Goal: Information Seeking & Learning: Learn about a topic

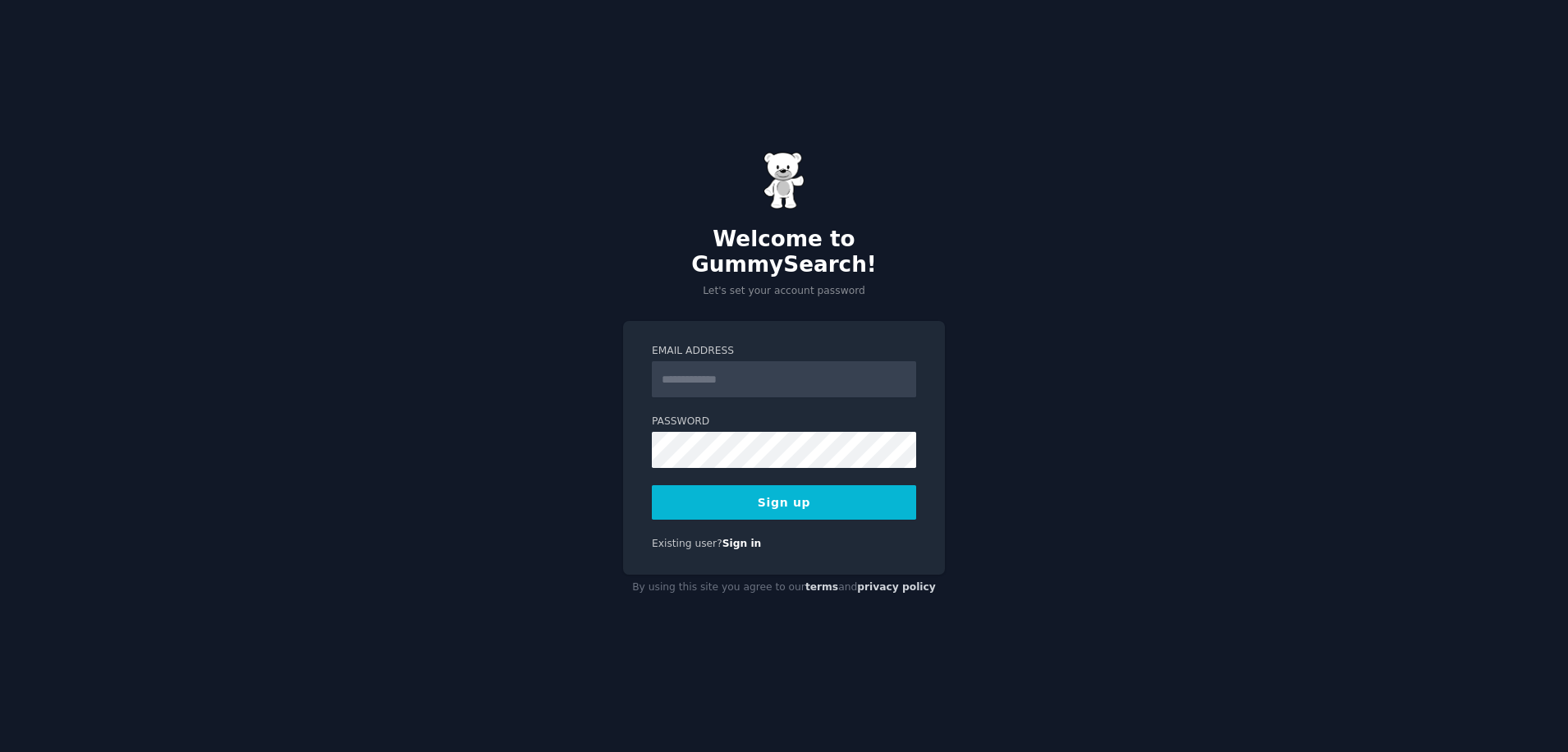
click at [685, 370] on input "Email Address" at bounding box center [784, 379] width 265 height 37
type input "**********"
click at [652, 486] on button "Sign up" at bounding box center [784, 503] width 265 height 35
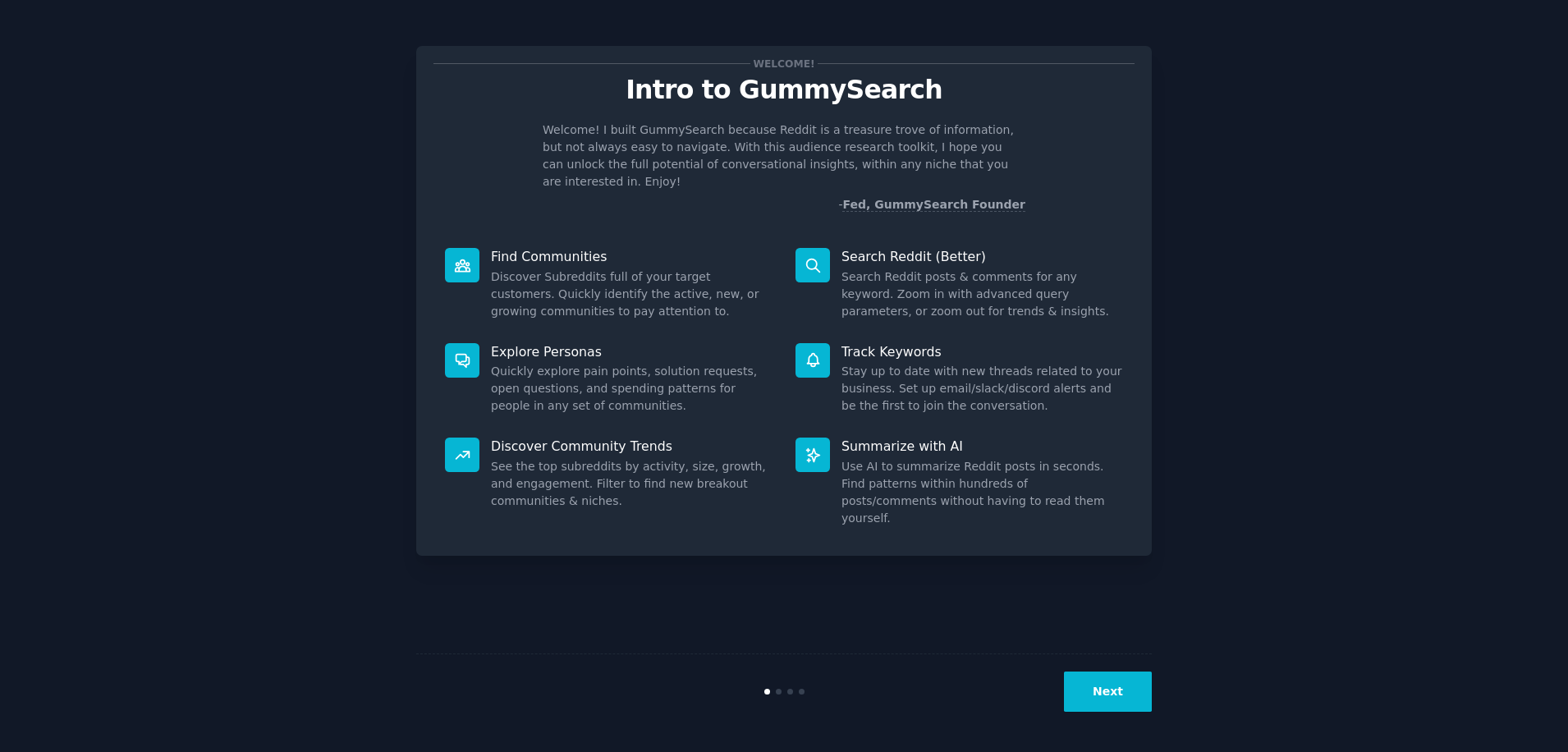
click at [1106, 692] on button "Next" at bounding box center [1108, 691] width 88 height 40
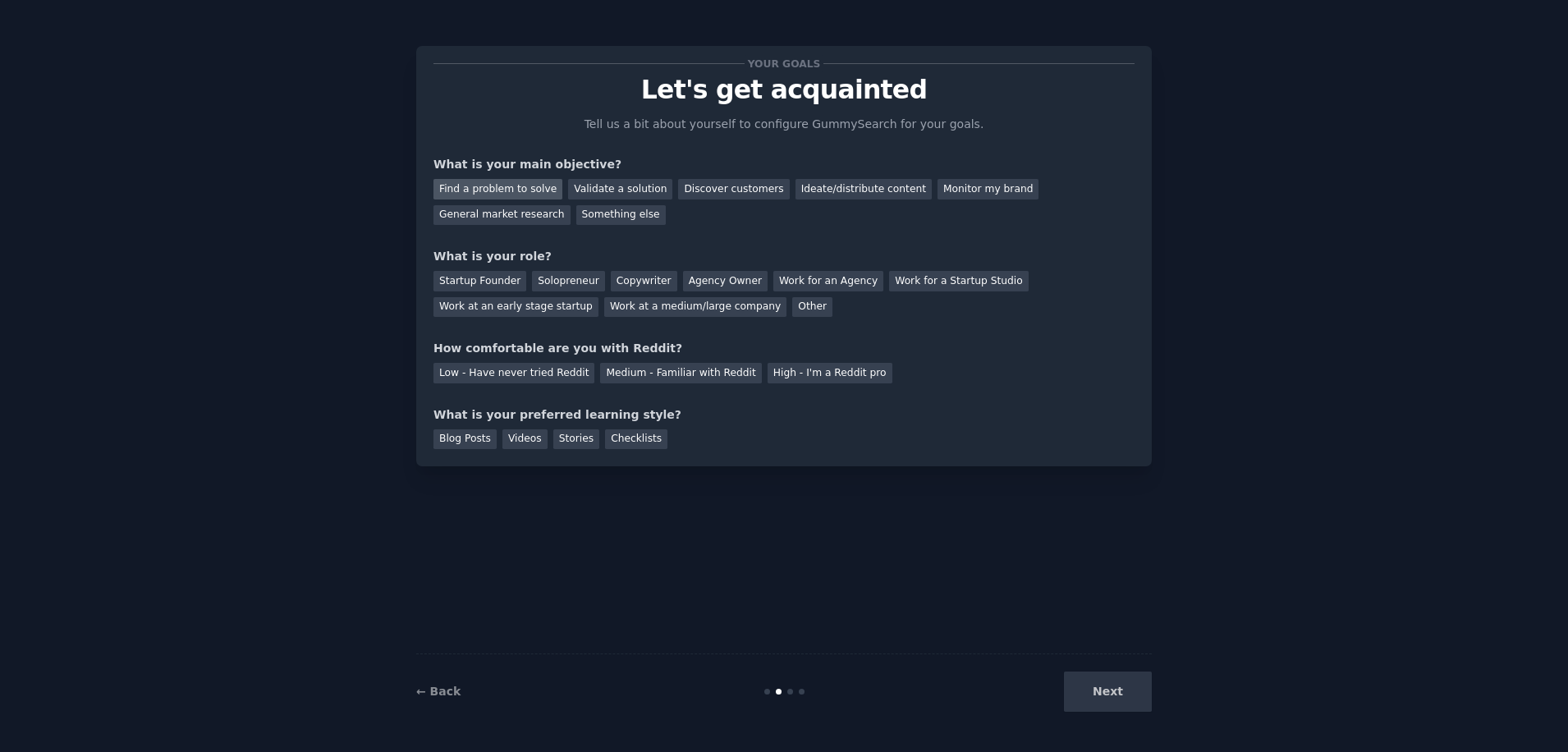
click at [535, 198] on div "Find a problem to solve" at bounding box center [497, 189] width 129 height 21
click at [637, 190] on div "Validate a solution" at bounding box center [621, 189] width 105 height 21
click at [532, 191] on div "Find a problem to solve" at bounding box center [497, 189] width 129 height 21
click at [554, 278] on div "Solopreneur" at bounding box center [568, 281] width 72 height 21
click at [525, 374] on div "Low - Have never tried Reddit" at bounding box center [514, 373] width 161 height 21
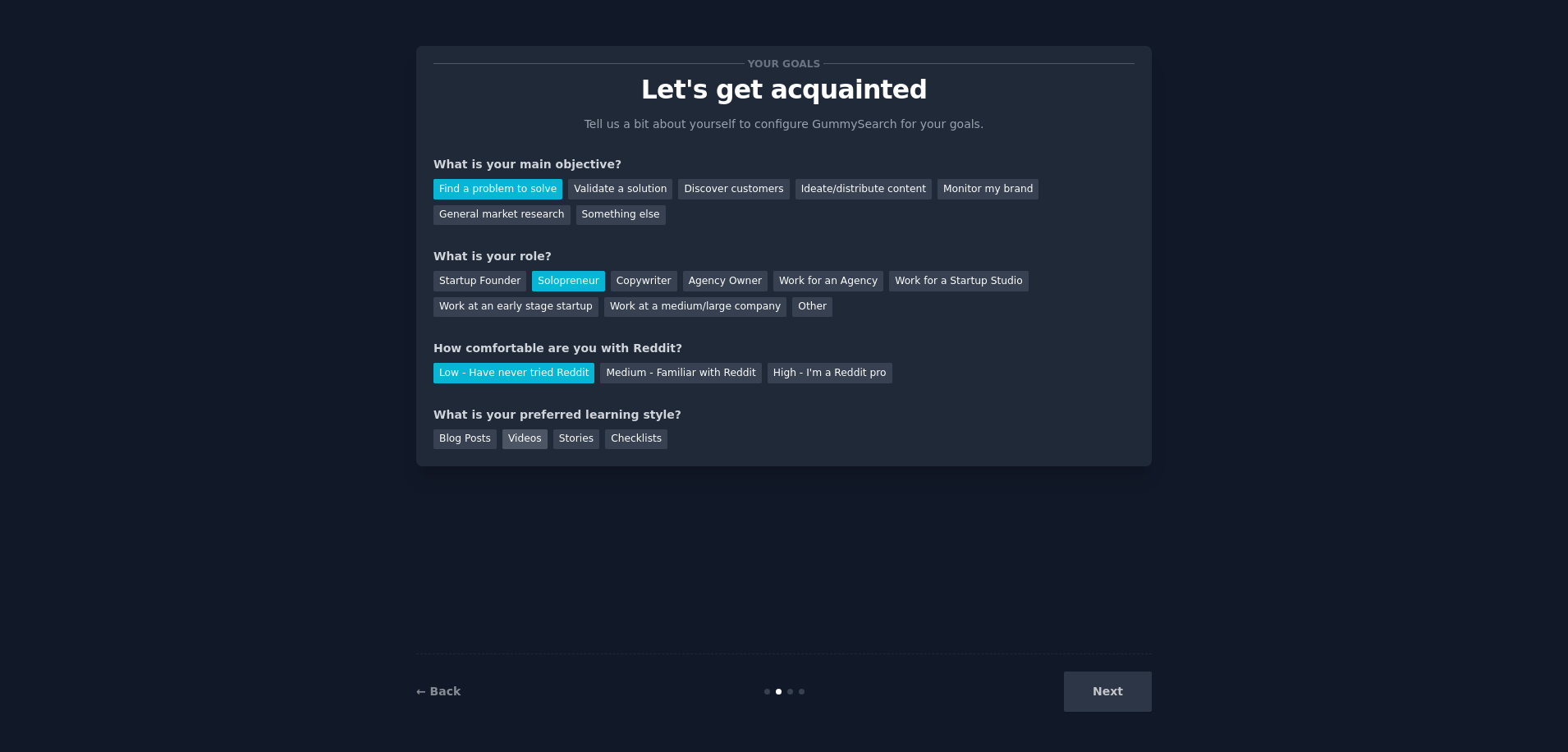
click at [512, 440] on div "Videos" at bounding box center [525, 439] width 45 height 21
click at [573, 441] on div "Stories" at bounding box center [576, 439] width 46 height 21
click at [633, 443] on div "Checklists" at bounding box center [636, 439] width 62 height 21
click at [1111, 701] on button "Next" at bounding box center [1108, 691] width 88 height 40
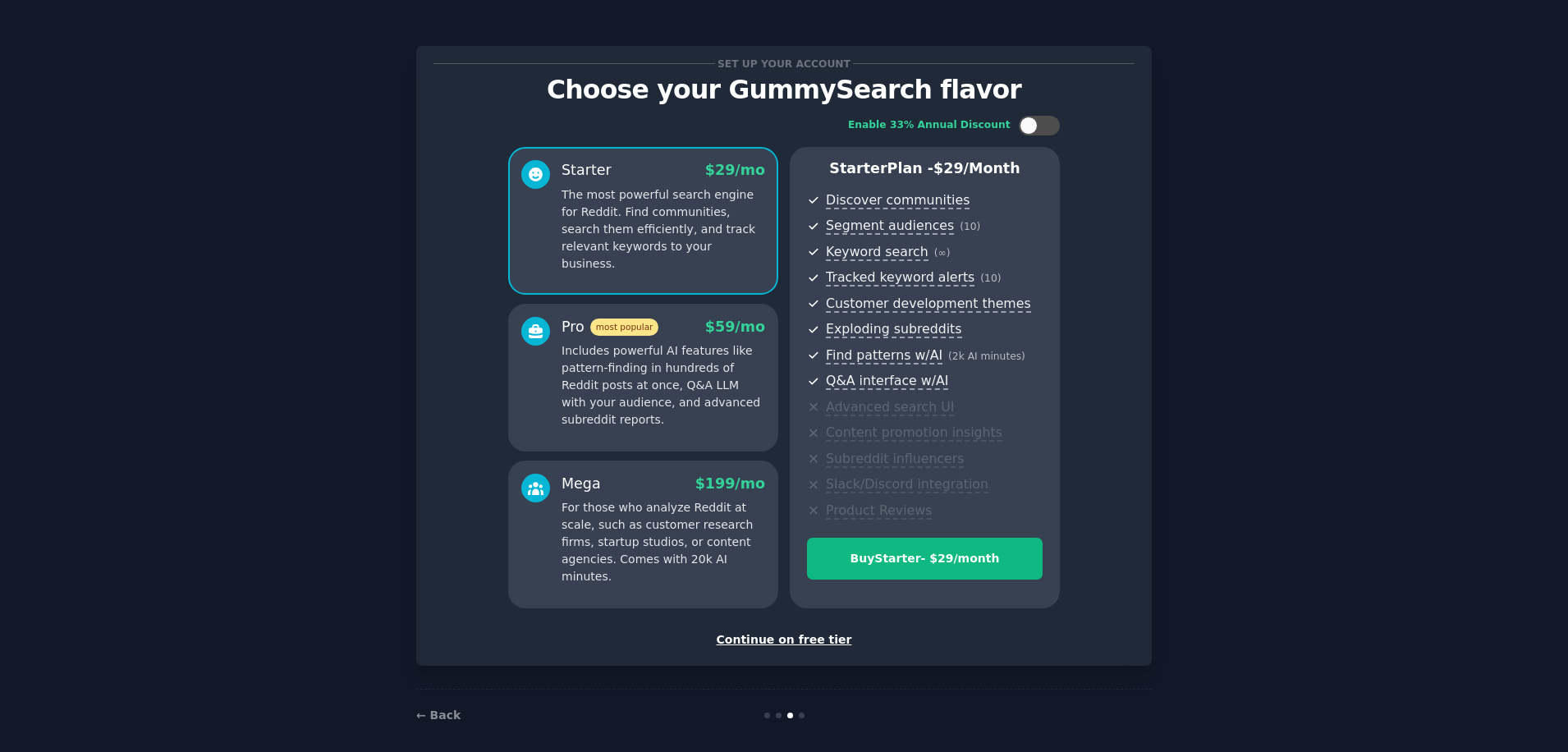
click at [591, 393] on p "Includes powerful AI features like pattern-finding in hundreds of Reddit posts …" at bounding box center [663, 386] width 203 height 86
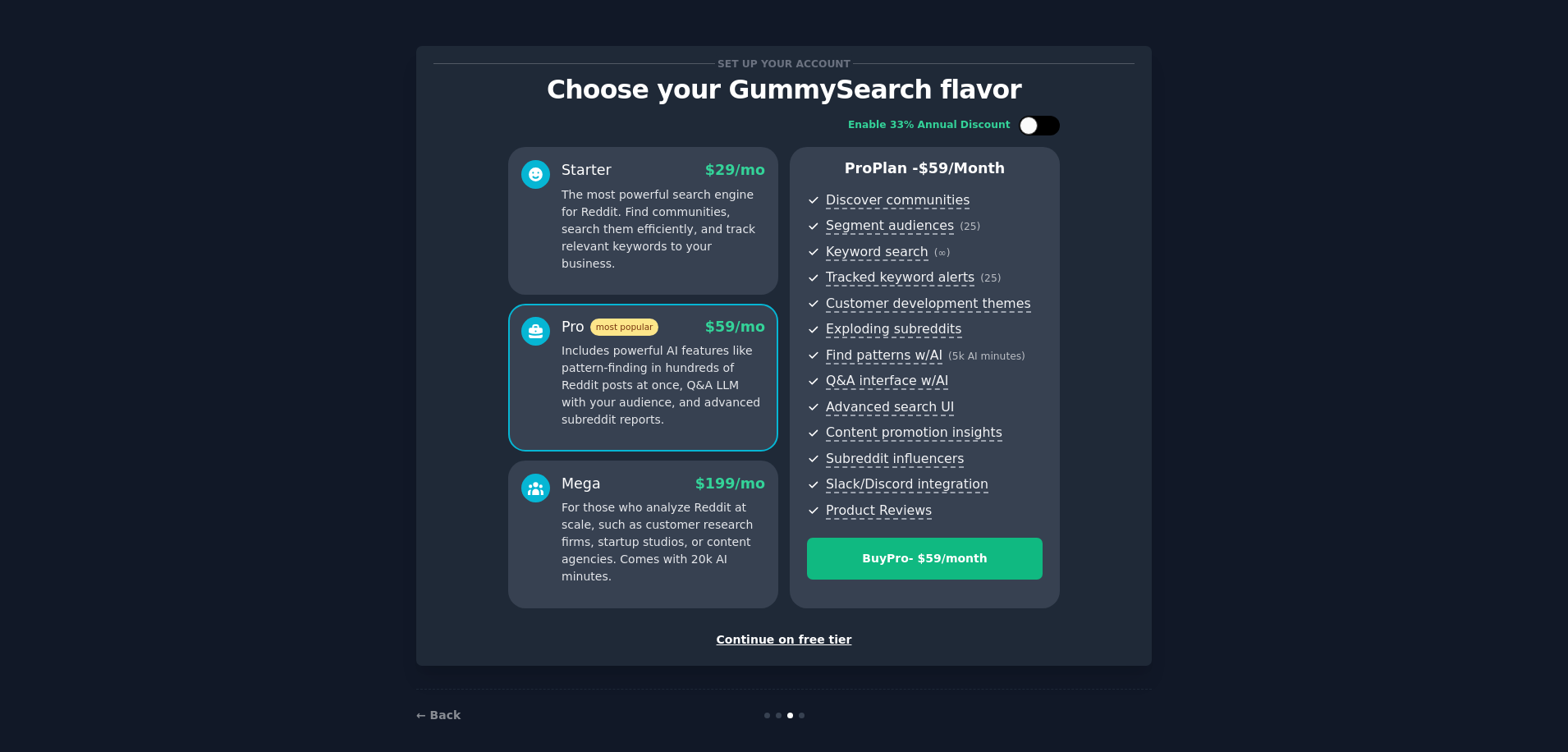
click at [1032, 133] on div at bounding box center [1029, 125] width 18 height 18
click at [1032, 133] on div at bounding box center [1039, 125] width 41 height 20
checkbox input "false"
click at [931, 558] on div "Buy Pro - $ 59 /month" at bounding box center [925, 559] width 234 height 17
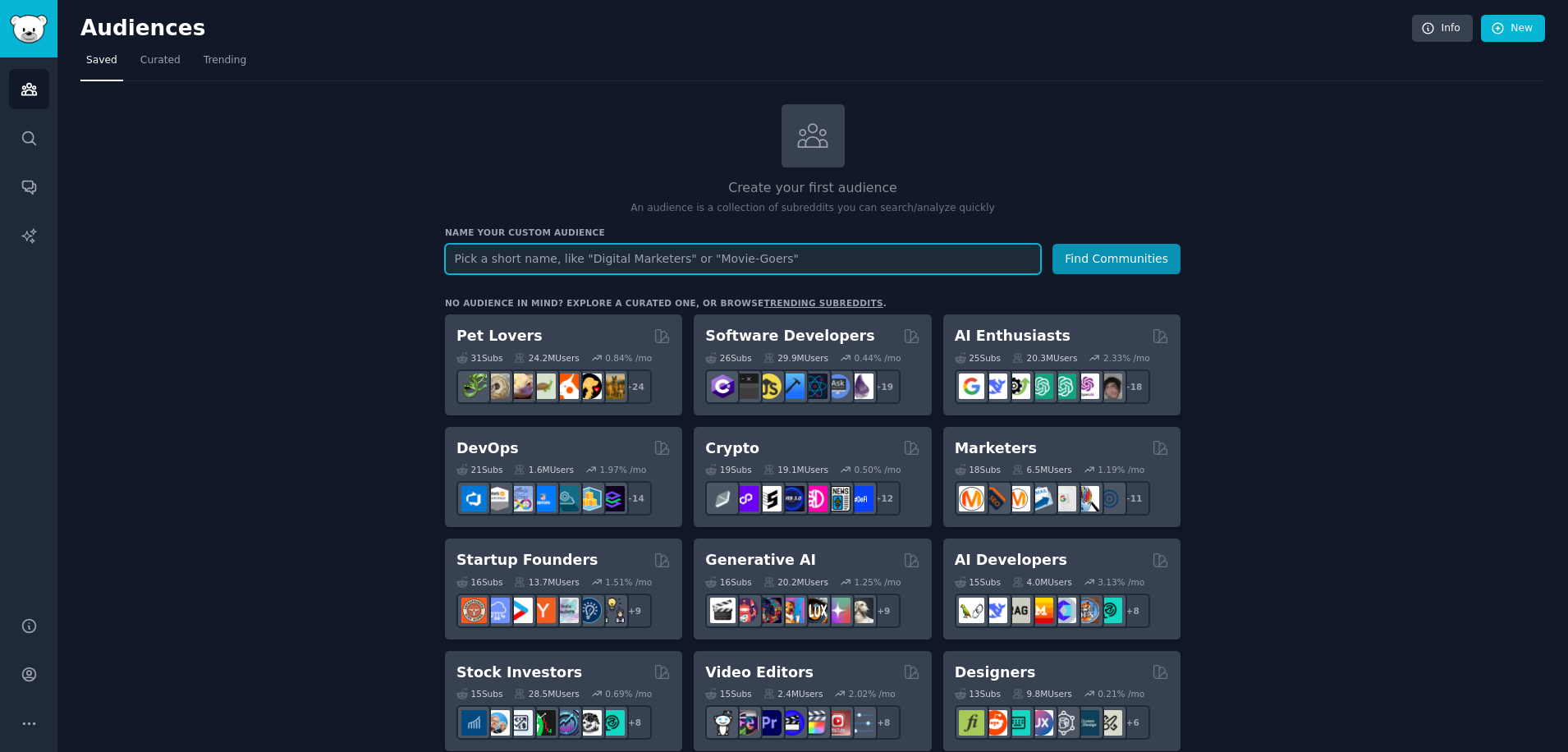
click at [705, 261] on input "text" at bounding box center [743, 259] width 596 height 31
type input "trucking software"
click at [1053, 244] on button "Find Communities" at bounding box center [1116, 259] width 128 height 31
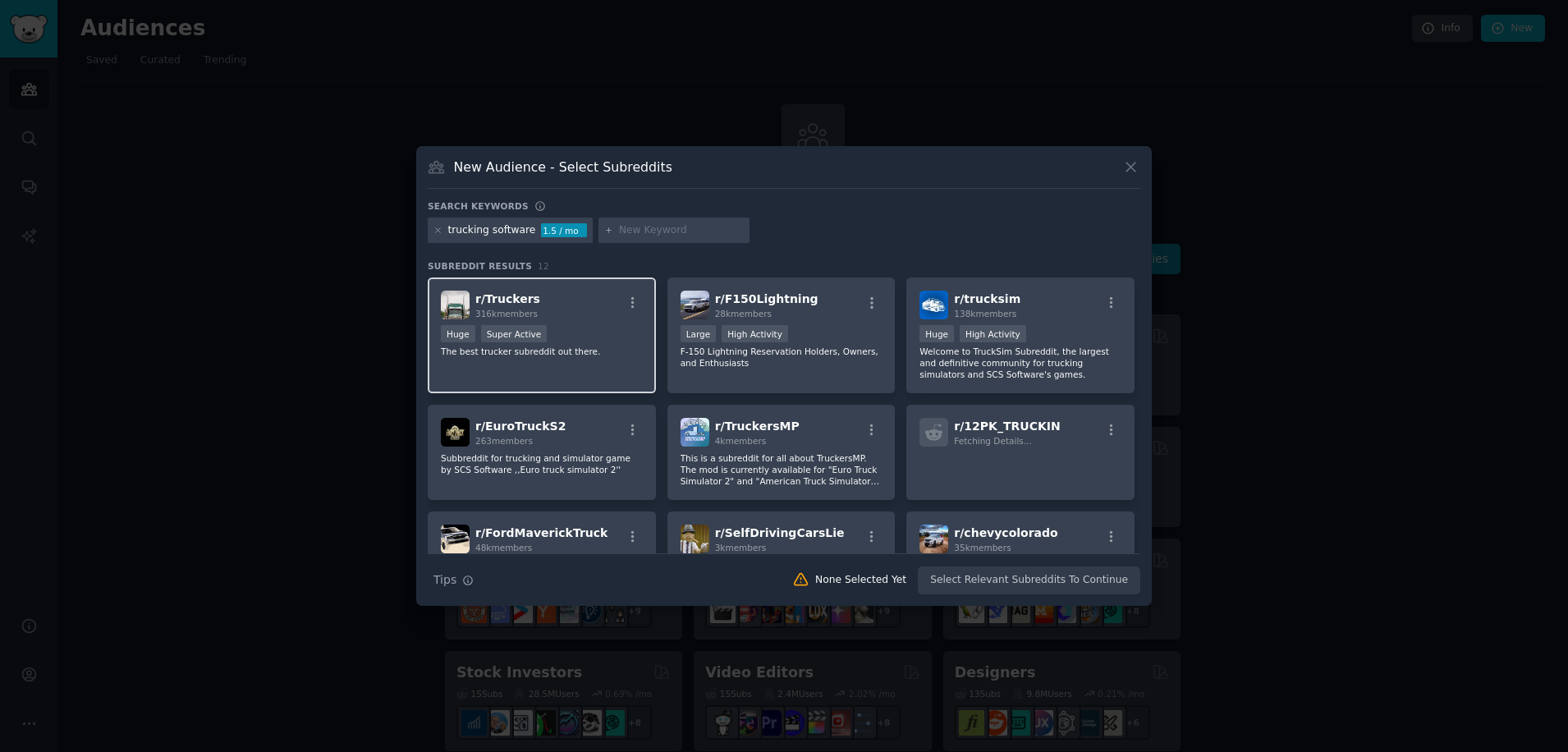
click at [525, 315] on span "316k members" at bounding box center [506, 314] width 62 height 10
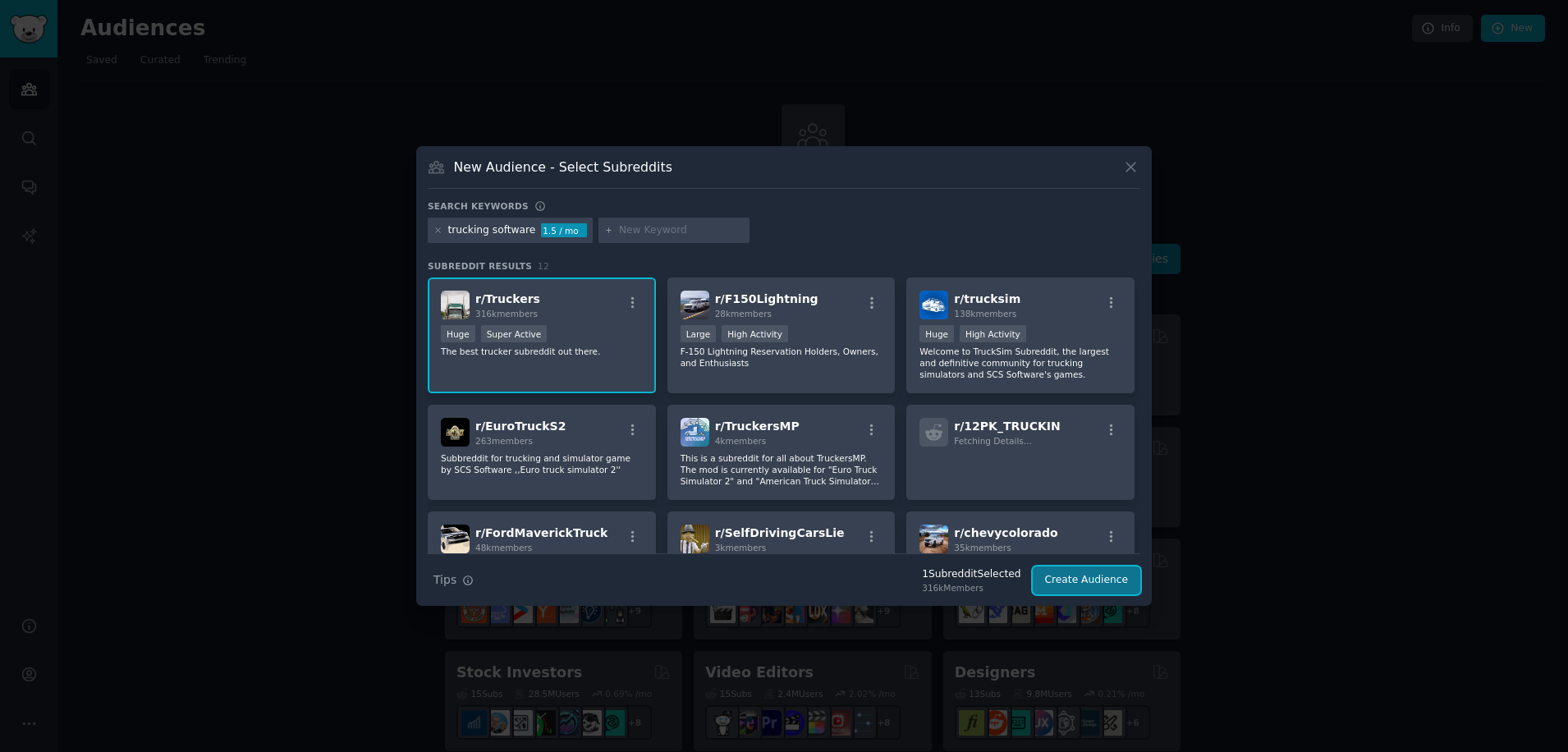
click at [1061, 579] on button "Create Audience" at bounding box center [1087, 581] width 109 height 28
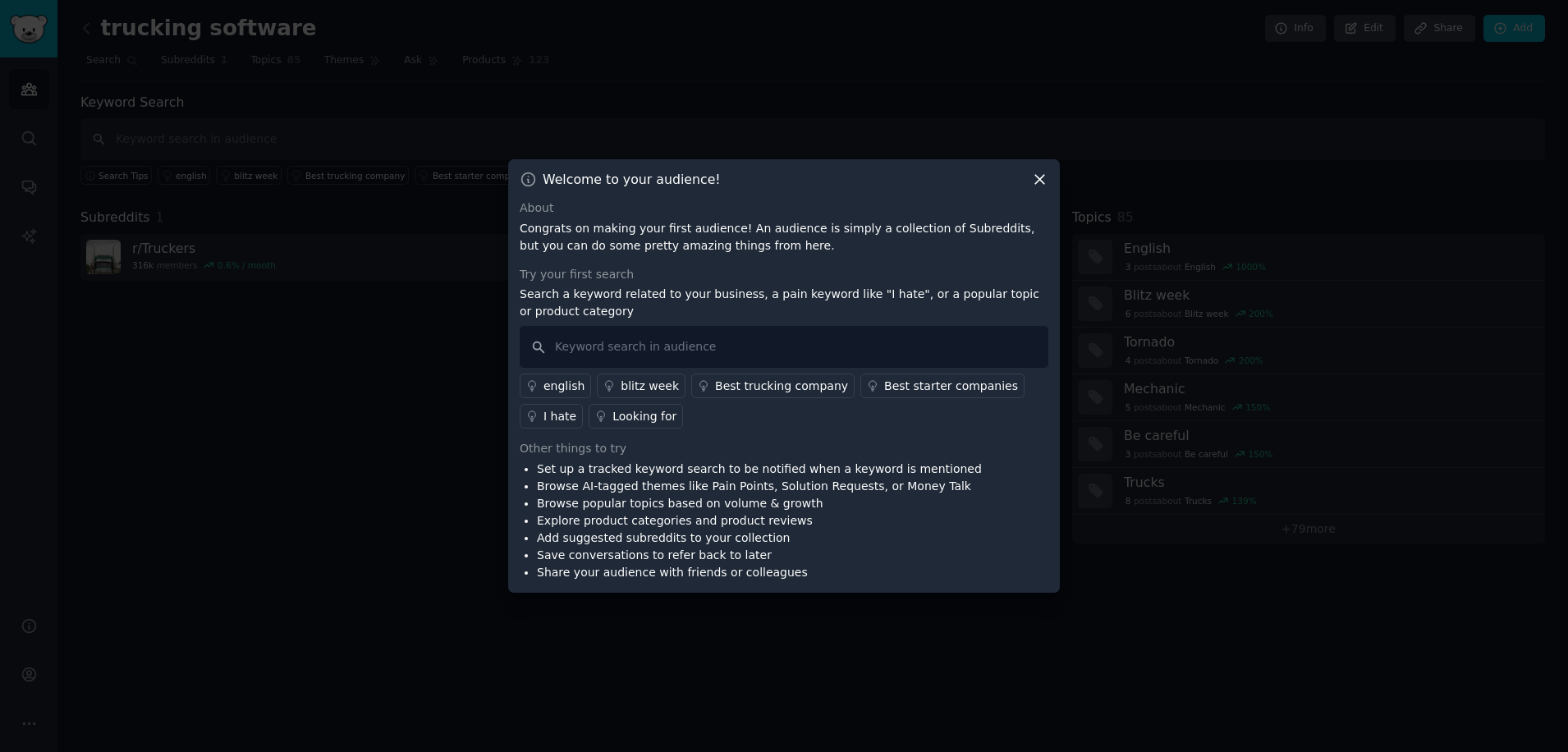
click at [583, 404] on link "I hate" at bounding box center [551, 417] width 63 height 25
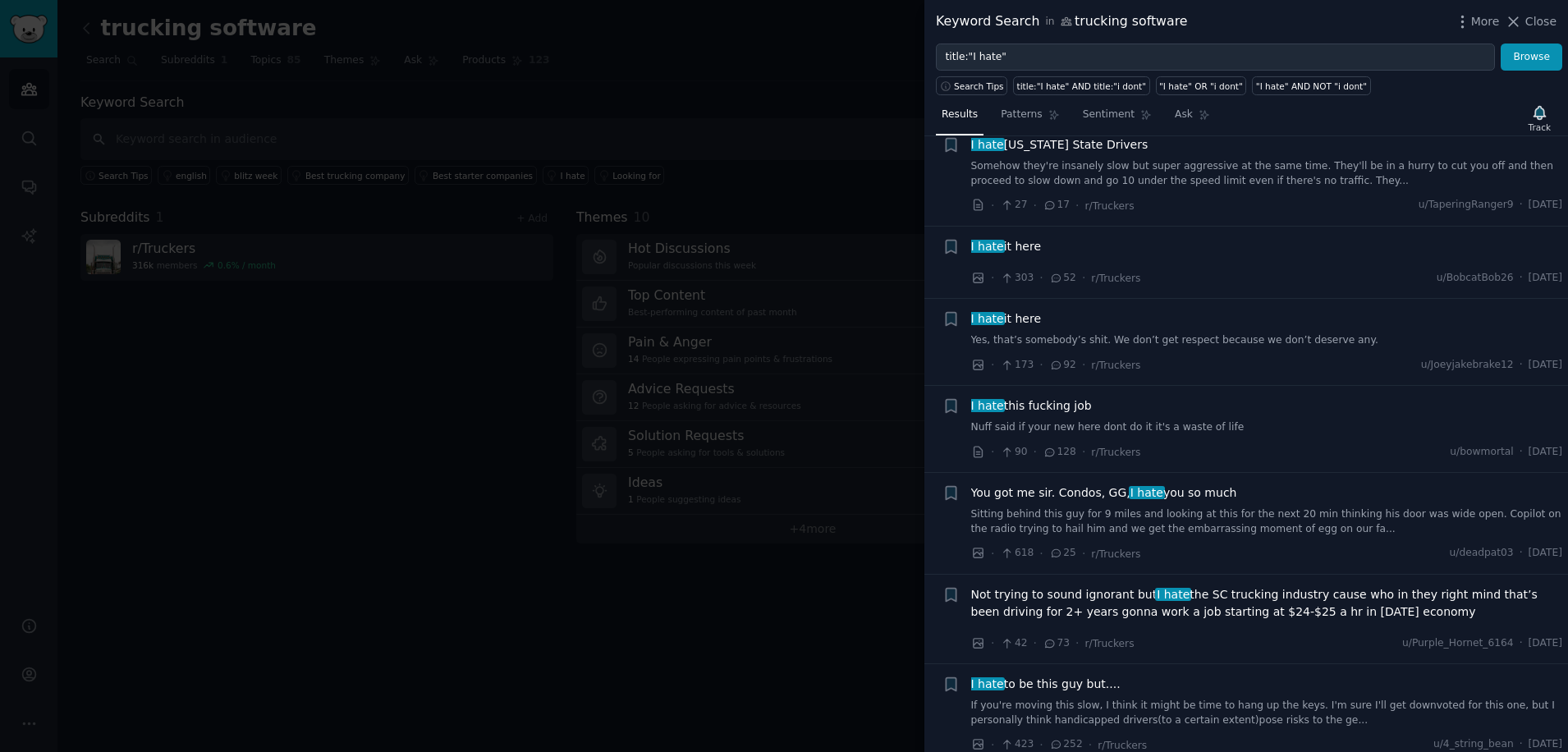
scroll to position [437, 0]
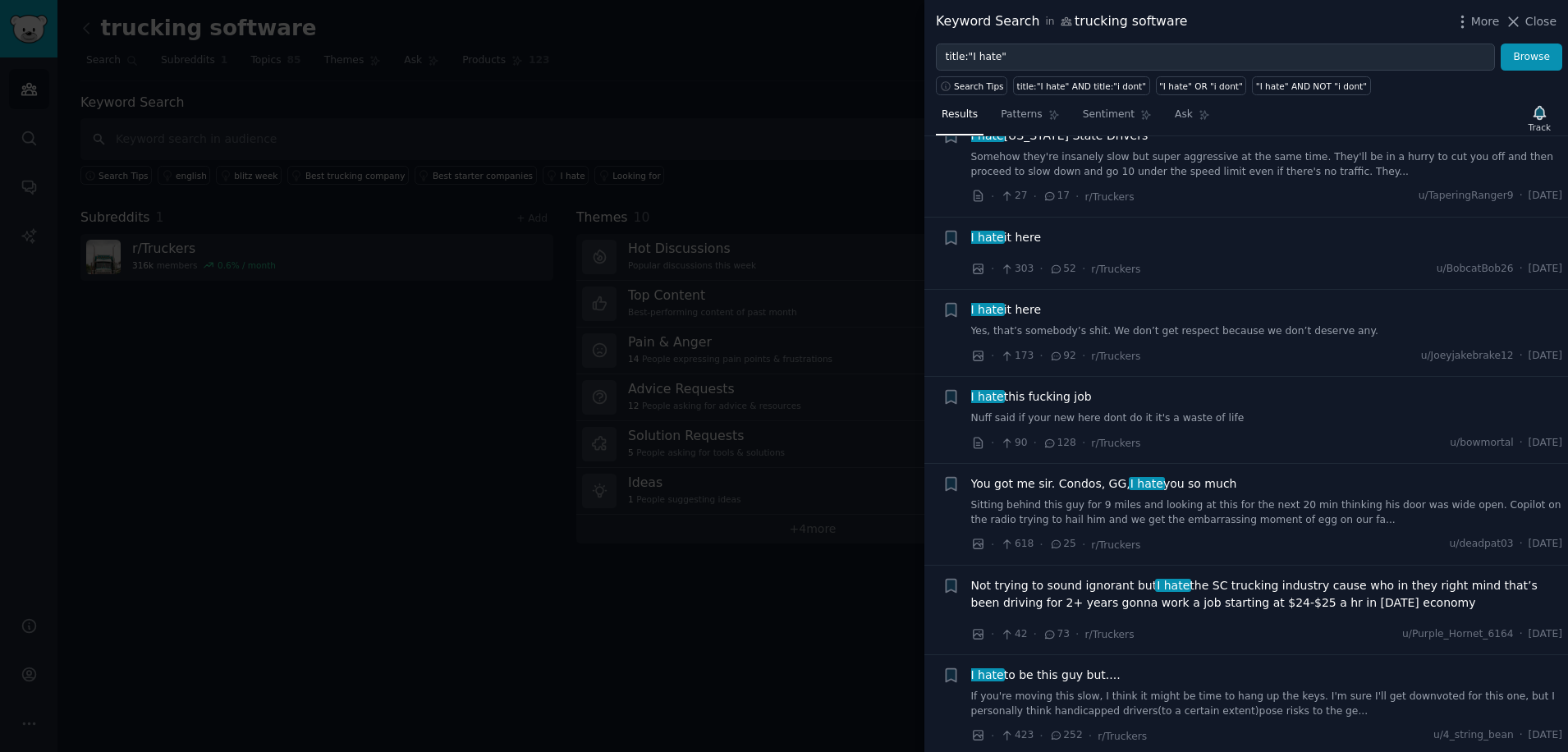
click at [1010, 422] on link "Nuff said if your new here dont do it it's a waste of life" at bounding box center [1267, 419] width 592 height 15
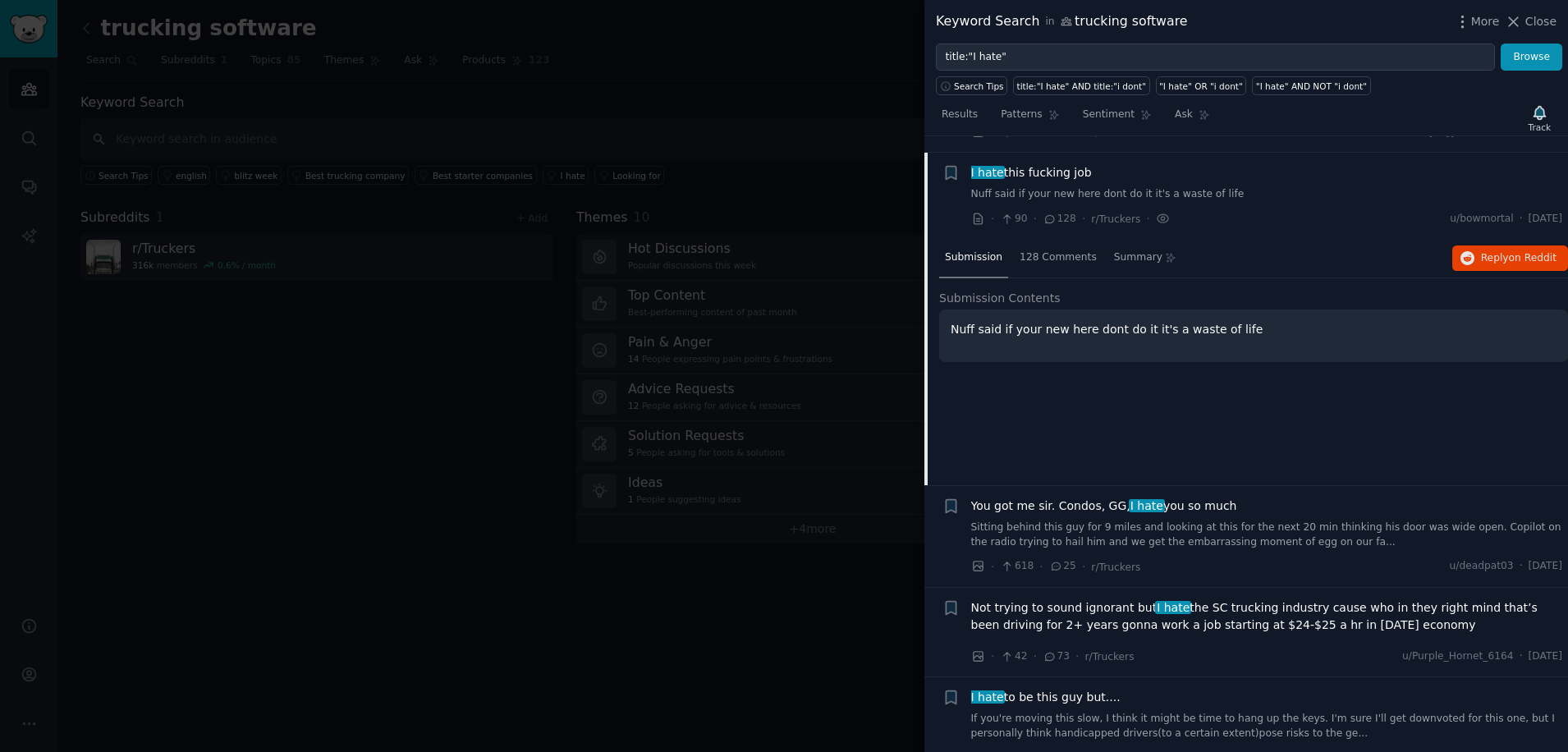
scroll to position [678, 0]
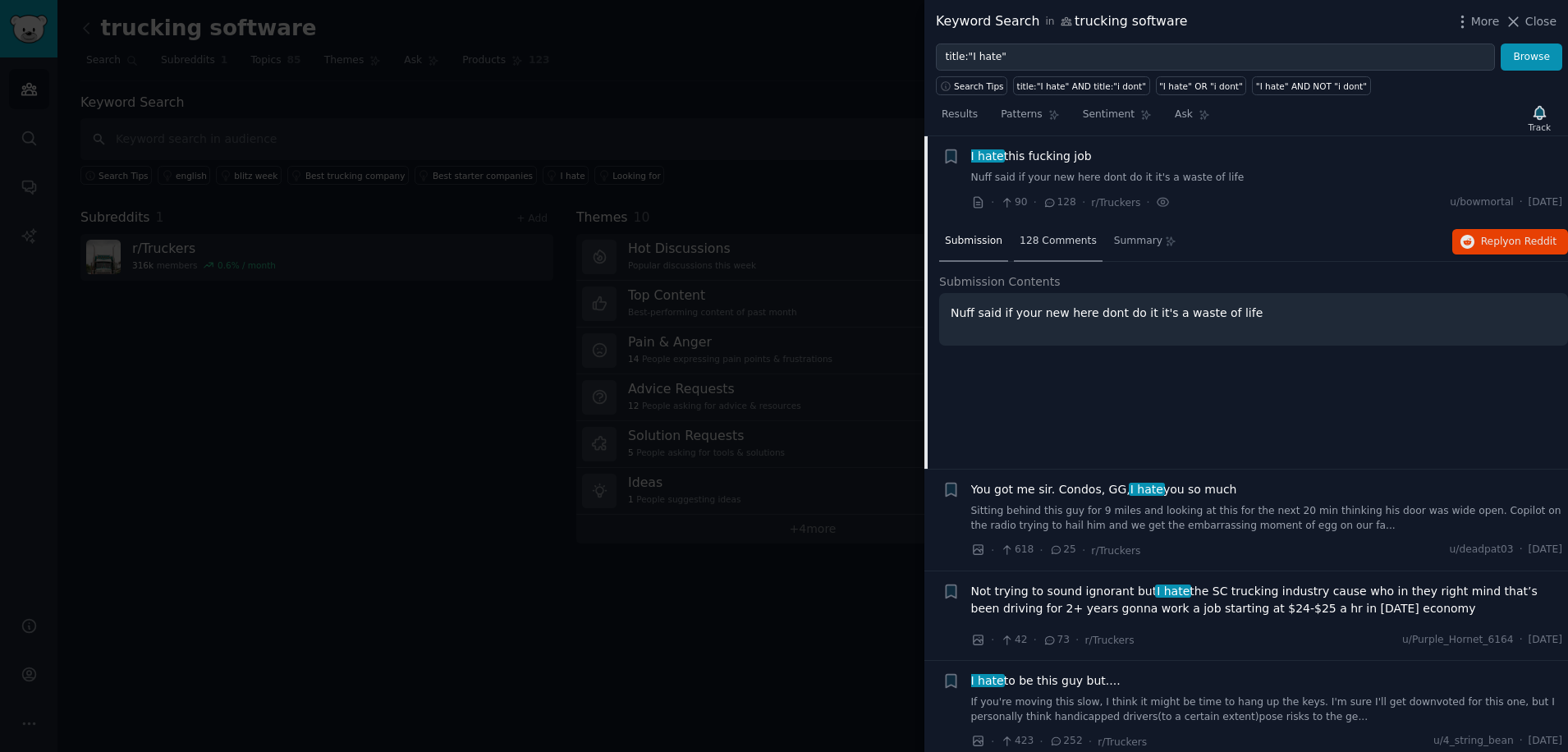
click at [1045, 247] on span "128 Comments" at bounding box center [1058, 242] width 77 height 15
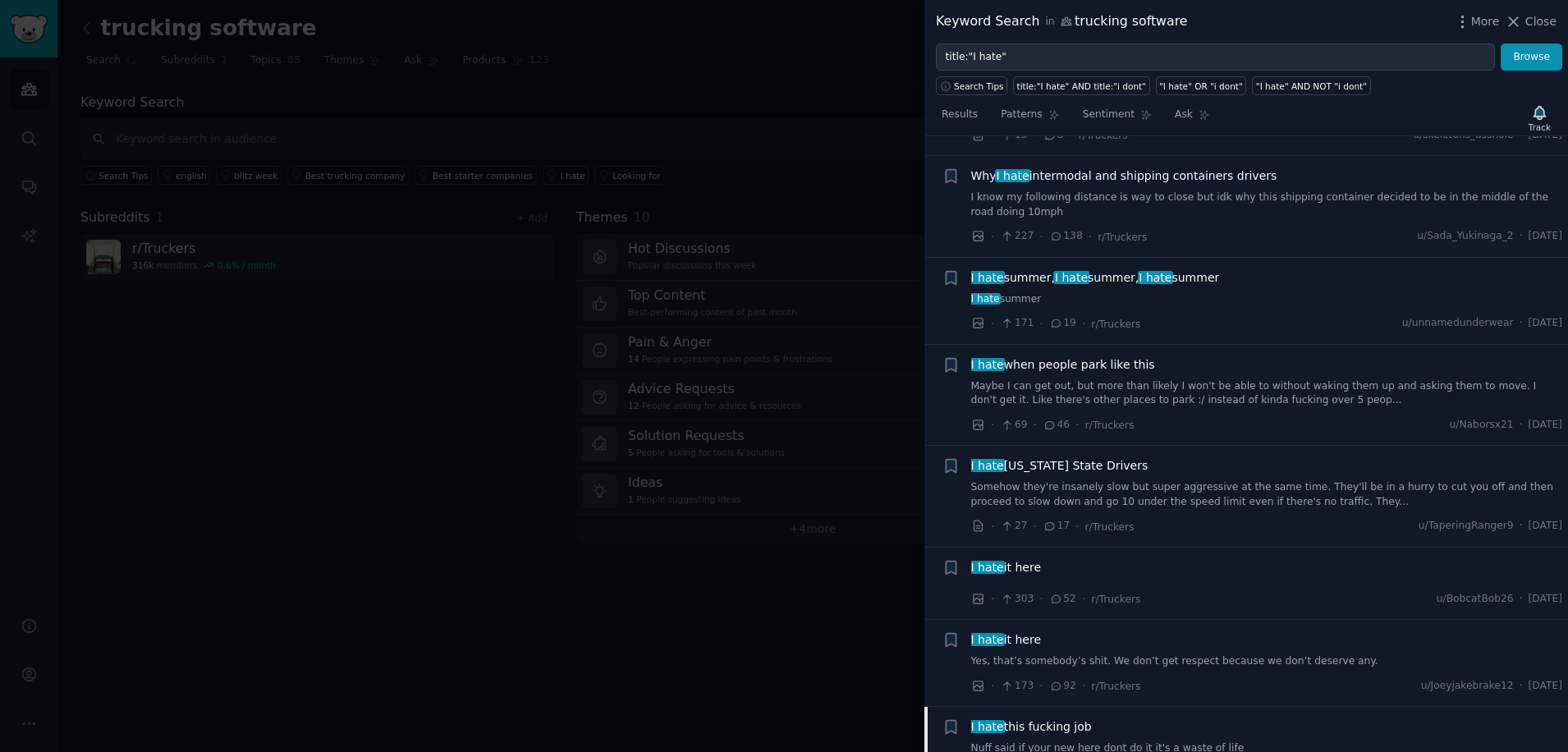
scroll to position [0, 0]
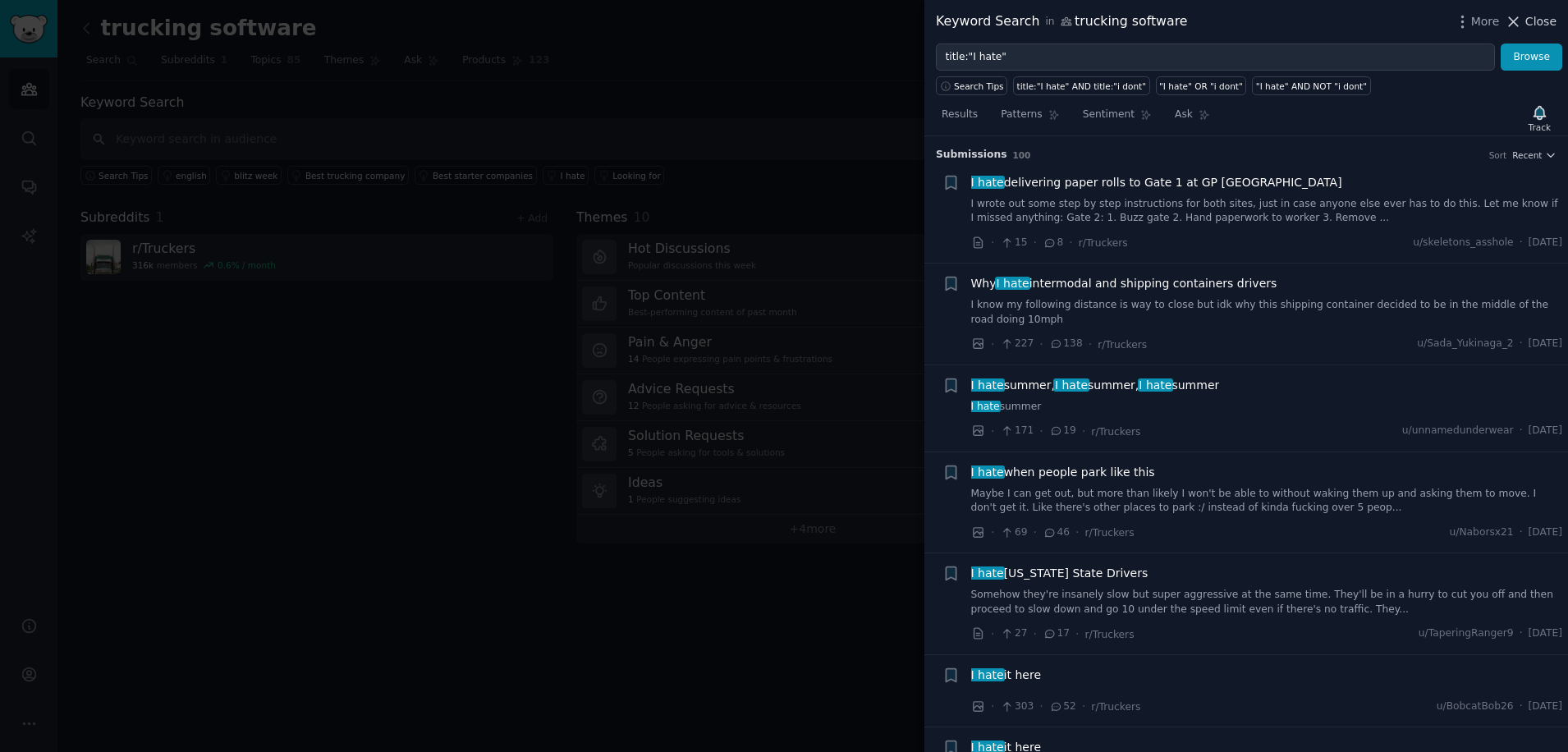
click at [1516, 22] on icon at bounding box center [1513, 22] width 17 height 17
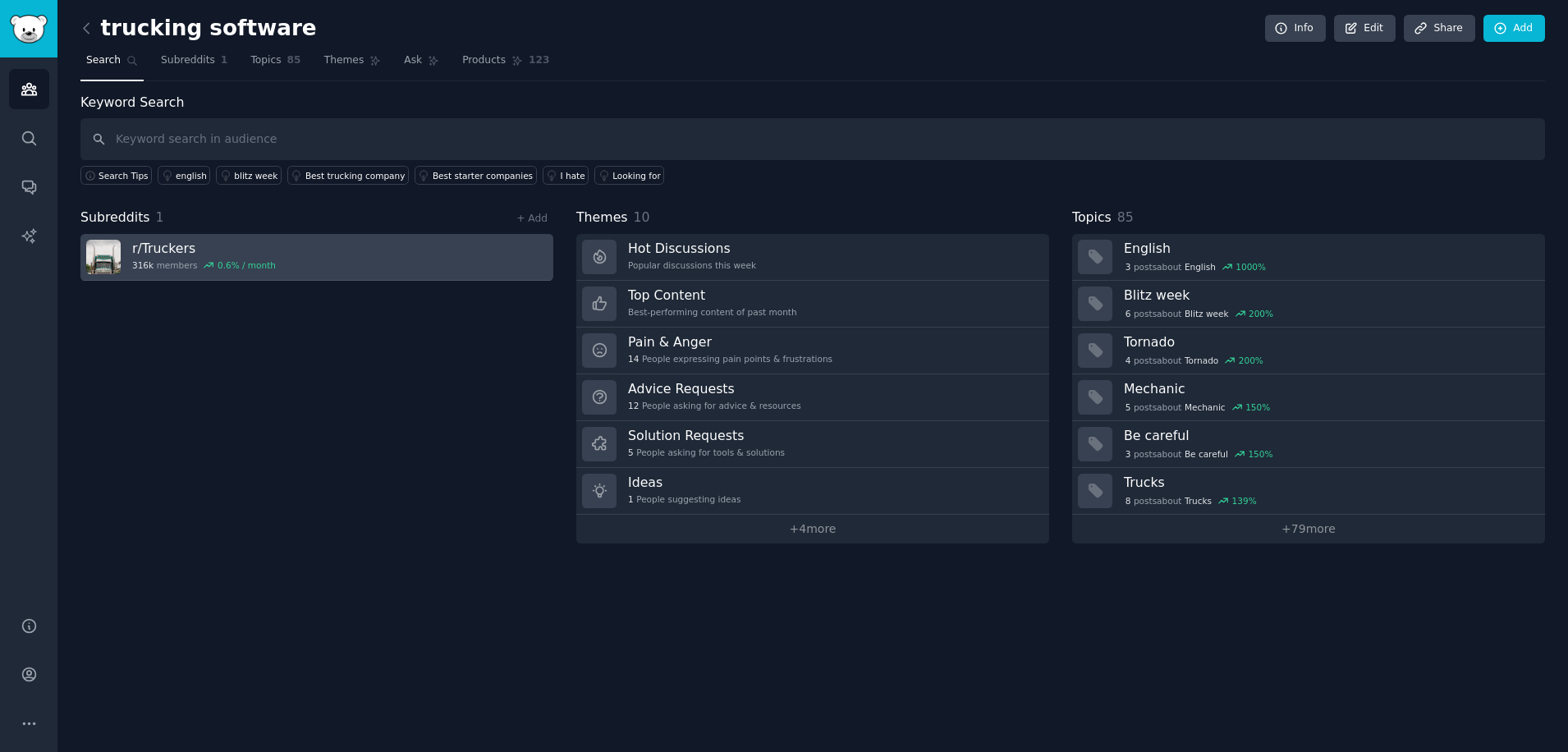
click at [180, 255] on h3 "r/ Truckers" at bounding box center [203, 248] width 144 height 17
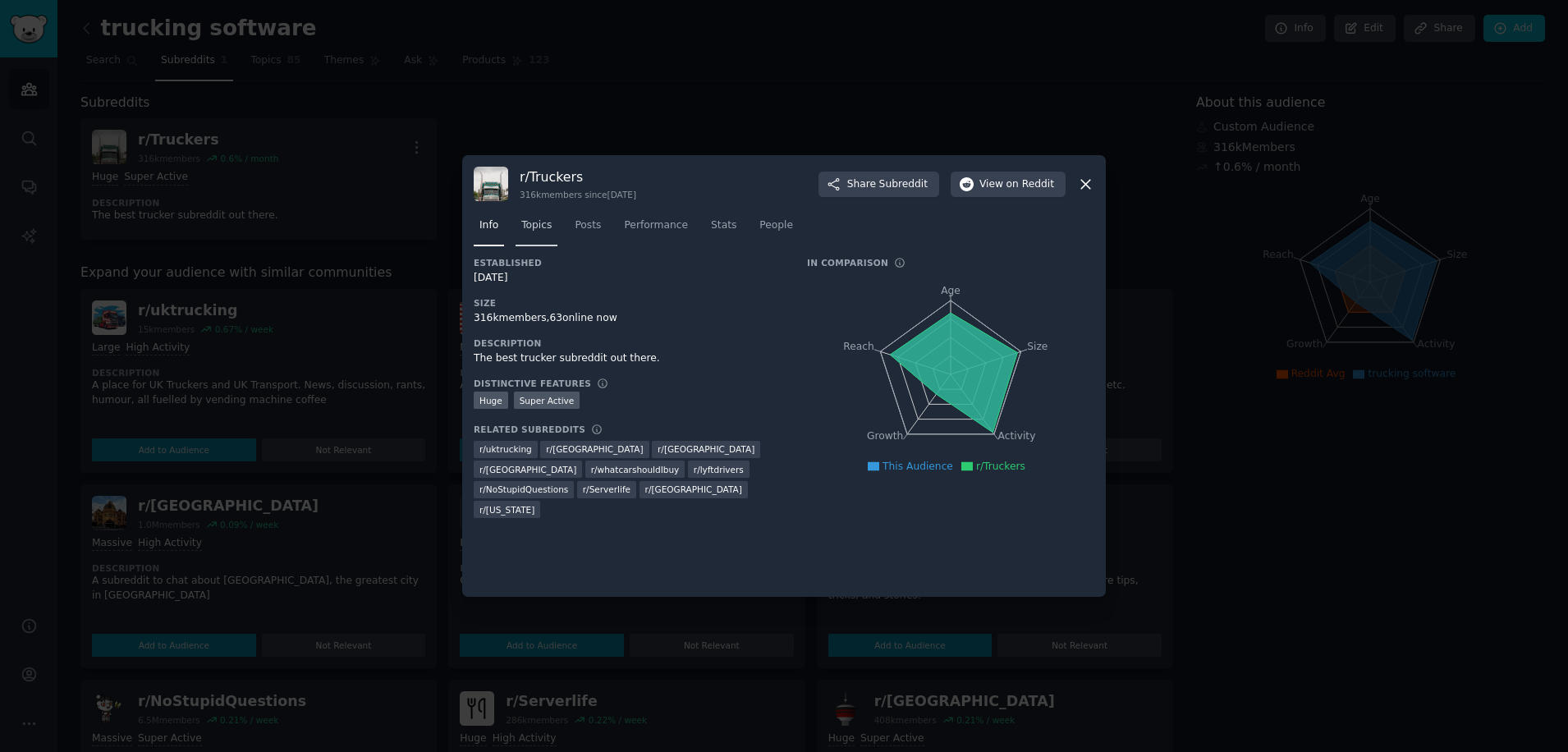
click at [525, 224] on span "Topics" at bounding box center [536, 226] width 31 height 15
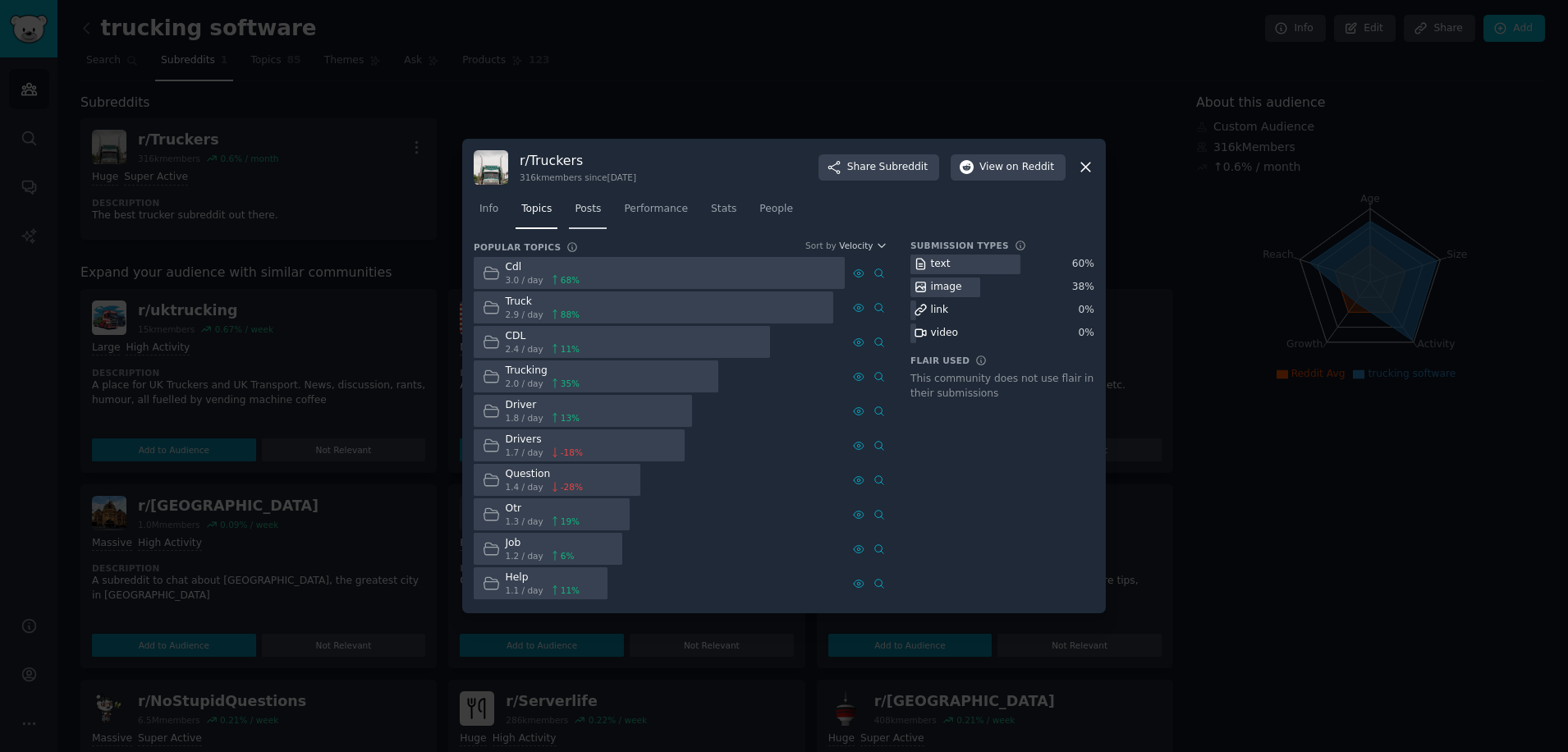
click at [580, 215] on span "Posts" at bounding box center [588, 209] width 27 height 15
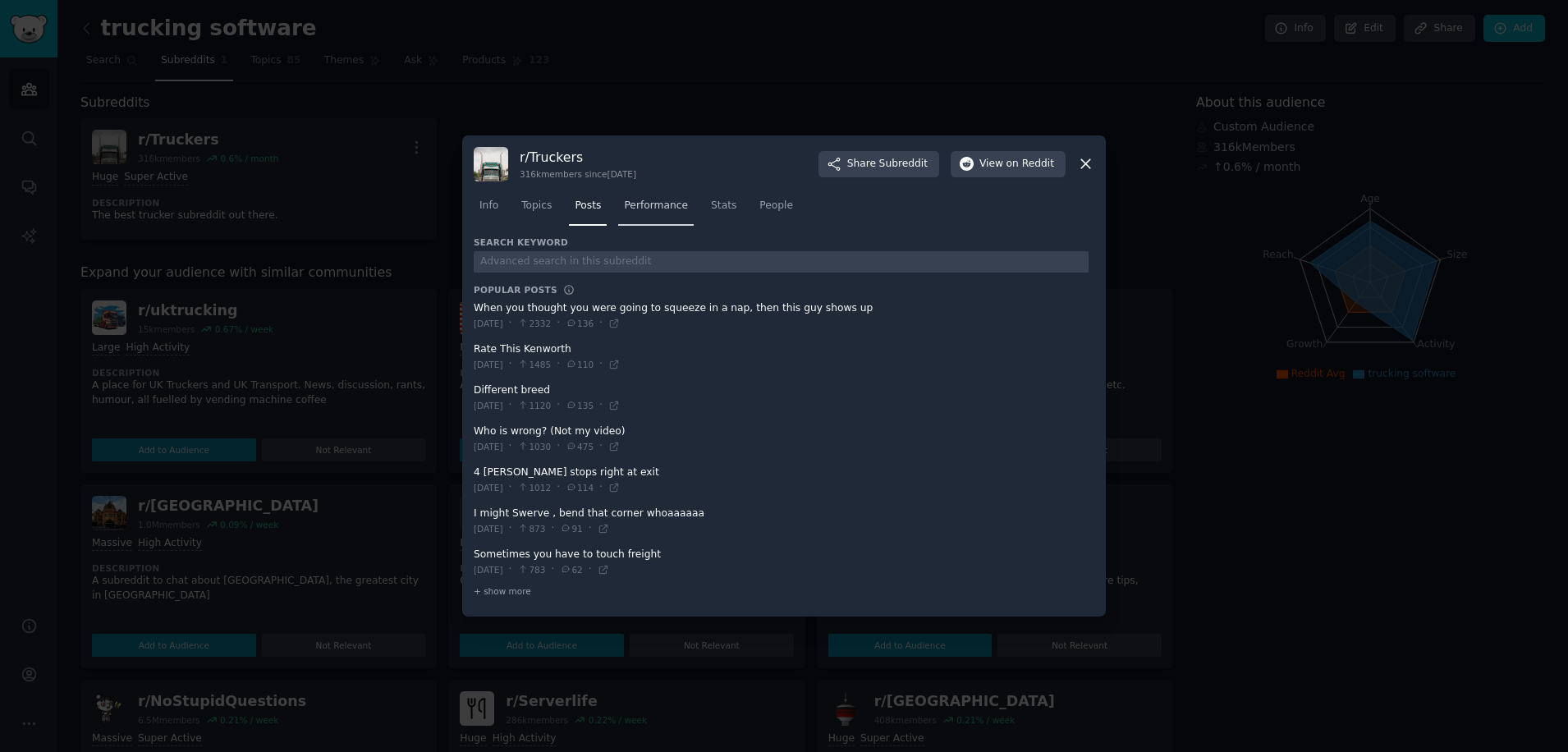
click at [637, 208] on span "Performance" at bounding box center [656, 206] width 64 height 15
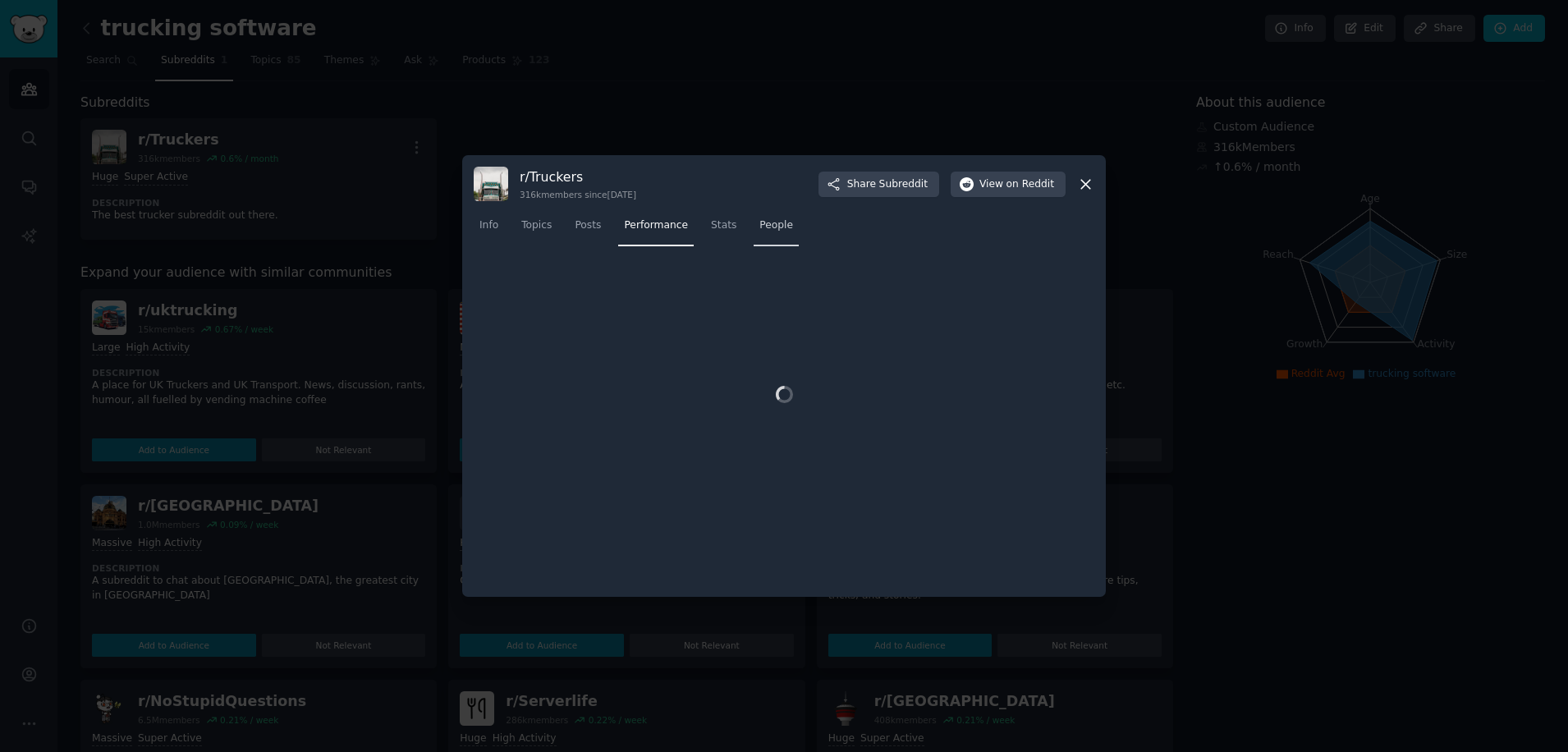
click at [760, 226] on span "People" at bounding box center [776, 226] width 34 height 15
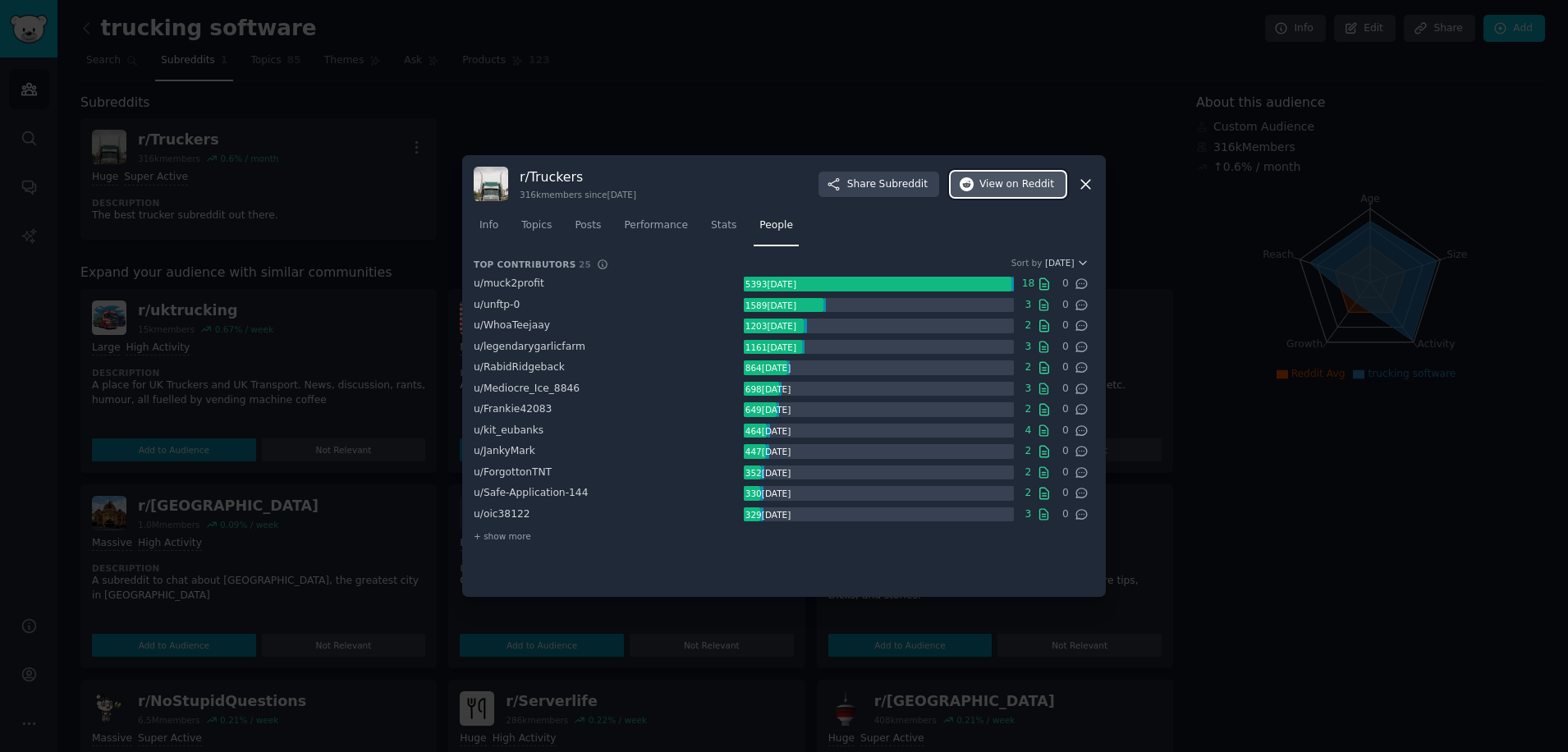
click at [999, 181] on span "View on Reddit" at bounding box center [1017, 185] width 75 height 15
click at [1087, 184] on icon at bounding box center [1086, 184] width 9 height 9
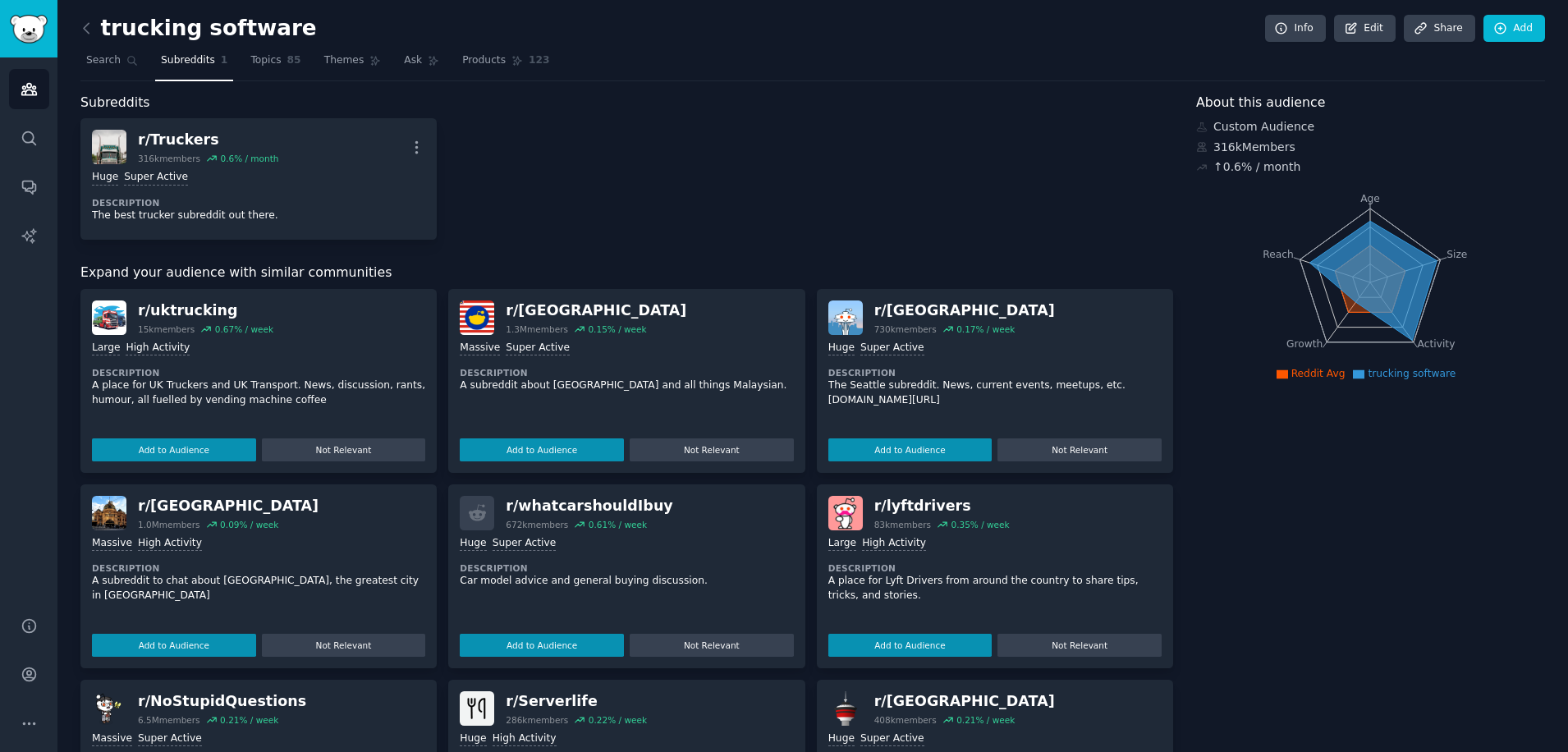
click at [1442, 466] on div "About this audience Custom Audience 316k Members ↑ 0.6 % / month Age Size Activ…" at bounding box center [1370, 576] width 349 height 966
click at [1307, 38] on link "Info" at bounding box center [1295, 29] width 61 height 28
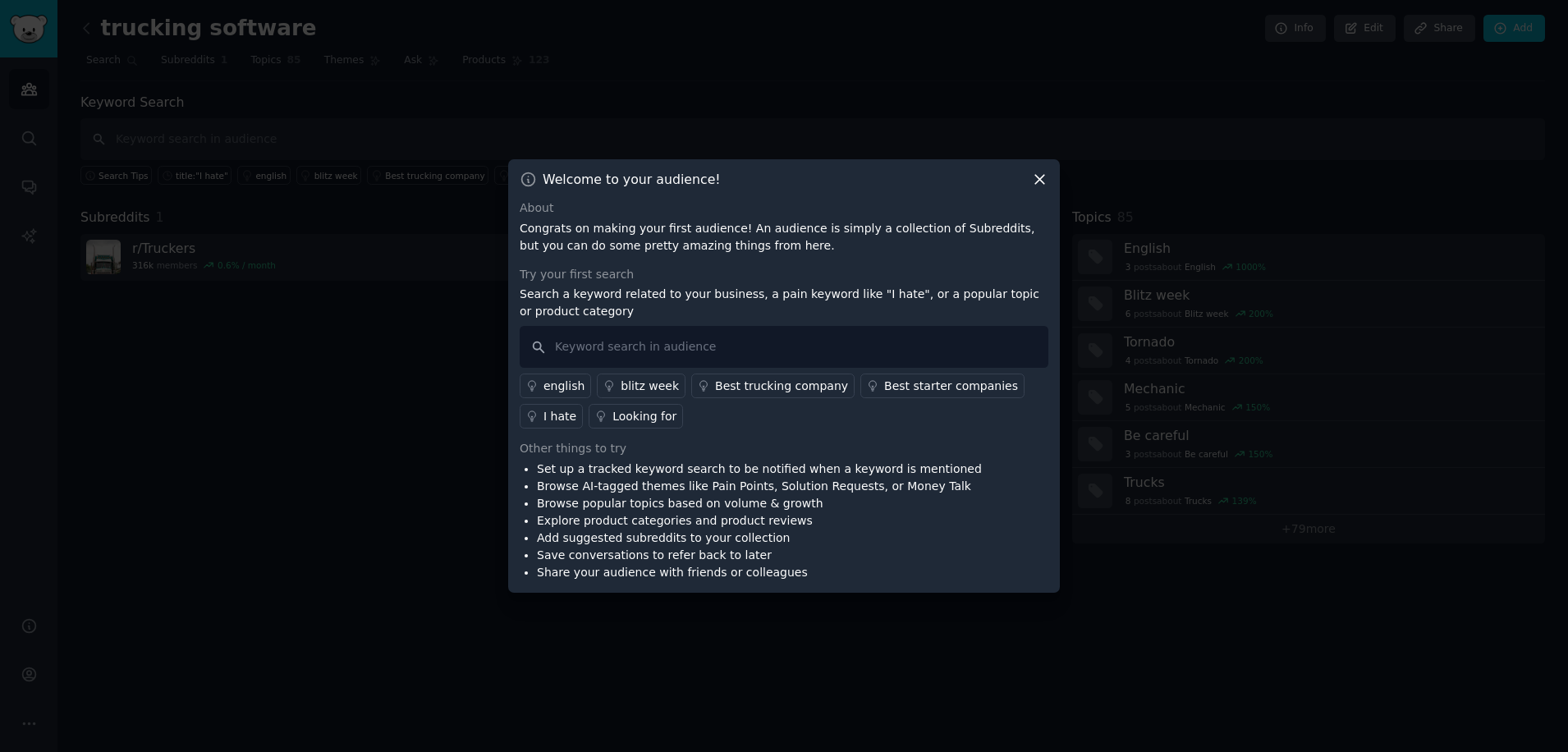
click at [576, 408] on div "I hate" at bounding box center [560, 417] width 33 height 17
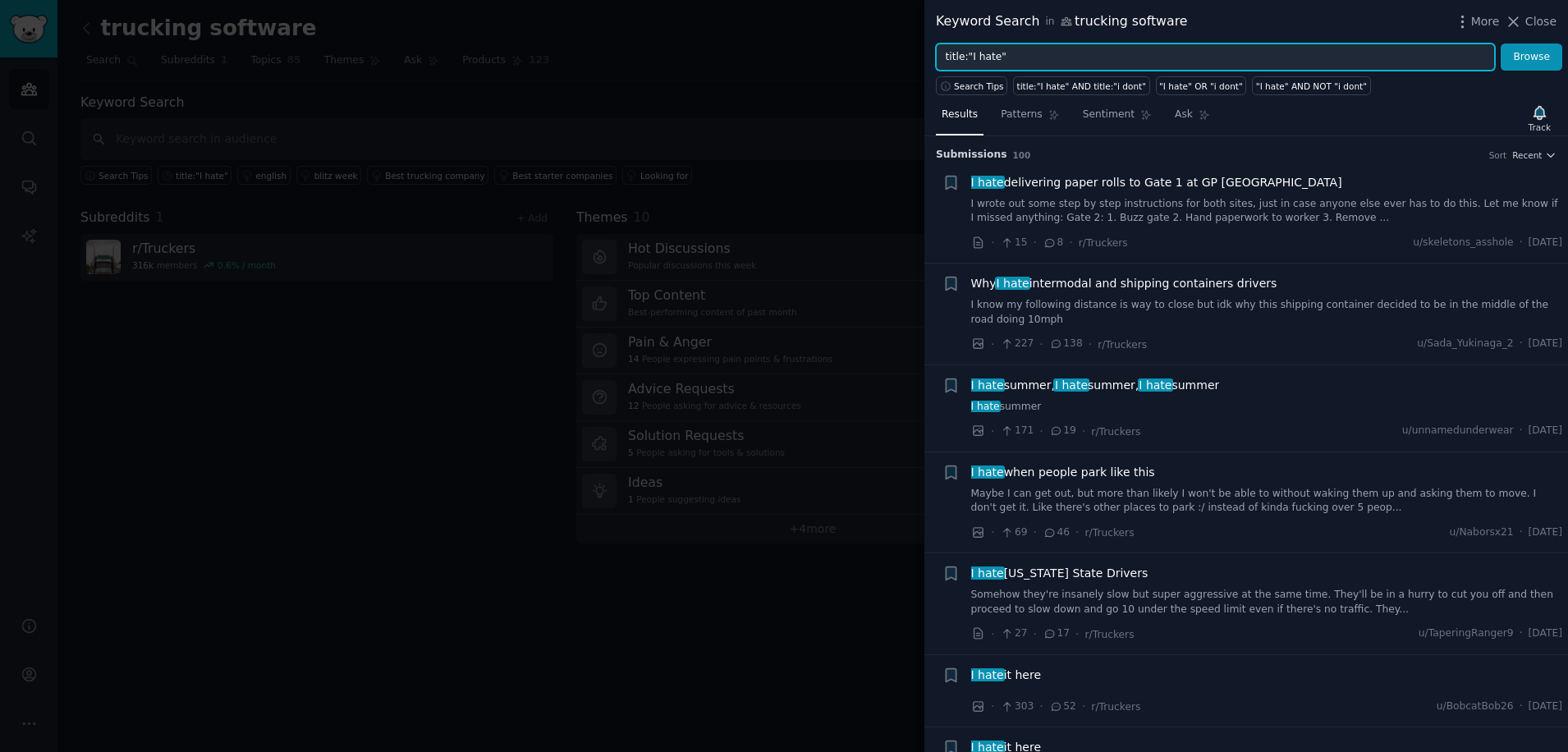
click at [1024, 59] on input "title:"I hate"" at bounding box center [1216, 57] width 559 height 28
click at [1501, 43] on button "Browse" at bounding box center [1531, 57] width 61 height 28
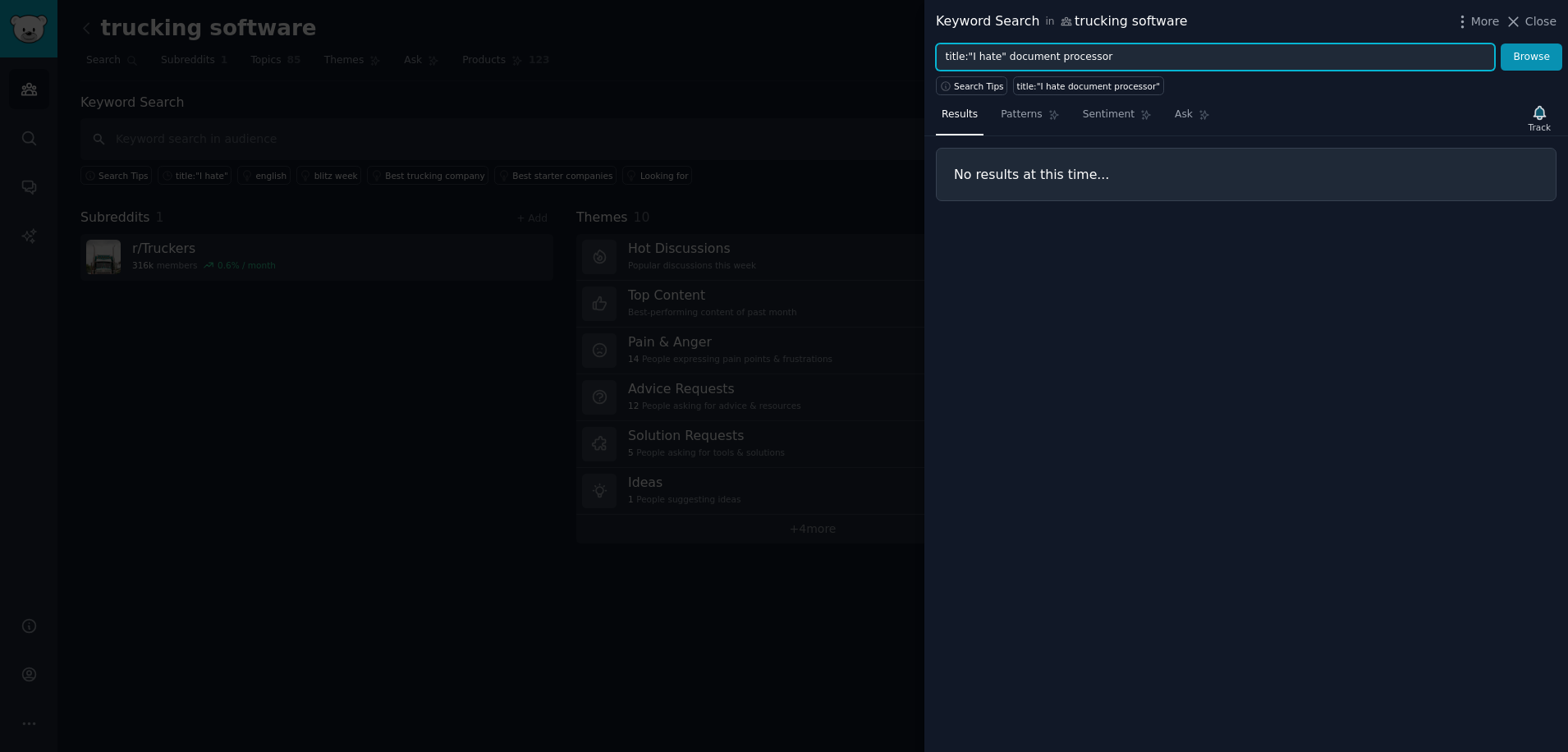
drag, startPoint x: 1102, startPoint y: 59, endPoint x: 998, endPoint y: 67, distance: 104.3
click at [998, 67] on input "title:"I hate" document processor" at bounding box center [1216, 57] width 559 height 28
click at [1501, 43] on button "Browse" at bounding box center [1531, 57] width 61 height 28
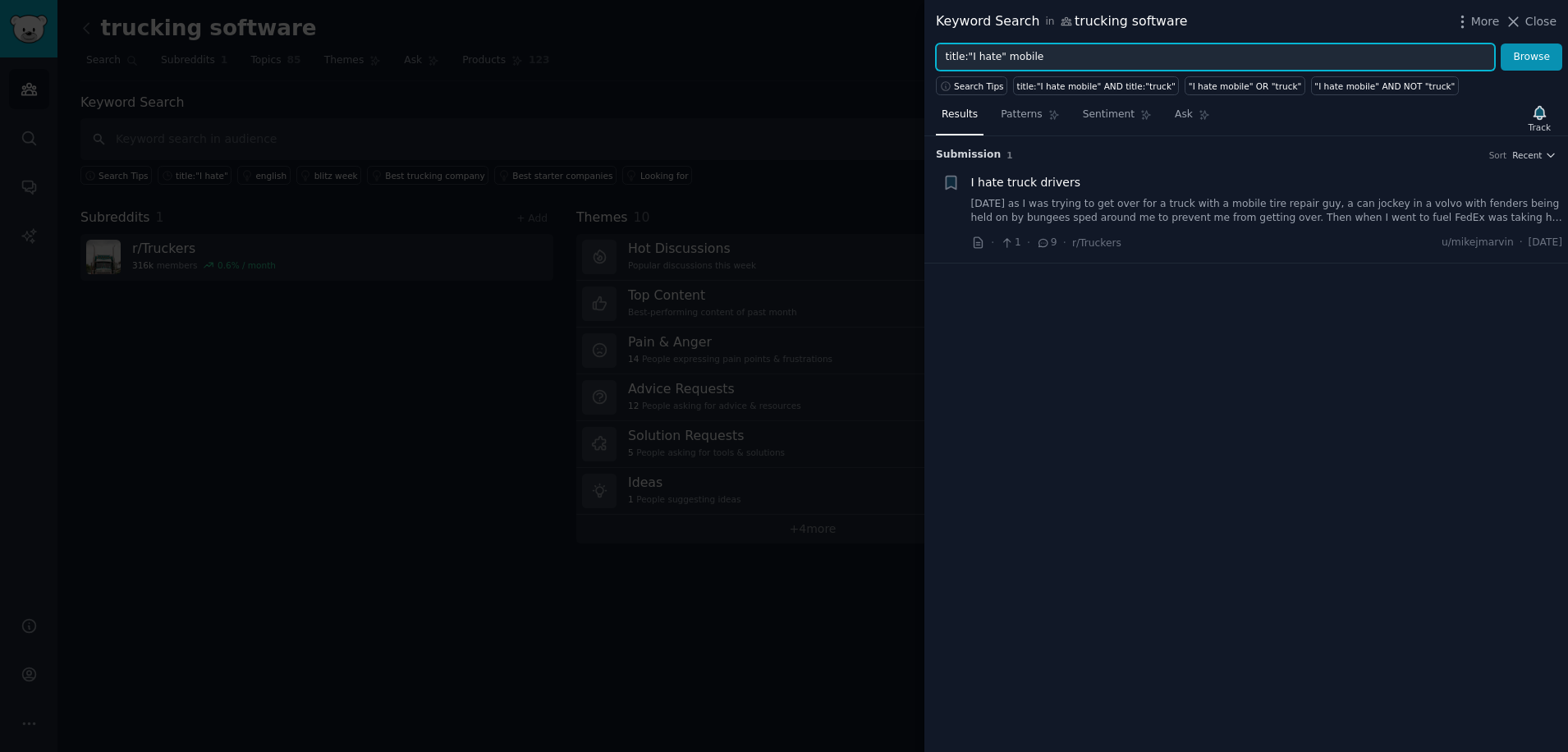
drag, startPoint x: 1041, startPoint y: 50, endPoint x: 943, endPoint y: 43, distance: 98.2
click at [943, 43] on input "title:"I hate" mobile" at bounding box center [1216, 57] width 559 height 28
click at [1501, 43] on button "Browse" at bounding box center [1531, 57] width 61 height 28
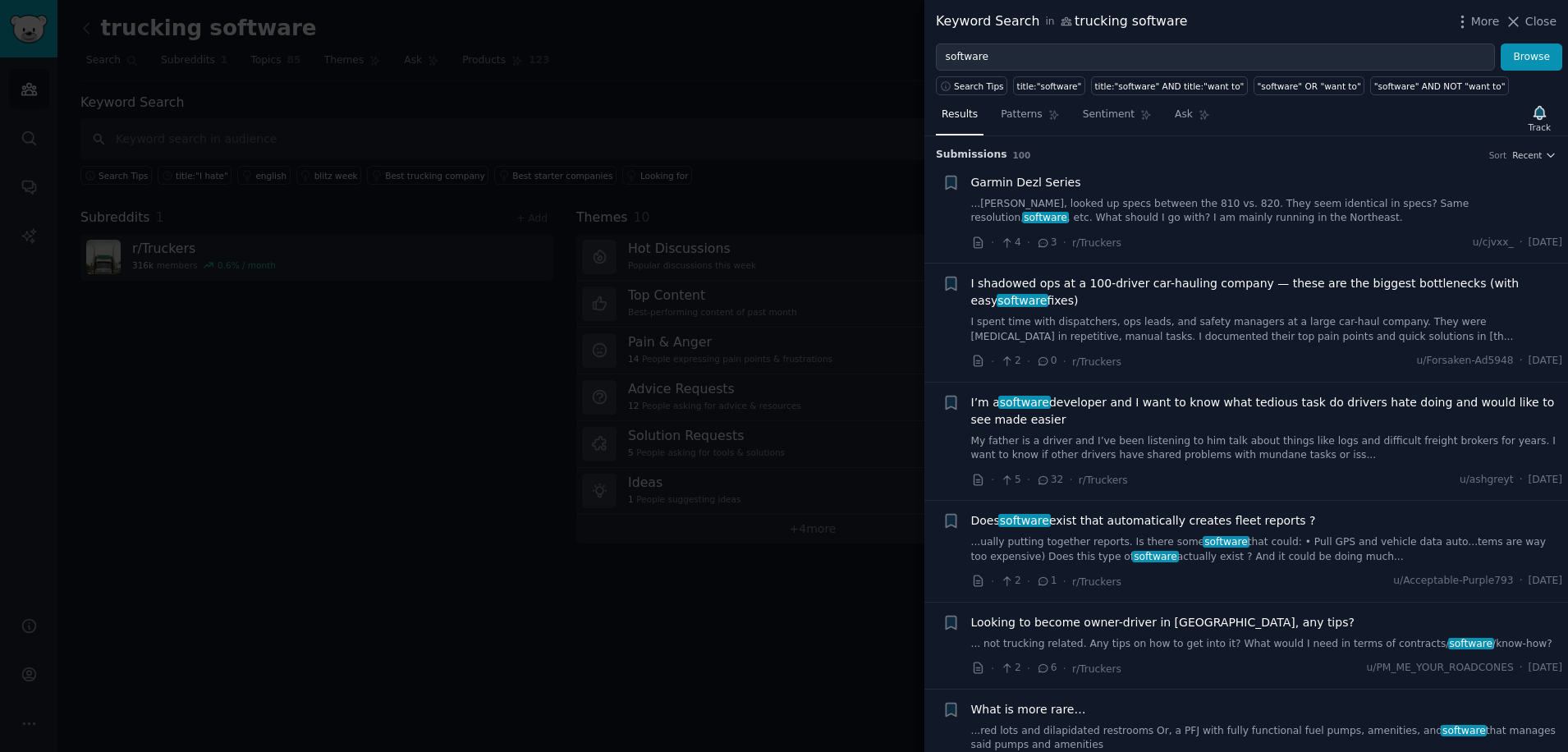
click at [1073, 287] on span "I shadowed ops at a 100-driver car-hauling company — these are the biggest bott…" at bounding box center [1267, 292] width 592 height 35
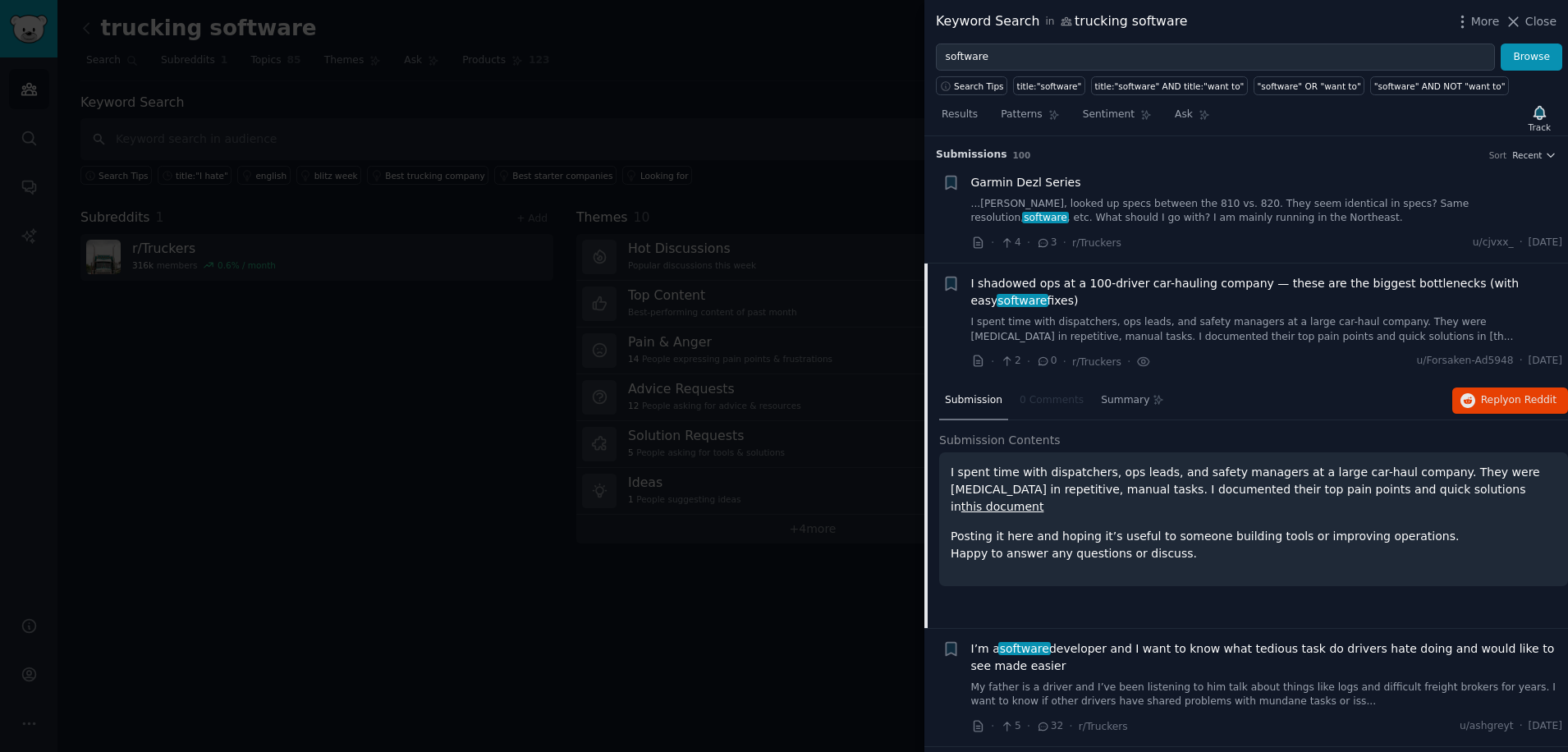
scroll to position [127, 0]
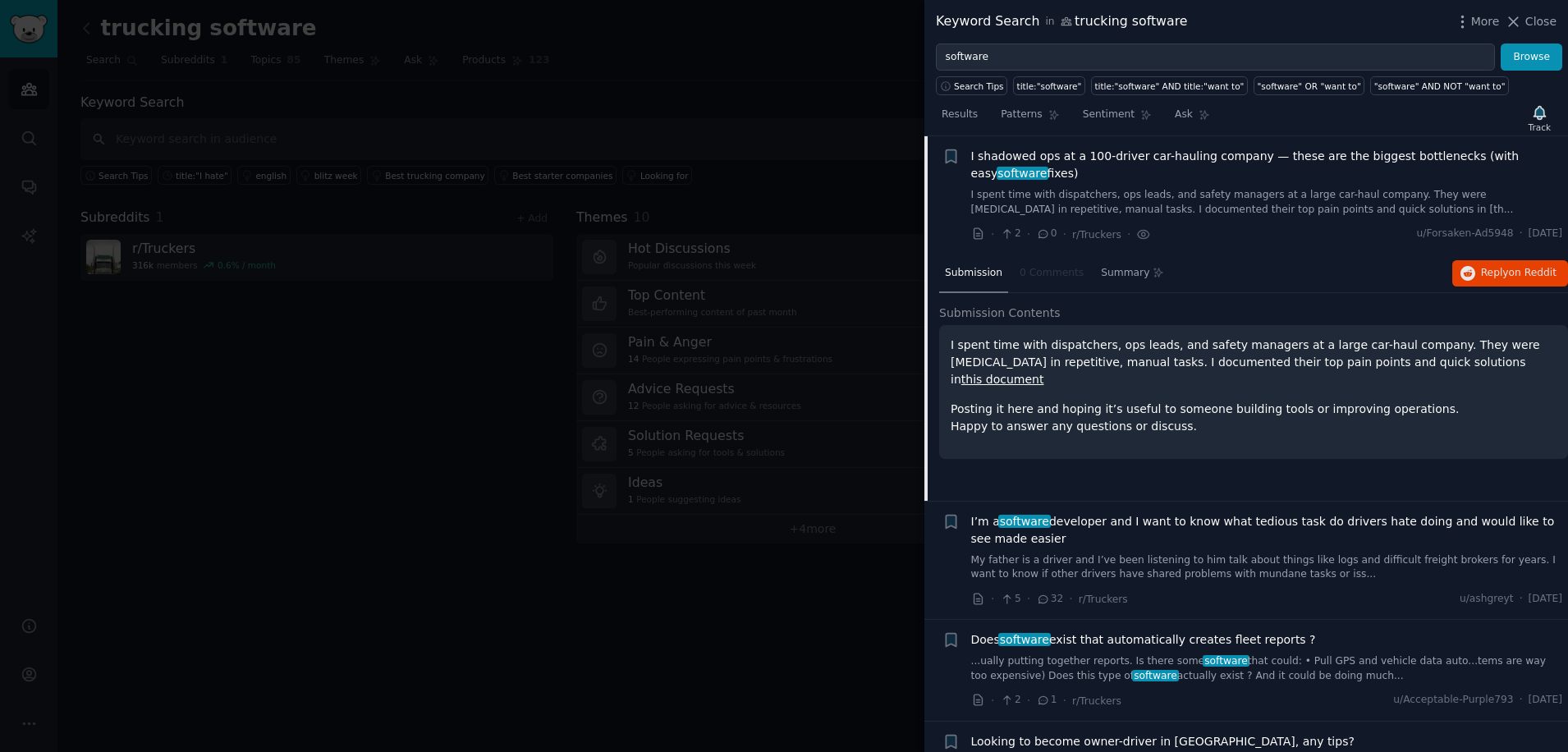
click at [1085, 401] on p "Posting it here and hoping it’s useful to someone building tools or improving o…" at bounding box center [1254, 418] width 606 height 35
click at [1102, 271] on span "Summary" at bounding box center [1126, 274] width 48 height 15
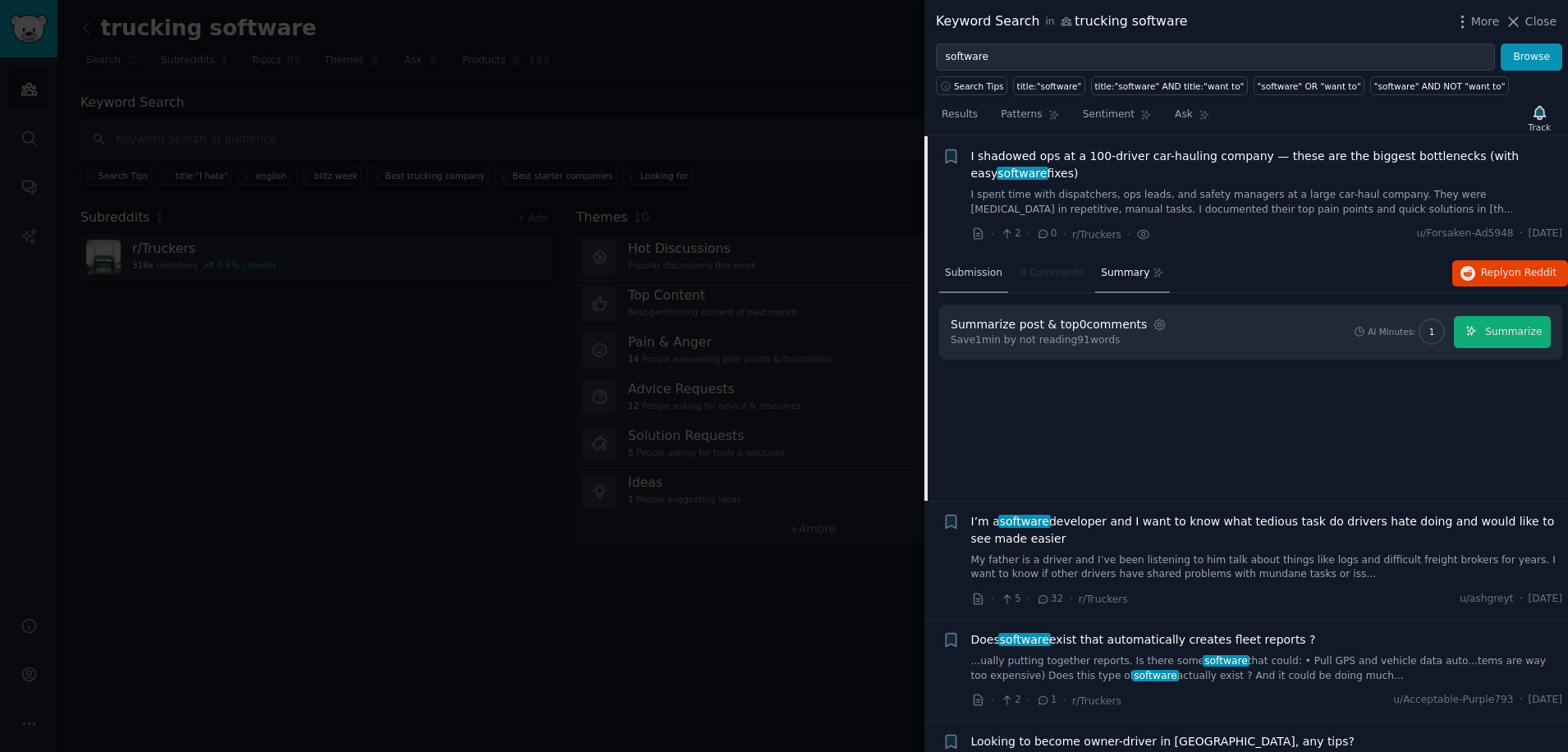
click at [956, 267] on span "Submission" at bounding box center [974, 274] width 57 height 15
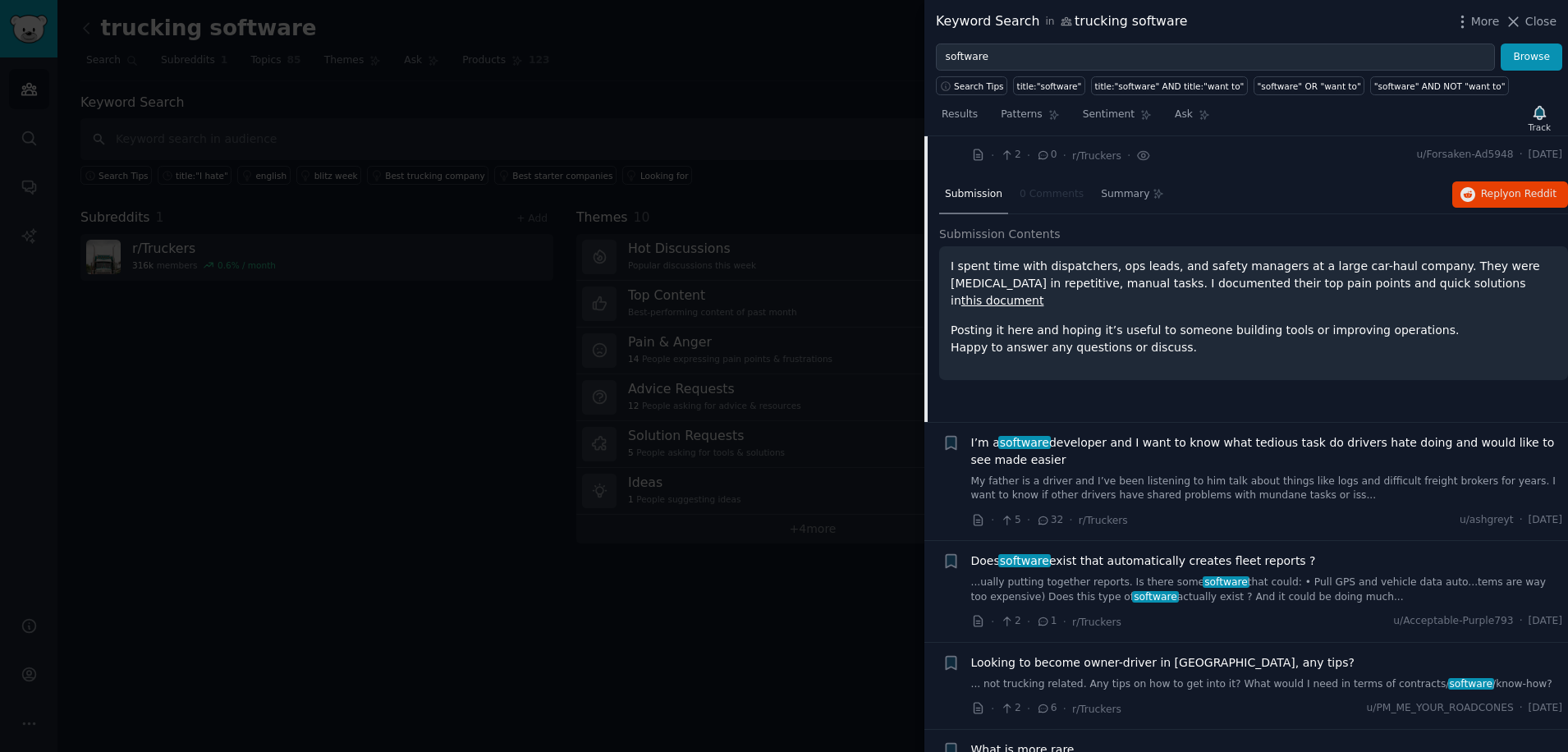
scroll to position [237, 0]
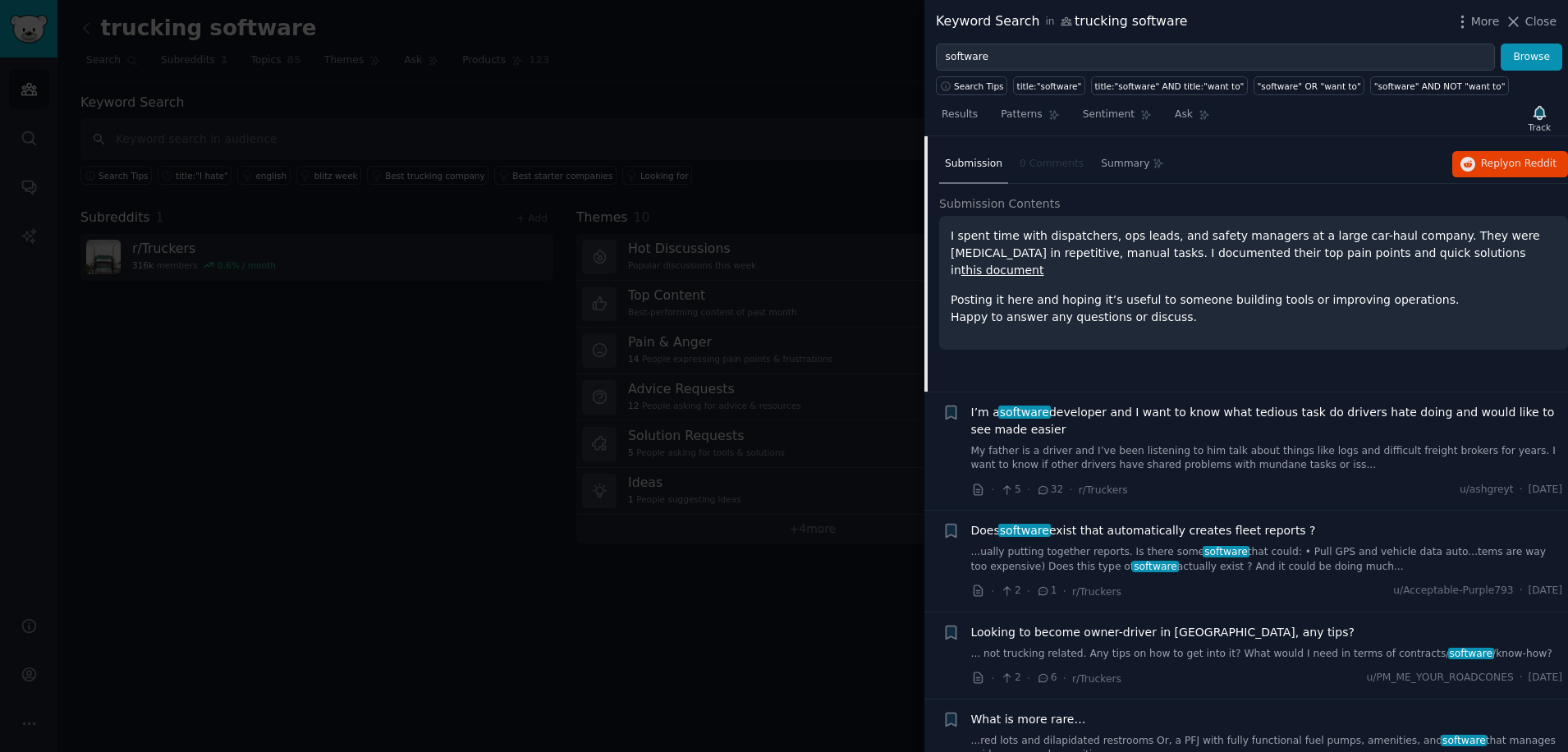
click at [1019, 425] on span "I’m a software developer and I want to know what tedious task do drivers hate d…" at bounding box center [1267, 422] width 592 height 35
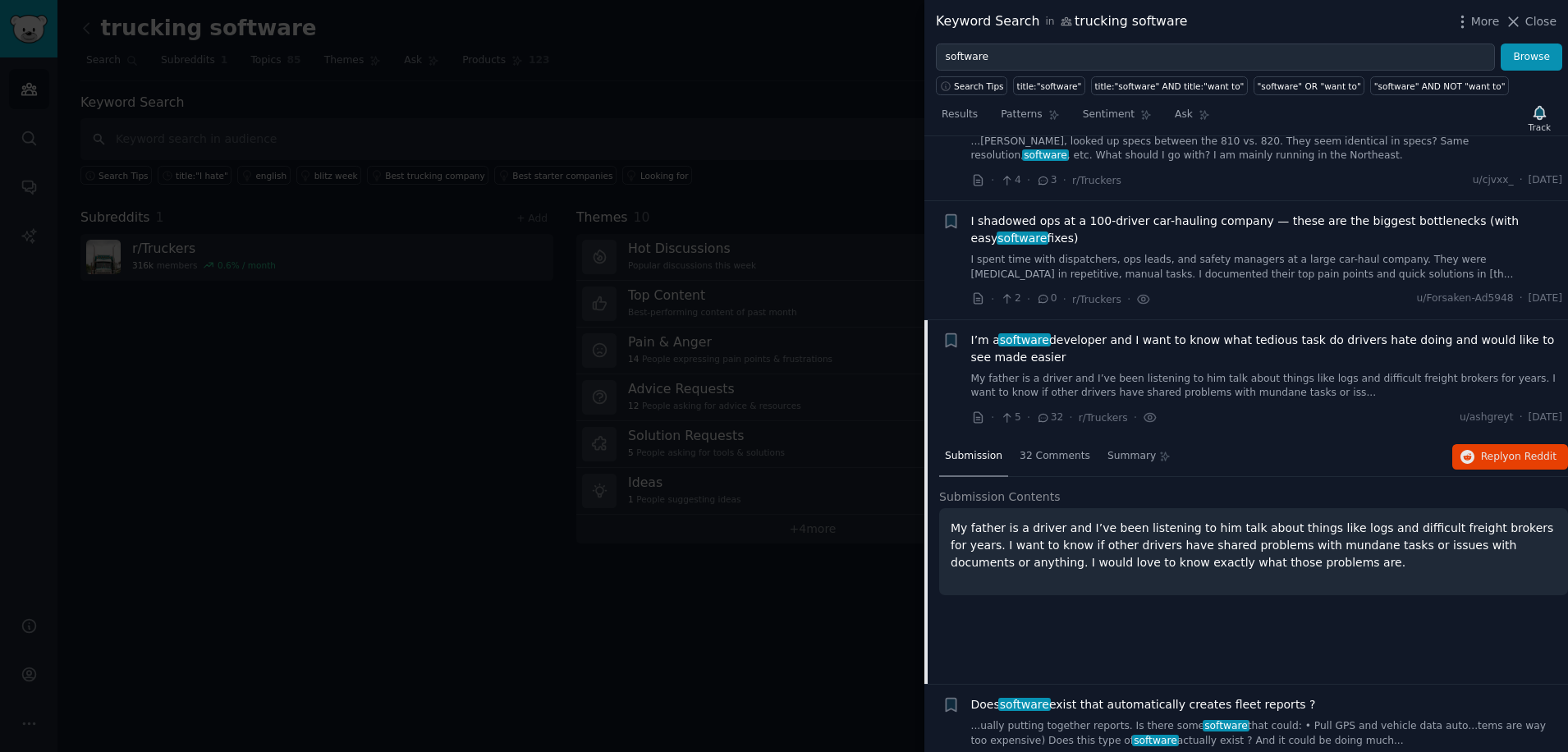
scroll to position [28, 0]
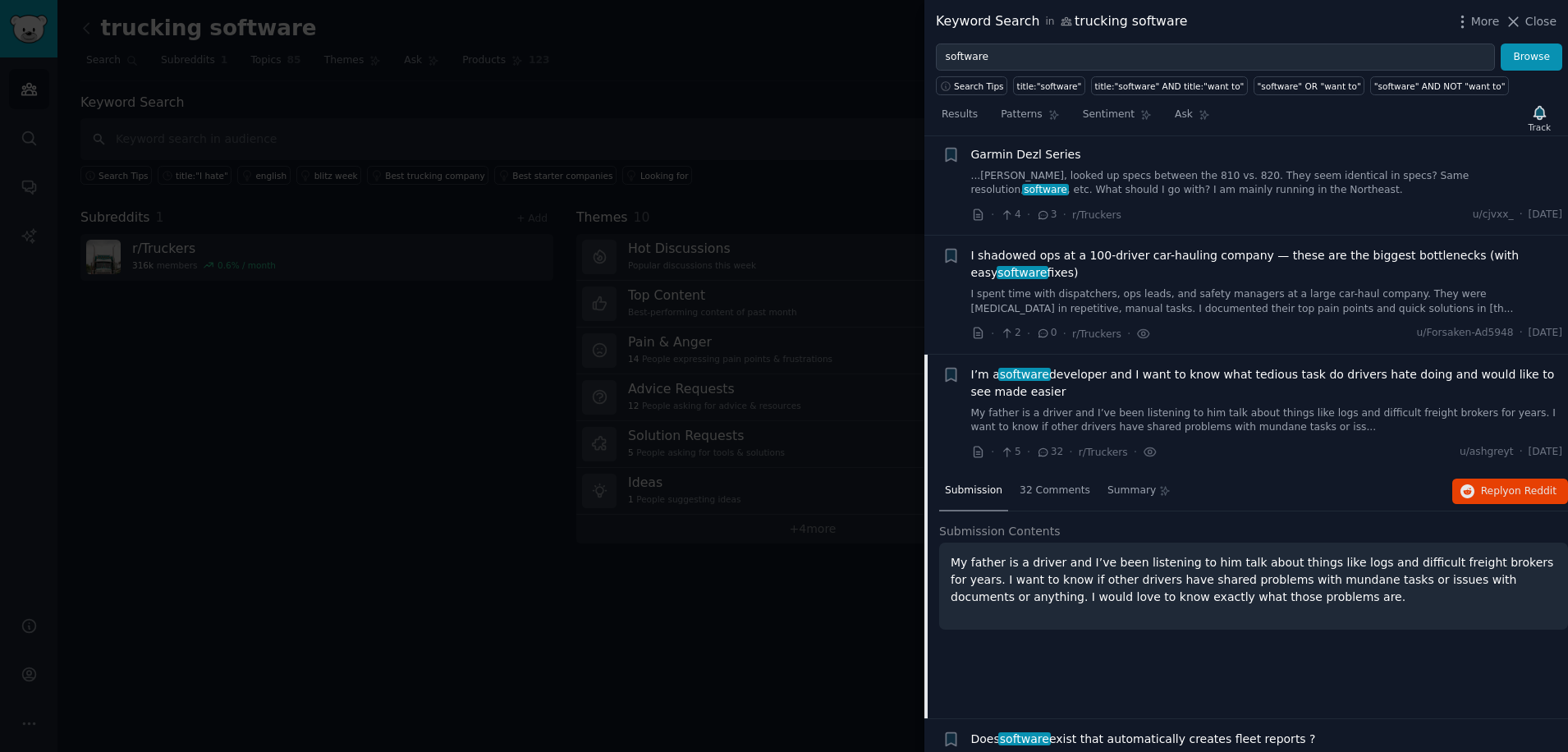
click at [1020, 261] on span "I shadowed ops at a 100-driver car-hauling company — these are the biggest bott…" at bounding box center [1267, 265] width 592 height 35
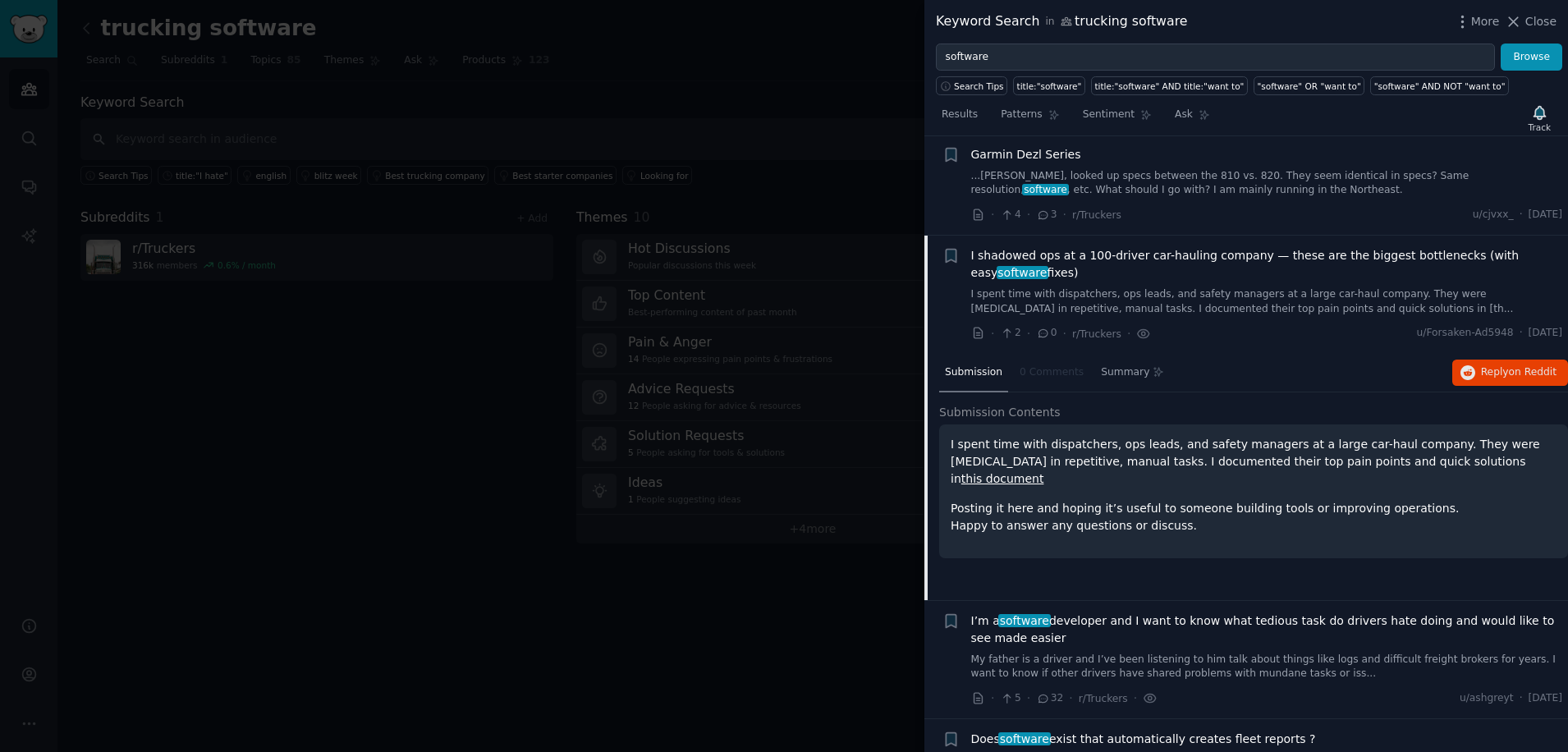
scroll to position [127, 0]
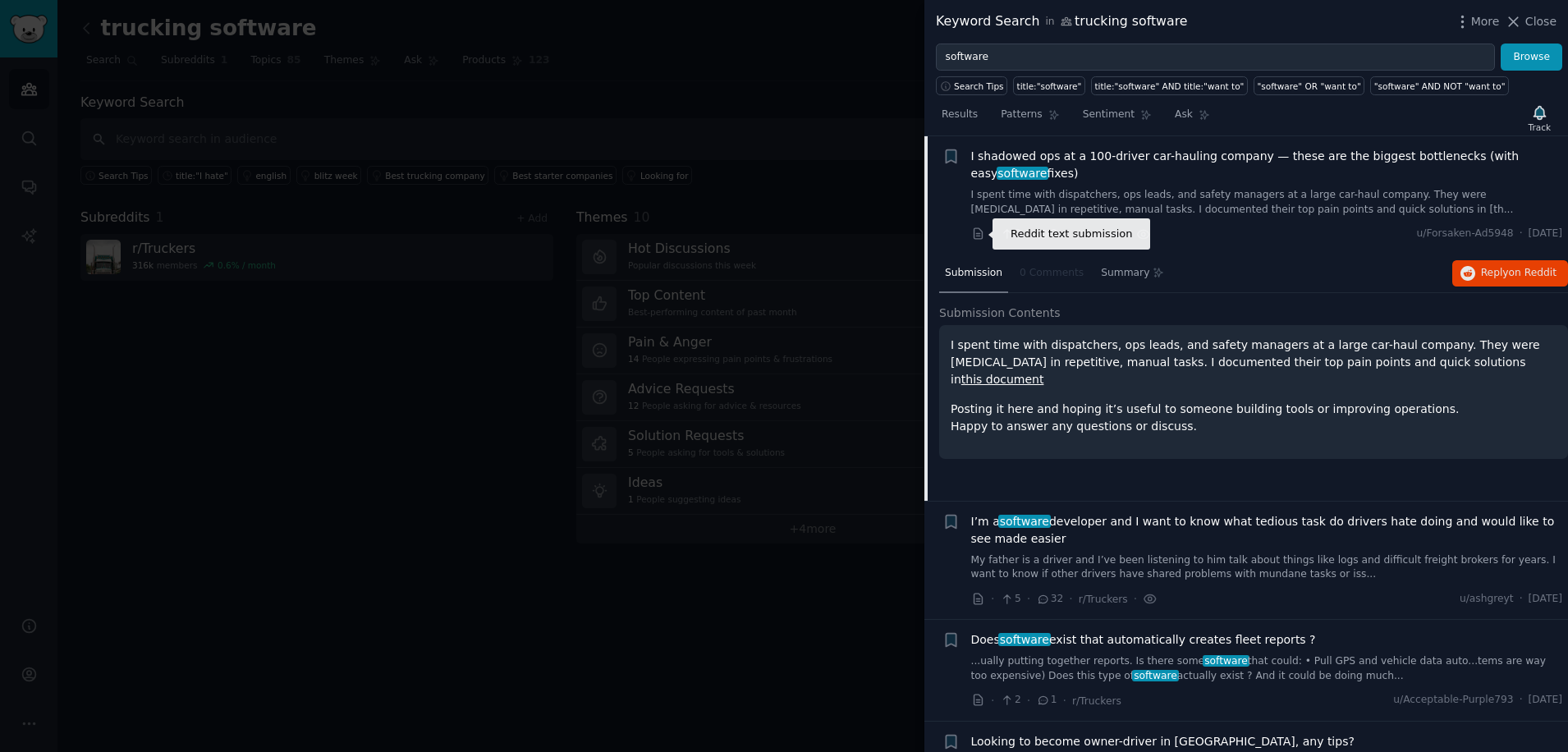
click at [979, 232] on icon at bounding box center [979, 234] width 15 height 15
click at [1044, 530] on span "I’m a software developer and I want to know what tedious task do drivers hate d…" at bounding box center [1267, 530] width 592 height 35
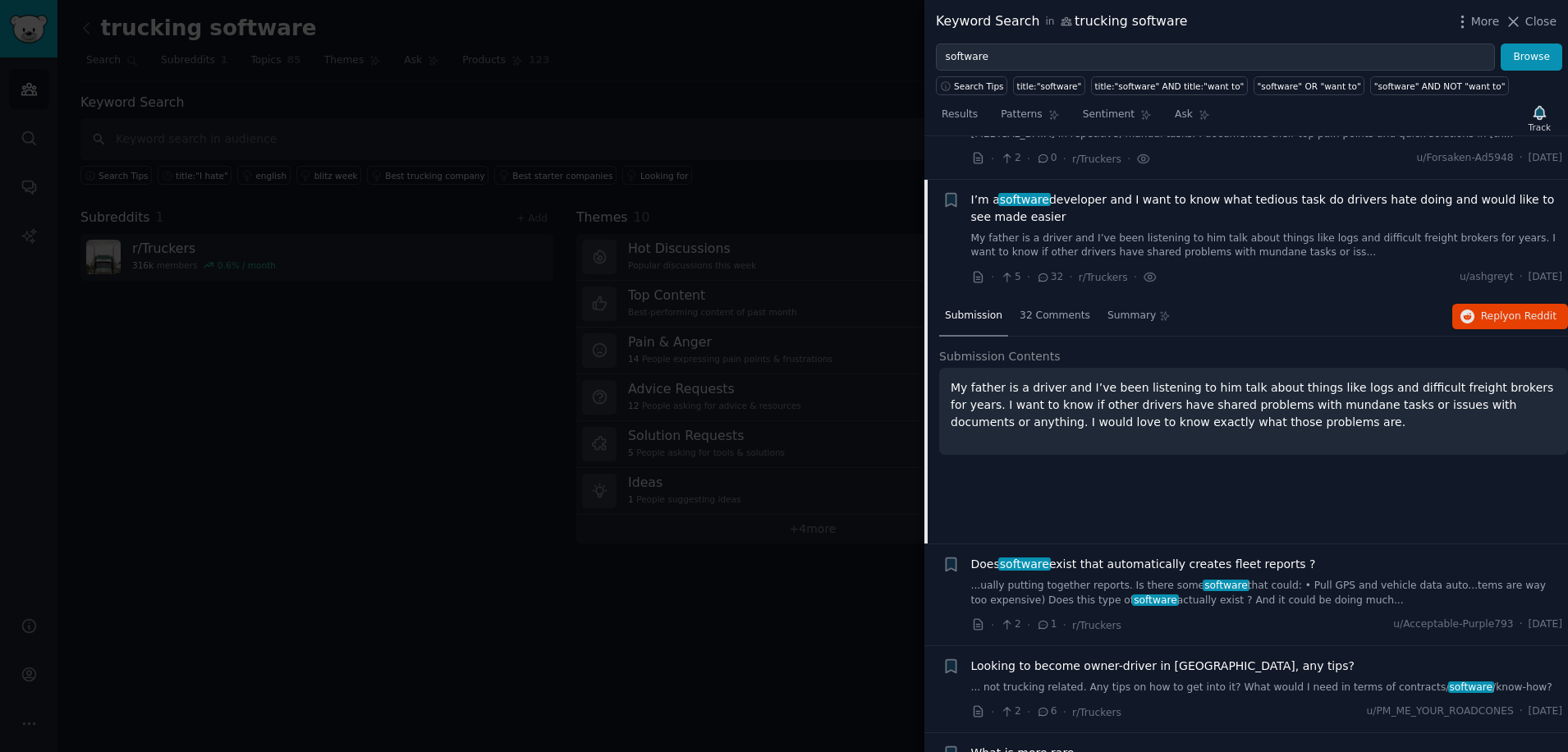
scroll to position [247, 0]
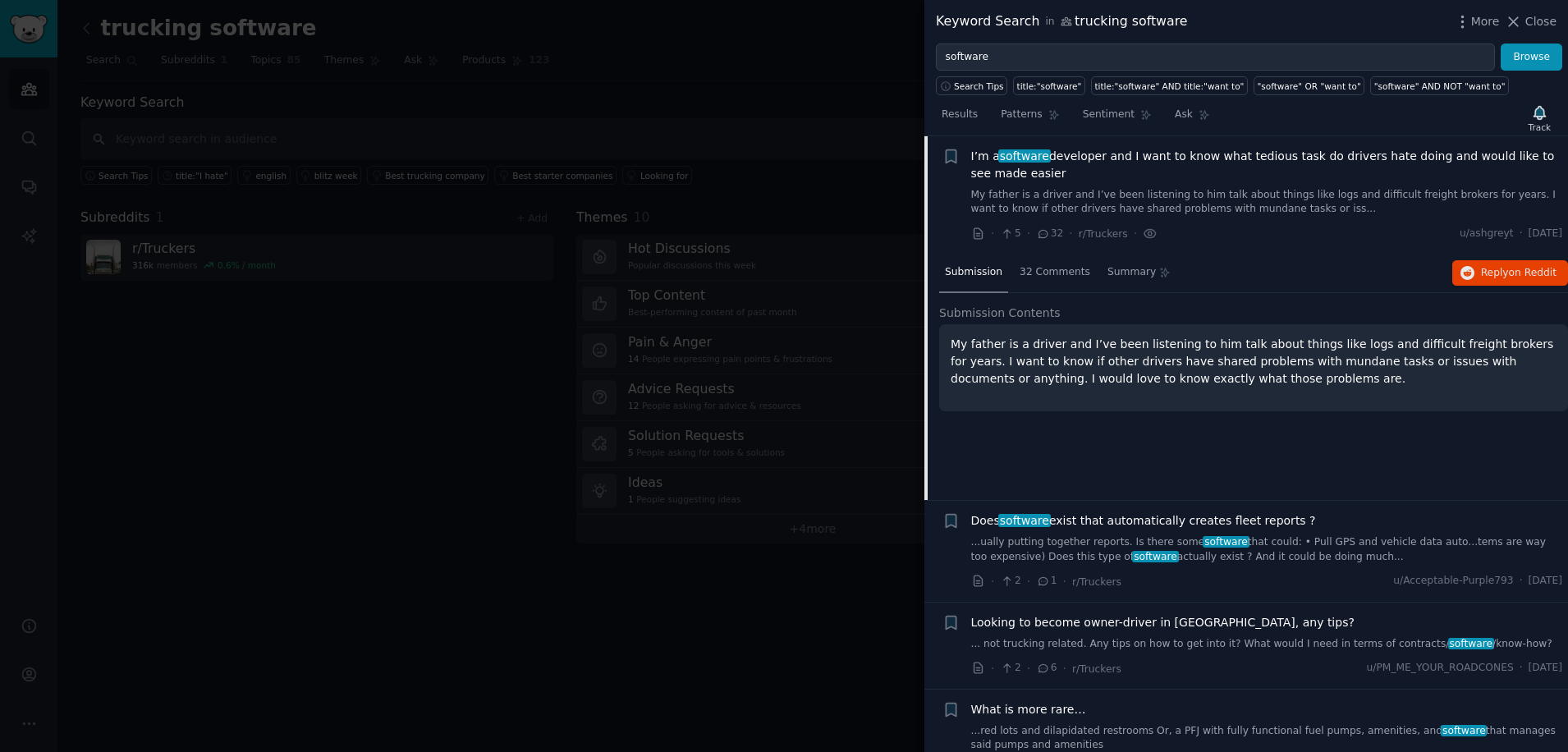
click at [1045, 544] on link "...ually putting together reports. Is there some software that could: • Pull GP…" at bounding box center [1267, 549] width 592 height 29
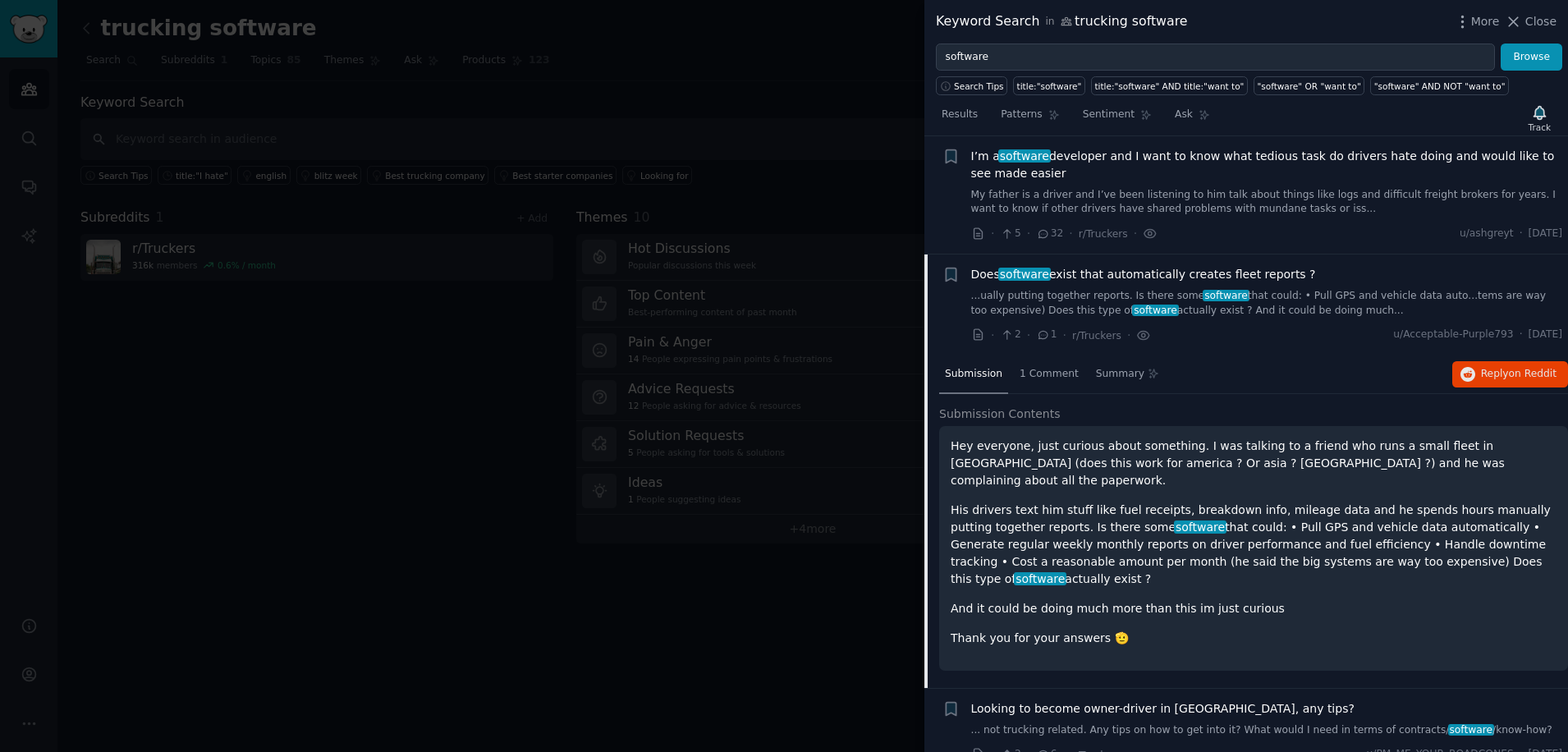
scroll to position [364, 0]
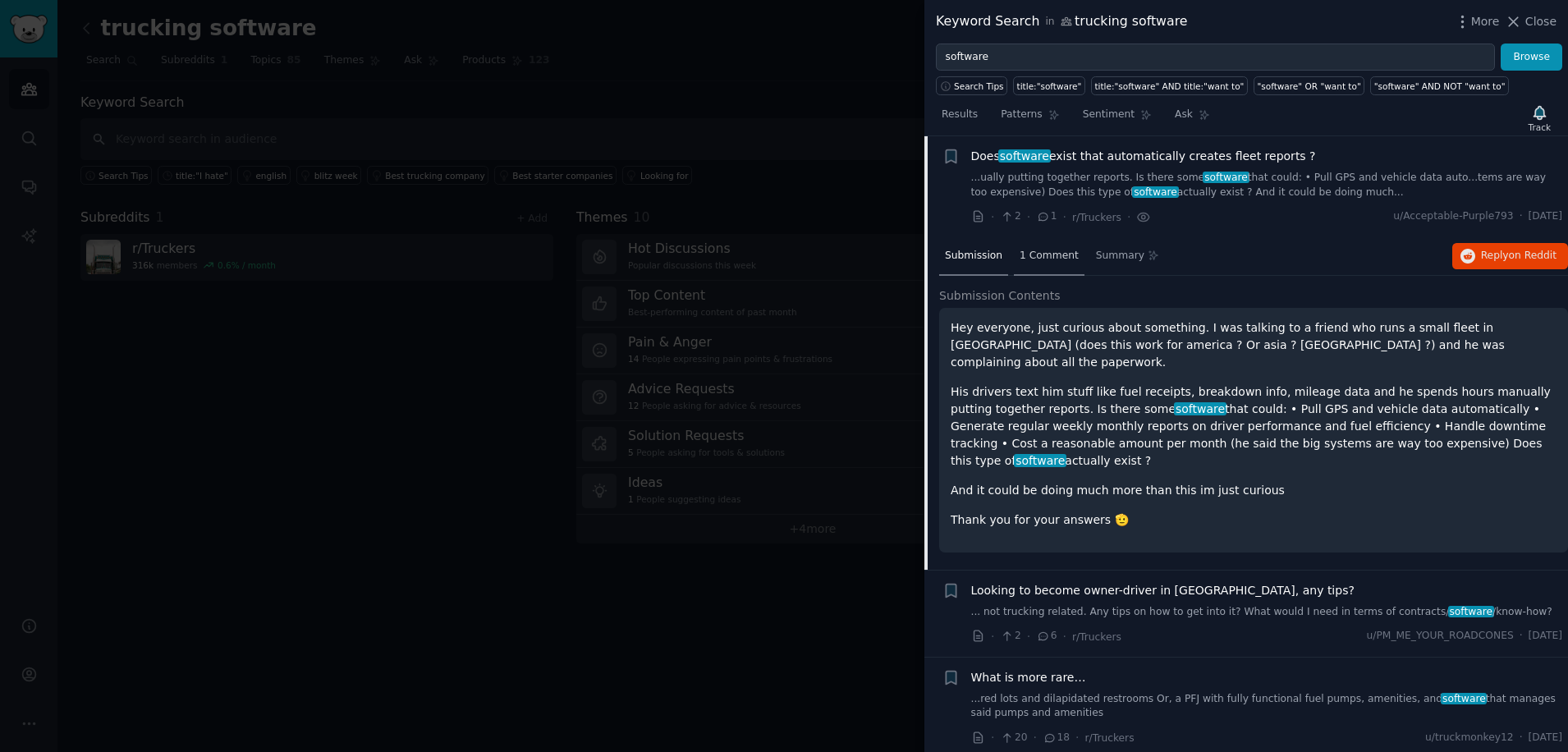
click at [1045, 256] on span "1 Comment" at bounding box center [1049, 256] width 59 height 15
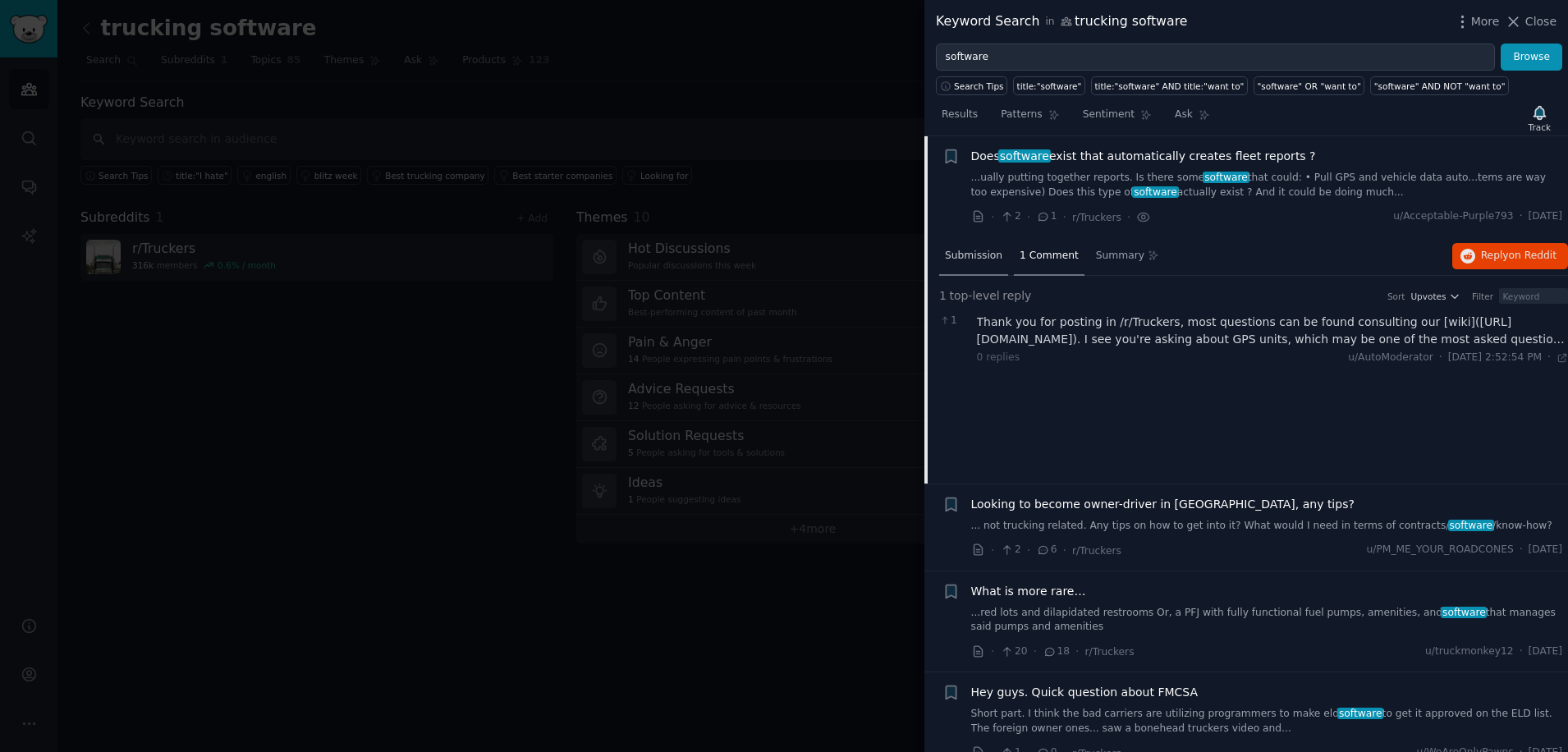
click at [985, 258] on span "Submission" at bounding box center [974, 256] width 57 height 15
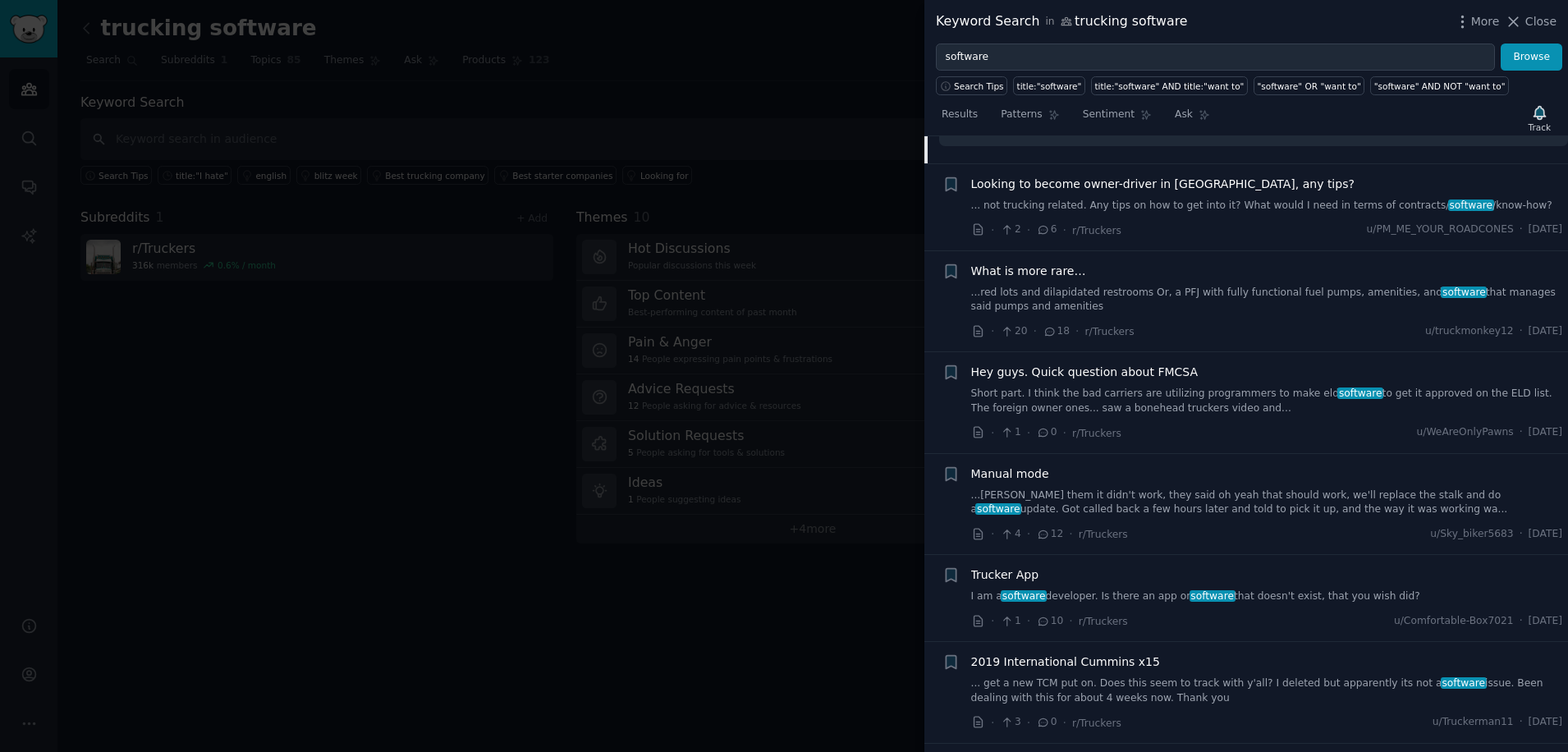
scroll to position [803, 0]
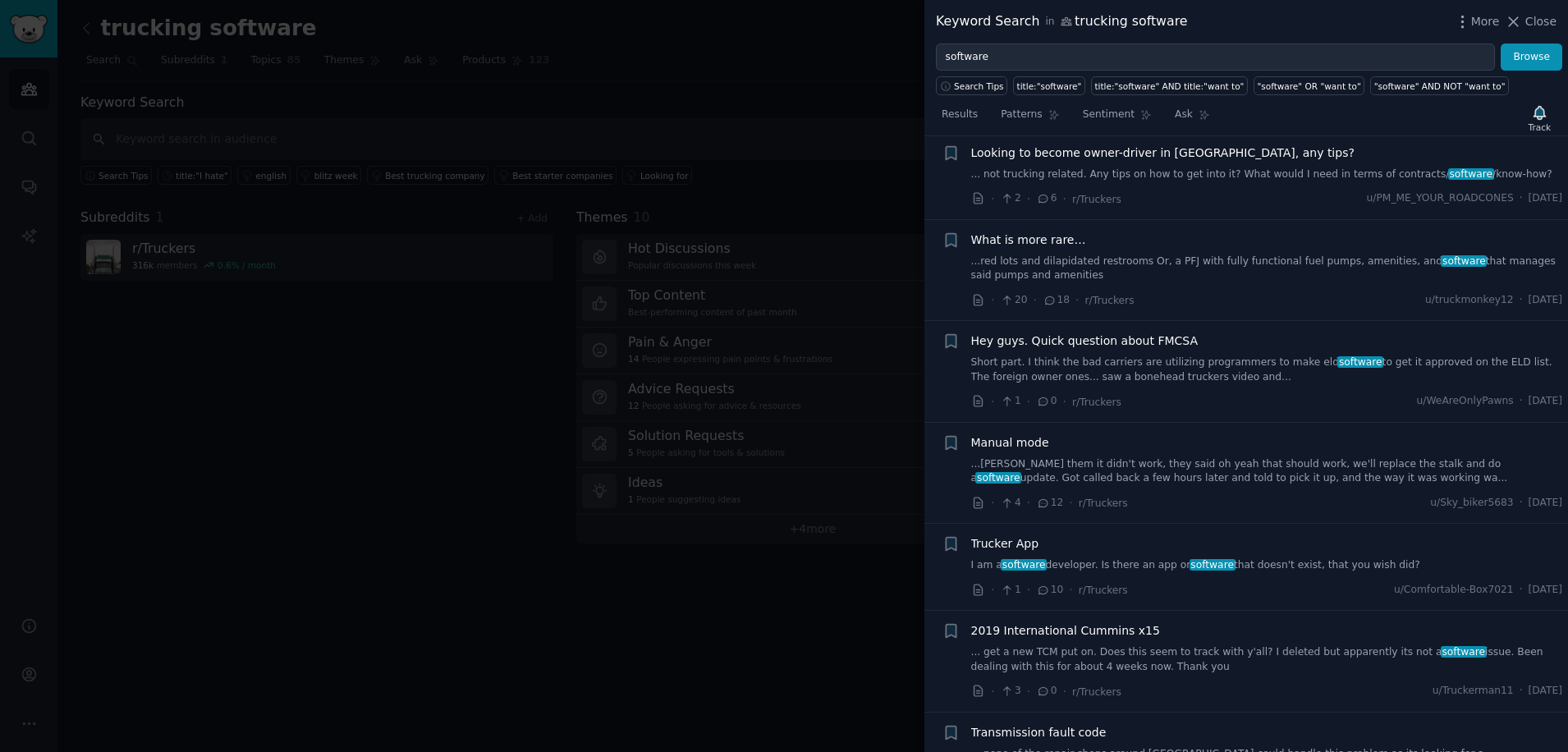
click at [1046, 583] on span "10" at bounding box center [1049, 590] width 27 height 15
click at [1036, 584] on icon at bounding box center [1043, 590] width 15 height 12
click at [1022, 535] on span "Trucker App" at bounding box center [1005, 544] width 68 height 17
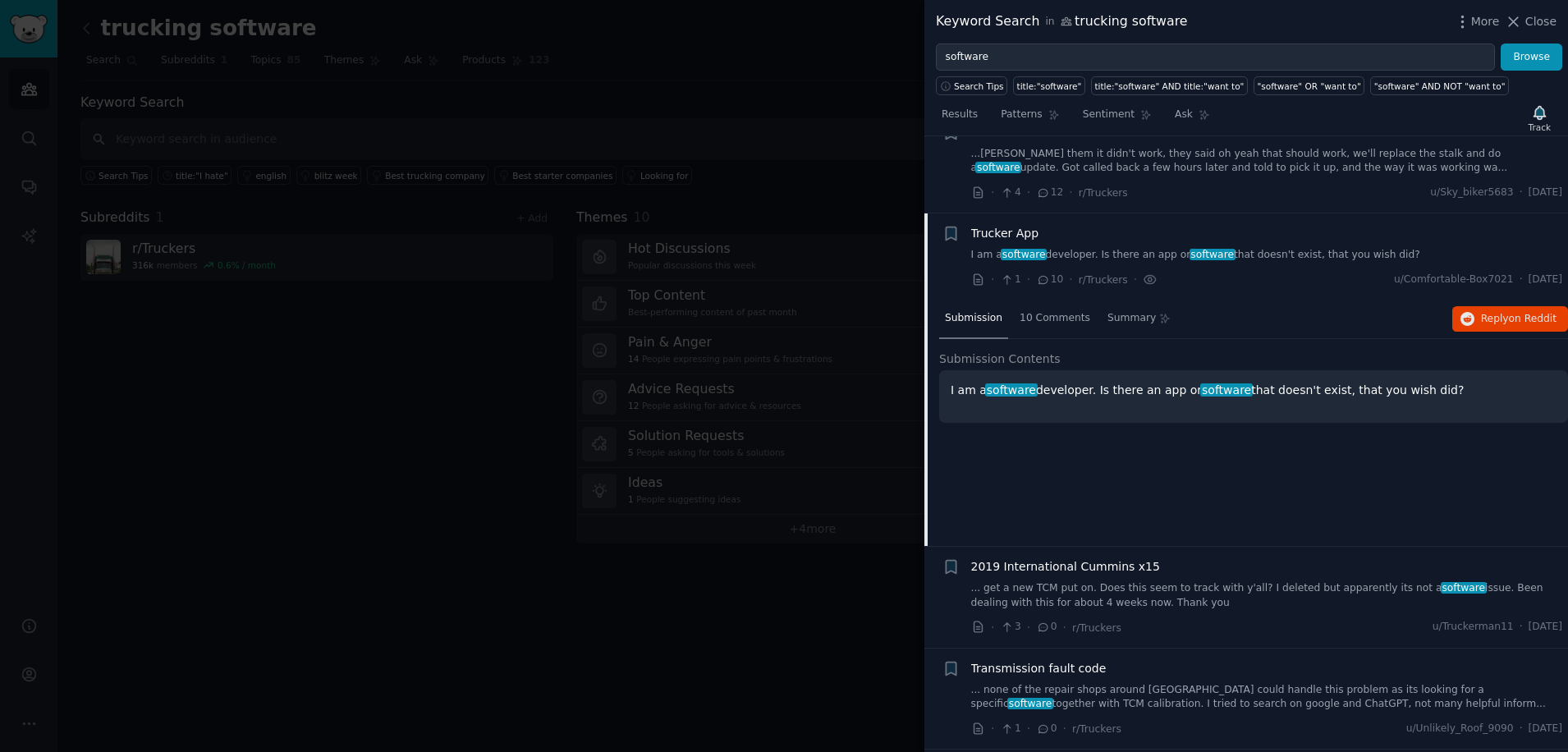
scroll to position [857, 0]
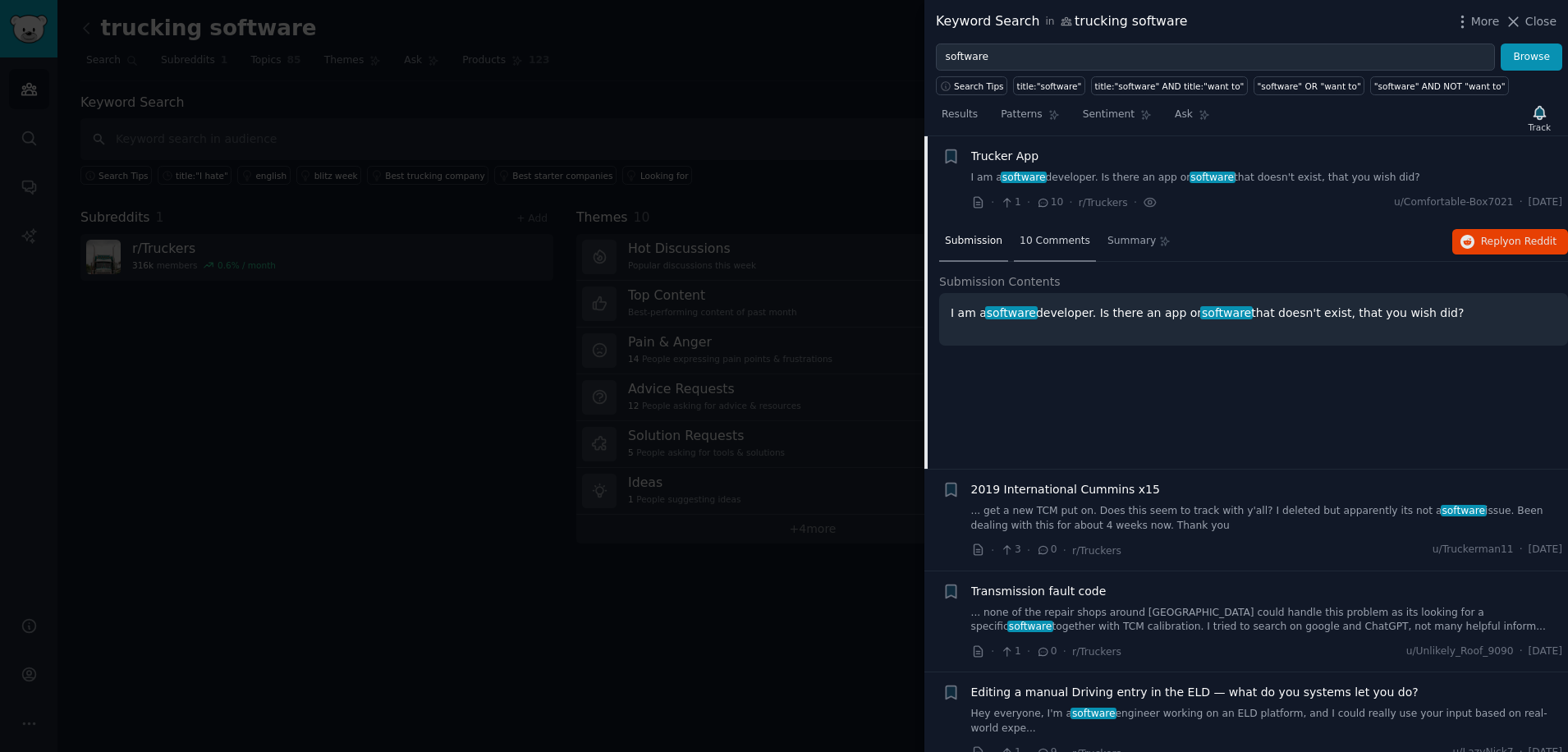
click at [1040, 241] on span "10 Comments" at bounding box center [1055, 242] width 71 height 15
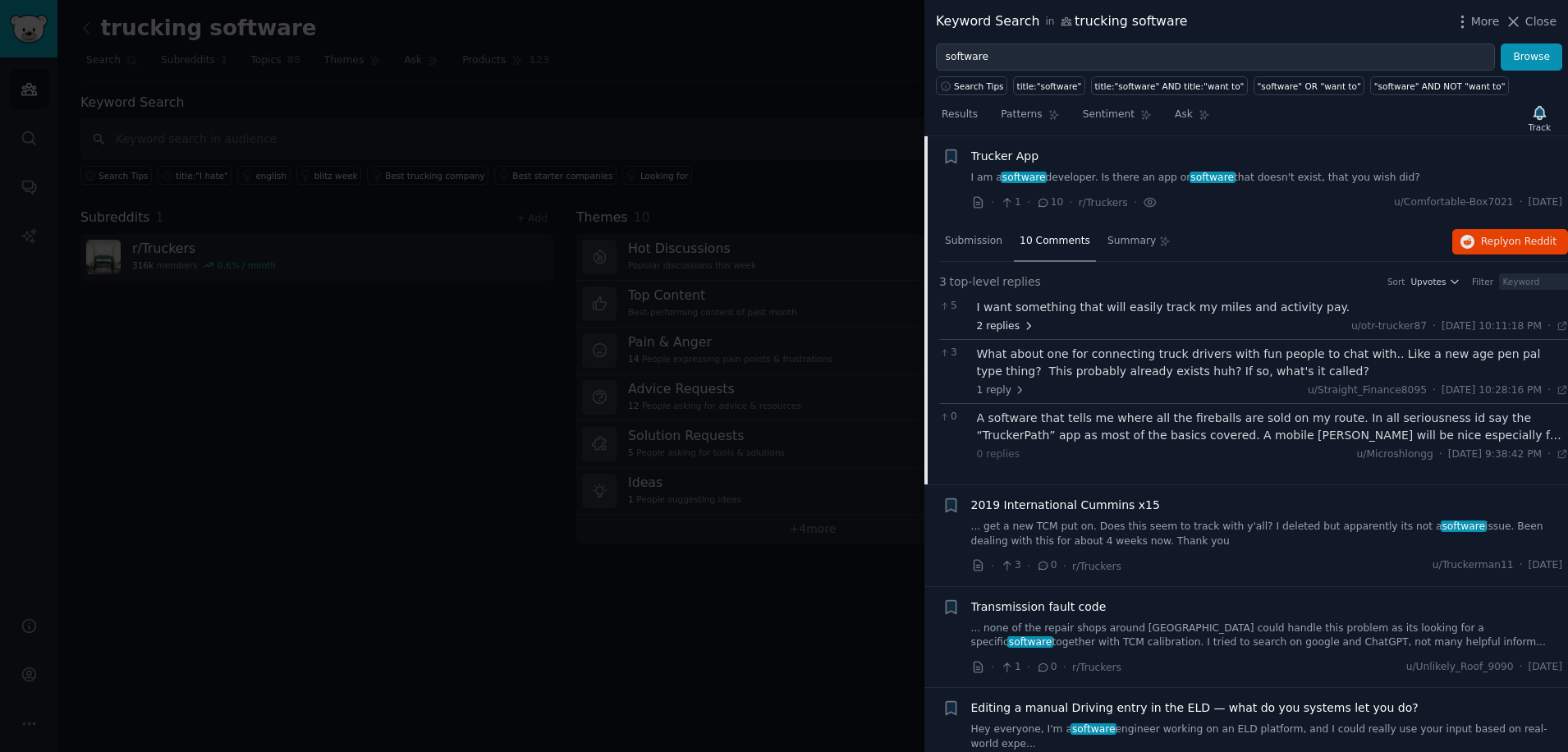
click at [994, 328] on span "2 replies" at bounding box center [1005, 327] width 57 height 15
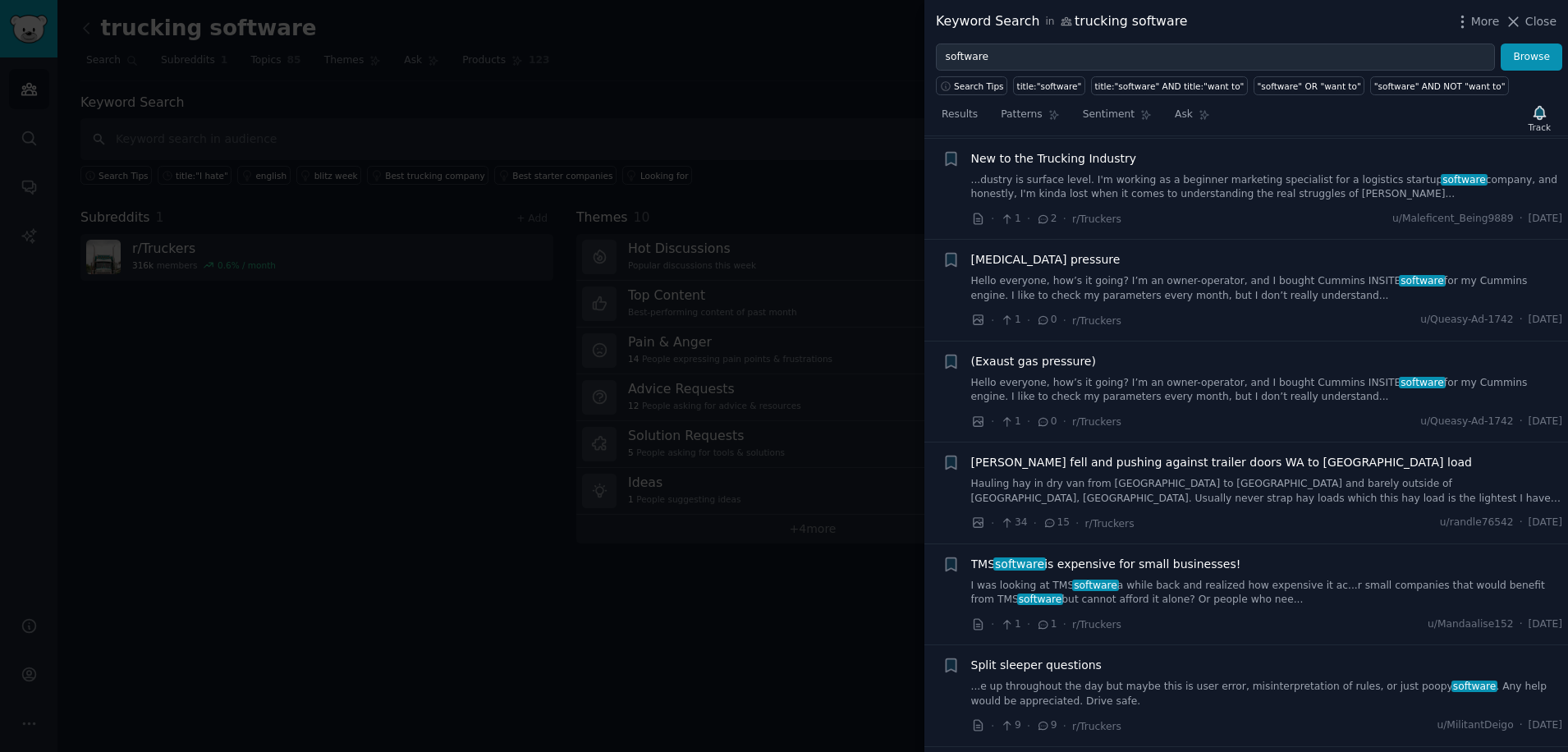
scroll to position [1733, 0]
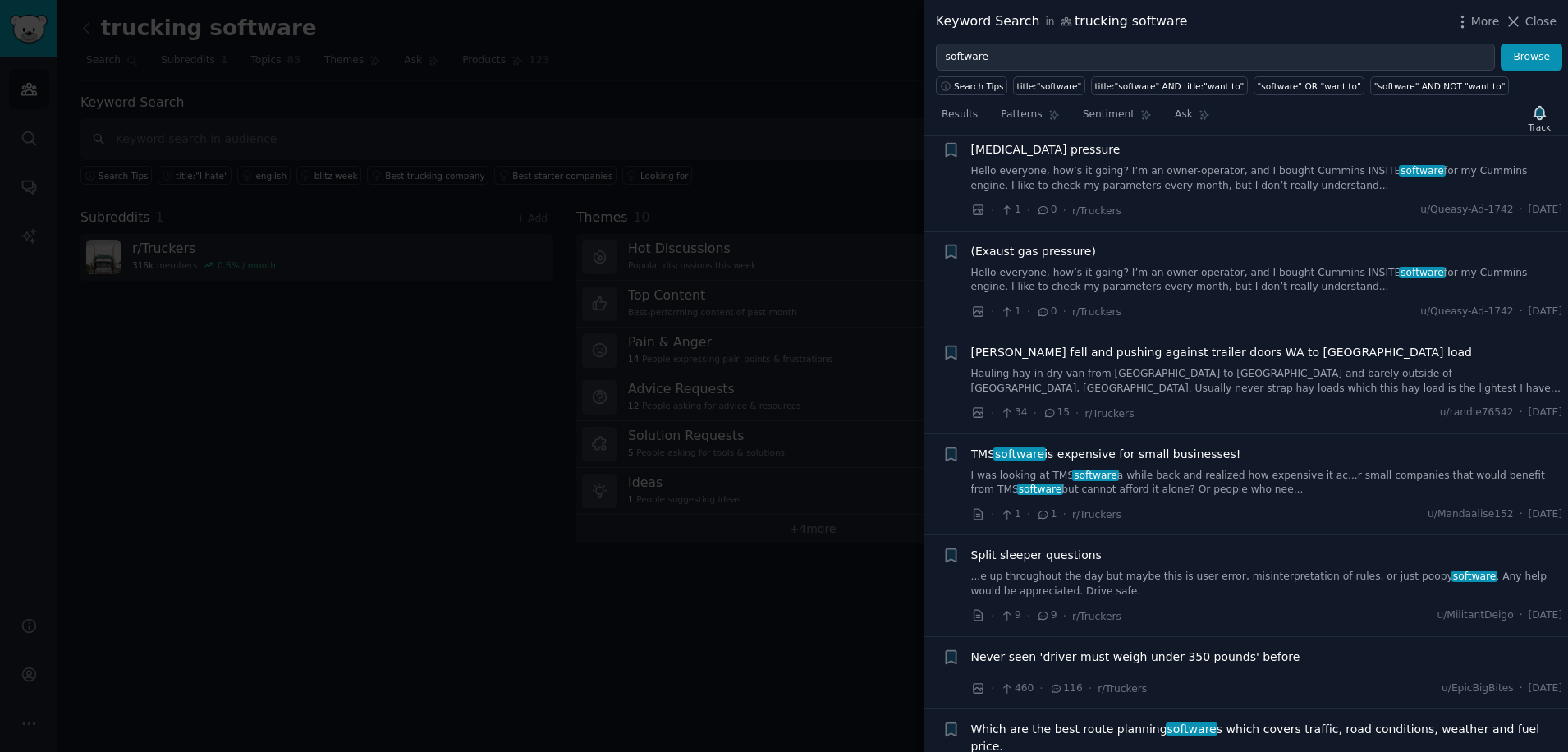
click at [1023, 447] on span "software" at bounding box center [1019, 454] width 52 height 13
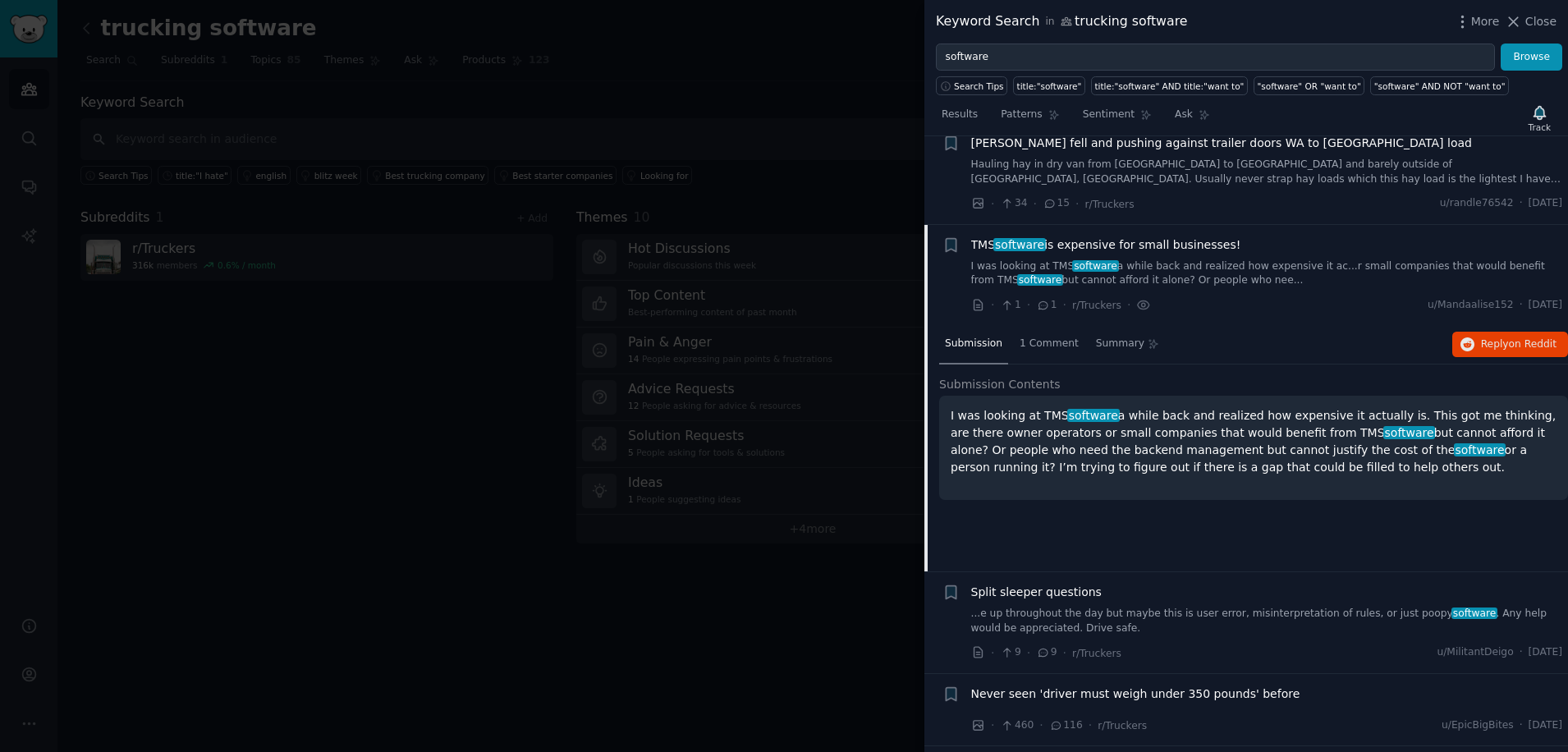
scroll to position [1640, 0]
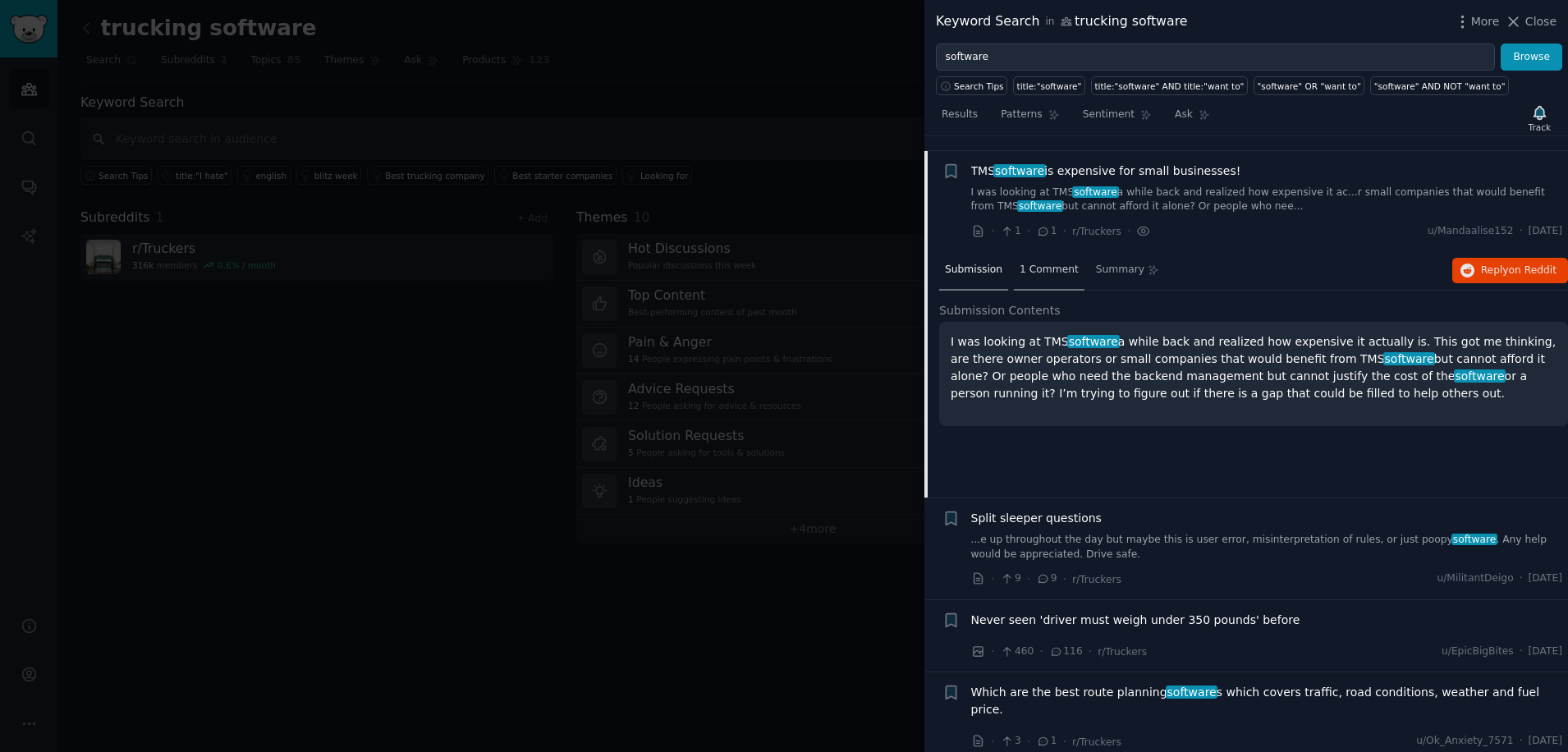
click at [1034, 263] on span "1 Comment" at bounding box center [1049, 271] width 59 height 15
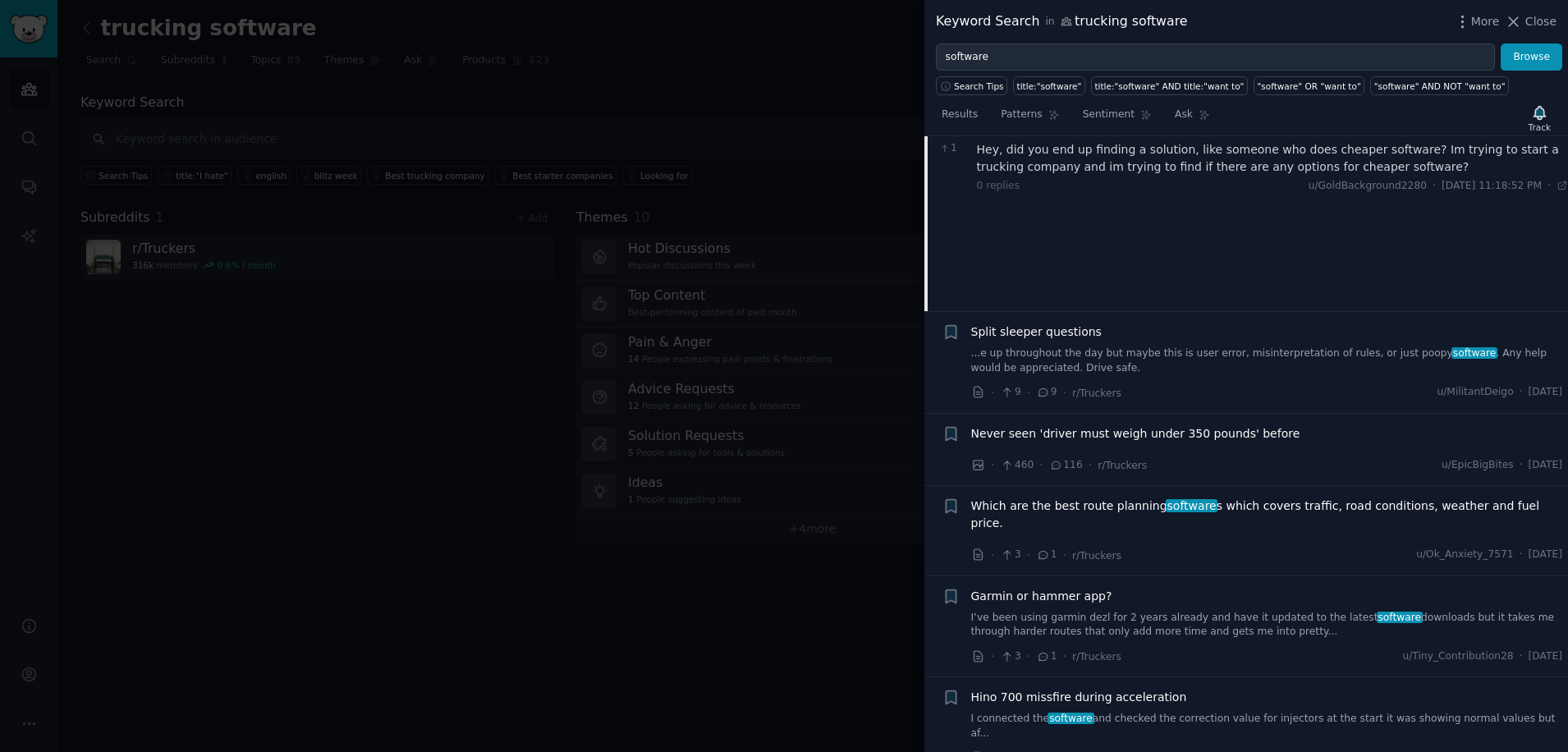
scroll to position [1859, 0]
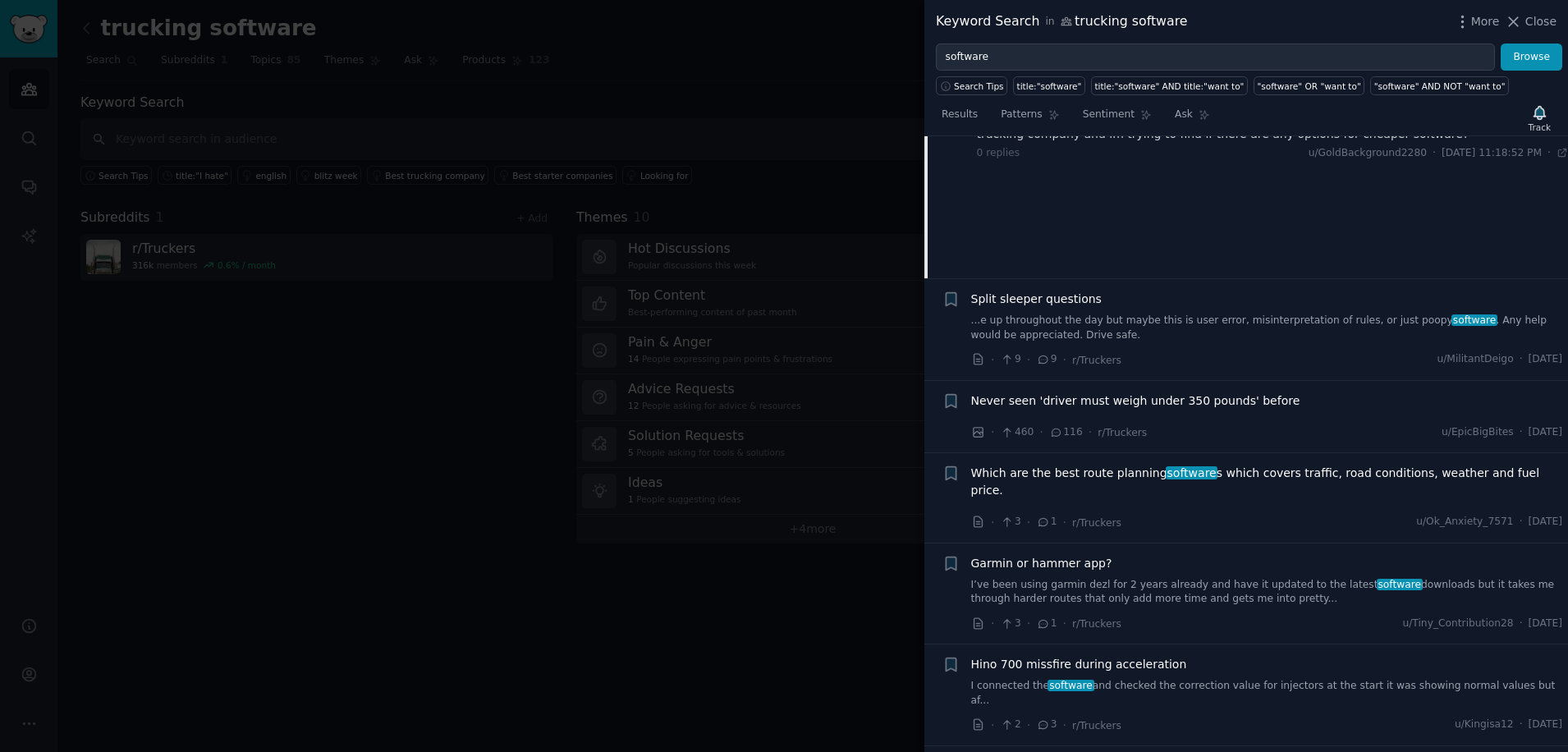
click at [1040, 516] on icon at bounding box center [1043, 522] width 15 height 12
click at [1048, 465] on span "Which are the best route planning software s which covers traffic, road conditi…" at bounding box center [1267, 482] width 592 height 35
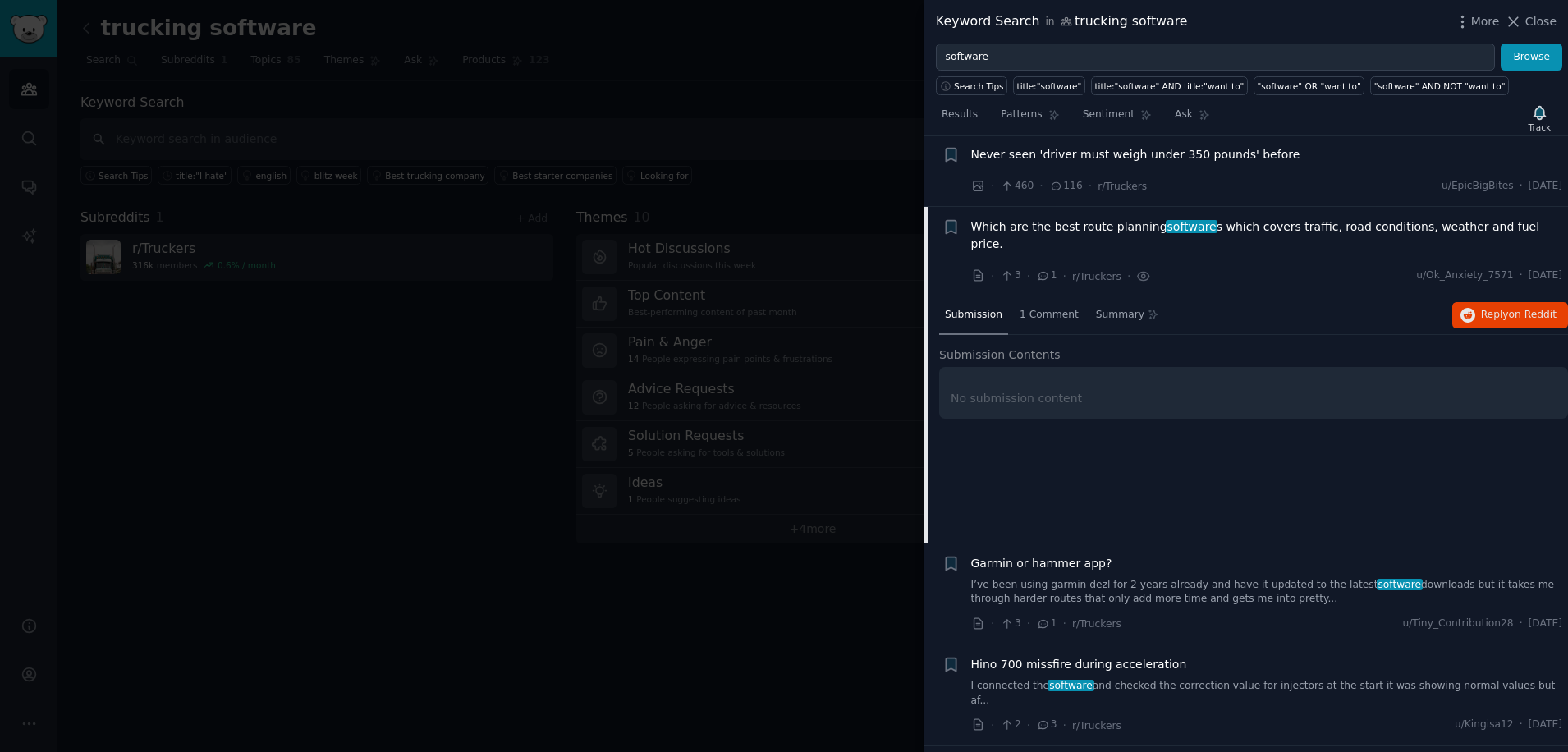
scroll to position [1916, 0]
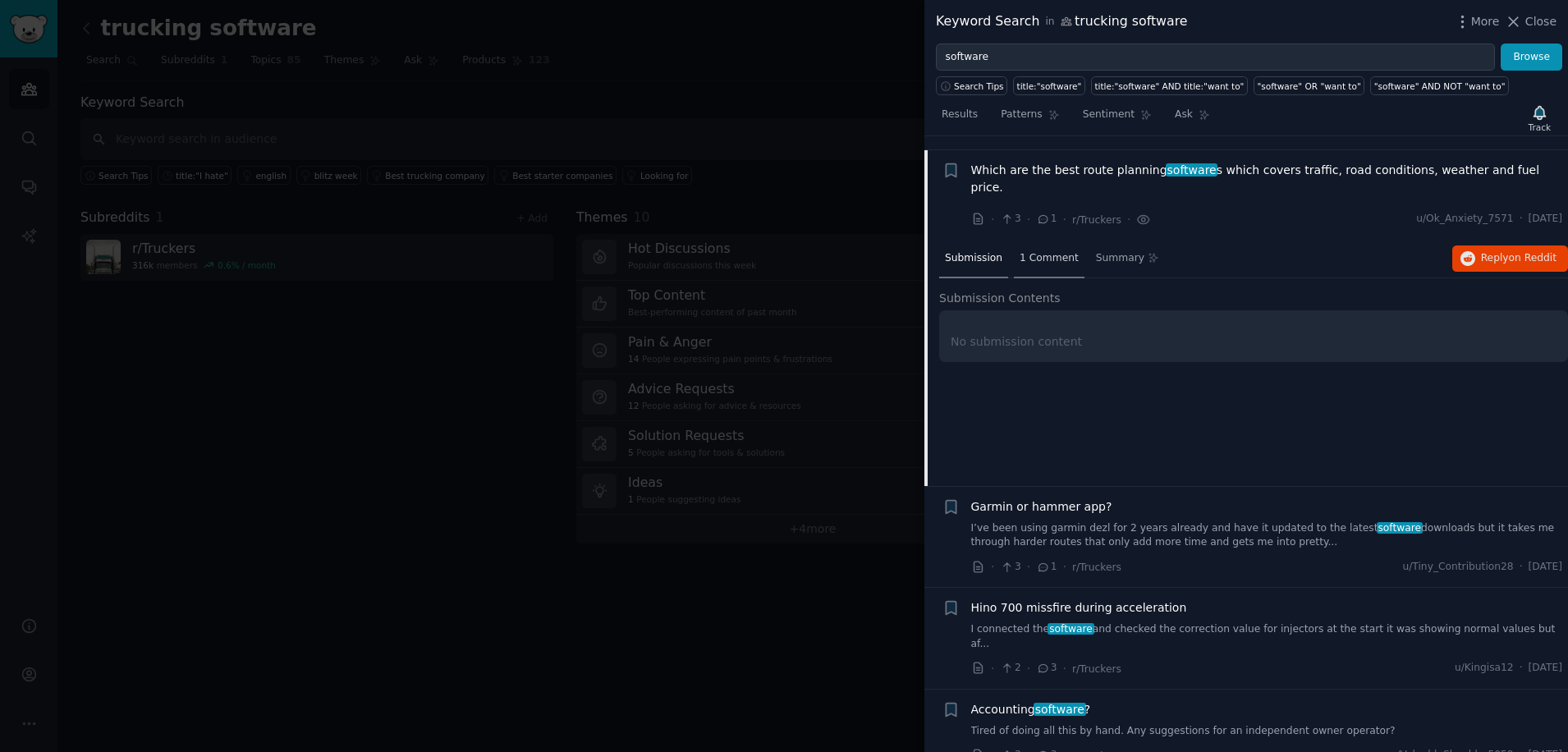
click at [1045, 251] on span "1 Comment" at bounding box center [1049, 259] width 59 height 15
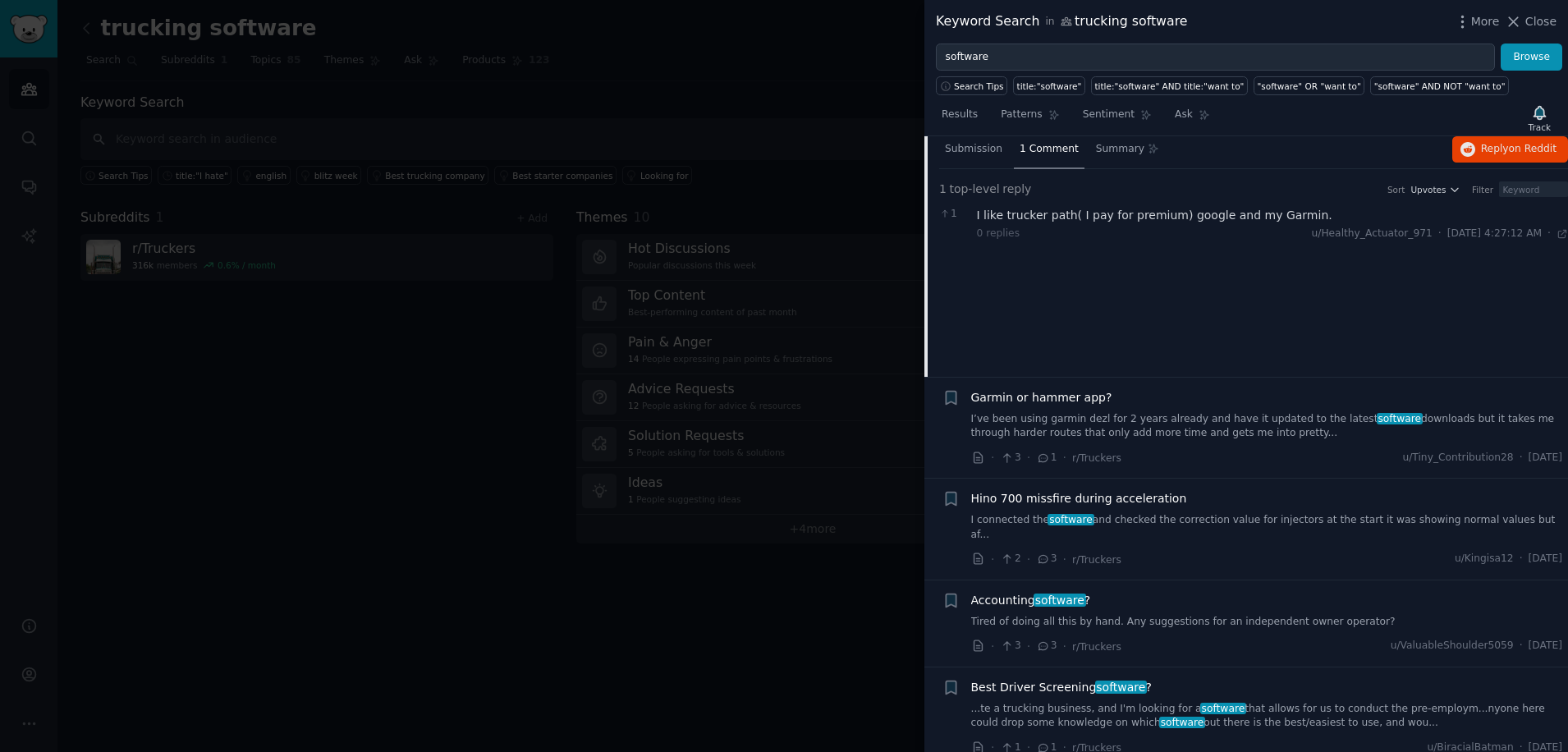
scroll to position [2135, 0]
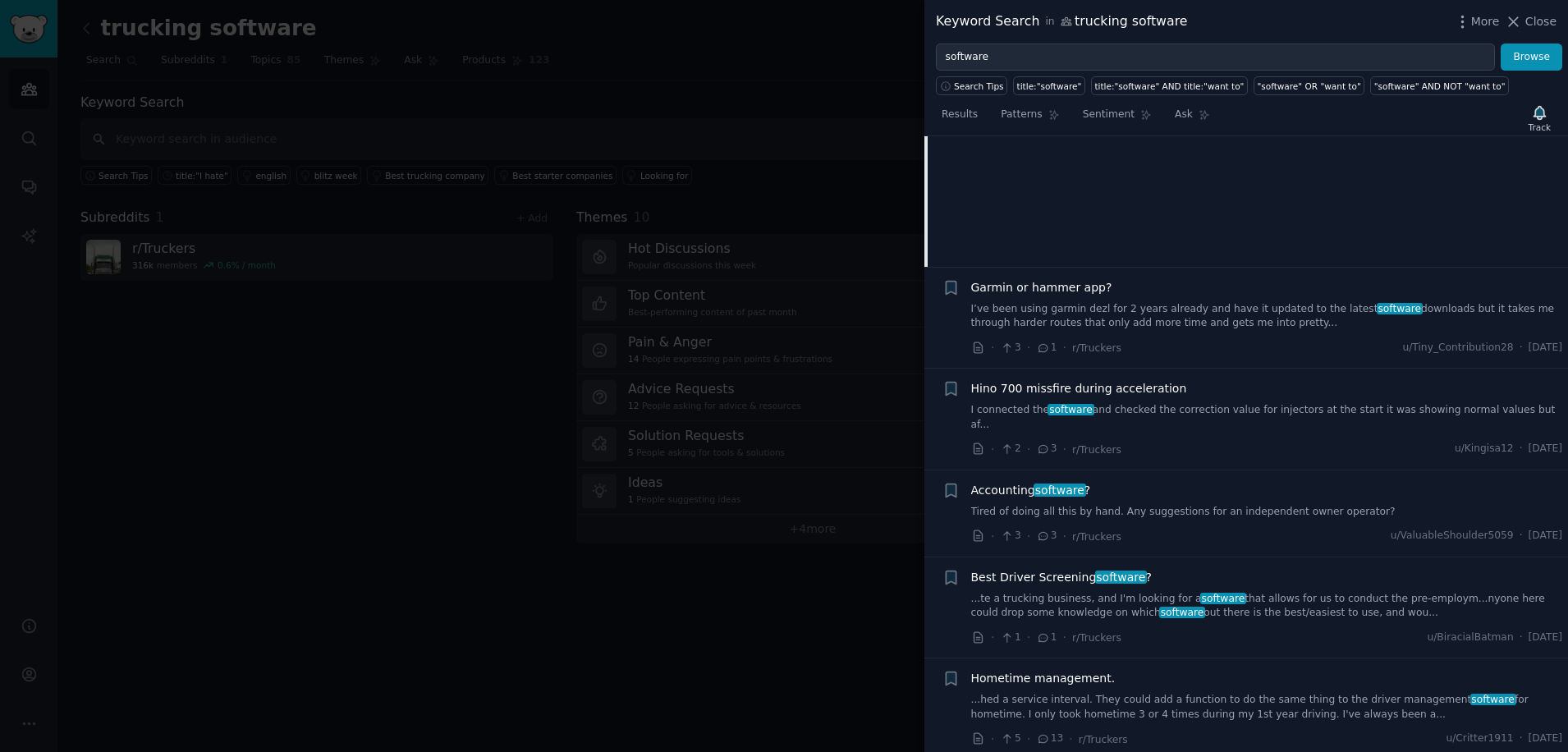
click at [1033, 484] on span "software" at bounding box center [1059, 491] width 52 height 13
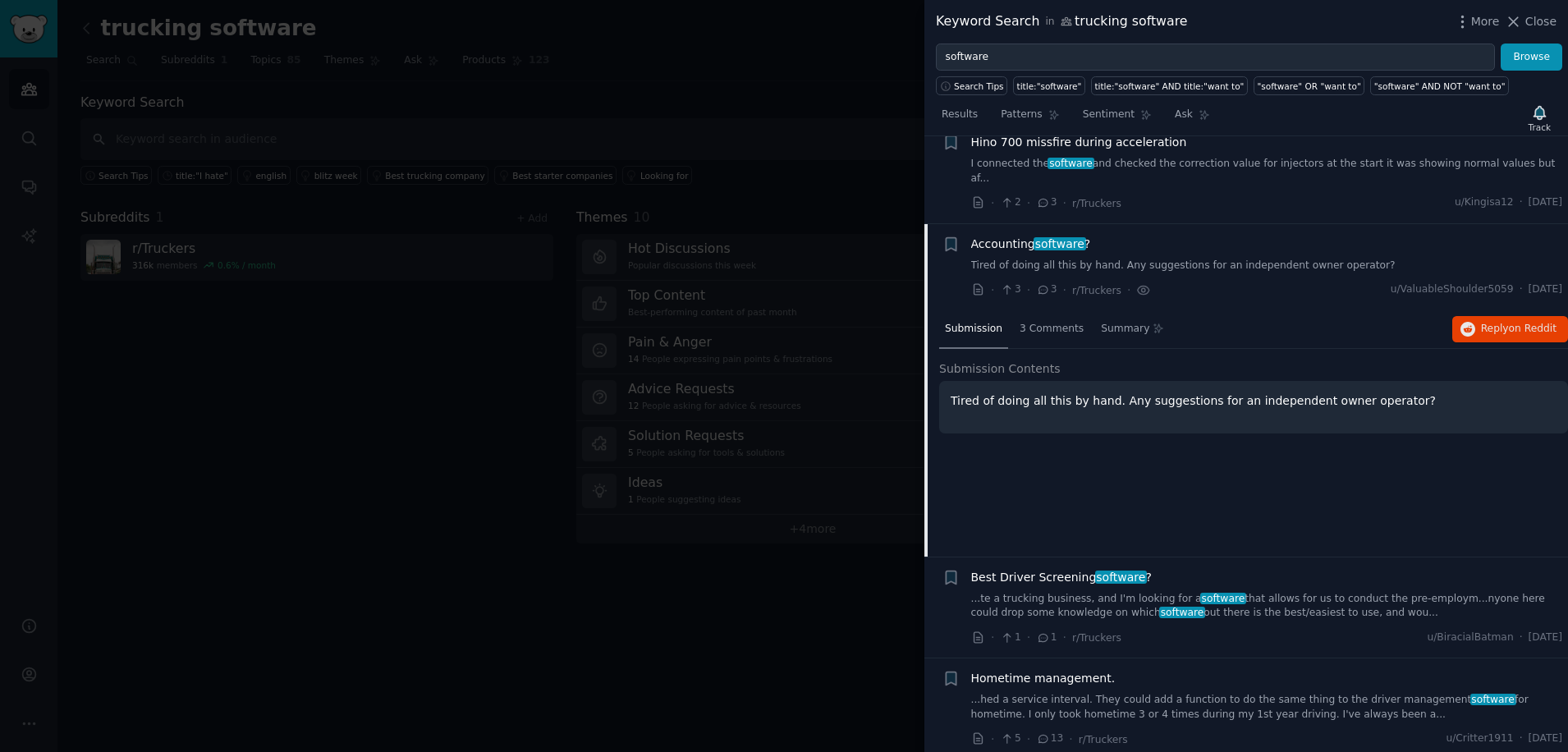
scroll to position [2177, 0]
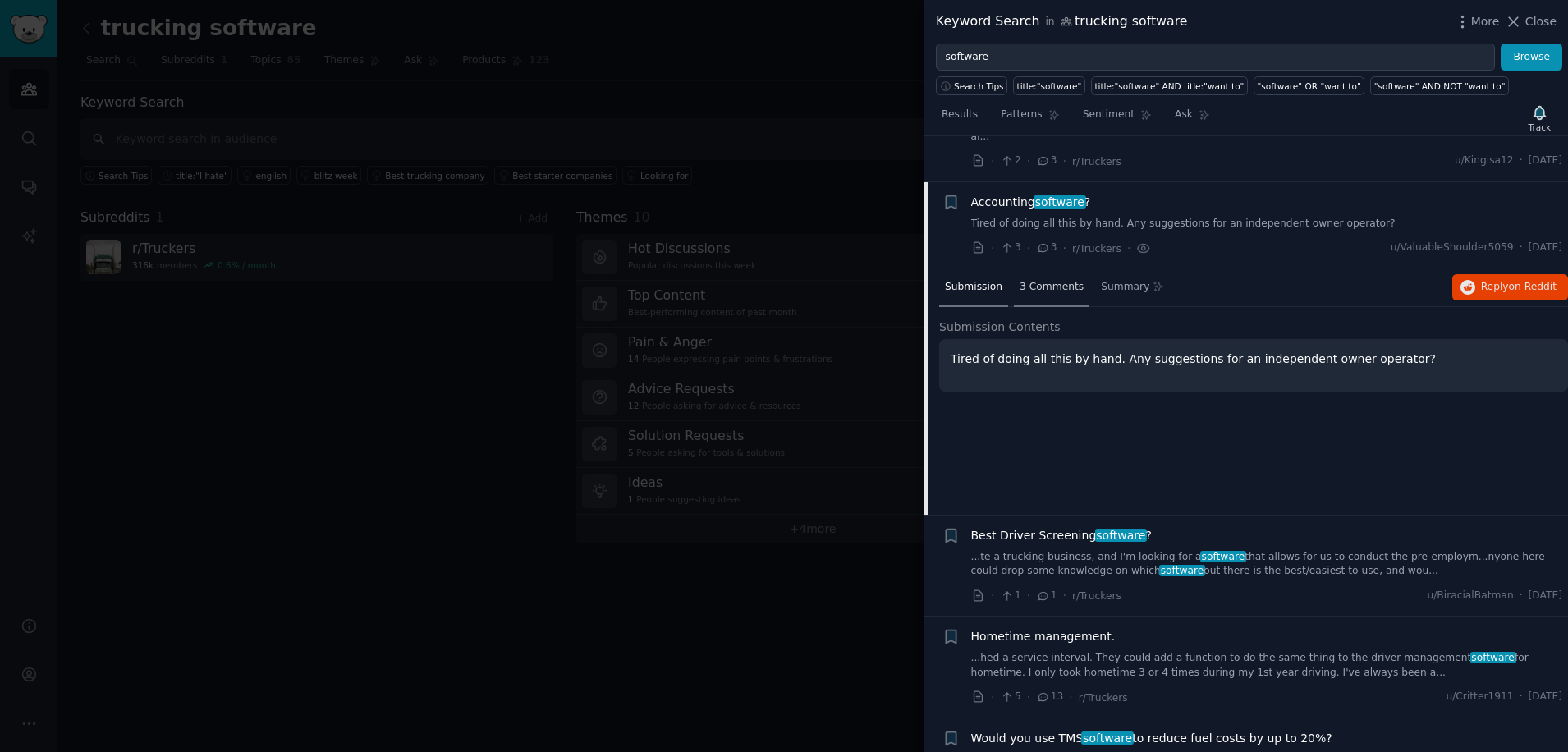
click at [1048, 280] on span "3 Comments" at bounding box center [1052, 287] width 64 height 15
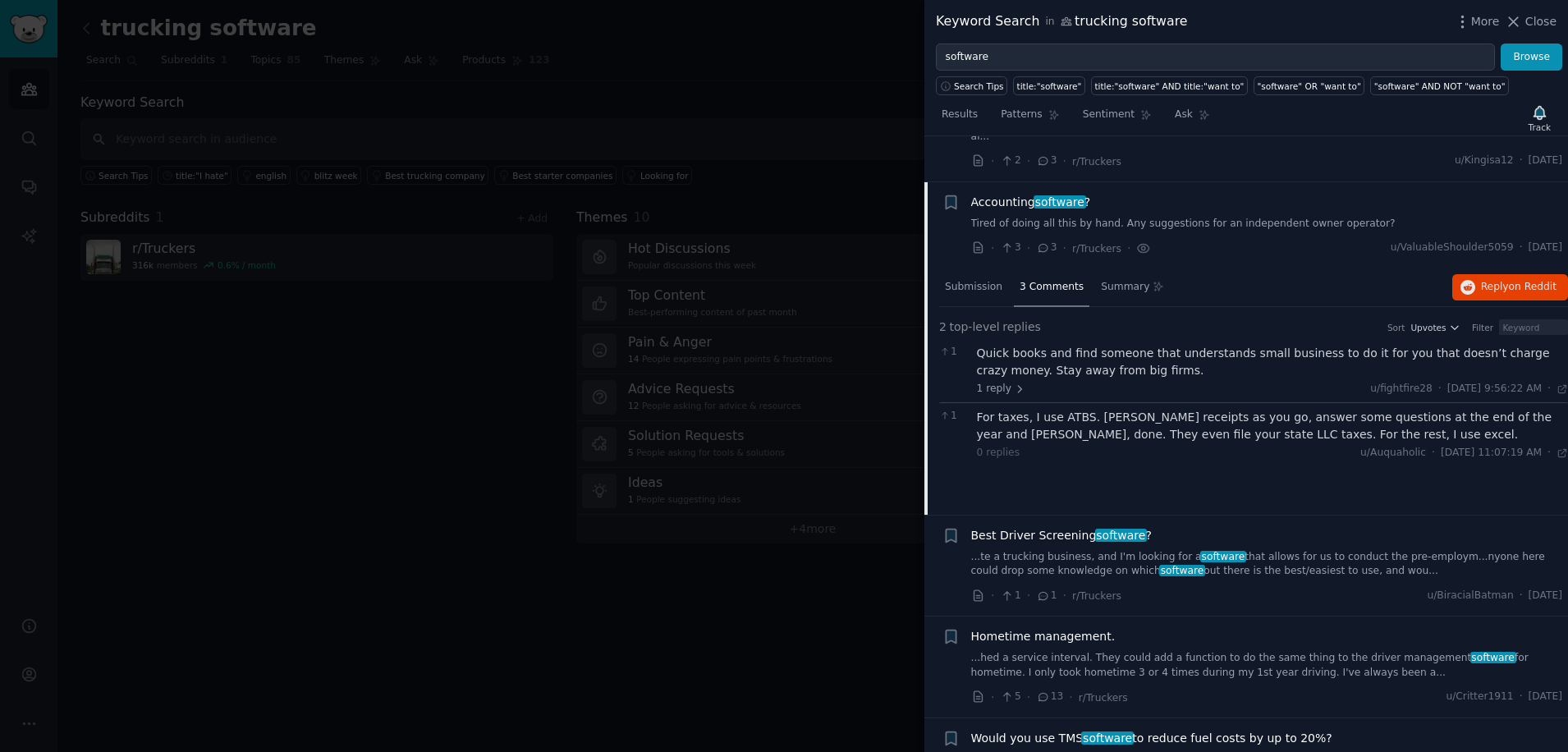
click at [1044, 527] on span "Best Driver Screening software ?" at bounding box center [1062, 535] width 181 height 17
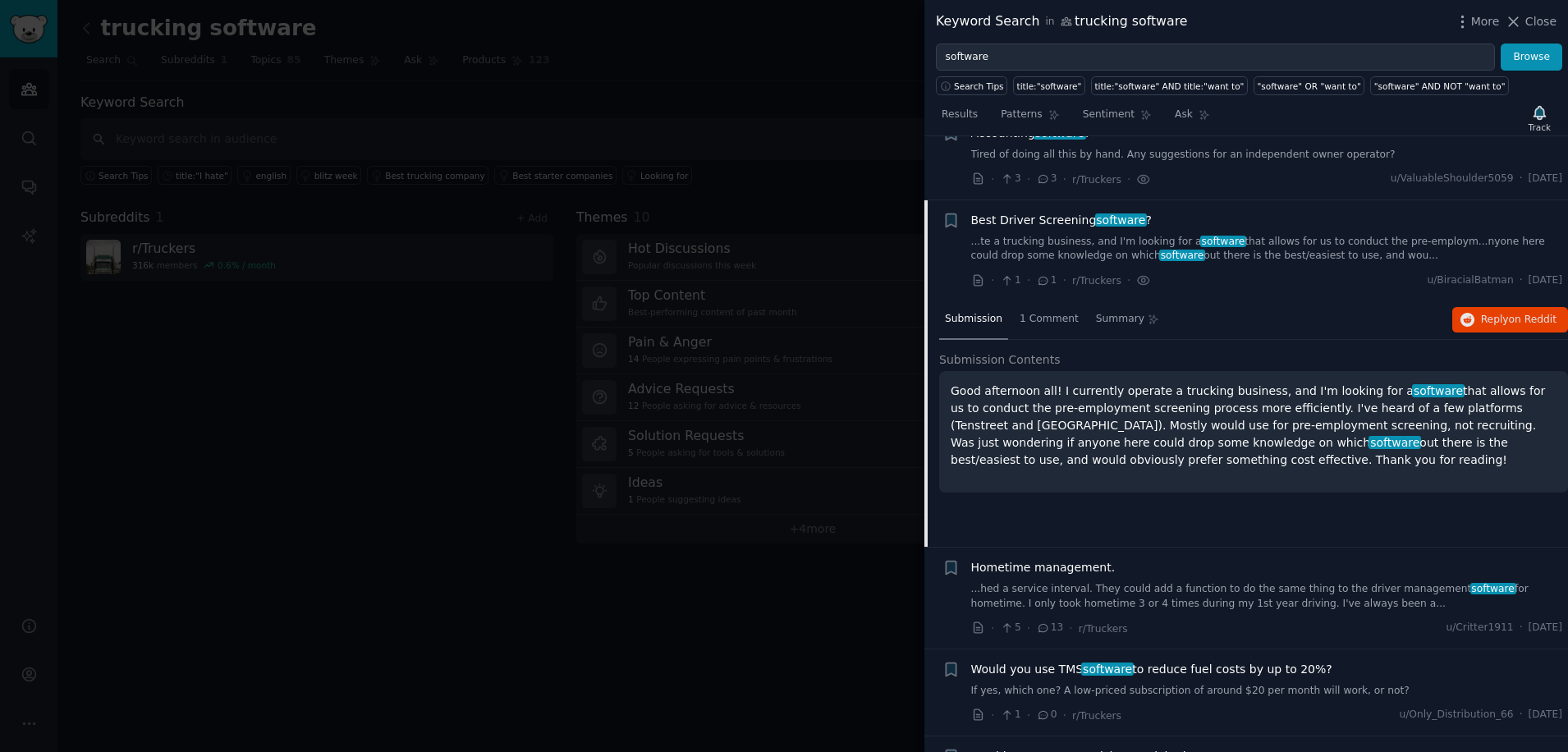
scroll to position [2263, 0]
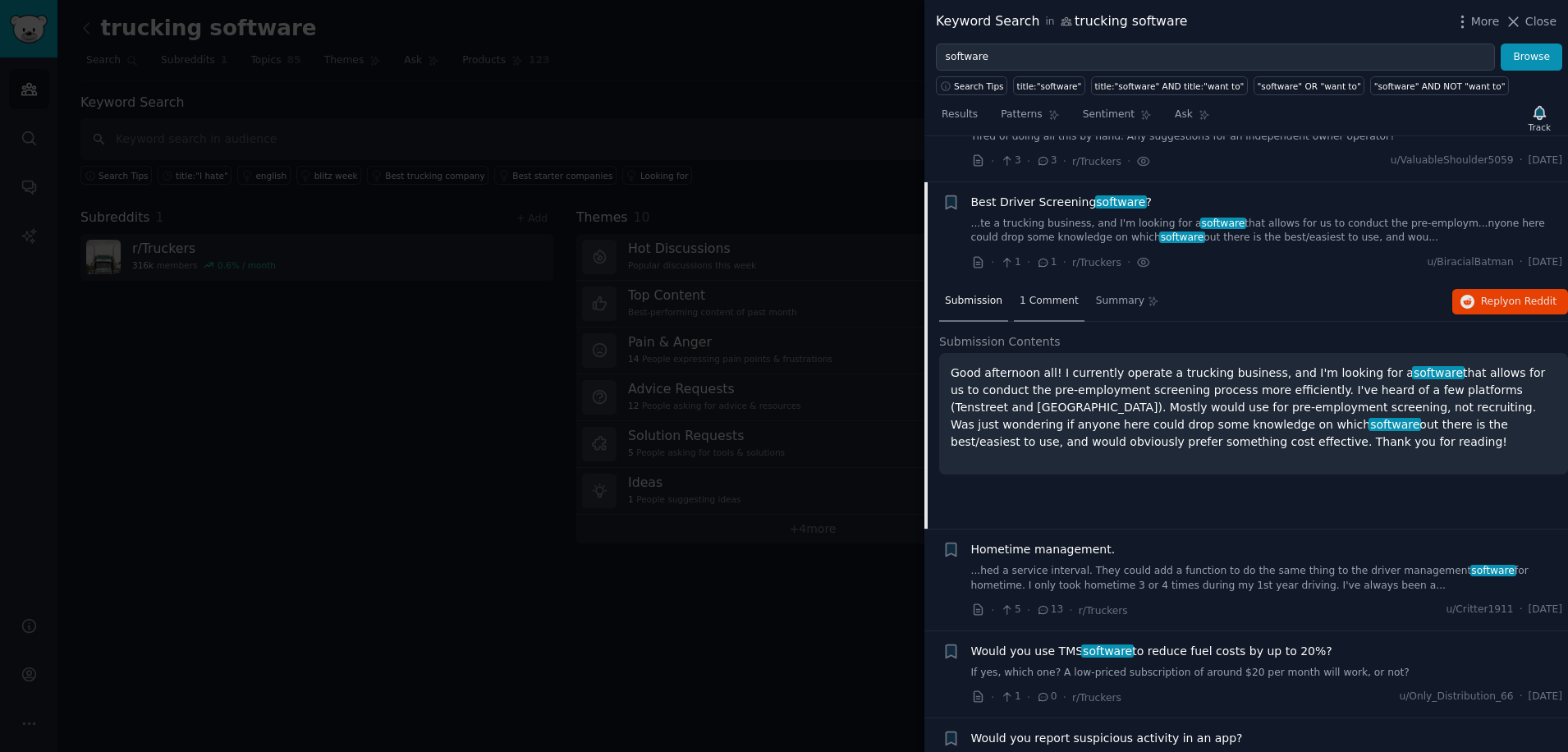
click at [1053, 294] on span "1 Comment" at bounding box center [1049, 301] width 59 height 15
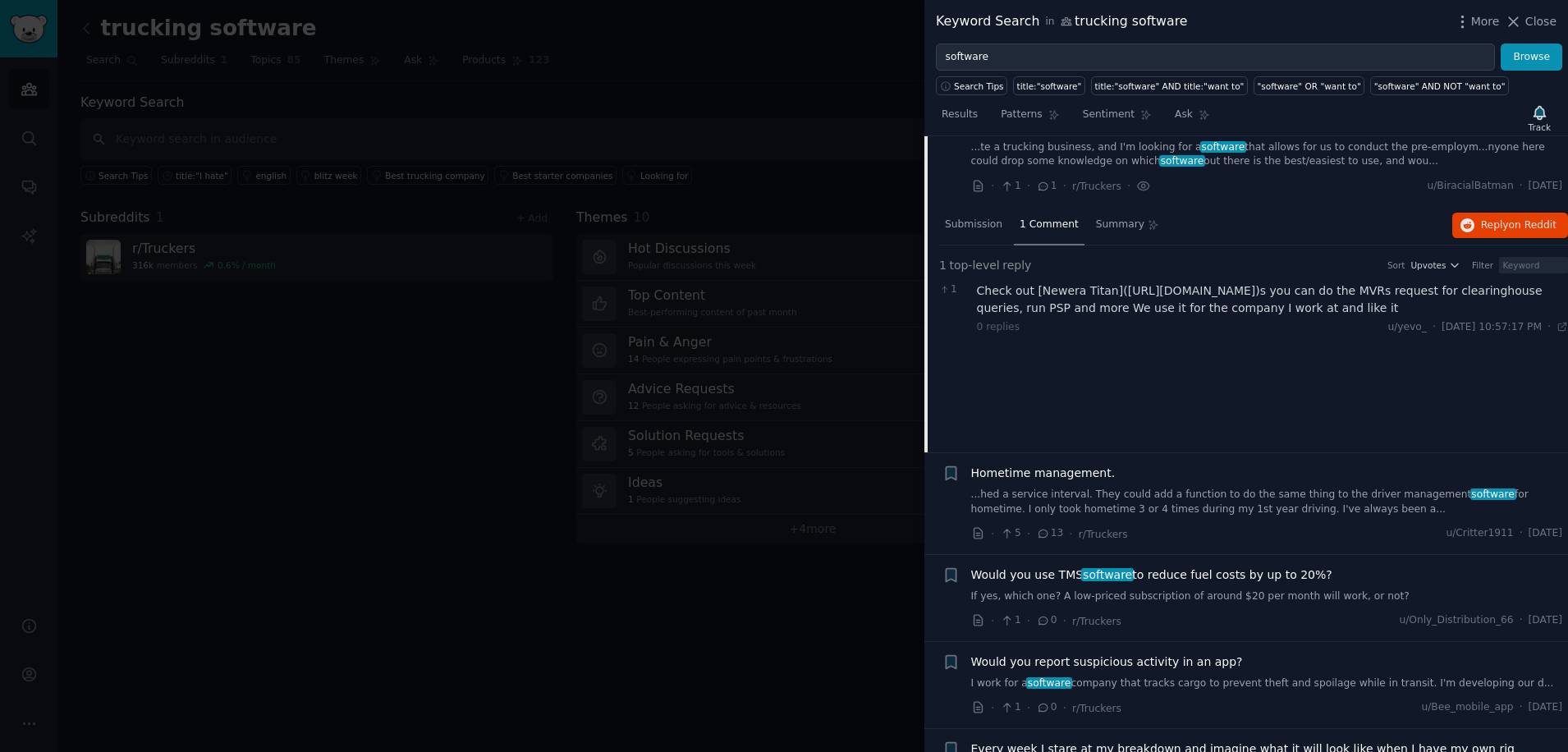
scroll to position [2373, 0]
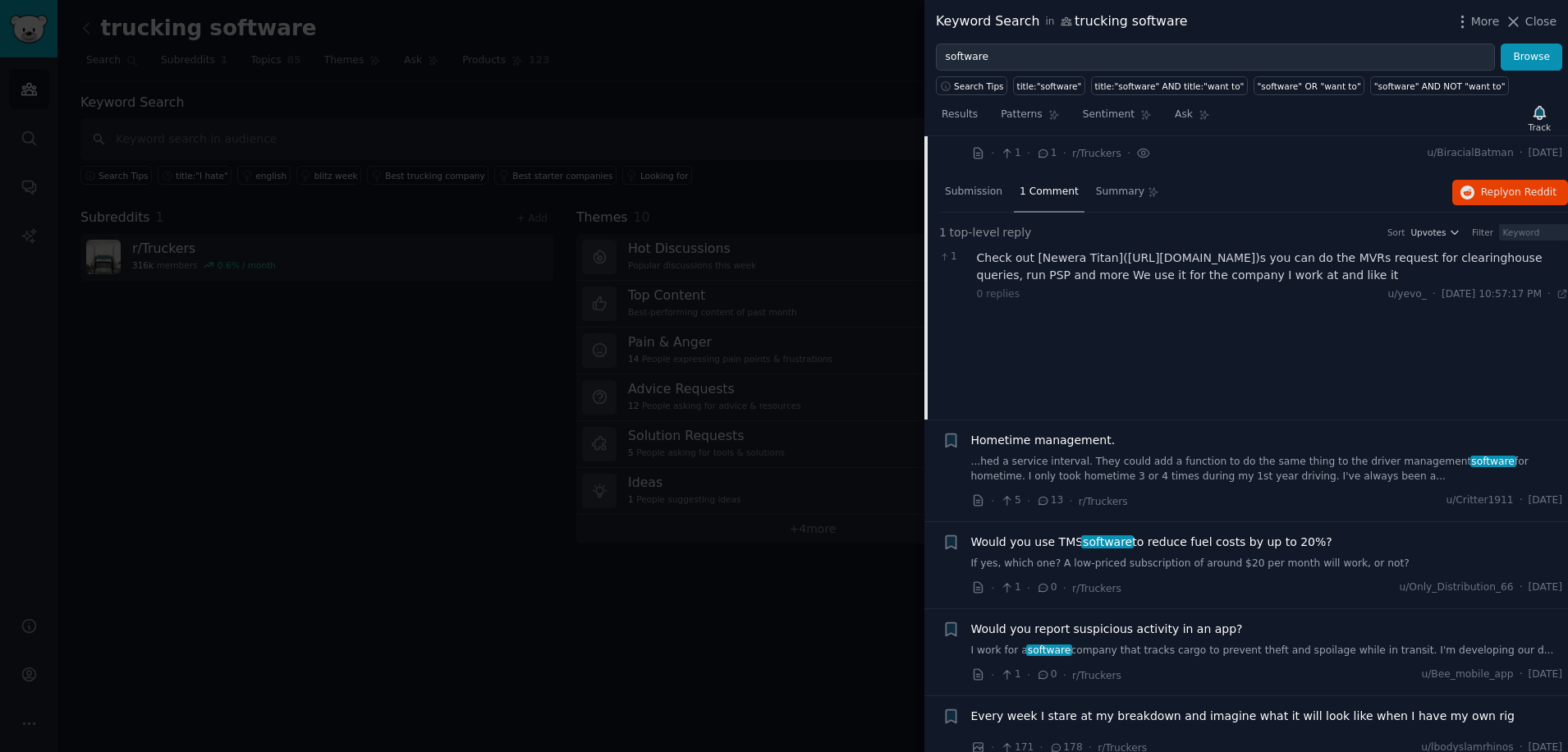
click at [1043, 534] on span "Would you use TMS software to reduce fuel costs by up to 20%?" at bounding box center [1151, 542] width 361 height 17
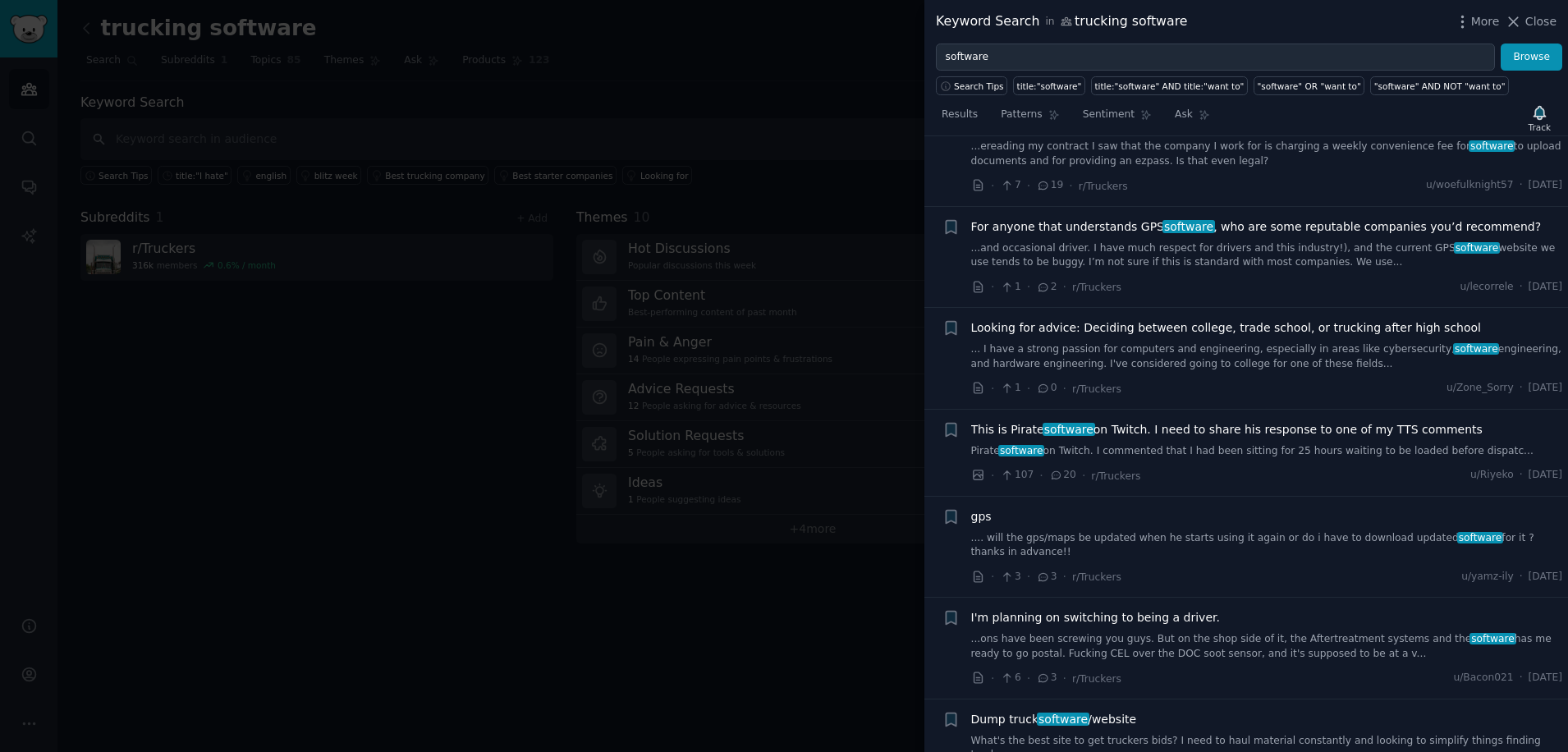
scroll to position [3233, 0]
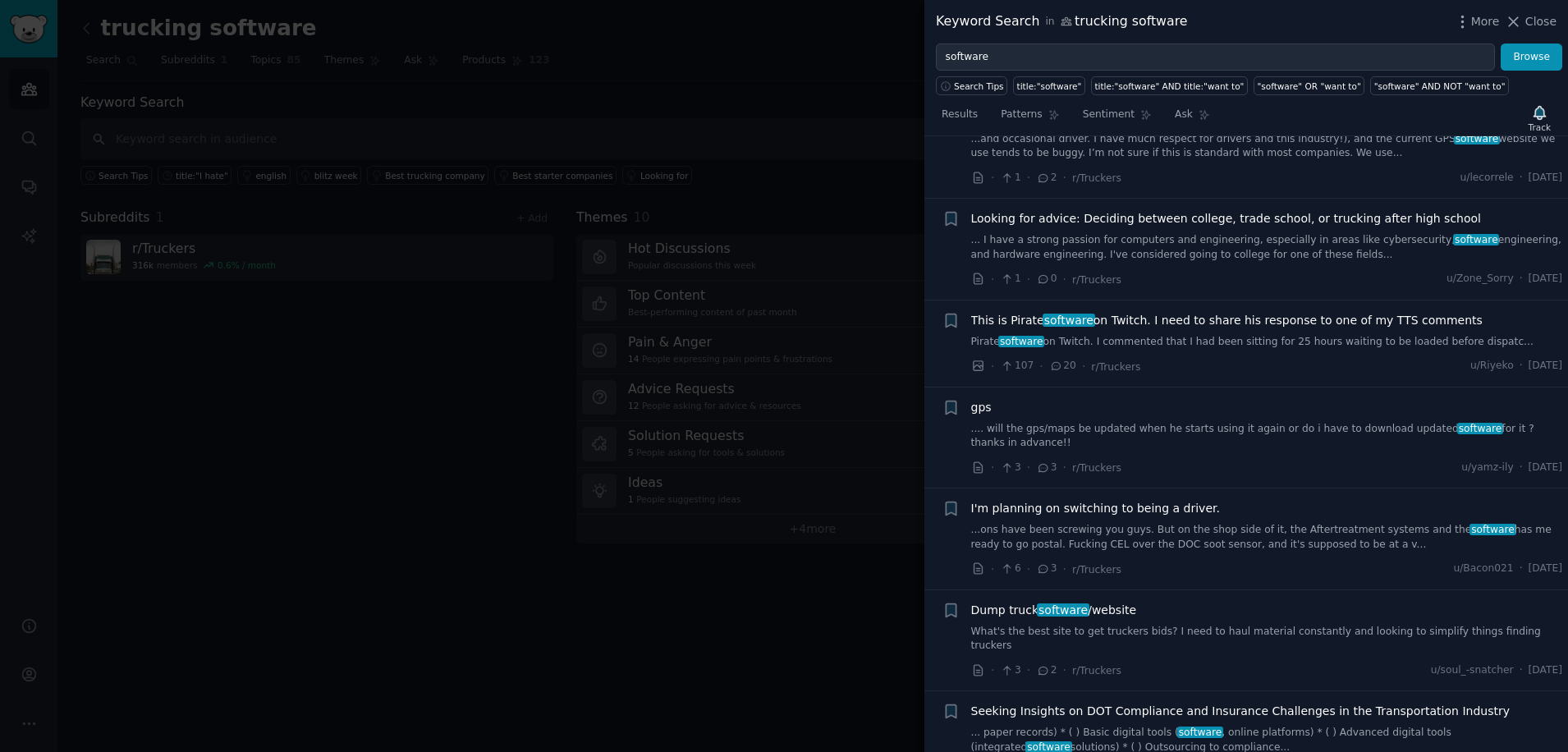
click at [1062, 603] on span "software" at bounding box center [1062, 610] width 52 height 13
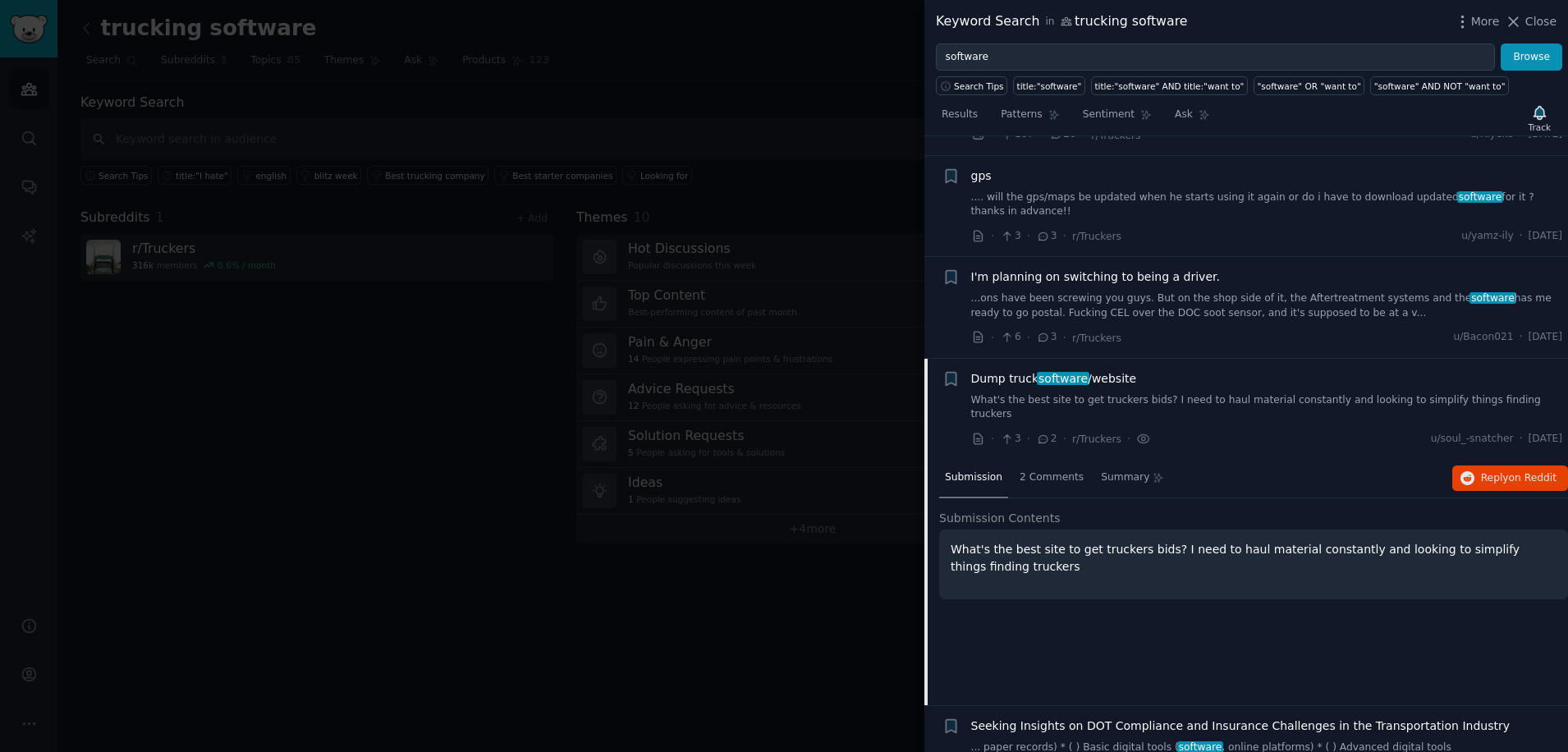
scroll to position [3395, 0]
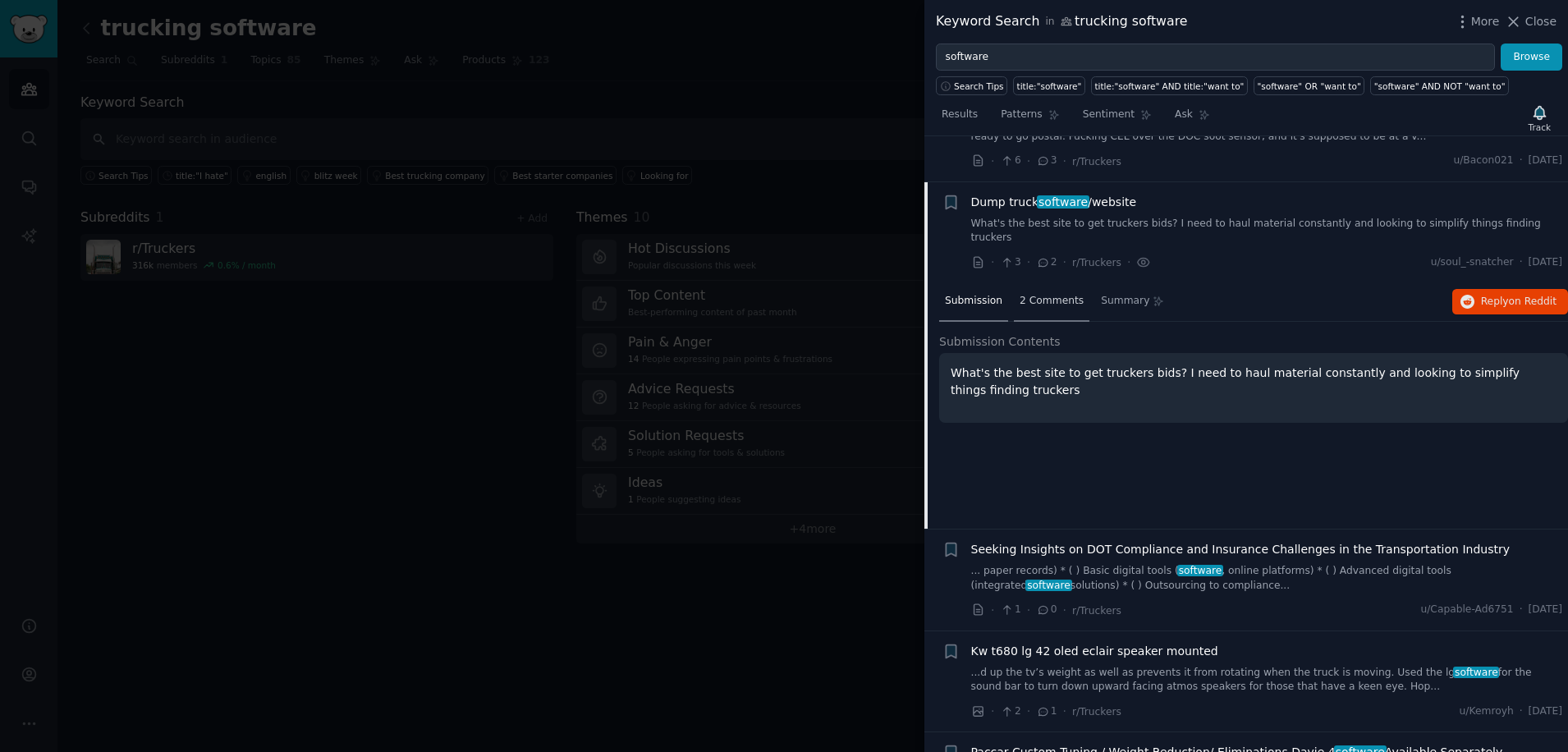
click at [1042, 294] on span "2 Comments" at bounding box center [1052, 301] width 64 height 15
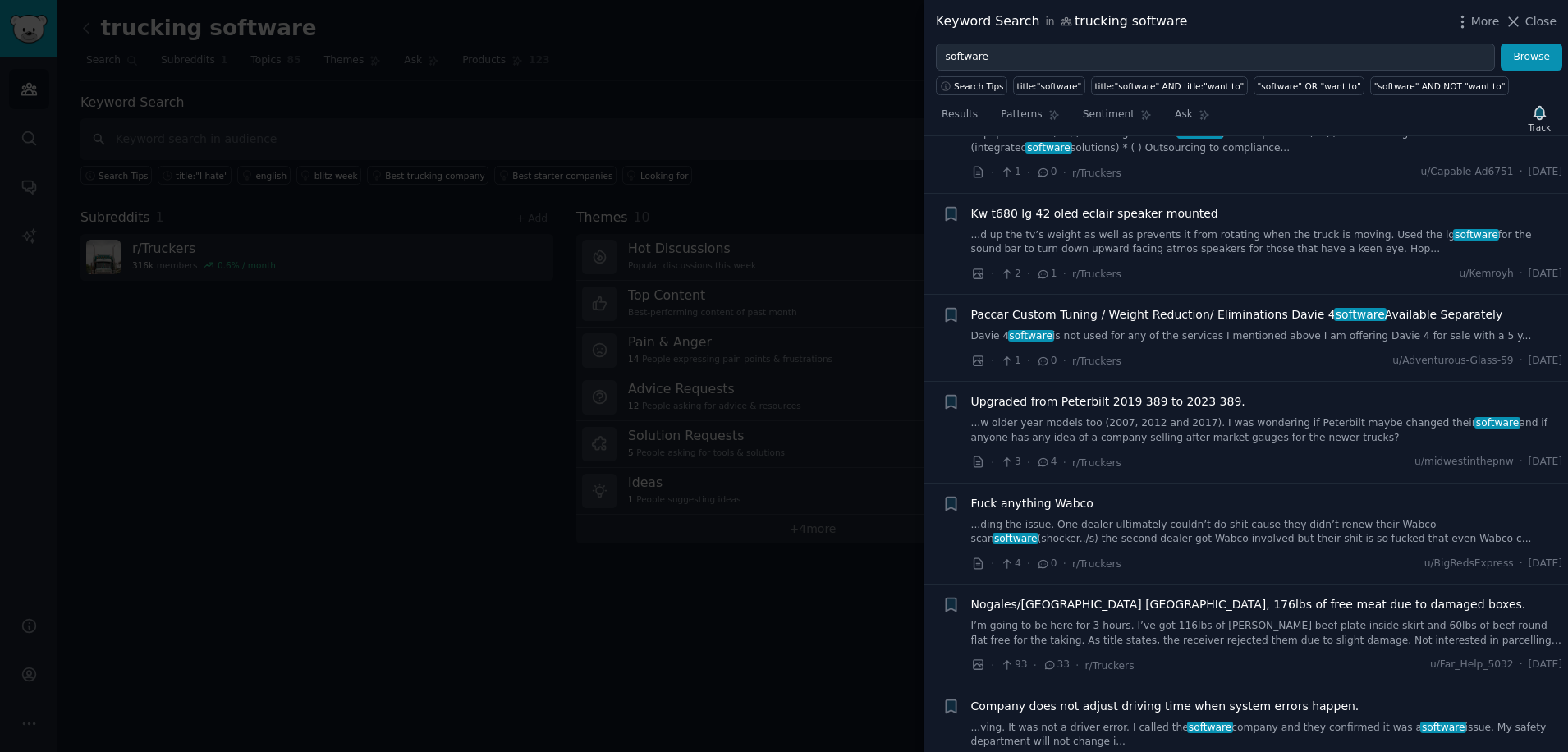
scroll to position [3942, 0]
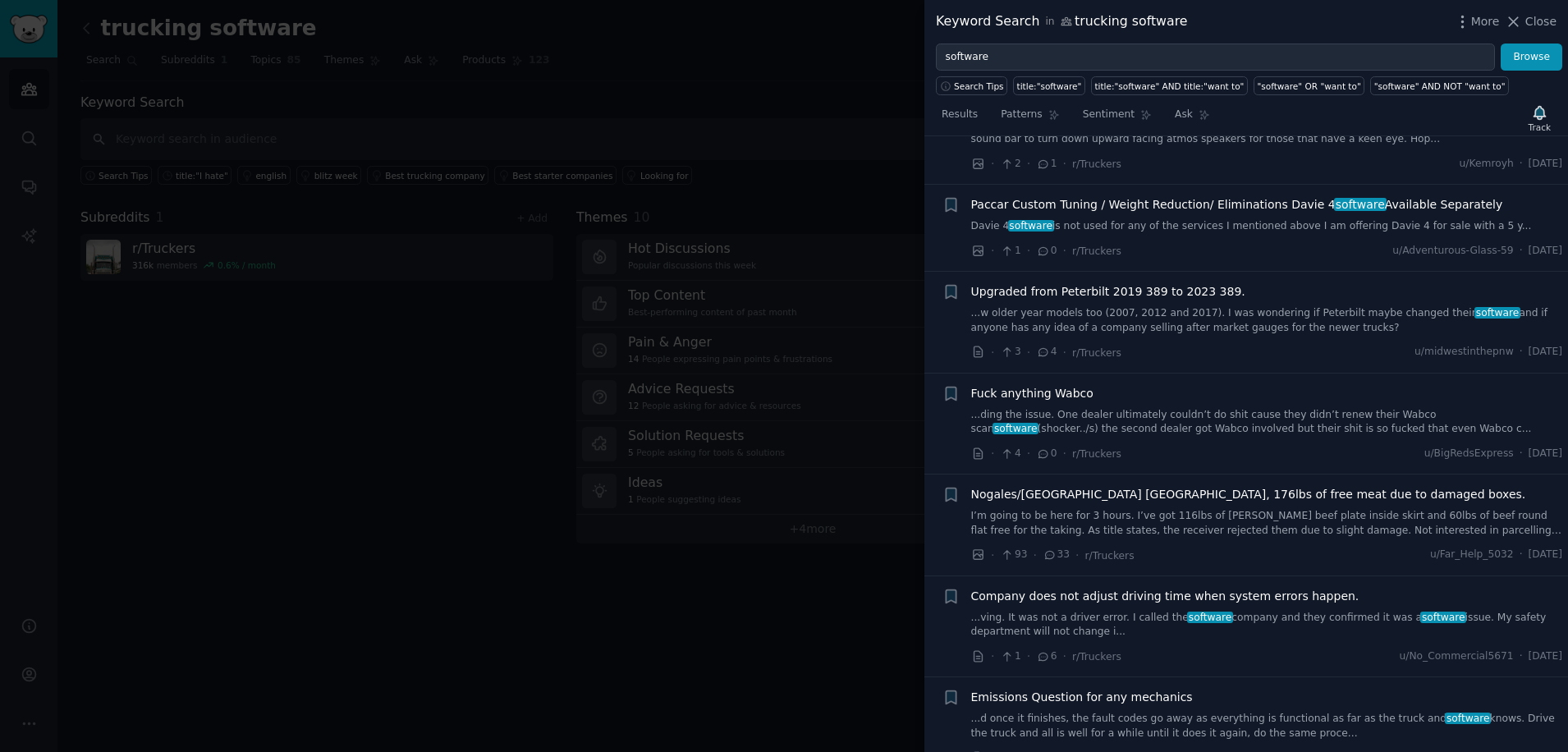
click at [1025, 588] on span "Company does not adjust driving time when system errors happen." at bounding box center [1165, 596] width 388 height 17
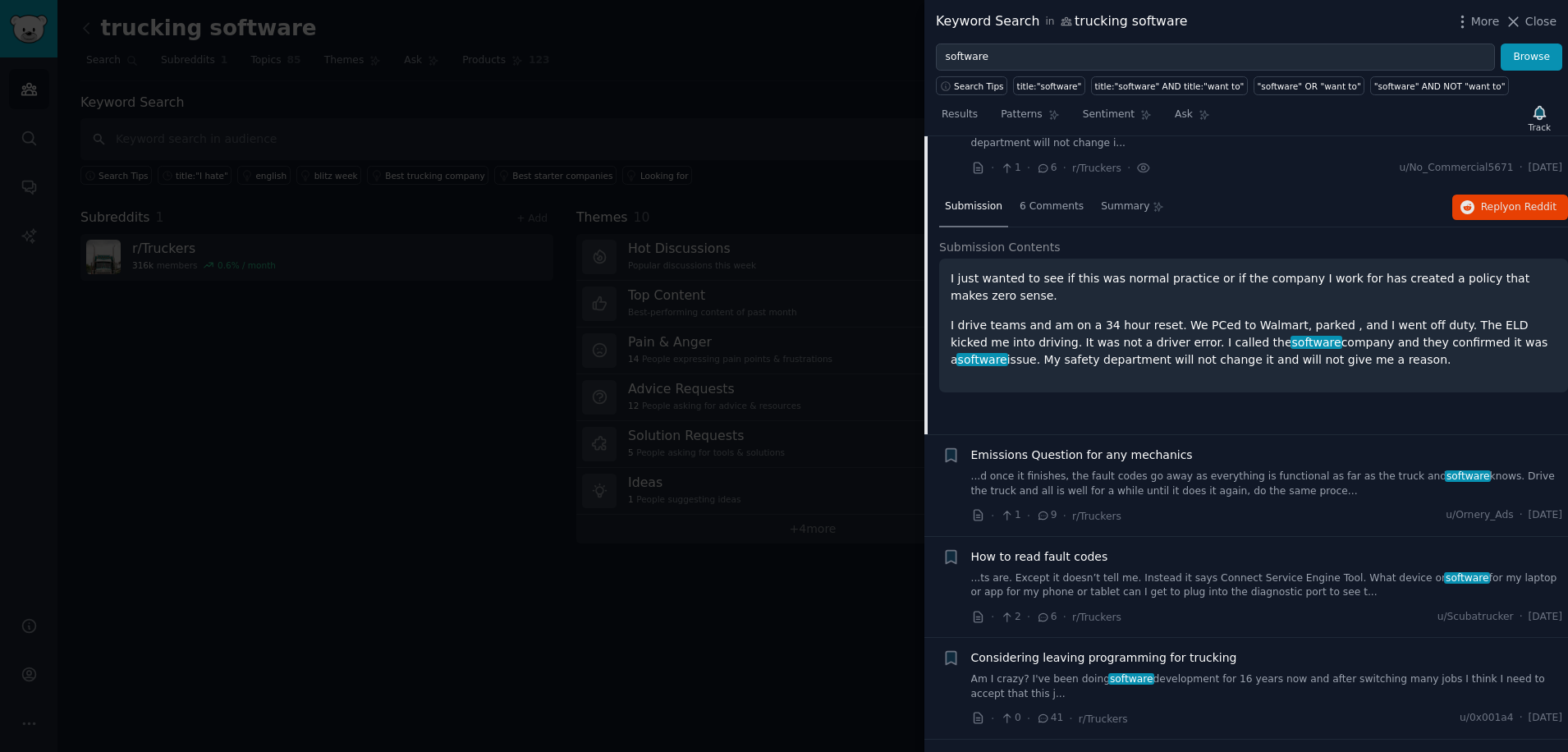
scroll to position [4295, 0]
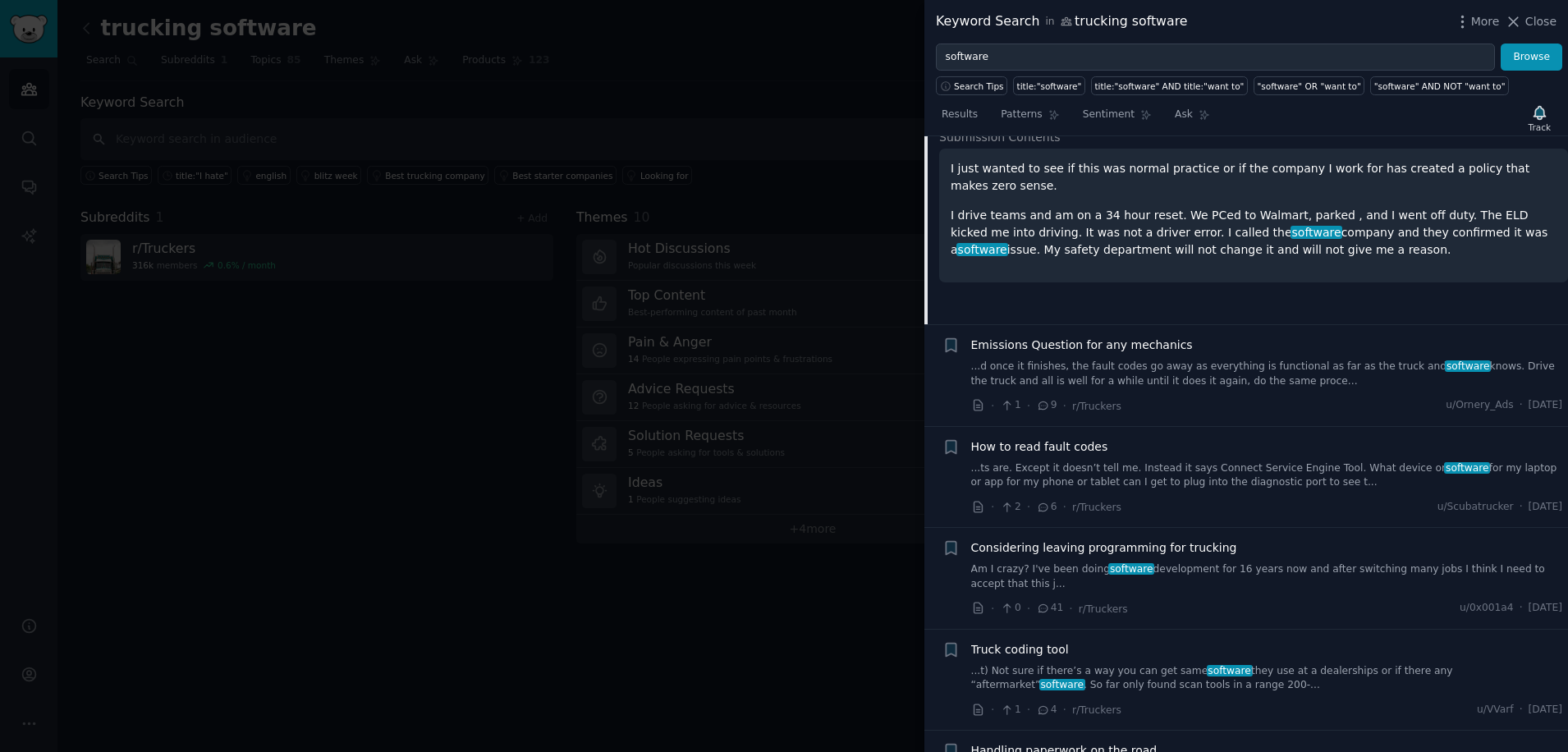
click at [1051, 540] on span "Considering leaving programming for trucking" at bounding box center [1104, 548] width 266 height 17
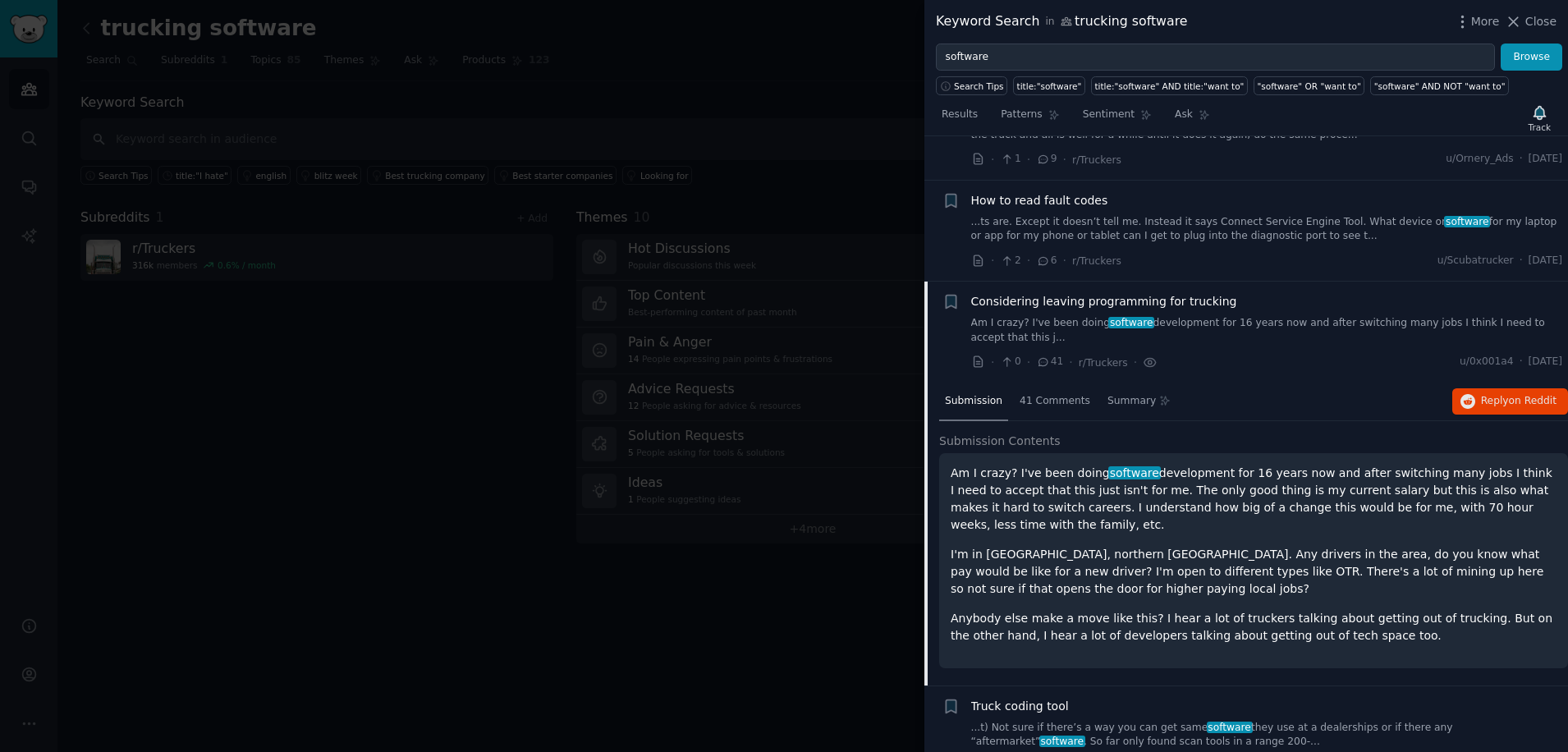
scroll to position [4380, 0]
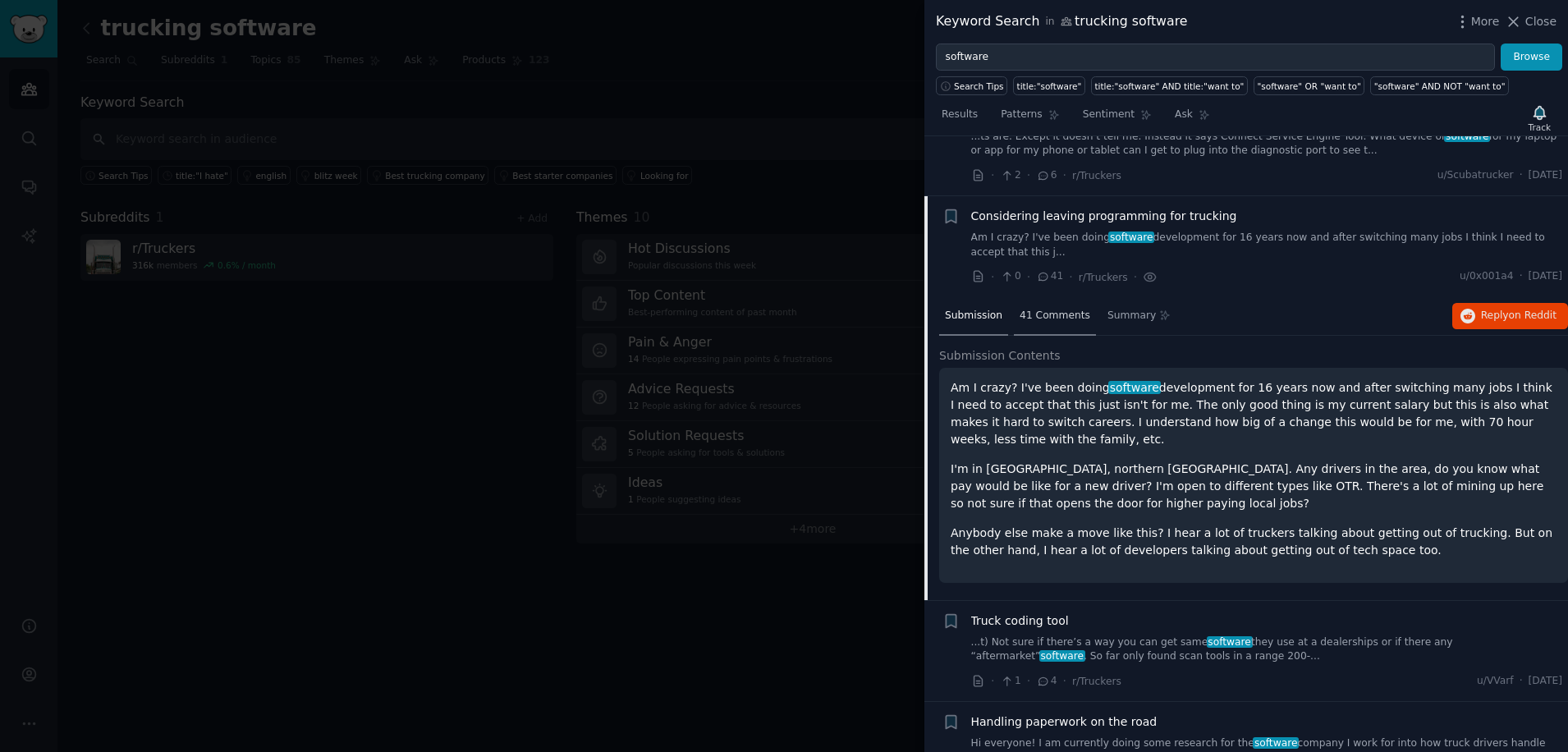
click at [1059, 309] on span "41 Comments" at bounding box center [1055, 316] width 71 height 15
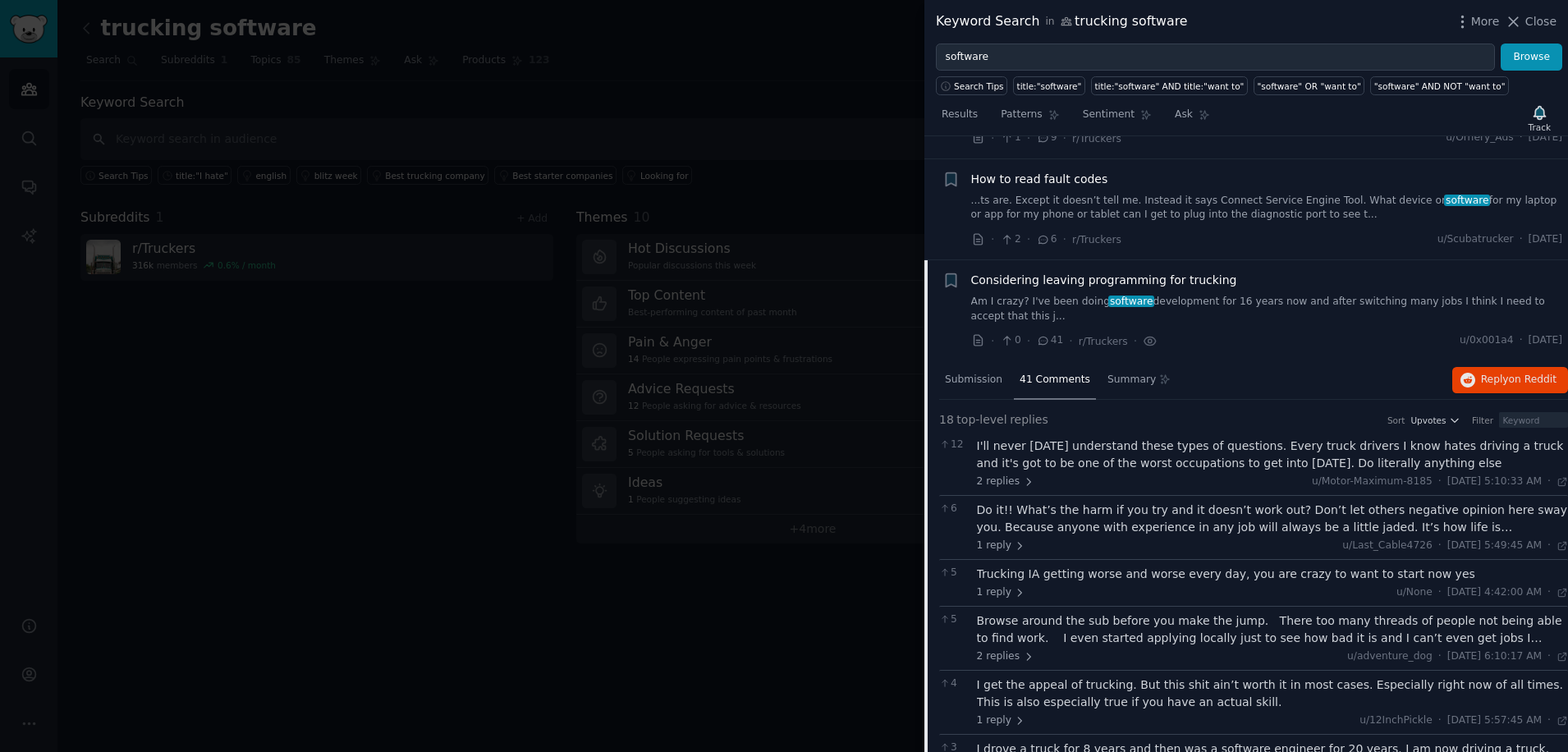
scroll to position [4161, 0]
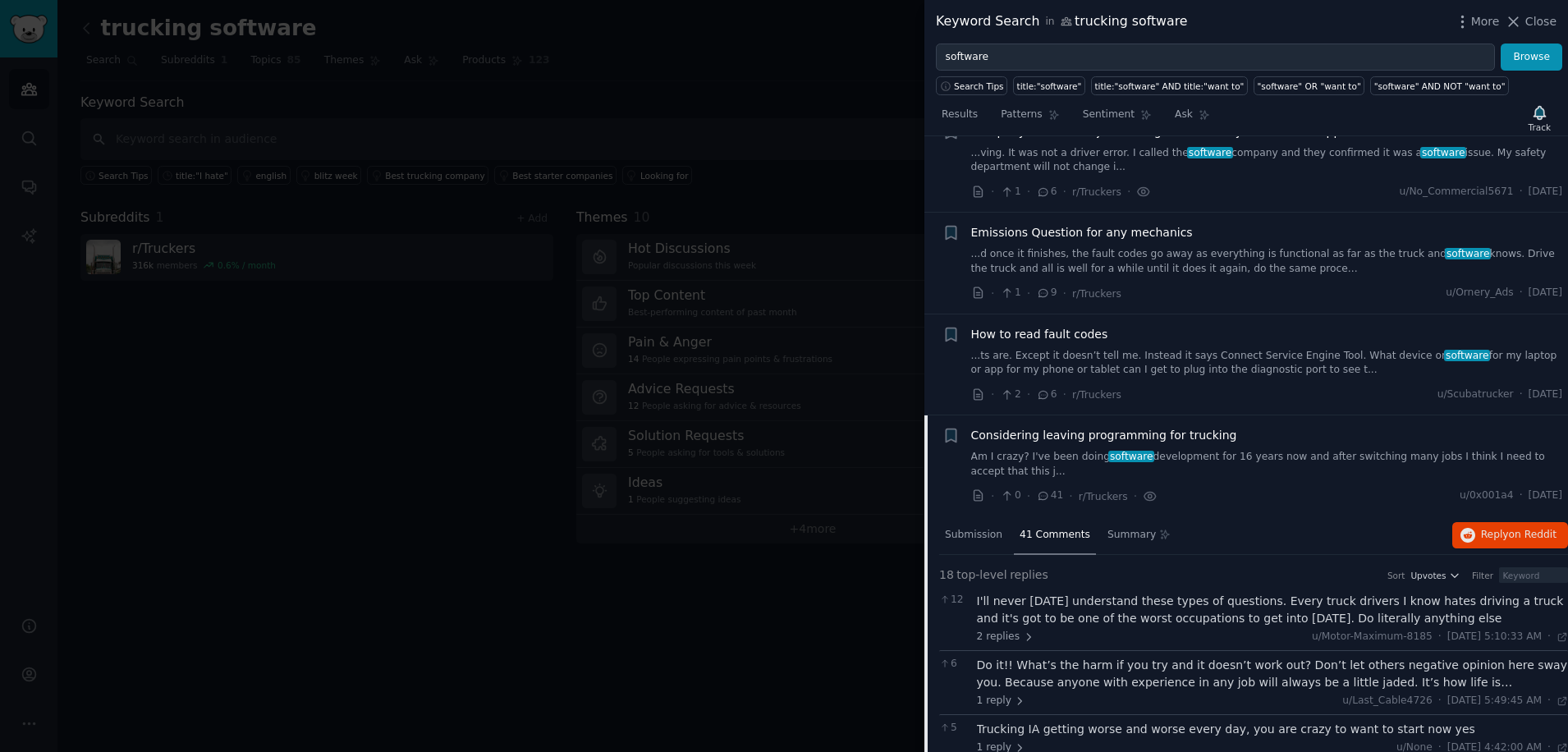
click at [1023, 528] on span "41 Comments" at bounding box center [1055, 535] width 71 height 15
click at [1011, 326] on span "How to read fault codes" at bounding box center [1039, 334] width 137 height 17
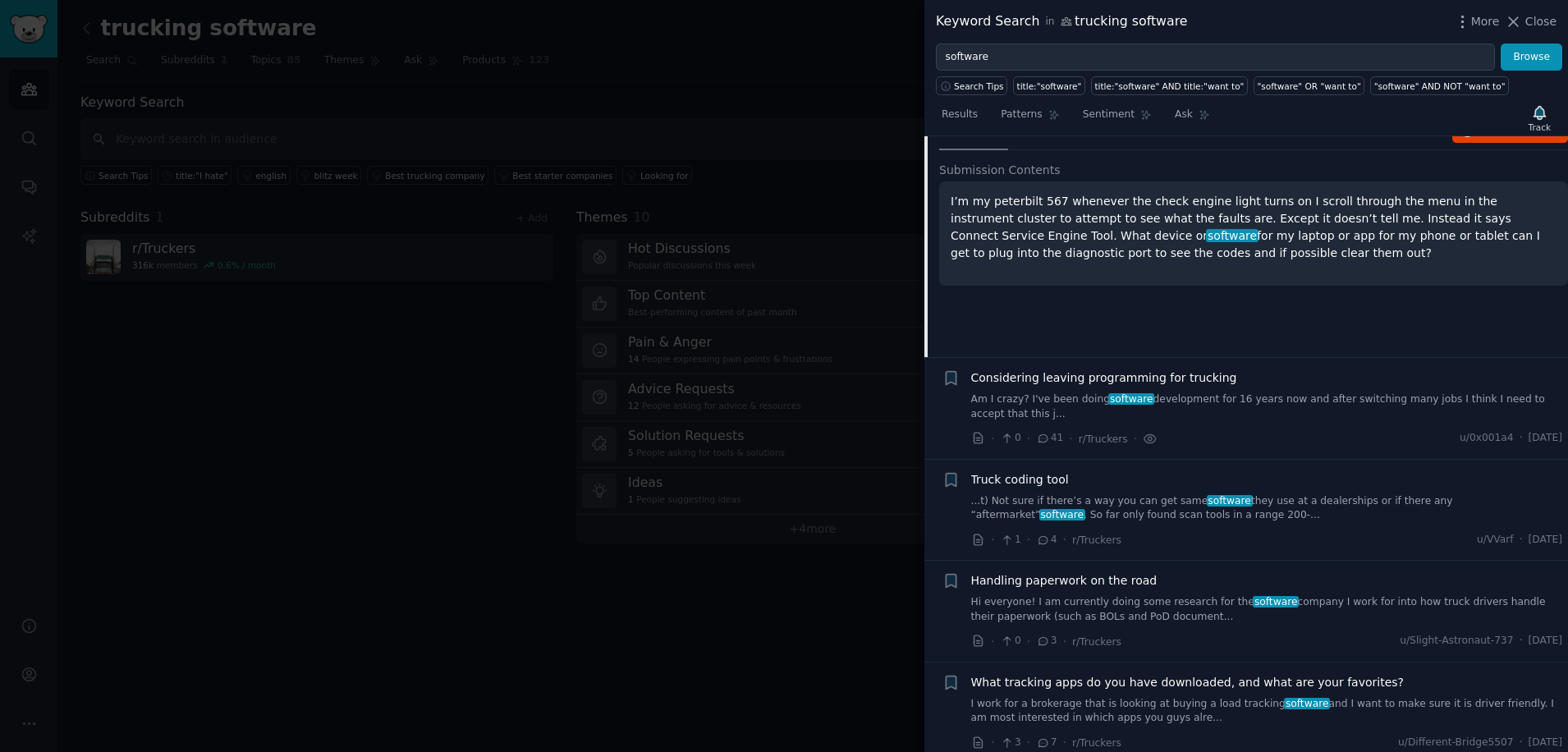
scroll to position [4497, 0]
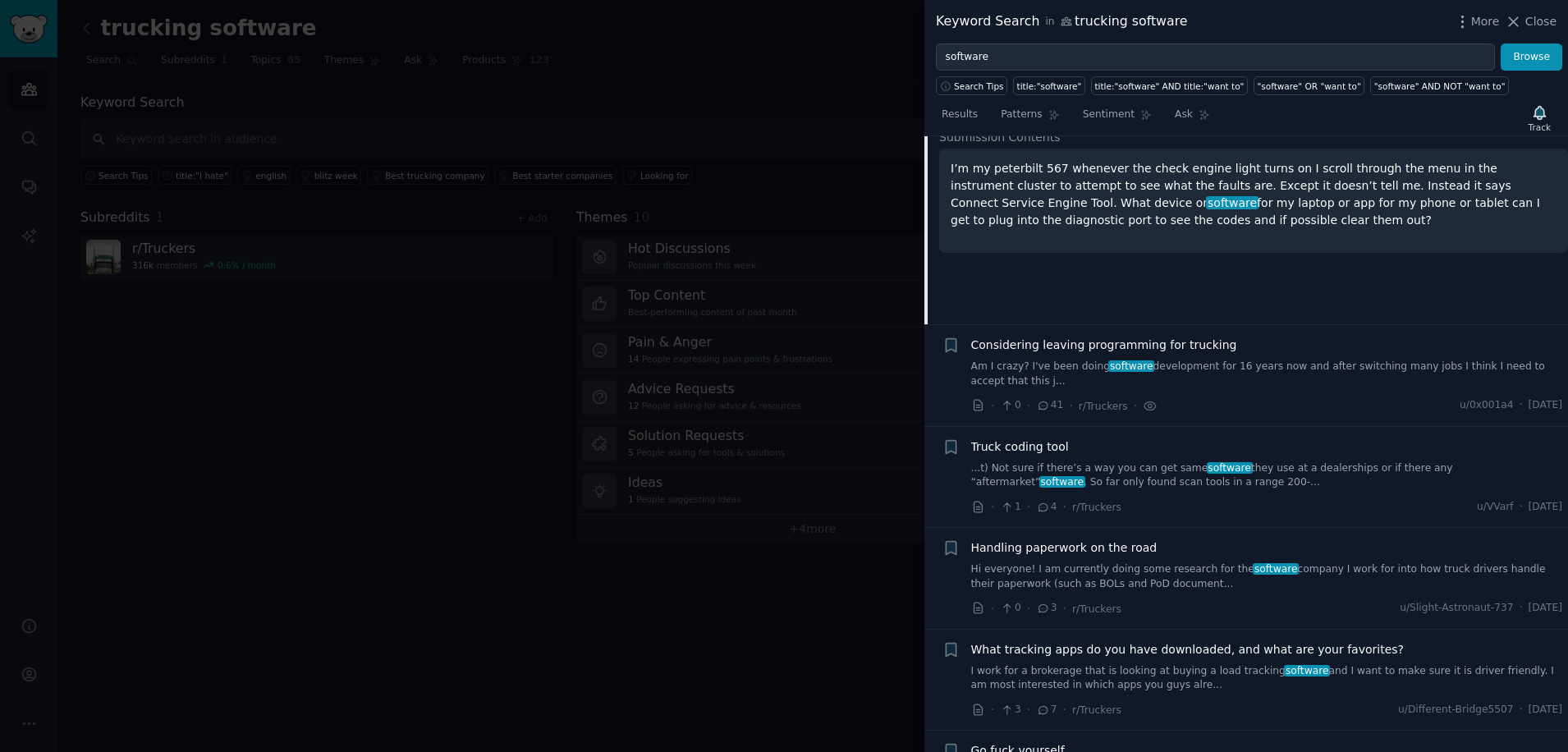
click at [986, 540] on span "Handling paperwork on the road" at bounding box center [1064, 548] width 187 height 17
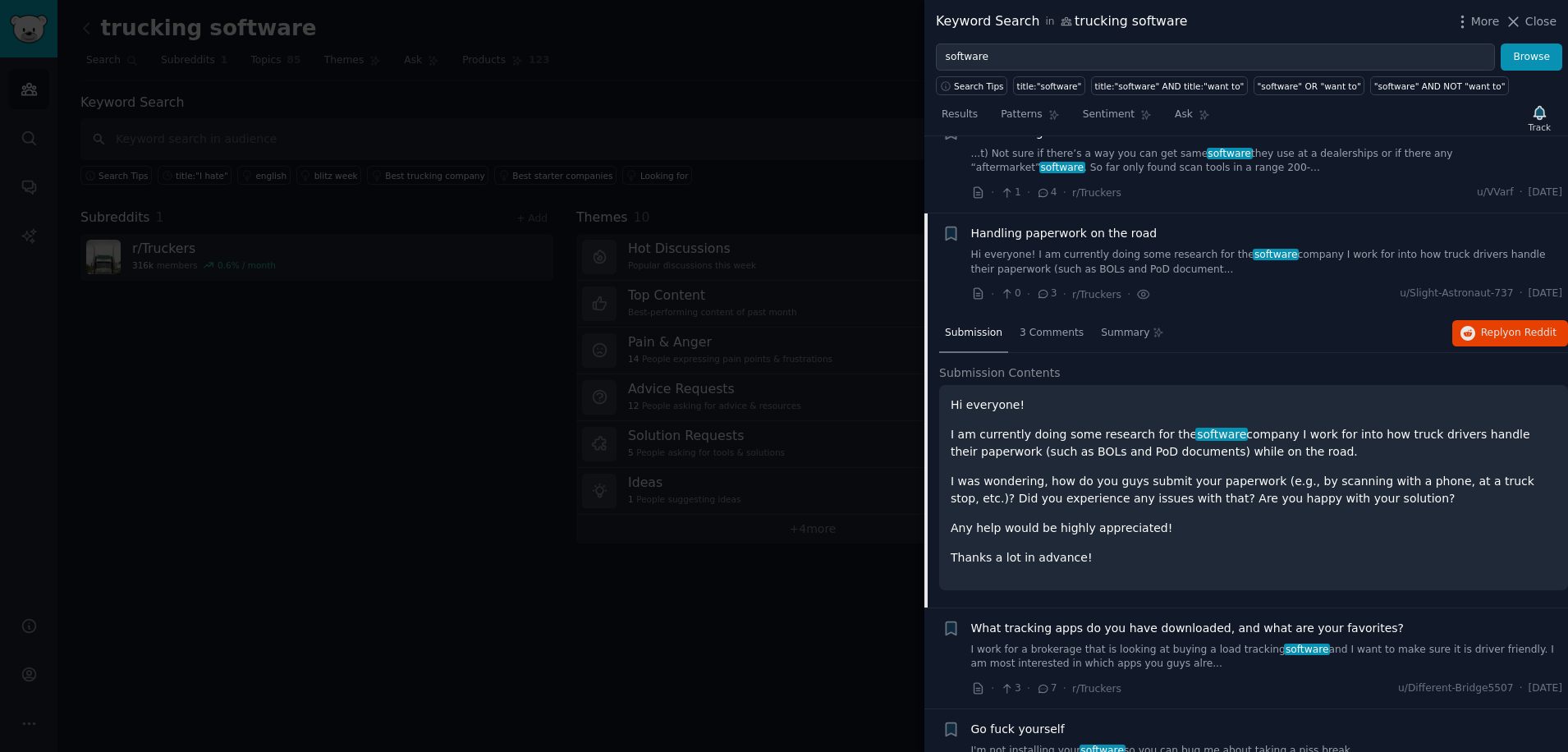
scroll to position [4583, 0]
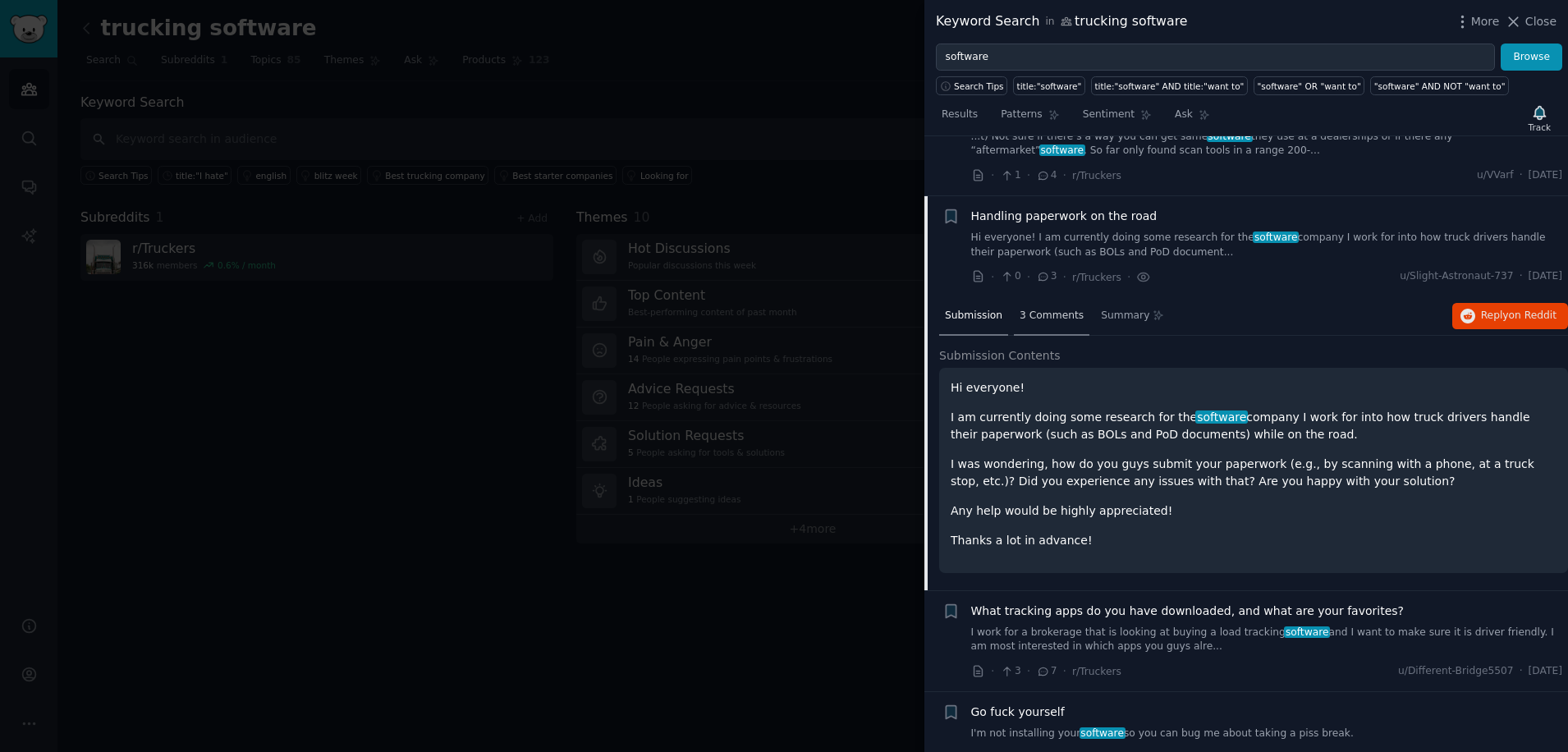
click at [1047, 309] on span "3 Comments" at bounding box center [1052, 316] width 64 height 15
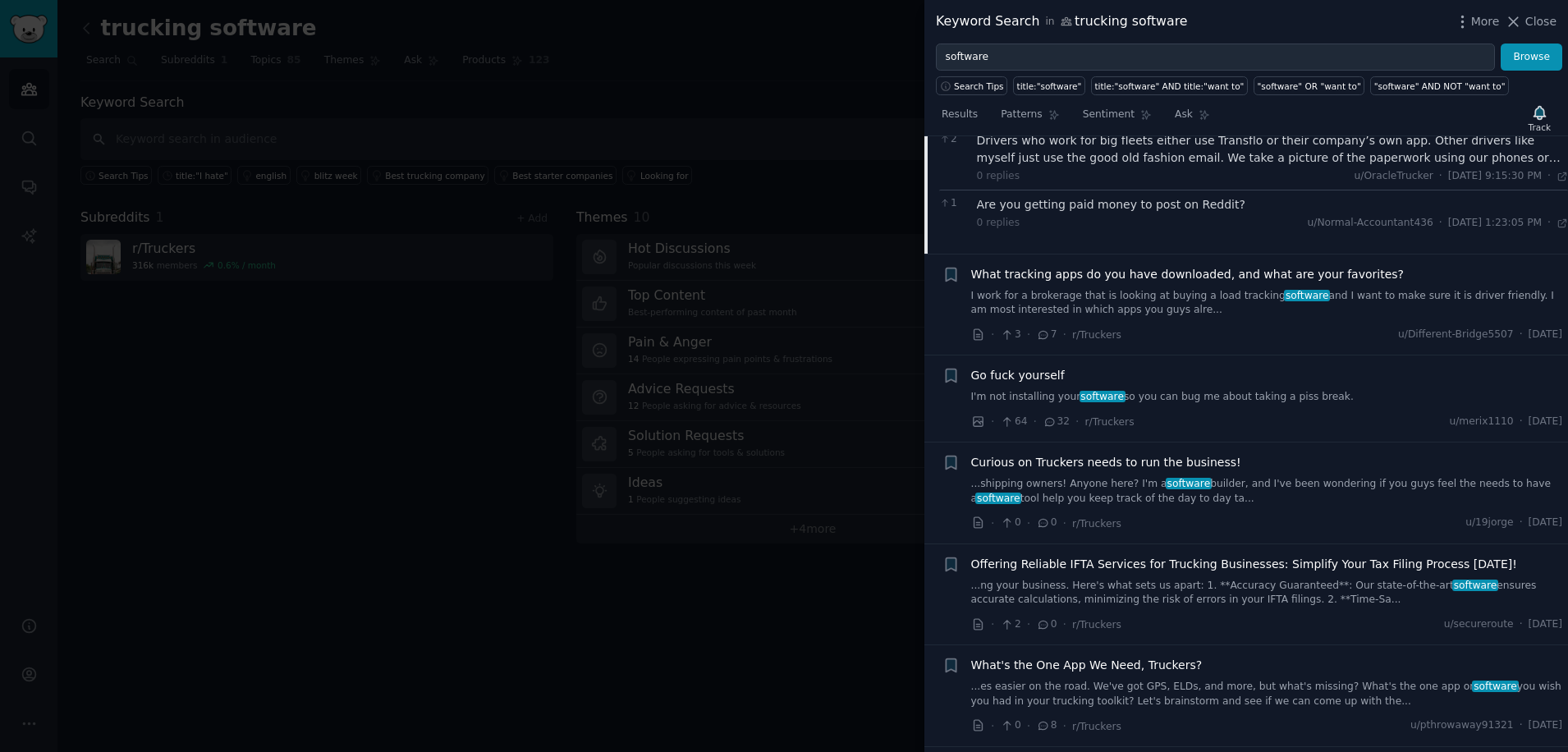
scroll to position [4911, 0]
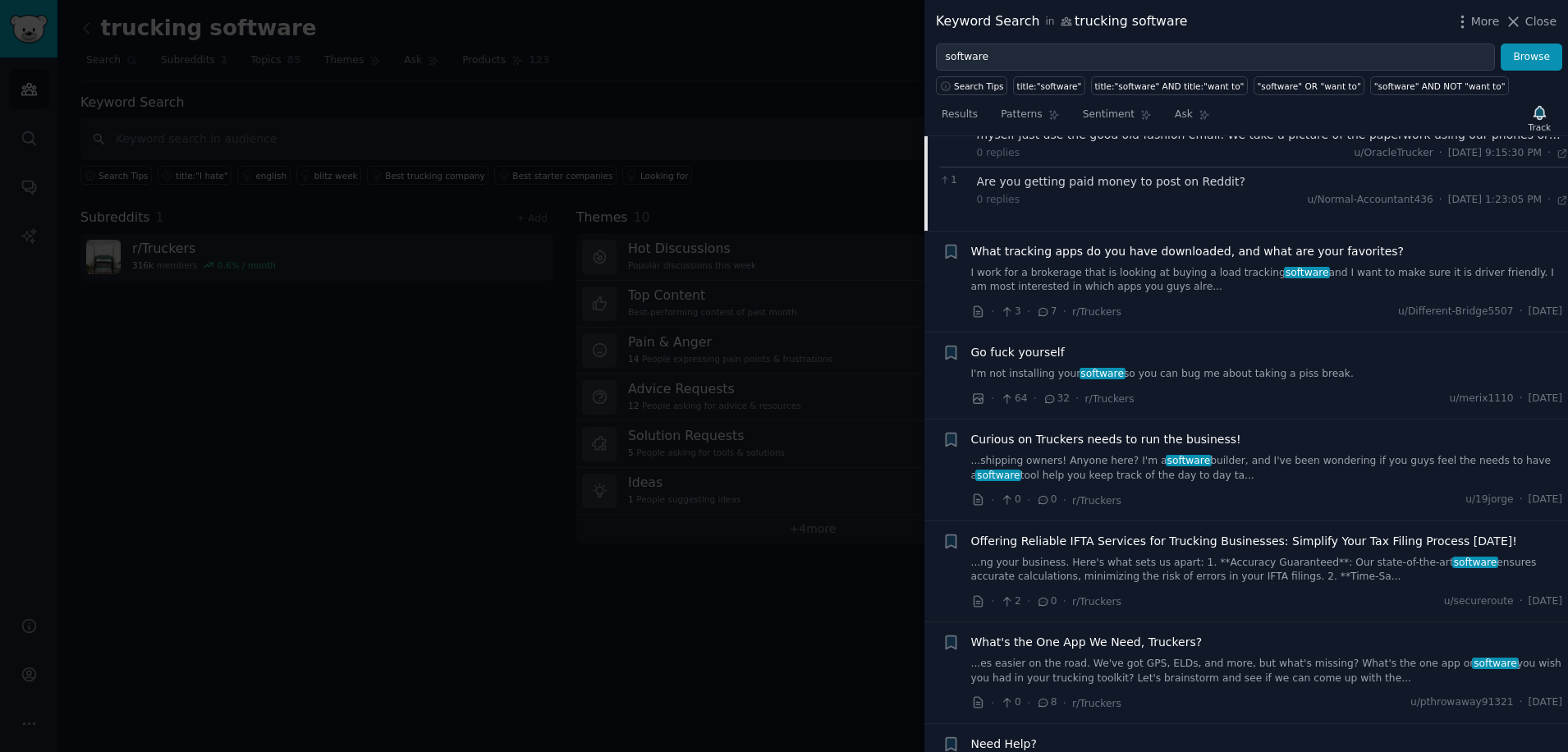
click at [1045, 344] on span "Go fuck yourself" at bounding box center [1018, 352] width 94 height 17
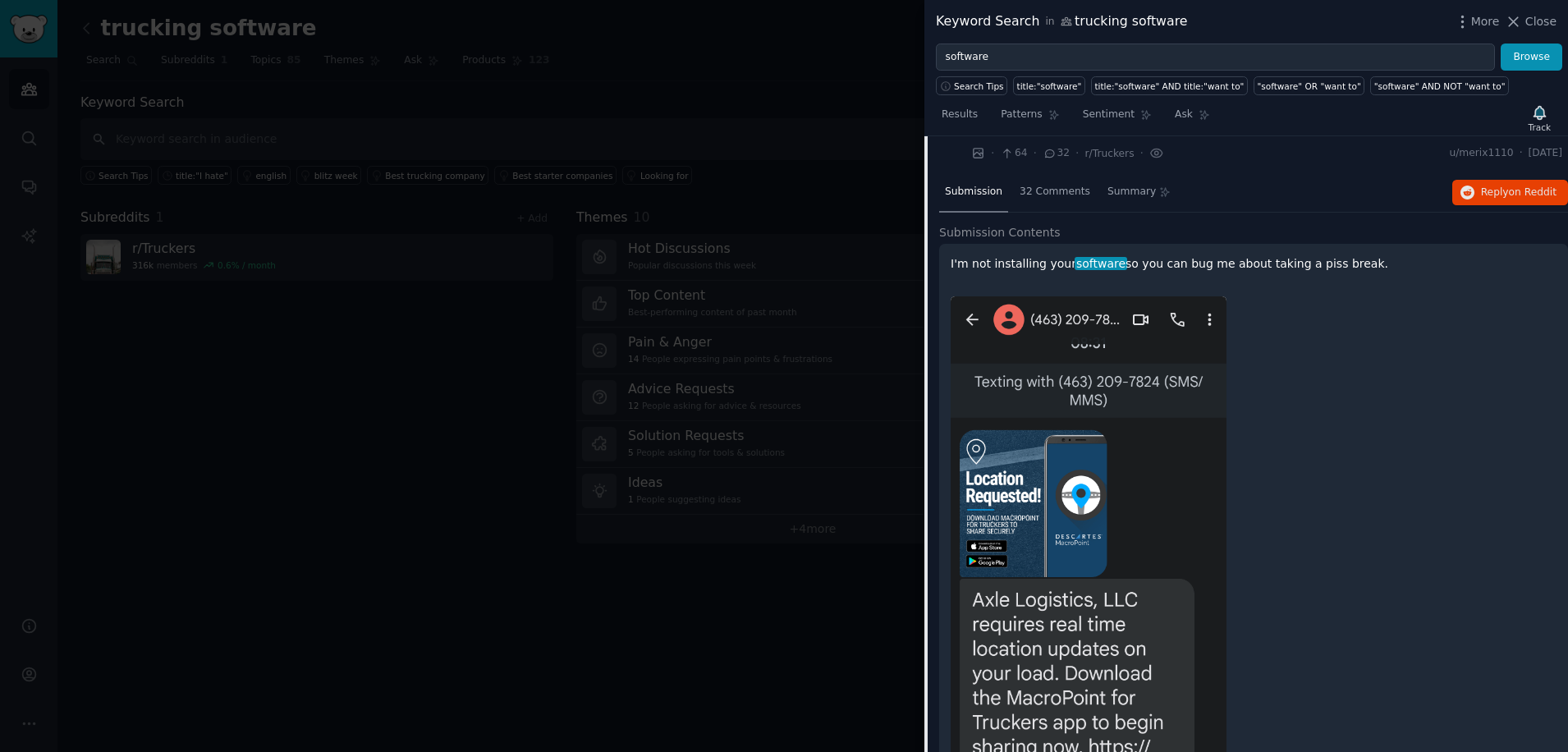
scroll to position [4785, 0]
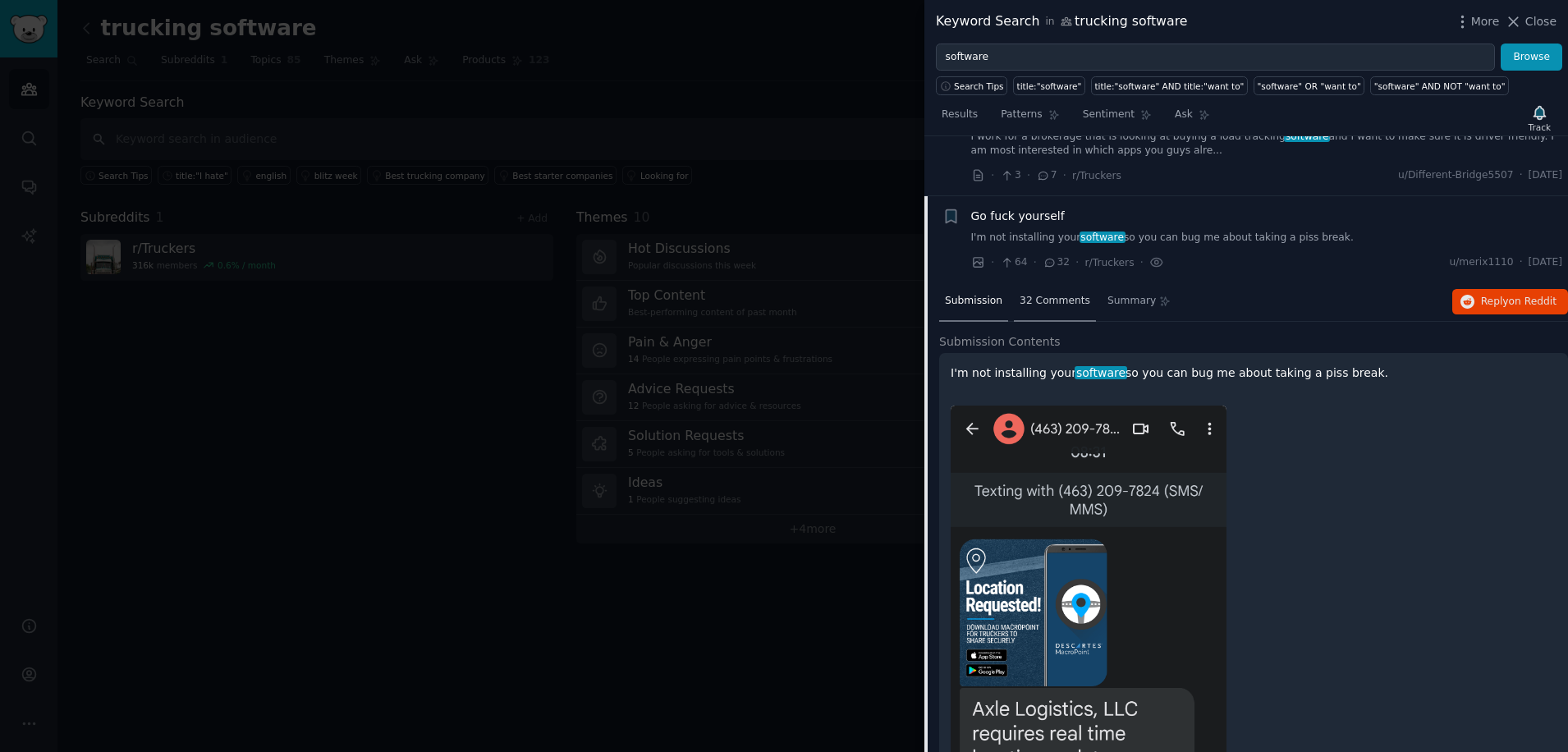
click at [1055, 294] on span "32 Comments" at bounding box center [1055, 301] width 71 height 15
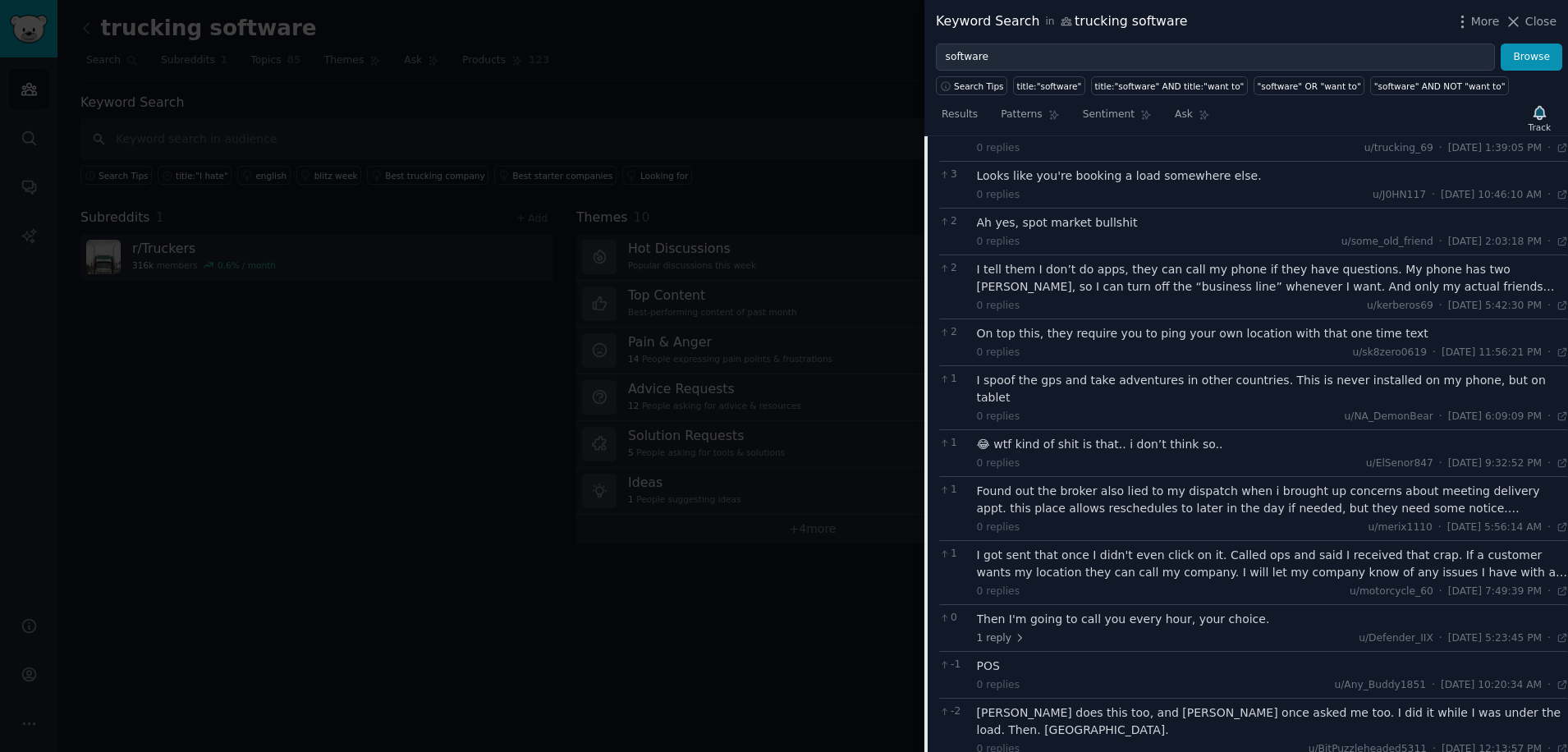
scroll to position [5662, 0]
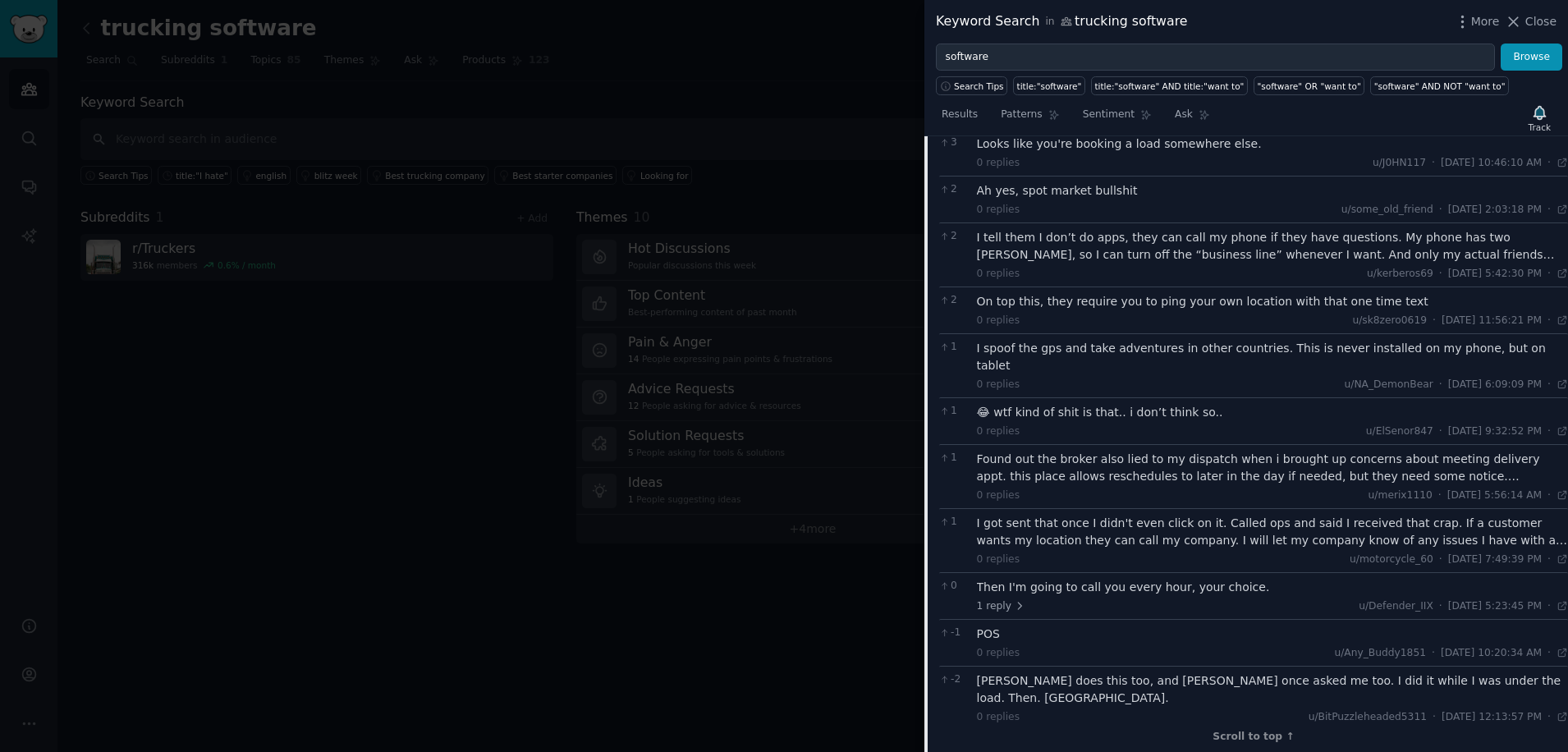
click at [1091, 672] on div "[PERSON_NAME] does this too, and [PERSON_NAME] once asked me too. I did it whil…" at bounding box center [1272, 690] width 592 height 35
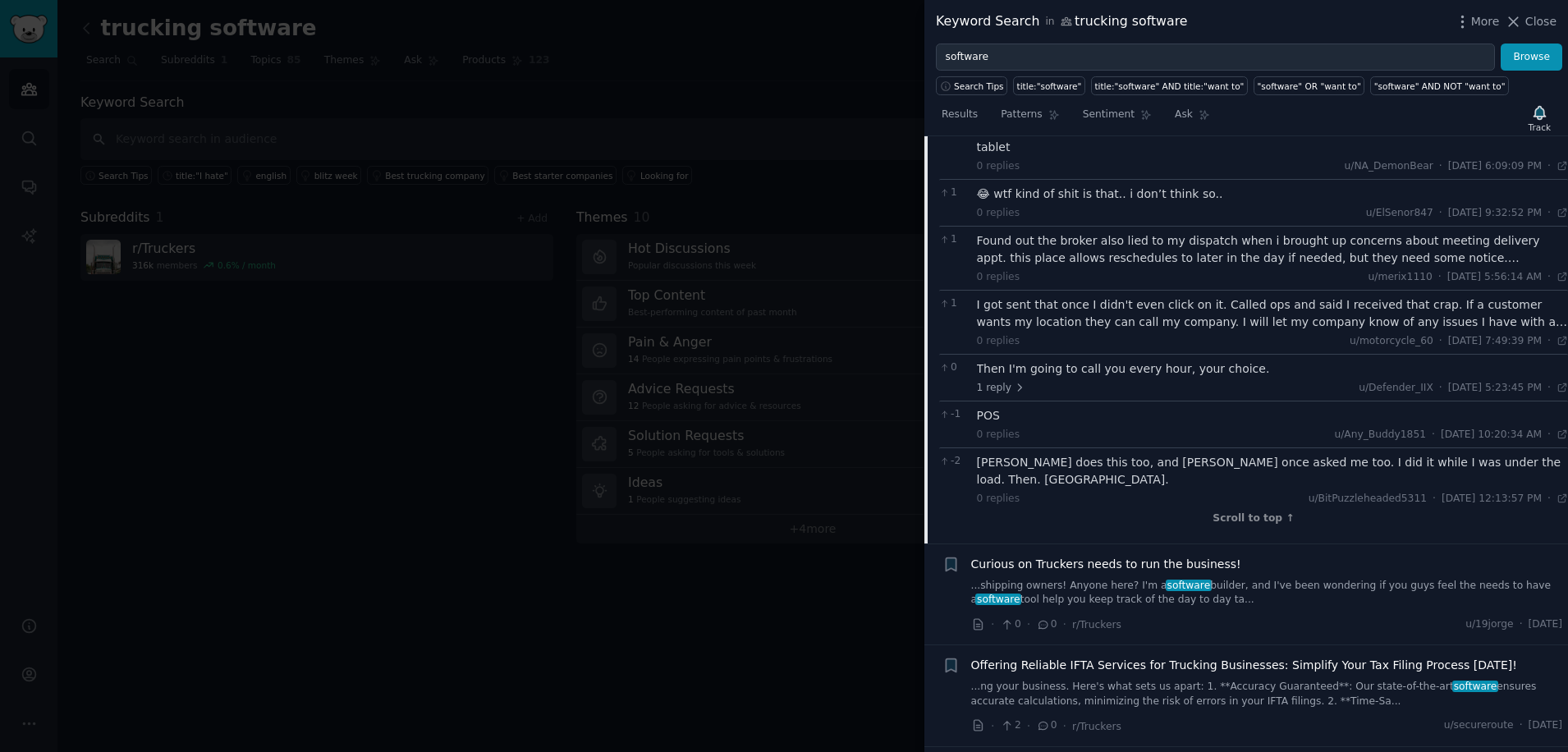
scroll to position [5990, 0]
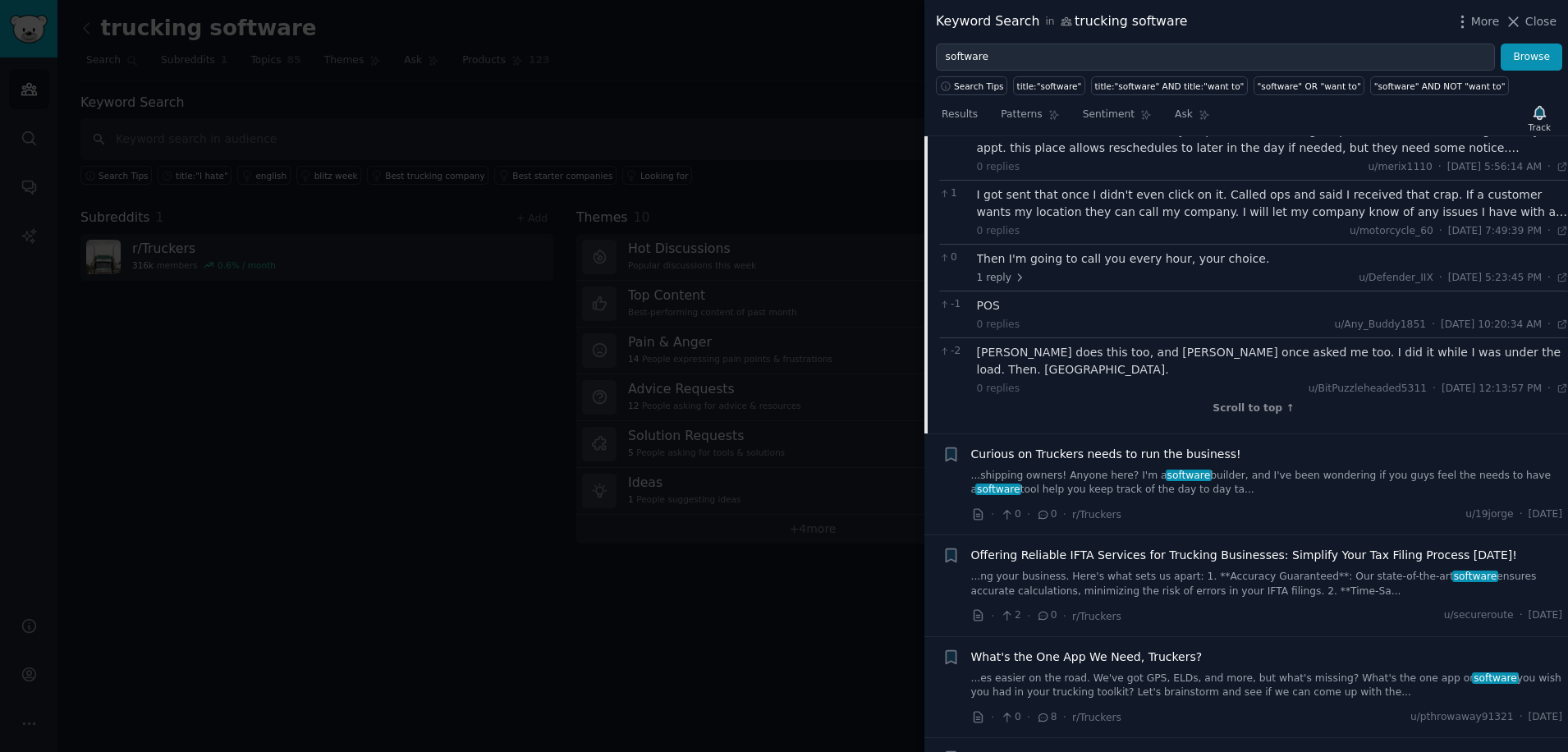
click at [1043, 714] on icon at bounding box center [1043, 717] width 9 height 7
click at [1041, 649] on span "What's the One App We Need, Truckers?" at bounding box center [1087, 657] width 232 height 17
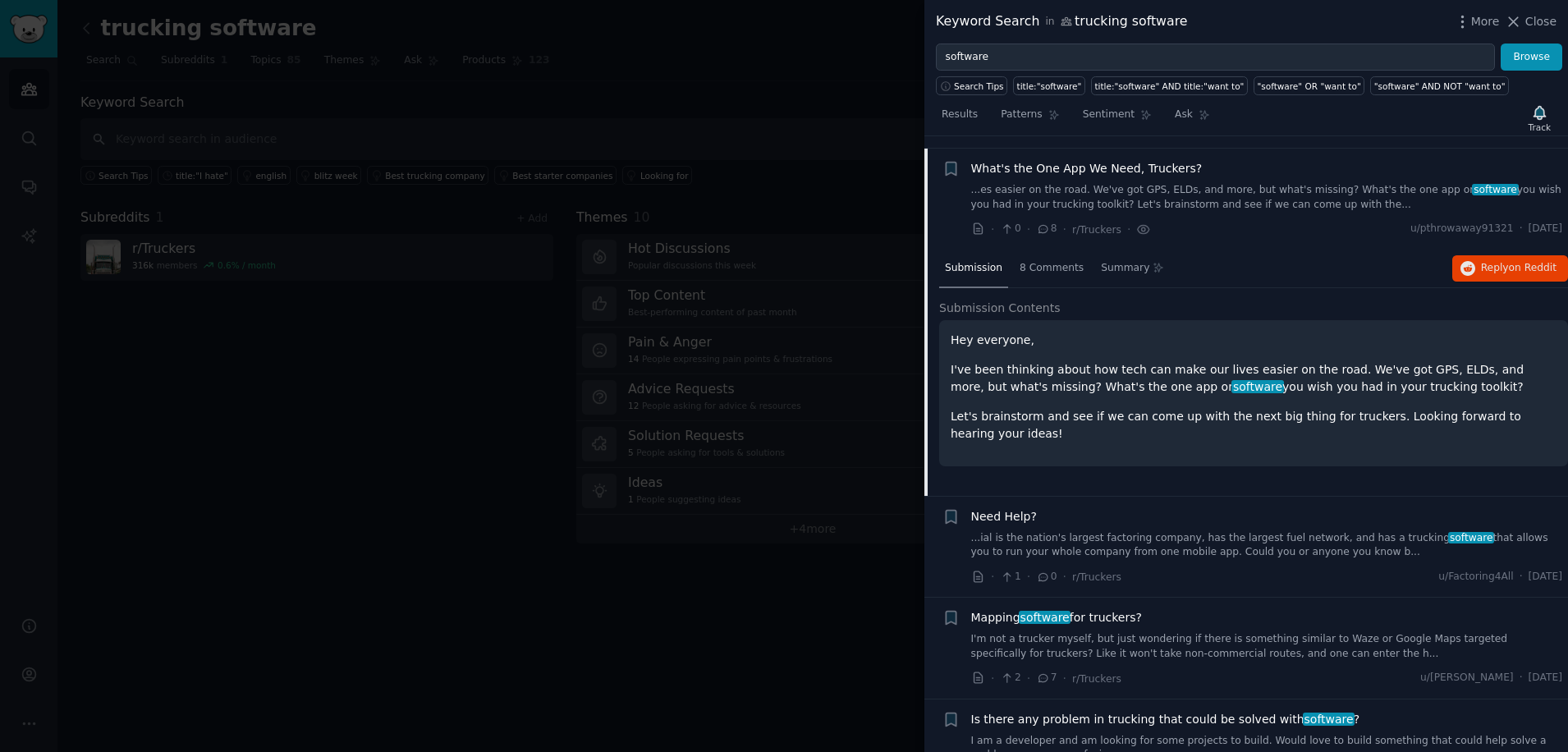
scroll to position [5076, 0]
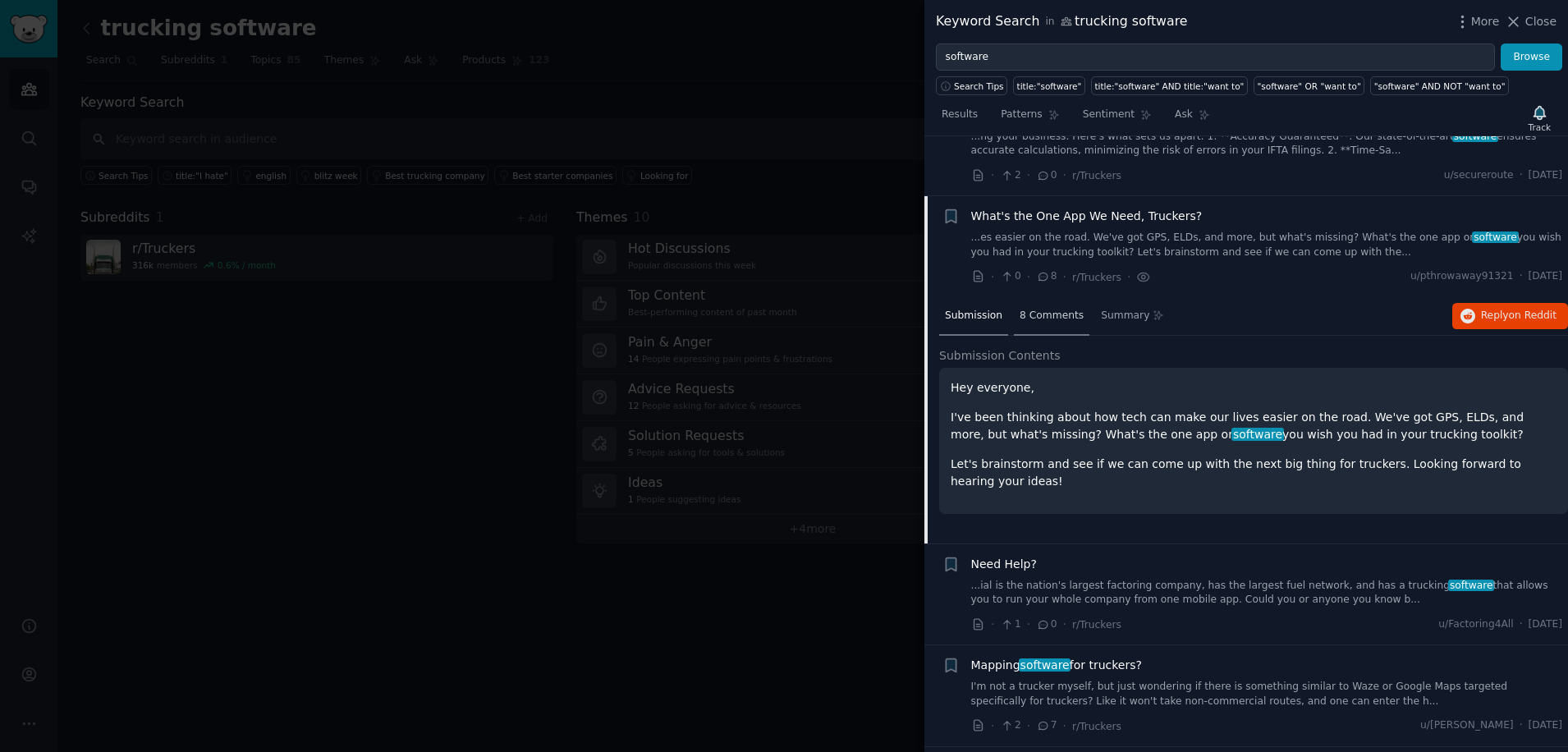
click at [1058, 309] on span "8 Comments" at bounding box center [1052, 316] width 64 height 15
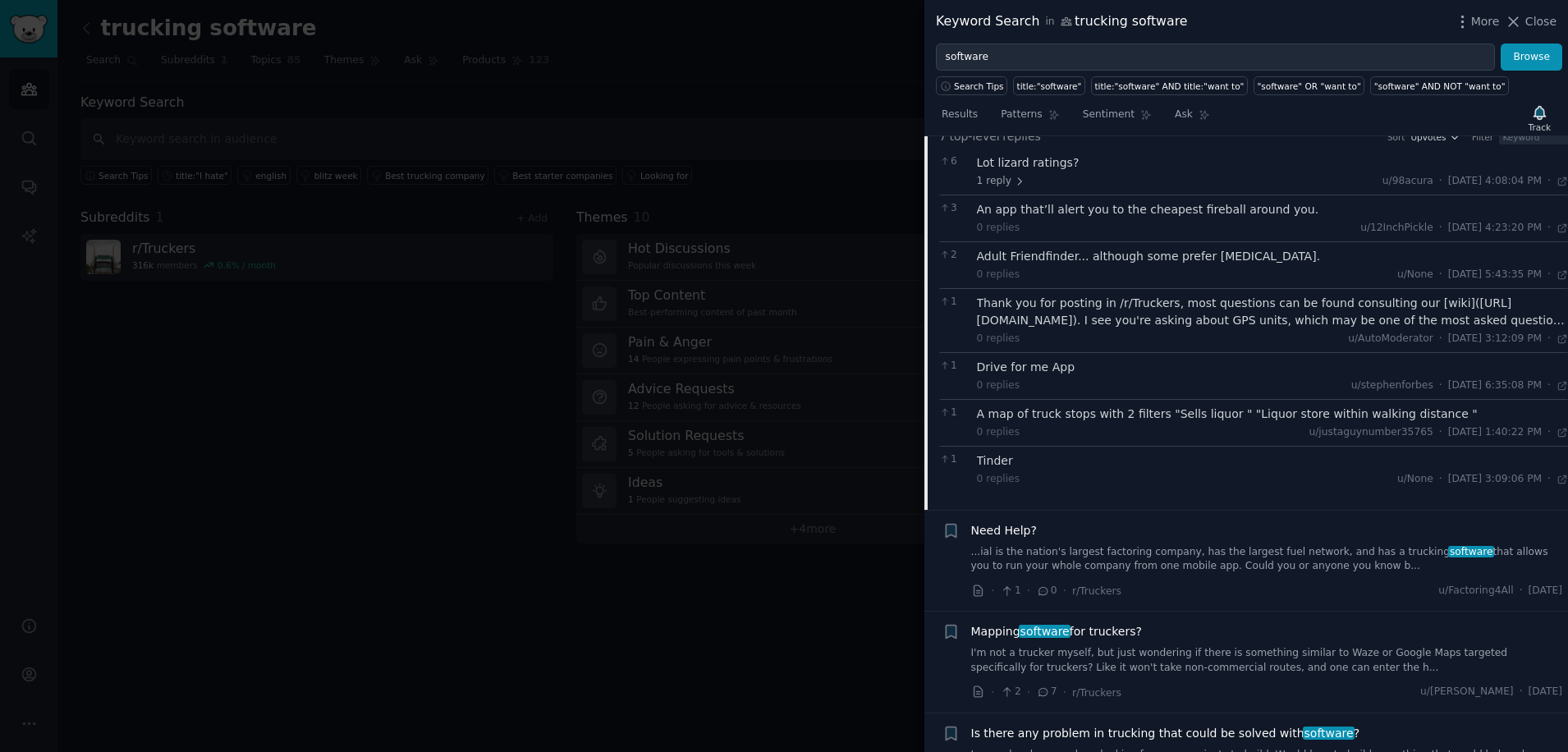
scroll to position [5403, 0]
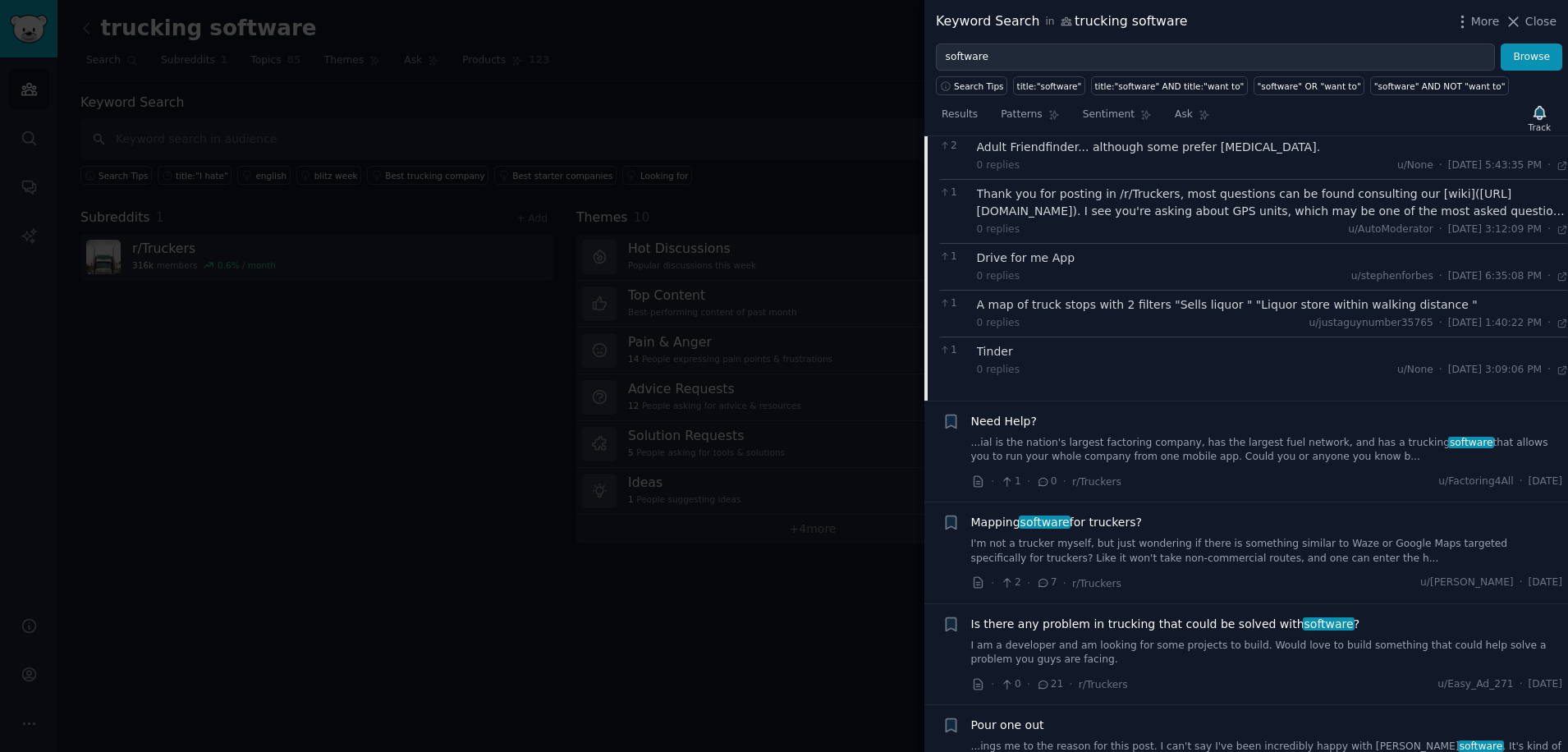
click at [1053, 515] on span "software" at bounding box center [1045, 522] width 52 height 13
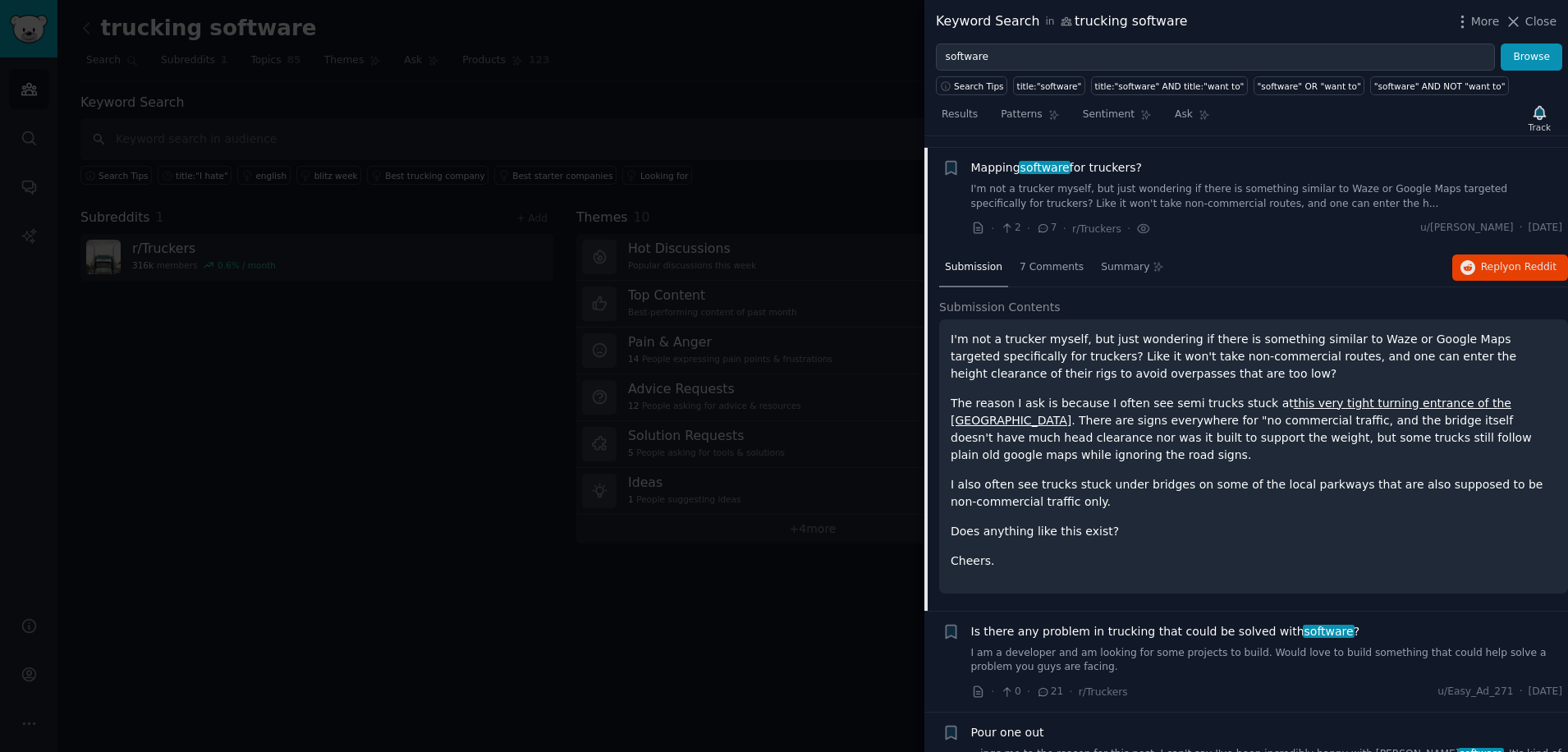
scroll to position [5278, 0]
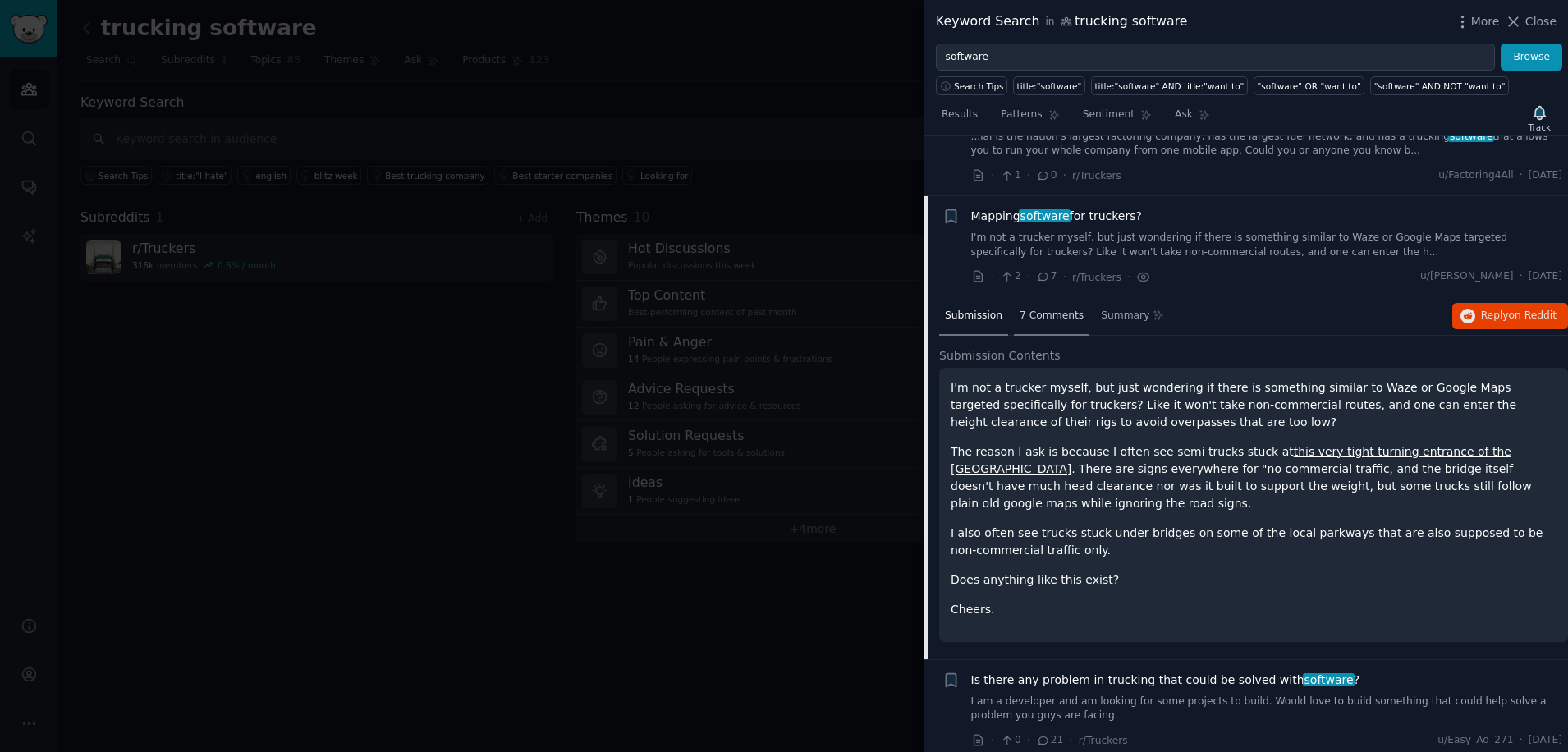
click at [1046, 309] on span "7 Comments" at bounding box center [1052, 316] width 64 height 15
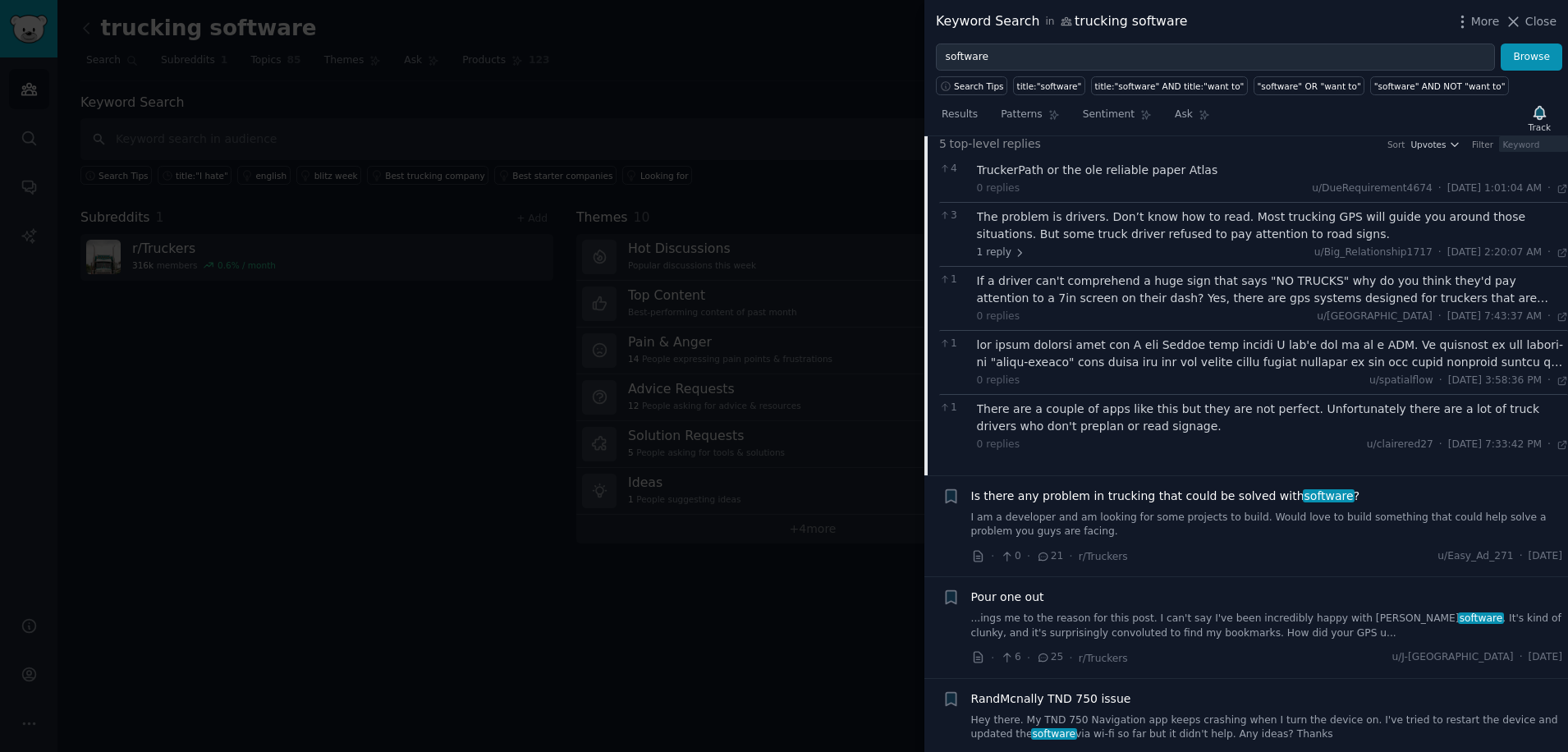
scroll to position [5497, 0]
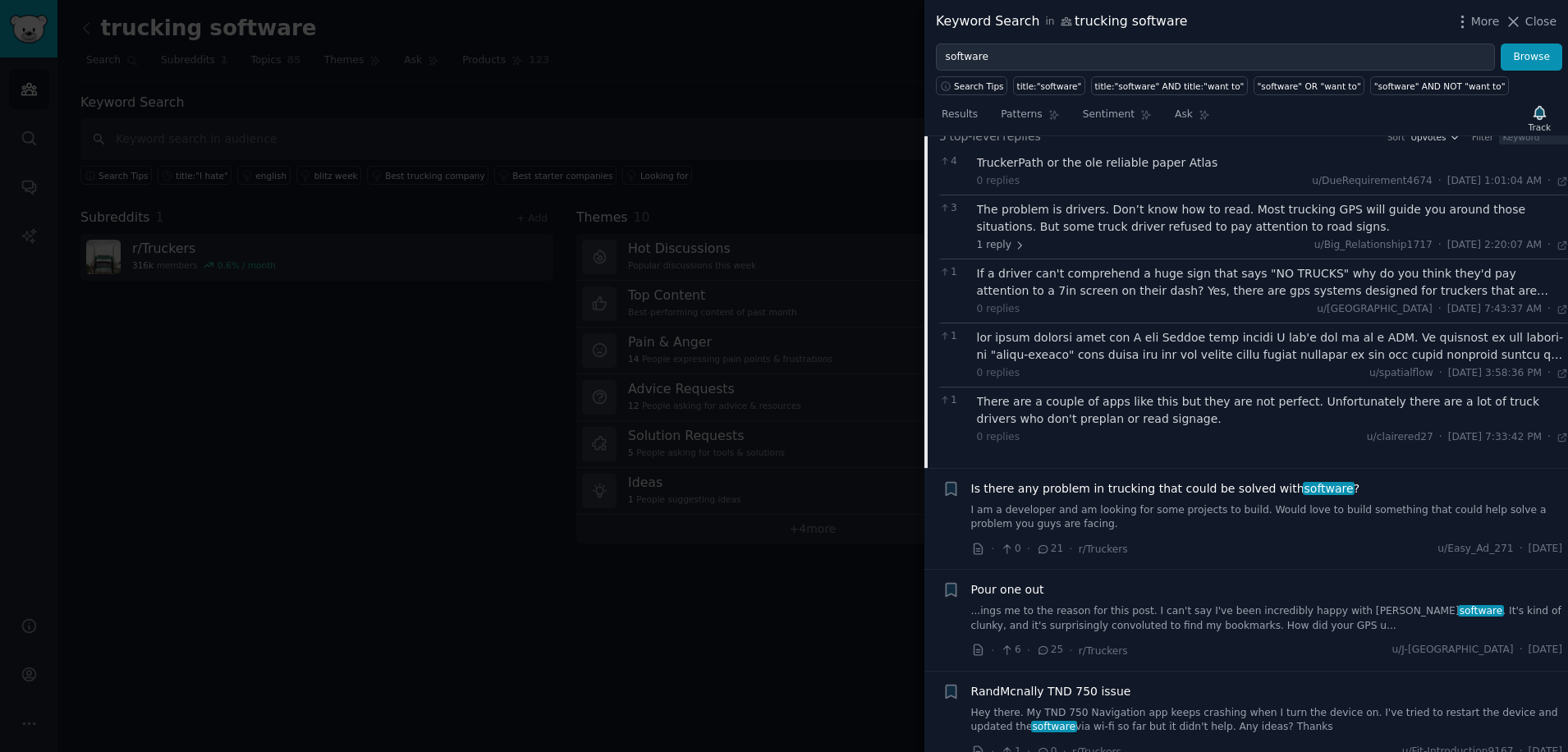
click at [1048, 481] on span "Is there any problem in trucking that could be solved with software ?" at bounding box center [1165, 489] width 389 height 17
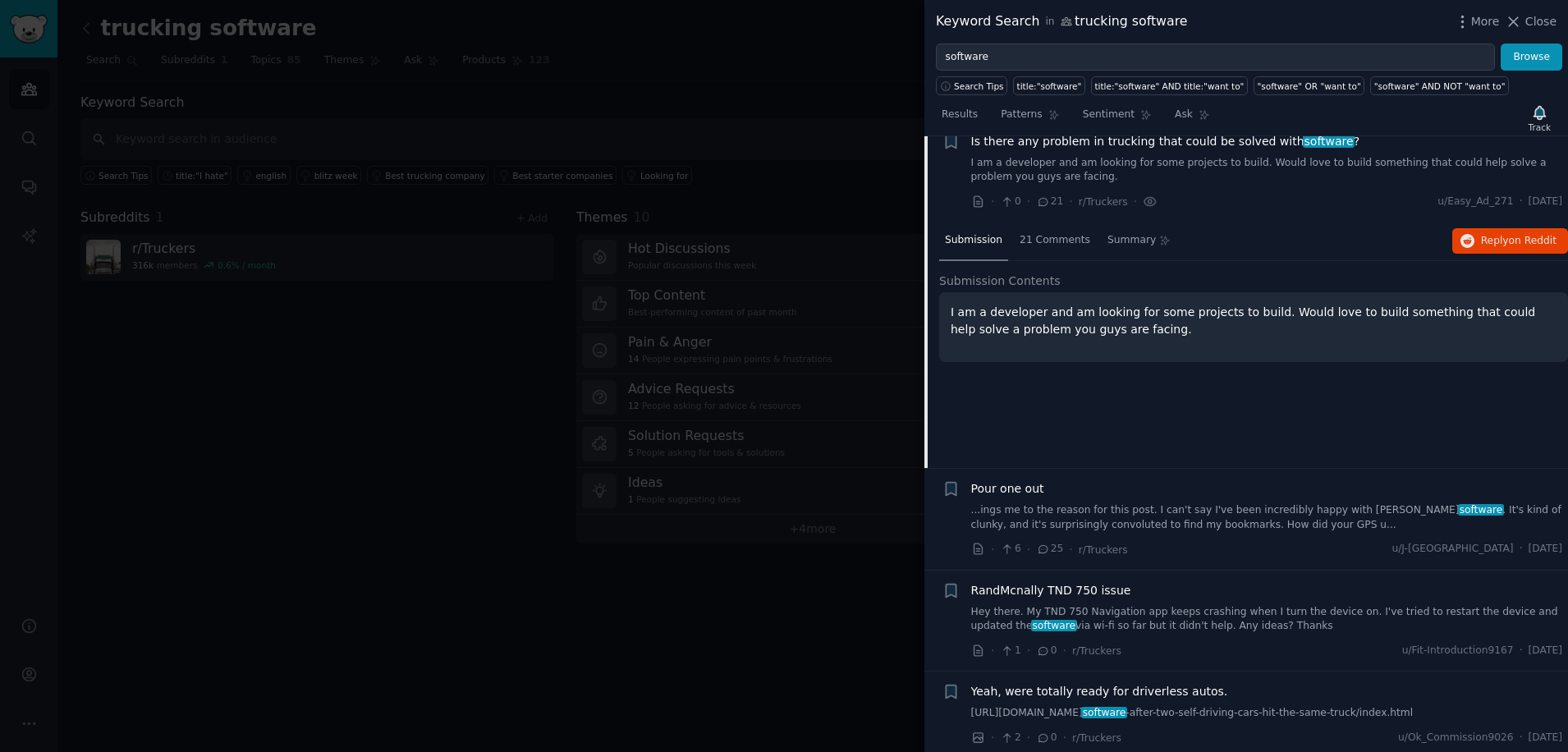
scroll to position [5488, 0]
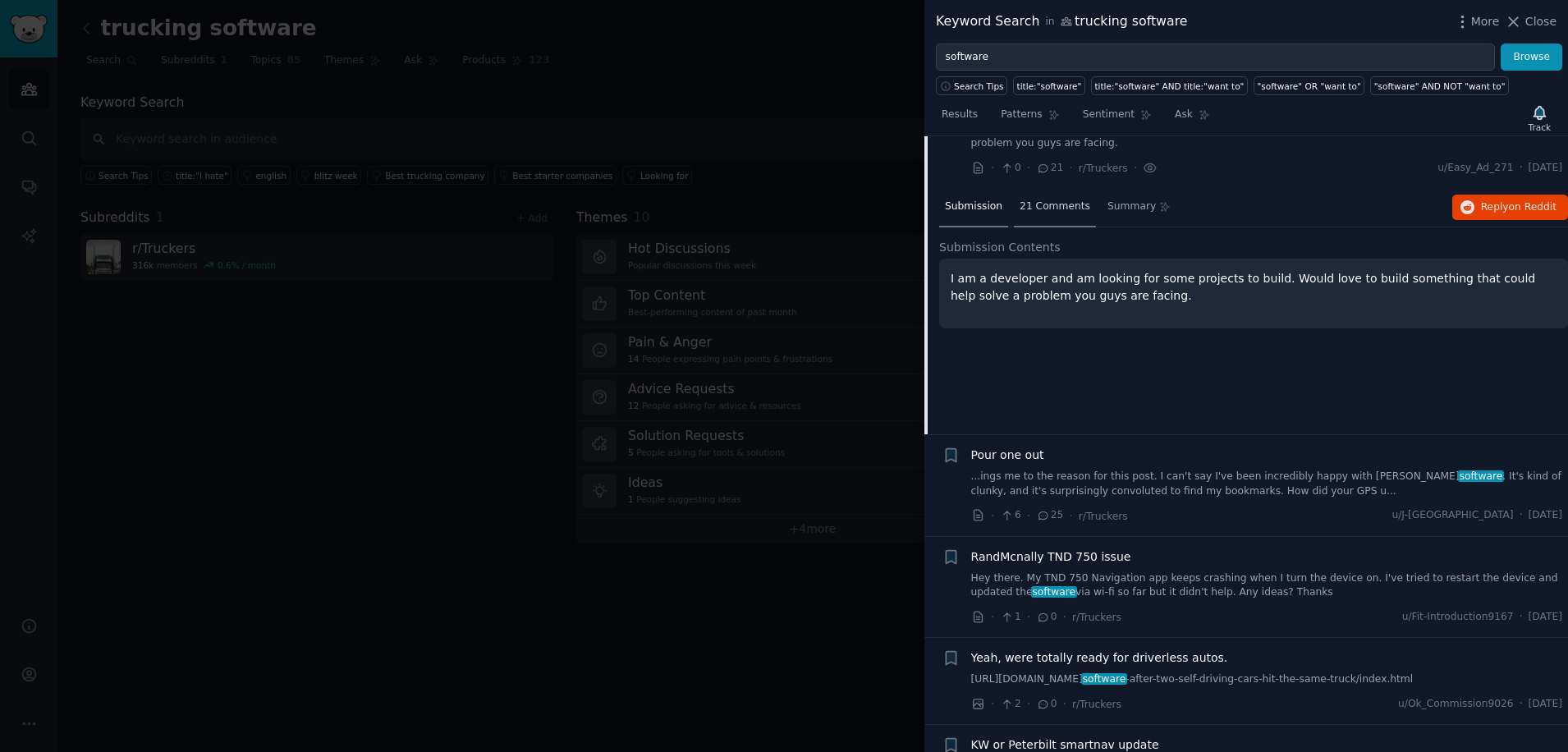
click at [1034, 199] on span "21 Comments" at bounding box center [1055, 207] width 71 height 15
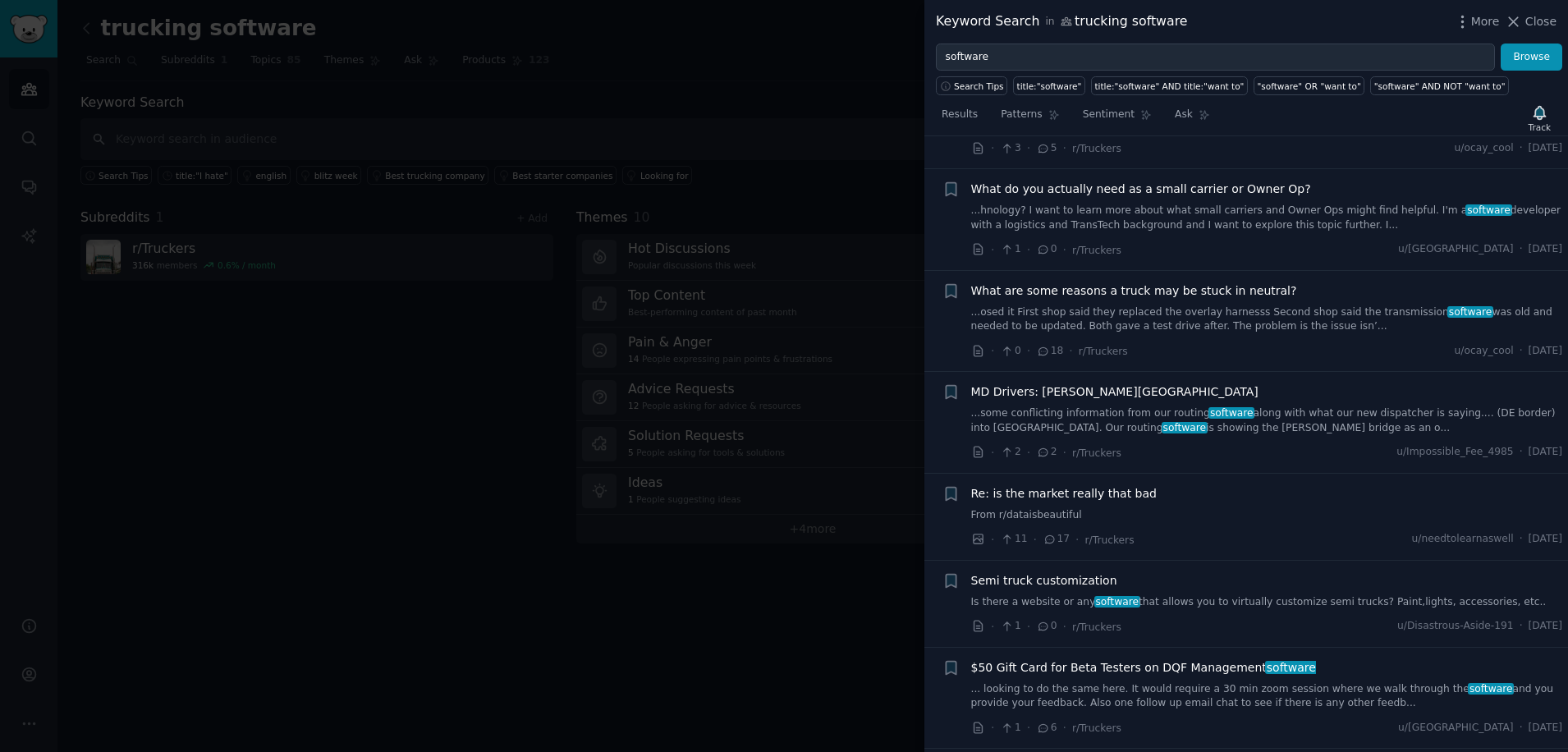
scroll to position [6692, 0]
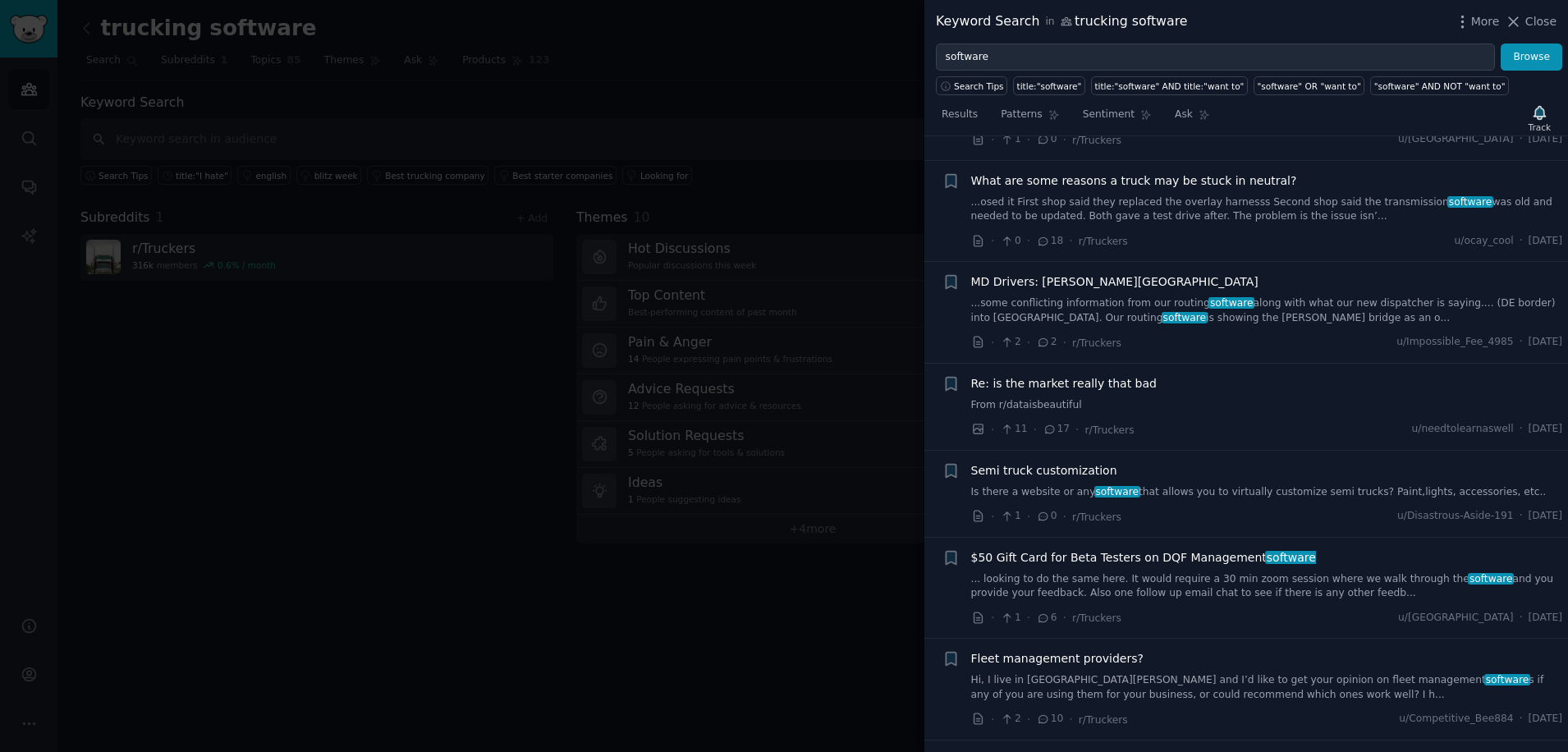
click at [1028, 650] on span "Fleet management providers?" at bounding box center [1058, 658] width 173 height 17
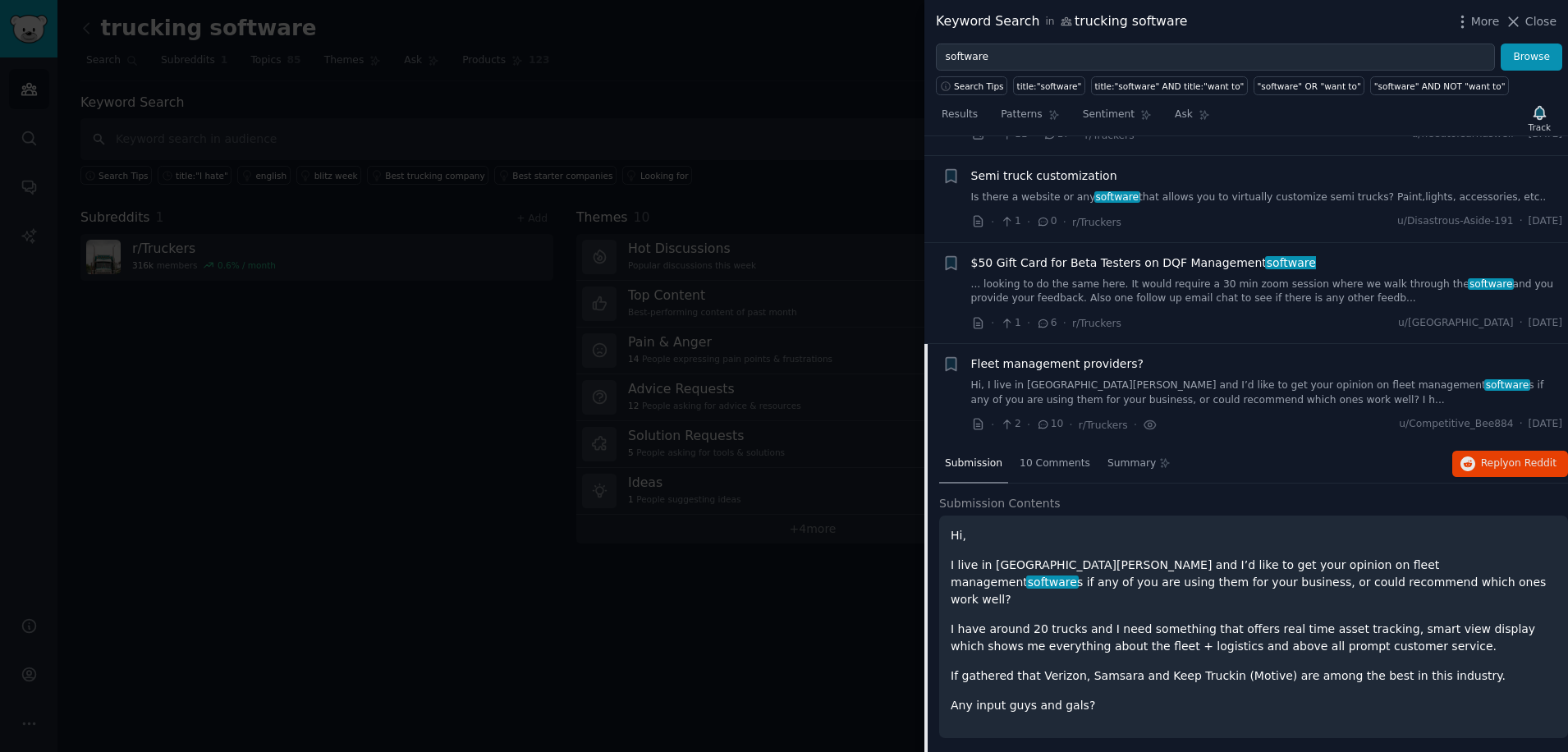
scroll to position [6553, 0]
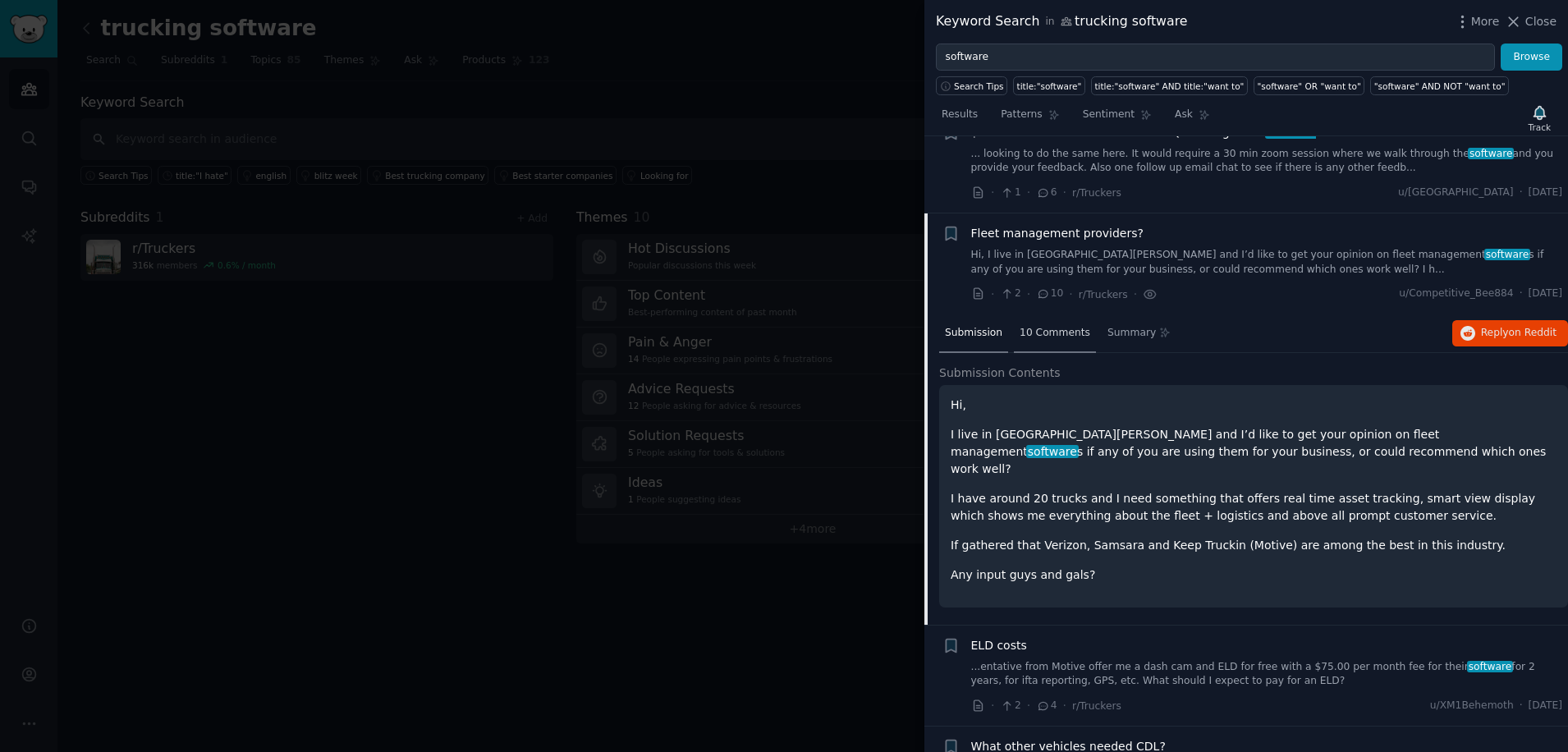
click at [1063, 326] on span "10 Comments" at bounding box center [1055, 334] width 71 height 15
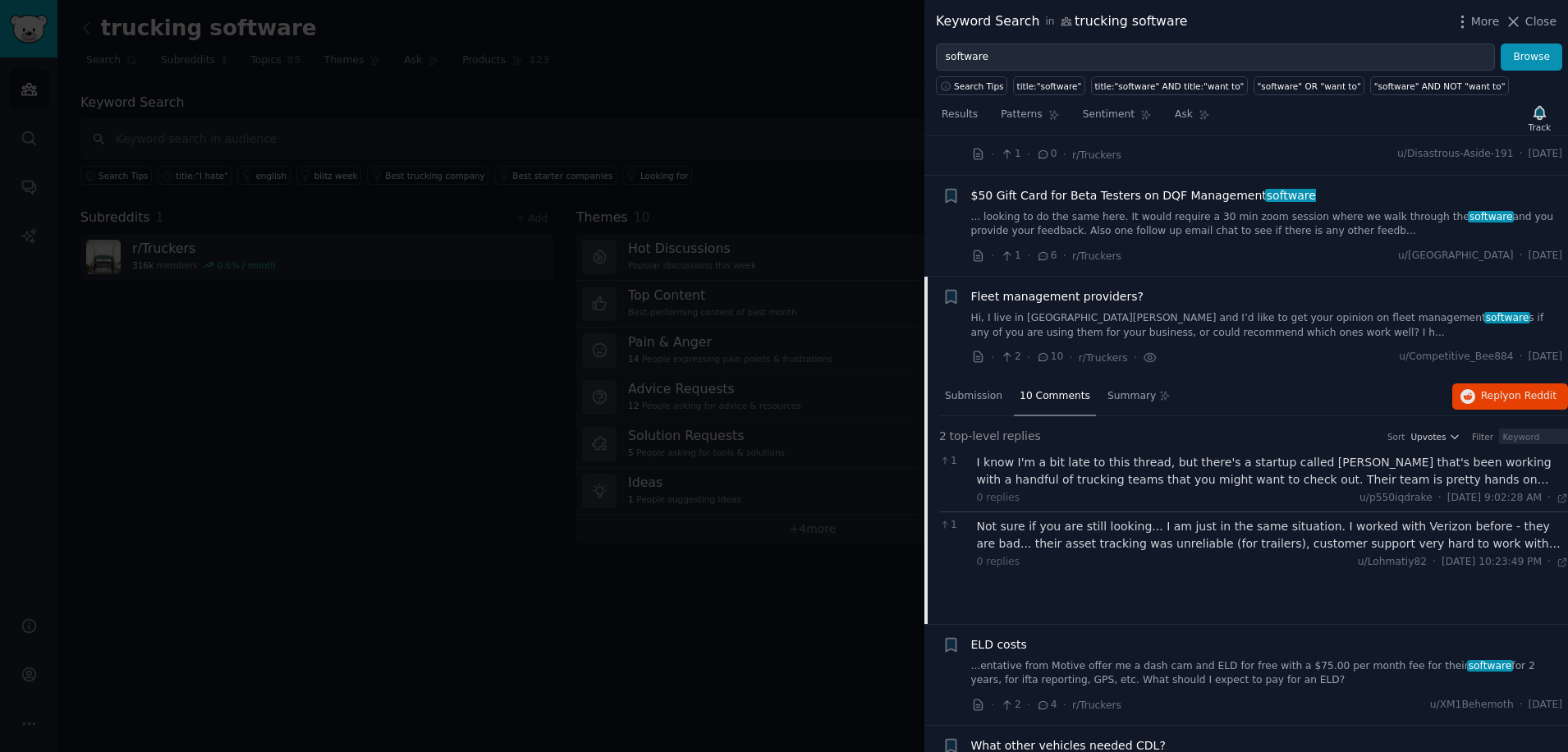
scroll to position [6444, 0]
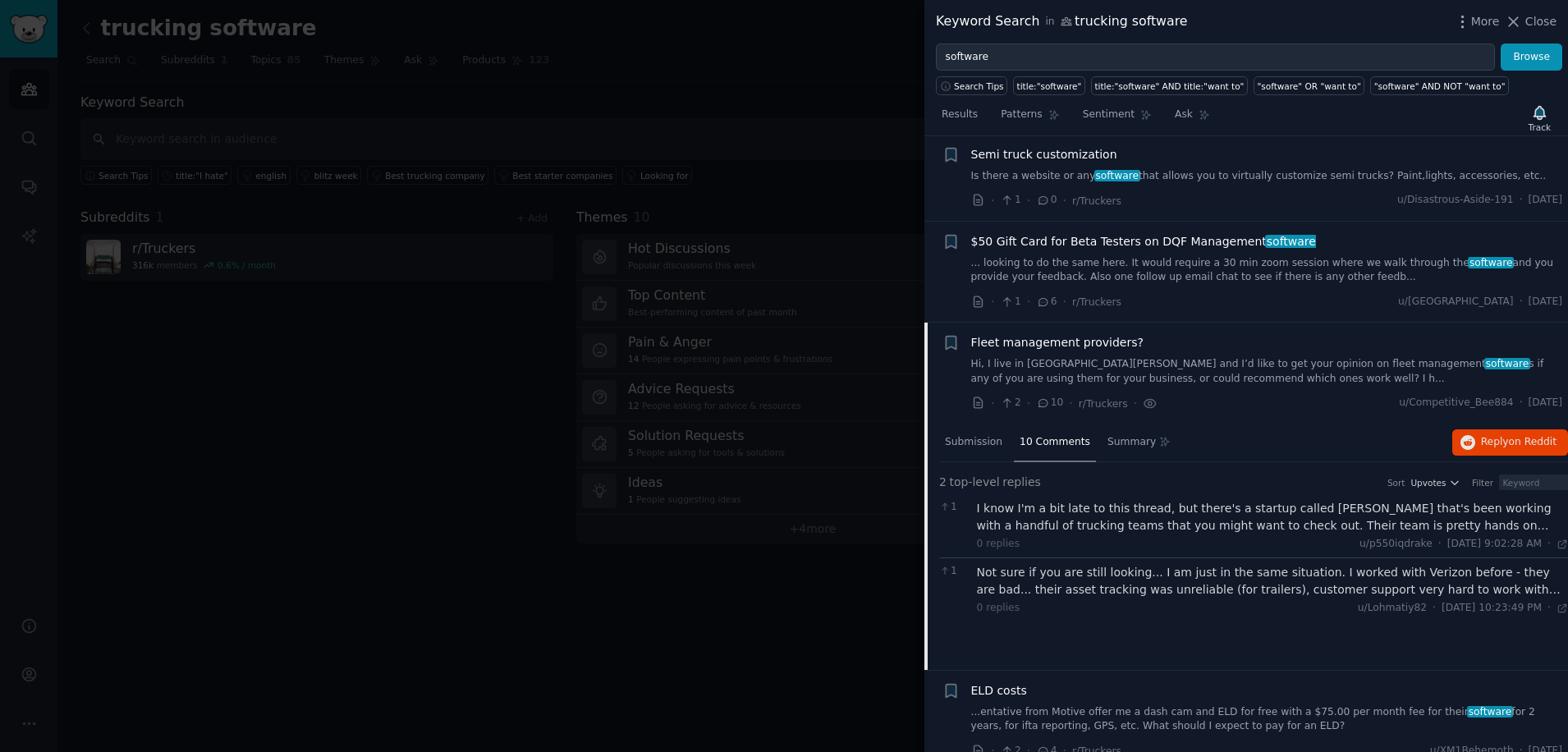
click at [1039, 398] on icon at bounding box center [1043, 403] width 15 height 12
click at [987, 435] on span "Submission" at bounding box center [974, 442] width 57 height 15
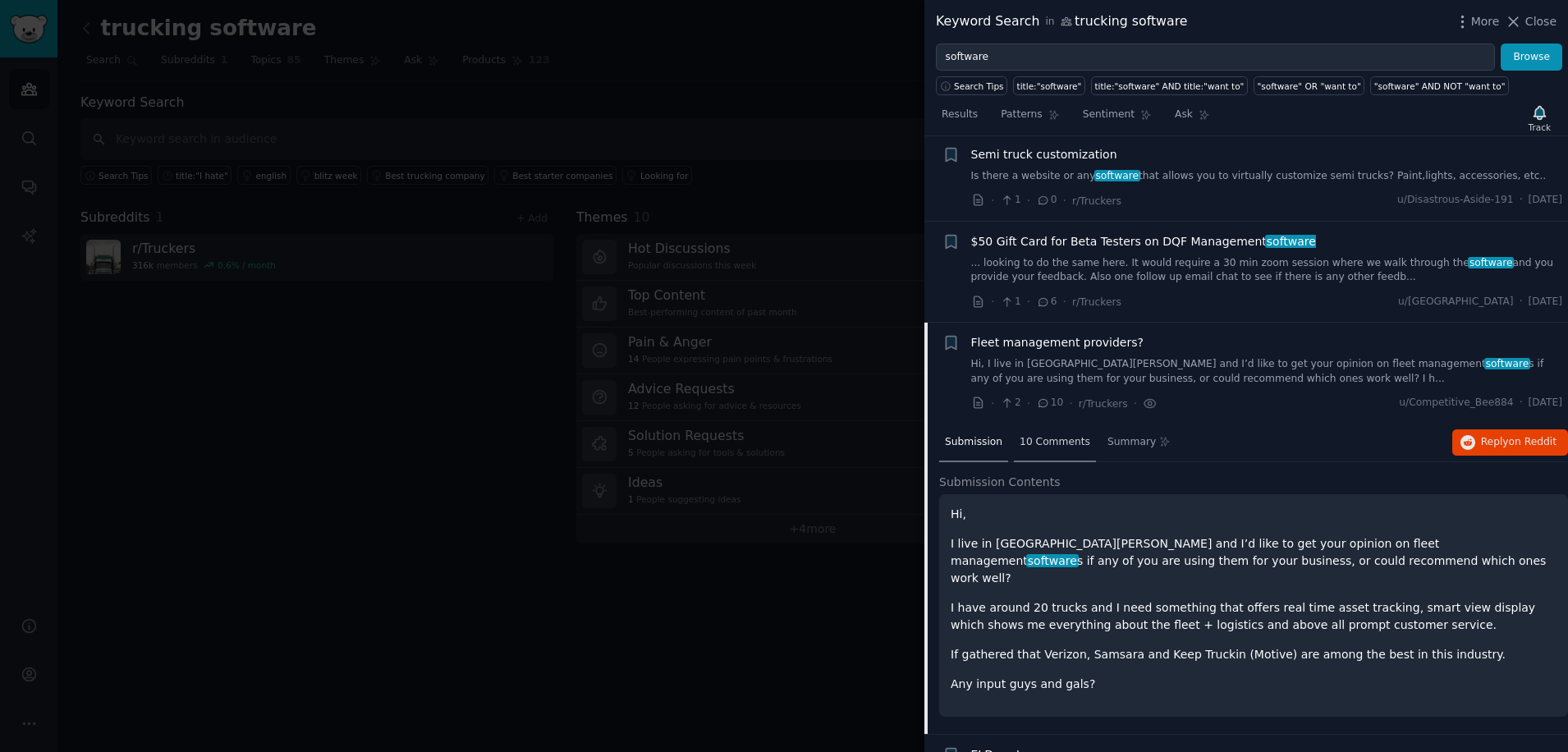
click at [1034, 435] on span "10 Comments" at bounding box center [1055, 442] width 71 height 15
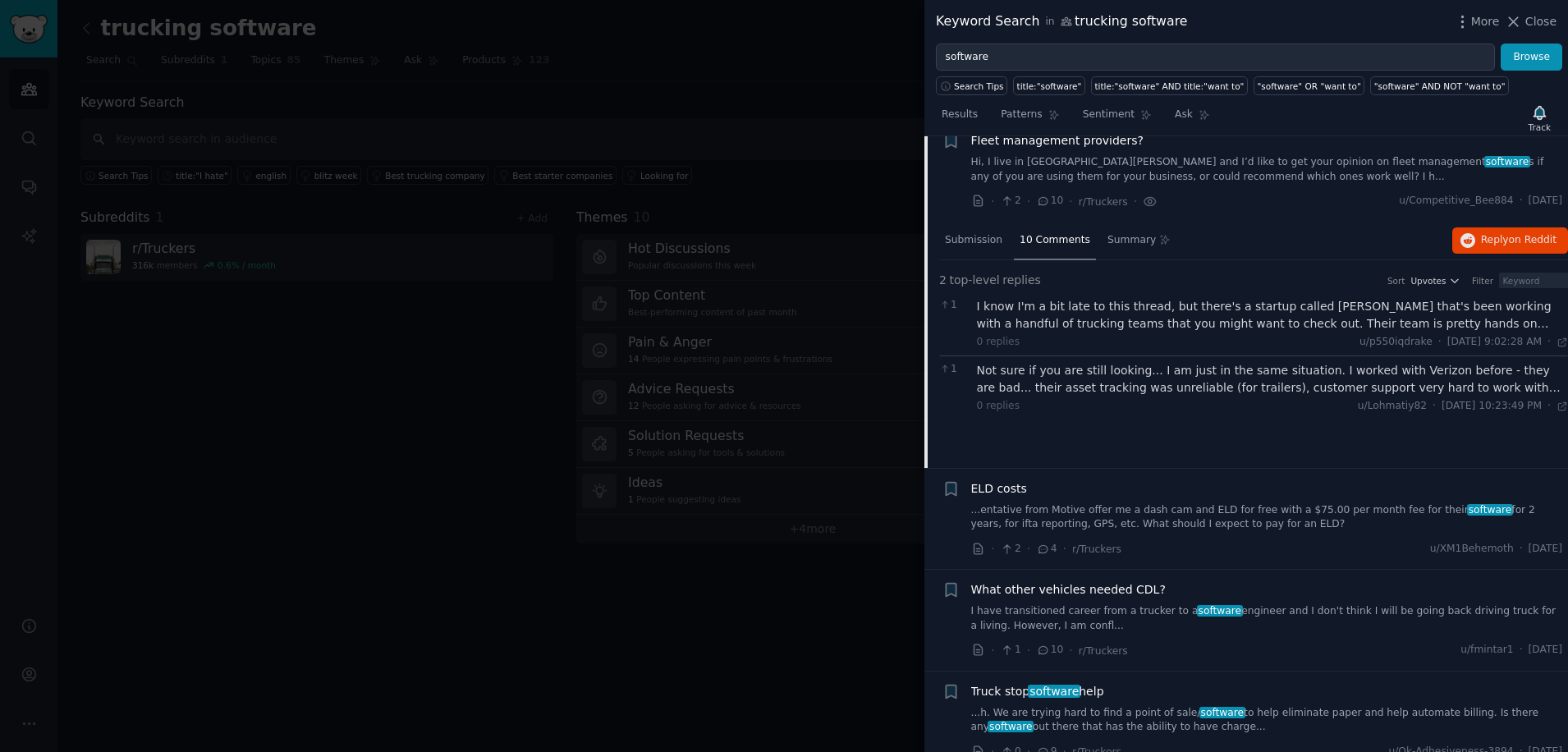
scroll to position [6663, 0]
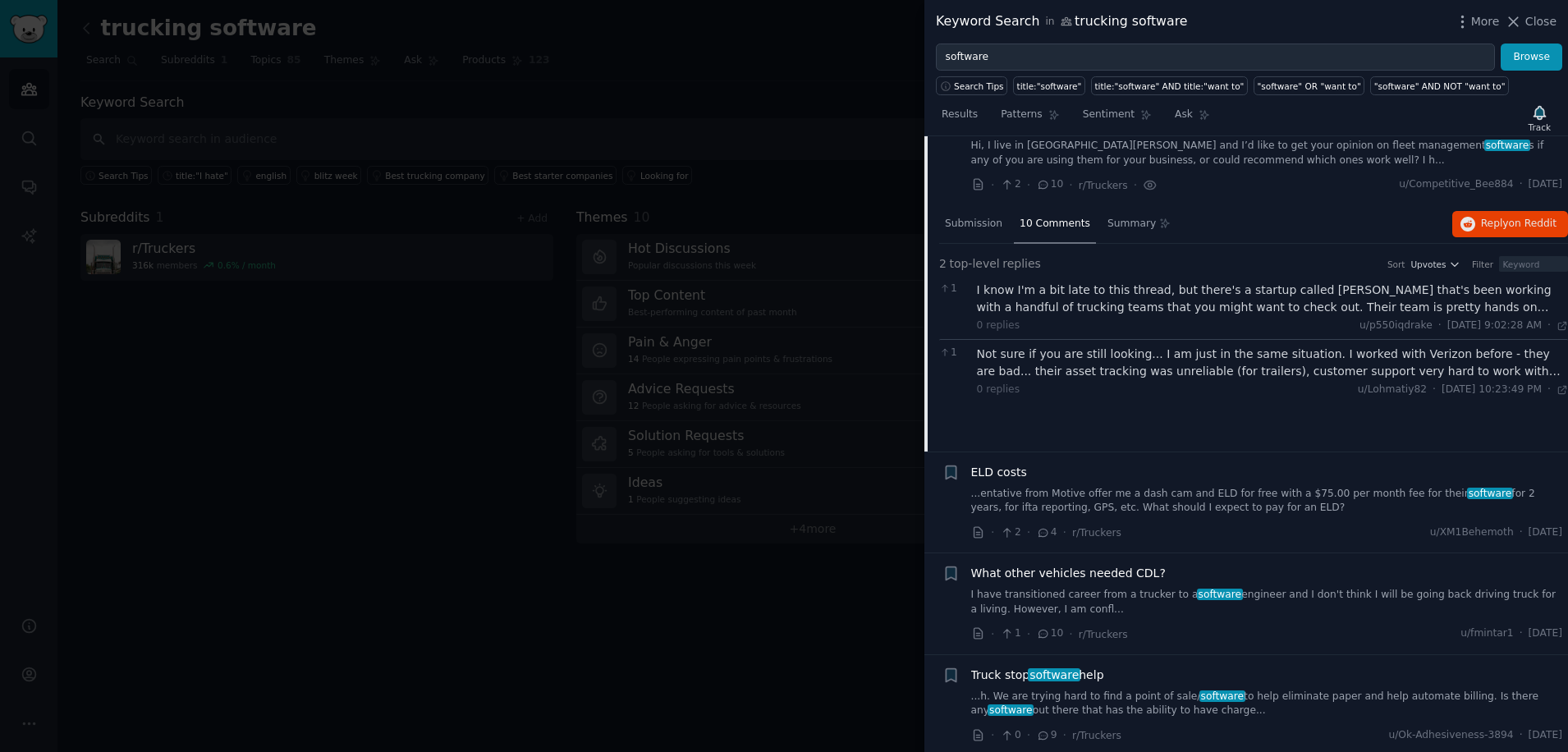
click at [1012, 464] on span "ELD costs" at bounding box center [999, 472] width 56 height 17
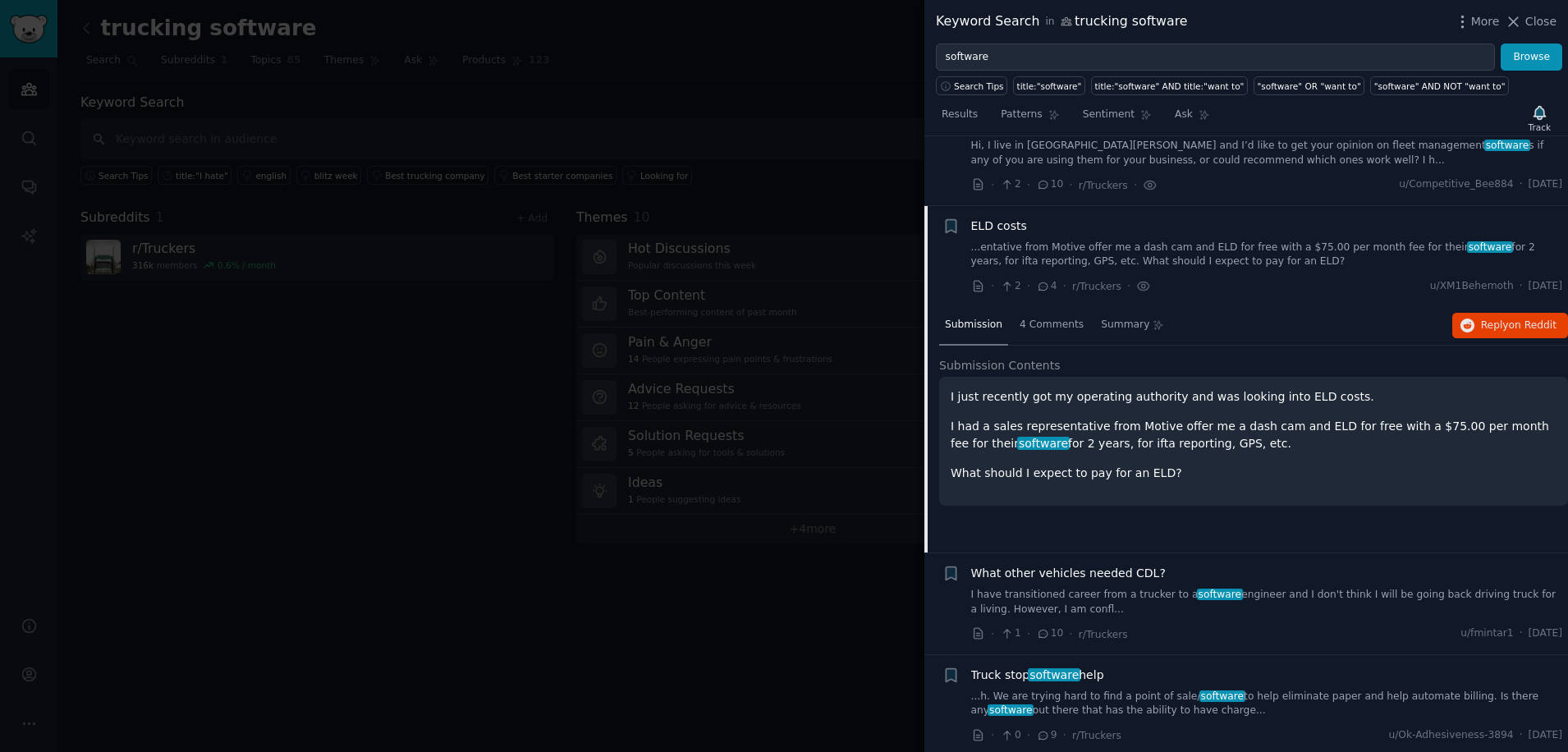
scroll to position [6654, 0]
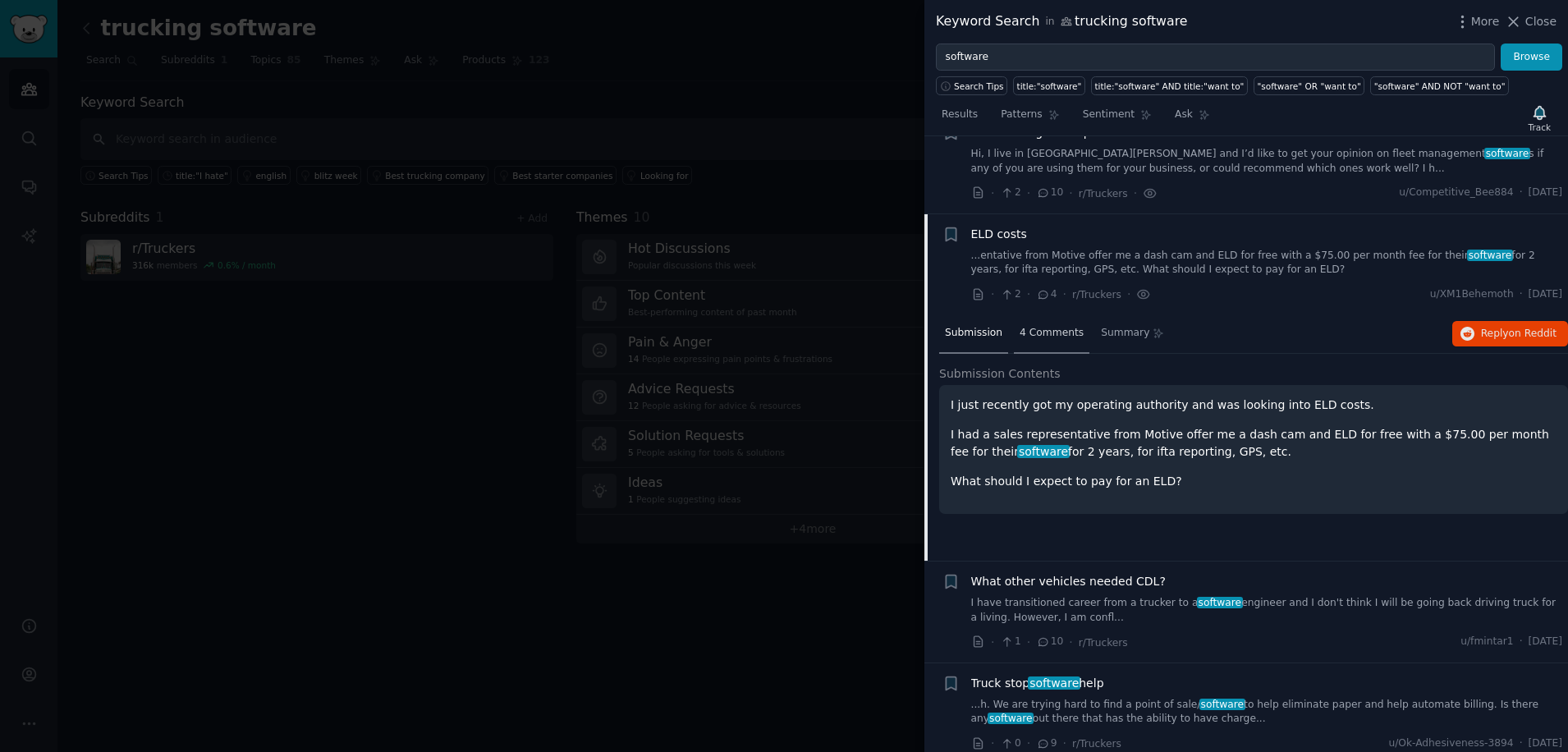
click at [1025, 326] on span "4 Comments" at bounding box center [1052, 334] width 64 height 15
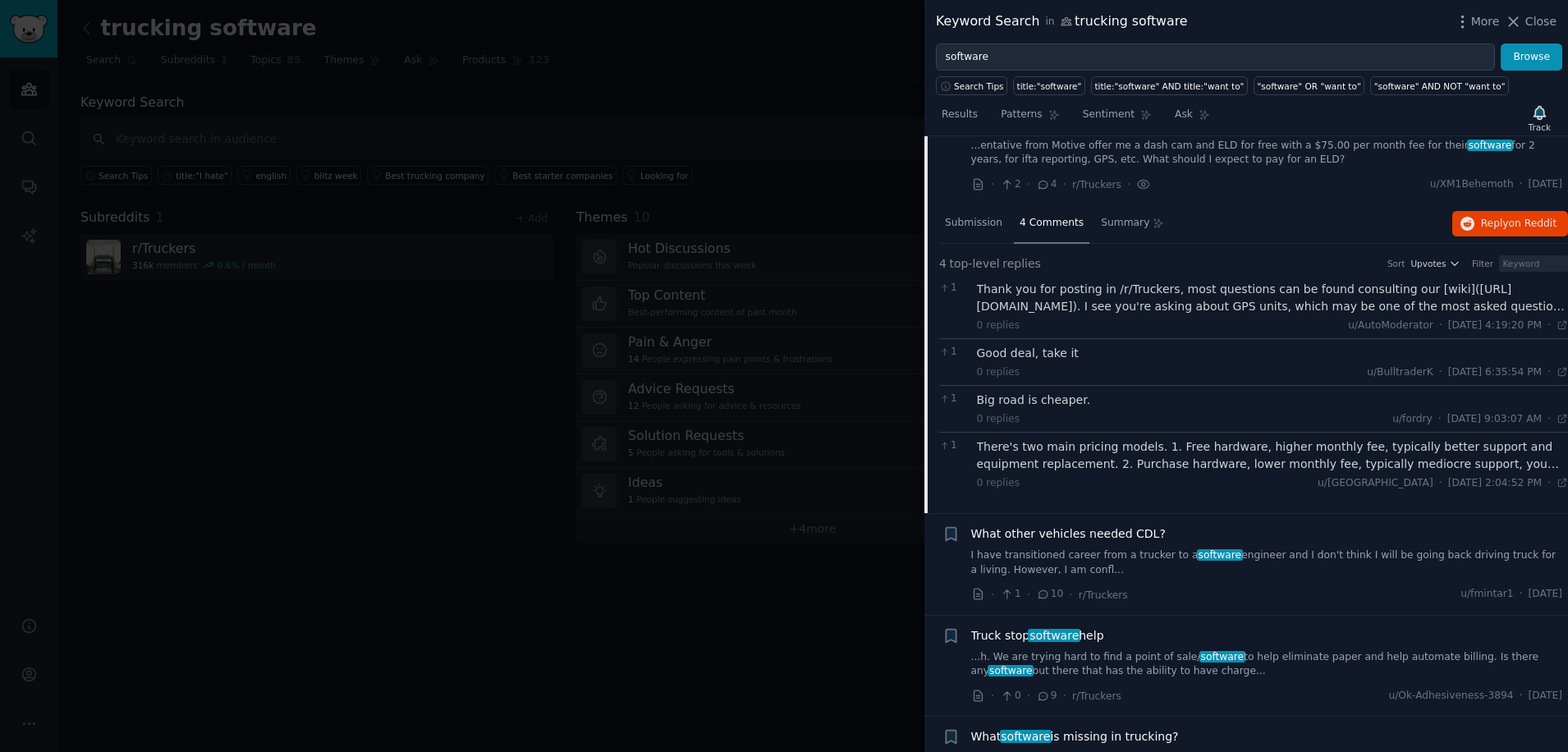
scroll to position [6873, 0]
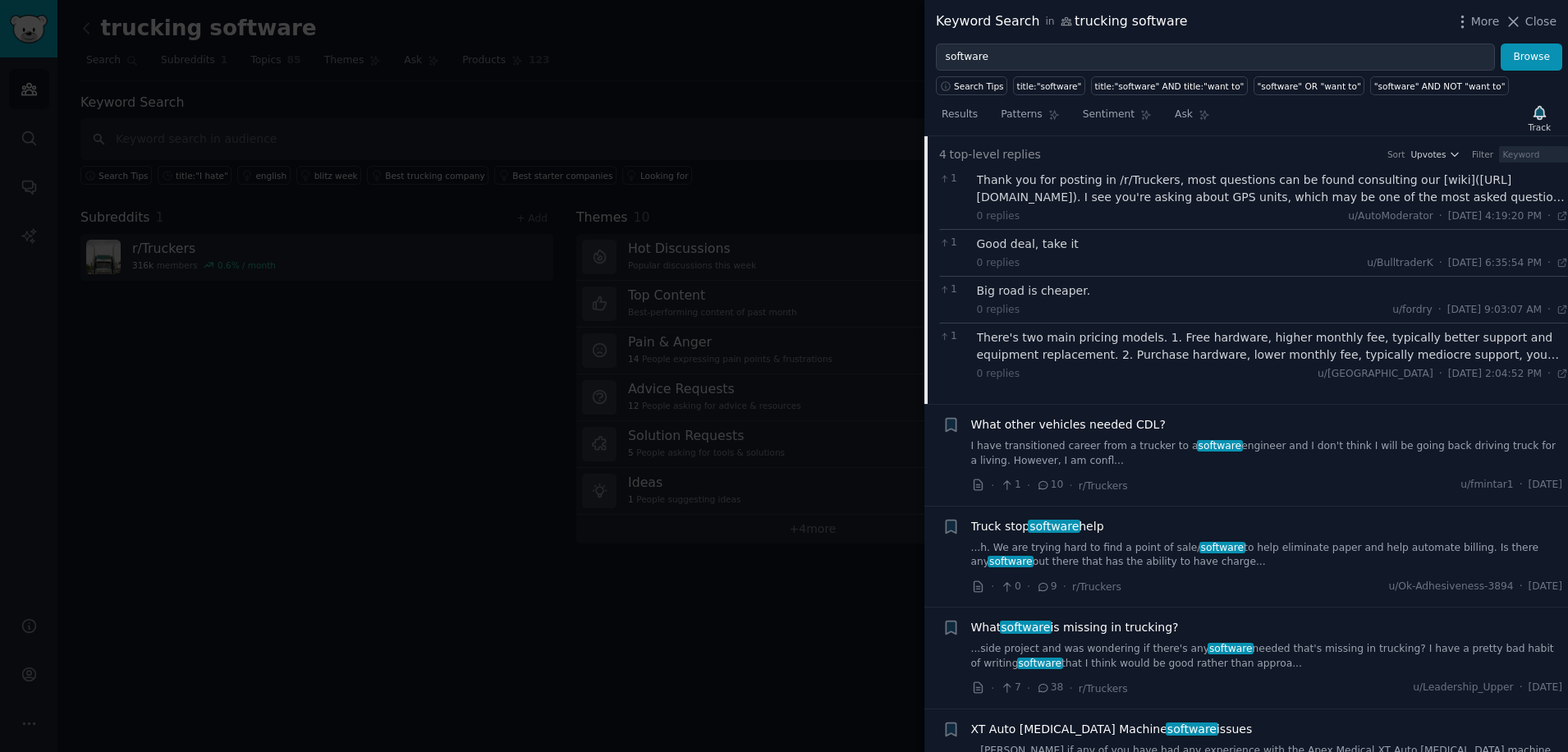
click at [1028, 520] on span "software" at bounding box center [1054, 526] width 52 height 13
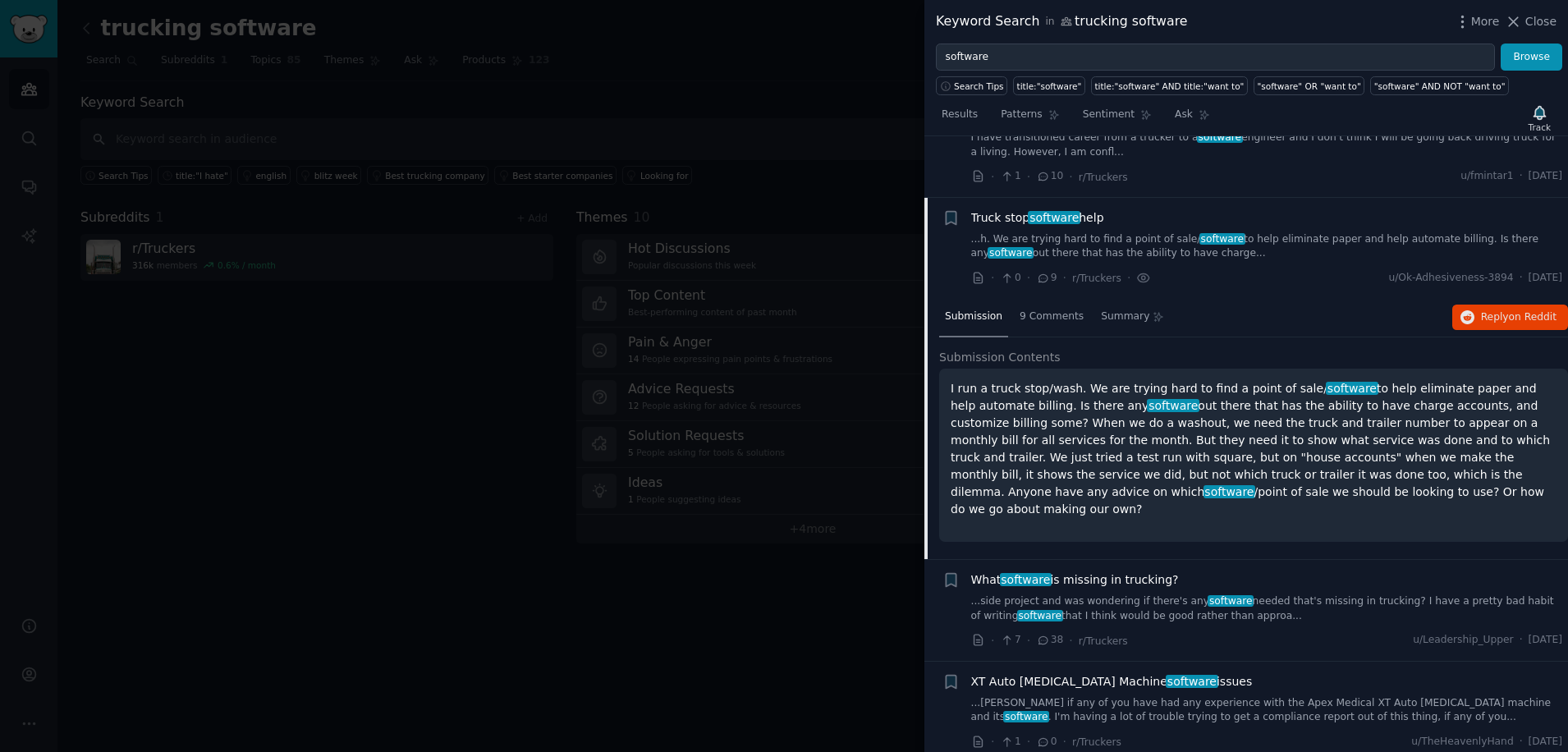
scroll to position [6857, 0]
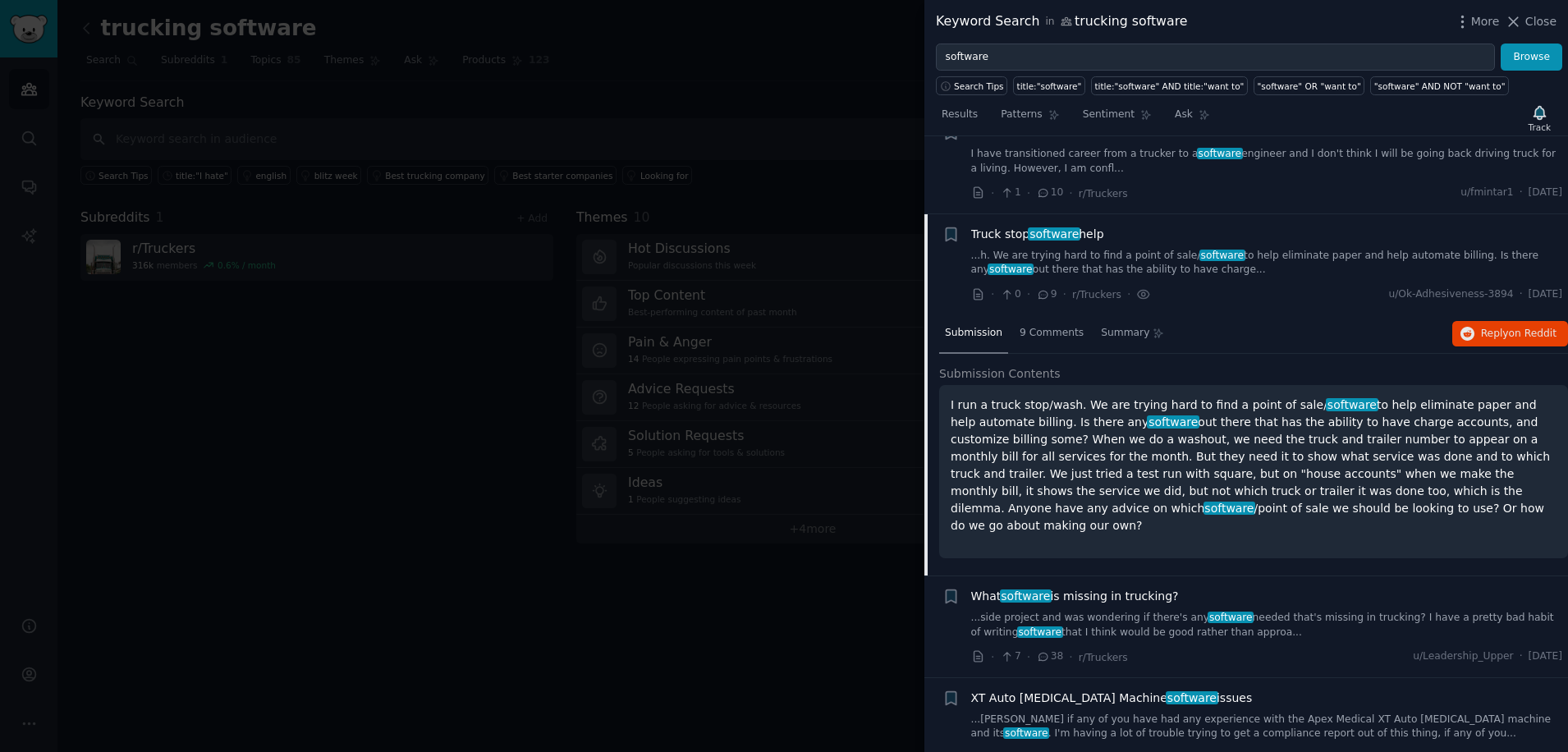
click at [1072, 588] on span "What software is missing in trucking?" at bounding box center [1075, 596] width 208 height 17
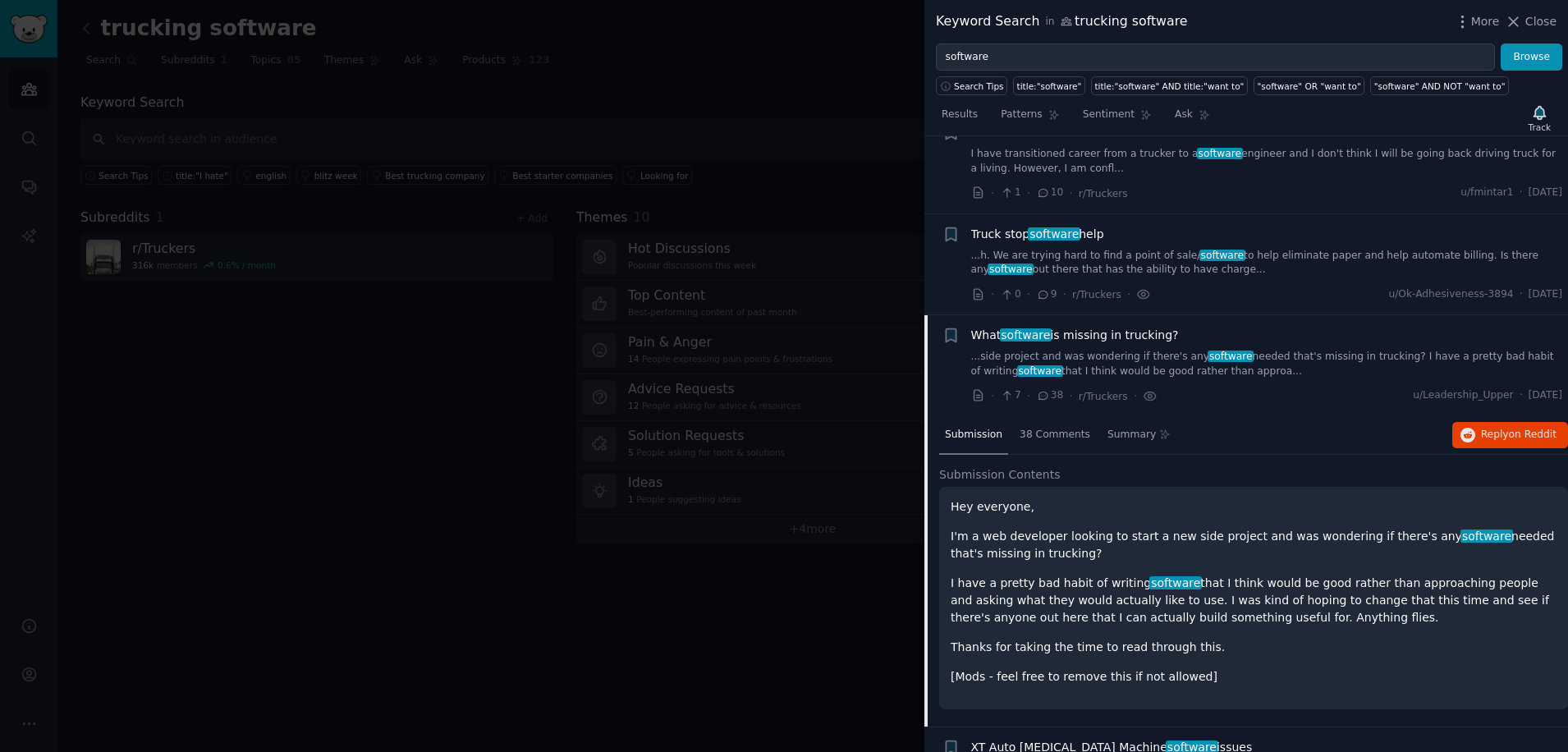
scroll to position [6959, 0]
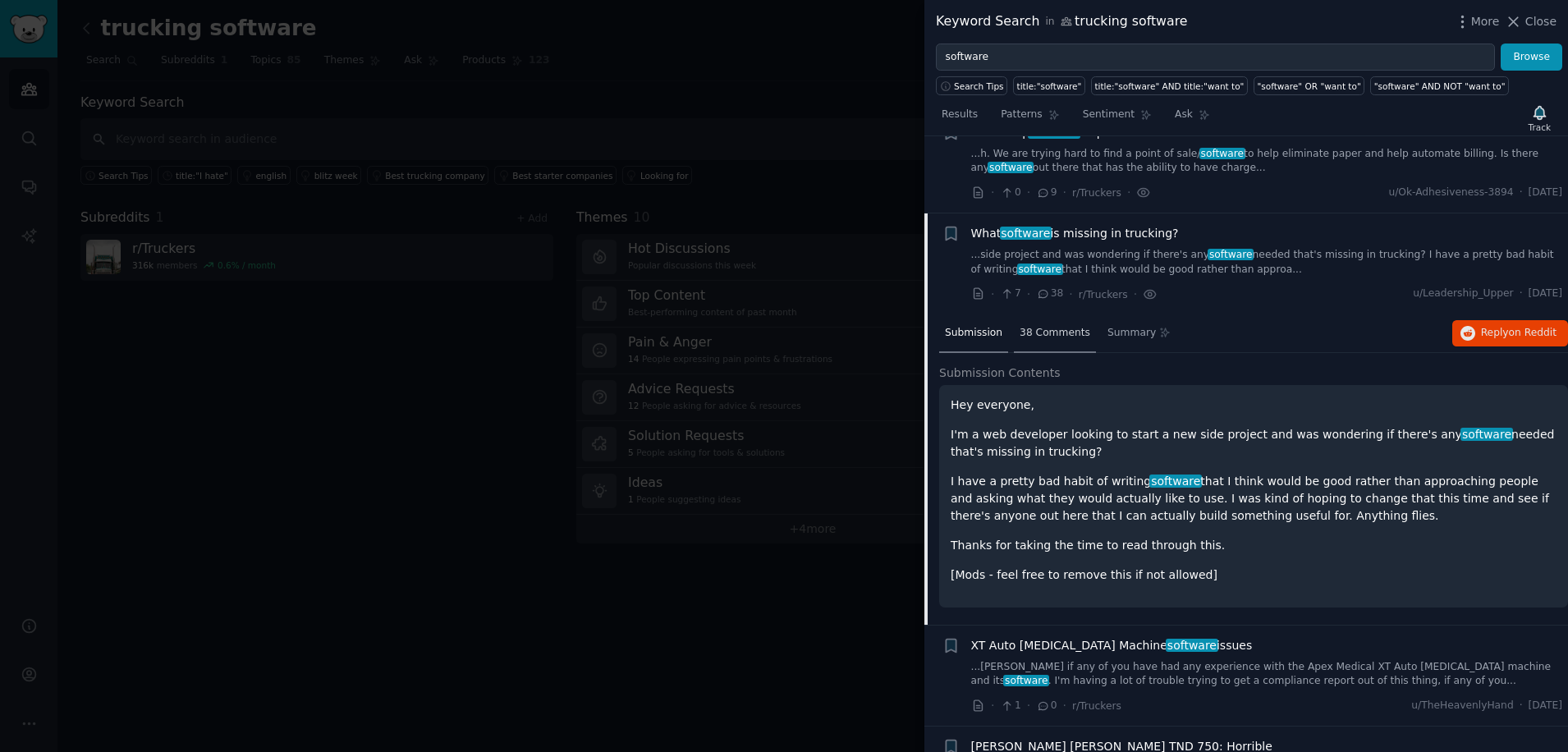
click at [1069, 326] on span "38 Comments" at bounding box center [1055, 334] width 71 height 15
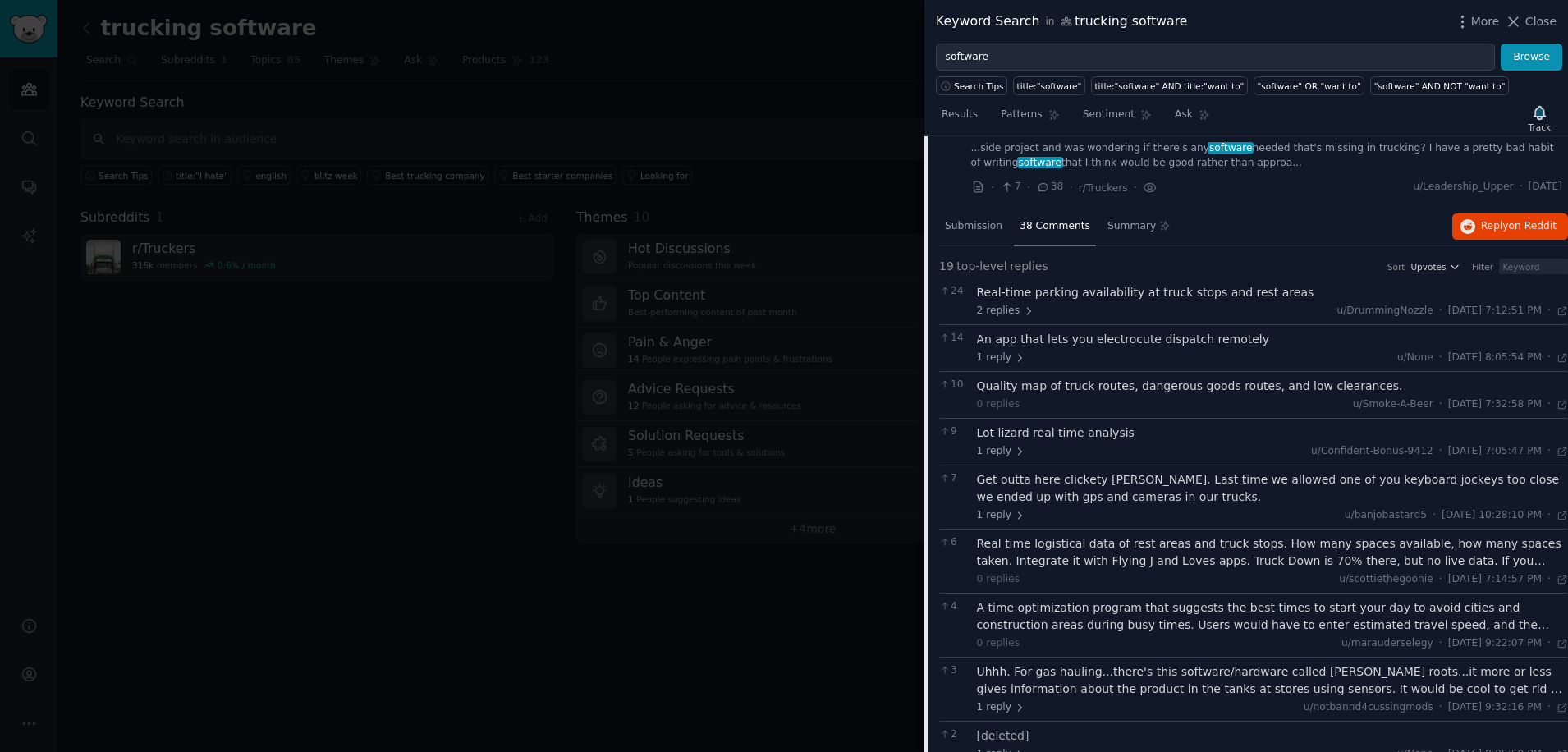
scroll to position [7068, 0]
click at [1049, 597] on div "A time optimization program that suggests the best times to start your day to a…" at bounding box center [1272, 614] width 592 height 35
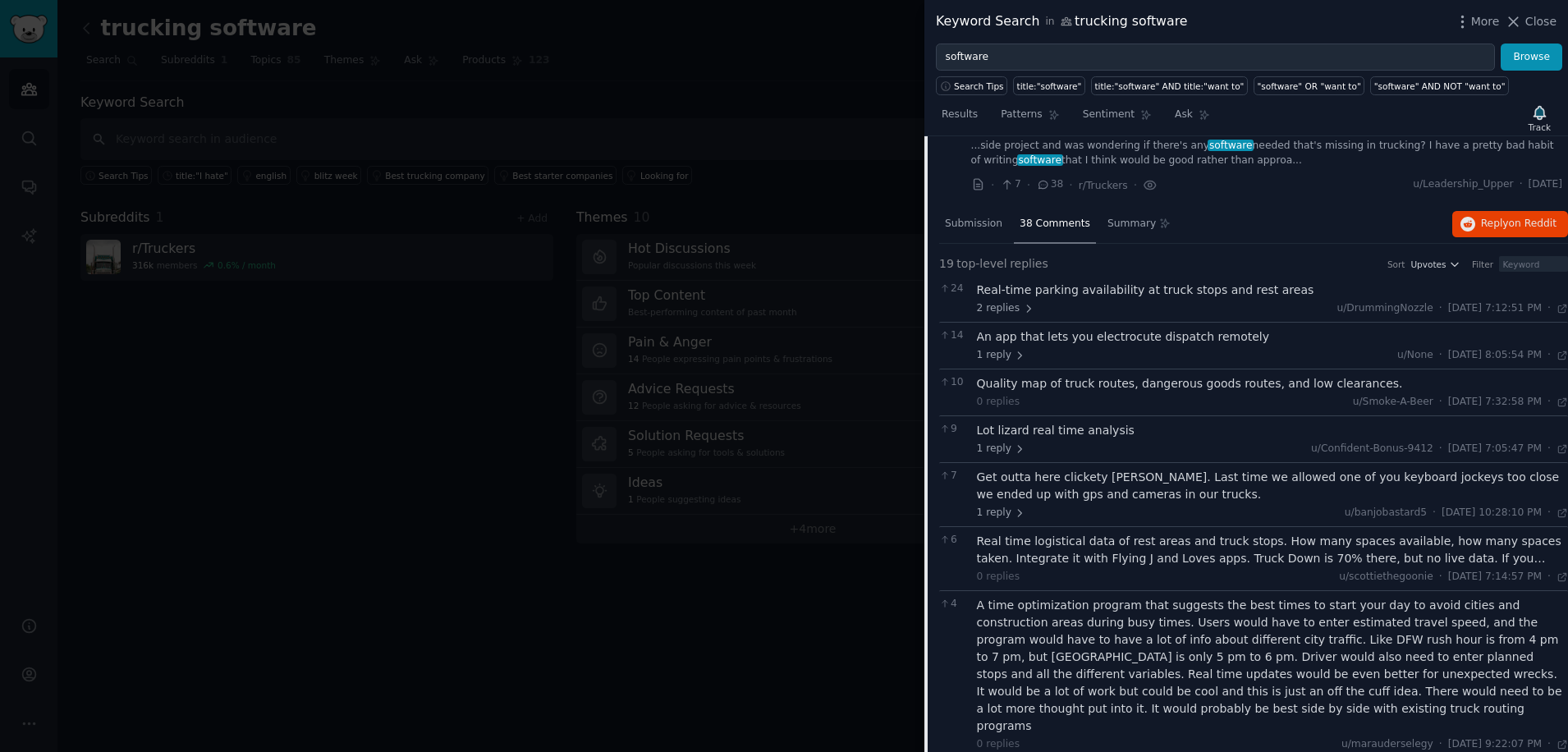
scroll to position [7178, 0]
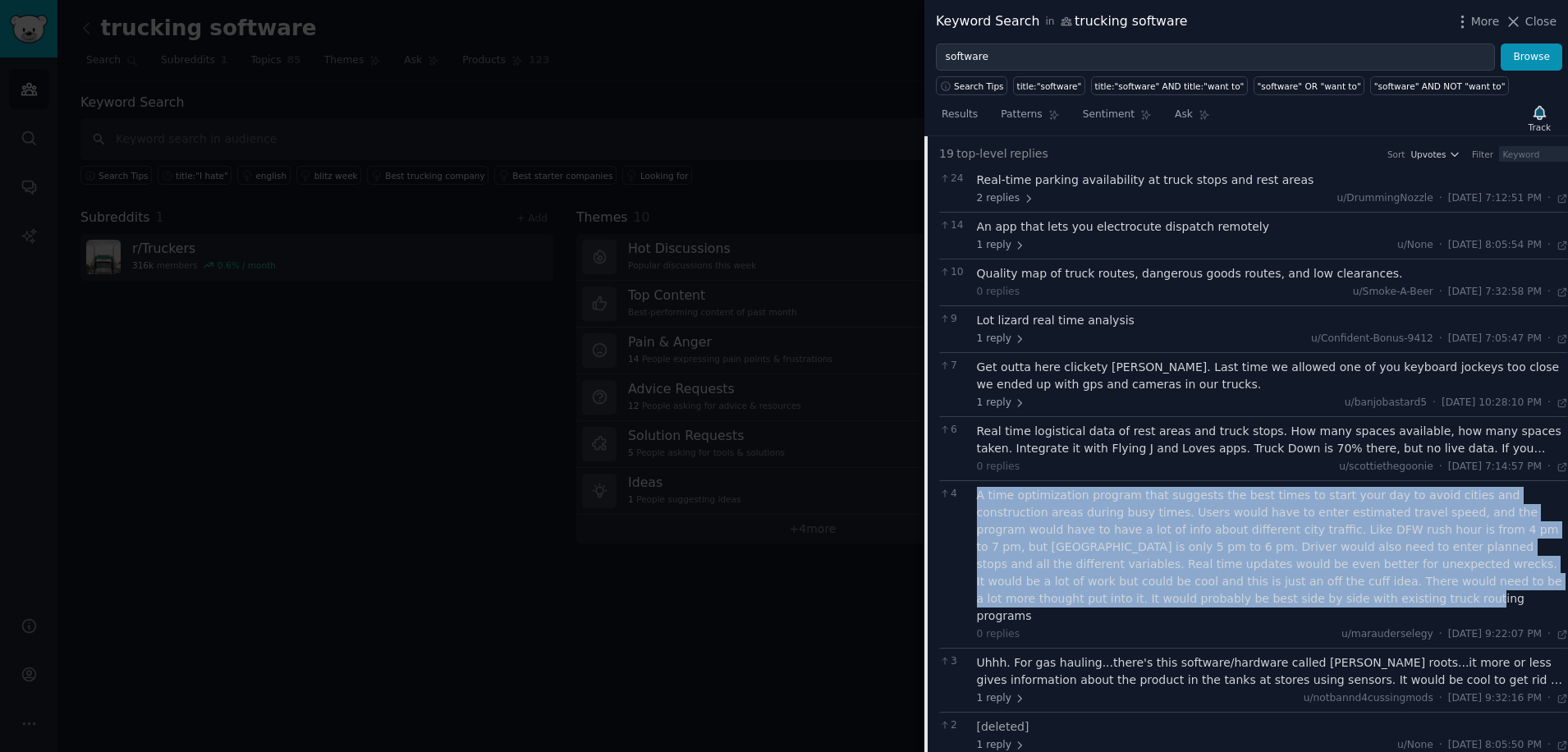
drag, startPoint x: 1039, startPoint y: 520, endPoint x: 977, endPoint y: 416, distance: 121.1
click at [977, 487] on div "A time optimization program that suggests the best times to start your day to a…" at bounding box center [1272, 556] width 592 height 138
copy div "A time optimization program that suggests the best times to start your day to a…"
click at [996, 691] on span "1 reply" at bounding box center [1001, 699] width 49 height 15
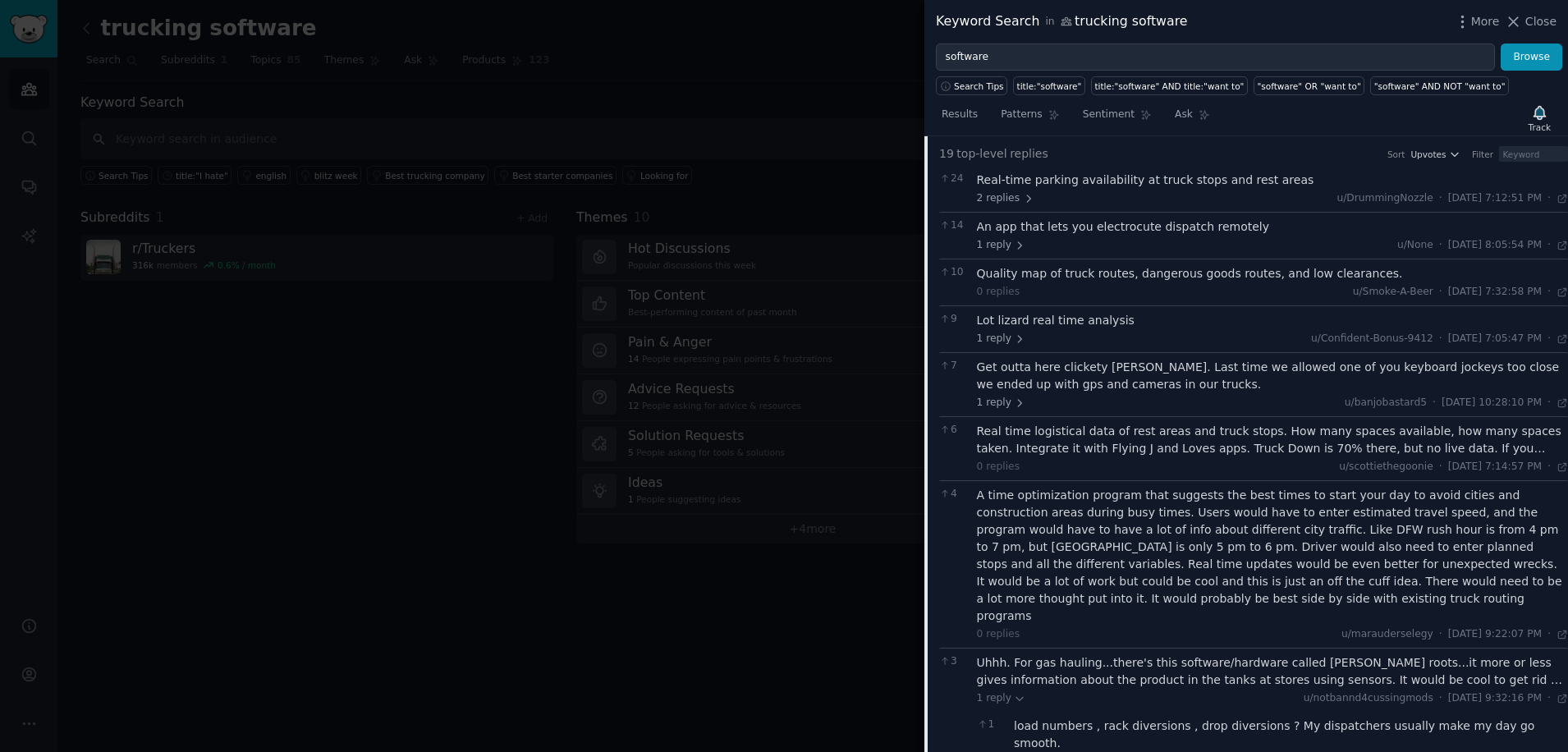
click at [1078, 654] on div "Uhhh. For gas hauling...there's this software/hardware called [PERSON_NAME] roo…" at bounding box center [1272, 671] width 592 height 35
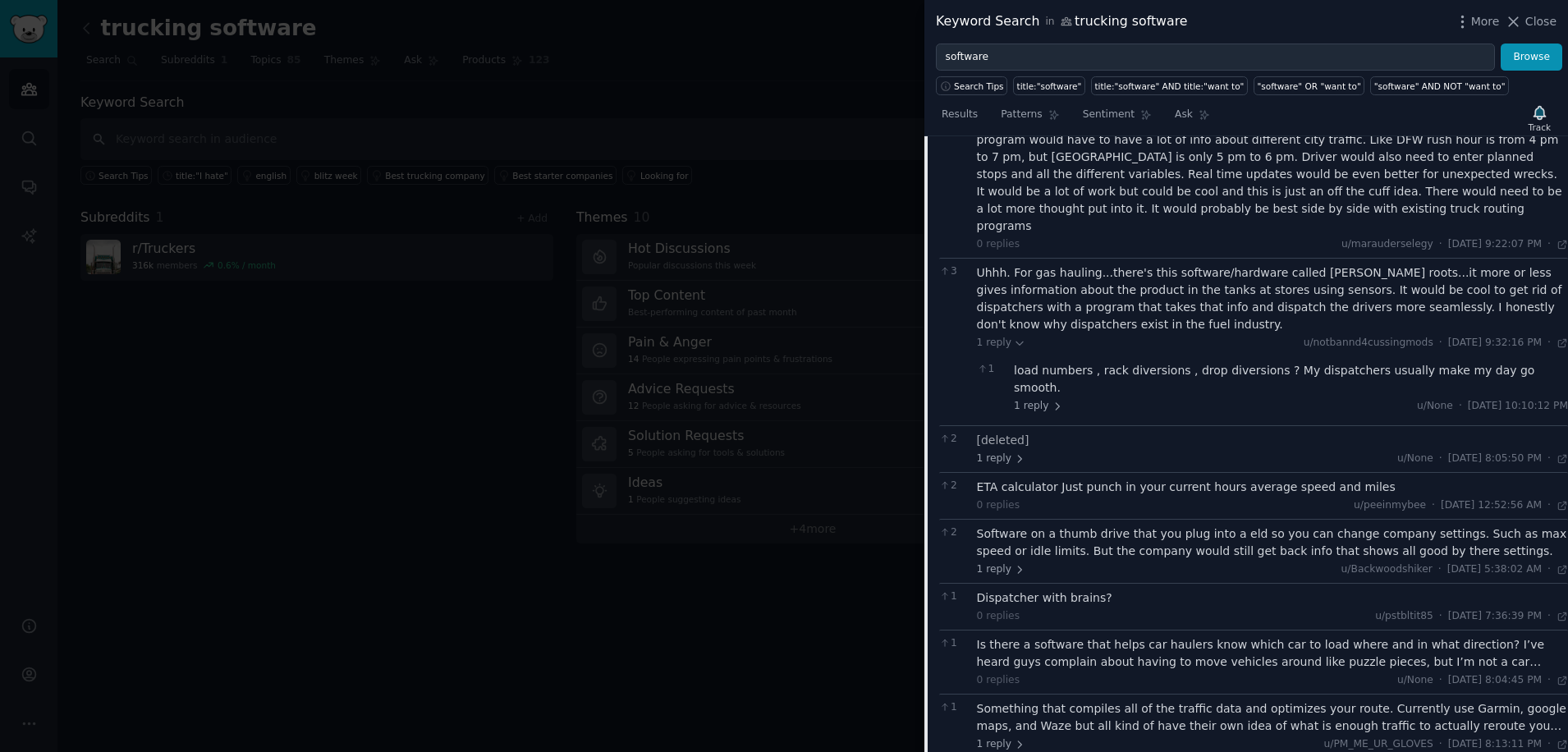
scroll to position [7615, 0]
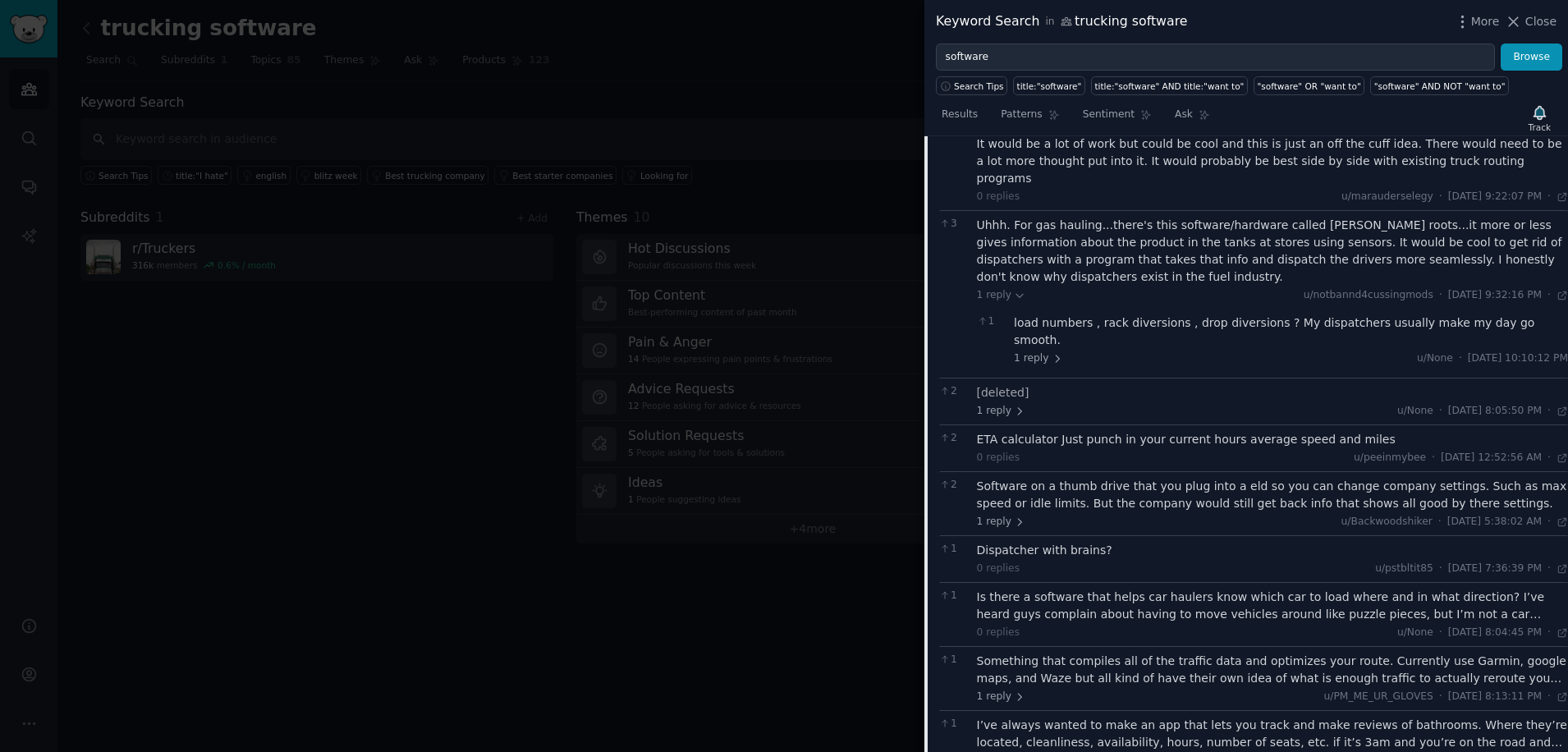
click at [1037, 652] on div "Something that compiles all of the traffic data and optimizes your route. Curre…" at bounding box center [1272, 670] width 592 height 35
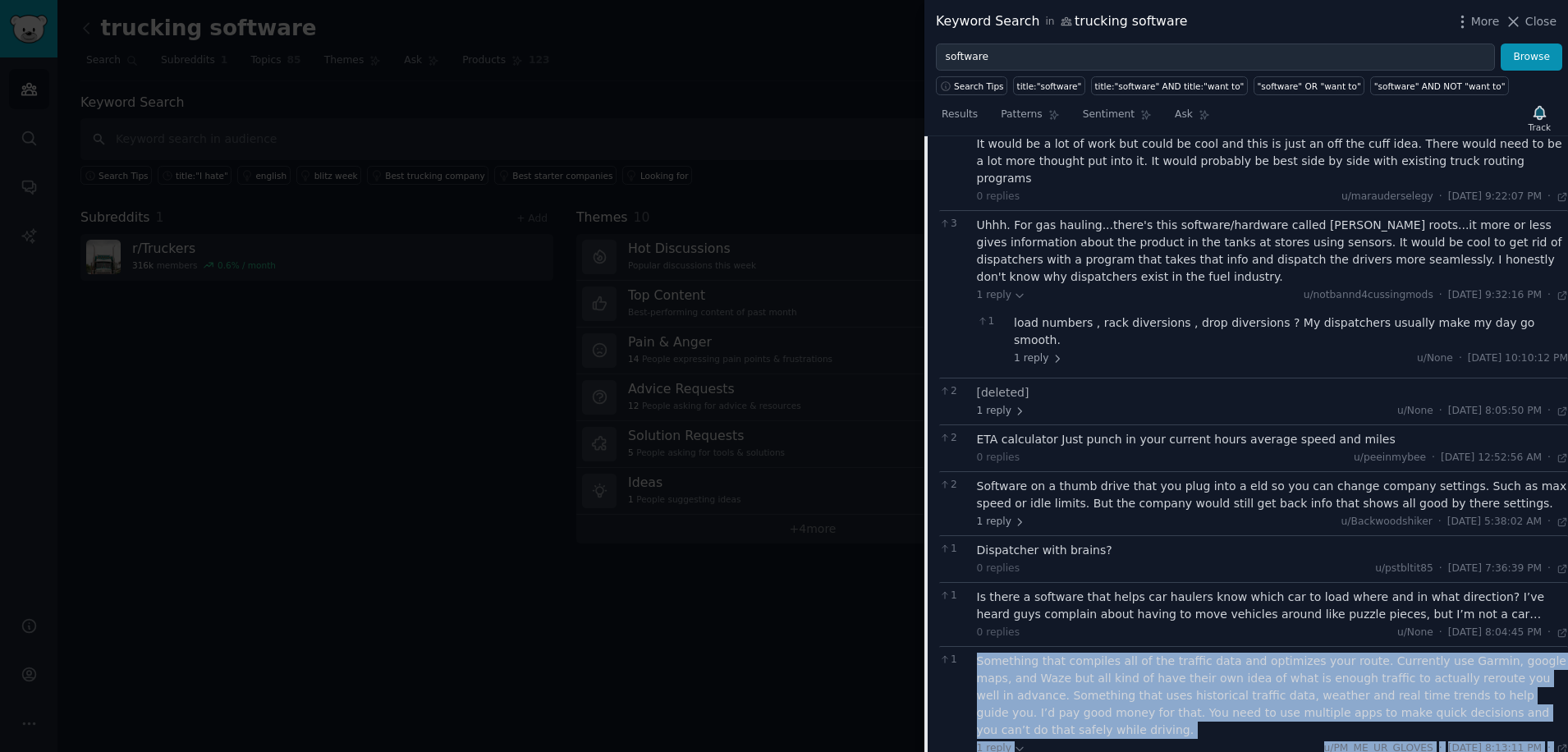
drag, startPoint x: 1169, startPoint y: 630, endPoint x: 974, endPoint y: 534, distance: 217.3
click at [974, 647] on div "1 Something that compiles all of the traffic data and optimizes your route. Cur…" at bounding box center [1254, 730] width 629 height 168
copy div "Something that compiles all of the traffic data and optimizes your route. Curre…"
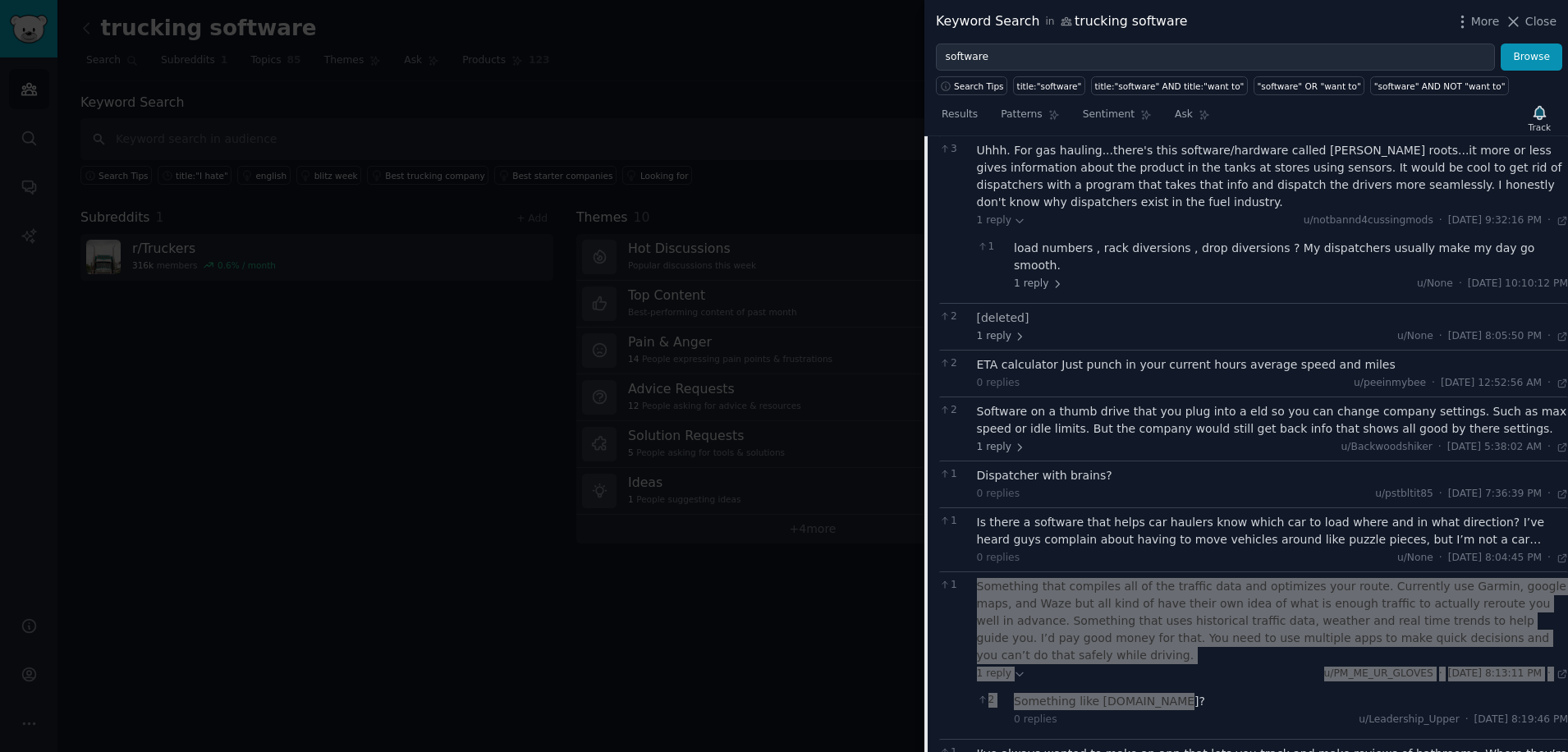
scroll to position [7725, 0]
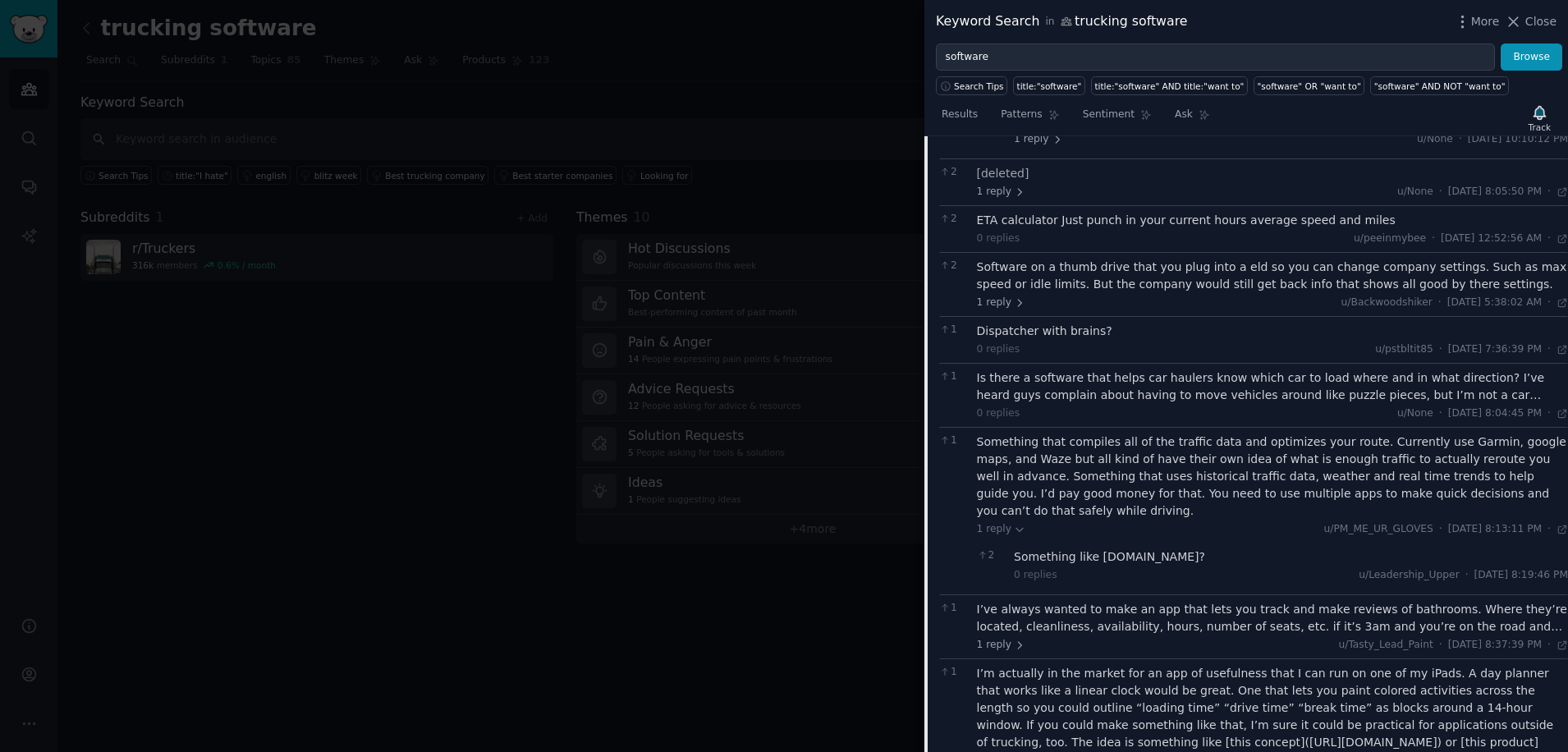
scroll to position [7944, 0]
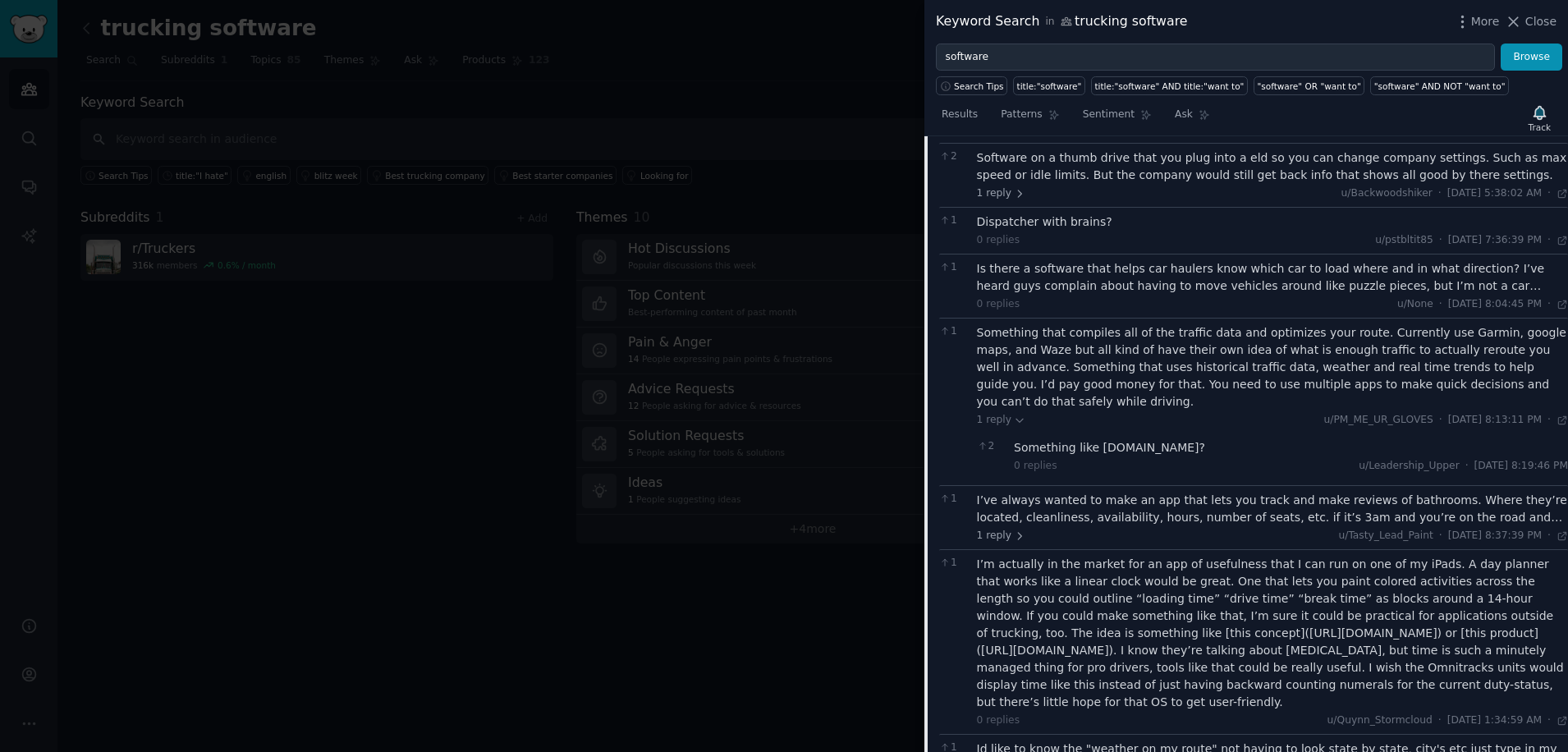
click at [1388, 740] on div "Id like to know the "weather on my route" not having to look state by state, ci…" at bounding box center [1272, 758] width 592 height 35
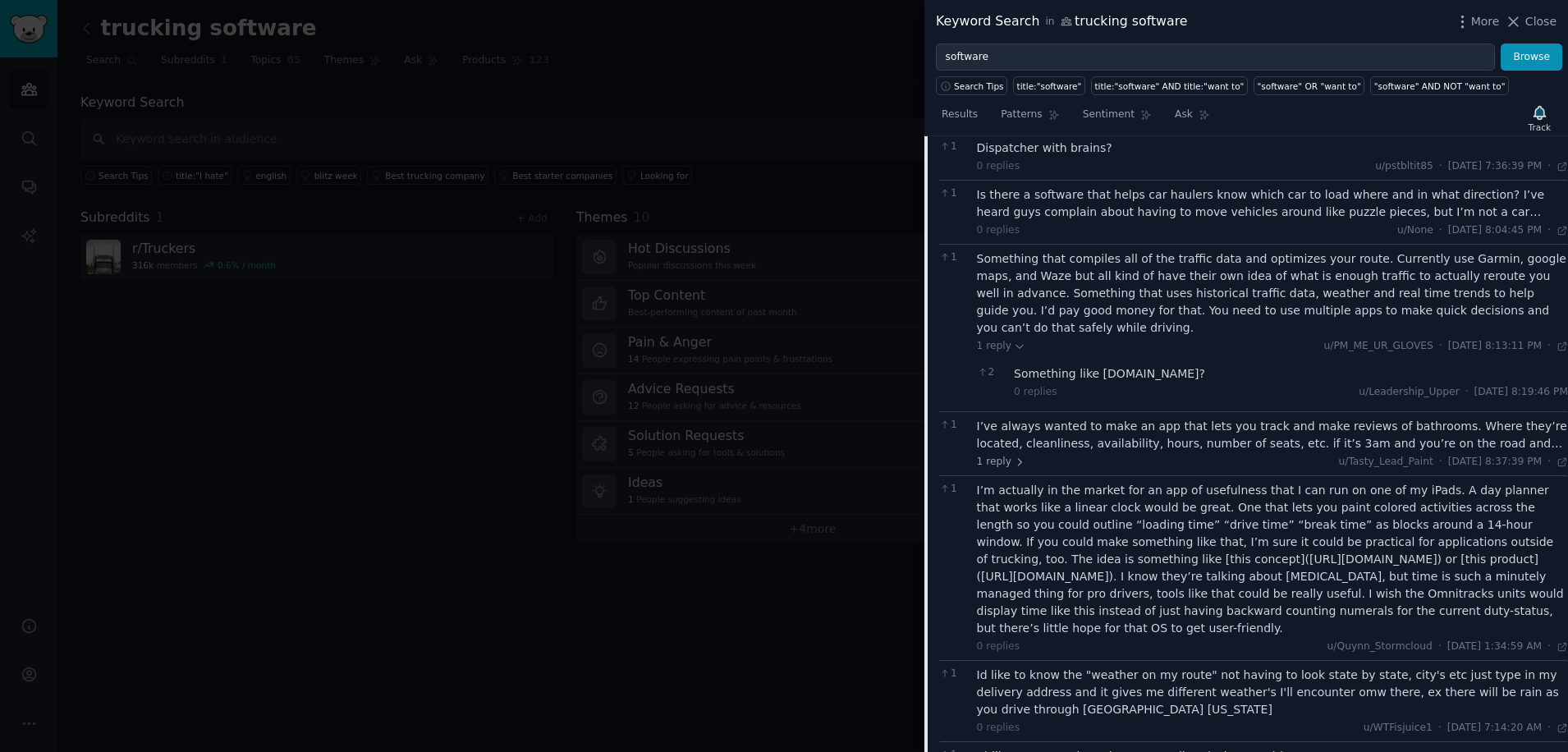
scroll to position [8054, 0]
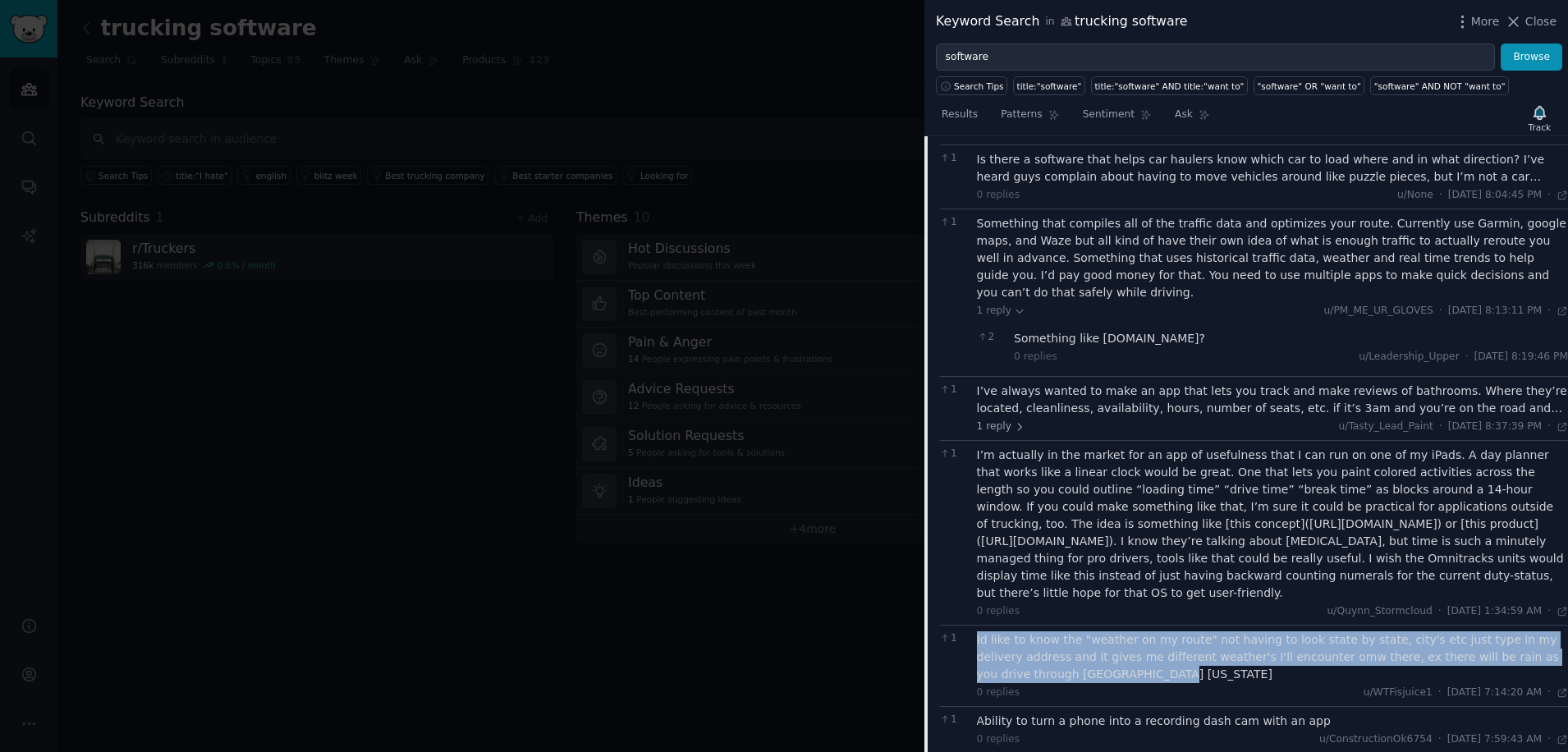
drag, startPoint x: 1043, startPoint y: 511, endPoint x: 977, endPoint y: 481, distance: 72.5
click at [977, 632] on div "Id like to know the "weather on my route" not having to look state by state, ci…" at bounding box center [1272, 657] width 592 height 51
copy div "Id like to know the "weather on my route" not having to look state by state, ci…"
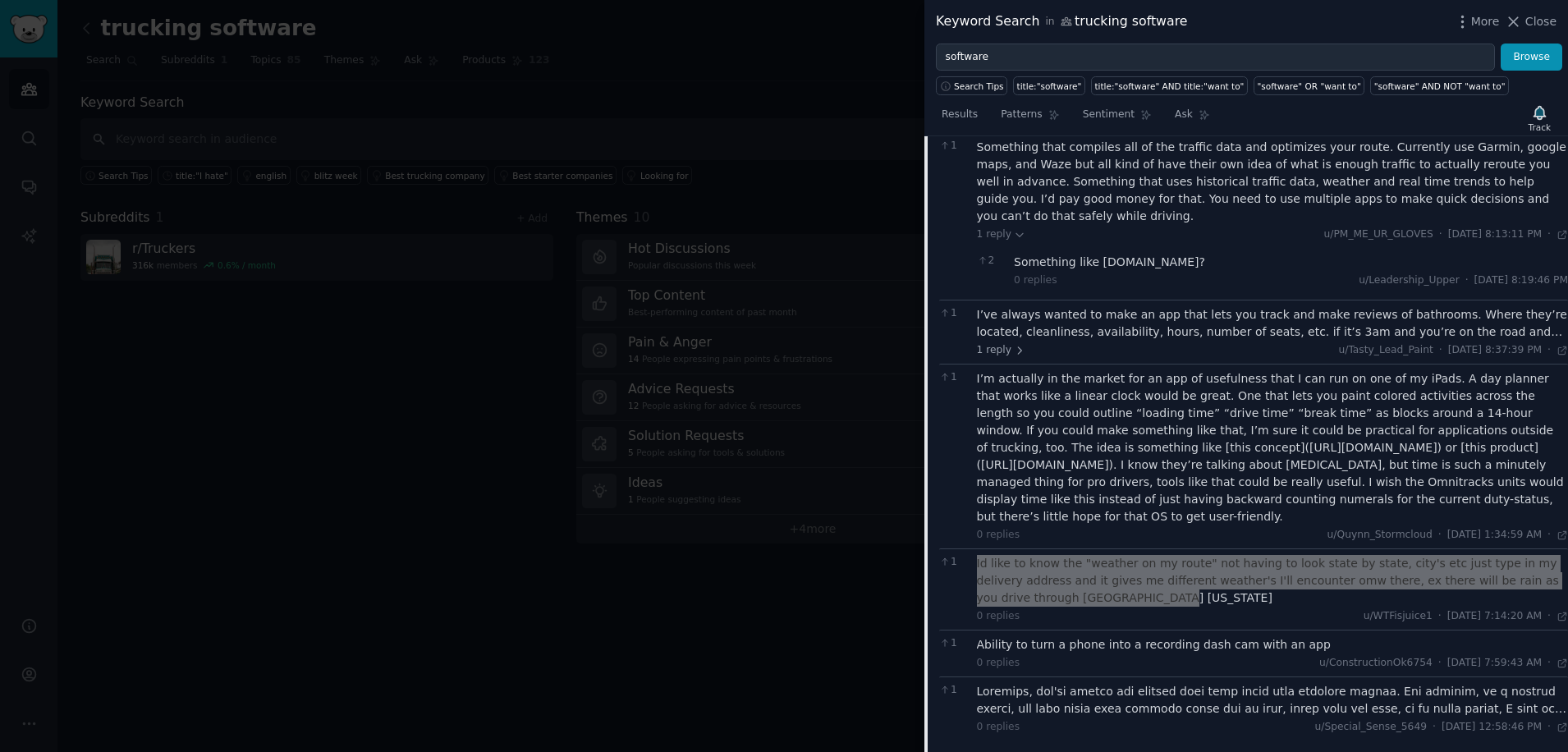
scroll to position [8163, 0]
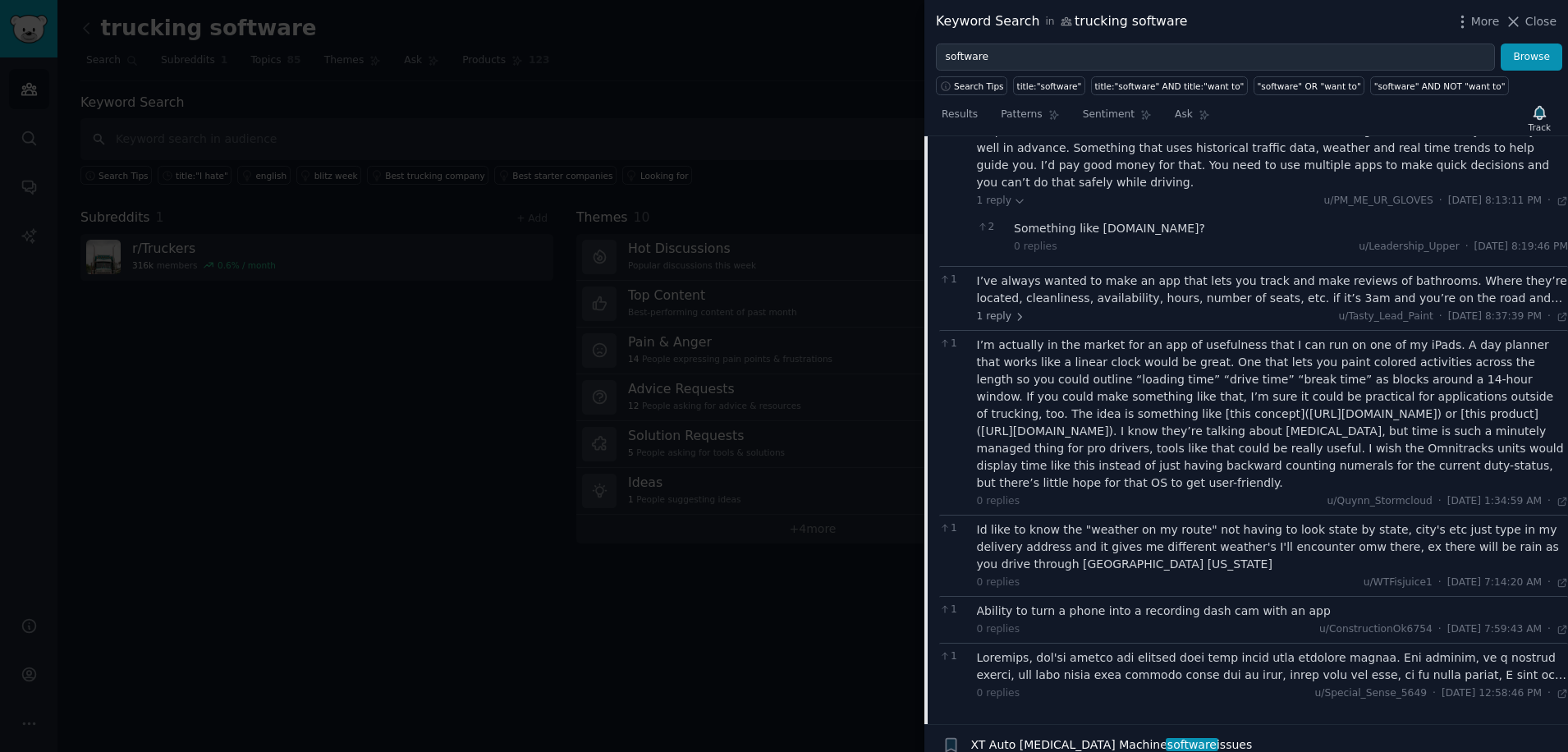
click at [1014, 650] on div at bounding box center [1272, 667] width 592 height 35
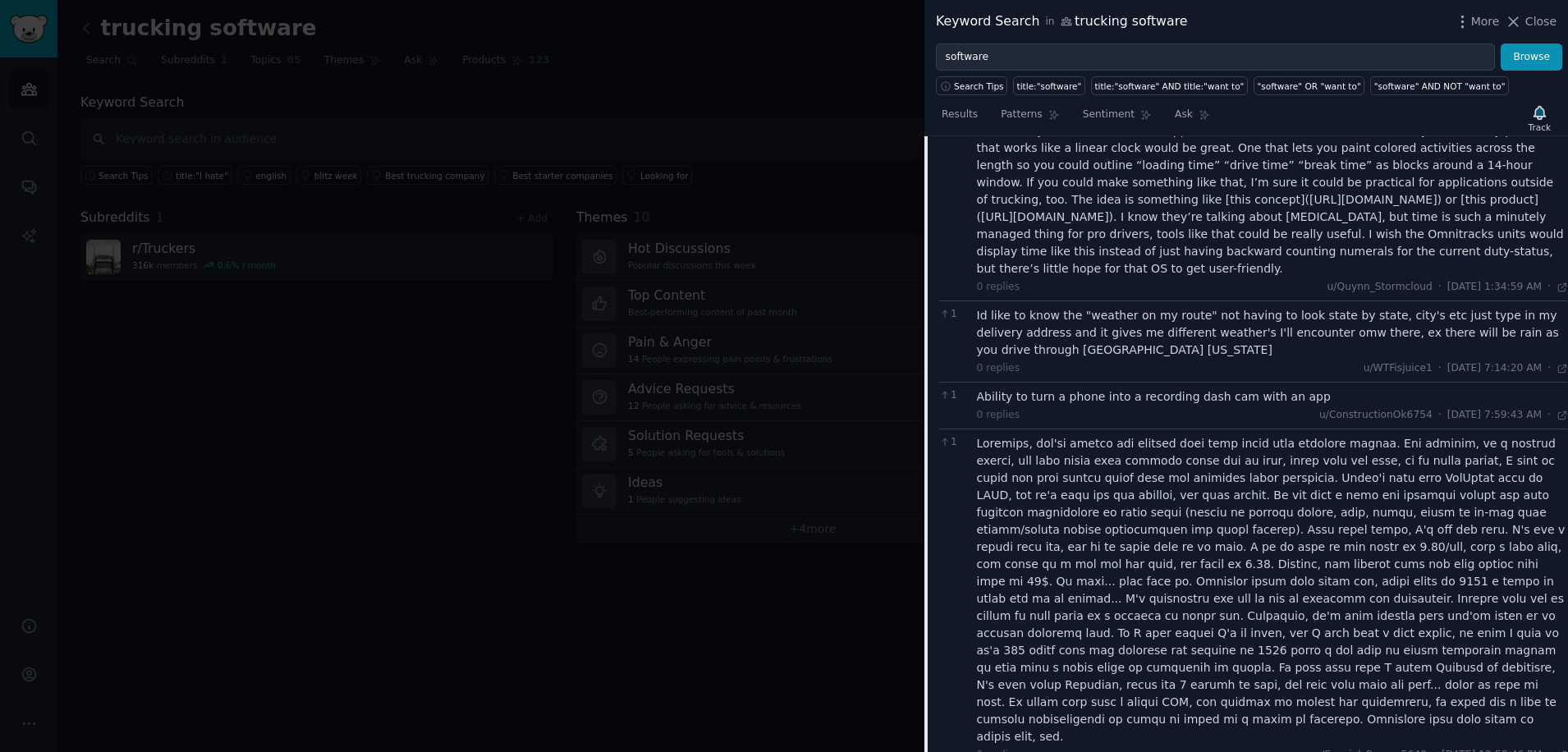
scroll to position [8382, 0]
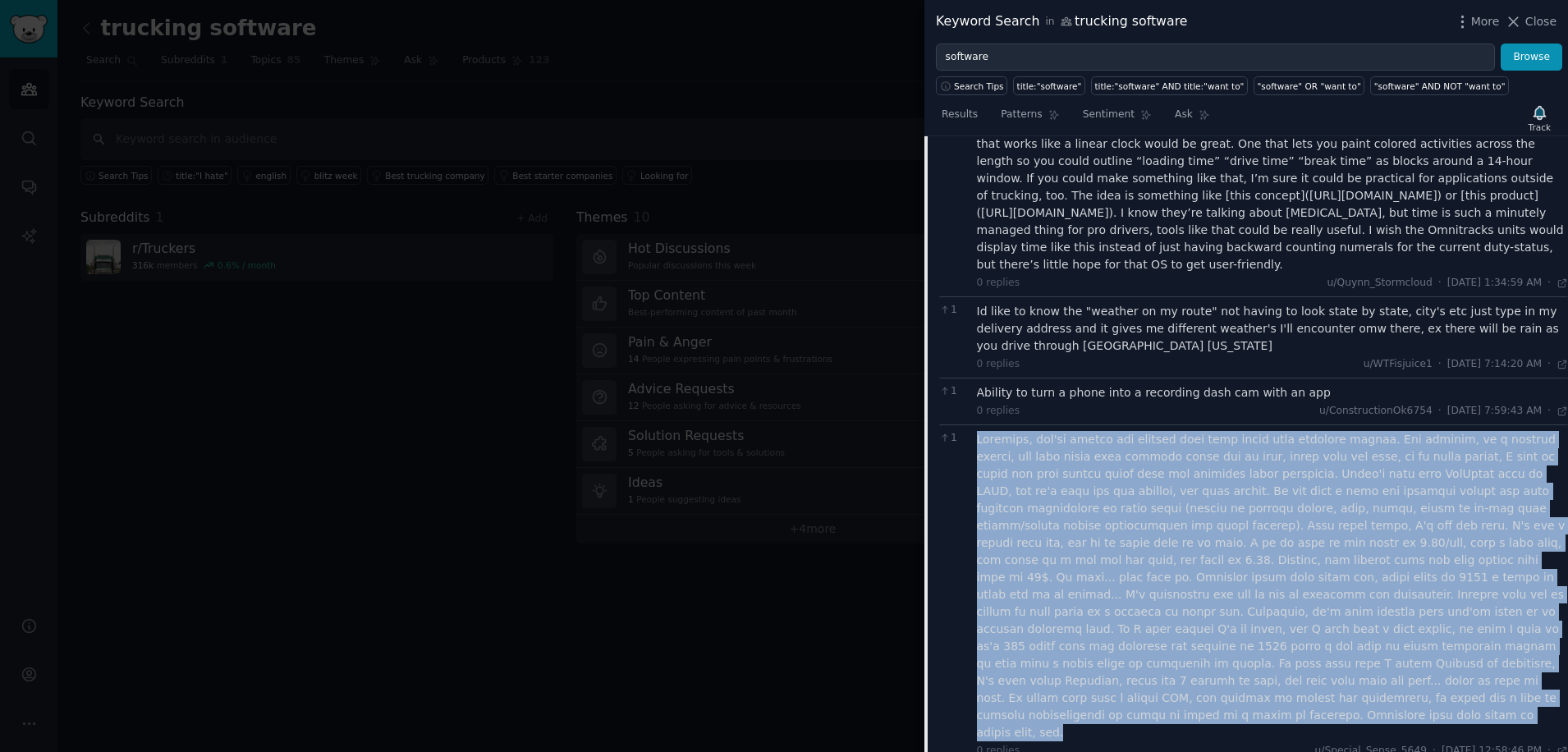
drag, startPoint x: 1513, startPoint y: 517, endPoint x: 970, endPoint y: 282, distance: 591.7
click at [970, 424] on div "1 0 replies u/Special_Sense_5649 · [DATE] 12:58:46 PM Wed 11/29/2023 ·" at bounding box center [1254, 594] width 629 height 340
copy div "Honestly, you're better off looking into more niche type trucking issues. For e…"
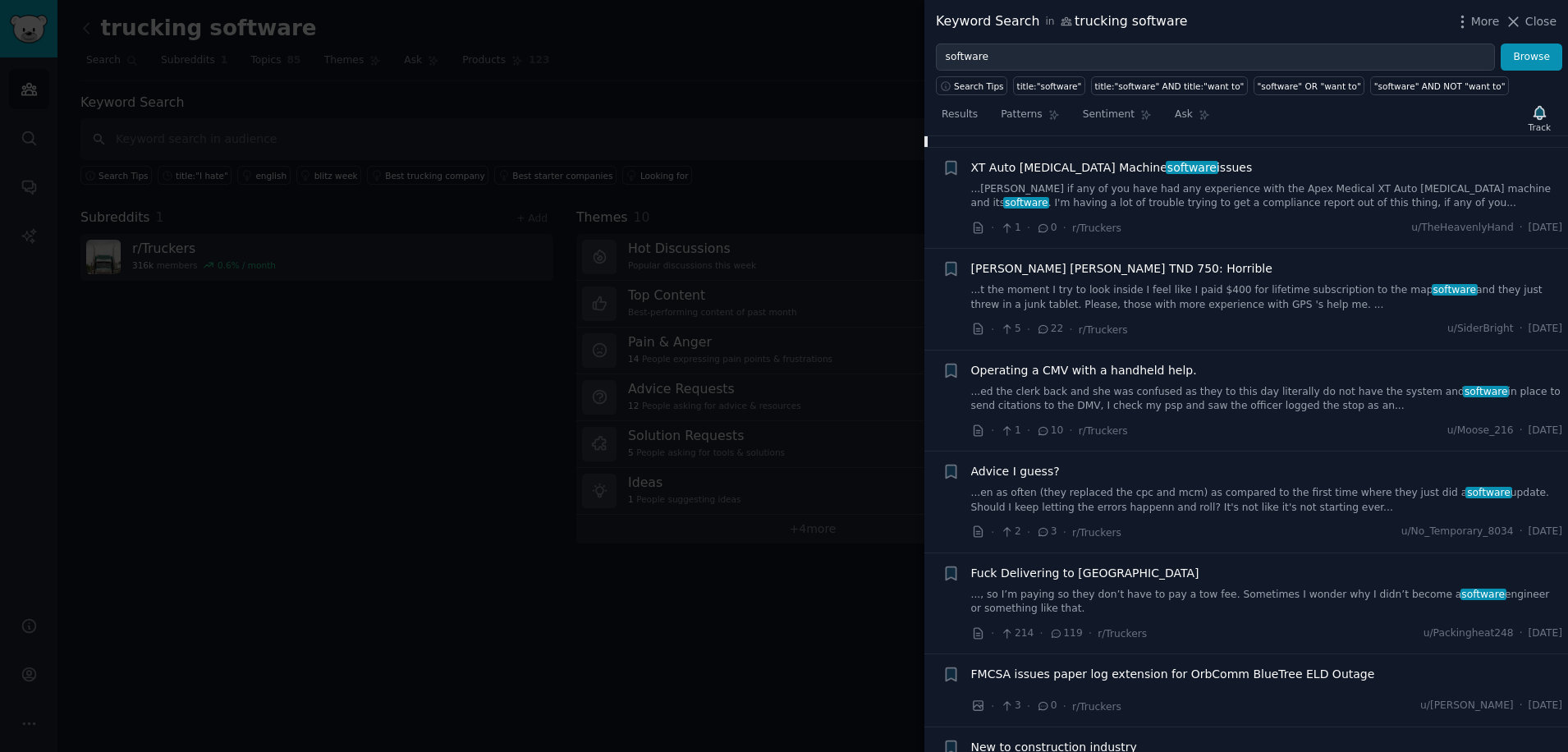
scroll to position [9039, 0]
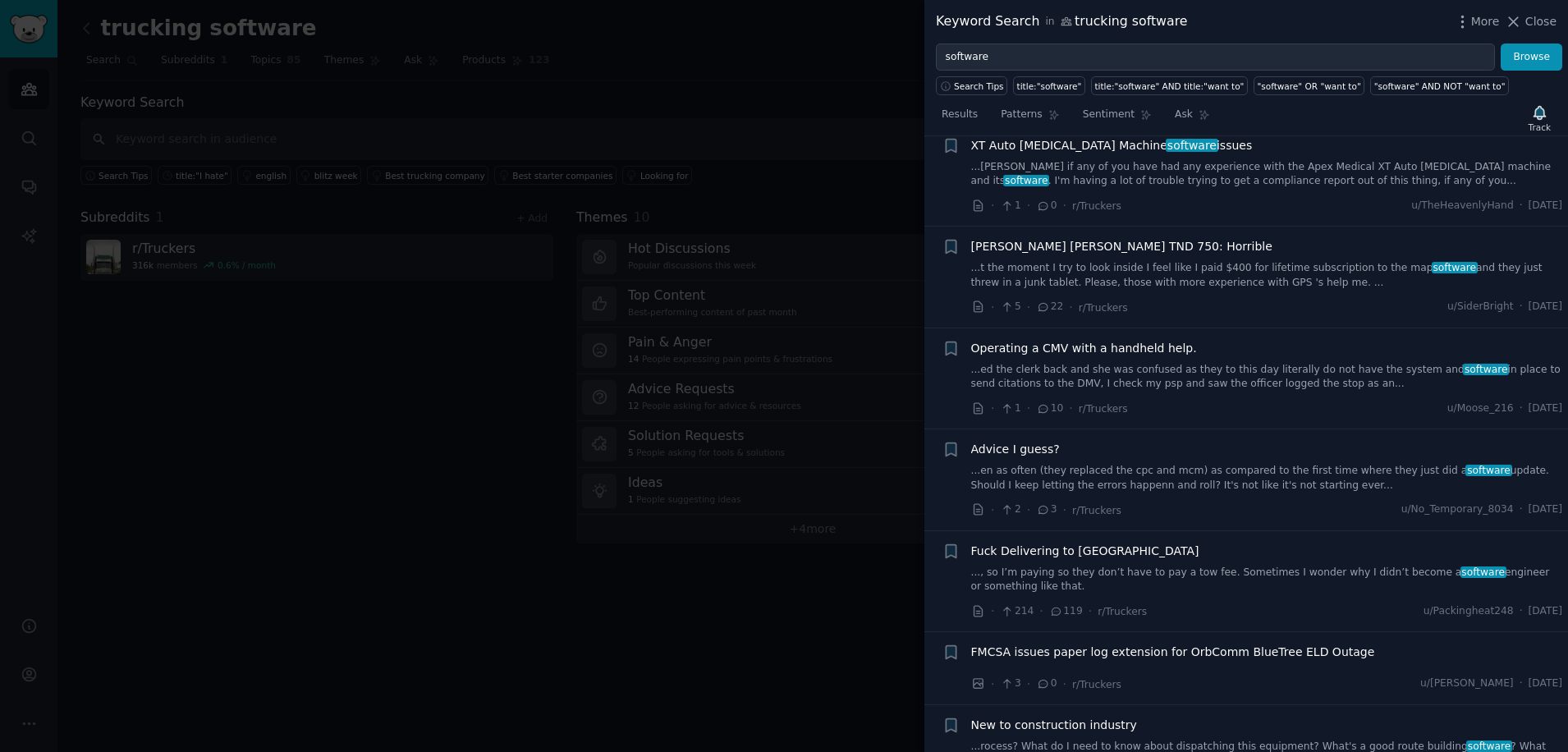
click at [1048, 717] on span "New to construction industry" at bounding box center [1054, 725] width 166 height 17
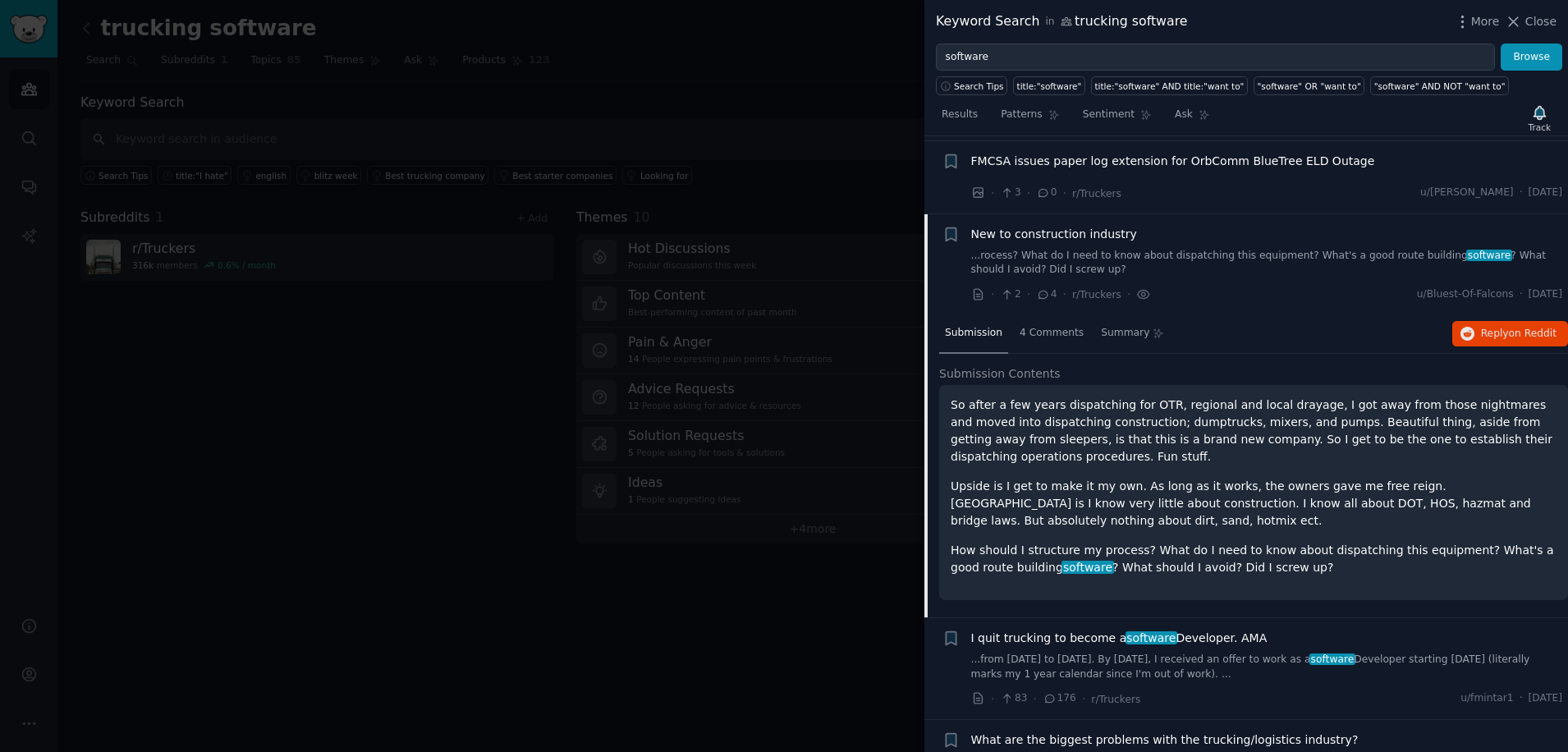
scroll to position [7749, 0]
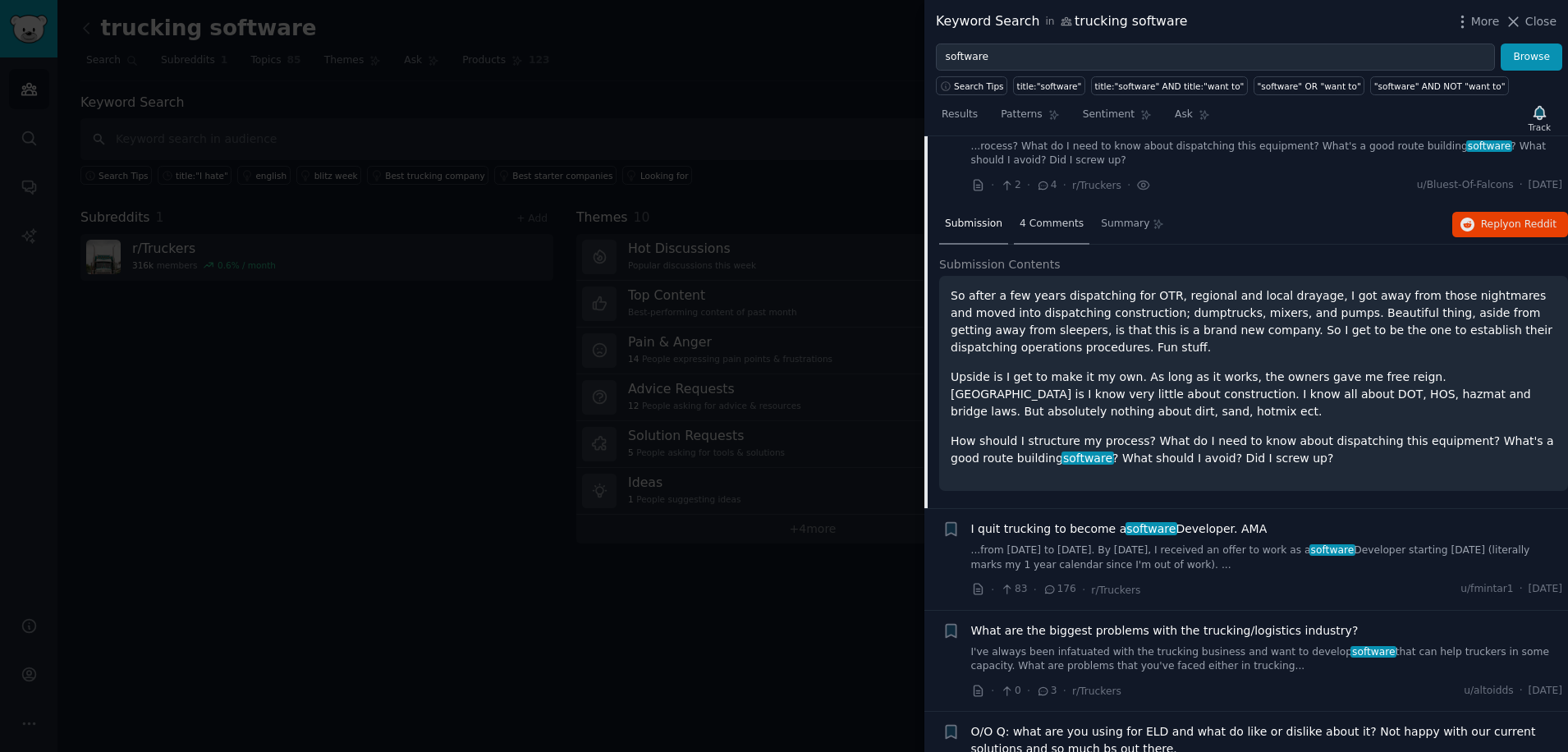
click at [1037, 217] on span "4 Comments" at bounding box center [1052, 224] width 64 height 15
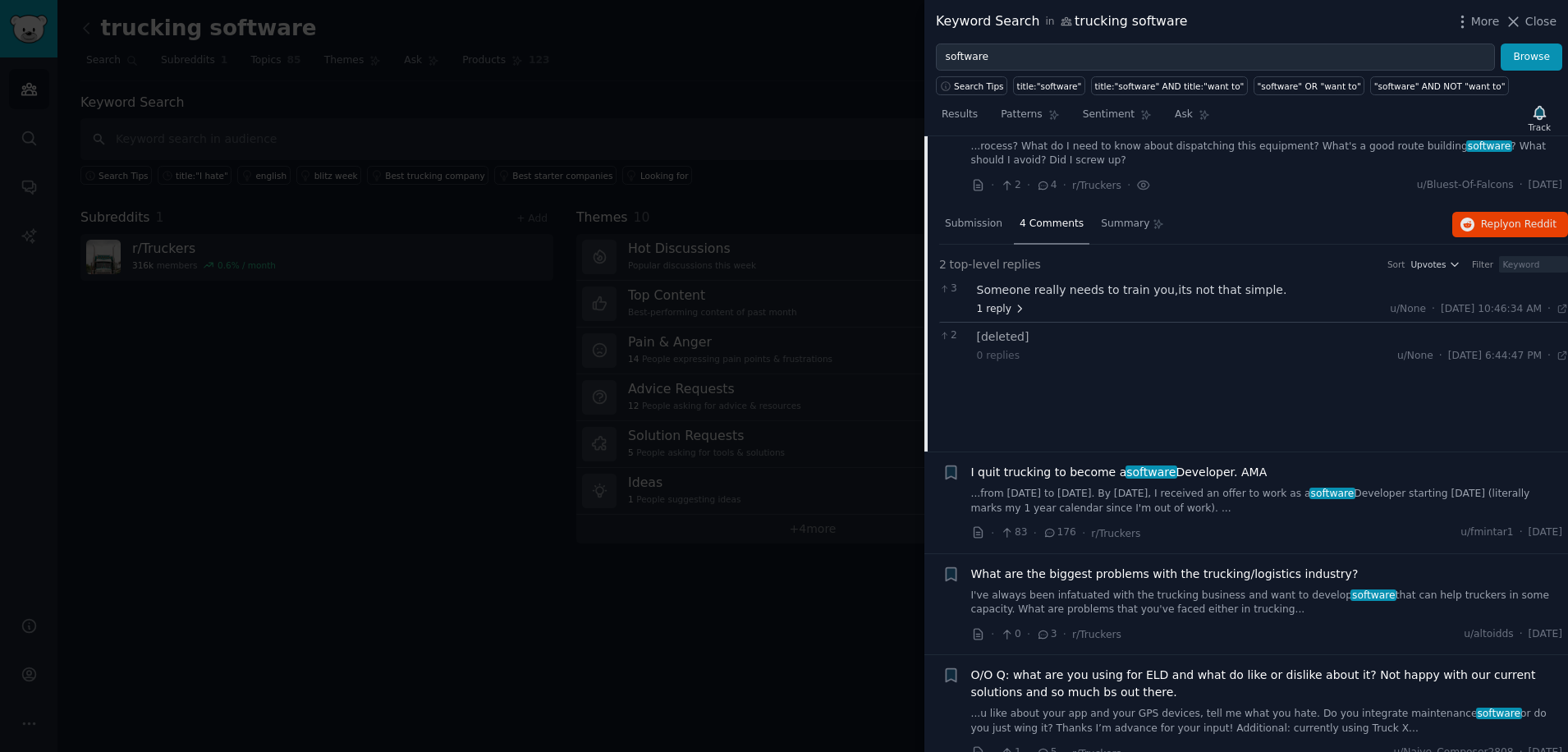
click at [1007, 302] on span "1 reply" at bounding box center [1001, 310] width 49 height 15
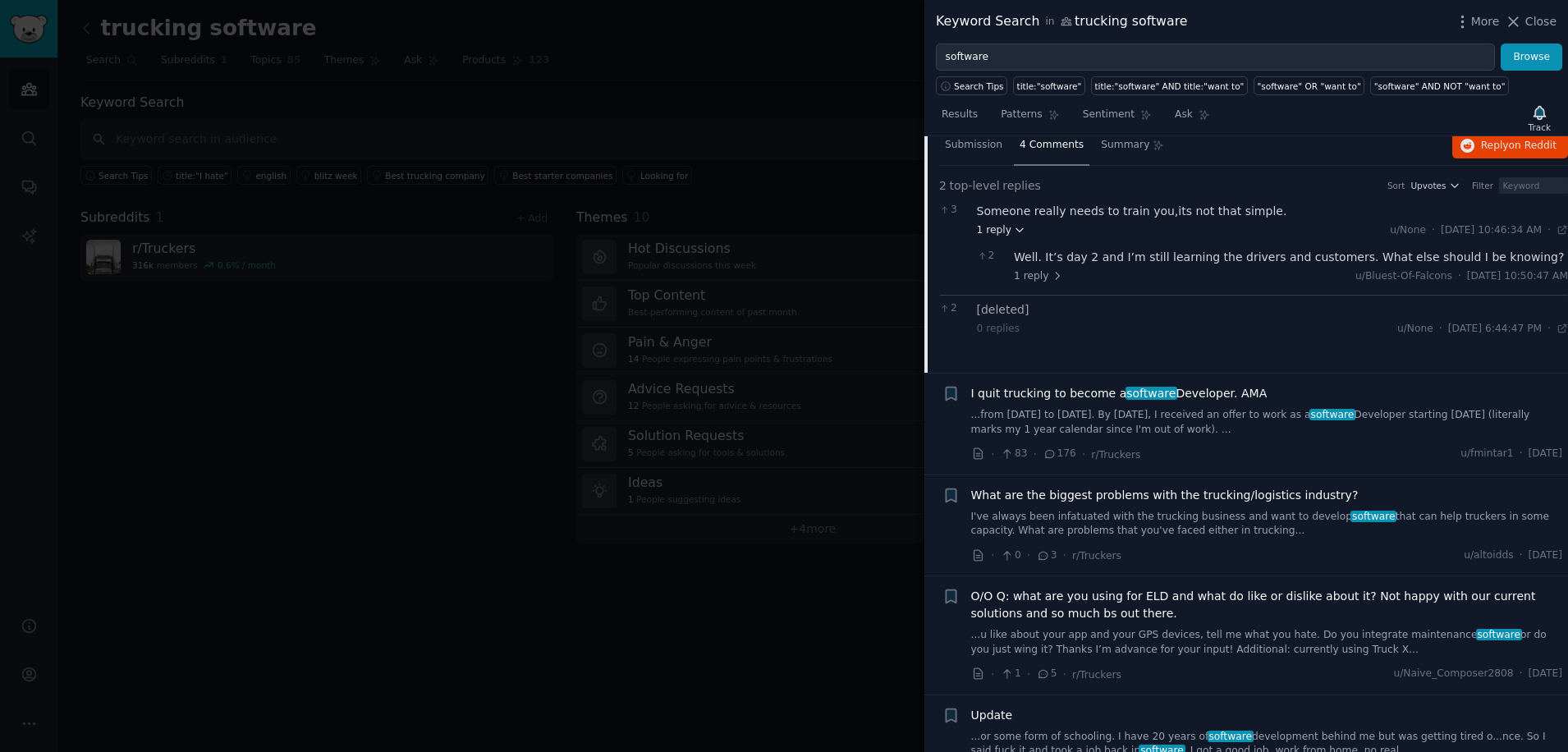
scroll to position [7859, 0]
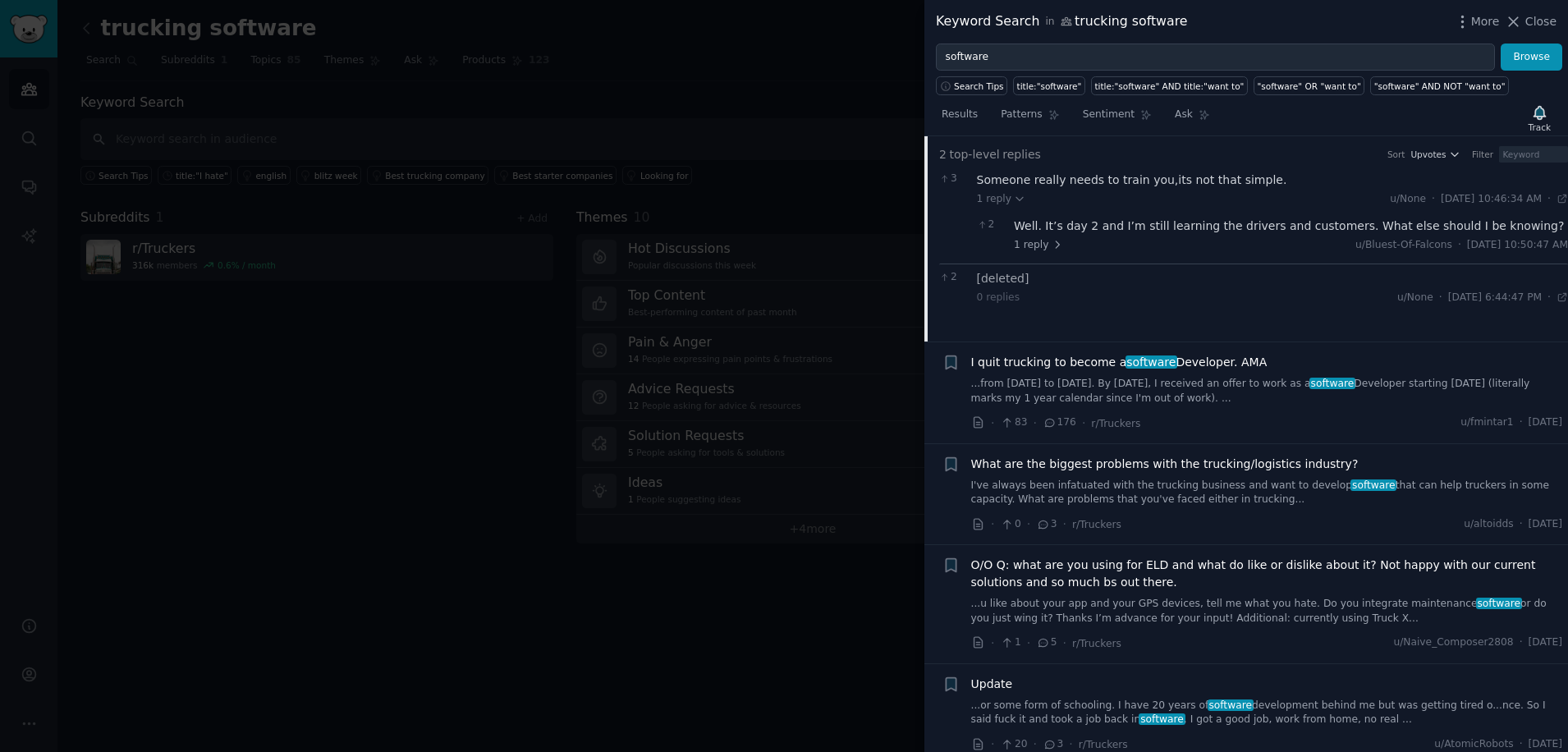
click at [1017, 456] on span "What are the biggest problems with the trucking/logistics industry?" at bounding box center [1165, 464] width 388 height 17
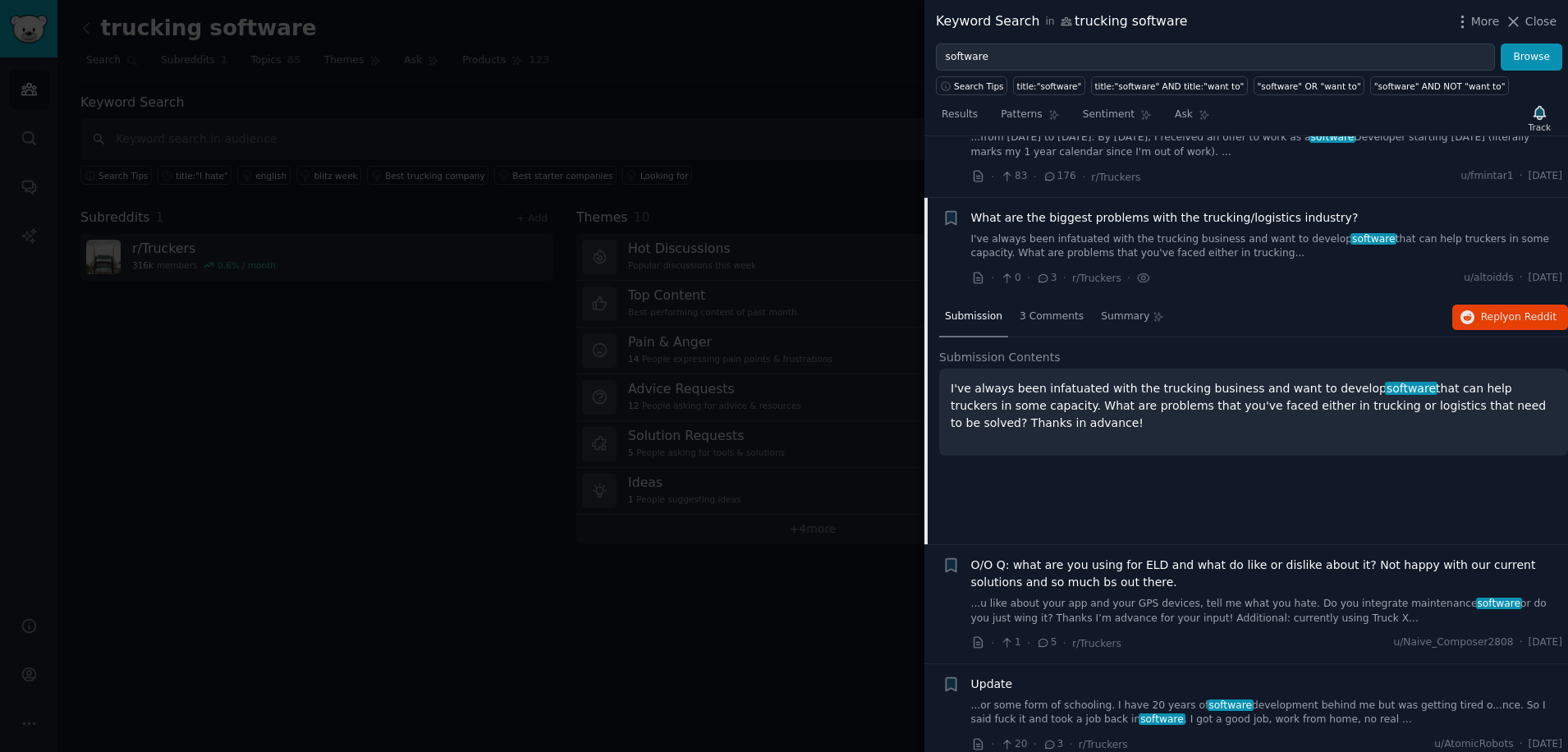
scroll to position [7842, 0]
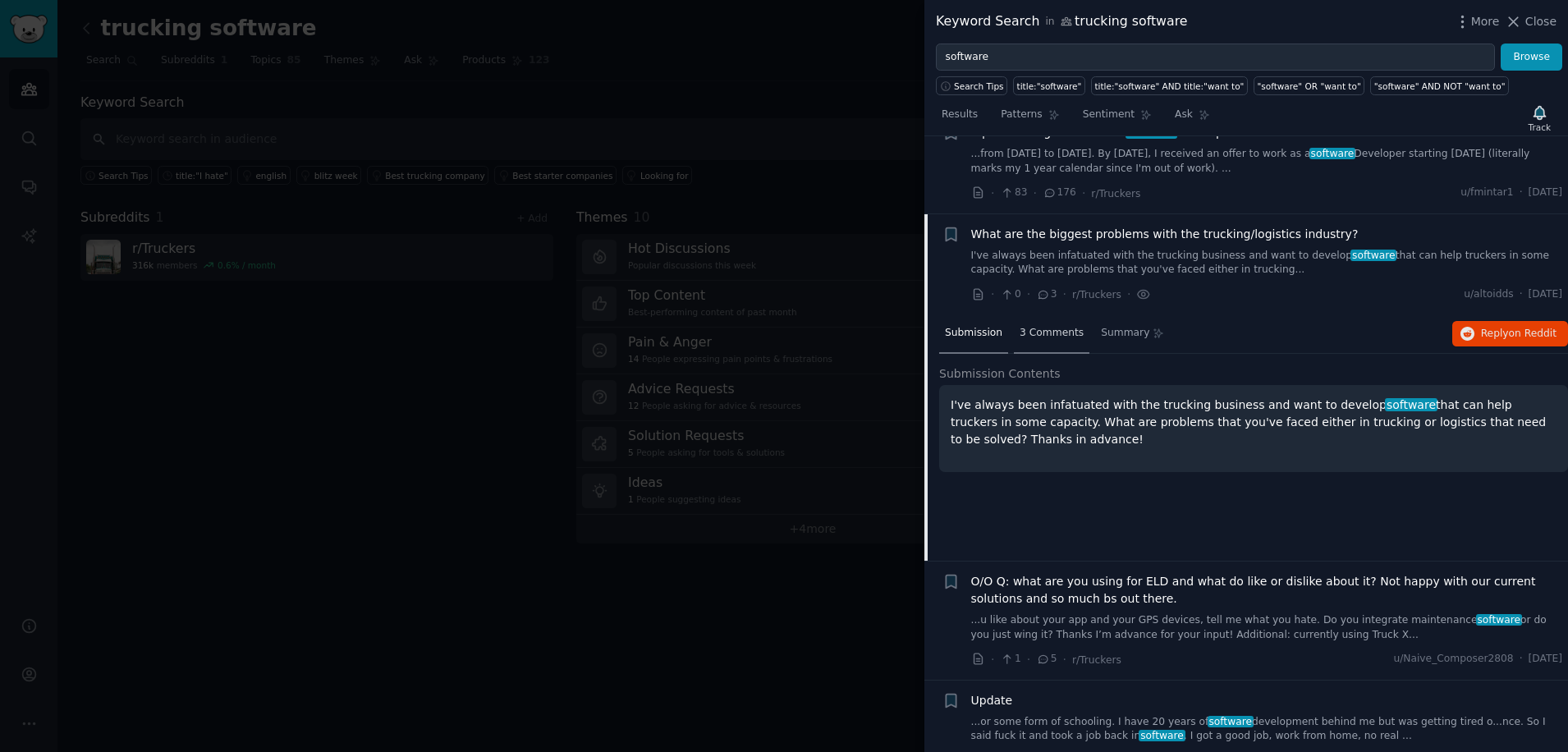
click at [1032, 315] on div "3 Comments" at bounding box center [1052, 334] width 76 height 39
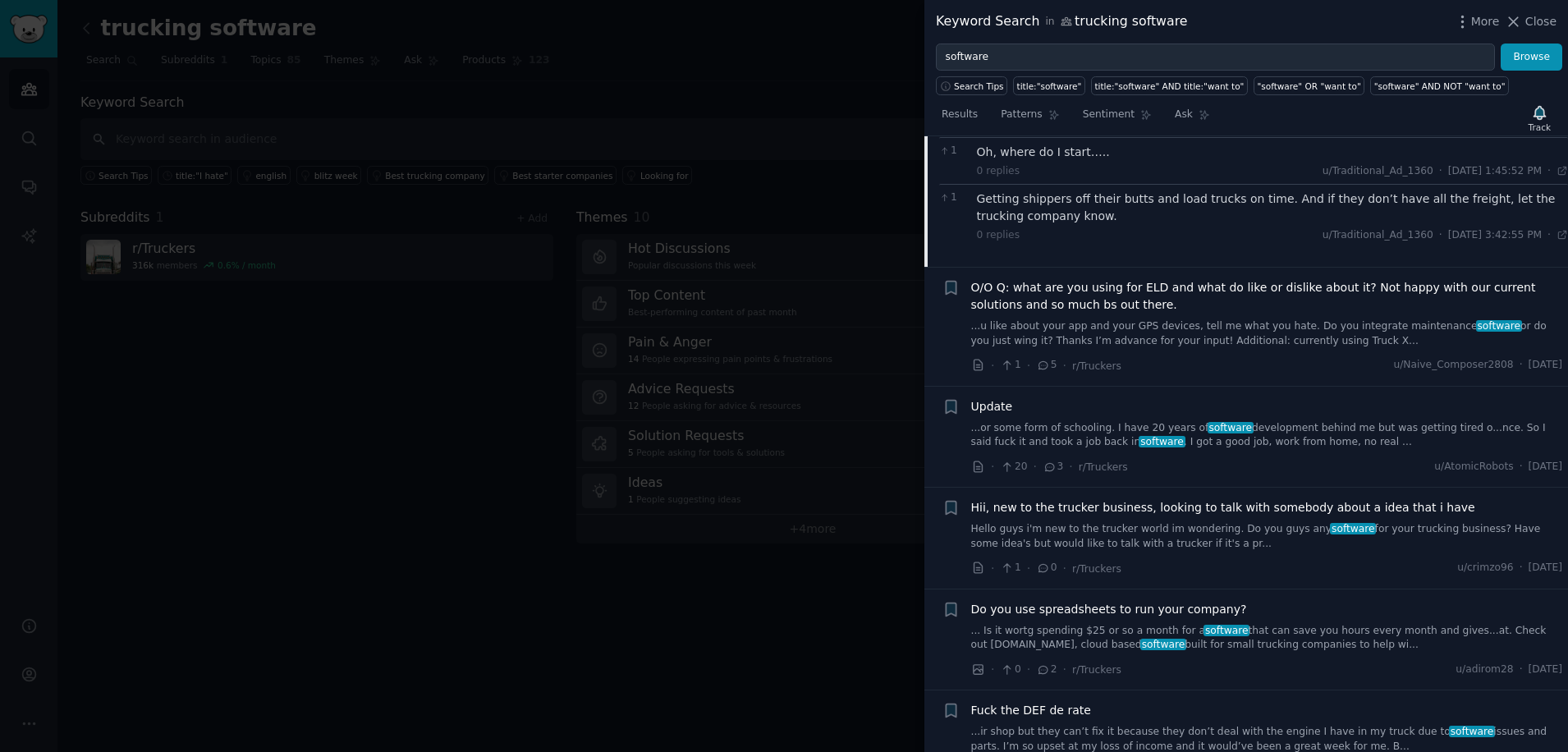
scroll to position [8171, 0]
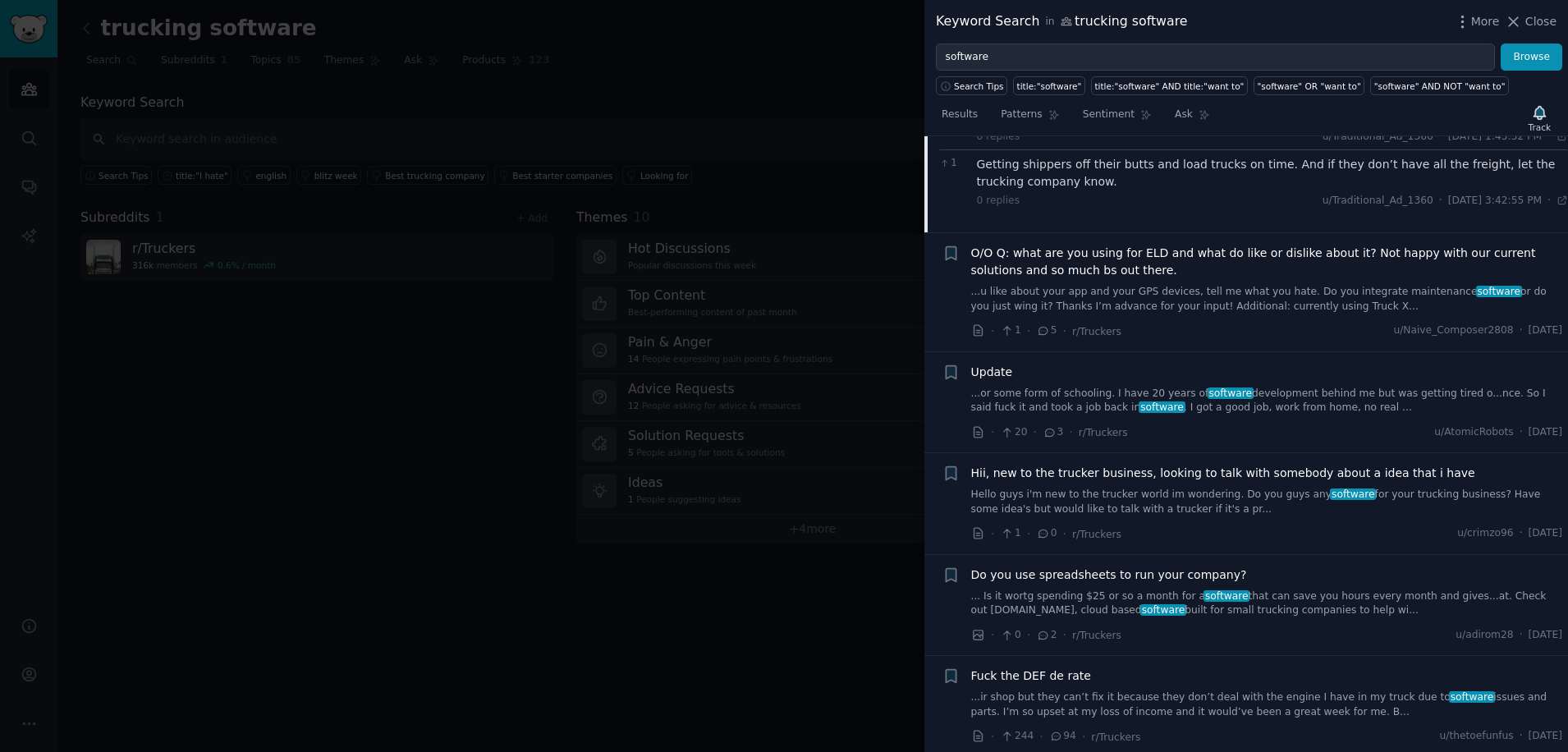
click at [1011, 567] on span "Do you use spreadsheets to run your company?" at bounding box center [1109, 575] width 276 height 17
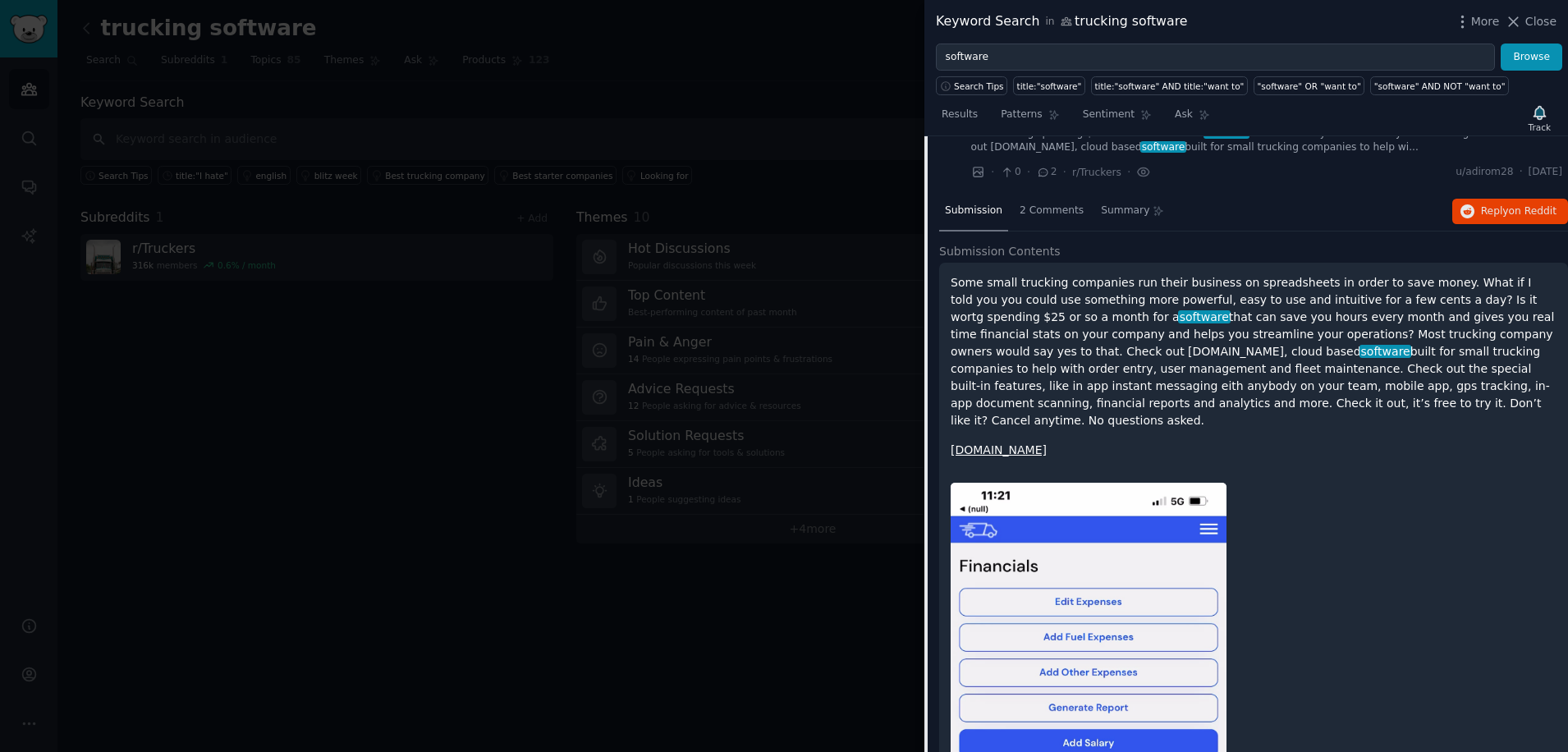
scroll to position [8374, 0]
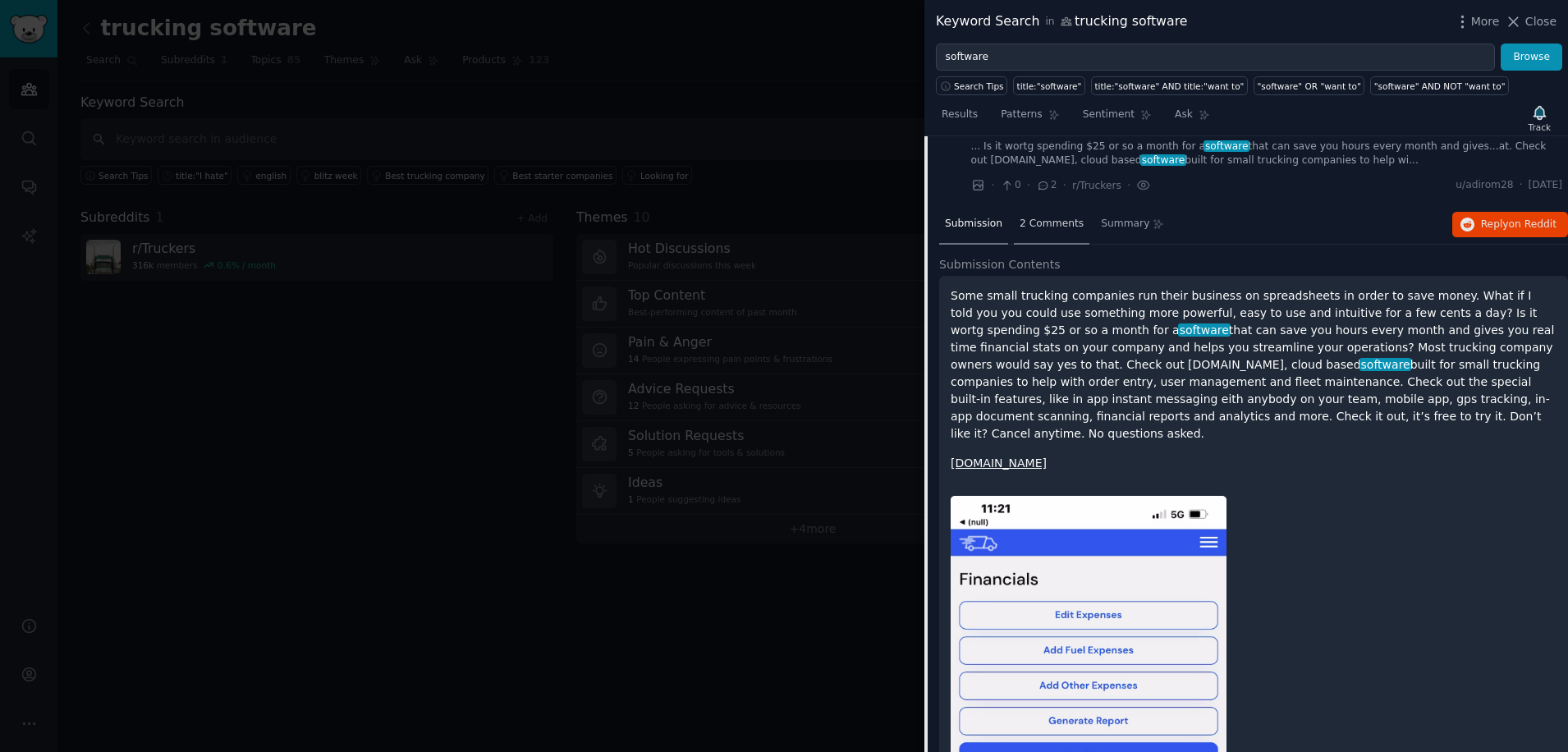
click at [1030, 205] on div "2 Comments" at bounding box center [1052, 224] width 76 height 39
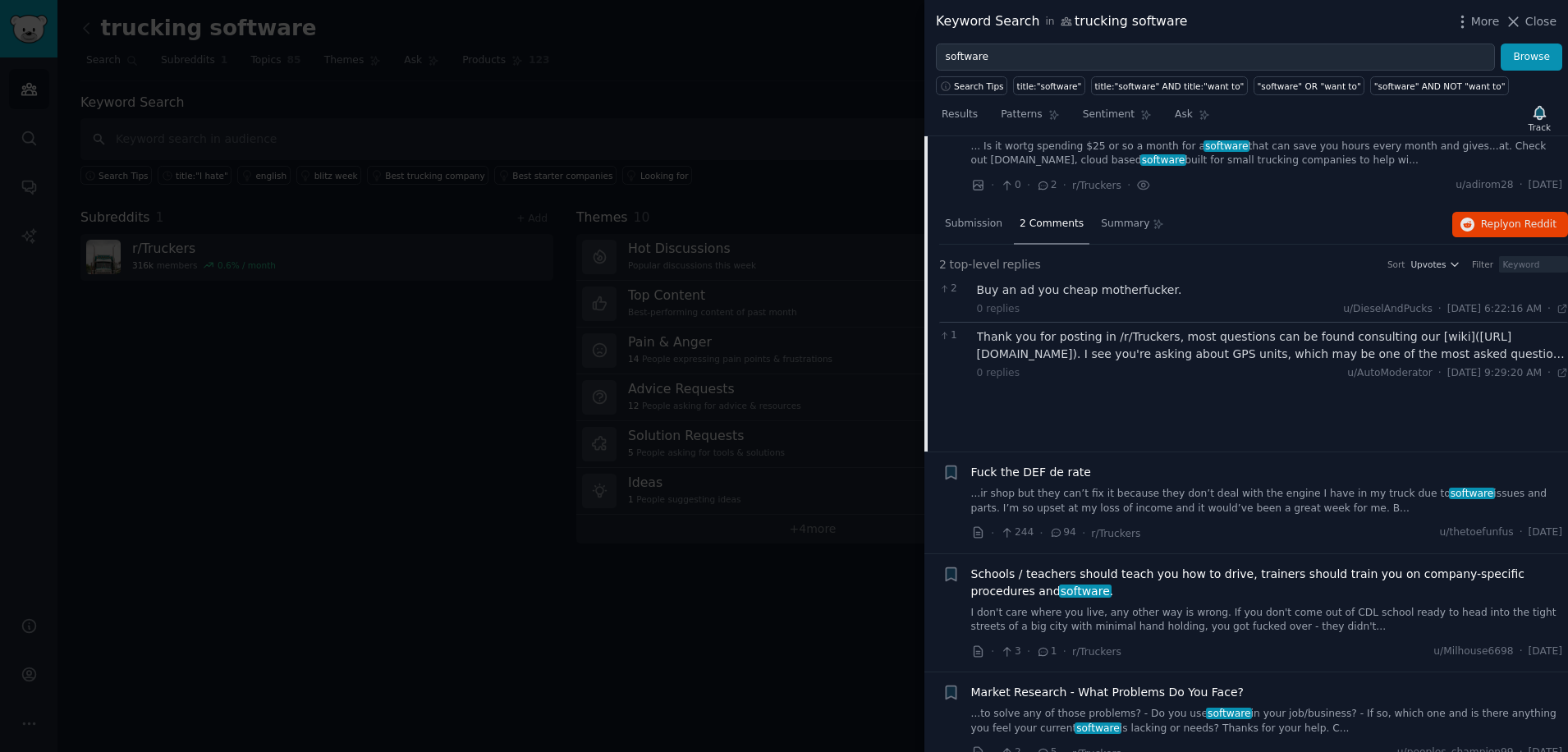
click at [1132, 566] on span "Schools / teachers should teach you how to drive, trainers should train you on …" at bounding box center [1267, 584] width 592 height 35
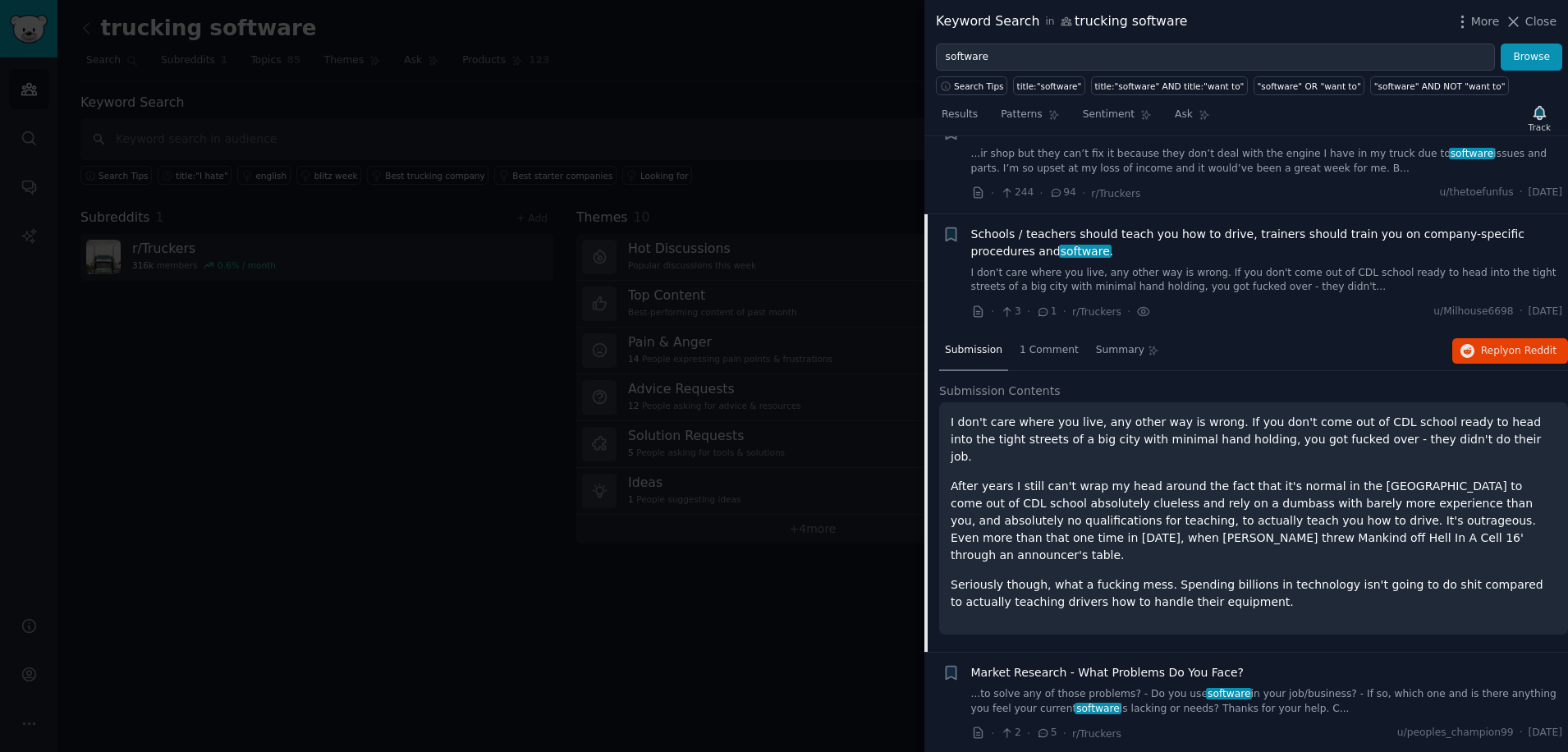
scroll to position [8577, 0]
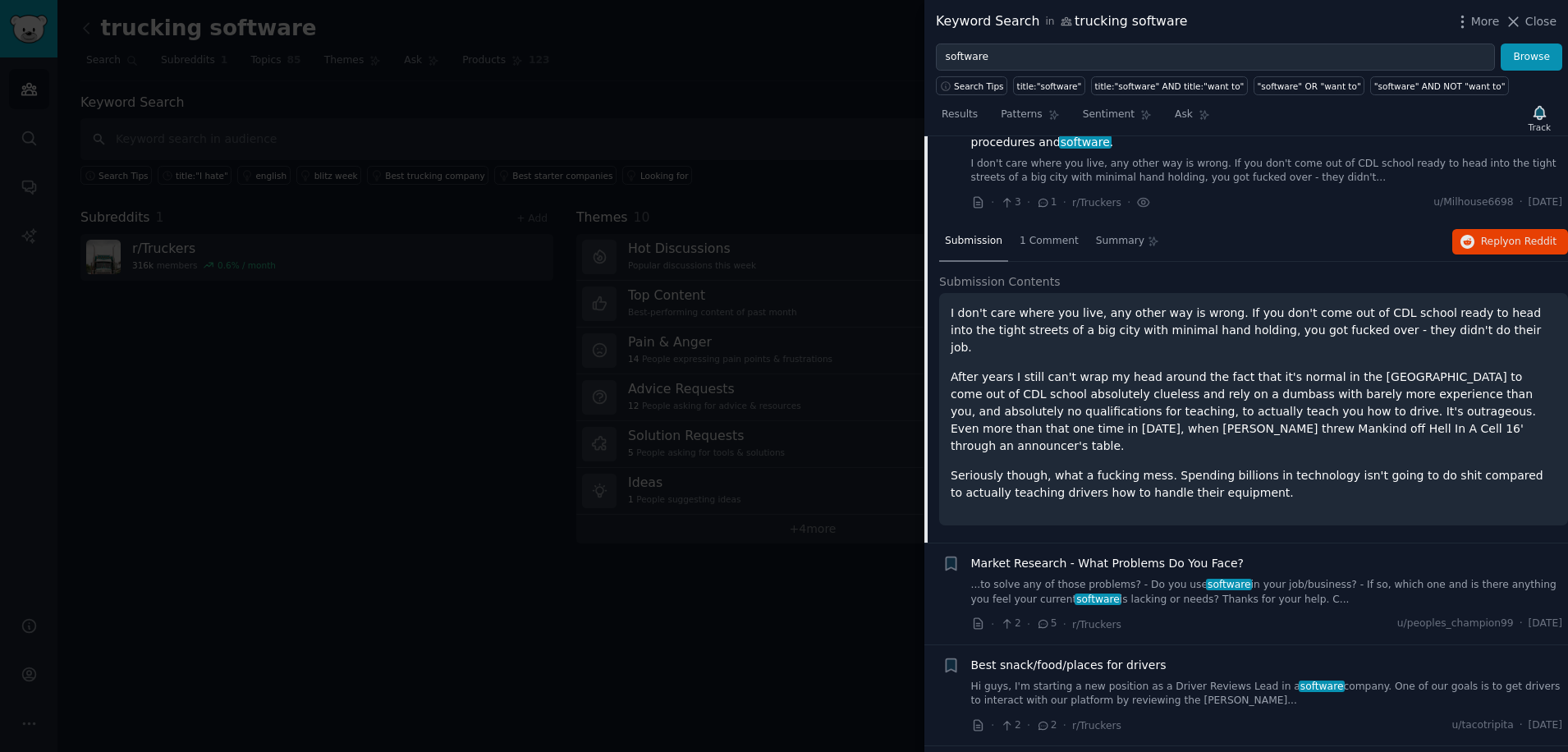
click at [1128, 555] on span "Market Research - What Problems Do You Face?" at bounding box center [1107, 564] width 272 height 17
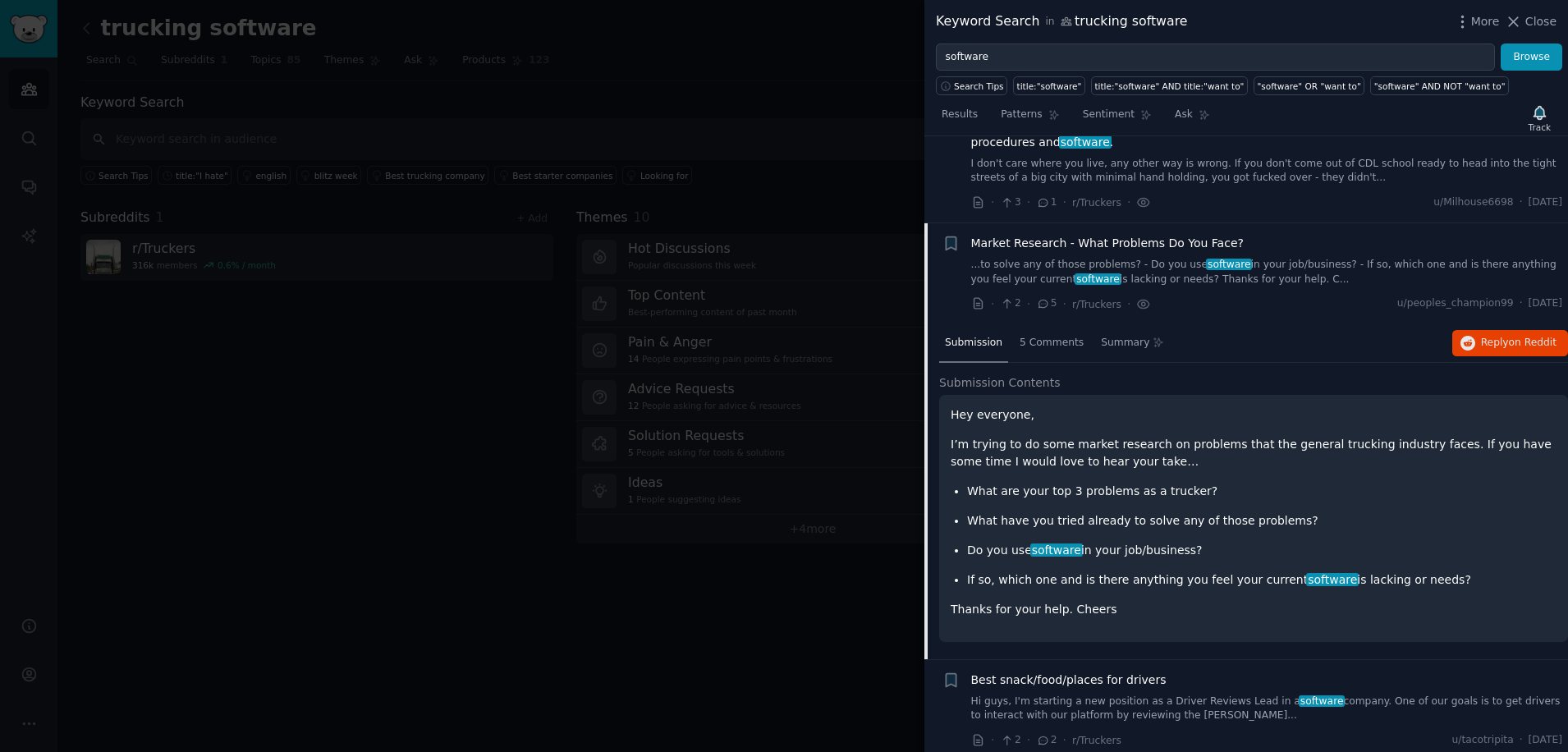
scroll to position [8587, 0]
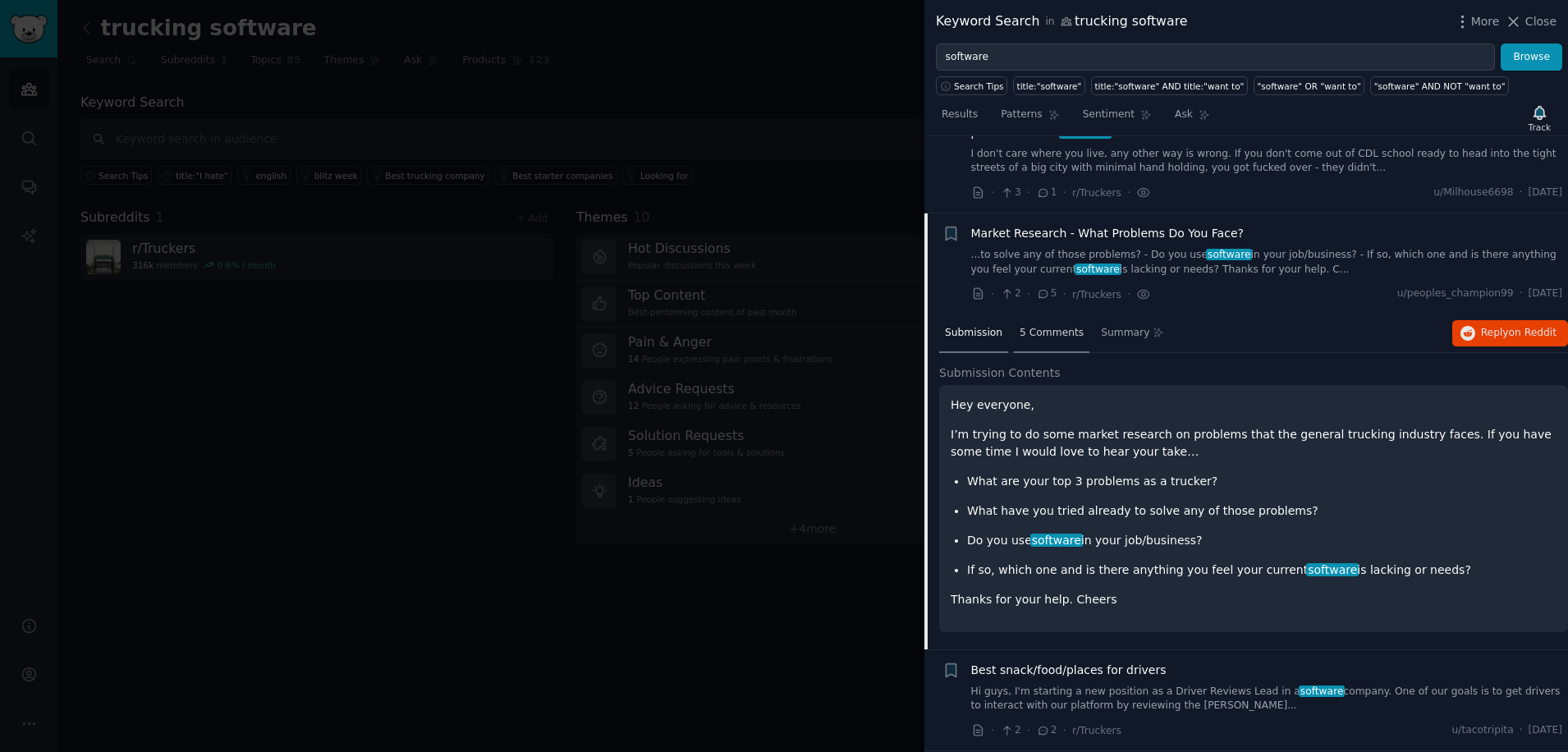
click at [1051, 326] on span "5 Comments" at bounding box center [1052, 334] width 64 height 15
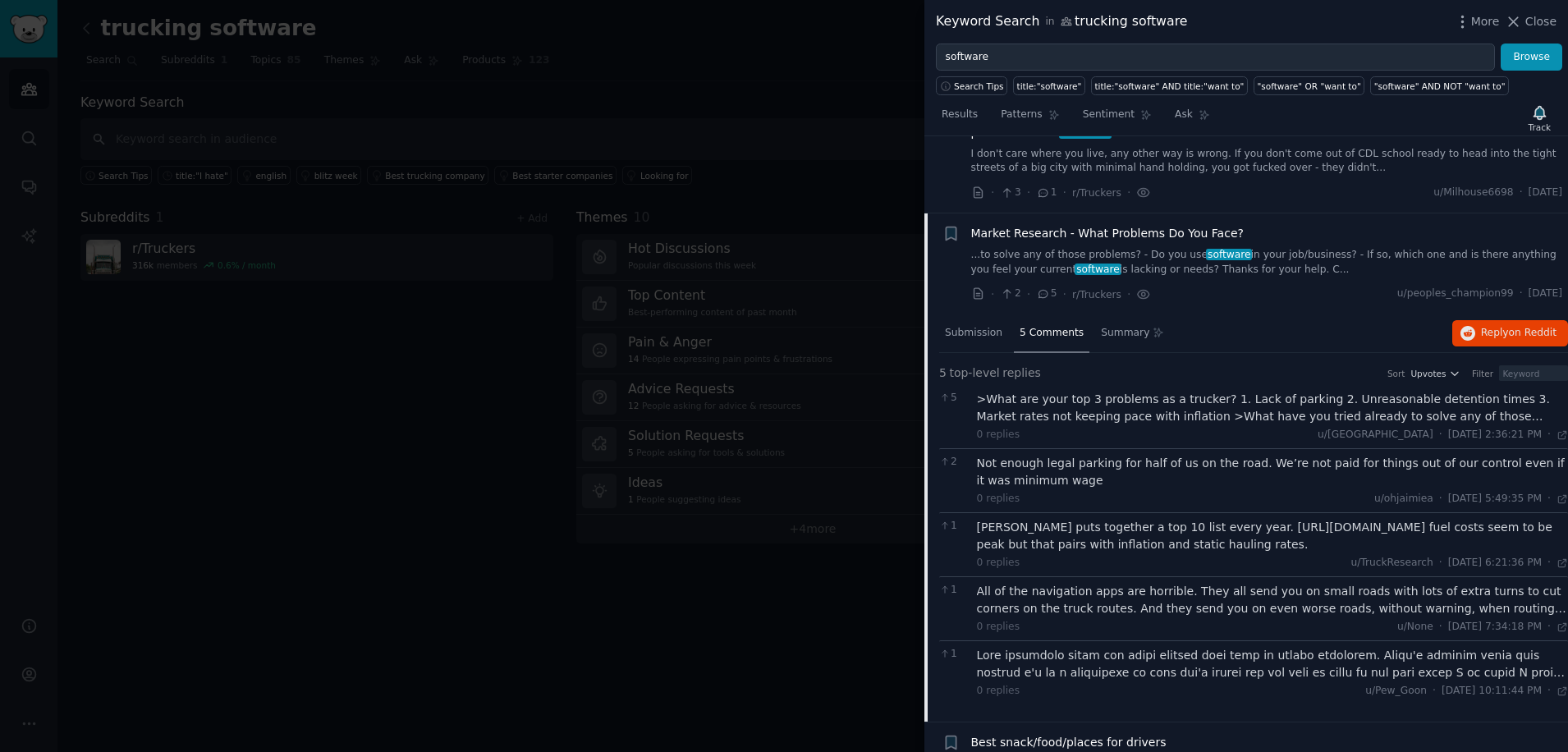
click at [1077, 391] on div ">What are your top 3 problems as a trucker? 1. Lack of parking 2. Unreasonable …" at bounding box center [1272, 408] width 592 height 35
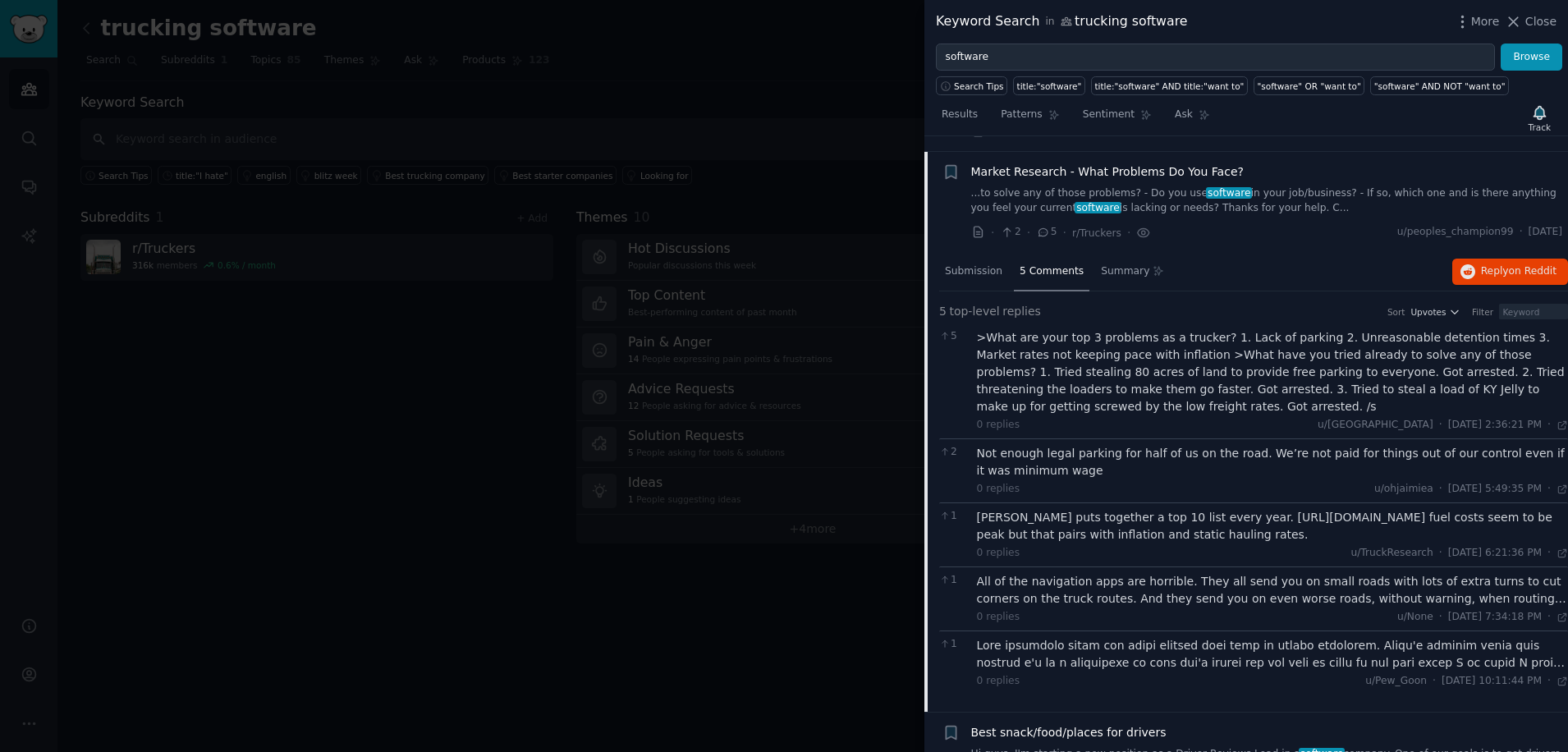
scroll to position [8696, 0]
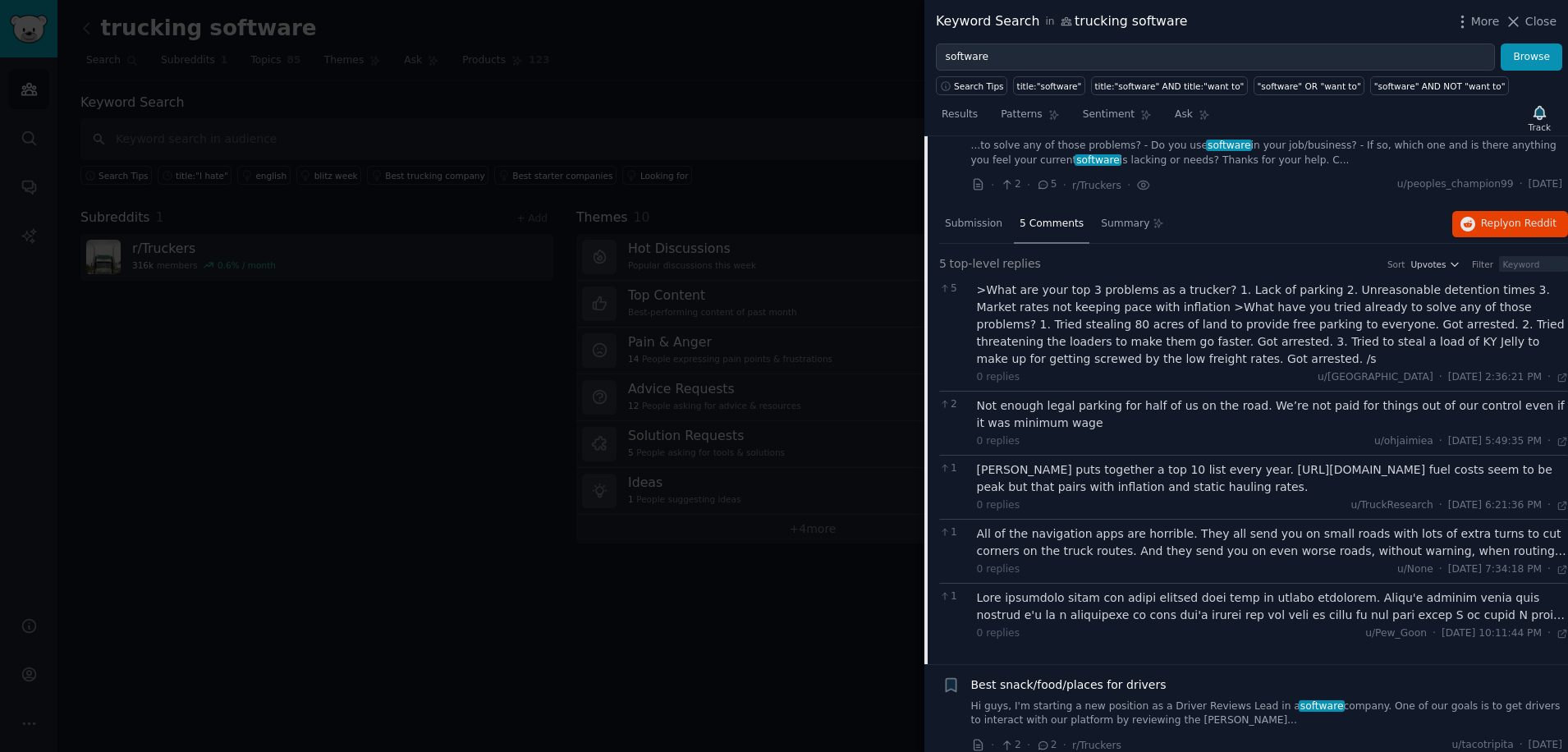
click at [1138, 525] on div "All of the navigation apps are horrible. They all send you on small roads with …" at bounding box center [1272, 543] width 592 height 35
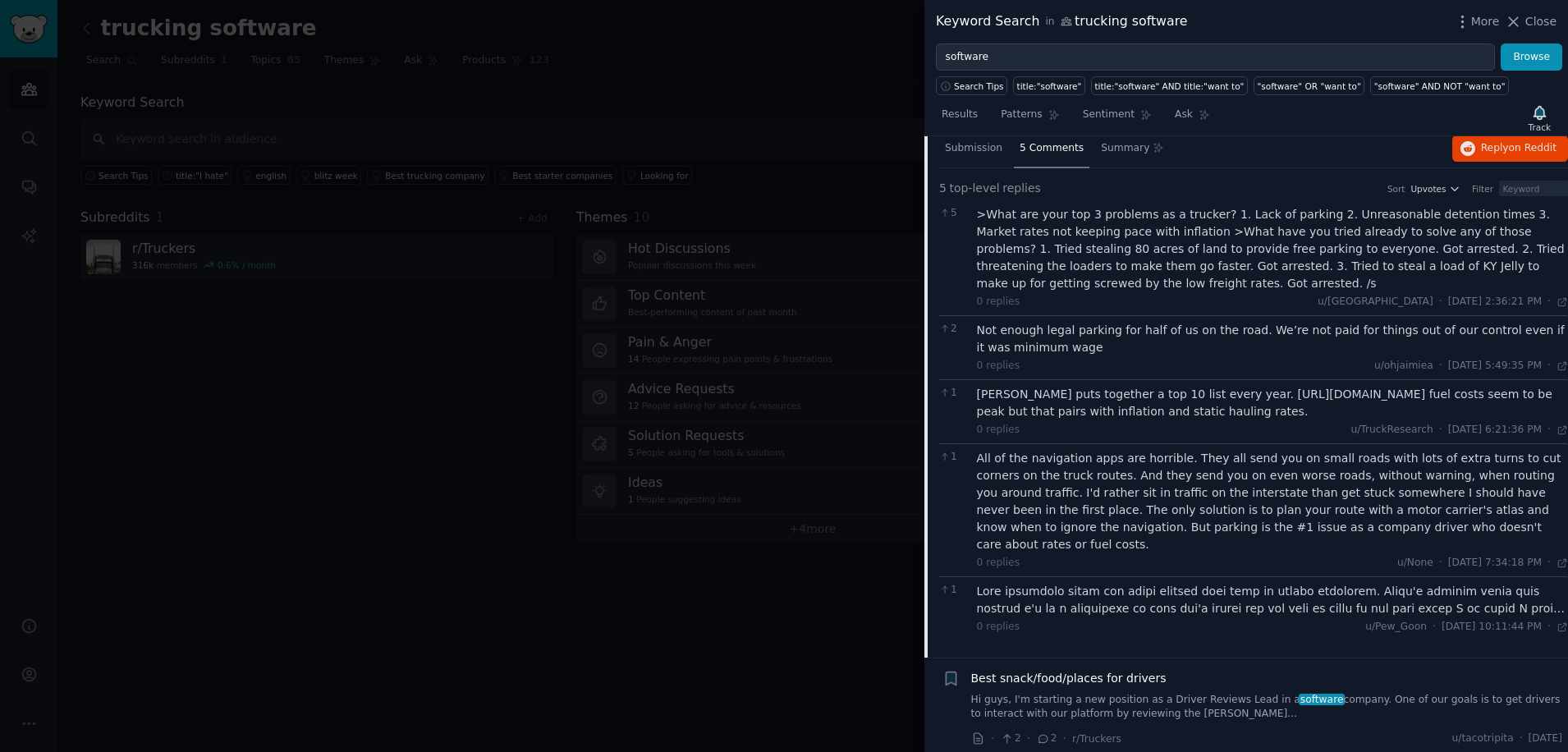
scroll to position [8807, 0]
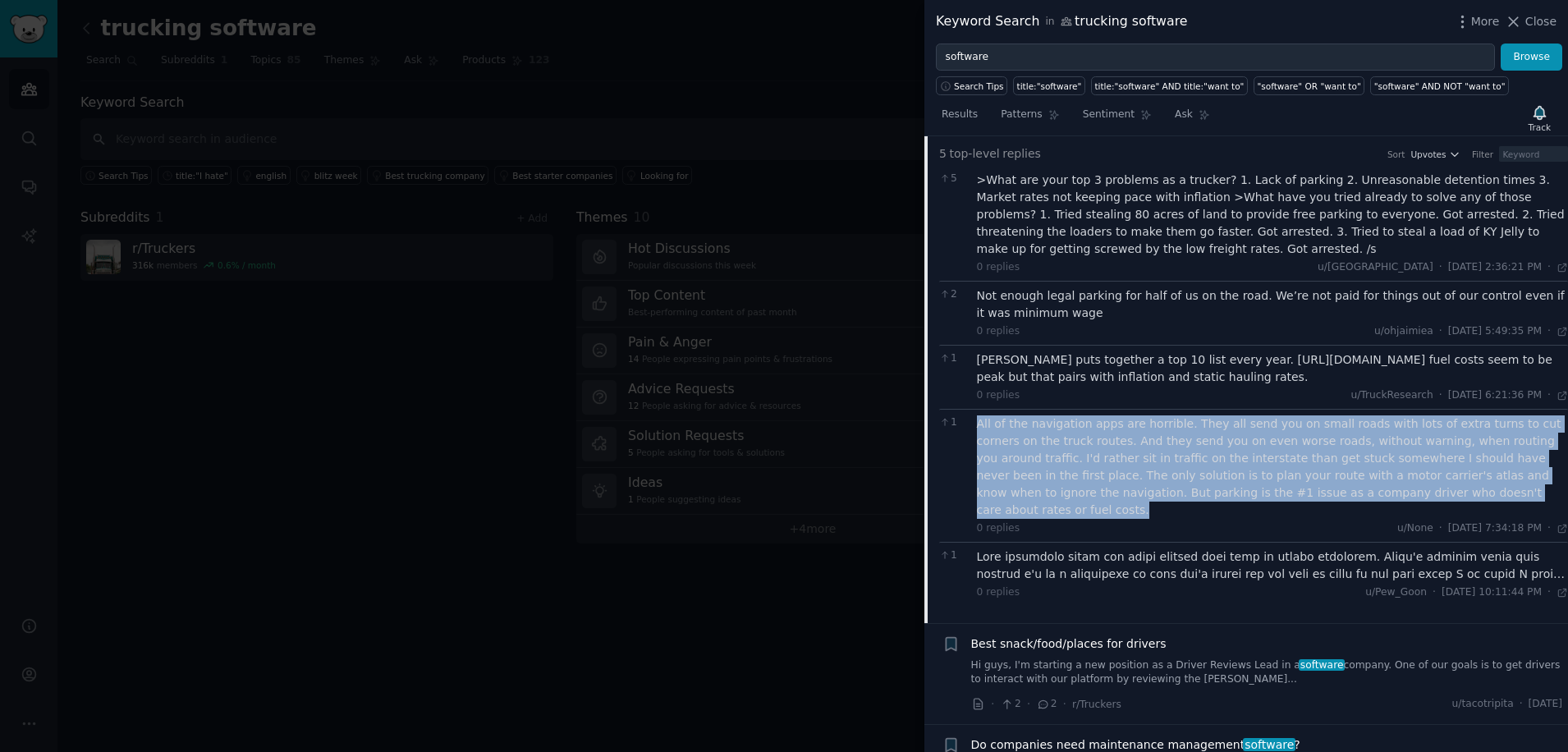
drag, startPoint x: 1346, startPoint y: 414, endPoint x: 976, endPoint y: 351, distance: 375.3
click at [977, 416] on div "All of the navigation apps are horrible. They all send you on small roads with …" at bounding box center [1272, 467] width 592 height 104
copy div "All of the navigation apps are horrible. They all send you on small roads with …"
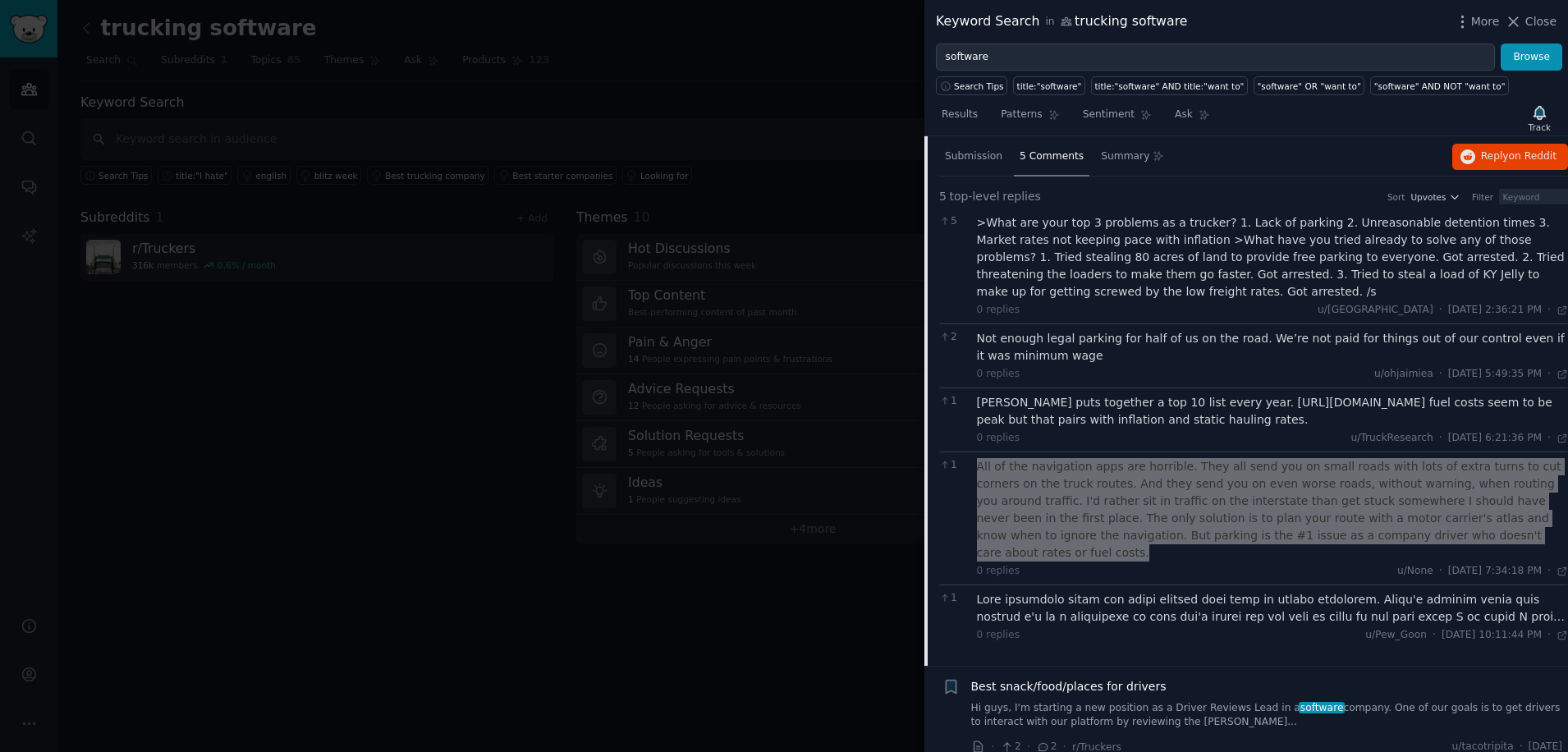
scroll to position [8696, 0]
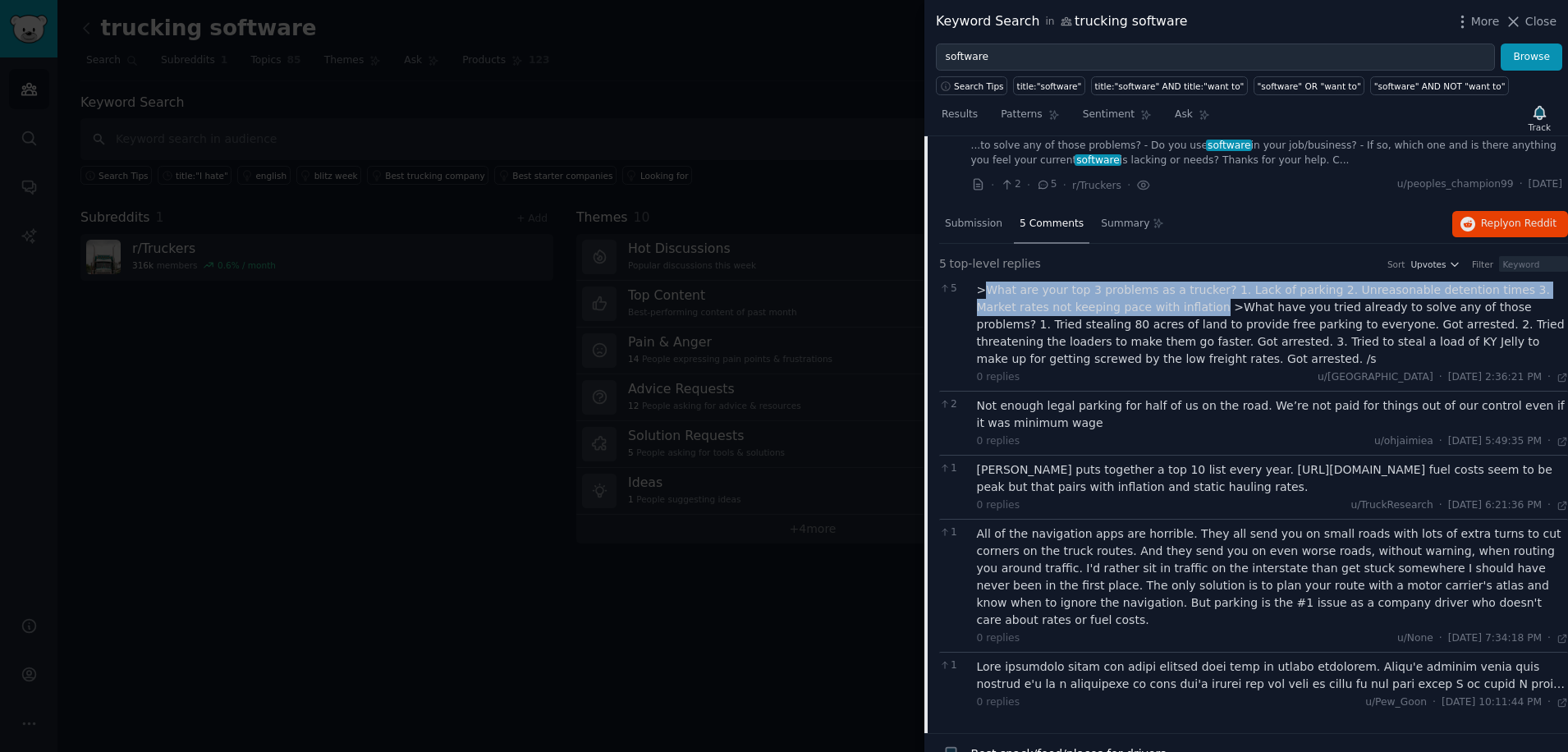
drag, startPoint x: 1112, startPoint y: 230, endPoint x: 984, endPoint y: 217, distance: 128.7
click at [984, 281] on div ">What are your top 3 problems as a trucker? 1. Lack of parking 2. Unreasonable …" at bounding box center [1272, 325] width 592 height 86
copy div "What are your top 3 problems as a trucker? 1. Lack of parking 2. Unreasonable d…"
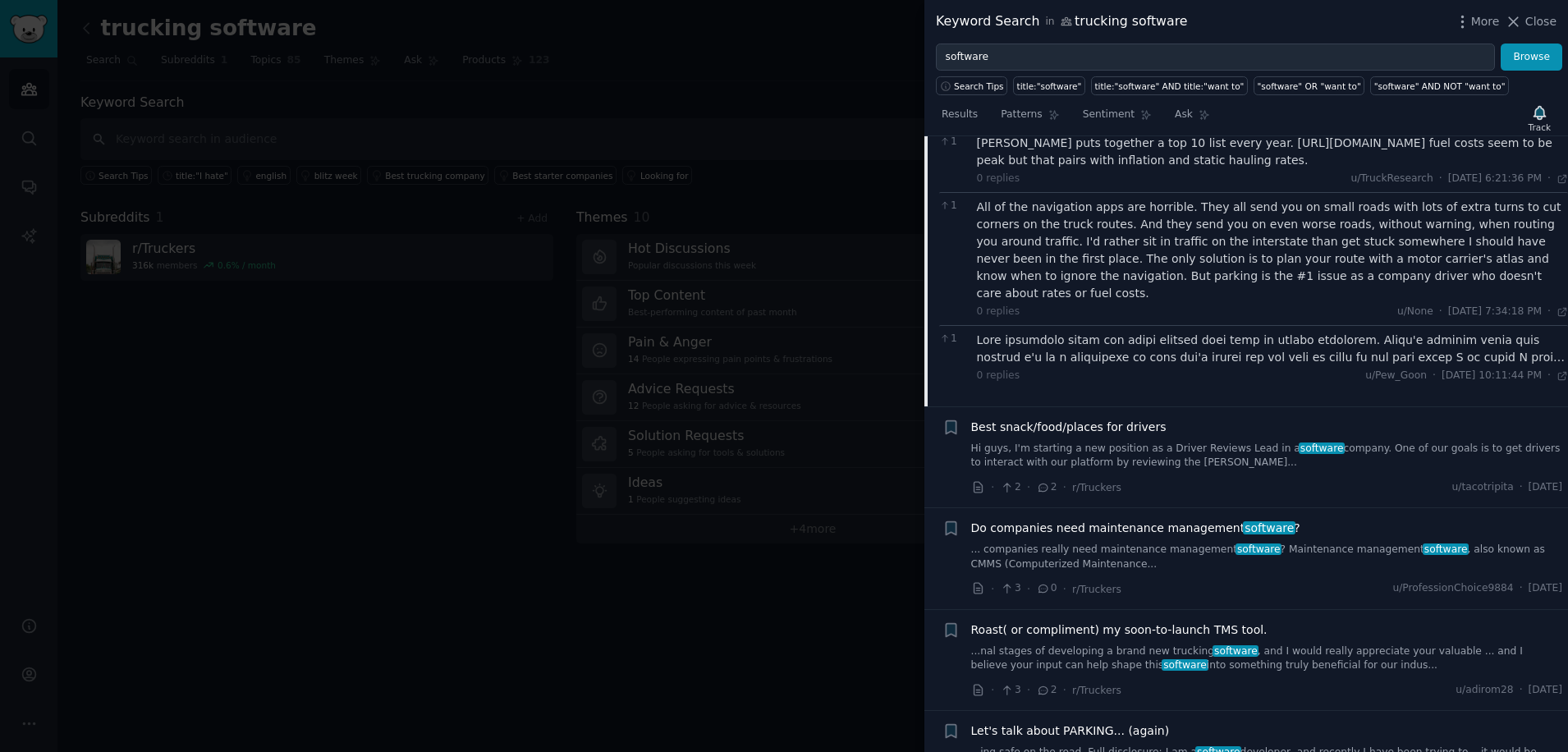
scroll to position [9025, 0]
click at [1080, 620] on span "Roast( or compliment) my soon-to-launch TMS tool." at bounding box center [1119, 628] width 296 height 17
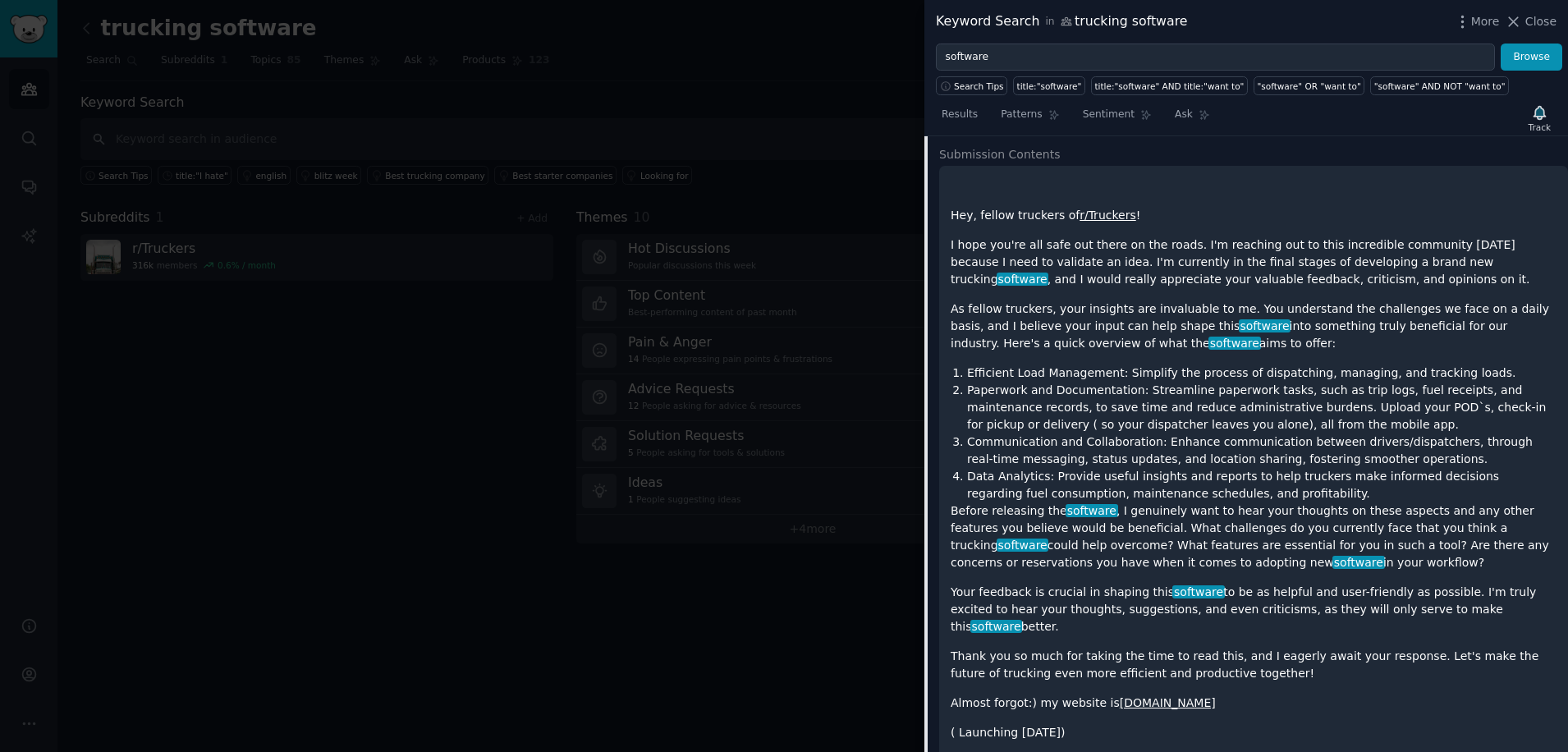
scroll to position [9000, 0]
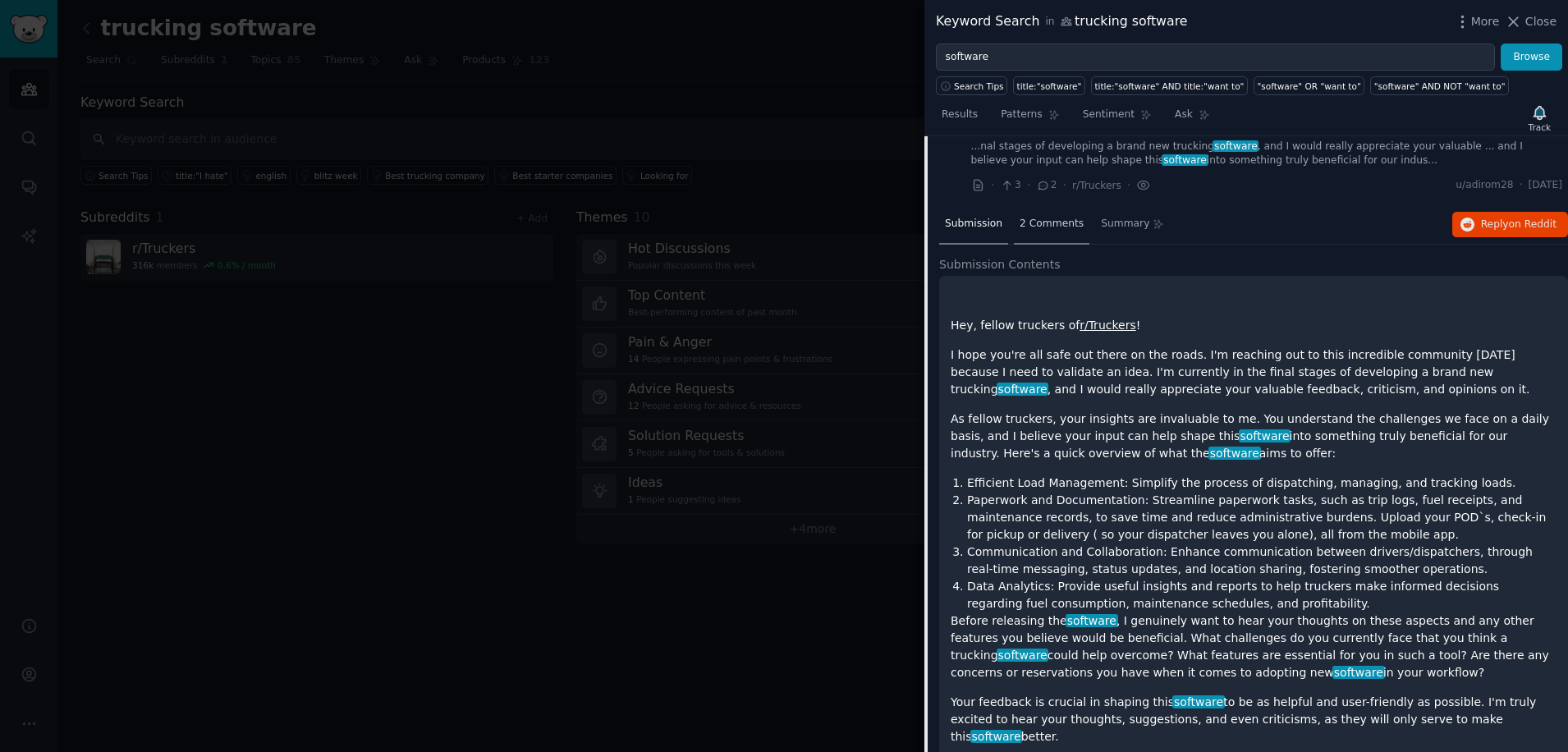
click at [1044, 217] on span "2 Comments" at bounding box center [1052, 224] width 64 height 15
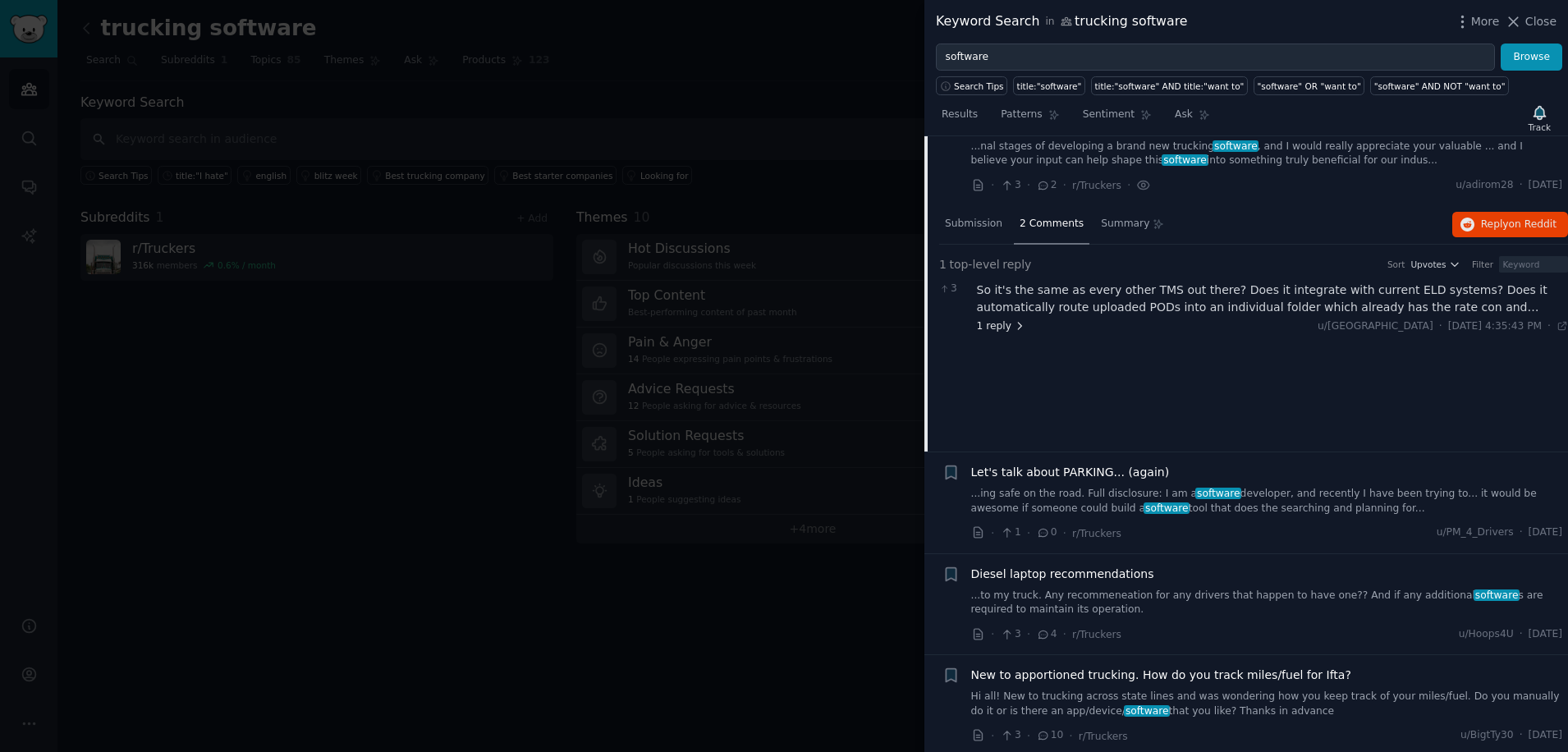
click at [999, 320] on span "1 reply" at bounding box center [1001, 327] width 49 height 15
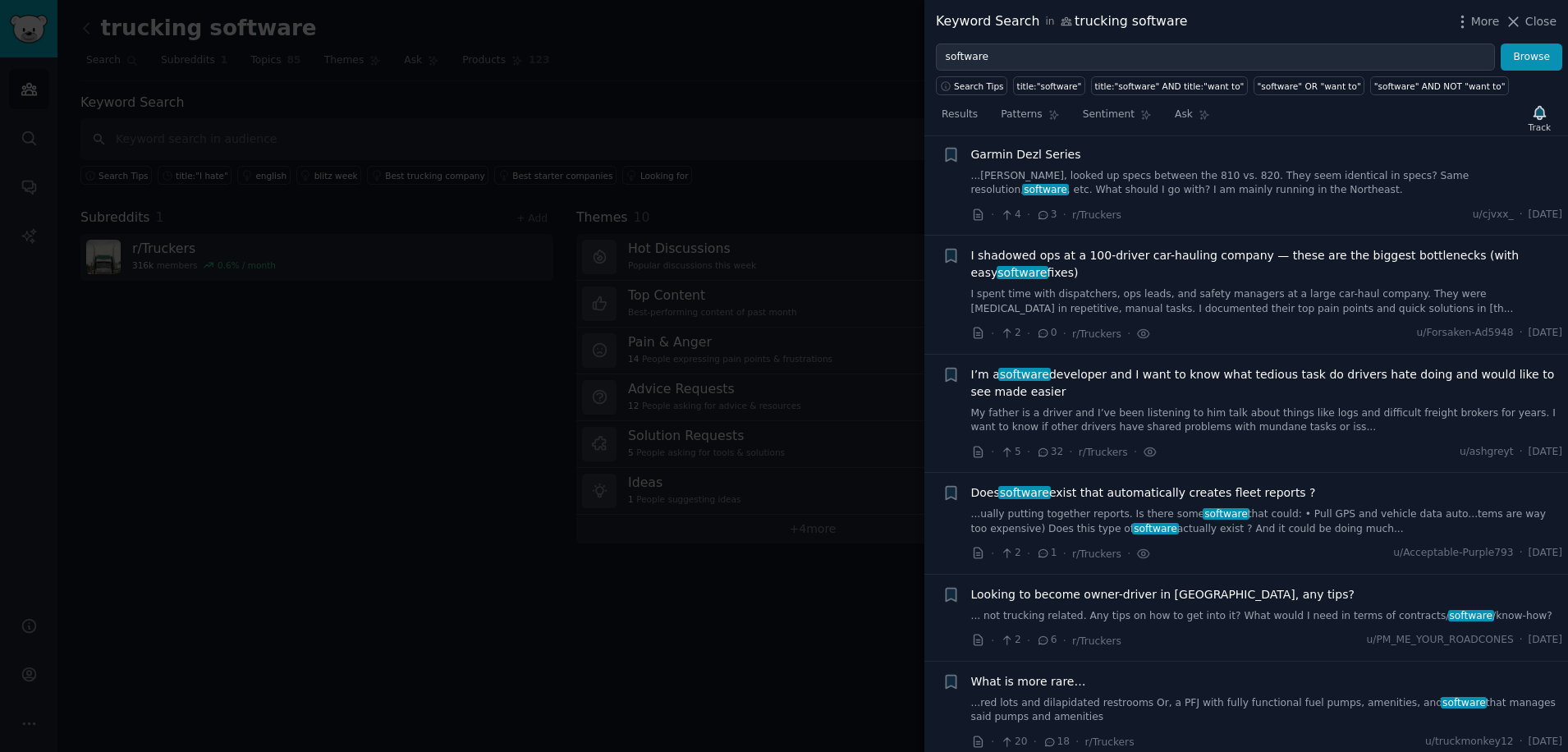
scroll to position [0, 0]
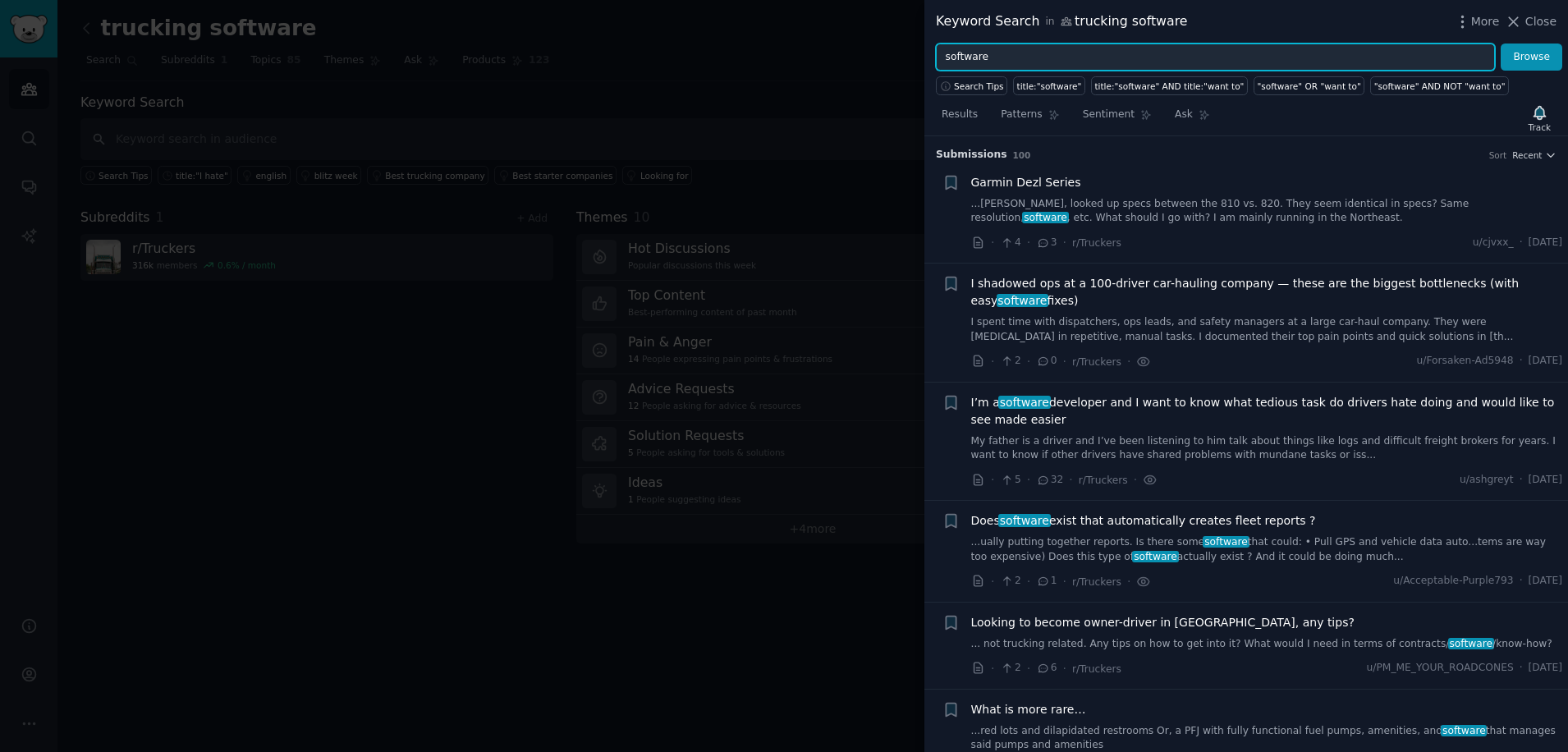
click at [968, 61] on input "software" at bounding box center [1216, 57] width 559 height 28
click at [1501, 43] on button "Browse" at bounding box center [1531, 57] width 61 height 28
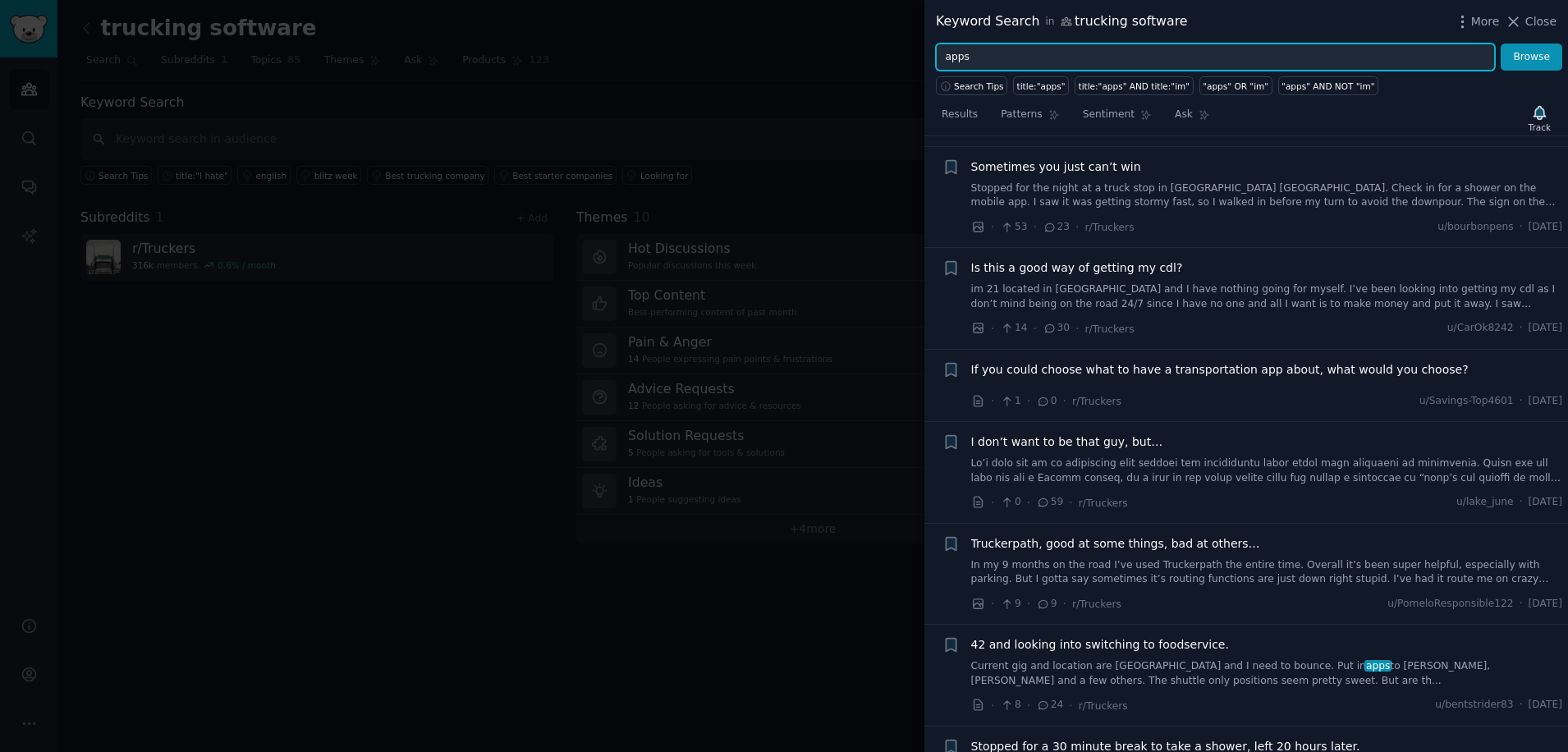
scroll to position [3504, 0]
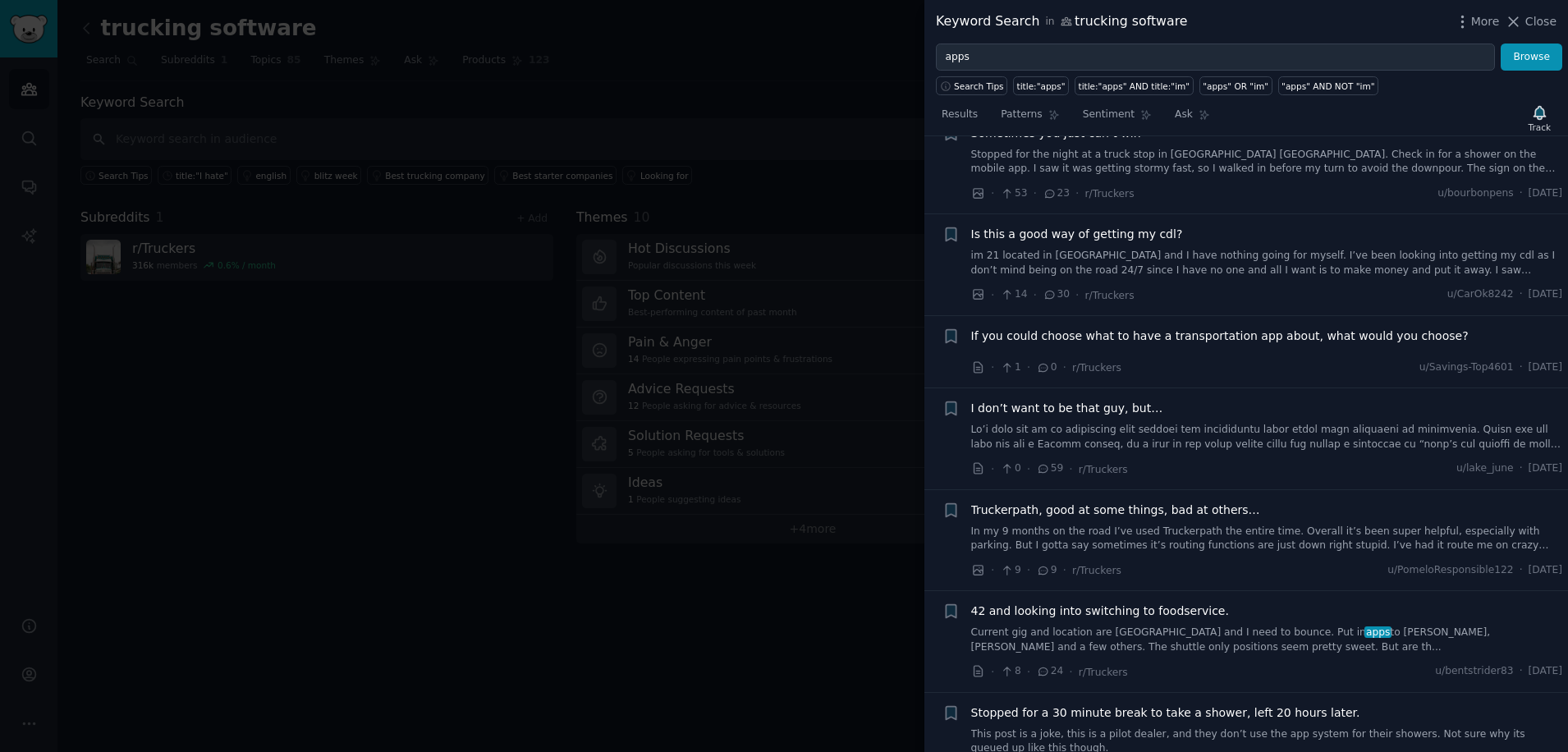
click at [1035, 501] on span "Truckerpath, good at some things, bad at others…" at bounding box center [1116, 510] width 289 height 17
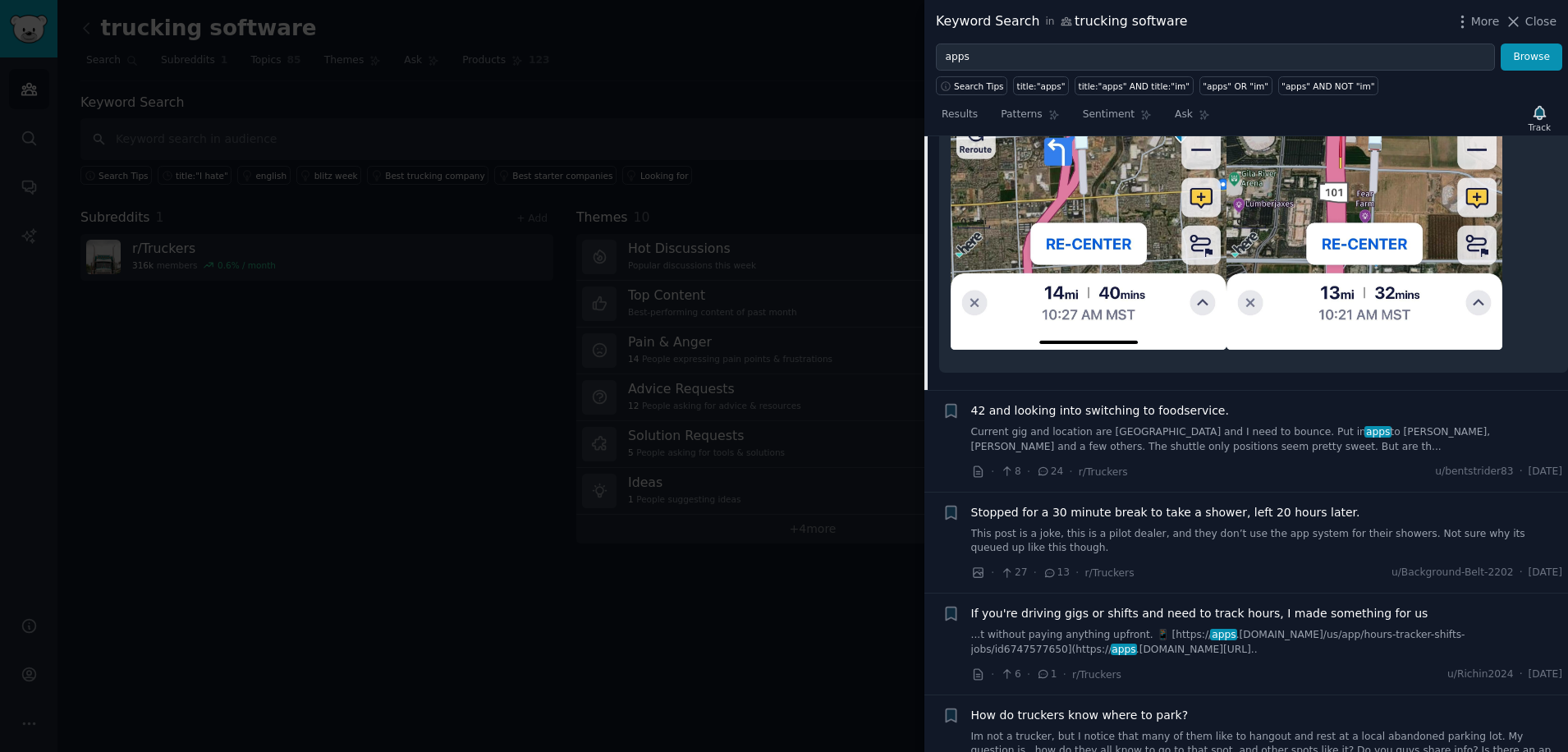
scroll to position [4713, 0]
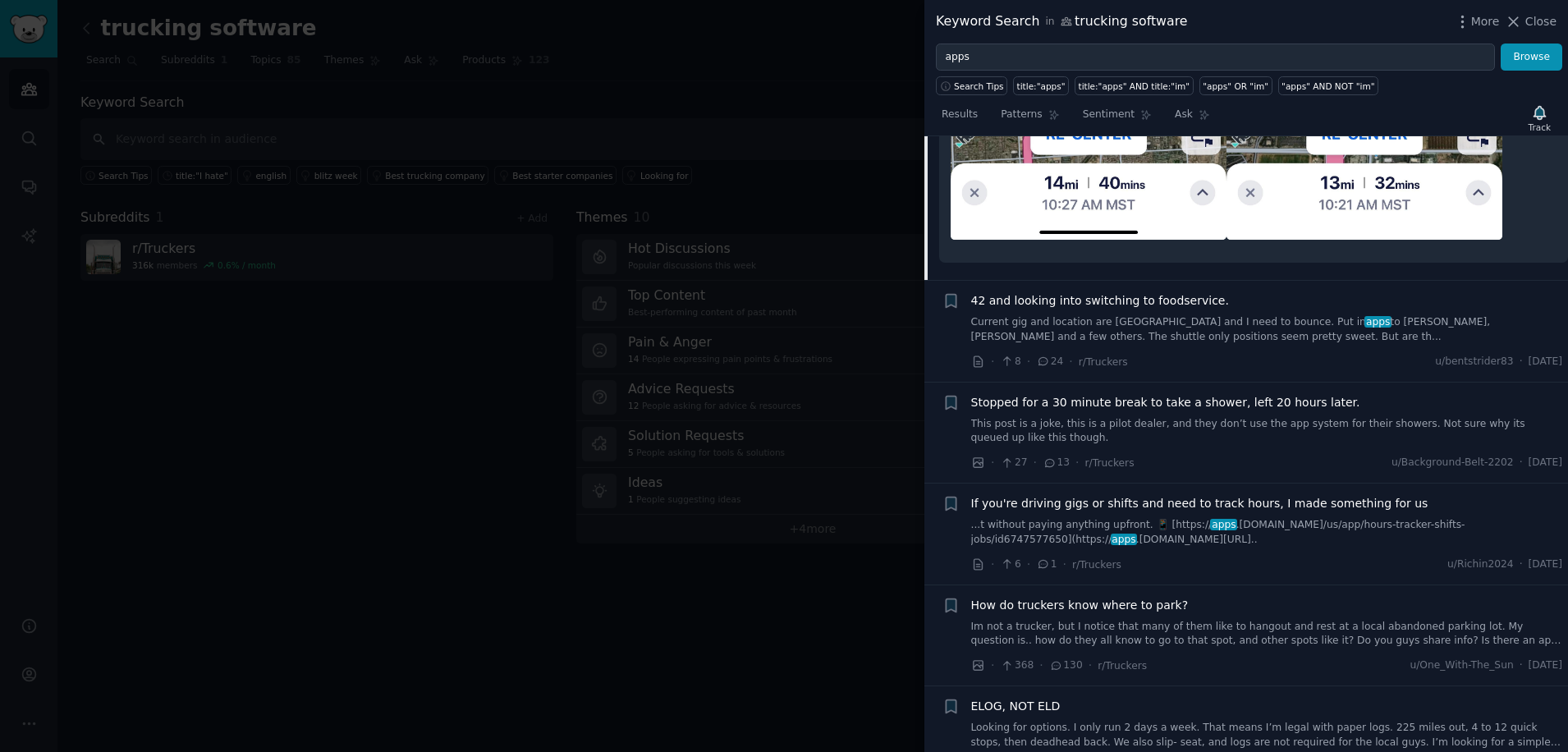
click at [1041, 496] on span "If you're driving gigs or shifts and need to track hours, I made something for …" at bounding box center [1199, 504] width 457 height 17
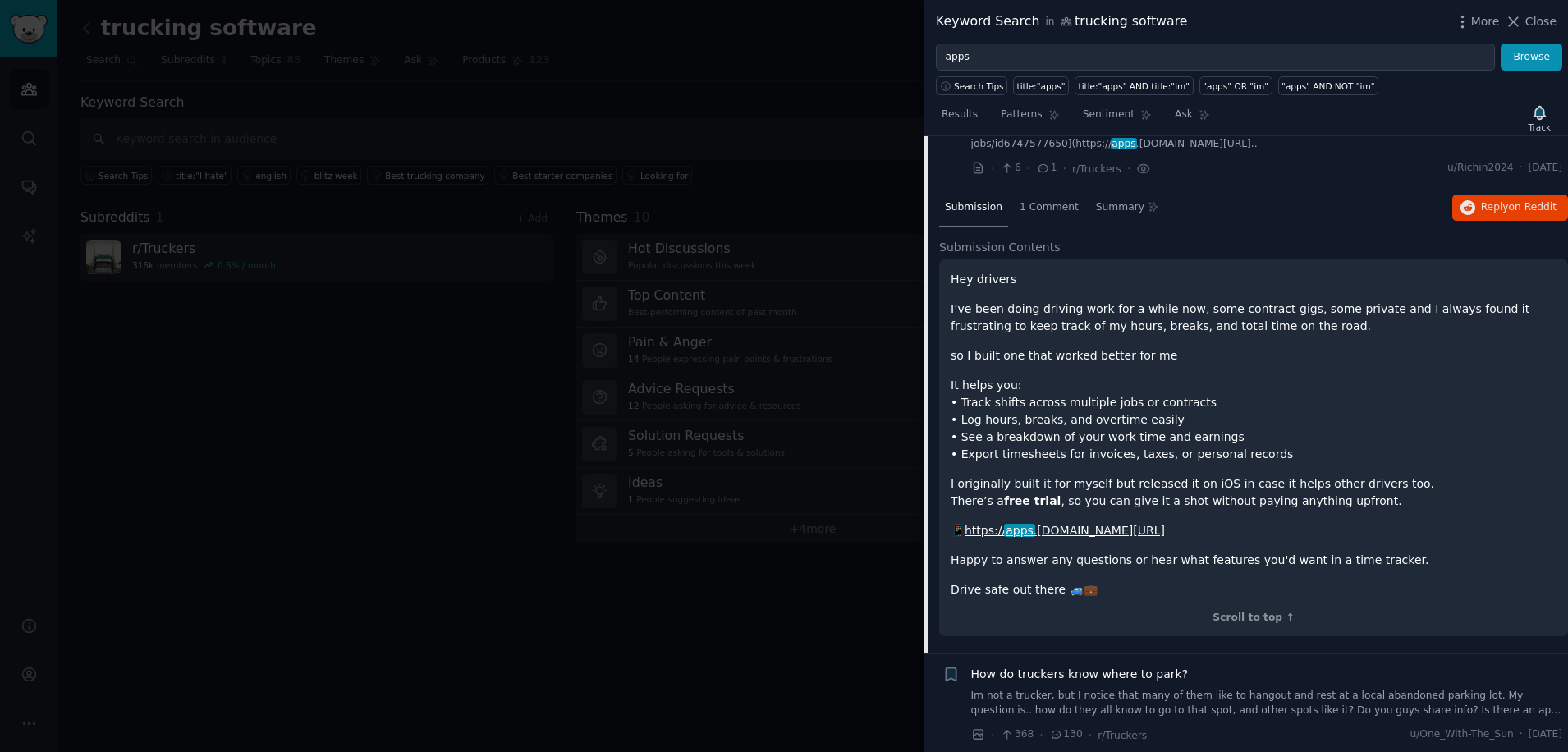
scroll to position [4142, 0]
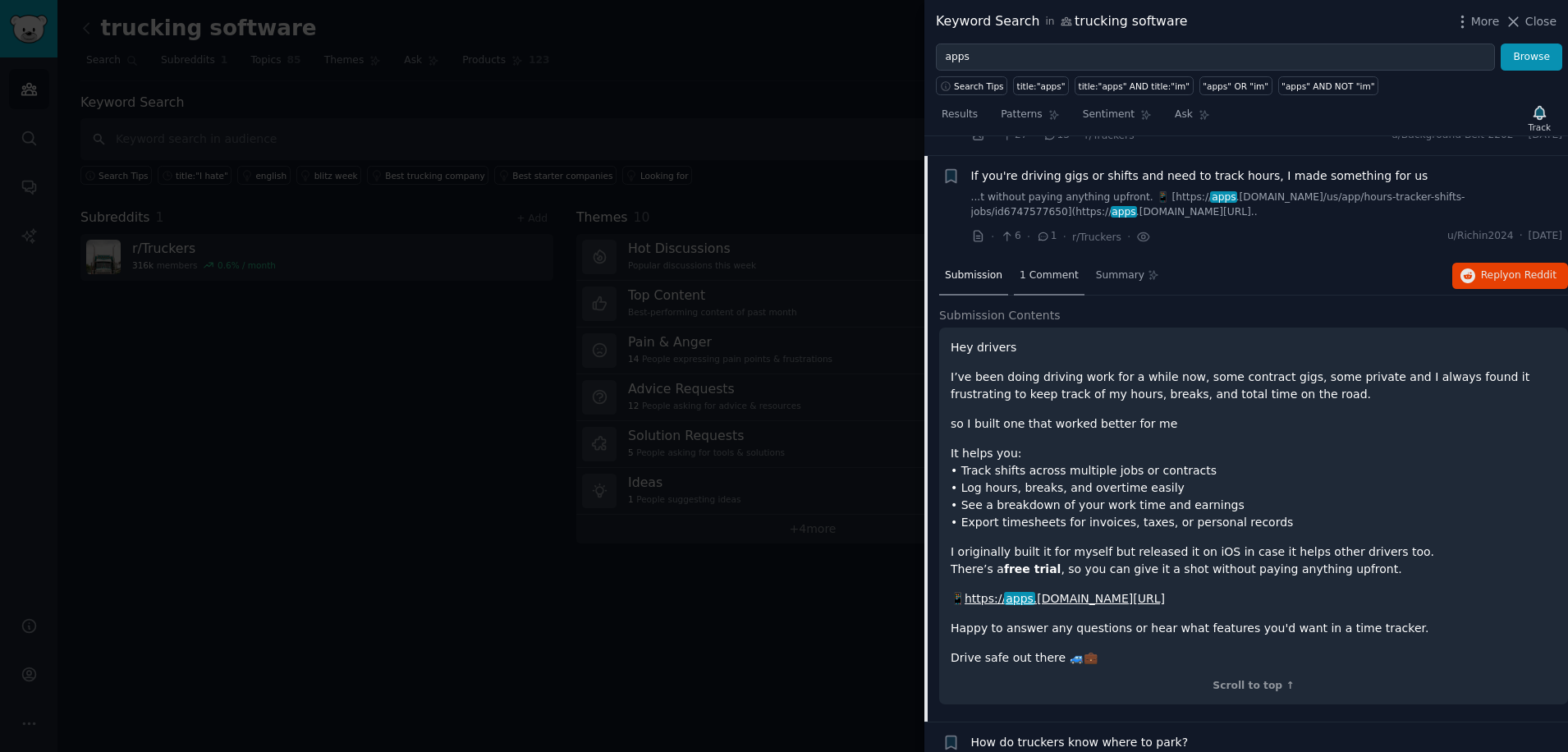
click at [1023, 268] on span "1 Comment" at bounding box center [1049, 276] width 59 height 15
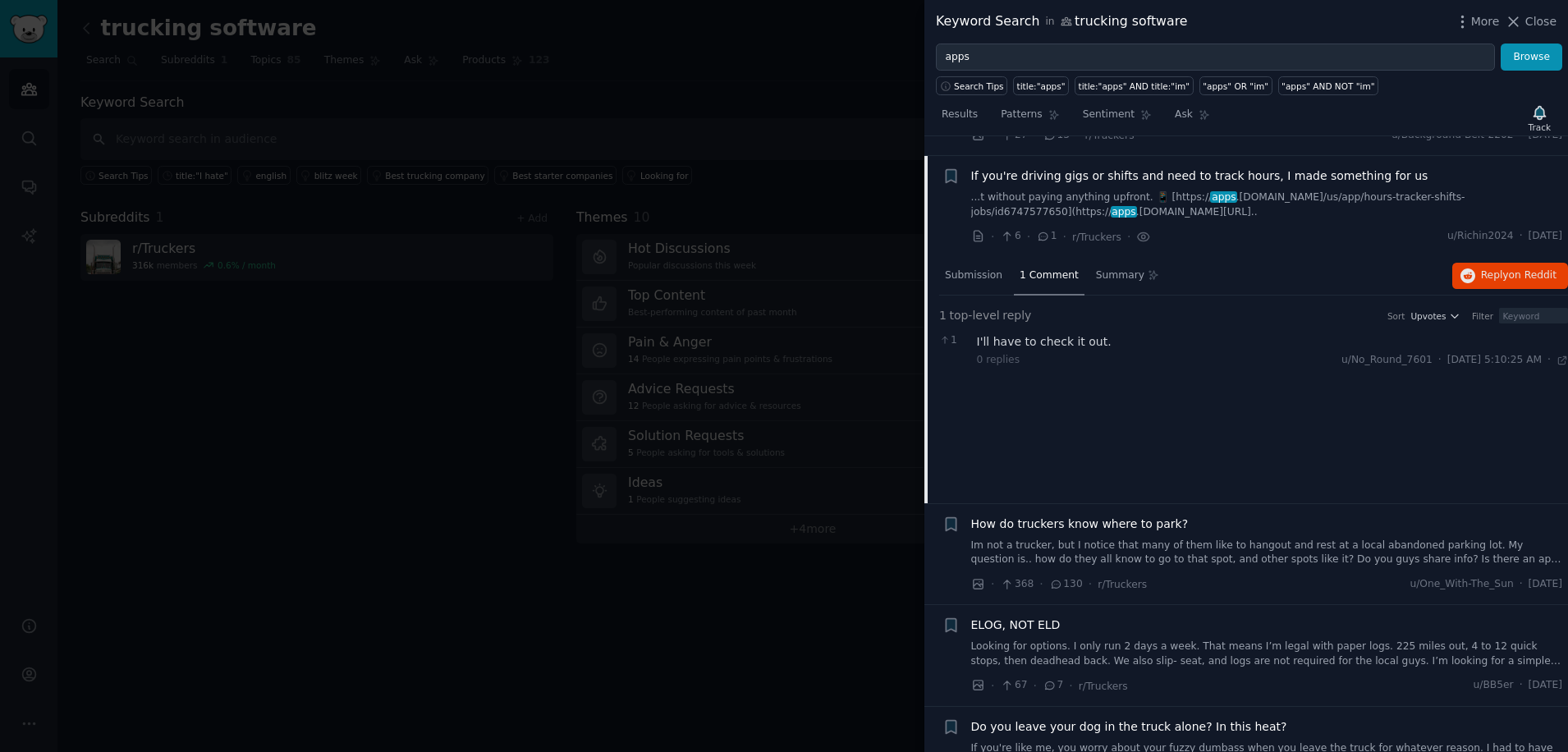
scroll to position [4251, 0]
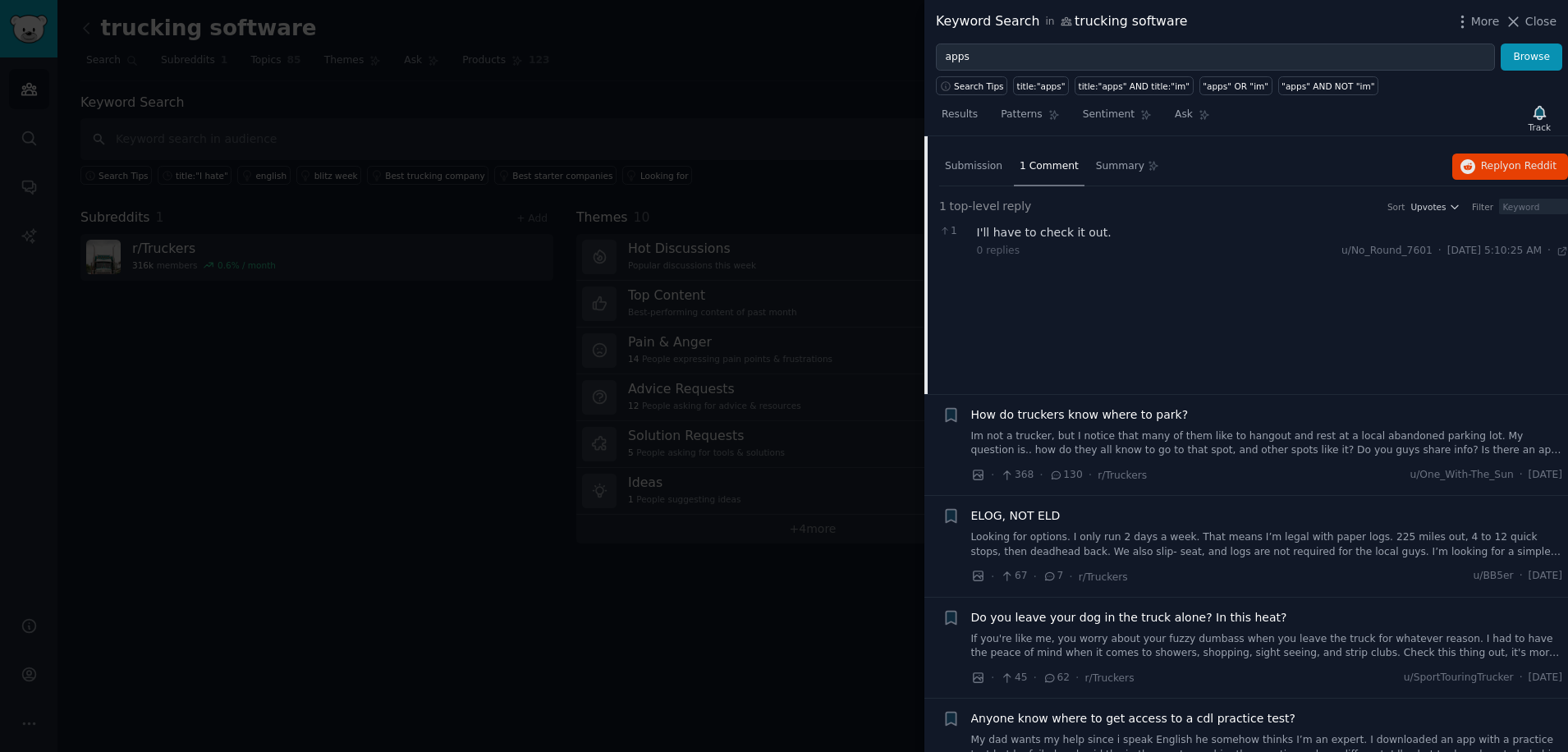
click at [1028, 407] on span "How do truckers know where to park?" at bounding box center [1080, 415] width 217 height 17
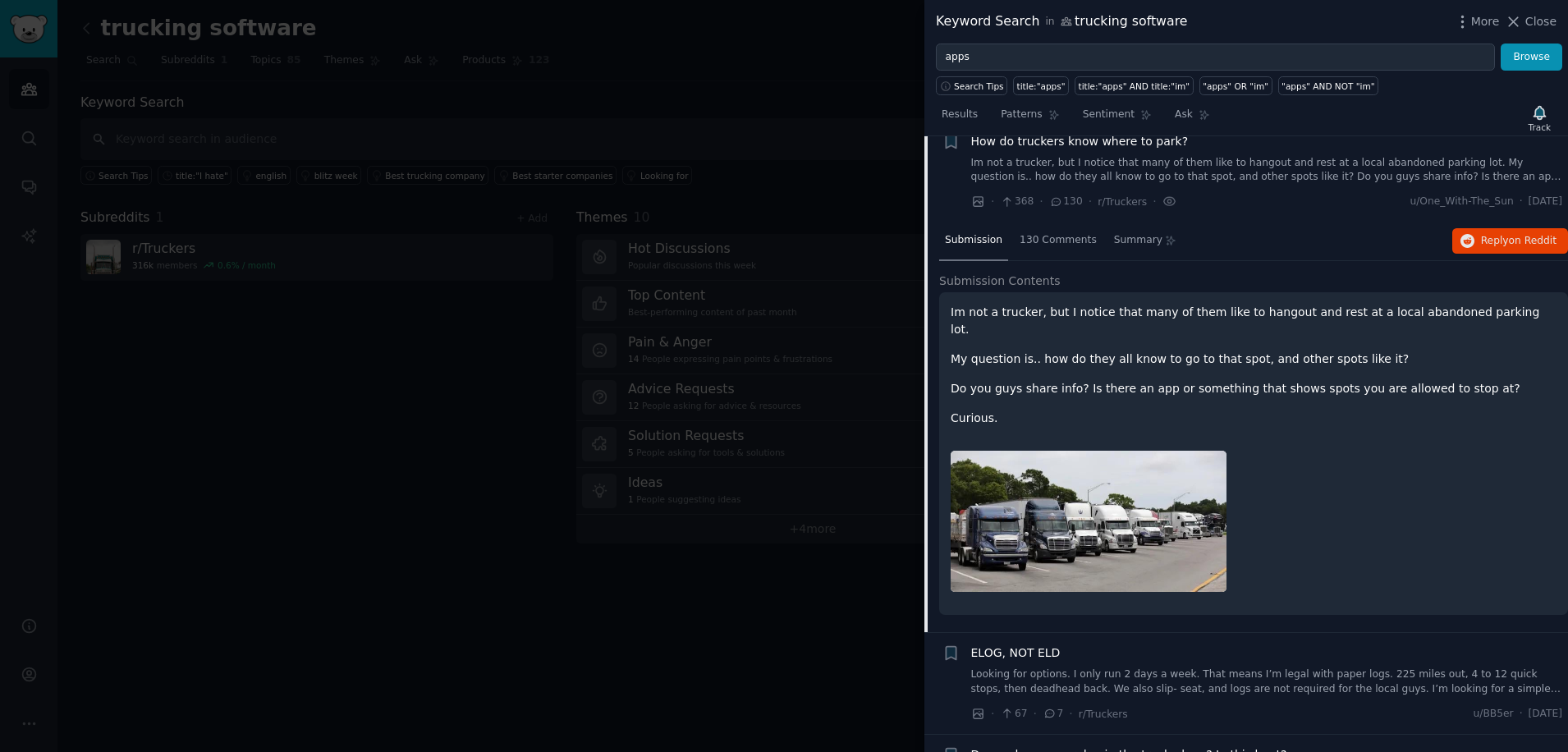
scroll to position [4243, 0]
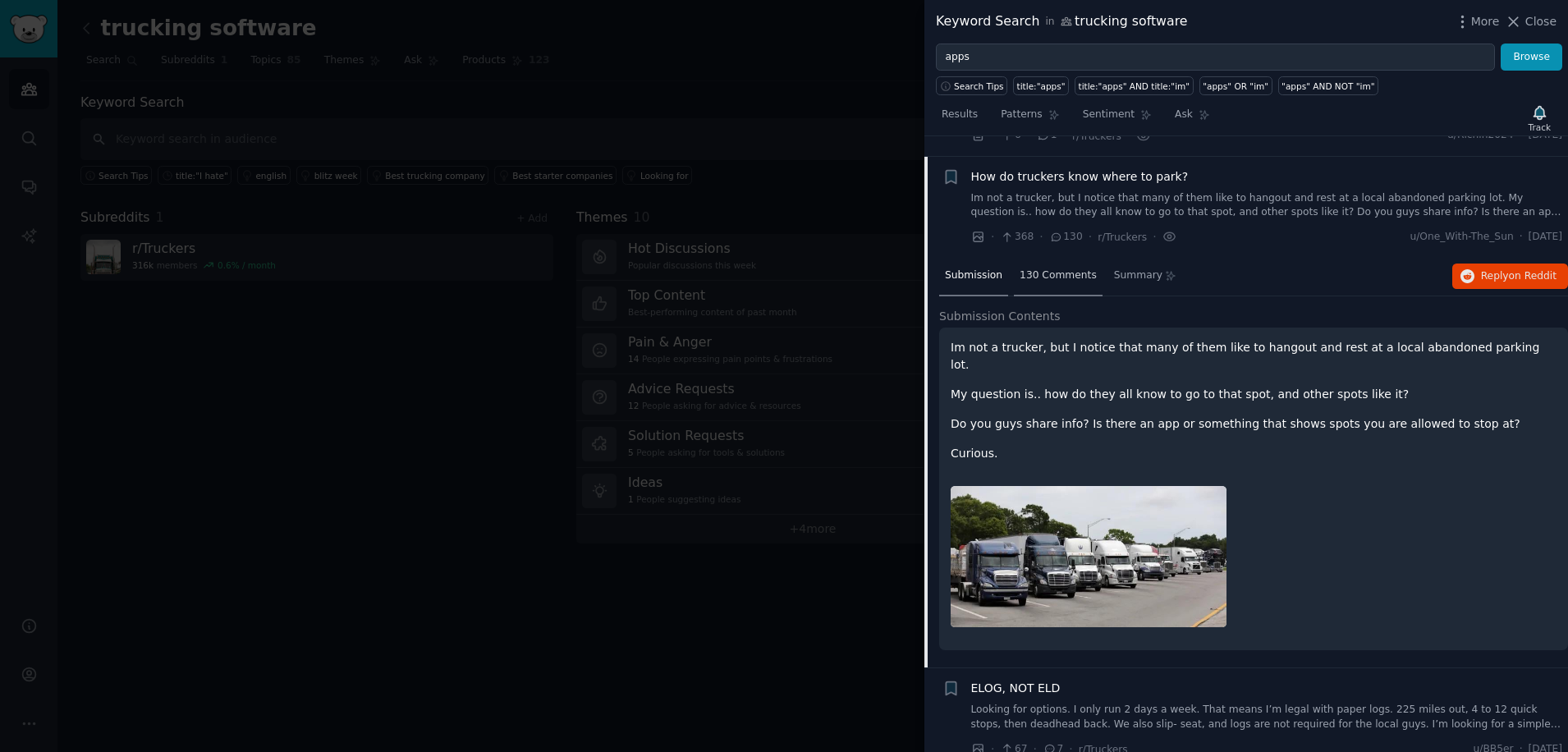
click at [1035, 268] on span "130 Comments" at bounding box center [1058, 276] width 77 height 15
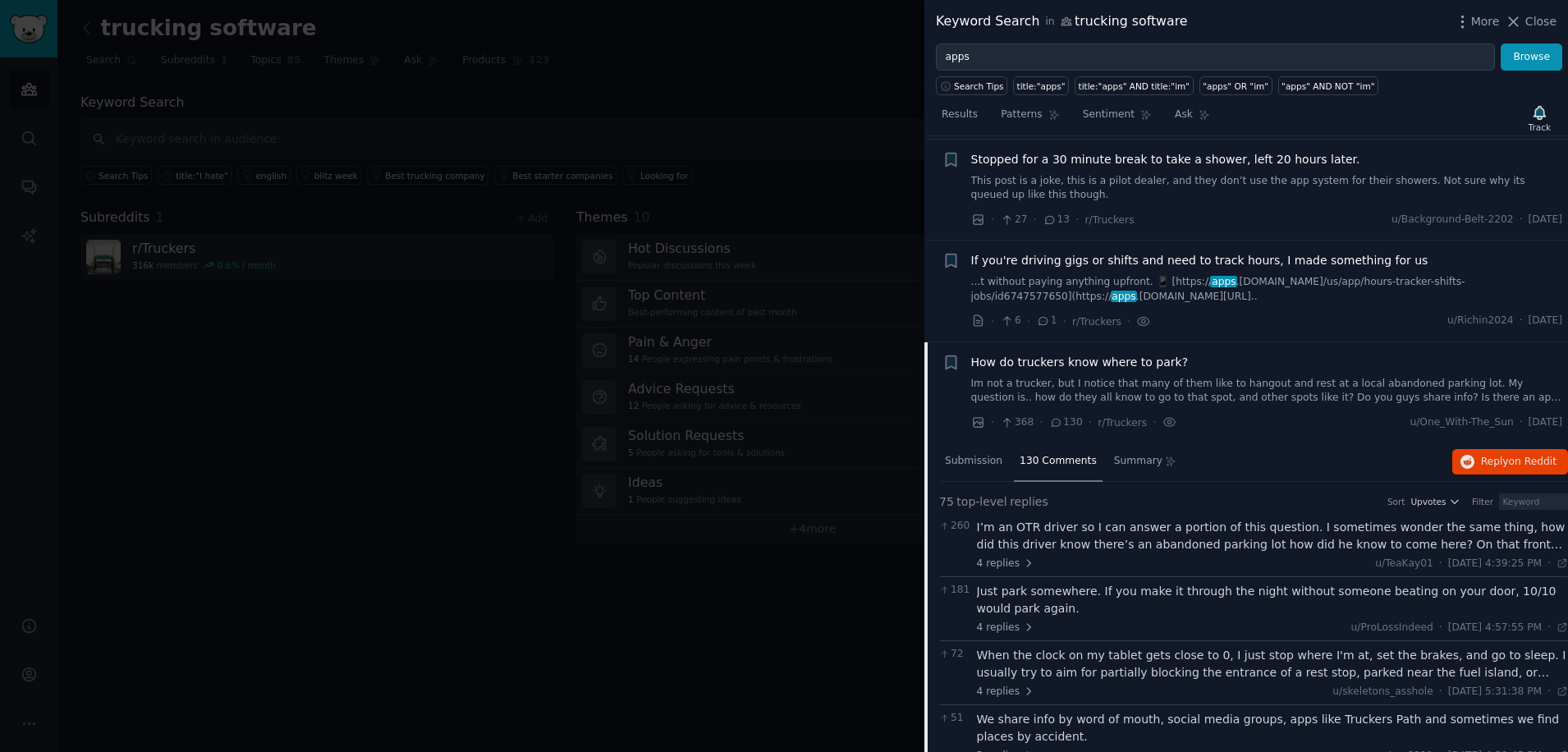
scroll to position [4024, 0]
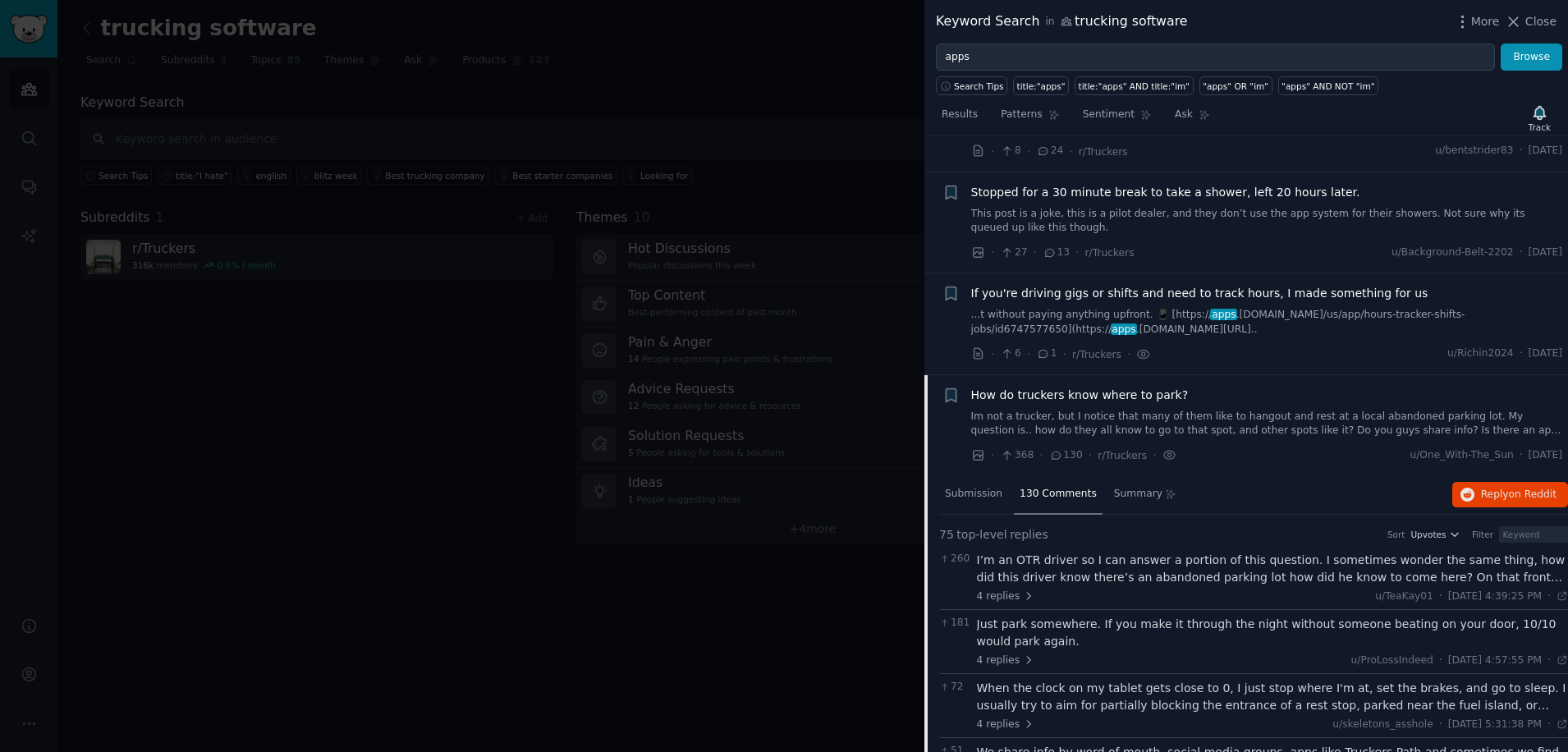
click at [1028, 285] on span "If you're driving gigs or shifts and need to track hours, I made something for …" at bounding box center [1199, 293] width 457 height 17
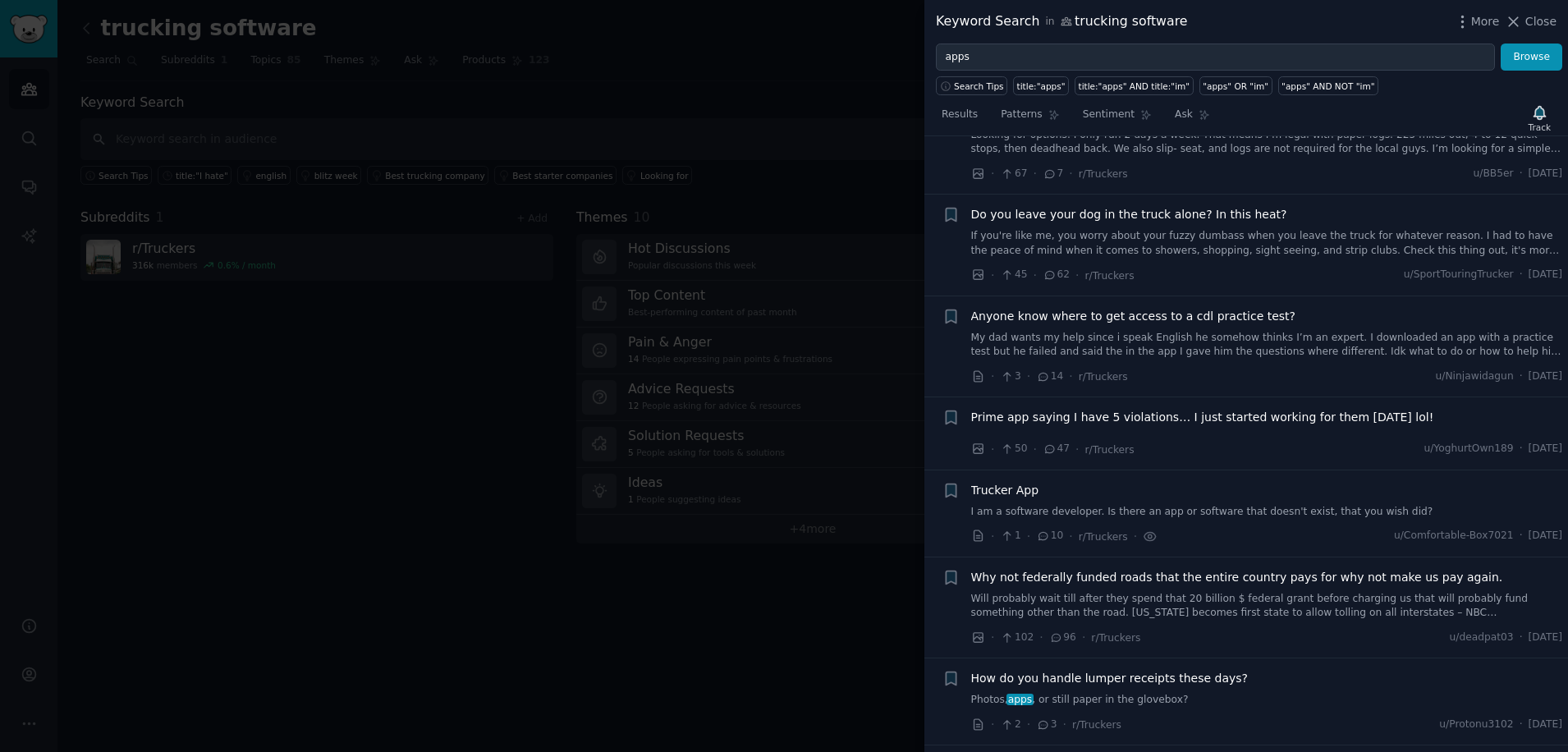
scroll to position [4908, 0]
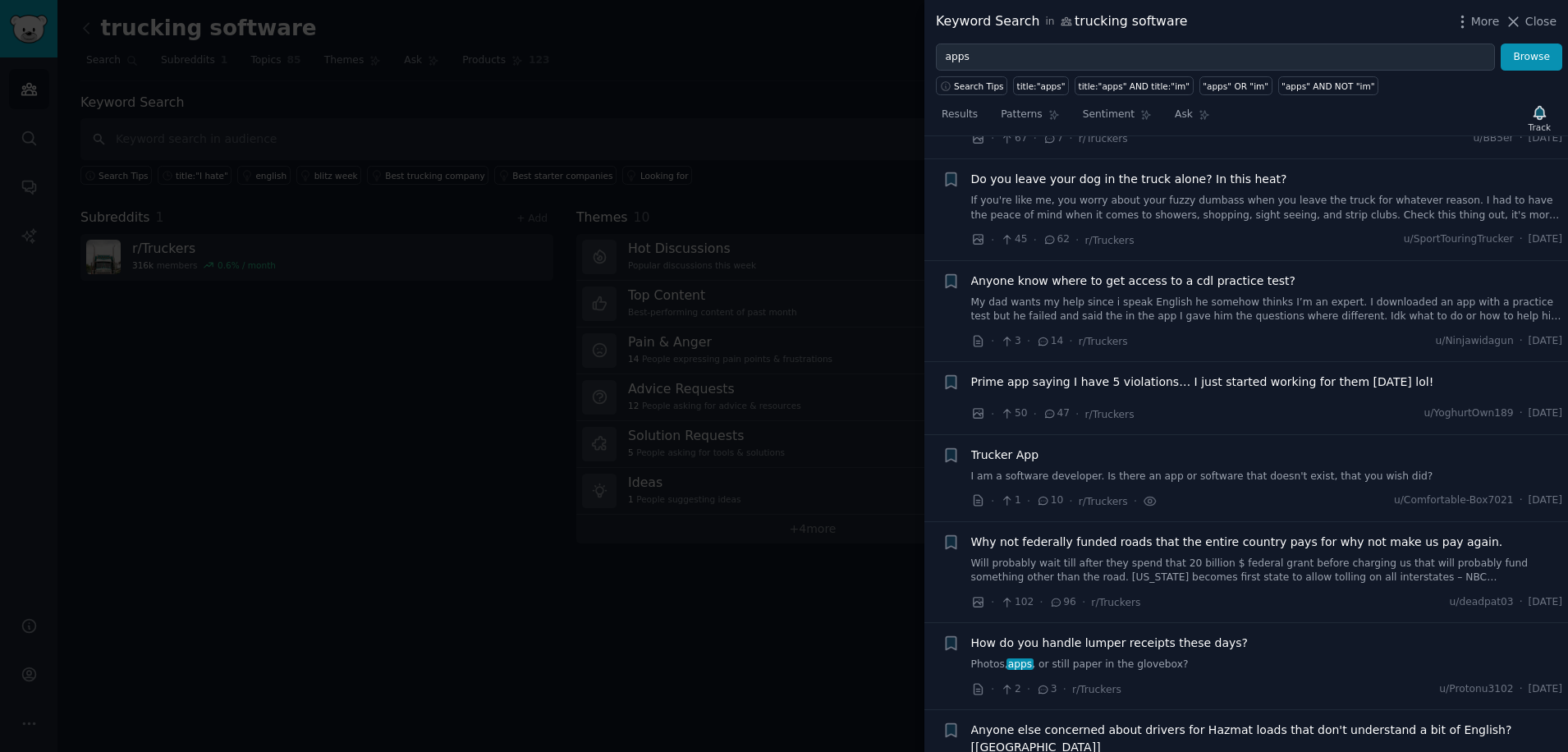
click at [1004, 374] on span "Prime app saying I have 5 violations… I just started working for them [DATE] lo…" at bounding box center [1203, 382] width 463 height 17
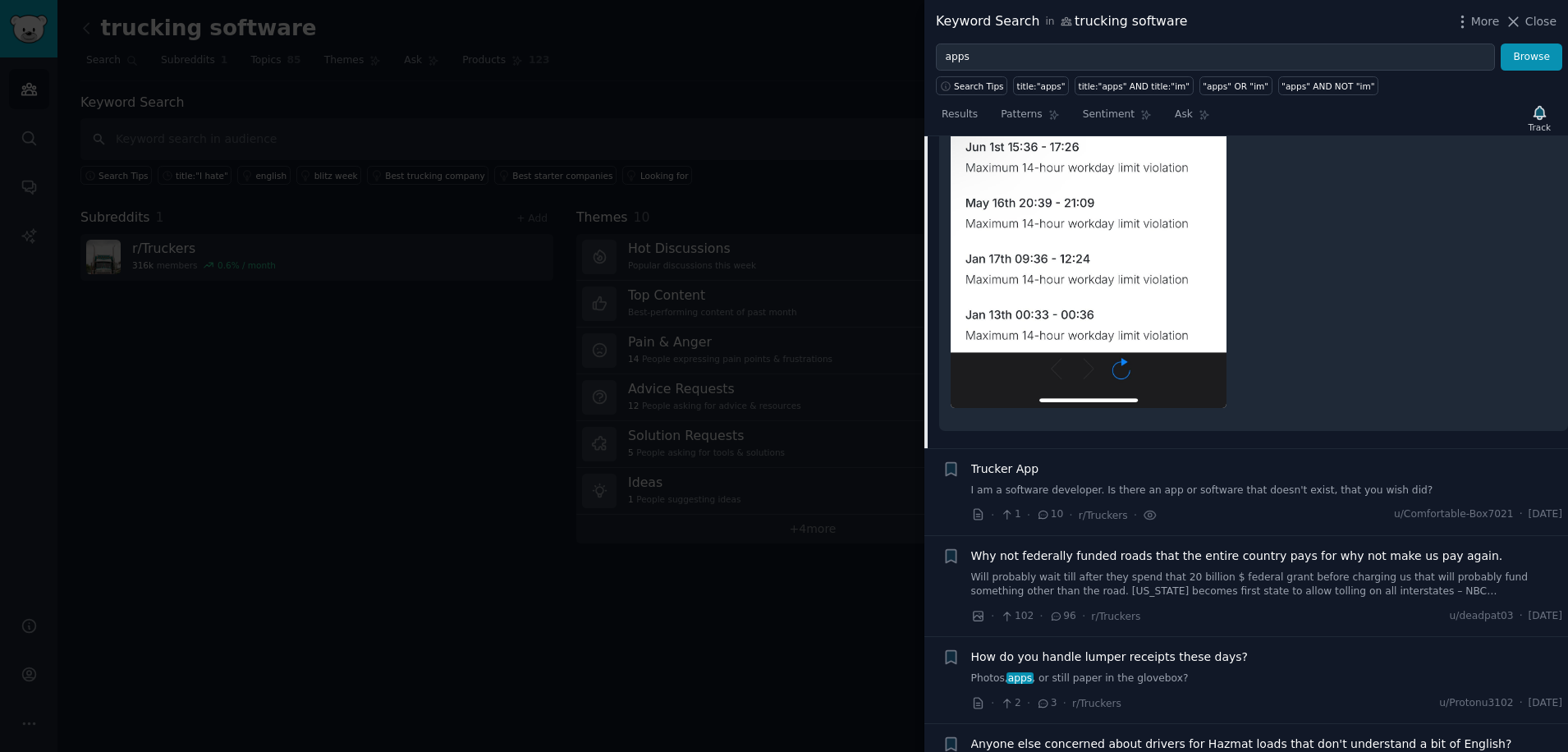
scroll to position [5196, 0]
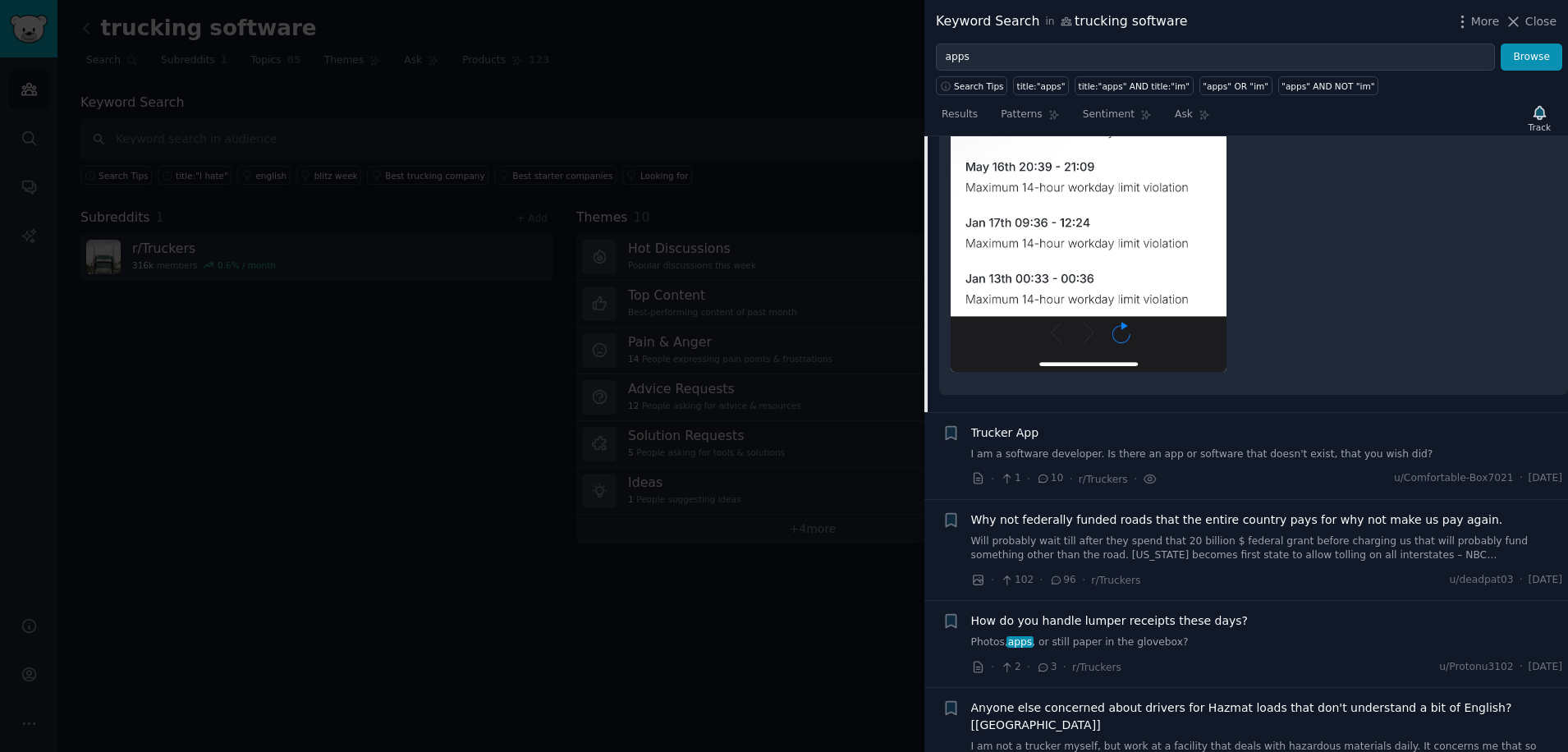
click at [994, 424] on span "Trucker App" at bounding box center [1005, 432] width 68 height 17
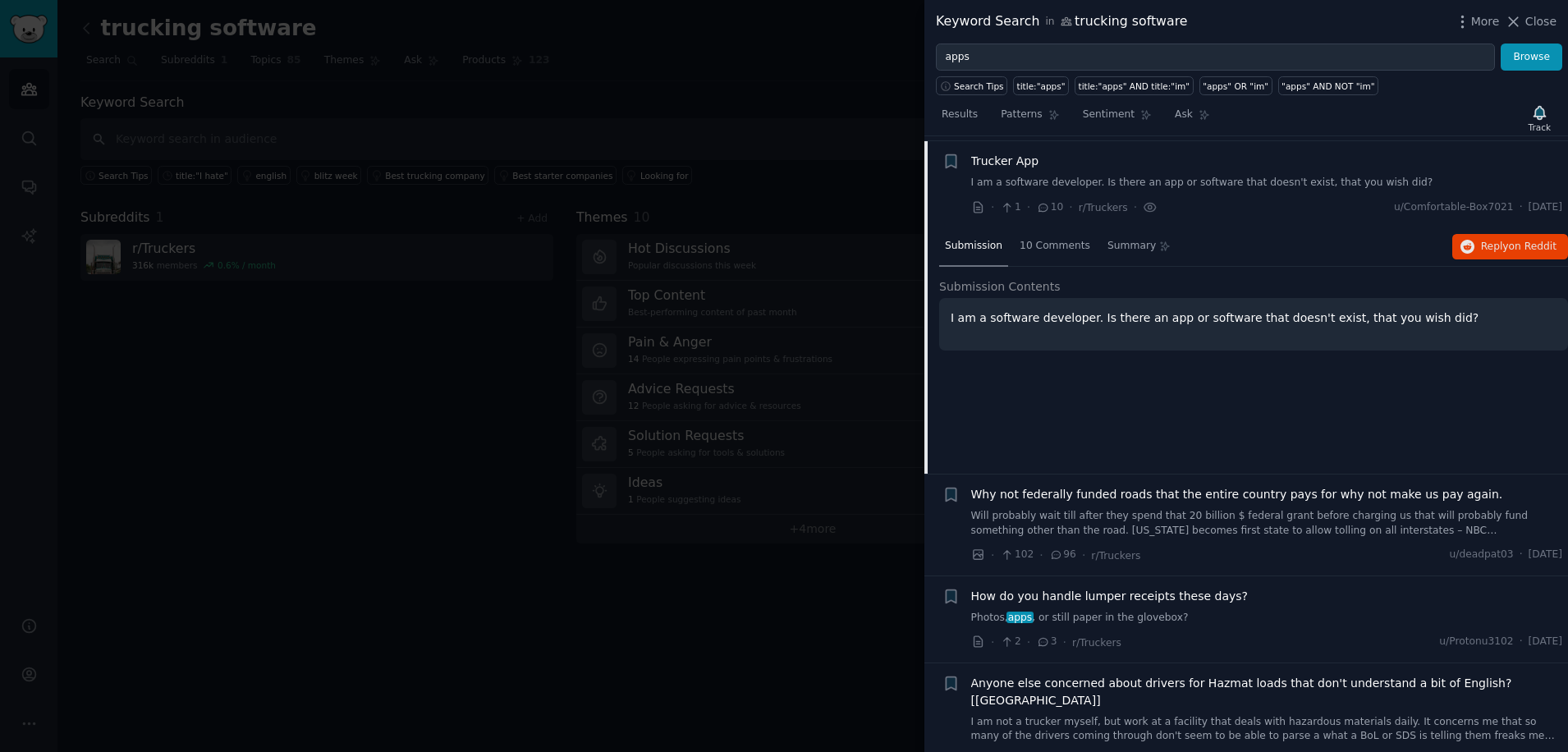
scroll to position [4721, 0]
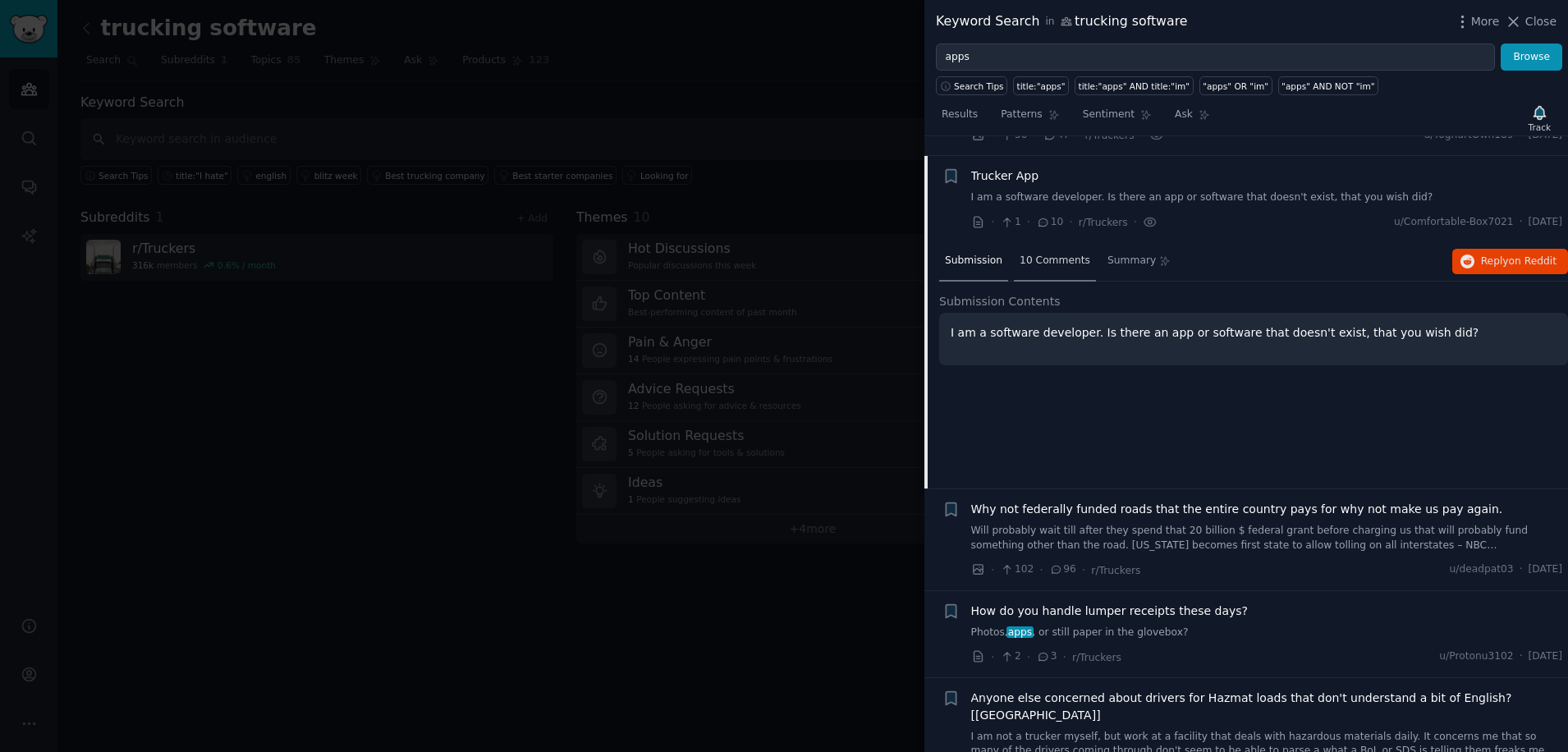
click at [1025, 254] on span "10 Comments" at bounding box center [1055, 261] width 71 height 15
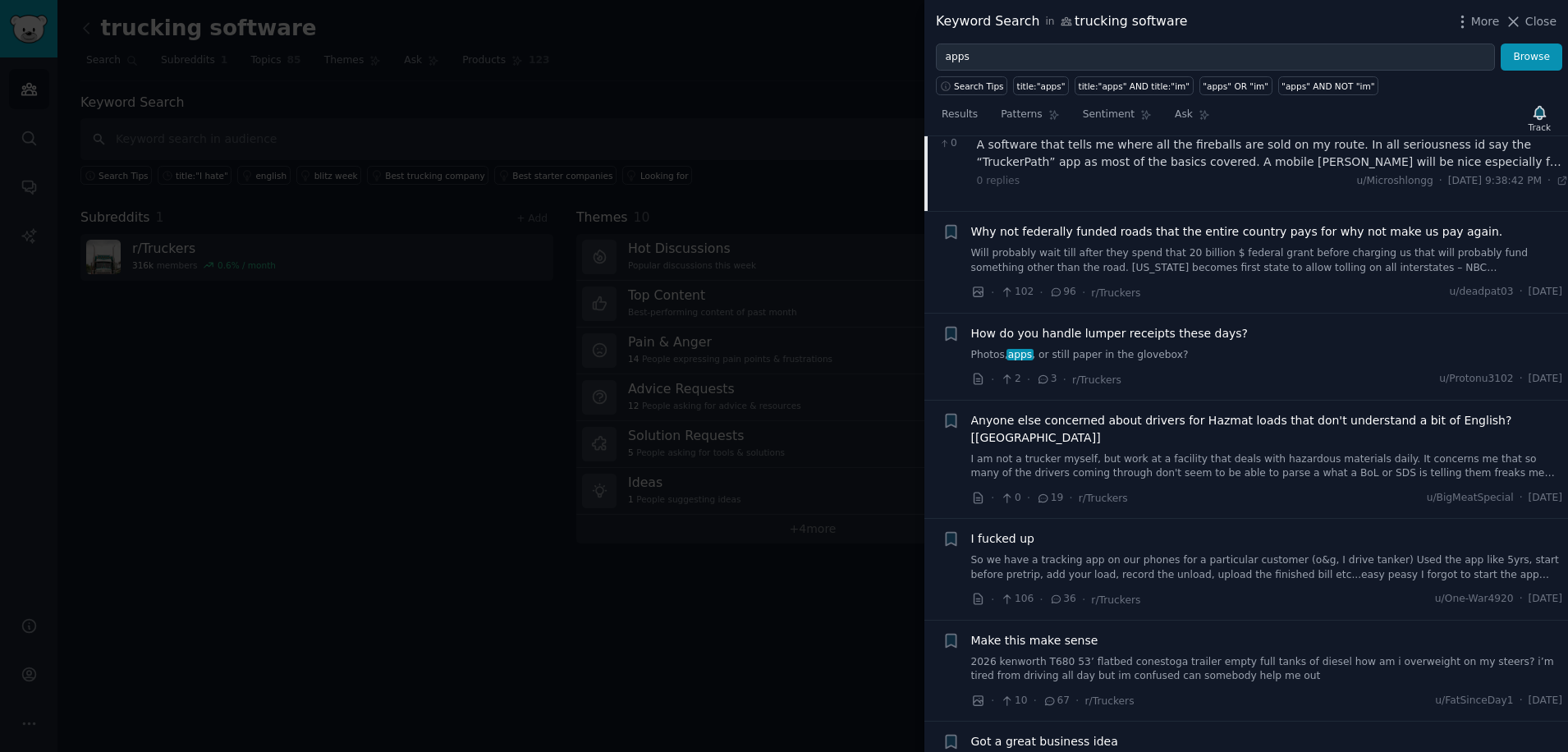
scroll to position [5050, 0]
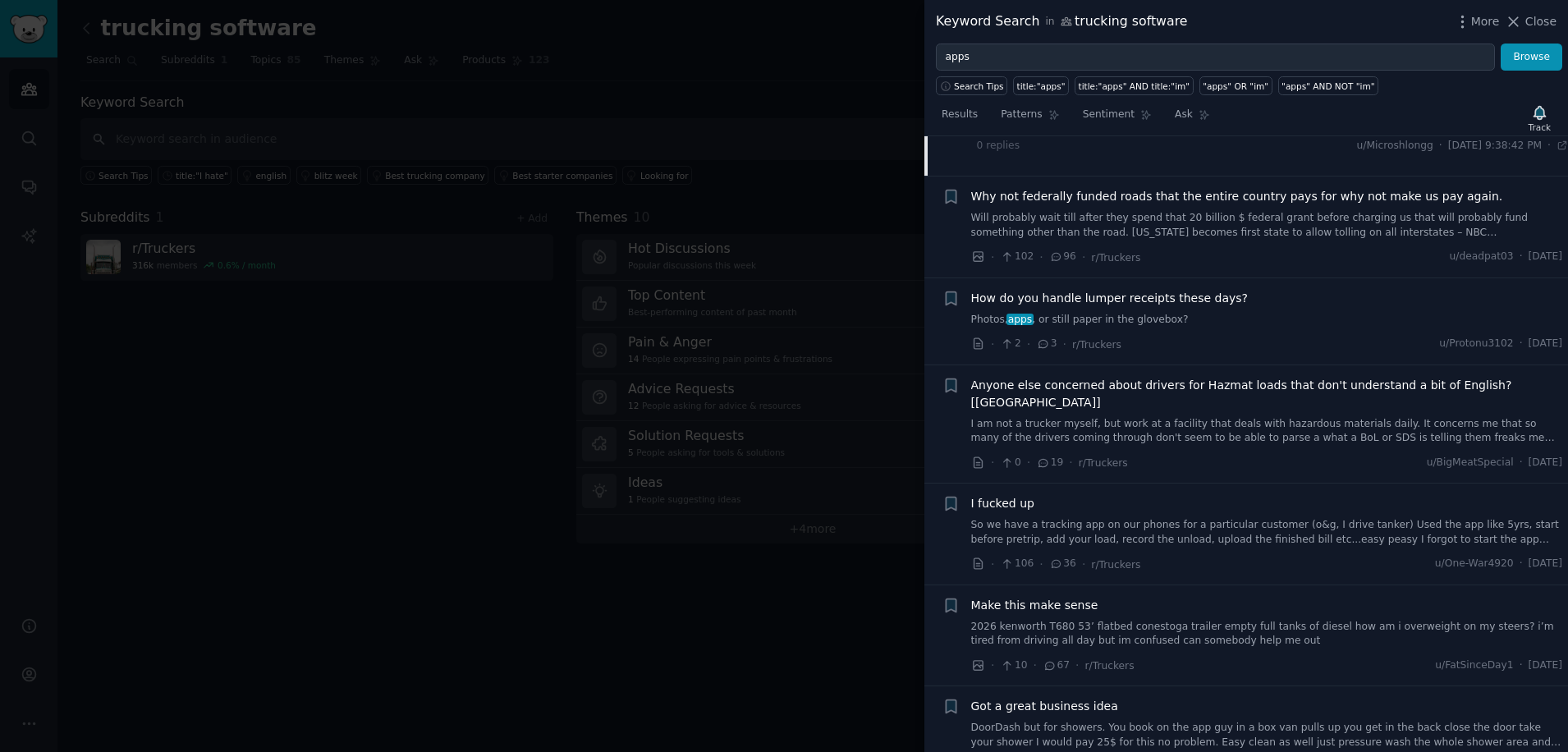
click at [988, 496] on span "I fucked up" at bounding box center [1003, 504] width 63 height 17
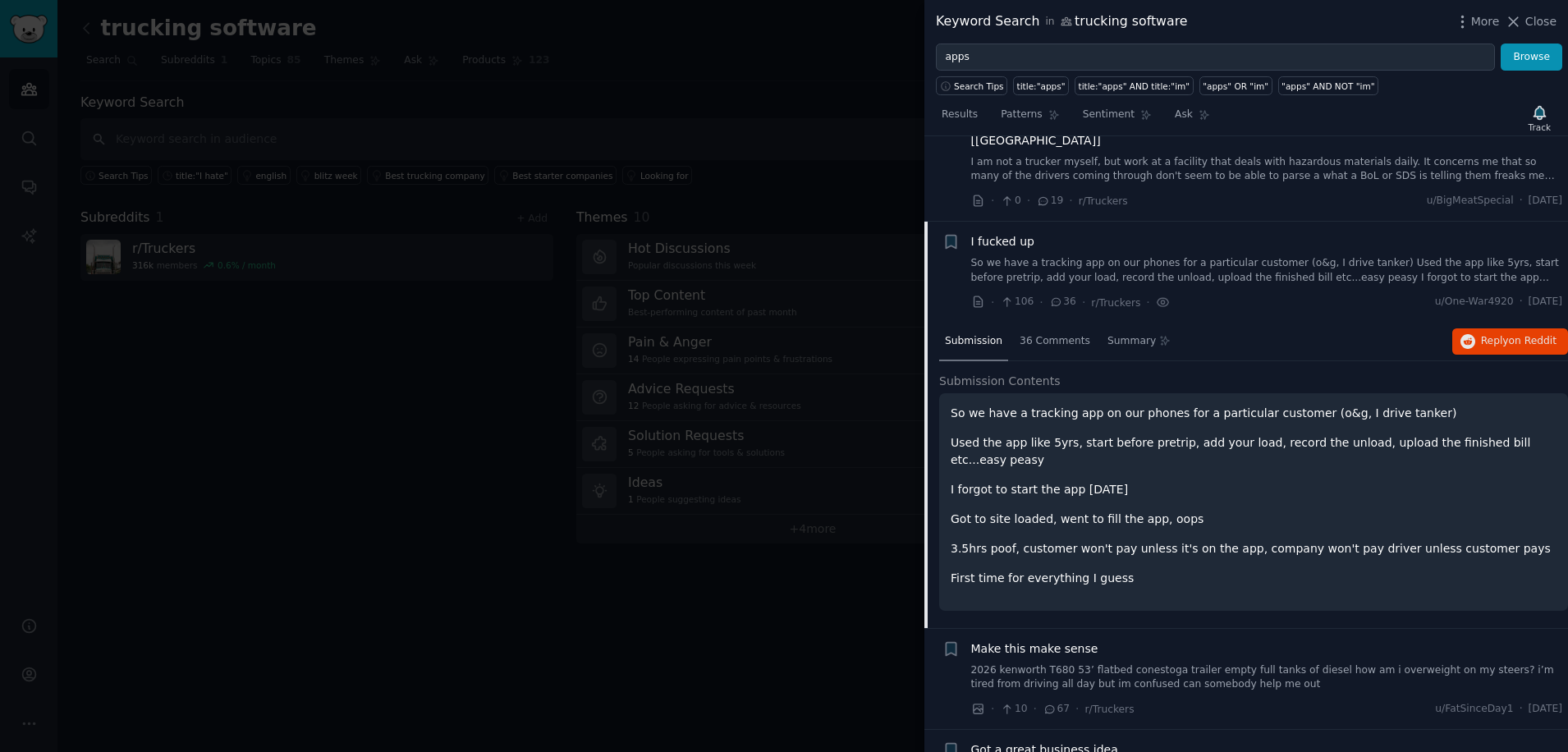
scroll to position [5098, 0]
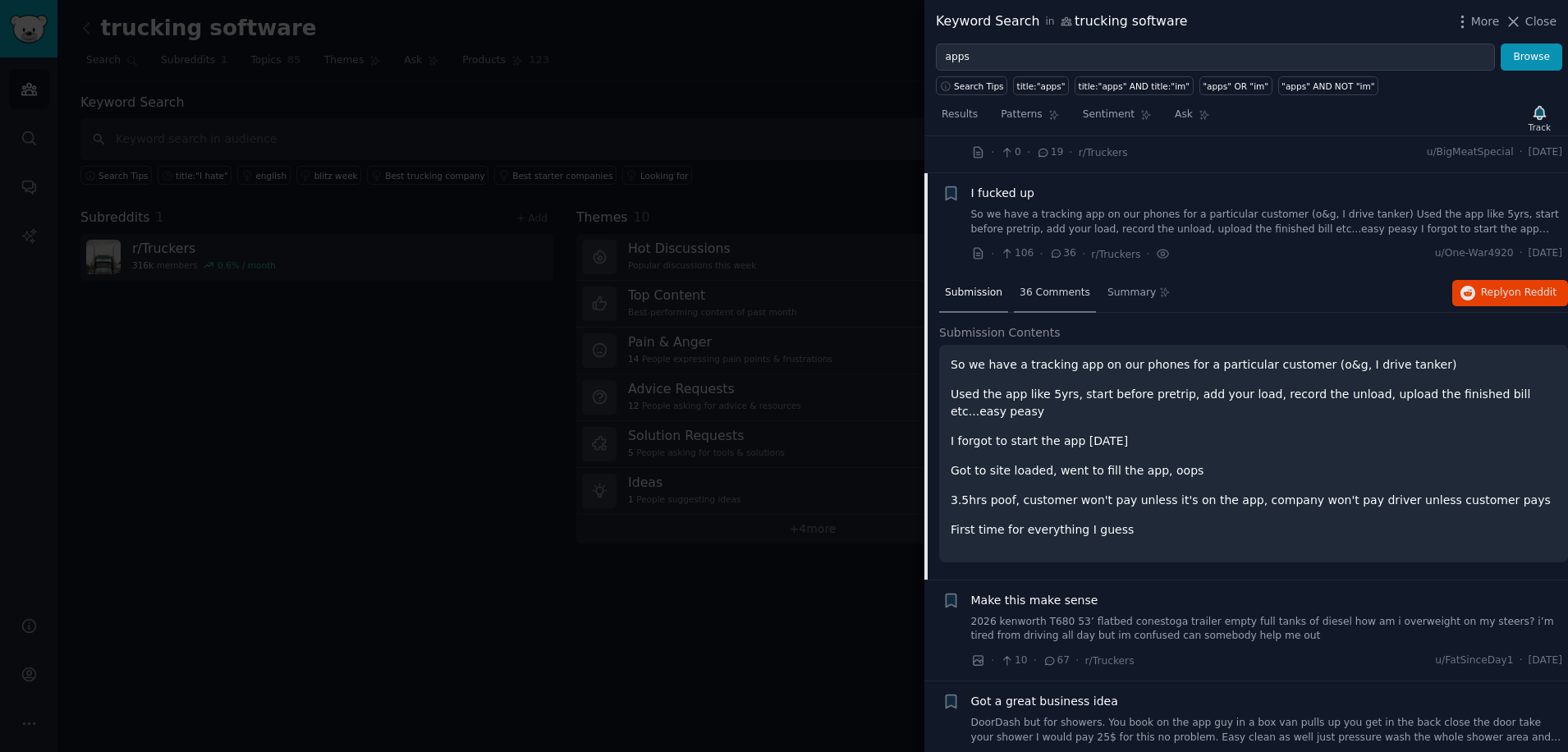
click at [1036, 286] on span "36 Comments" at bounding box center [1055, 293] width 71 height 15
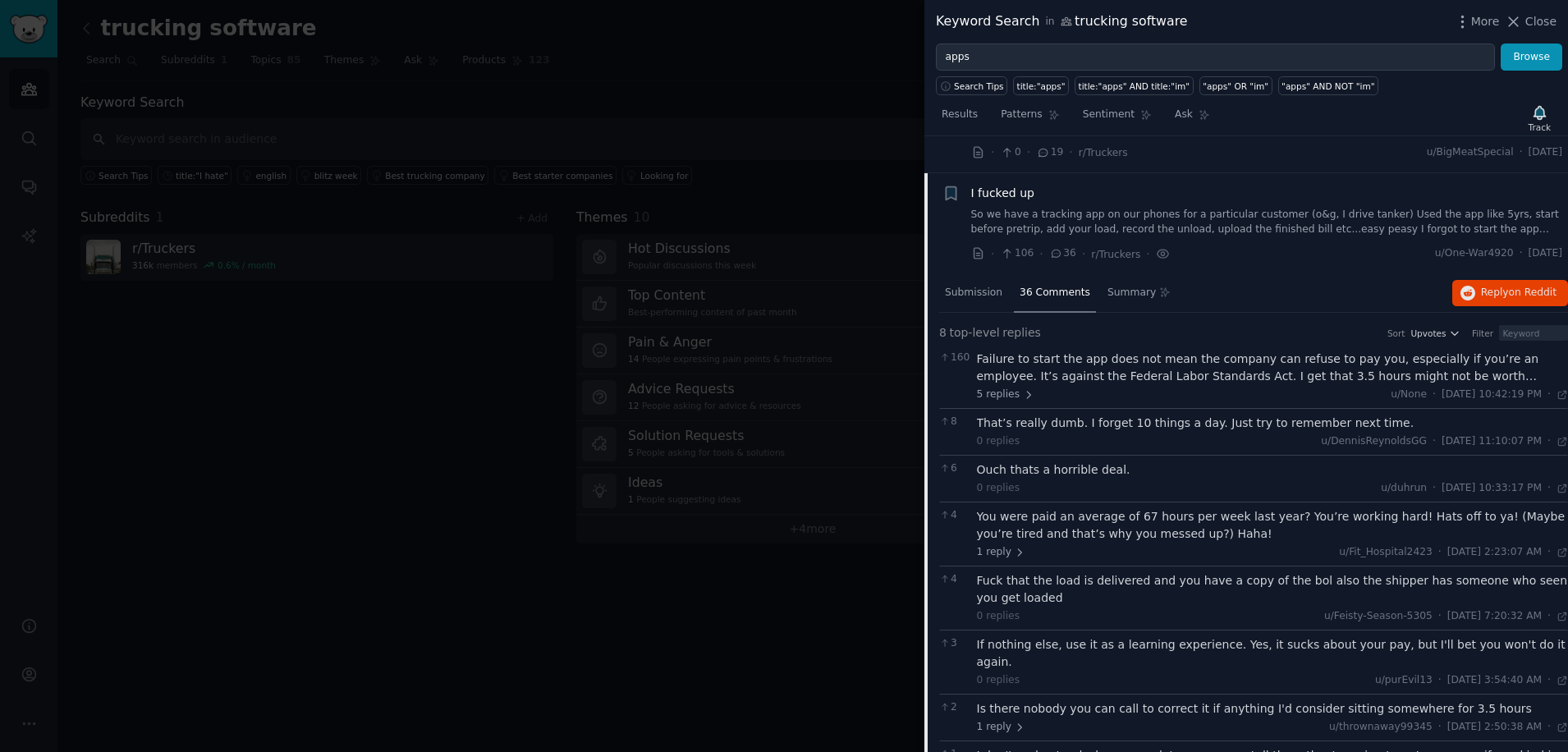
click at [1008, 350] on div "Failure to start the app does not mean the company can refuse to pay you, espec…" at bounding box center [1272, 368] width 592 height 35
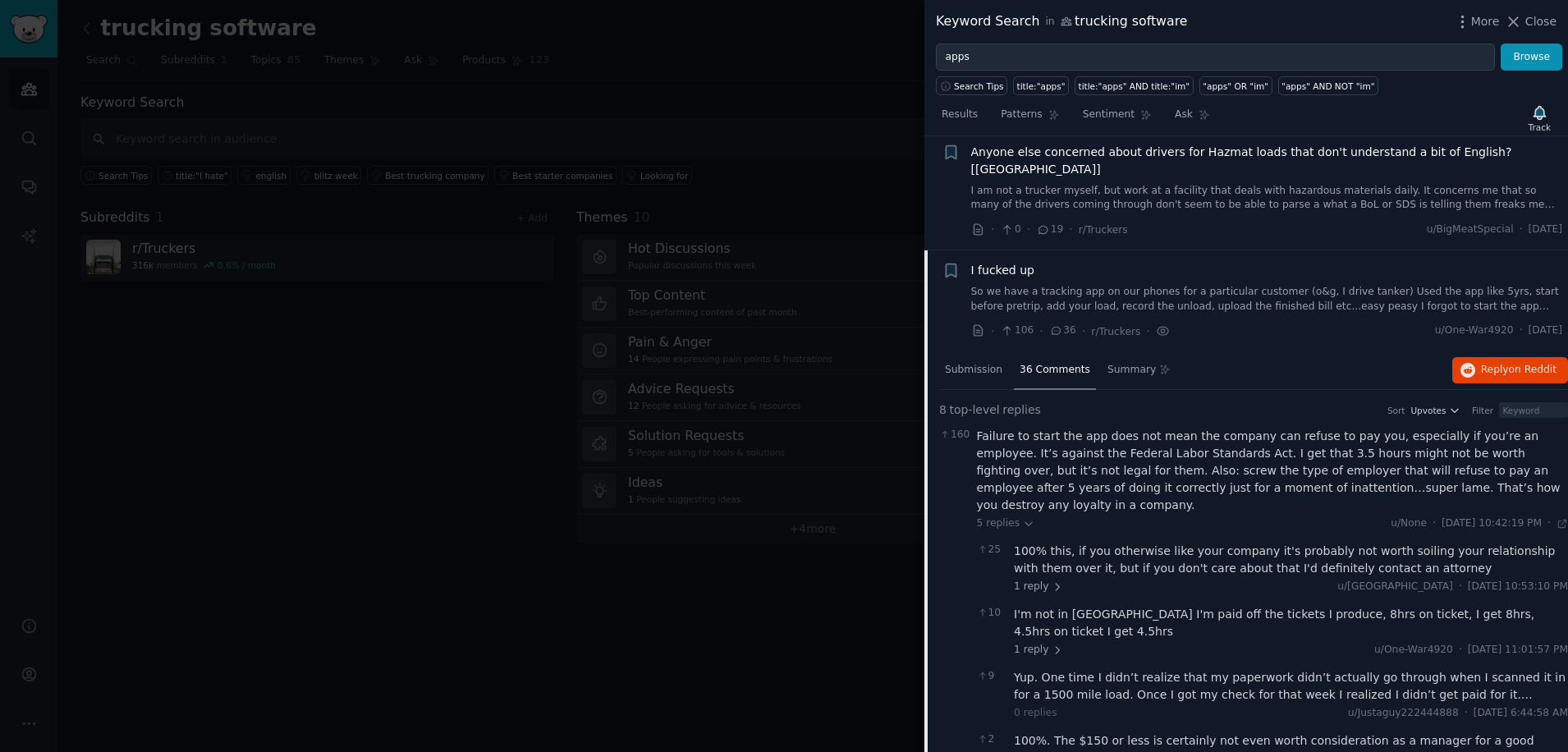
scroll to position [4989, 0]
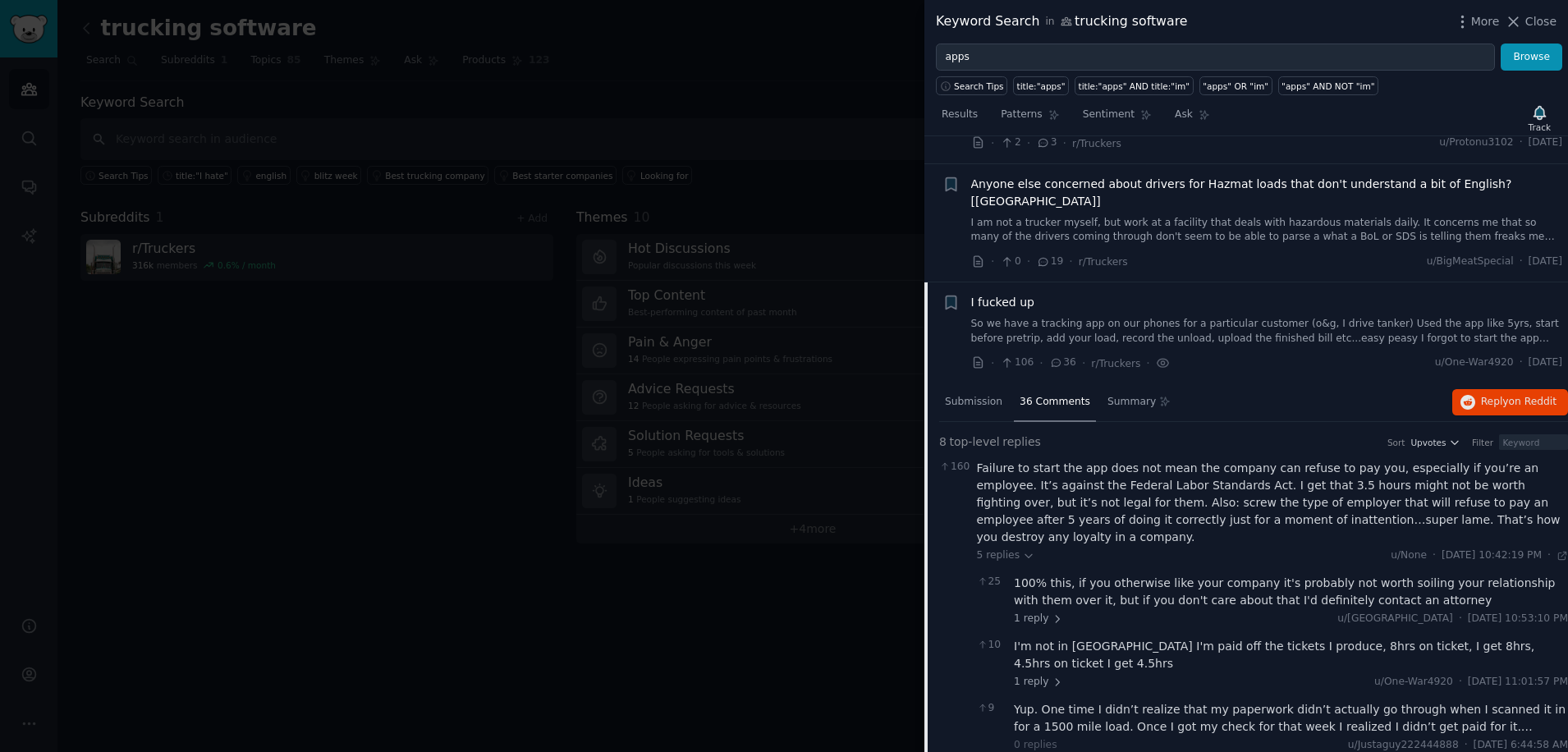
click at [1034, 395] on span "36 Comments" at bounding box center [1055, 403] width 71 height 15
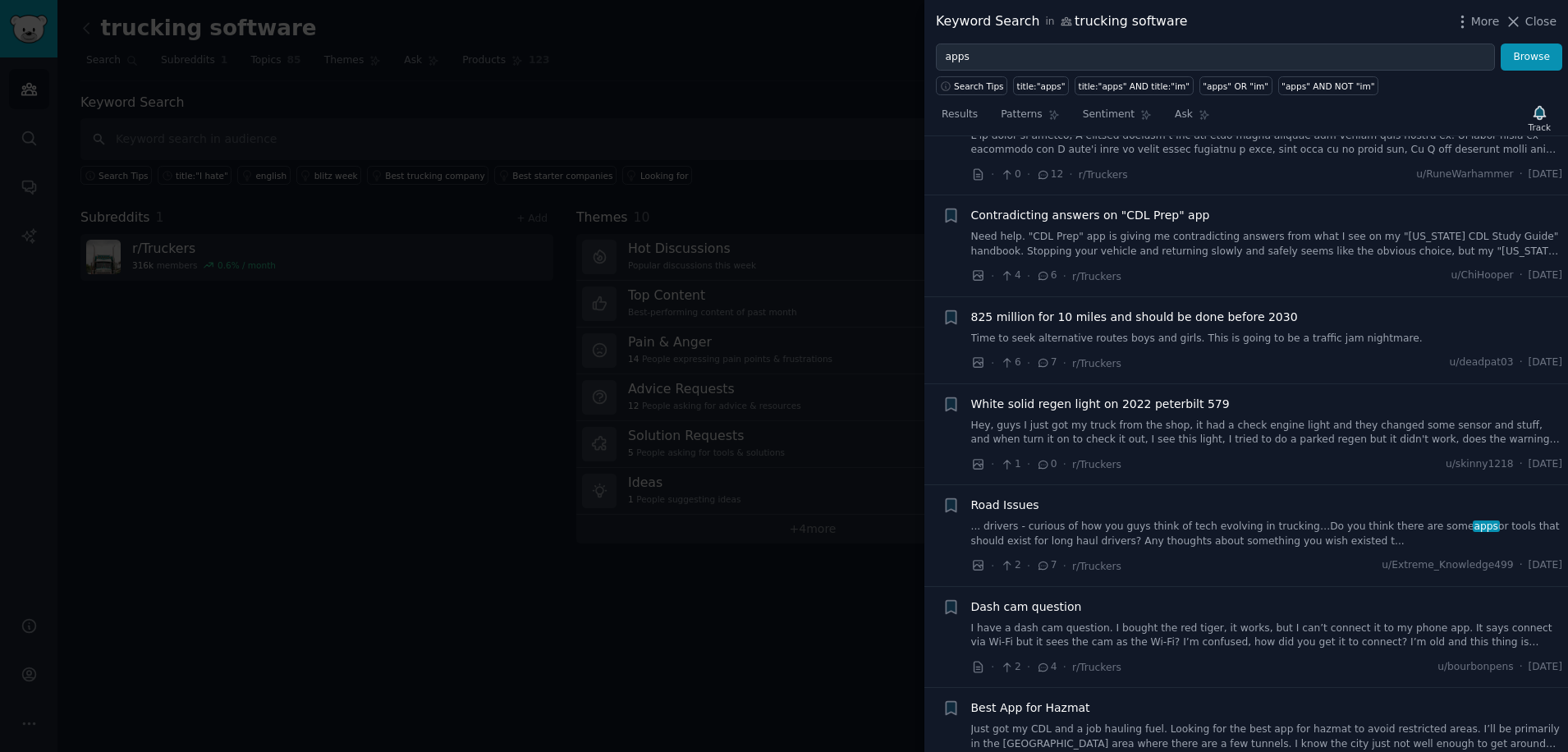
scroll to position [6521, 0]
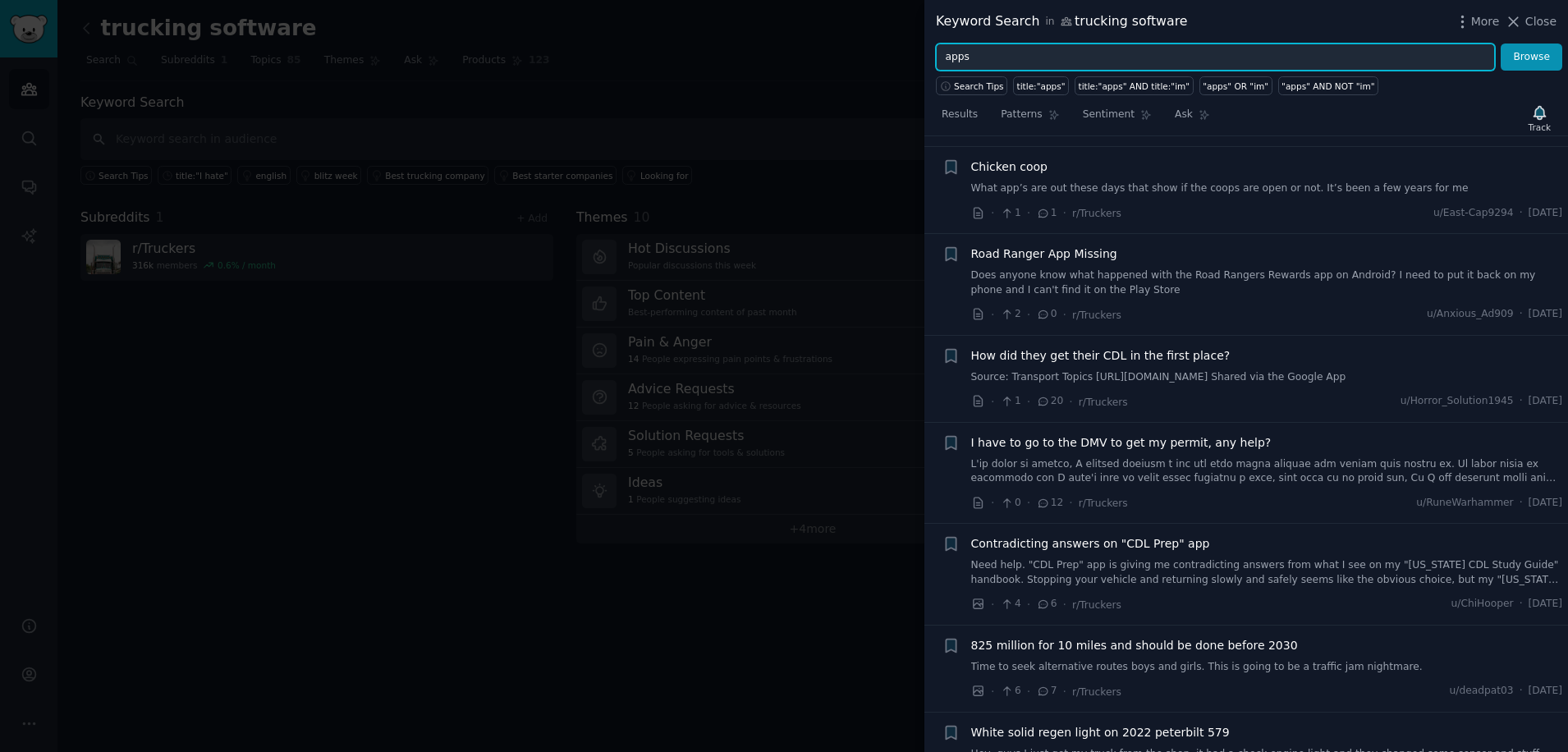
click at [973, 63] on input "apps" at bounding box center [1216, 57] width 559 height 28
drag, startPoint x: 971, startPoint y: 60, endPoint x: 931, endPoint y: 61, distance: 40.0
click at [931, 61] on div "apps Browse" at bounding box center [1247, 57] width 644 height 28
click at [1501, 43] on button "Browse" at bounding box center [1531, 57] width 61 height 28
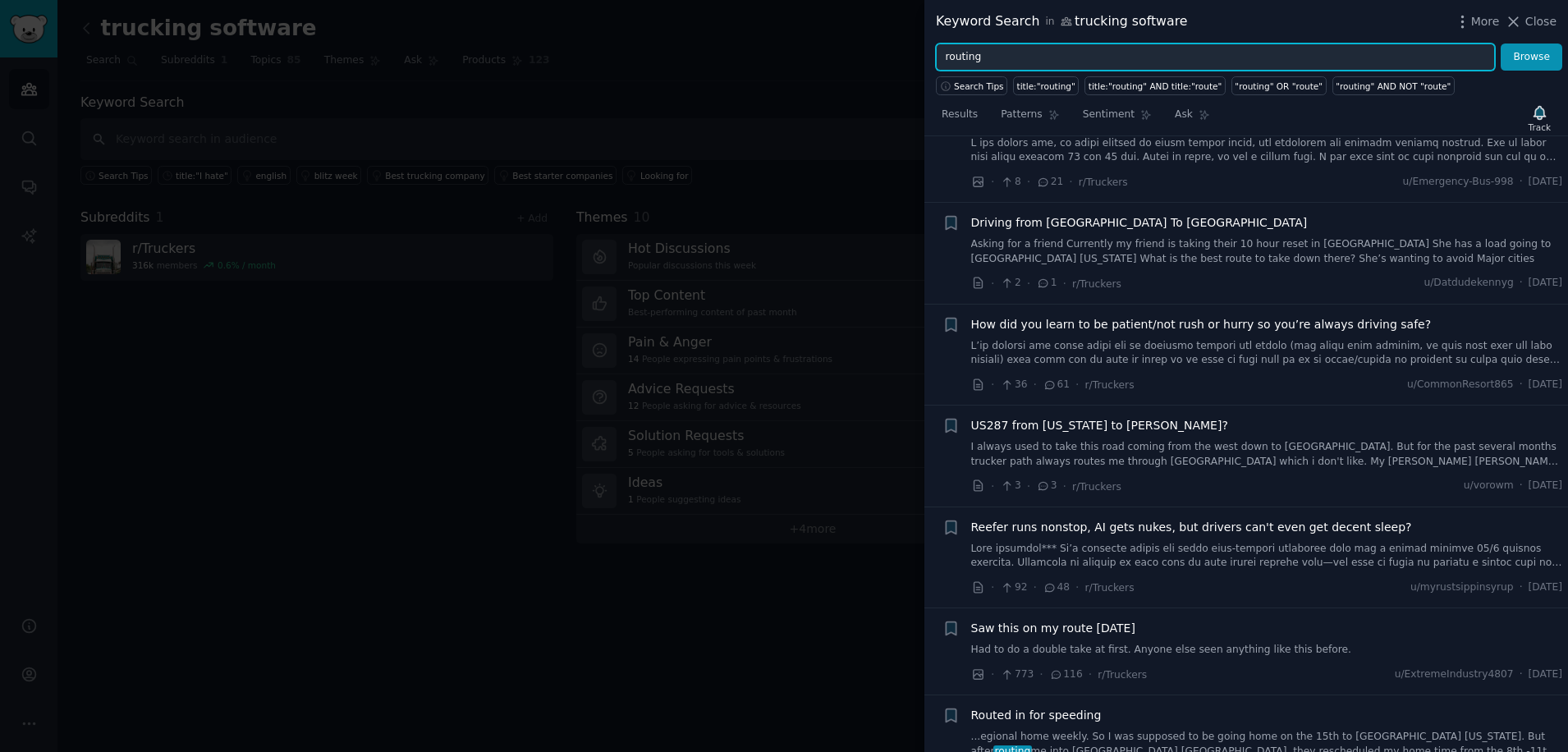
scroll to position [548, 0]
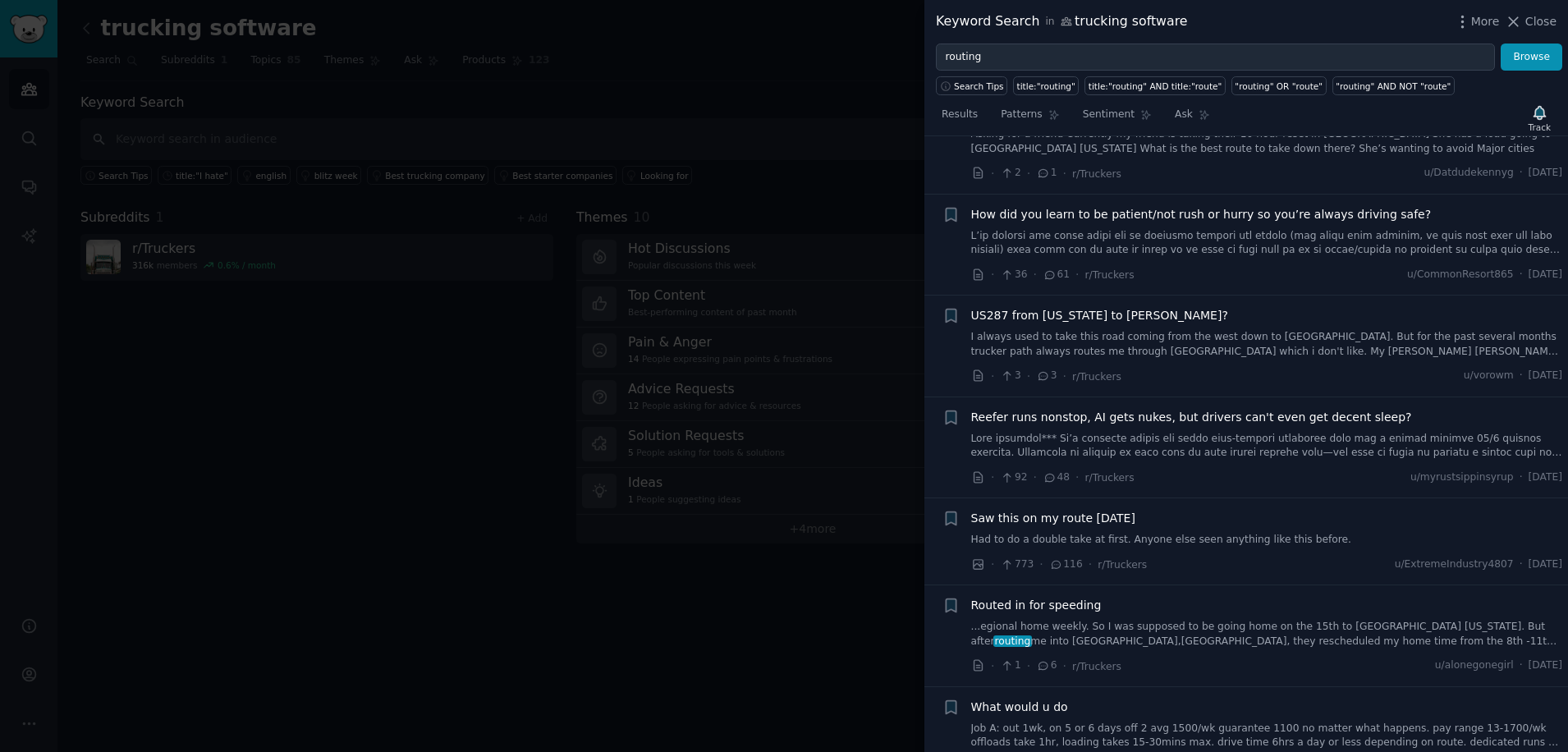
click at [997, 597] on span "Routed in for speeding" at bounding box center [1036, 605] width 130 height 17
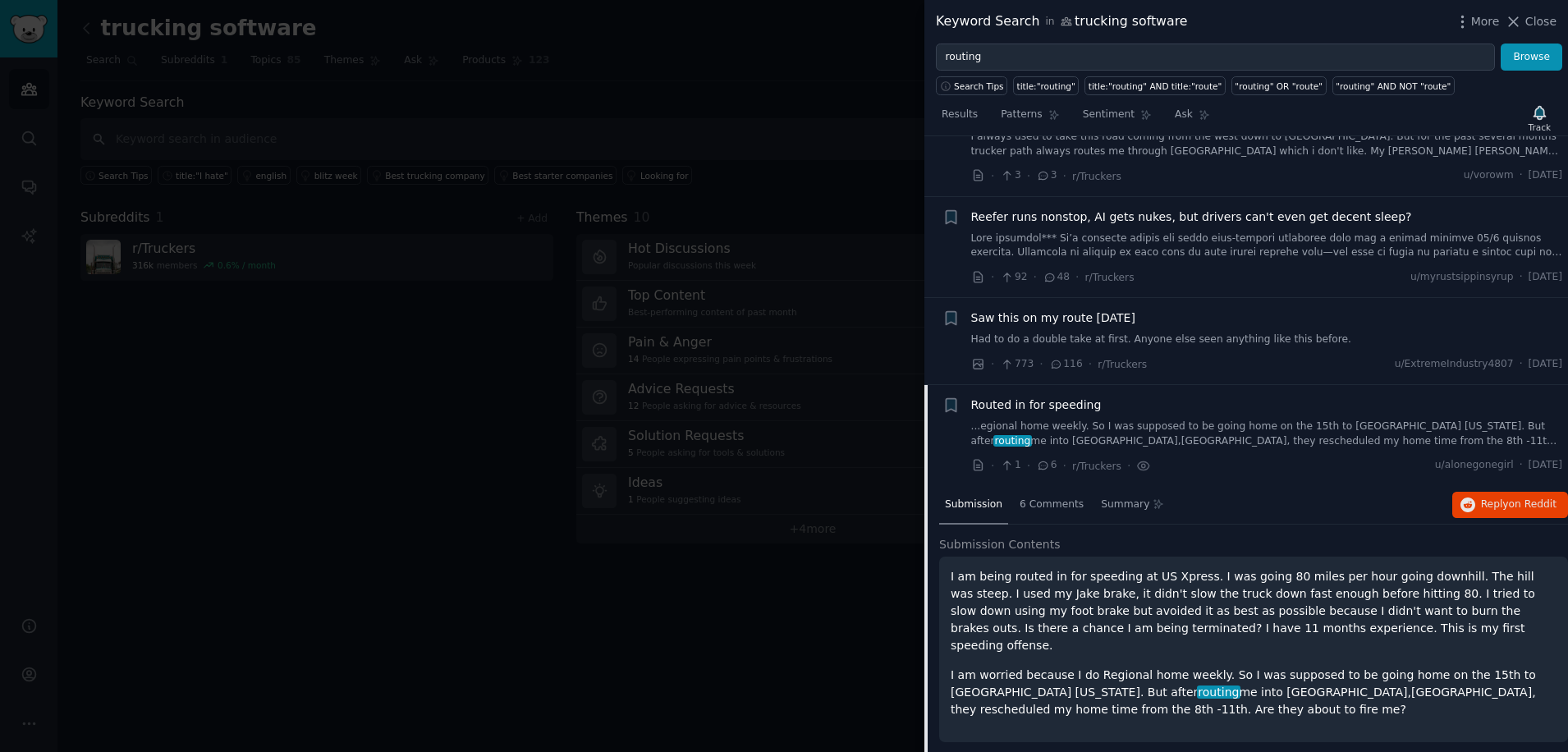
scroll to position [968, 0]
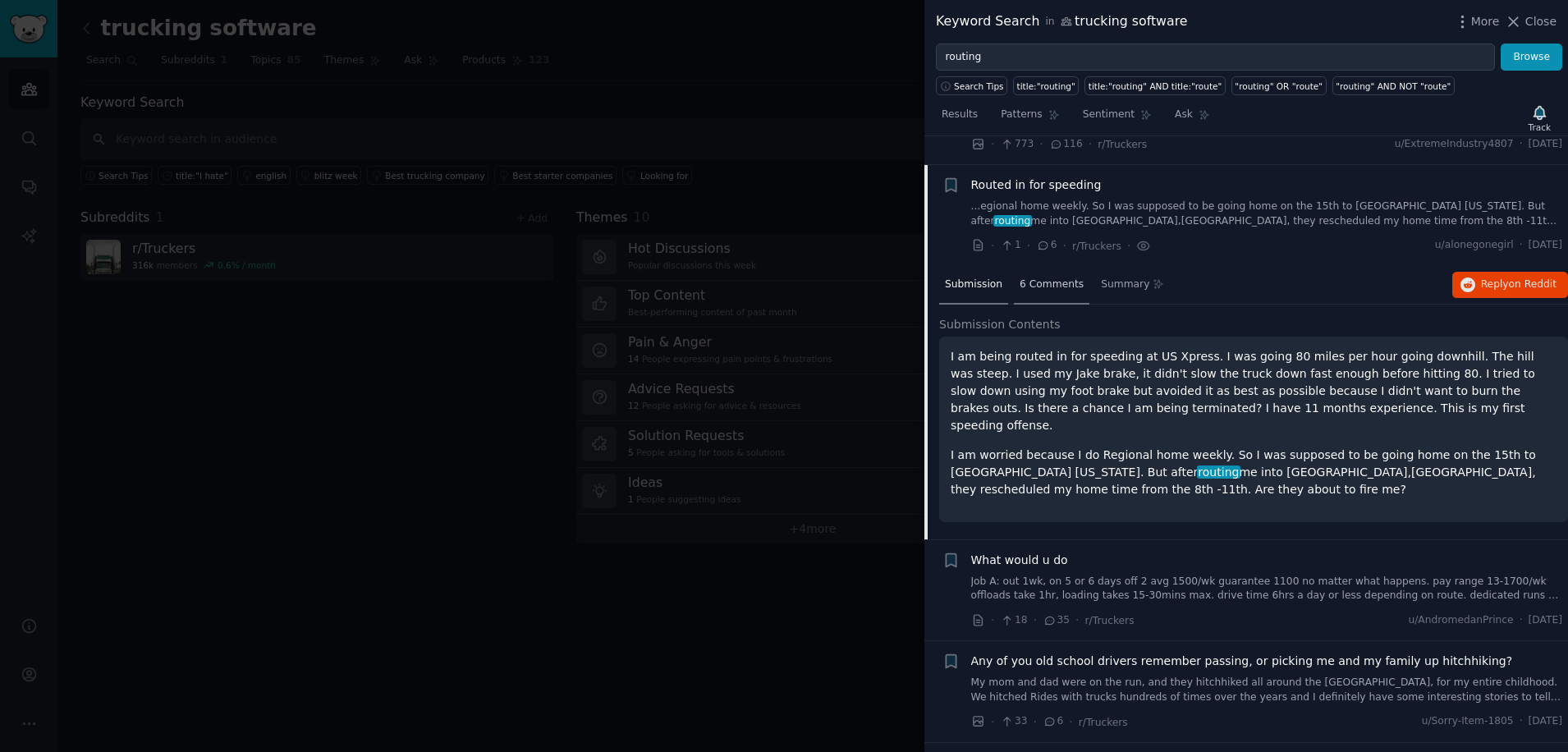
click at [1058, 277] on span "6 Comments" at bounding box center [1052, 285] width 64 height 15
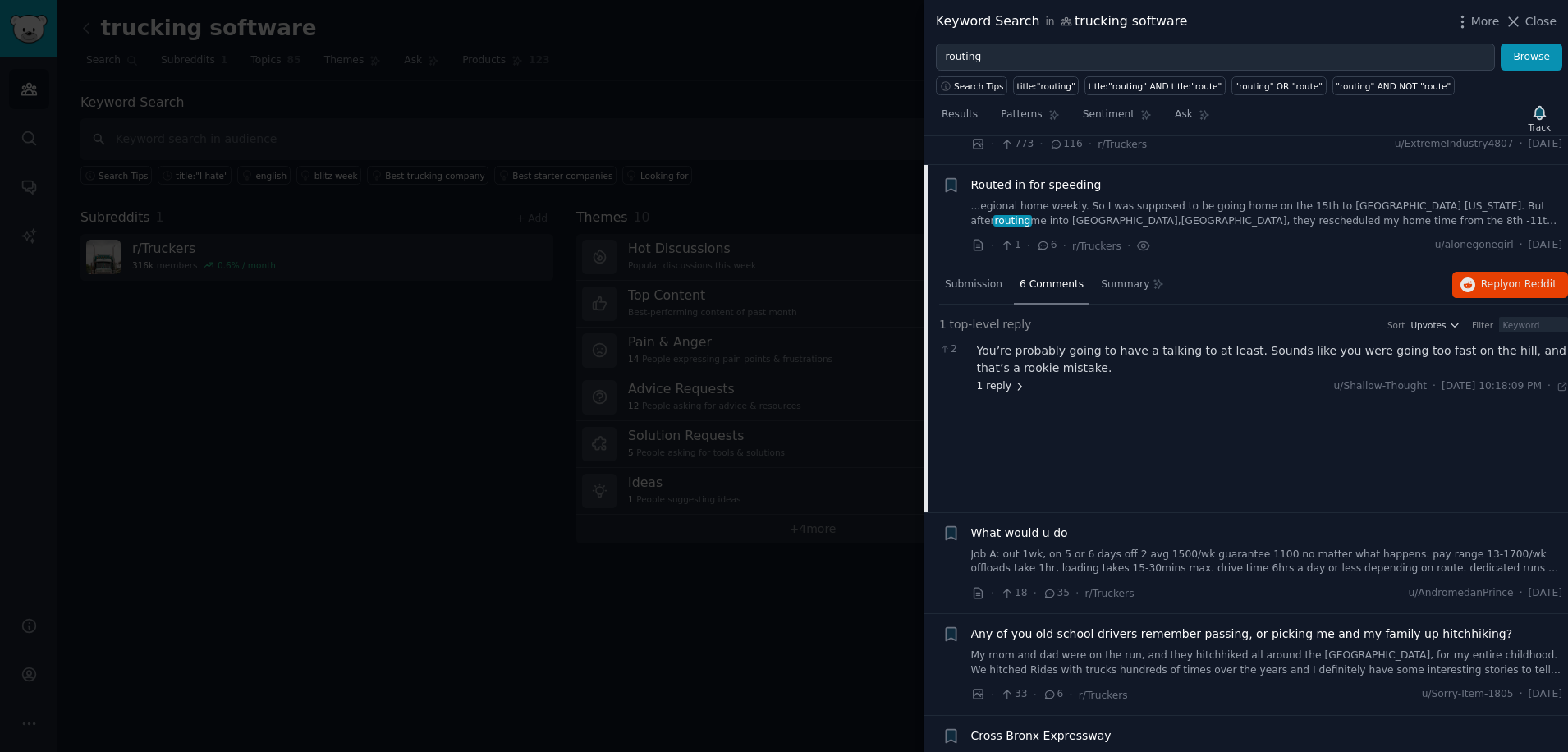
click at [1001, 379] on span "1 reply" at bounding box center [1001, 387] width 49 height 15
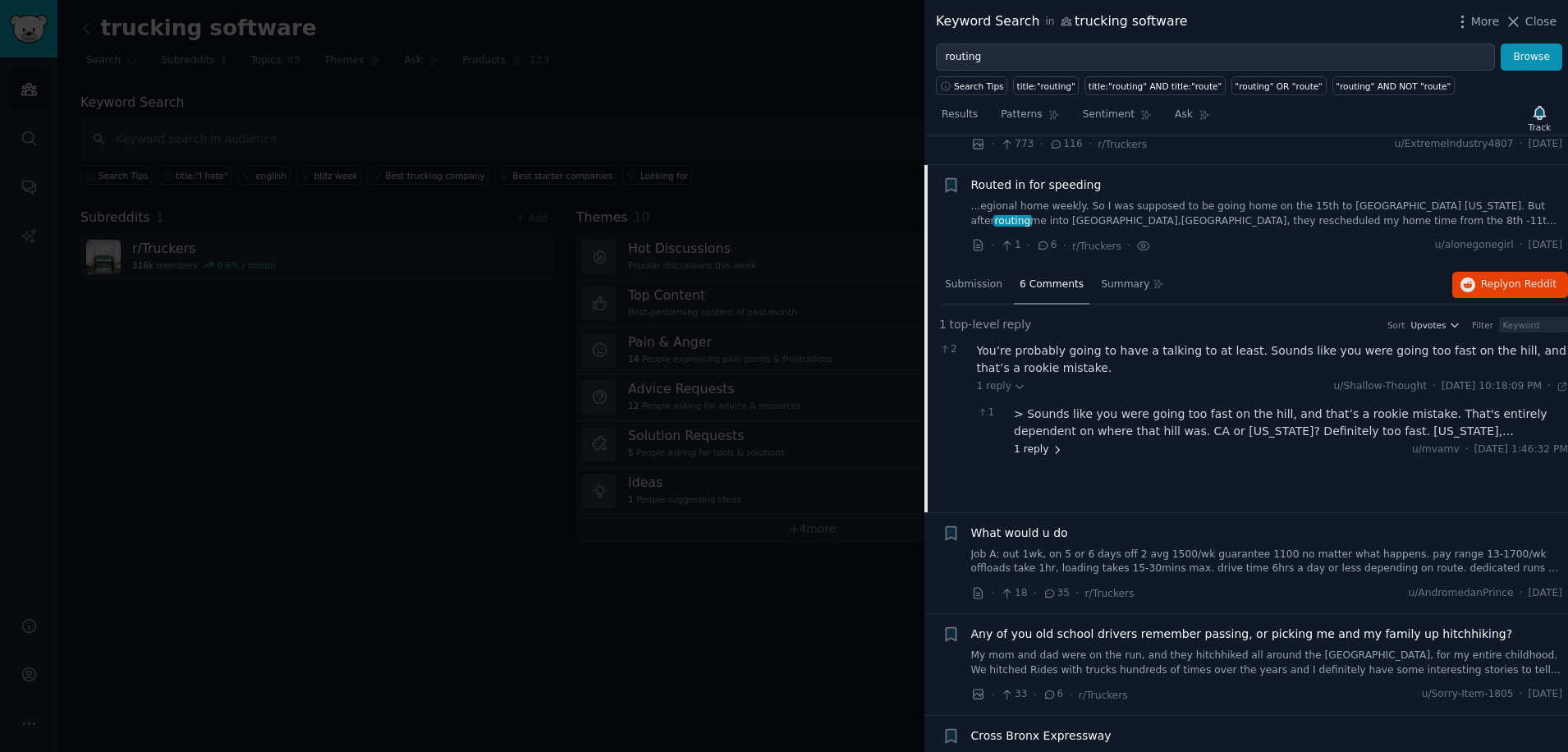
click at [1032, 442] on span "1 reply" at bounding box center [1038, 450] width 49 height 15
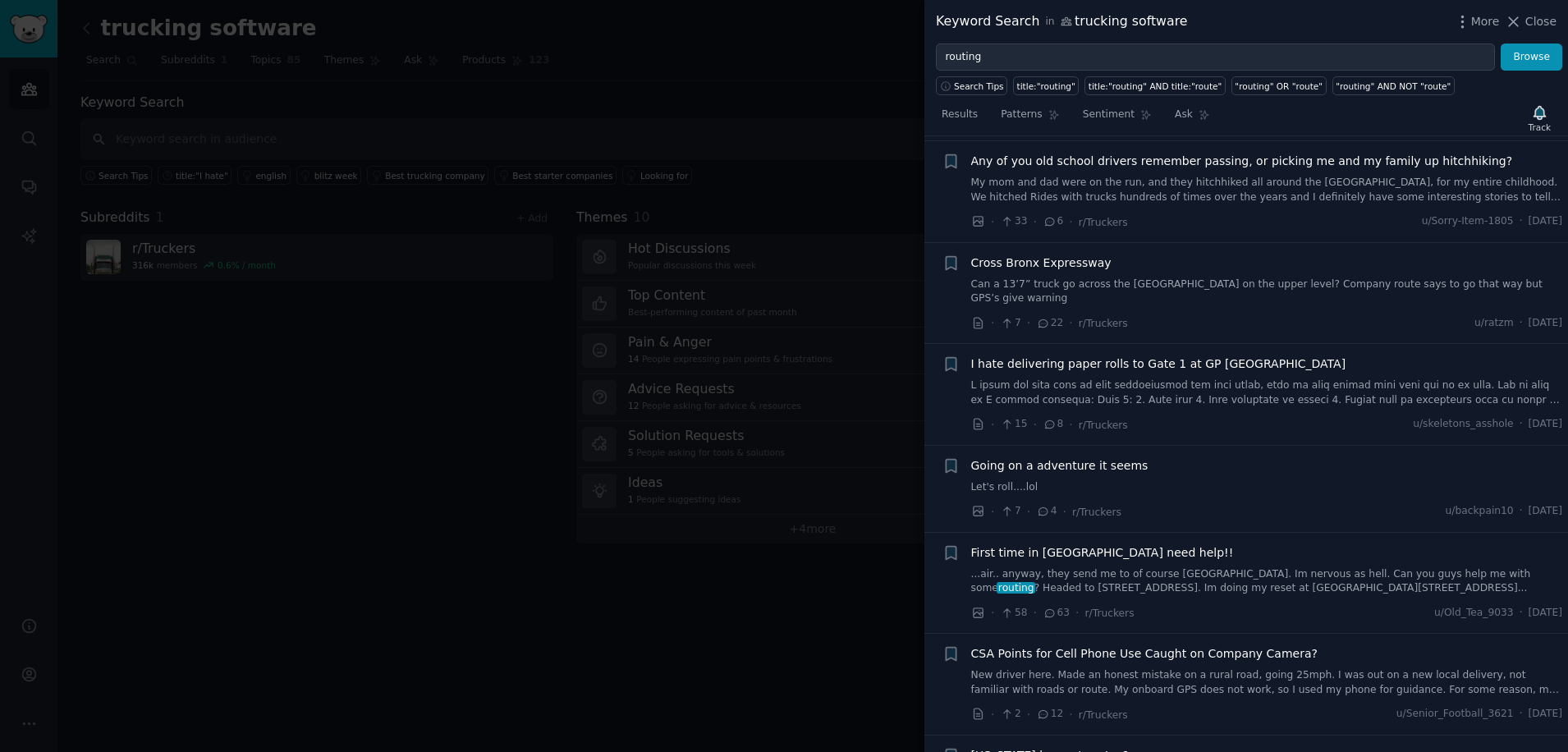
scroll to position [1516, 0]
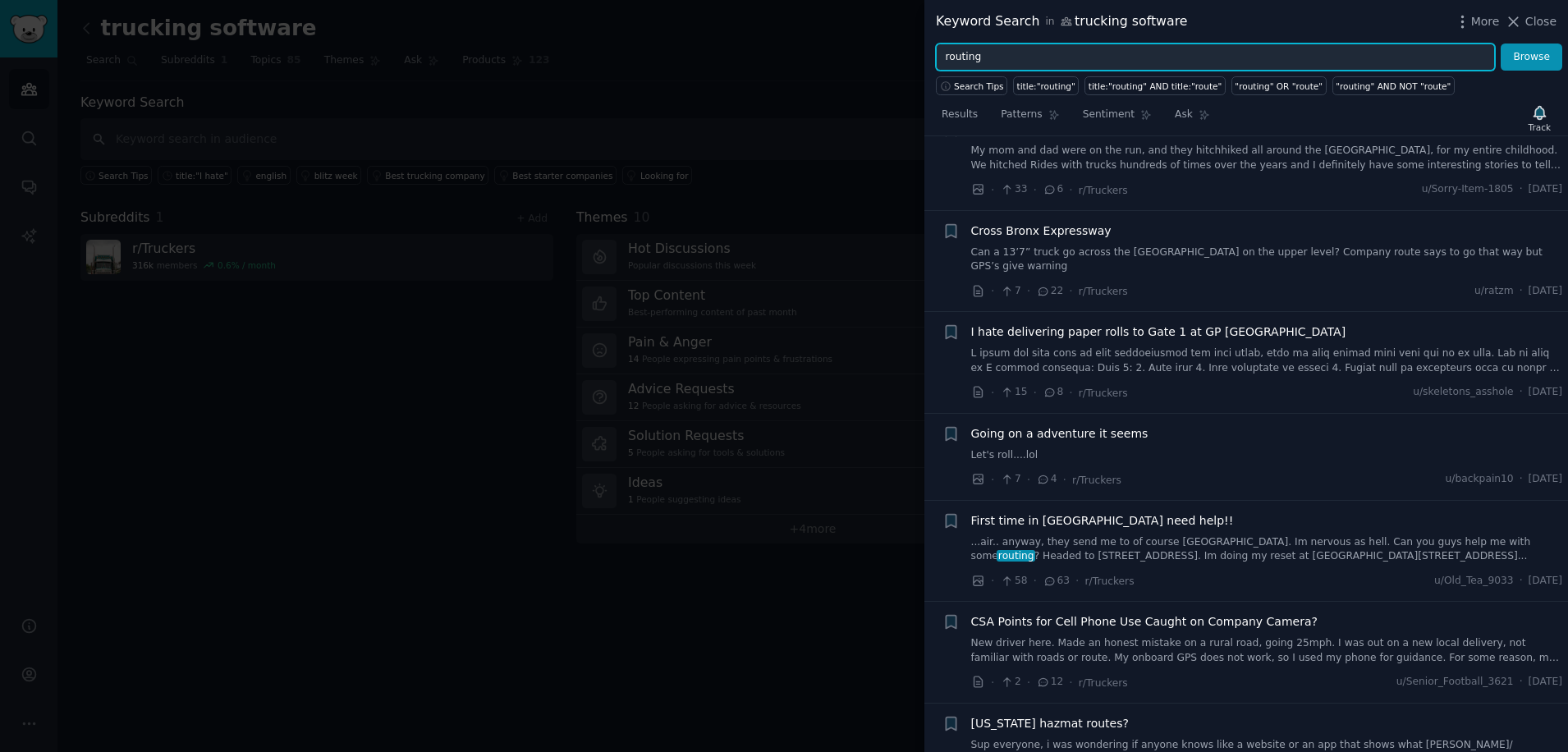
click at [965, 56] on input "routing" at bounding box center [1216, 57] width 559 height 28
type input "[PERSON_NAME]"
click at [1501, 43] on button "Browse" at bounding box center [1531, 57] width 61 height 28
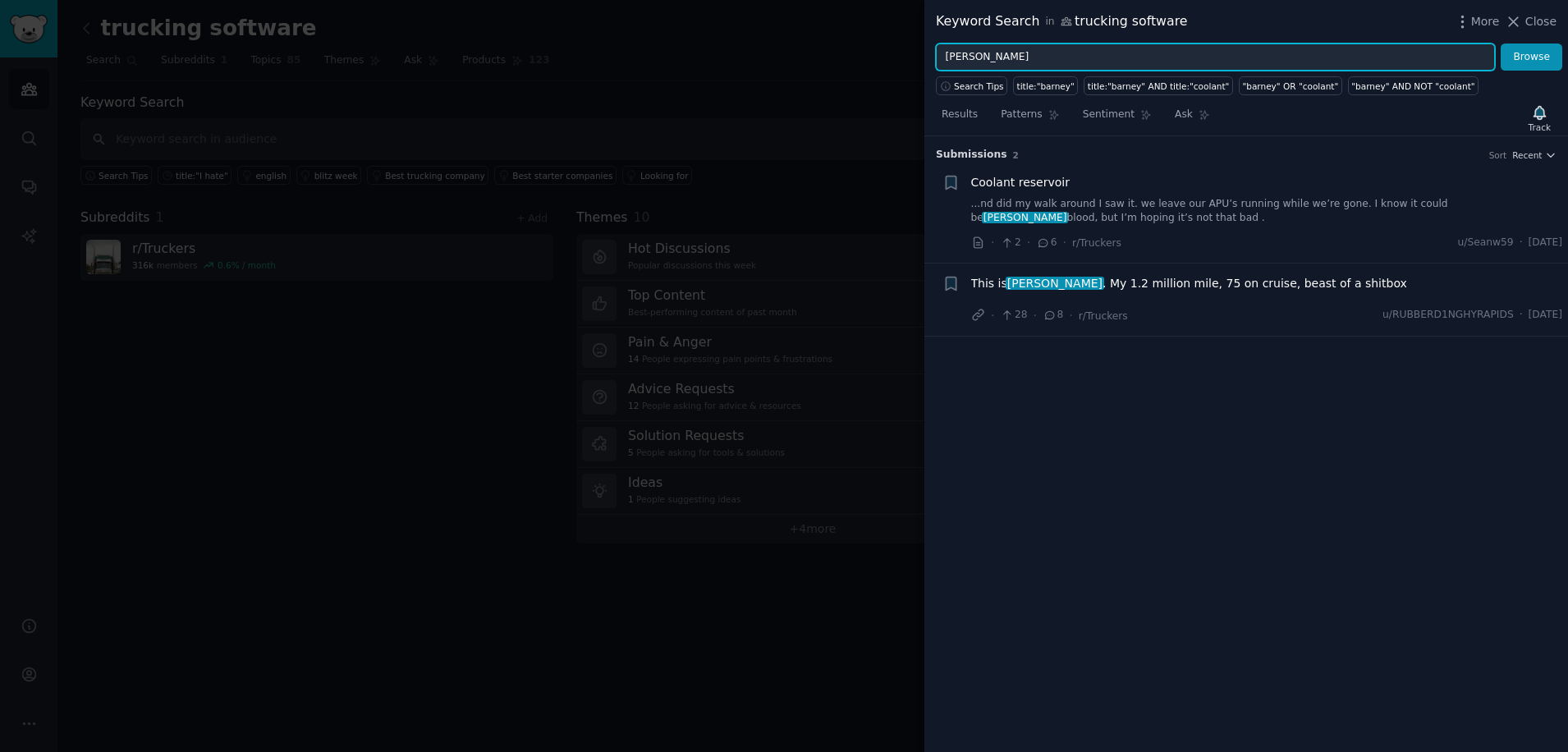
click at [968, 59] on input "[PERSON_NAME]" at bounding box center [1216, 57] width 559 height 28
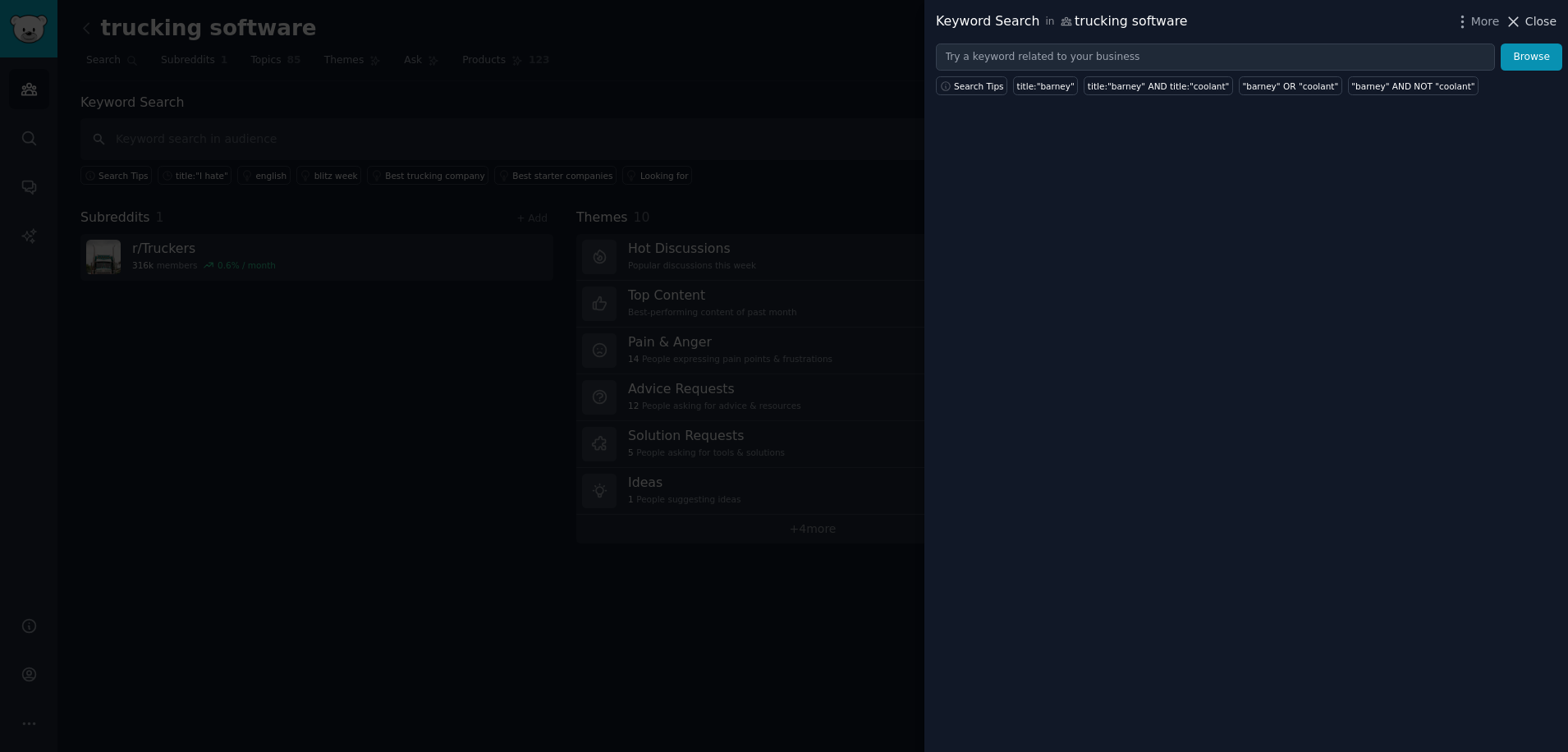
click at [1514, 29] on icon at bounding box center [1513, 22] width 17 height 17
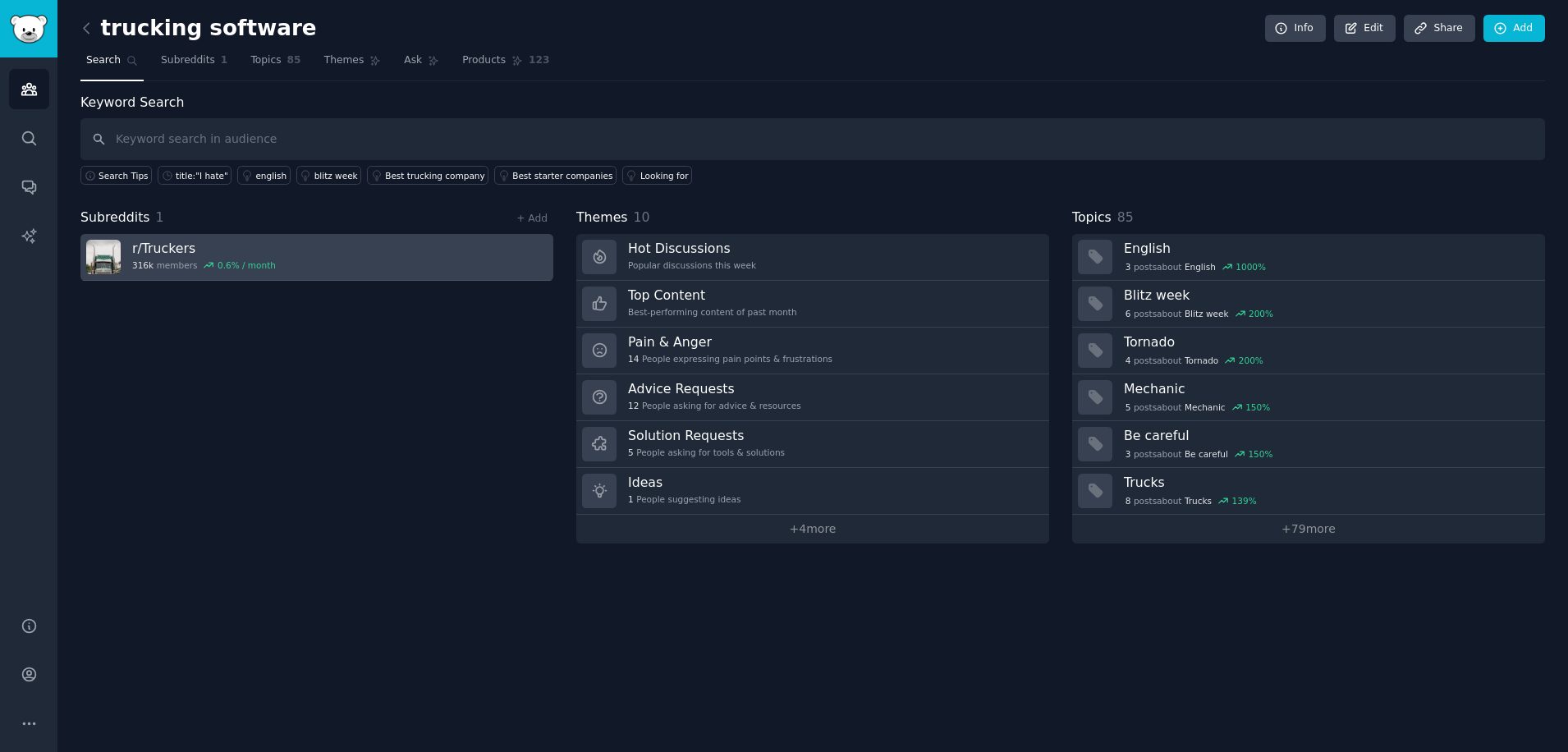
click at [136, 243] on h3 "r/ Truckers" at bounding box center [203, 248] width 144 height 17
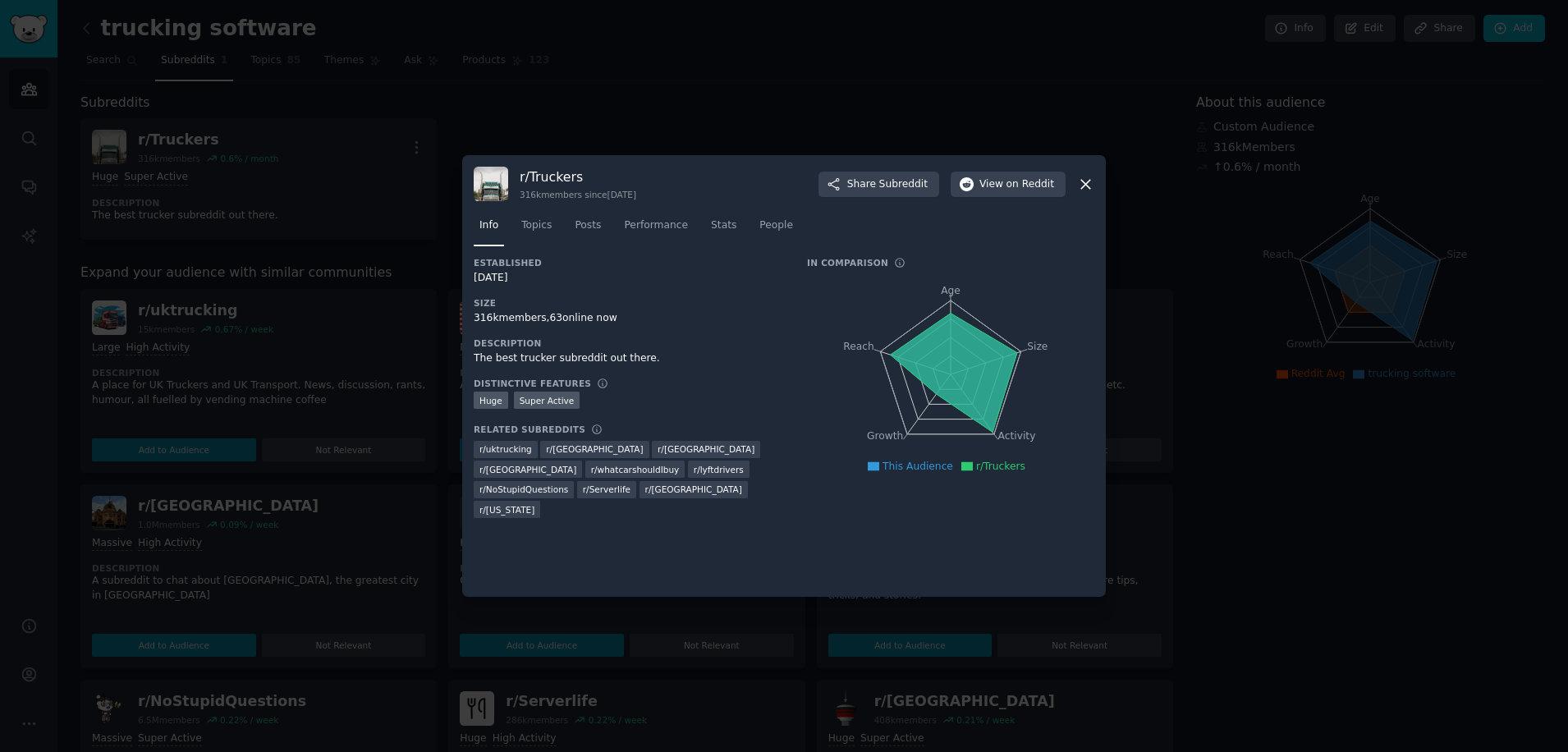
click at [1088, 185] on icon at bounding box center [1086, 184] width 17 height 17
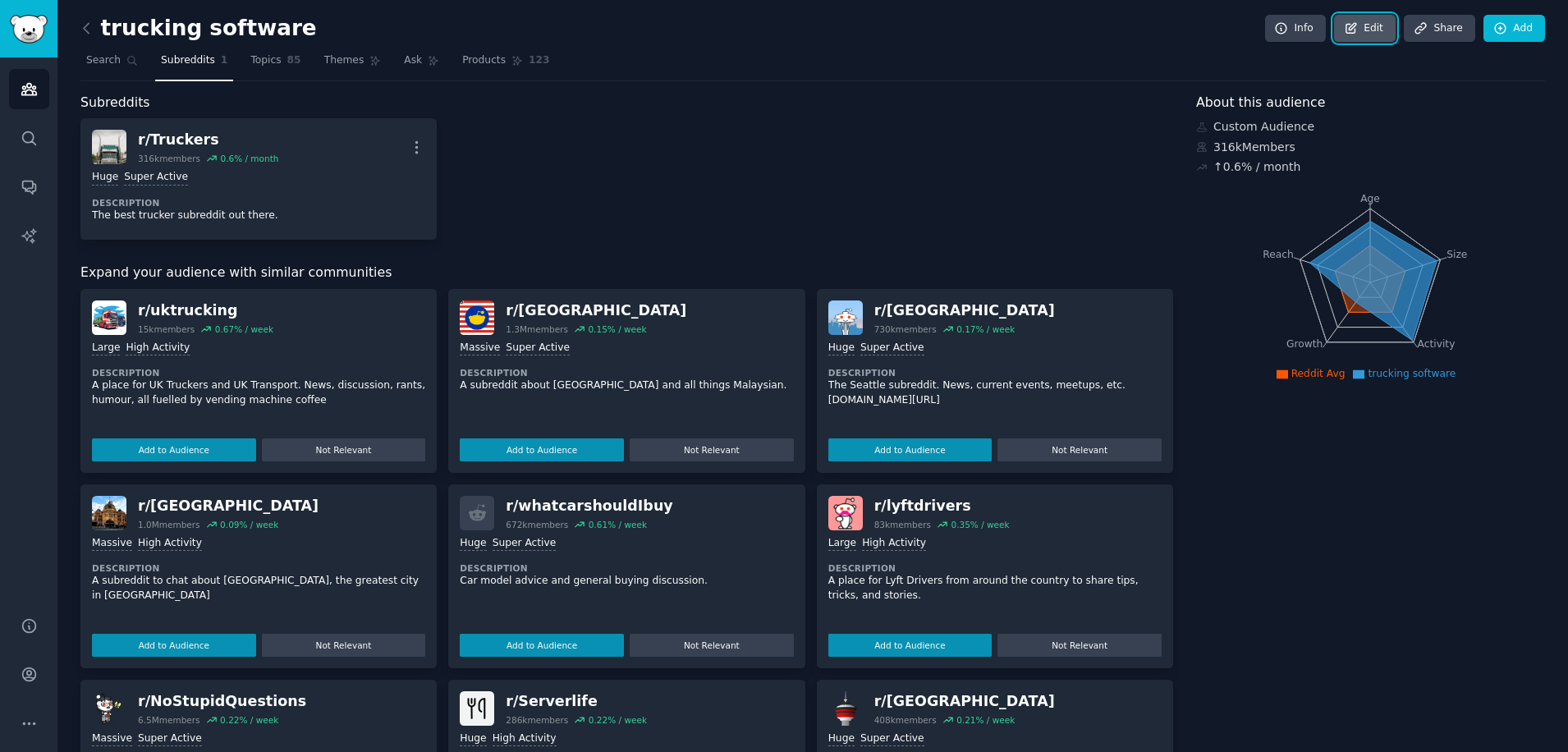
click at [1372, 31] on link "Edit" at bounding box center [1365, 29] width 61 height 28
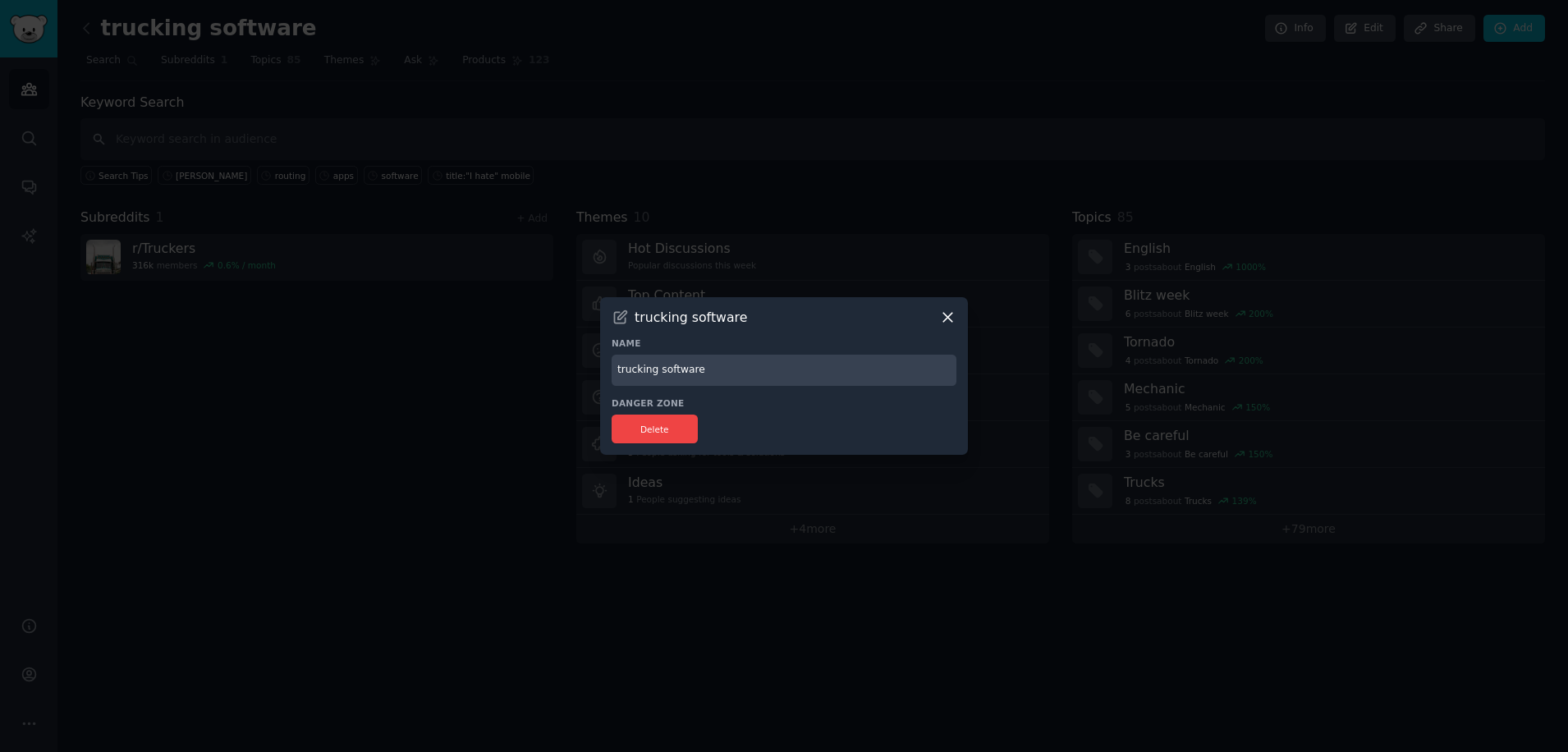
click at [951, 316] on icon at bounding box center [948, 317] width 17 height 17
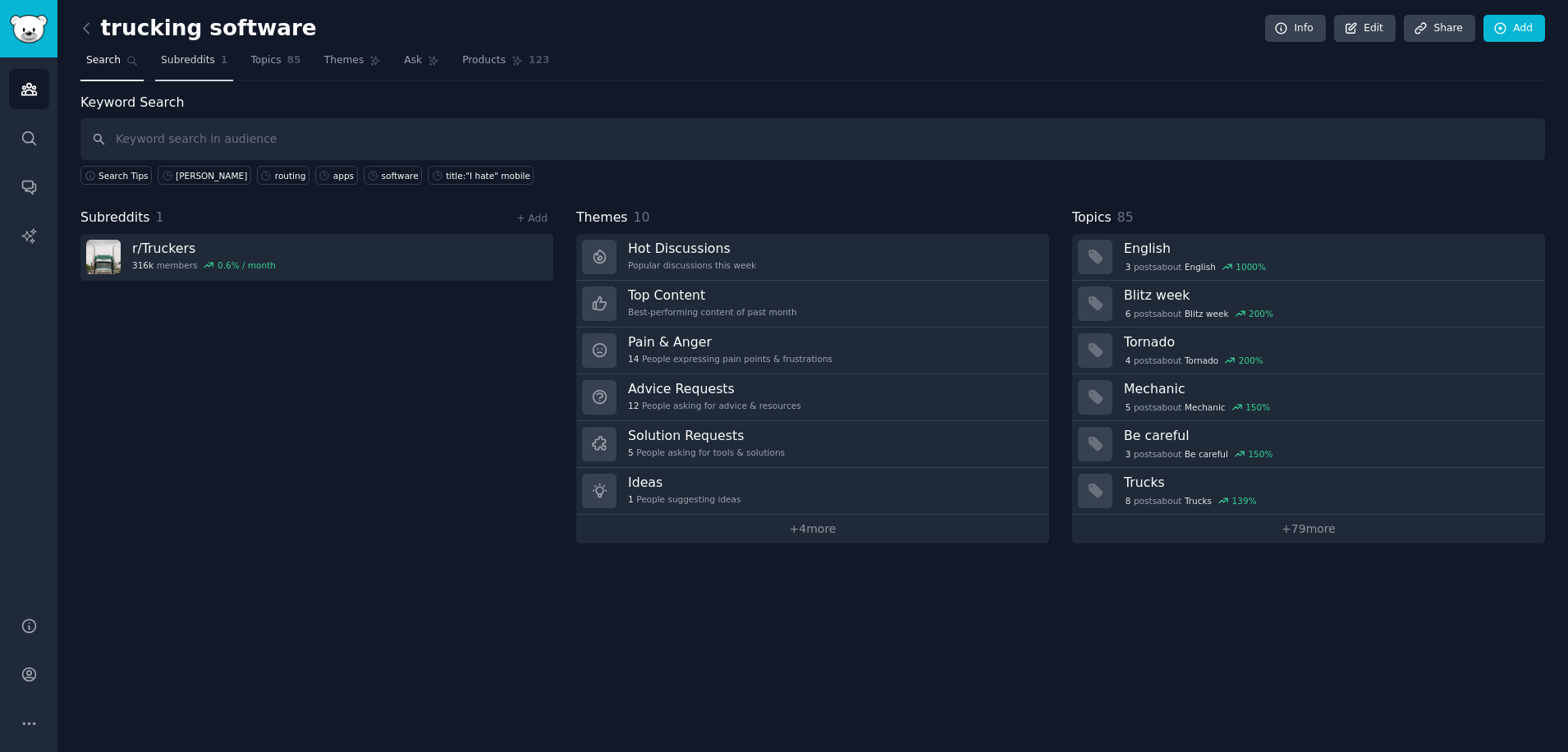
click at [172, 64] on span "Subreddits" at bounding box center [188, 61] width 54 height 15
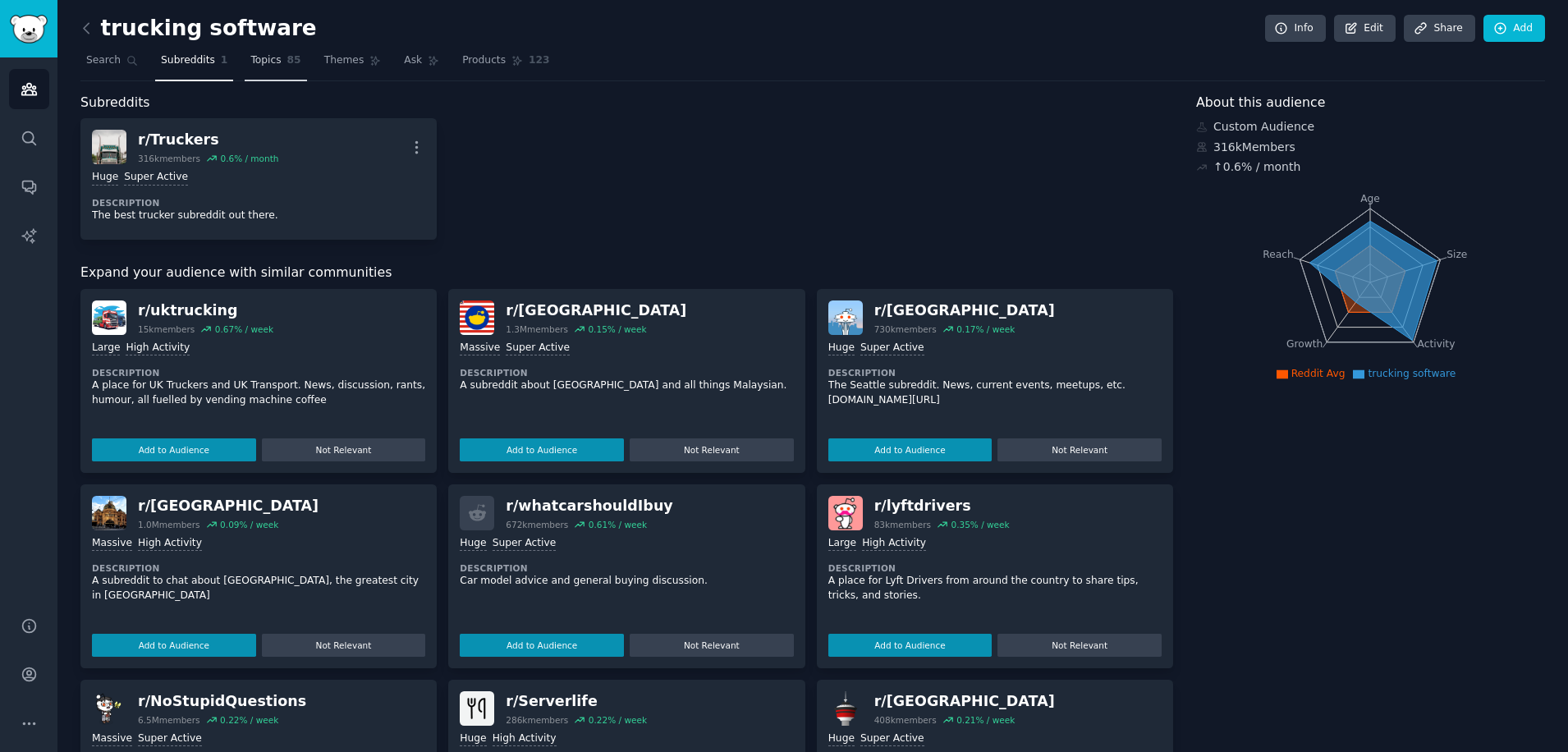
click at [271, 62] on link "Topics 85" at bounding box center [276, 64] width 61 height 34
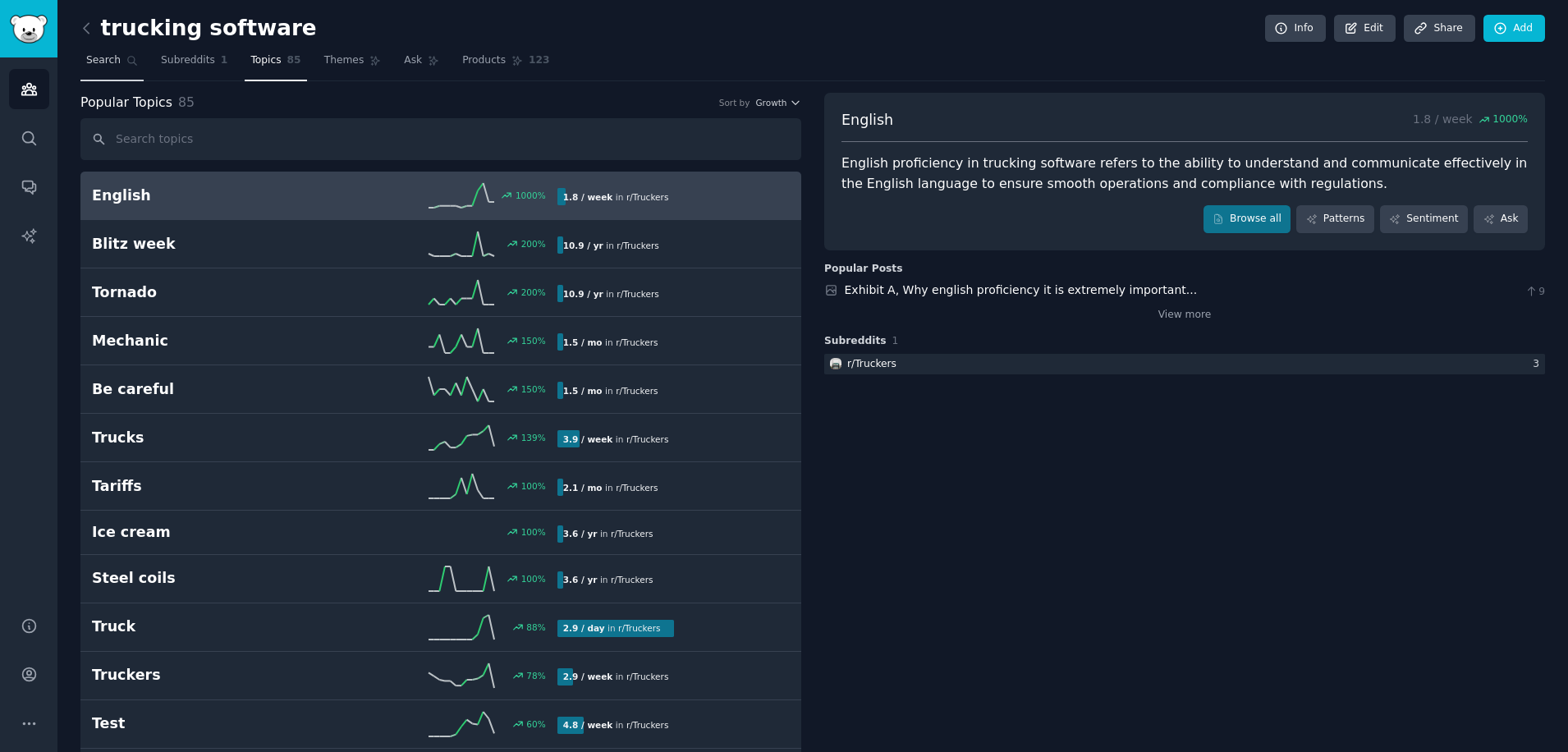
click at [111, 60] on span "Search" at bounding box center [104, 61] width 35 height 15
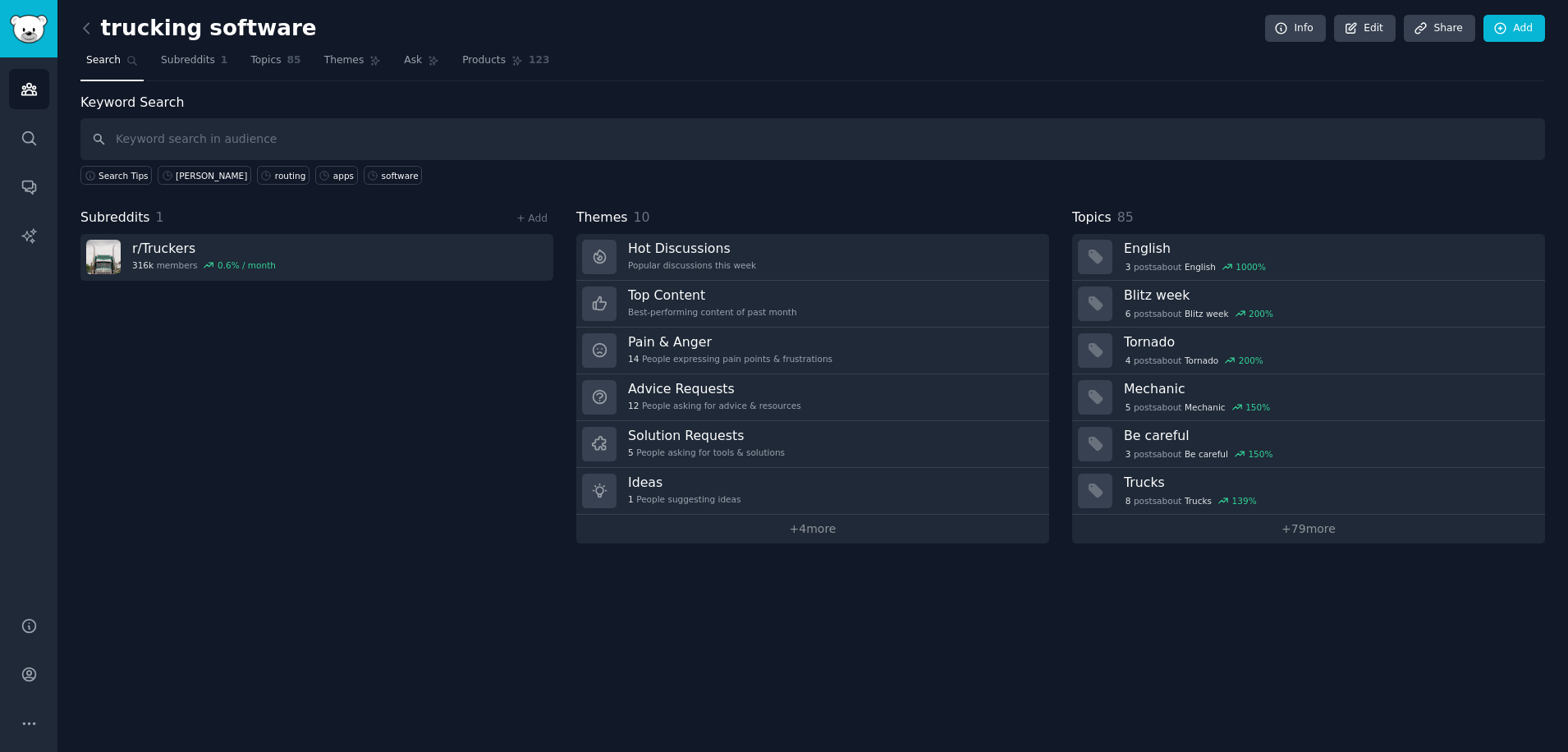
click at [155, 141] on input "text" at bounding box center [813, 139] width 1465 height 42
type input "[PERSON_NAME]"
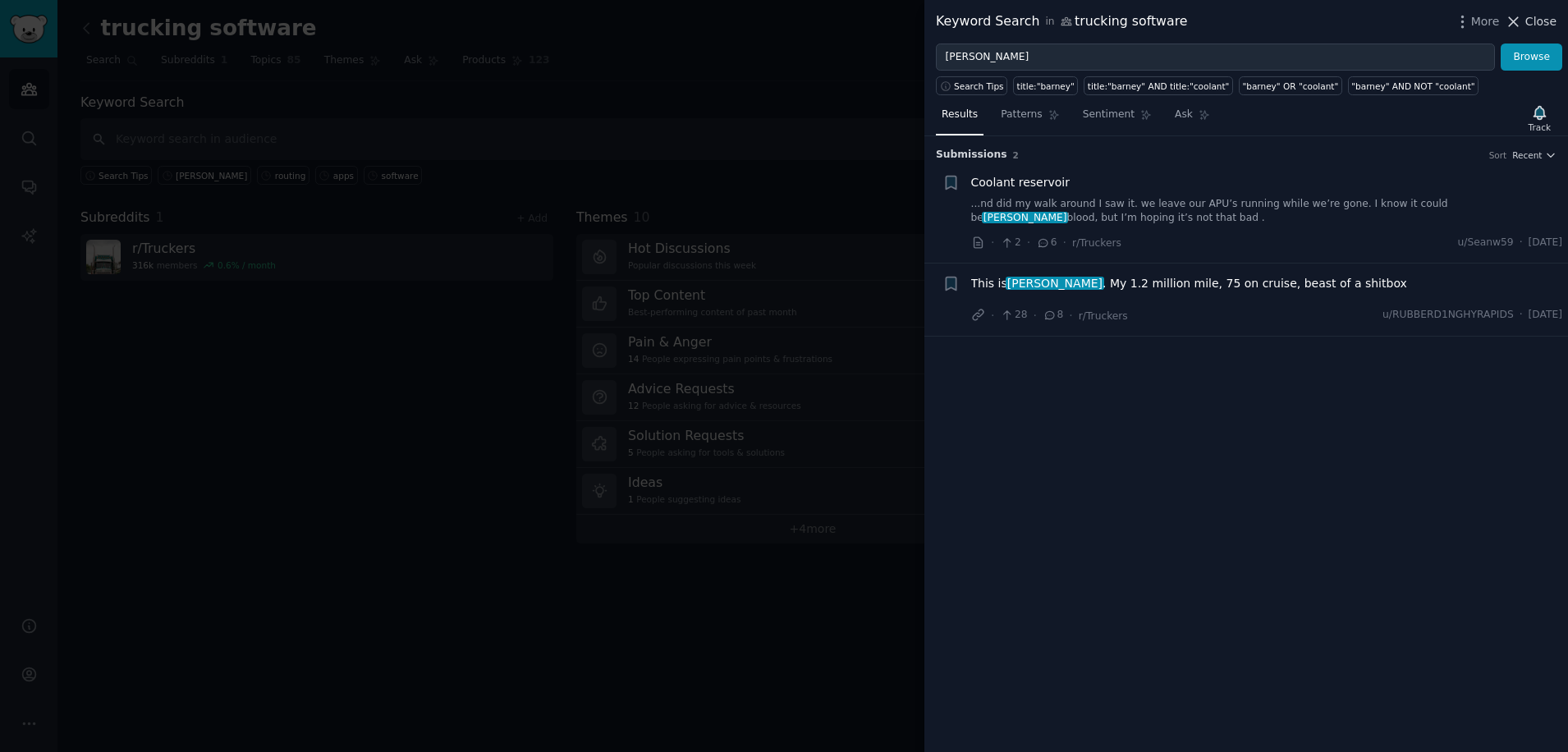
click at [1519, 26] on icon at bounding box center [1513, 22] width 17 height 17
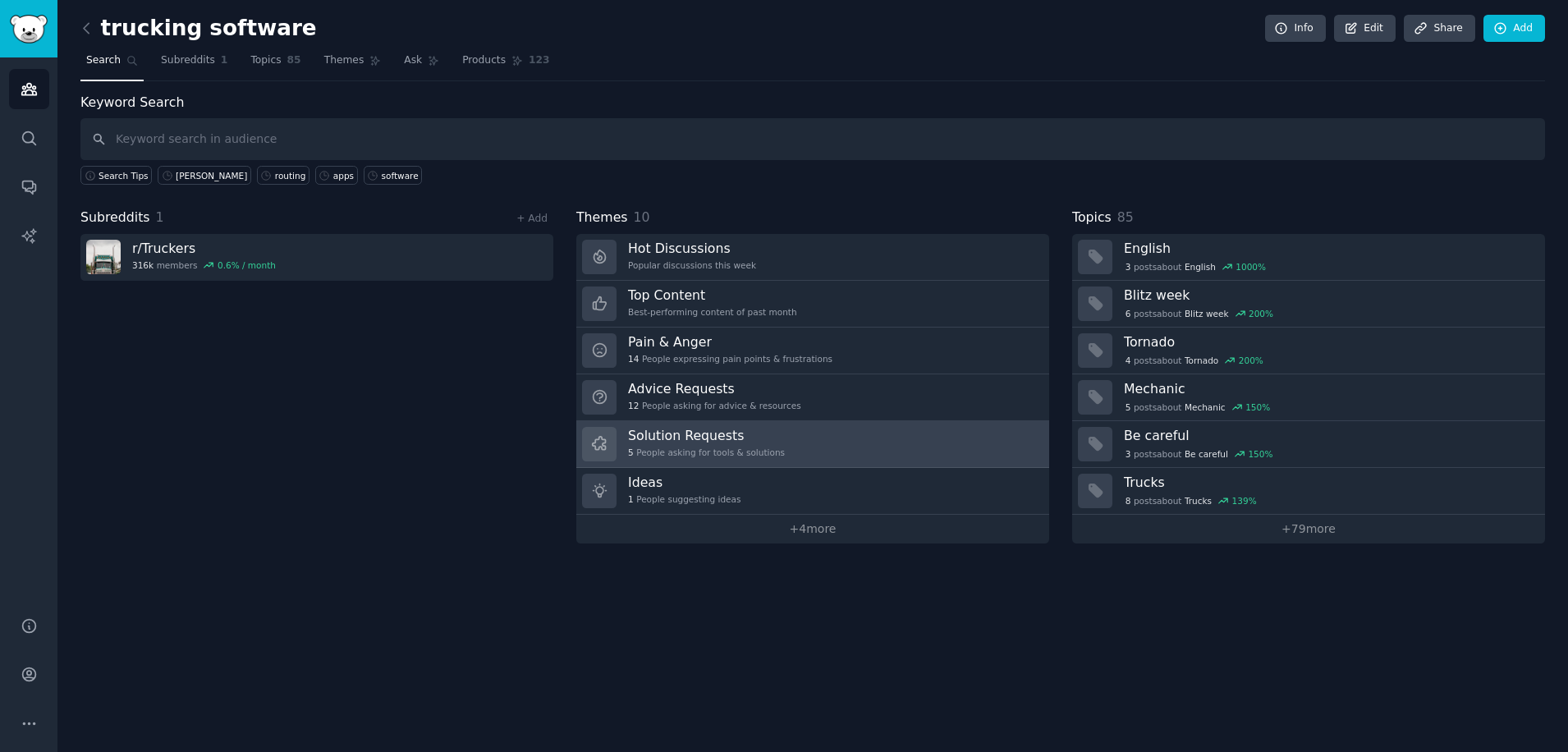
click at [769, 432] on link "Solution Requests 5 People asking for tools & solutions" at bounding box center [813, 444] width 473 height 46
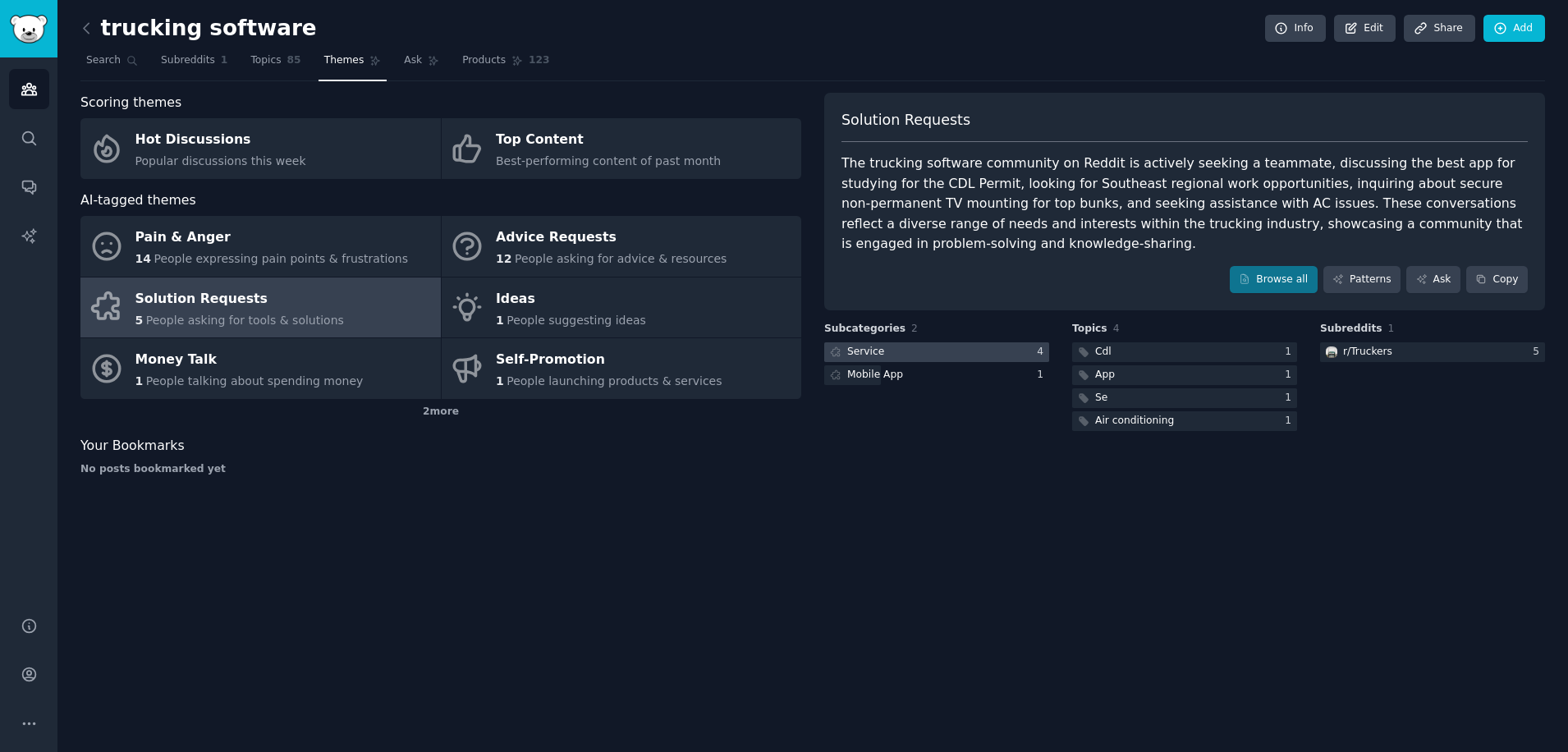
click at [855, 344] on div "Service" at bounding box center [866, 352] width 37 height 15
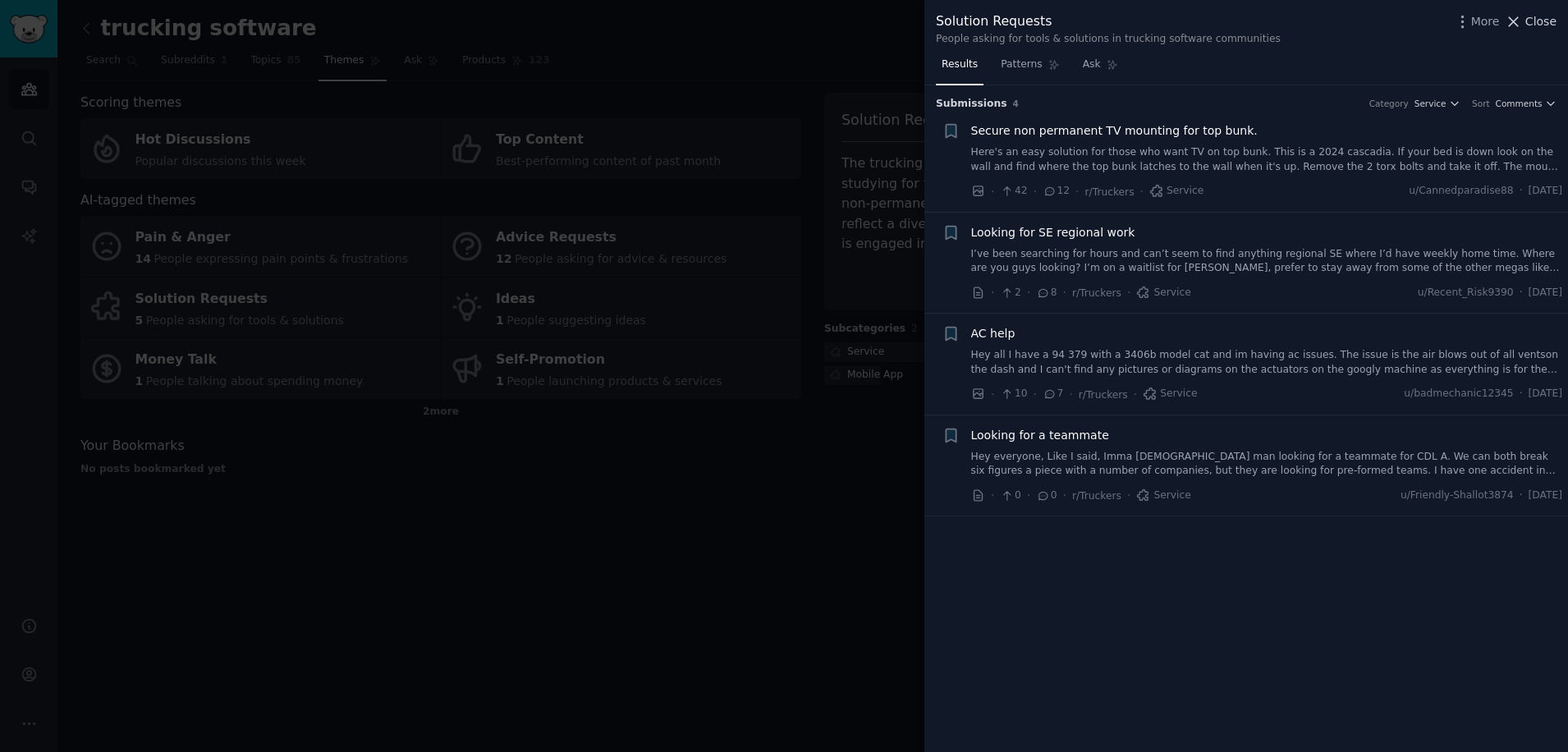
click at [1519, 18] on icon at bounding box center [1514, 22] width 9 height 9
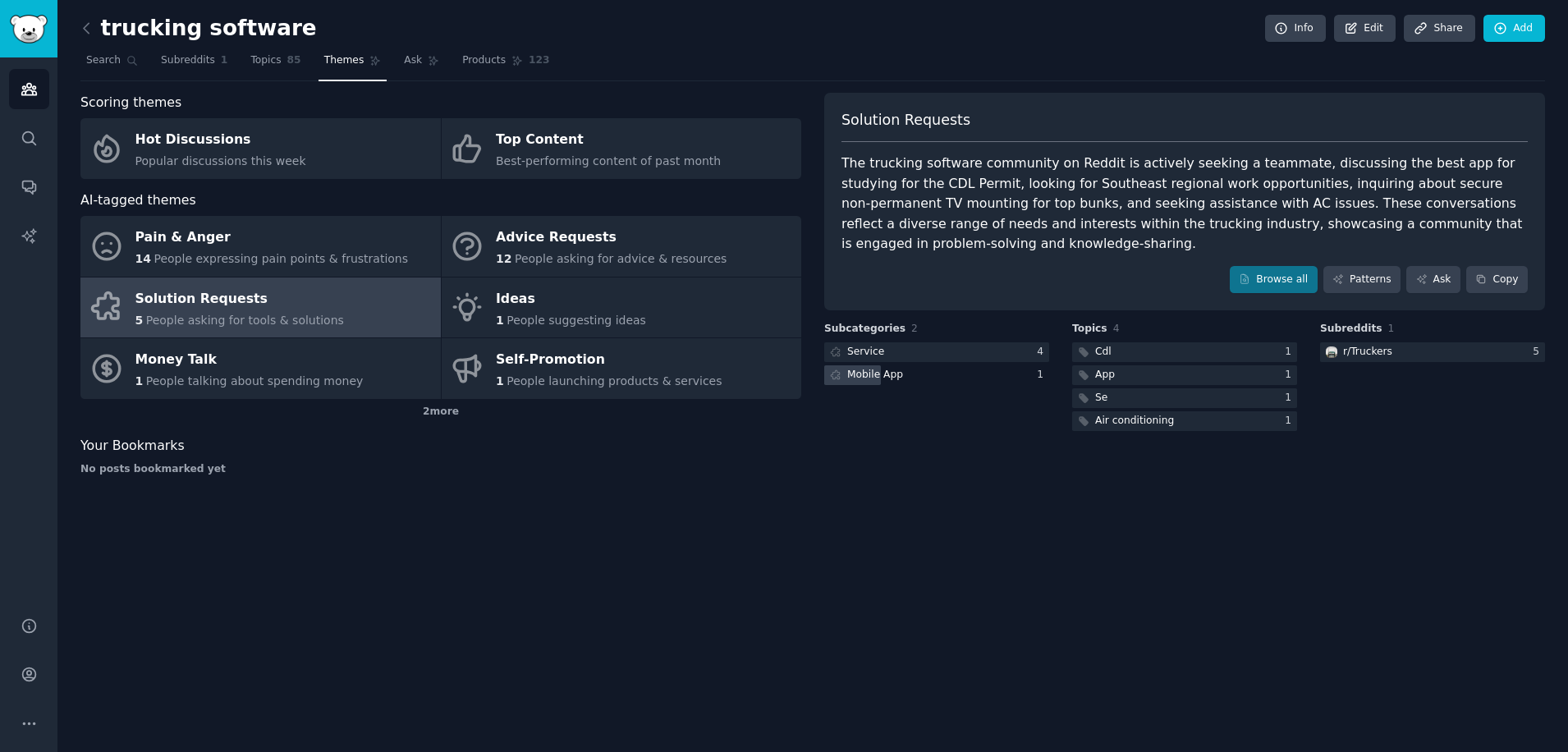
click at [923, 365] on div "Mobile App" at bounding box center [936, 375] width 225 height 21
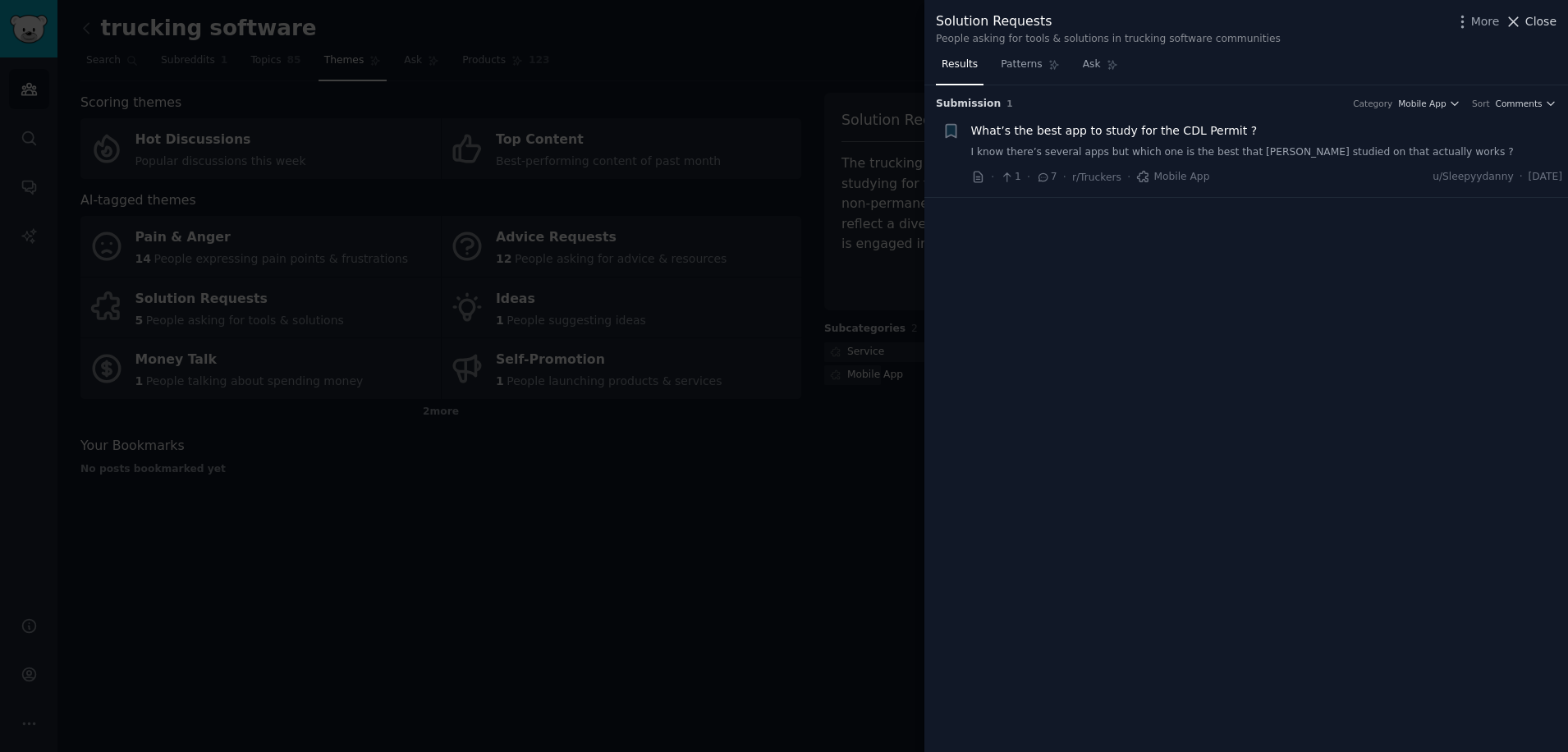
click at [1522, 20] on icon at bounding box center [1513, 22] width 17 height 17
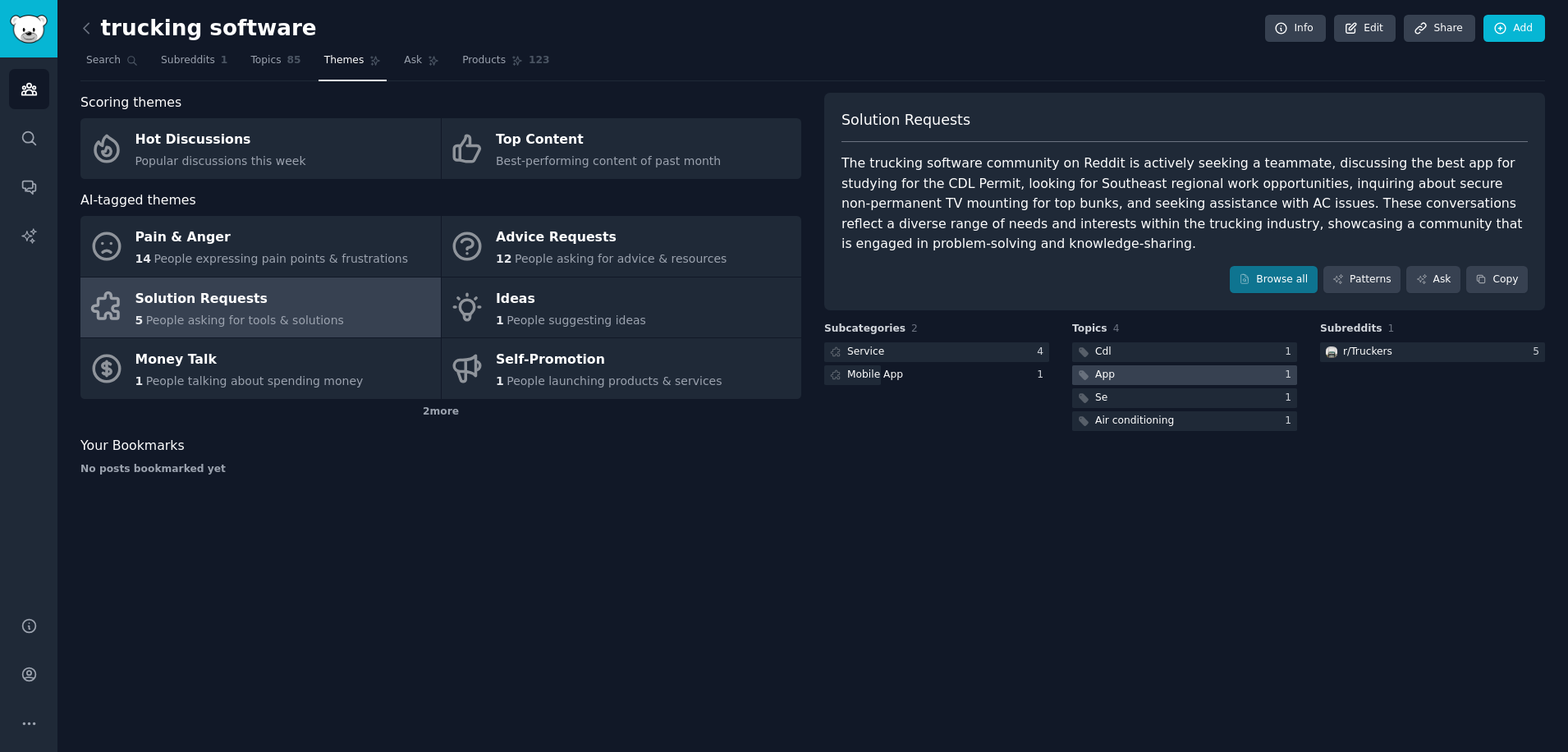
click at [1198, 365] on div at bounding box center [1185, 375] width 225 height 21
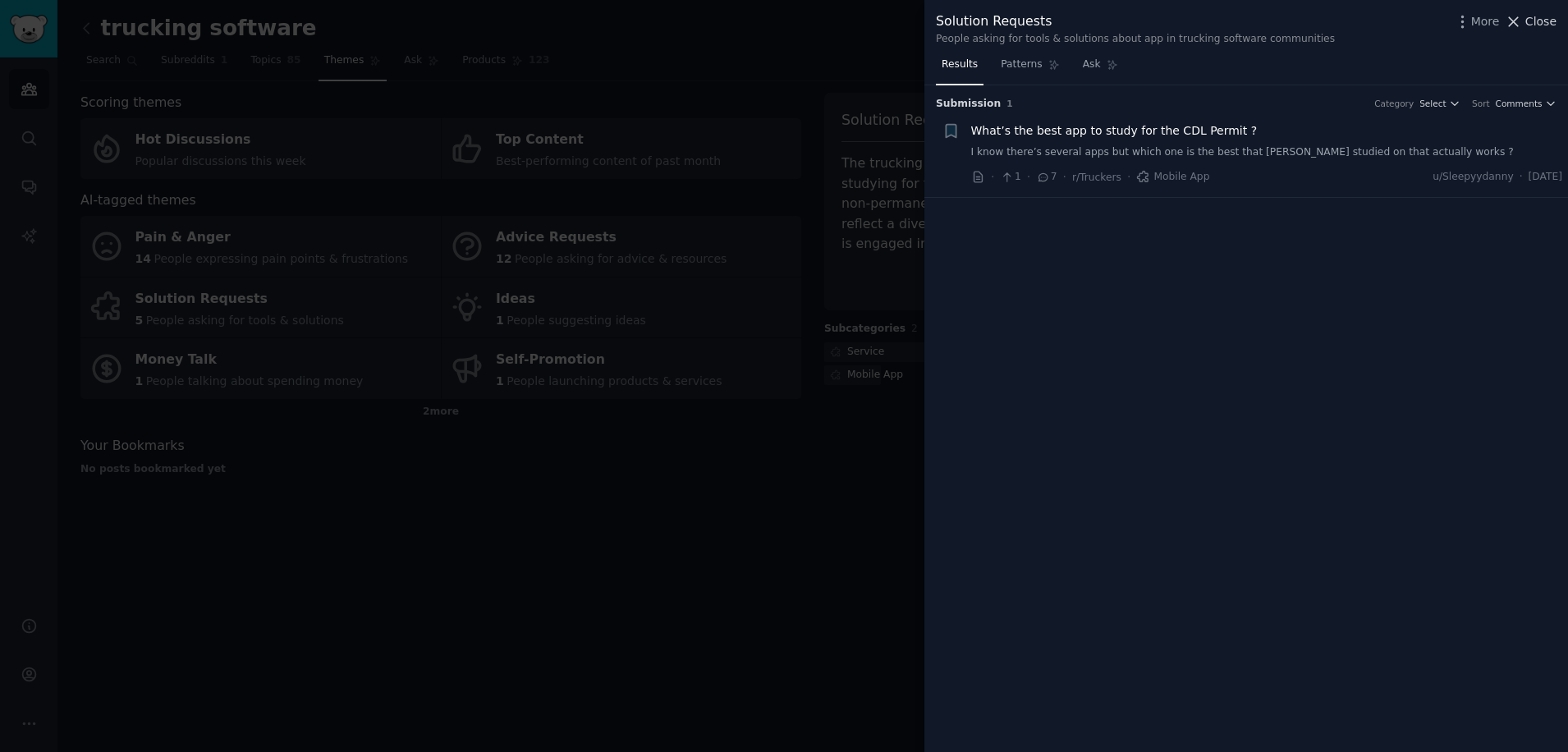
click at [1520, 22] on icon at bounding box center [1513, 22] width 17 height 17
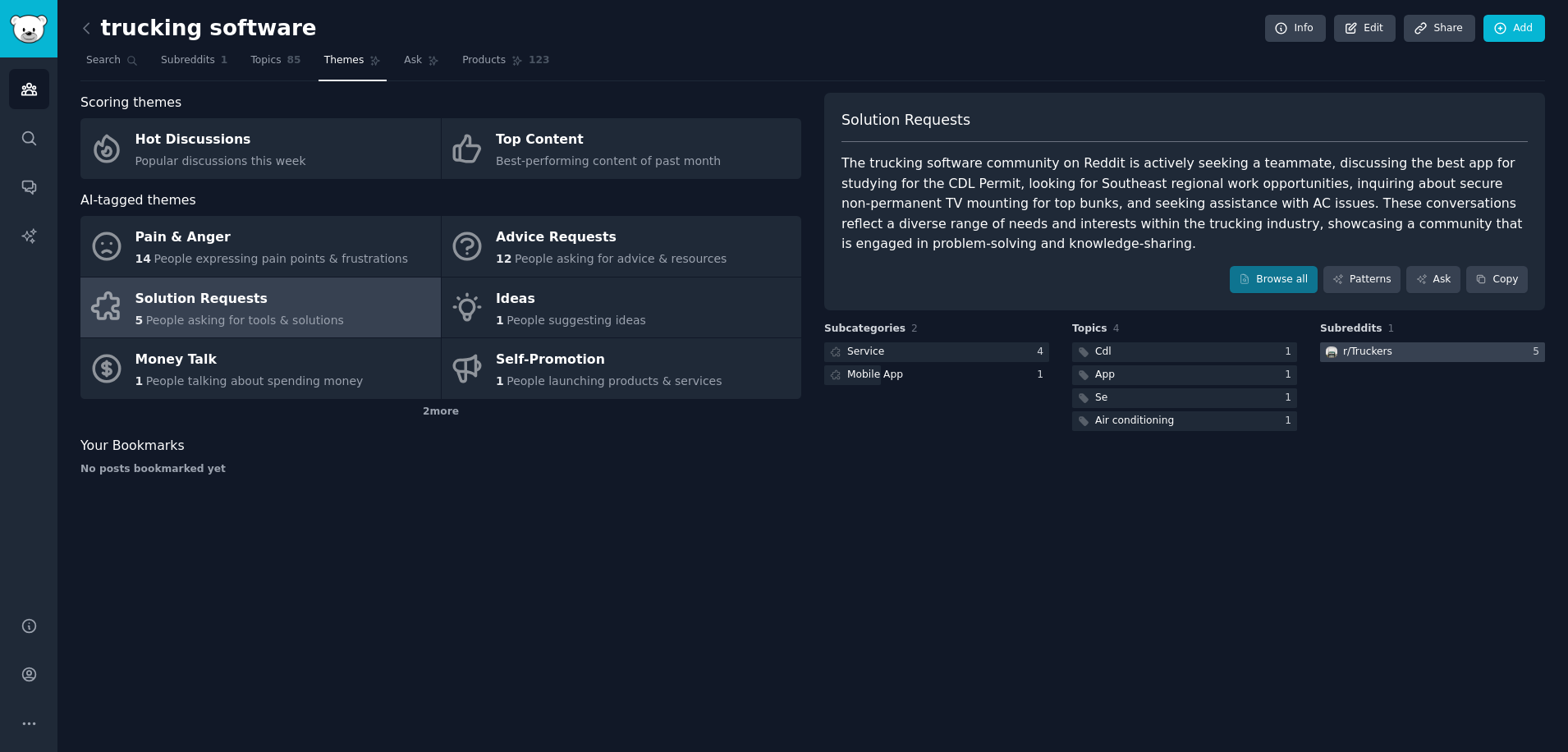
click at [1413, 343] on div at bounding box center [1433, 353] width 225 height 21
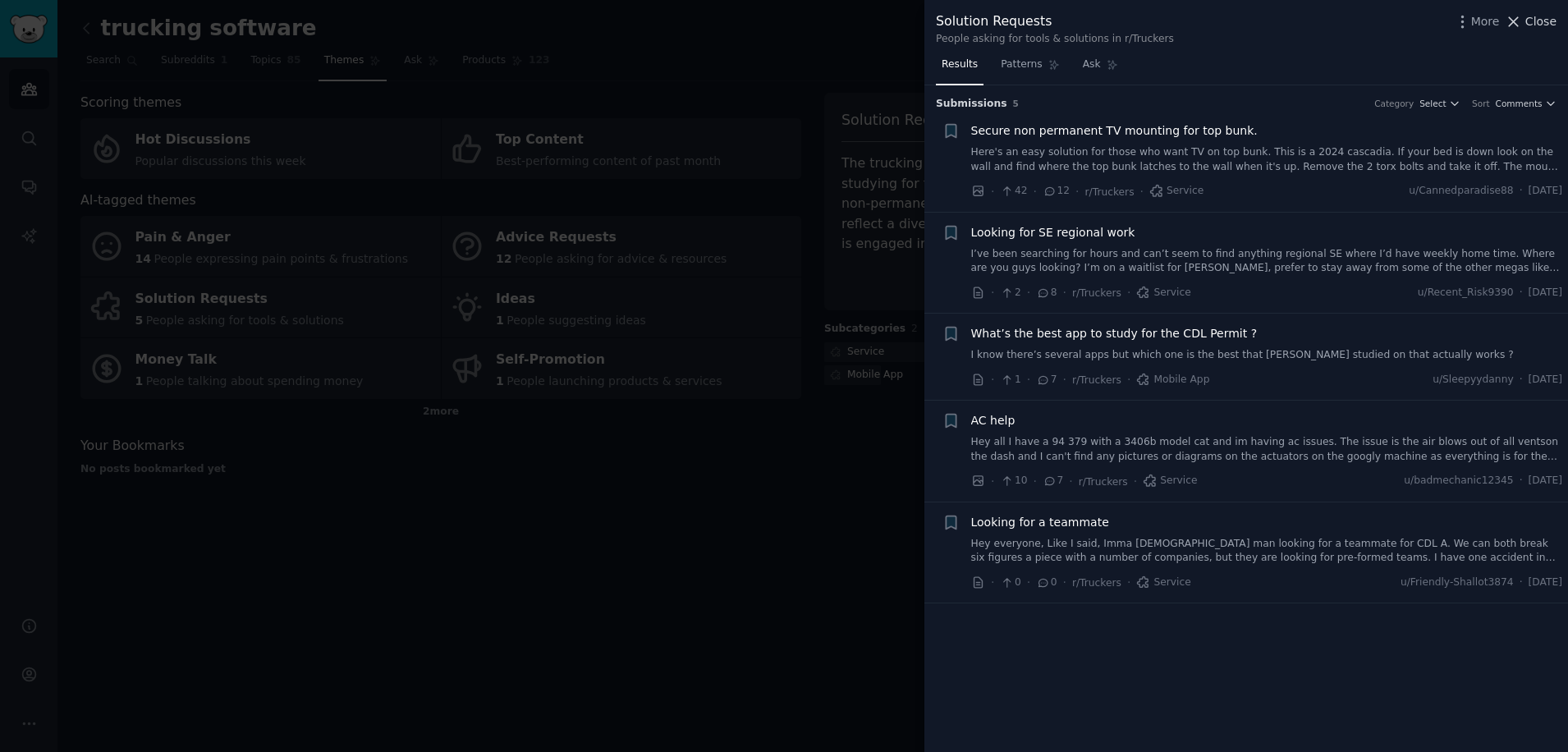
click at [1522, 22] on icon at bounding box center [1513, 22] width 17 height 17
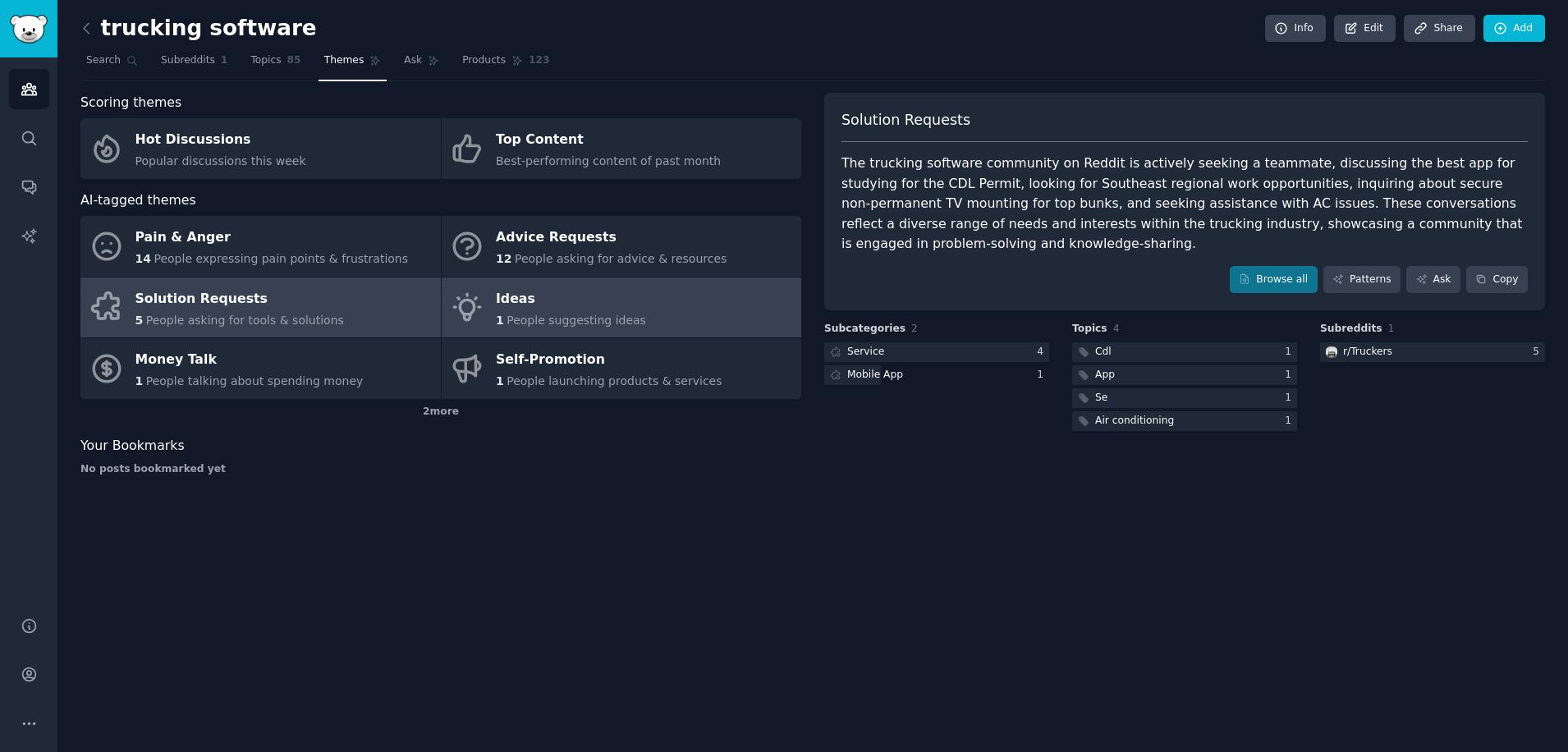
click at [631, 332] on link "Ideas 1 People suggesting ideas" at bounding box center [622, 307] width 360 height 61
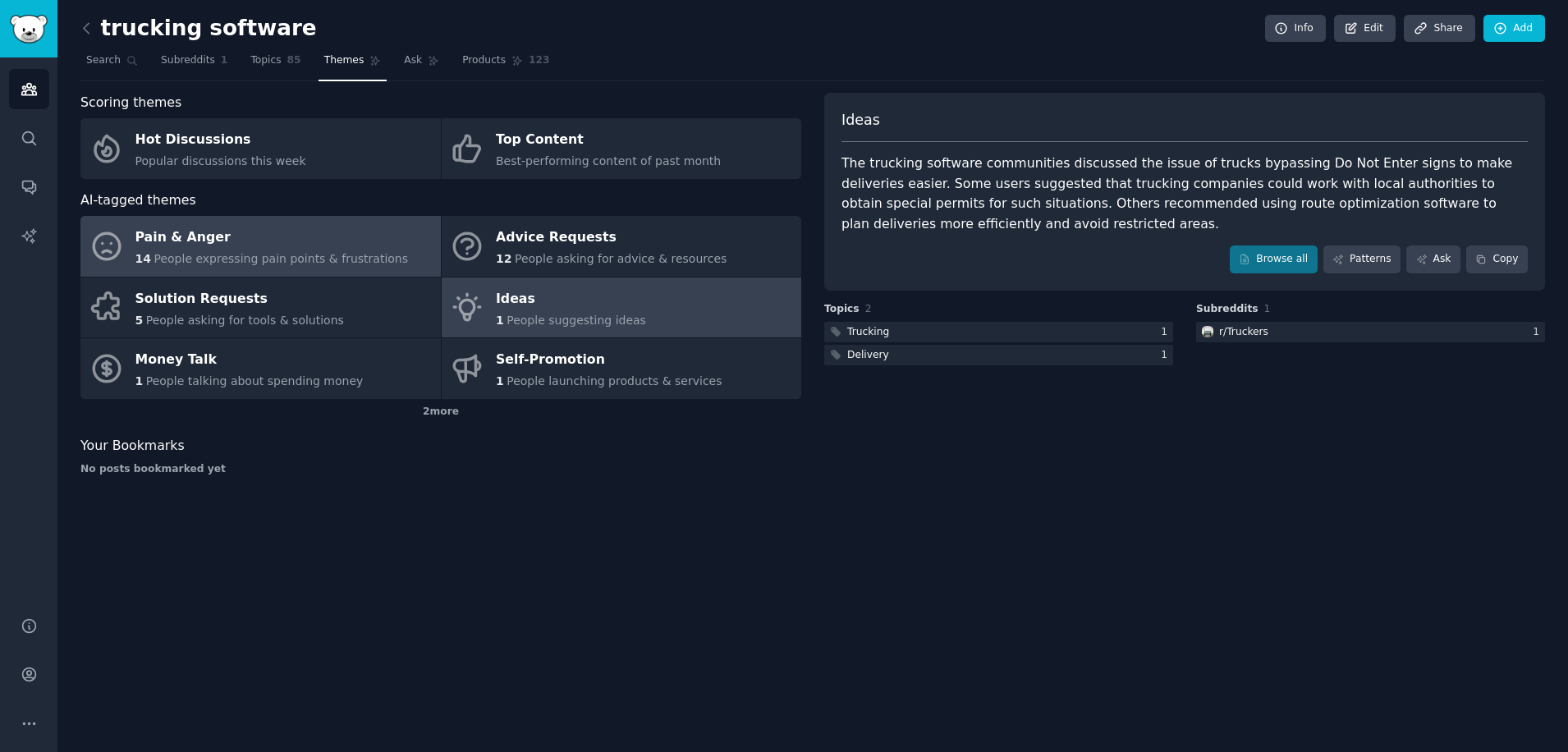
click at [345, 260] on span "People expressing pain points & frustrations" at bounding box center [281, 259] width 255 height 13
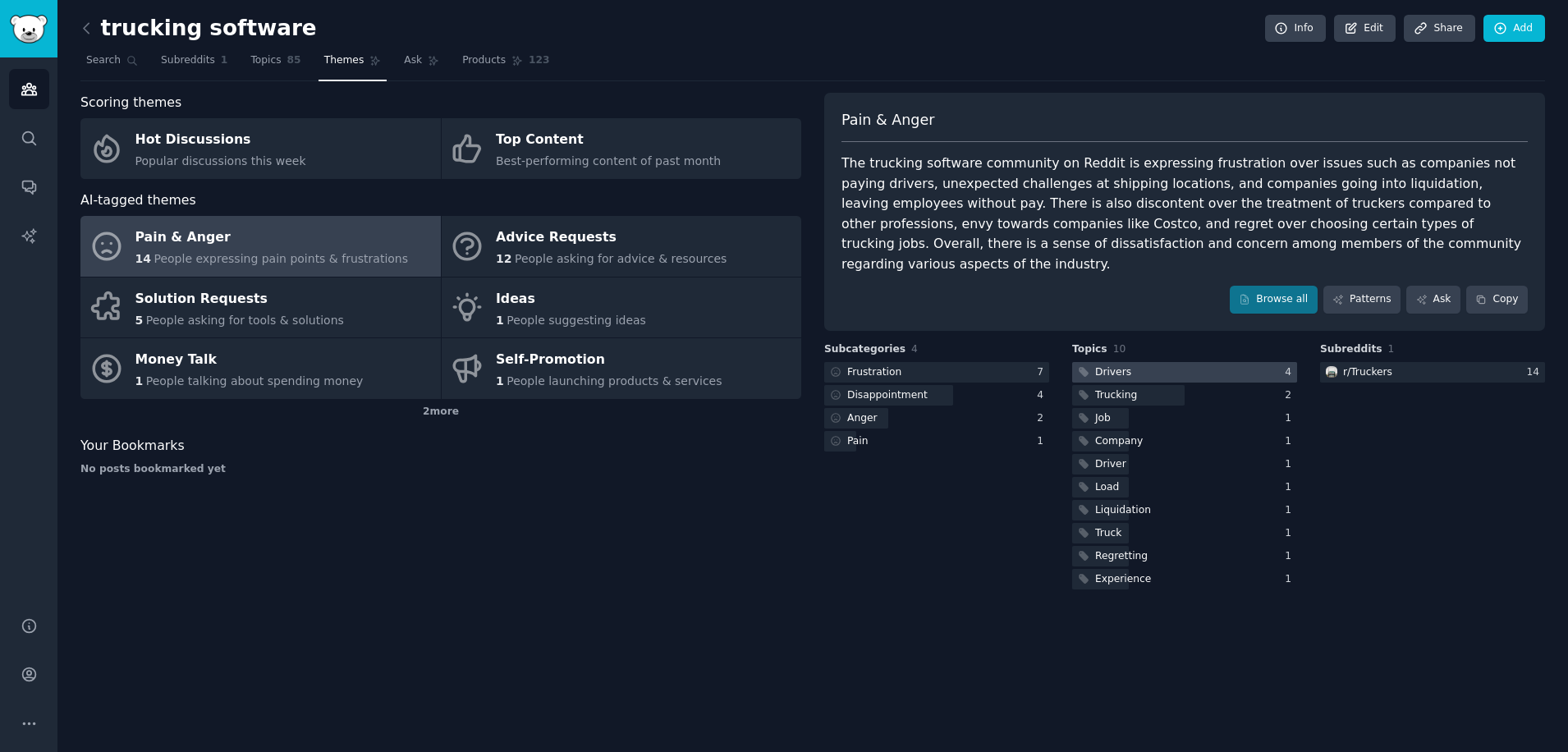
click at [1102, 365] on div "Drivers" at bounding box center [1114, 373] width 37 height 15
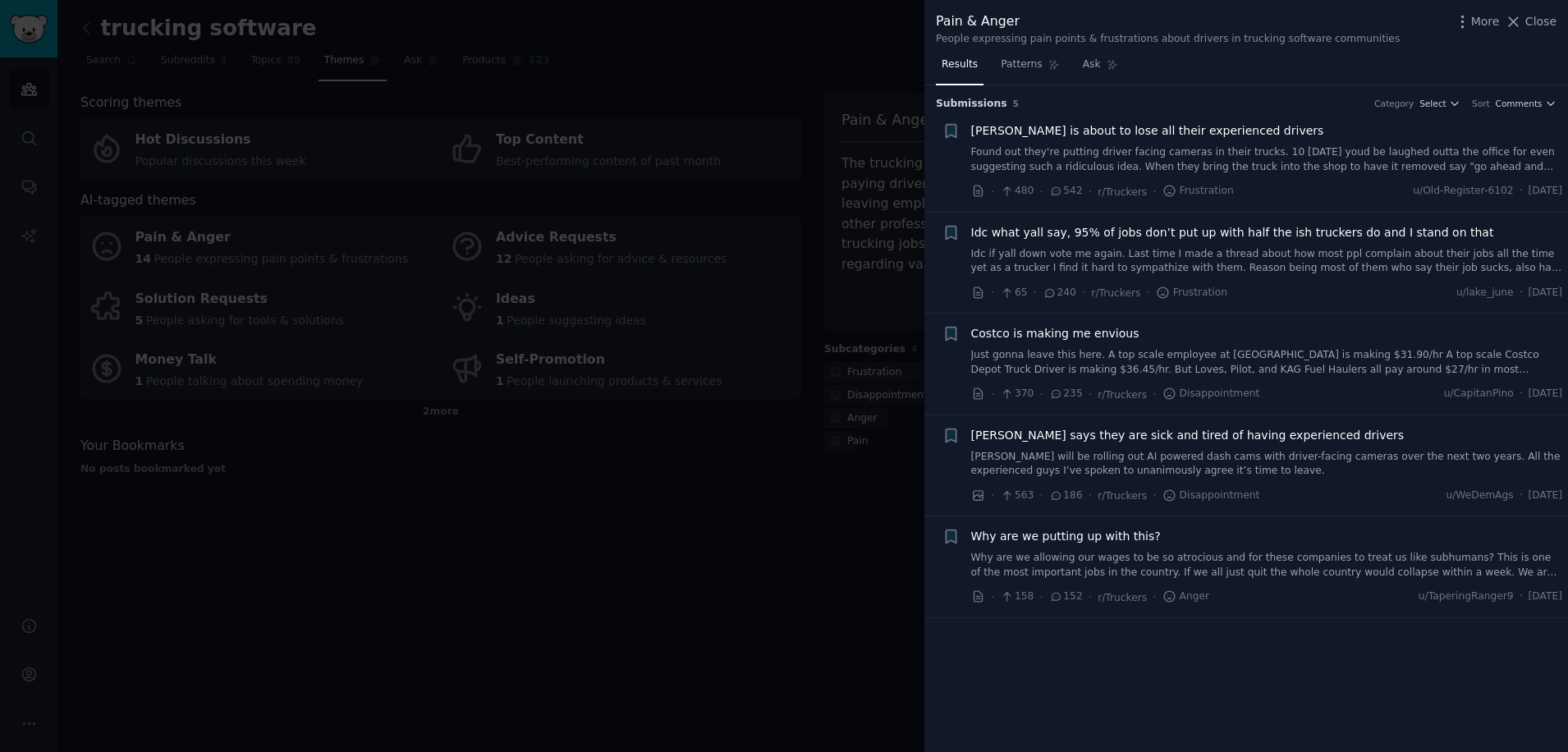
click at [1063, 499] on span "186" at bounding box center [1066, 496] width 34 height 15
click at [1071, 439] on span "[PERSON_NAME] says they are sick and tired of having experienced drivers" at bounding box center [1188, 435] width 433 height 17
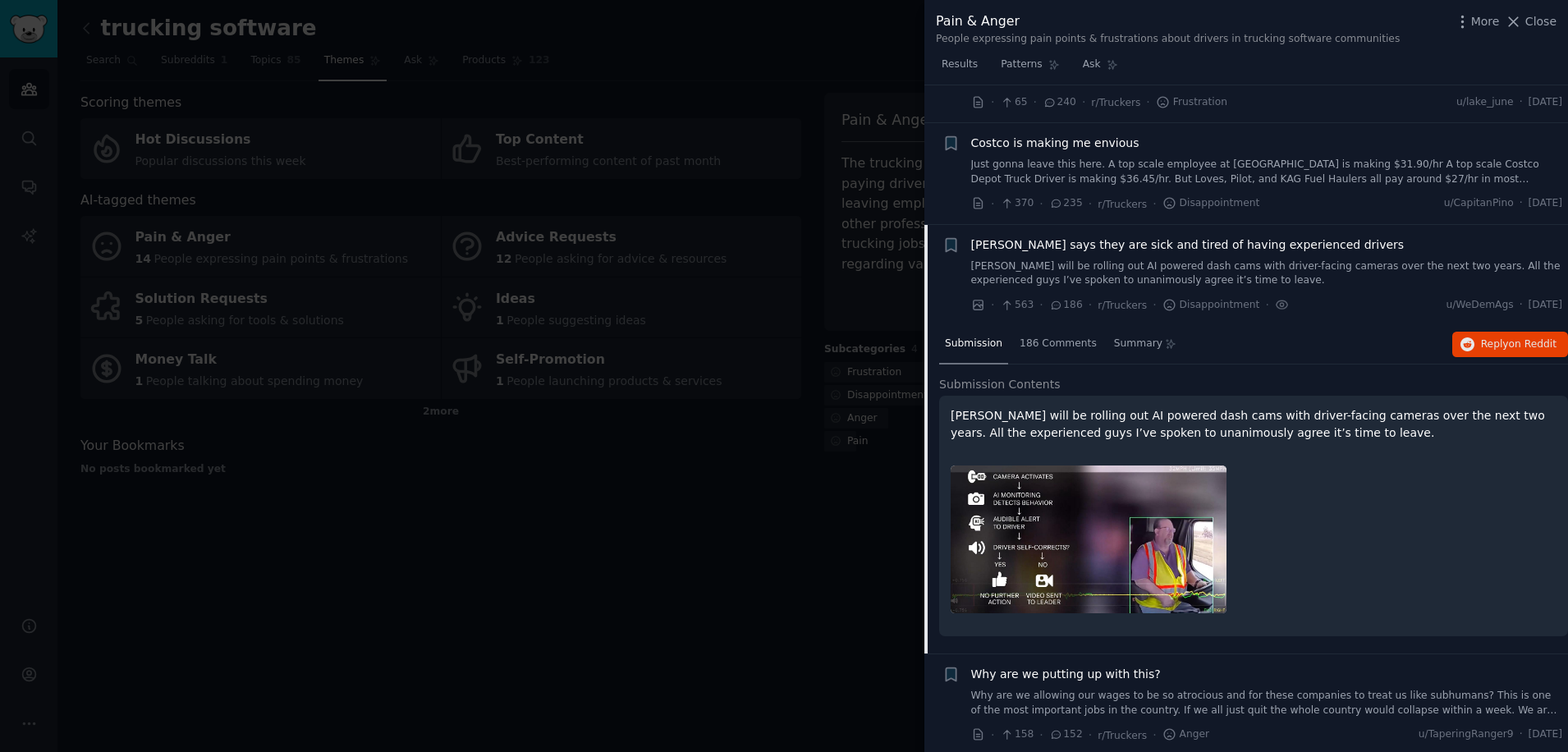
scroll to position [193, 0]
click at [1404, 499] on div at bounding box center [1254, 536] width 606 height 171
click at [1062, 344] on span "186 Comments" at bounding box center [1058, 341] width 77 height 15
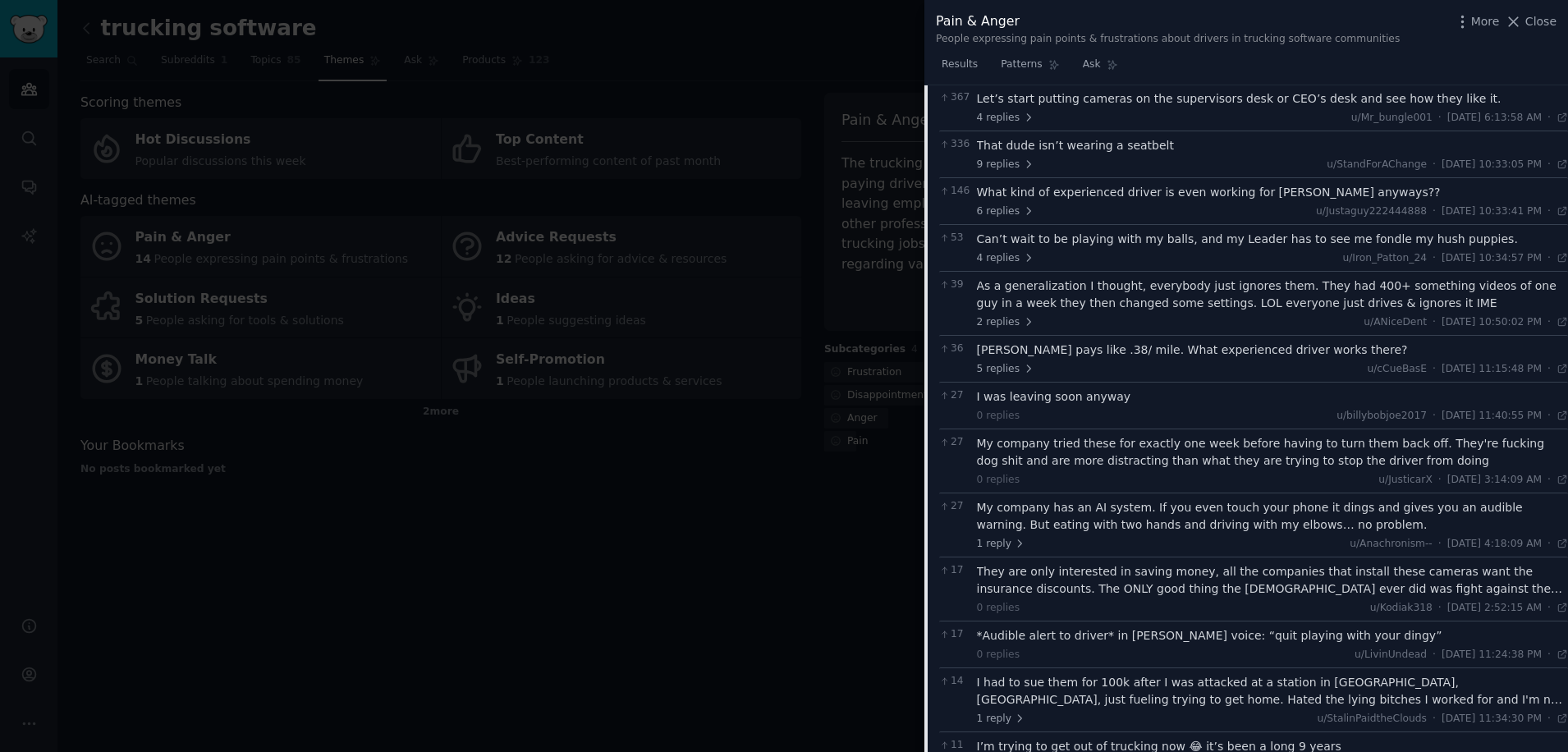
scroll to position [522, 0]
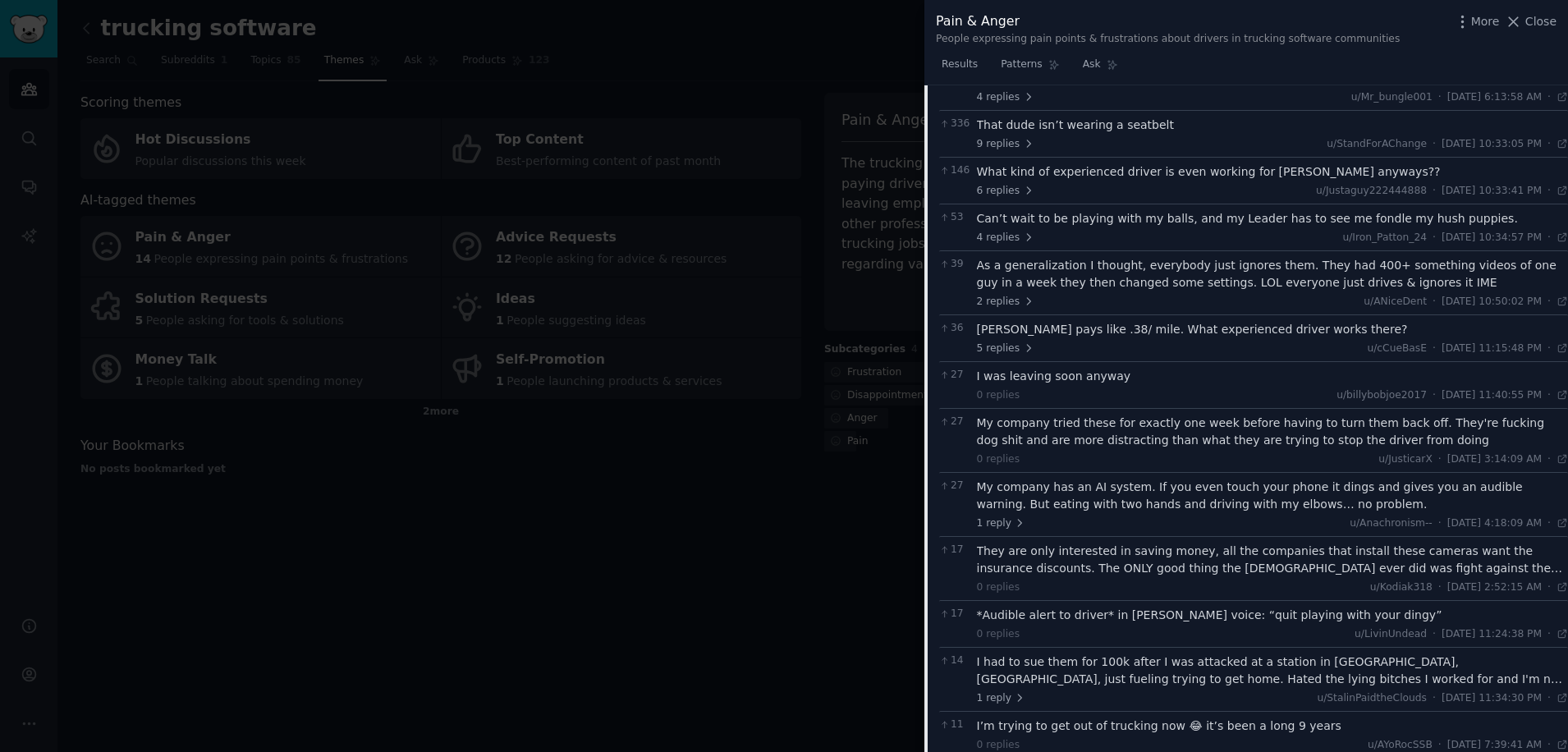
click at [1286, 497] on div "My company has an AI system. If you even touch your phone it dings and gives yo…" at bounding box center [1272, 496] width 592 height 35
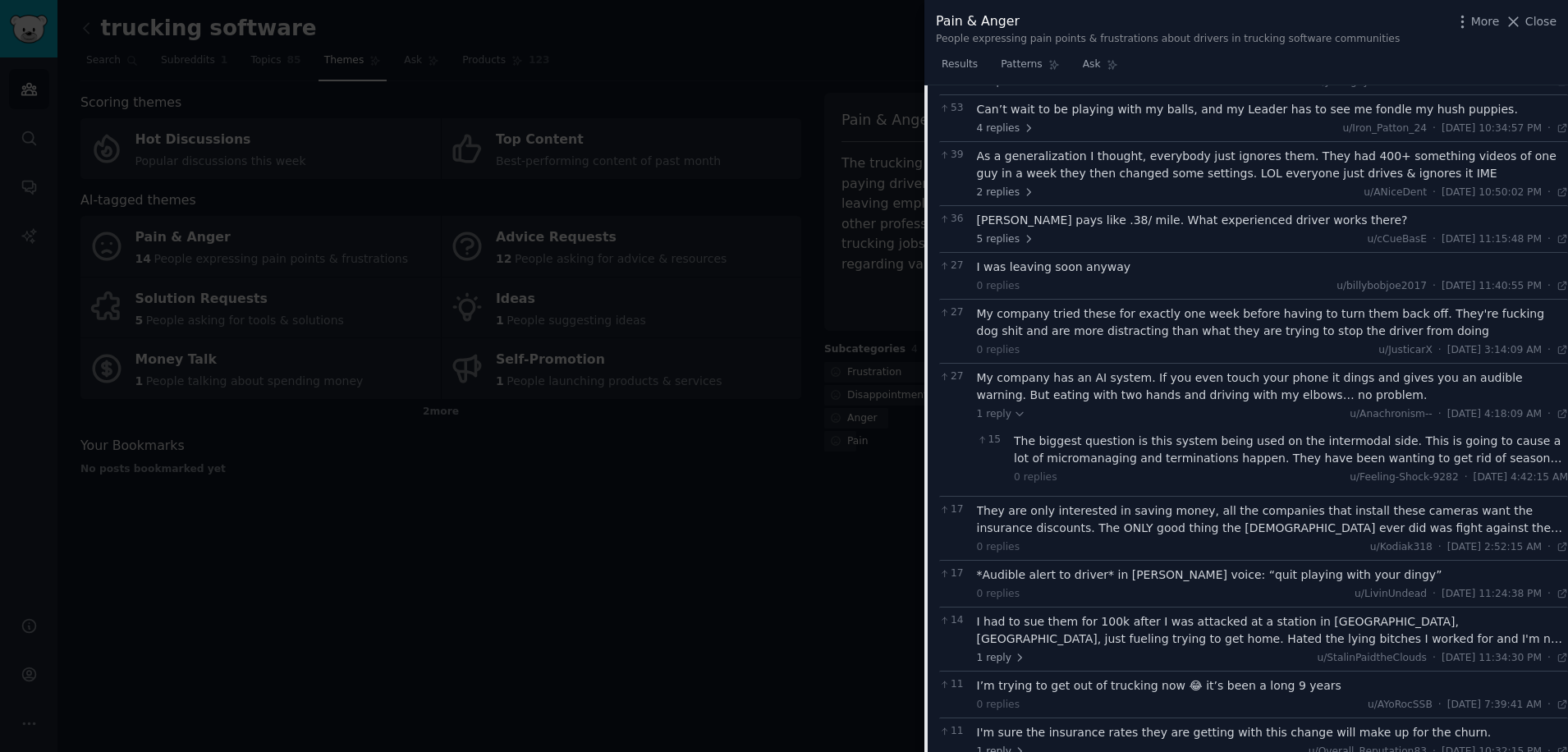
scroll to position [741, 0]
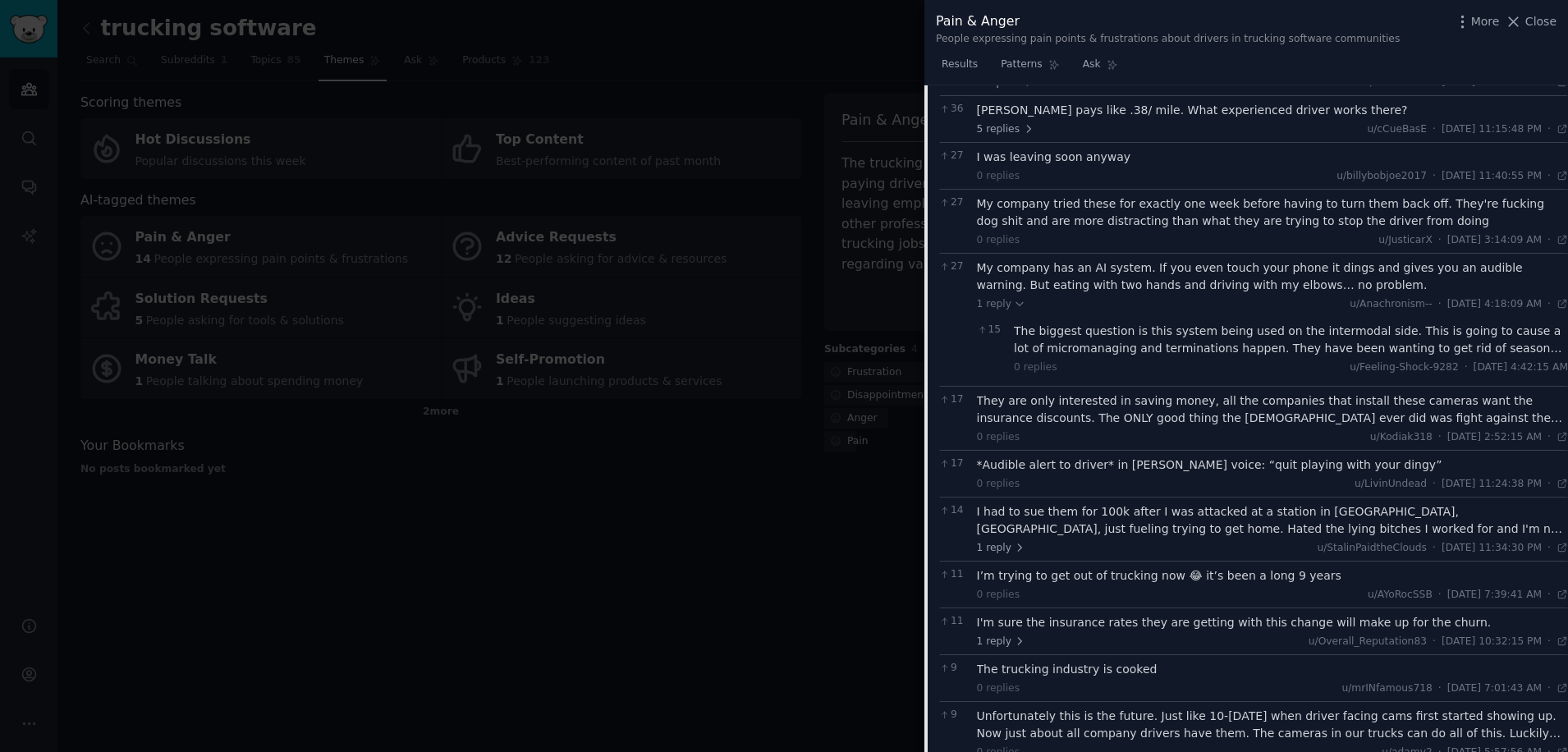
click at [1264, 407] on div "They are only interested in saving money, all the companies that install these …" at bounding box center [1272, 410] width 592 height 35
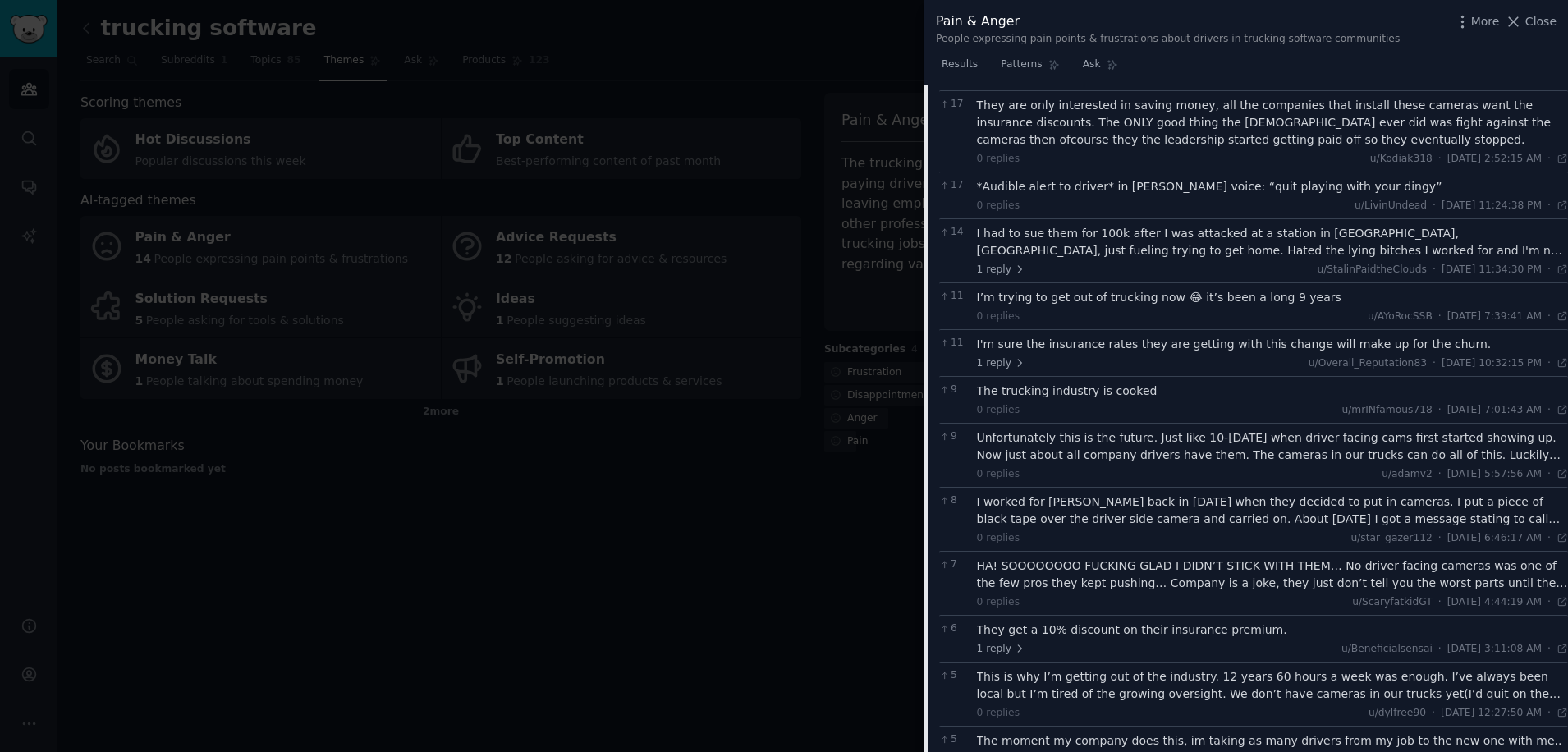
scroll to position [1070, 0]
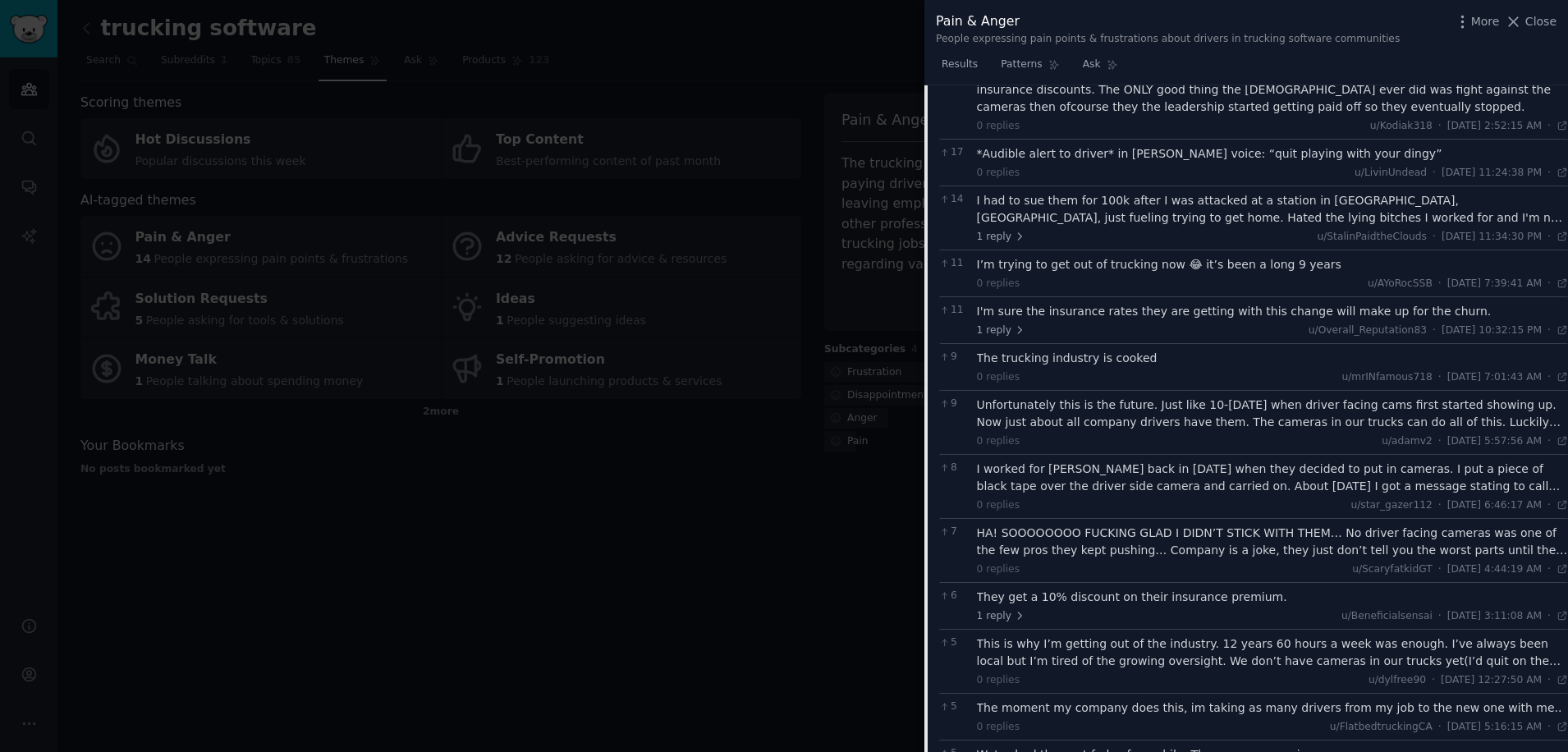
click at [1272, 482] on div "I worked for [PERSON_NAME] back in [DATE] when they decided to put in cameras. …" at bounding box center [1272, 478] width 592 height 35
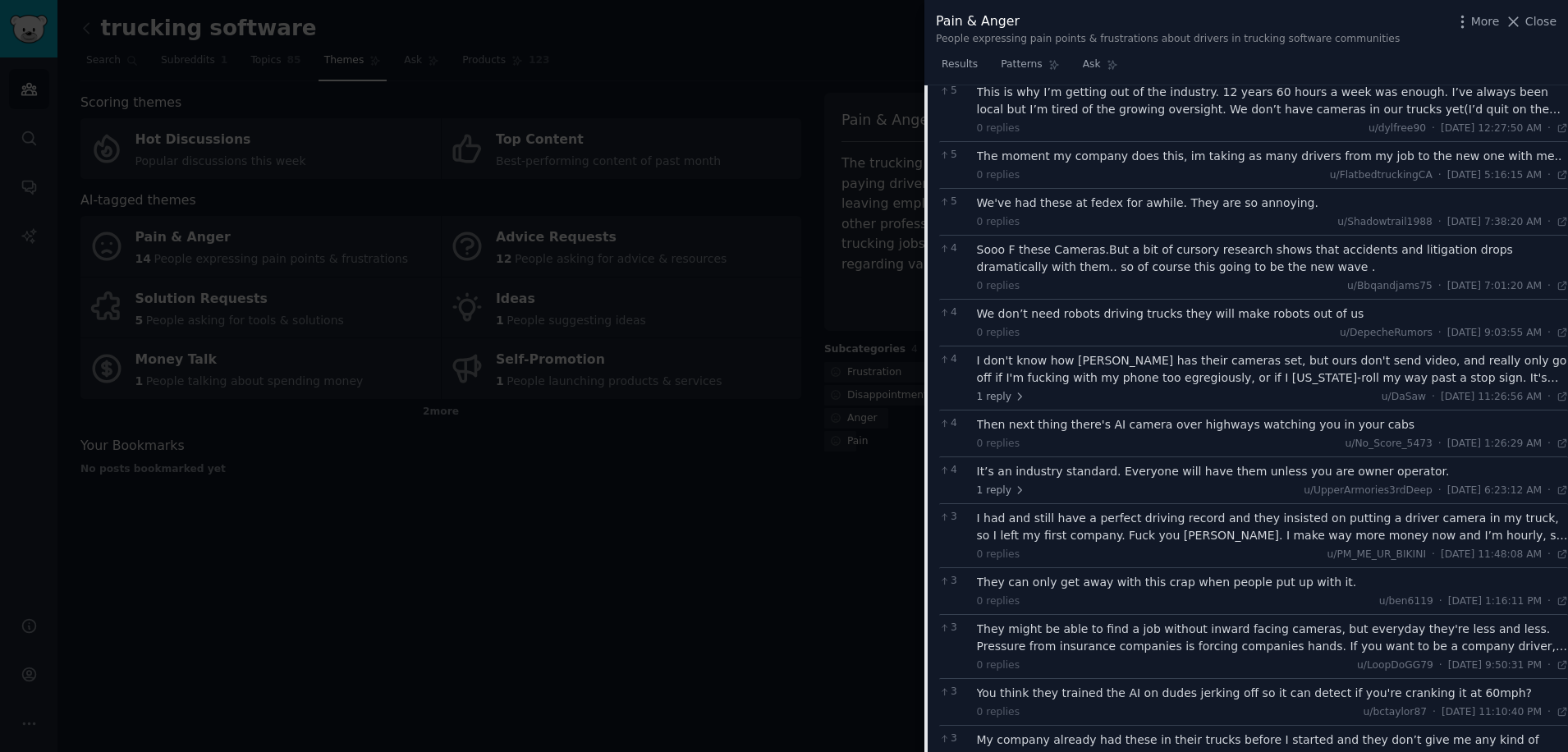
scroll to position [1726, 0]
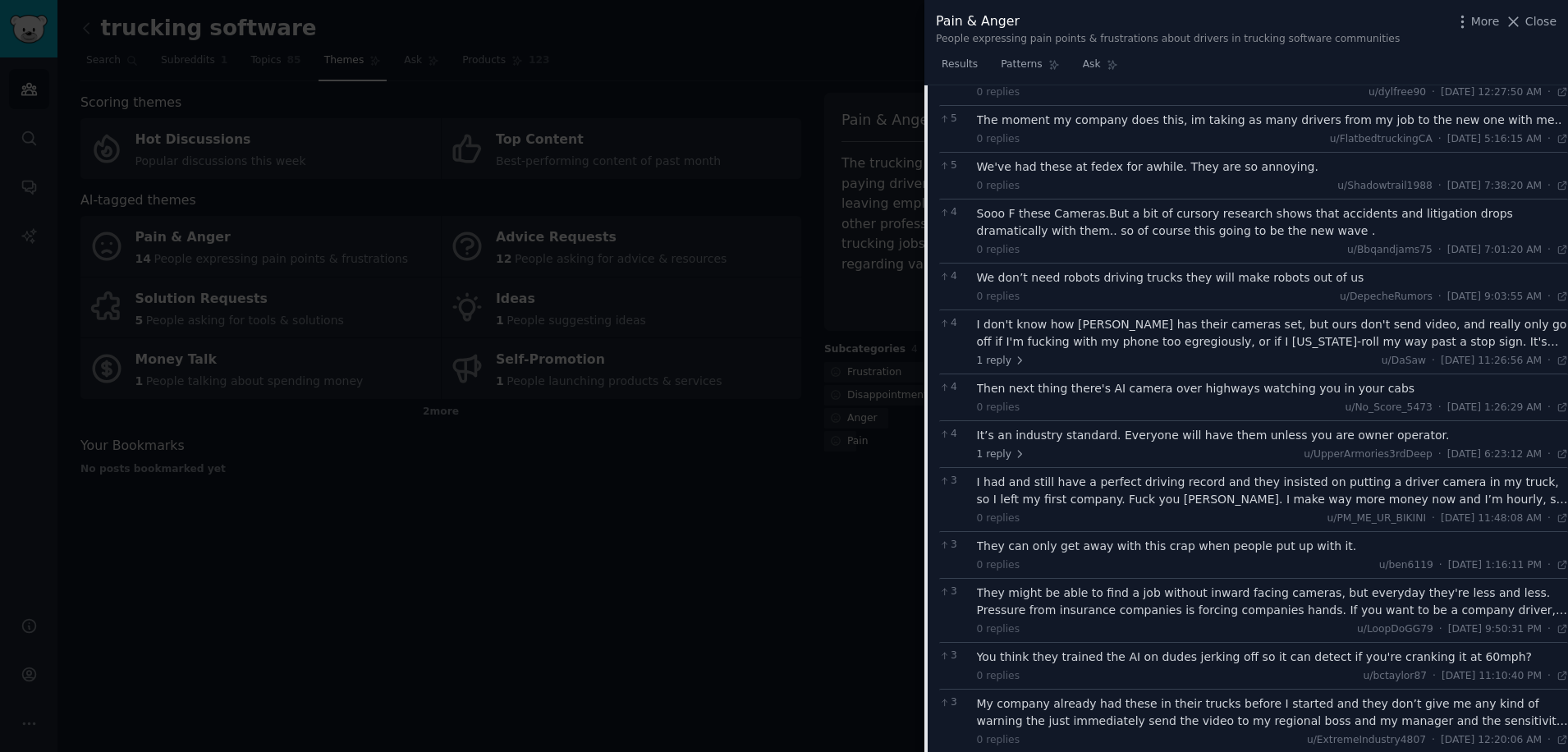
click at [1250, 475] on div "I had and still have a perfect driving record and they insisted on putting a dr…" at bounding box center [1272, 491] width 592 height 35
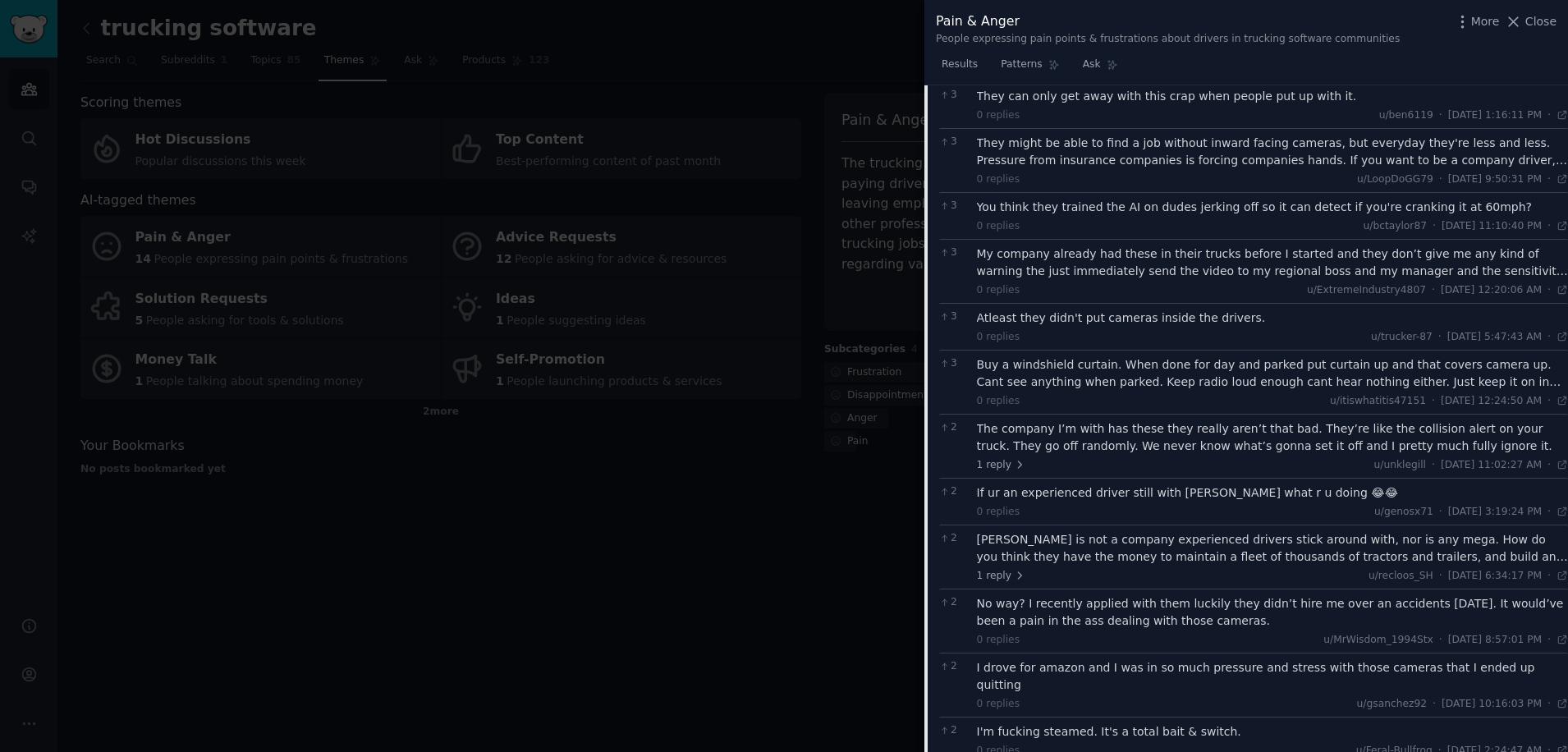
scroll to position [2055, 0]
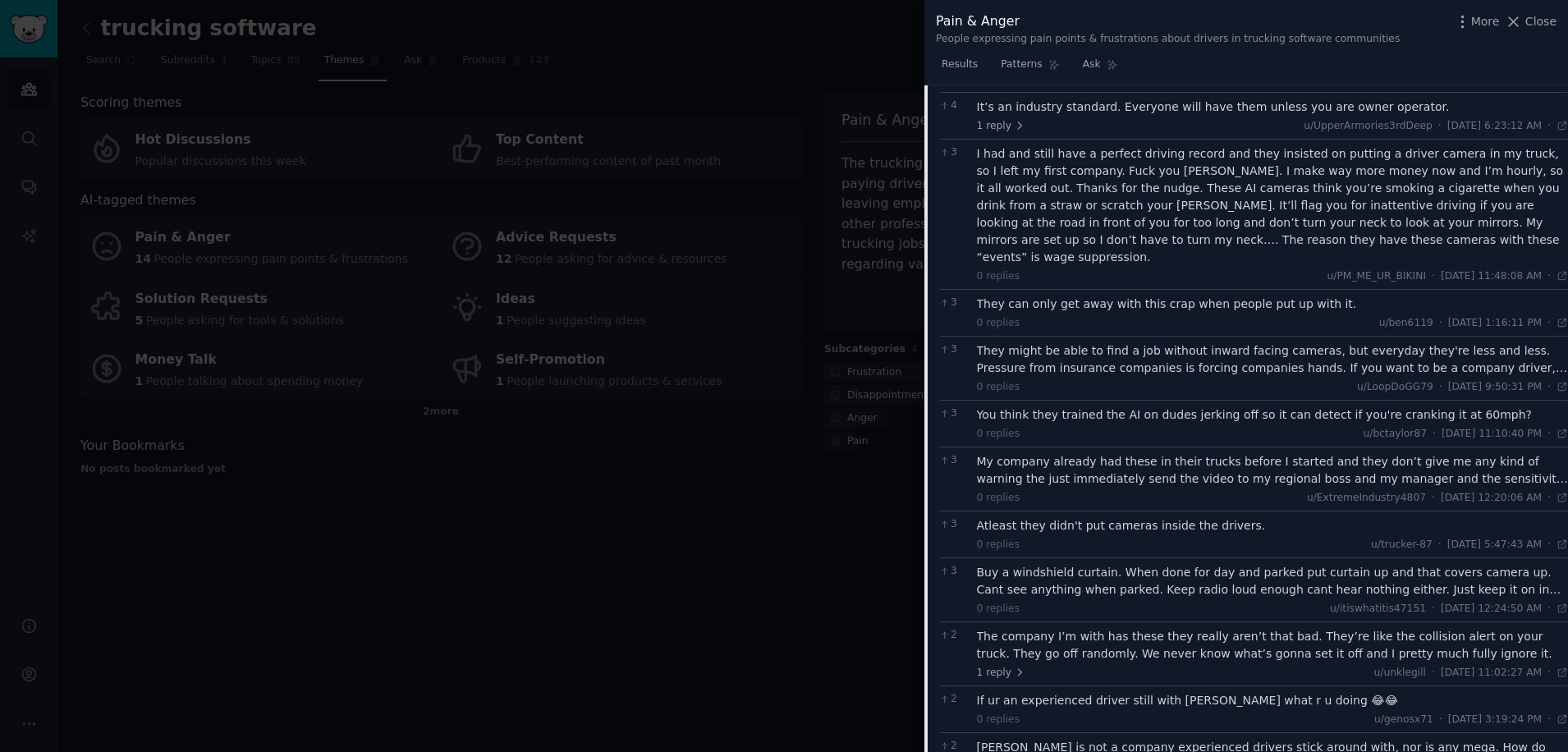
click at [403, 628] on div at bounding box center [784, 376] width 1568 height 752
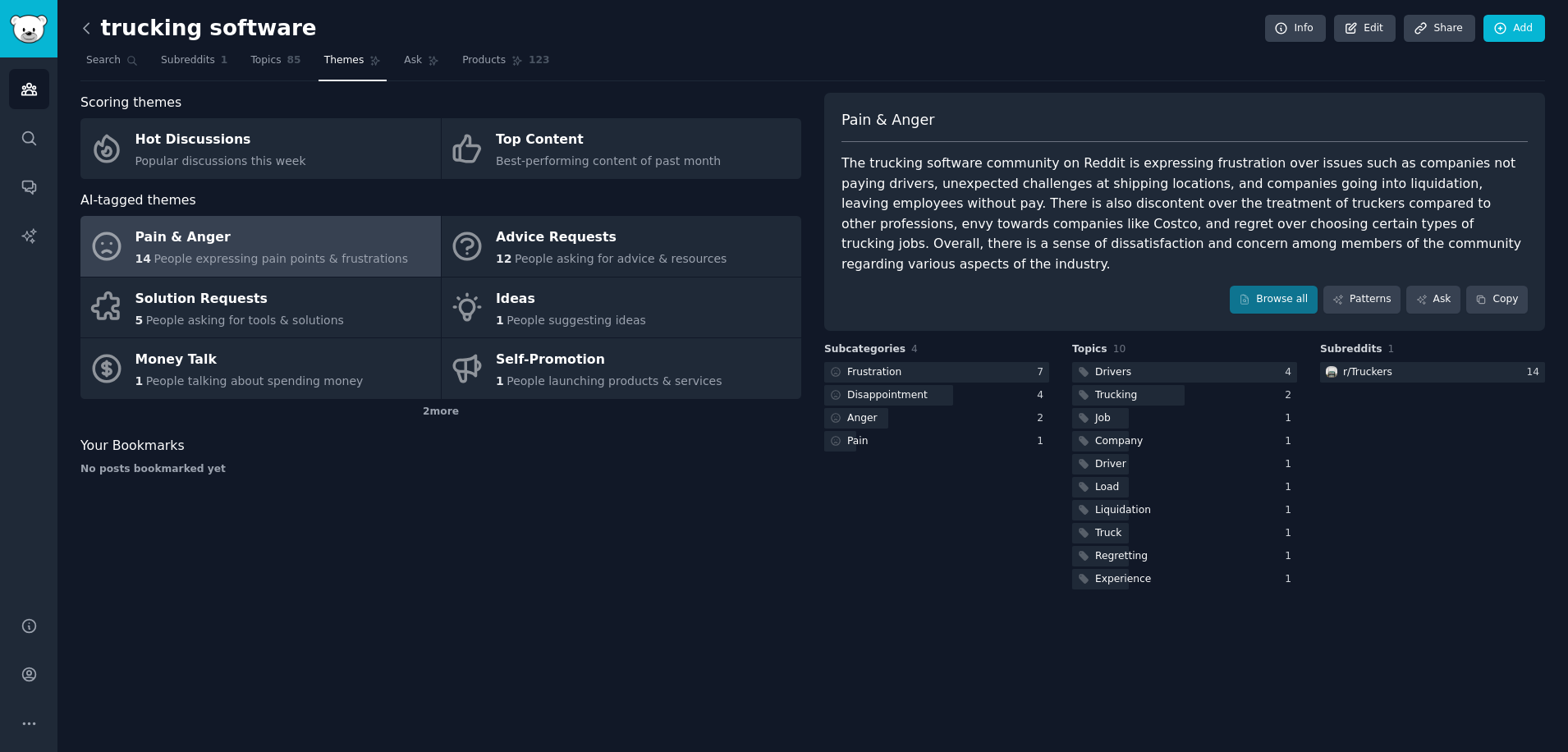
click at [85, 34] on icon at bounding box center [86, 28] width 17 height 17
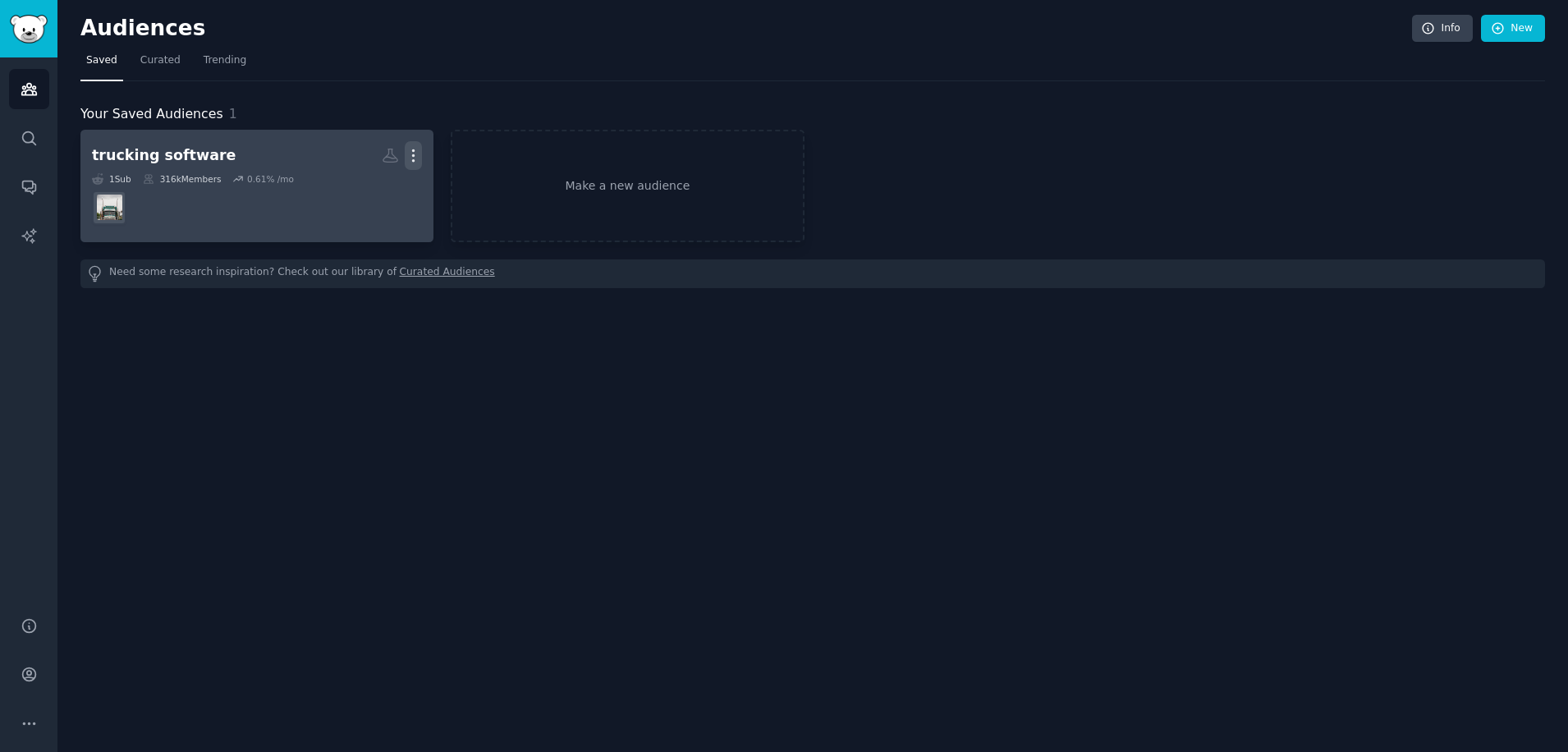
click at [413, 154] on icon "button" at bounding box center [413, 155] width 17 height 17
click at [381, 193] on p "Delete" at bounding box center [369, 190] width 38 height 17
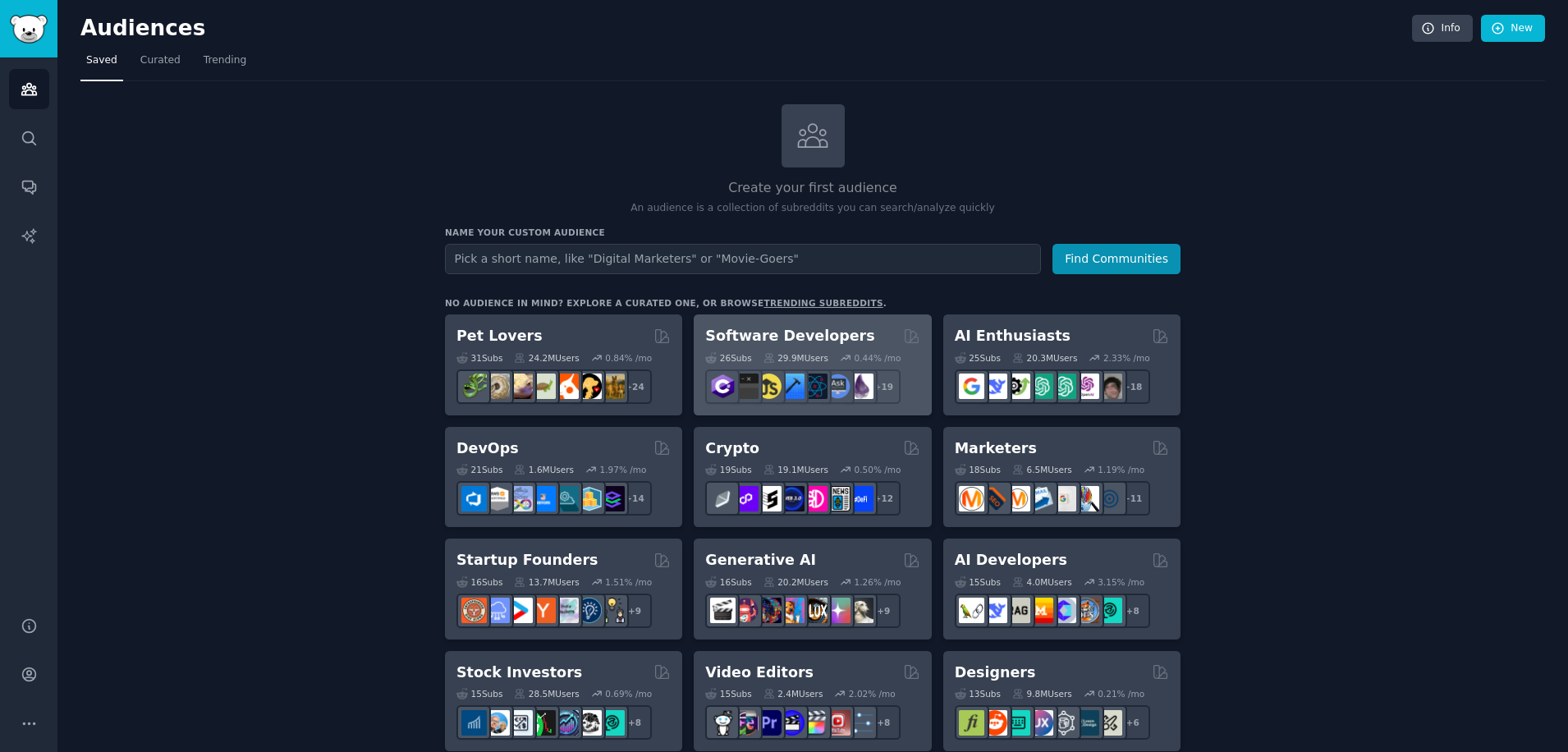
click at [735, 327] on h2 "Software Developers" at bounding box center [790, 336] width 169 height 21
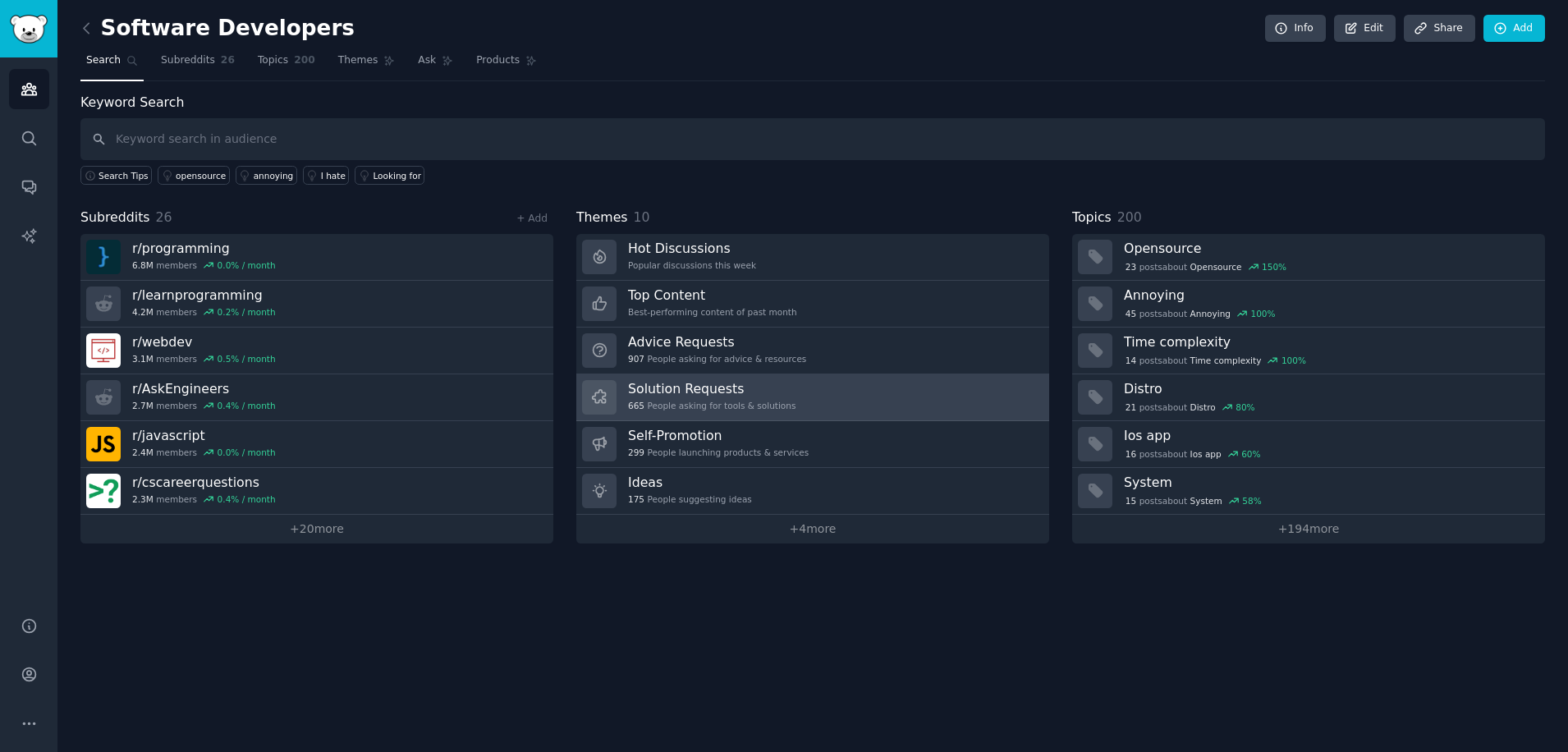
click at [707, 399] on div "Solution Requests 665 People asking for tools & solutions" at bounding box center [712, 398] width 168 height 35
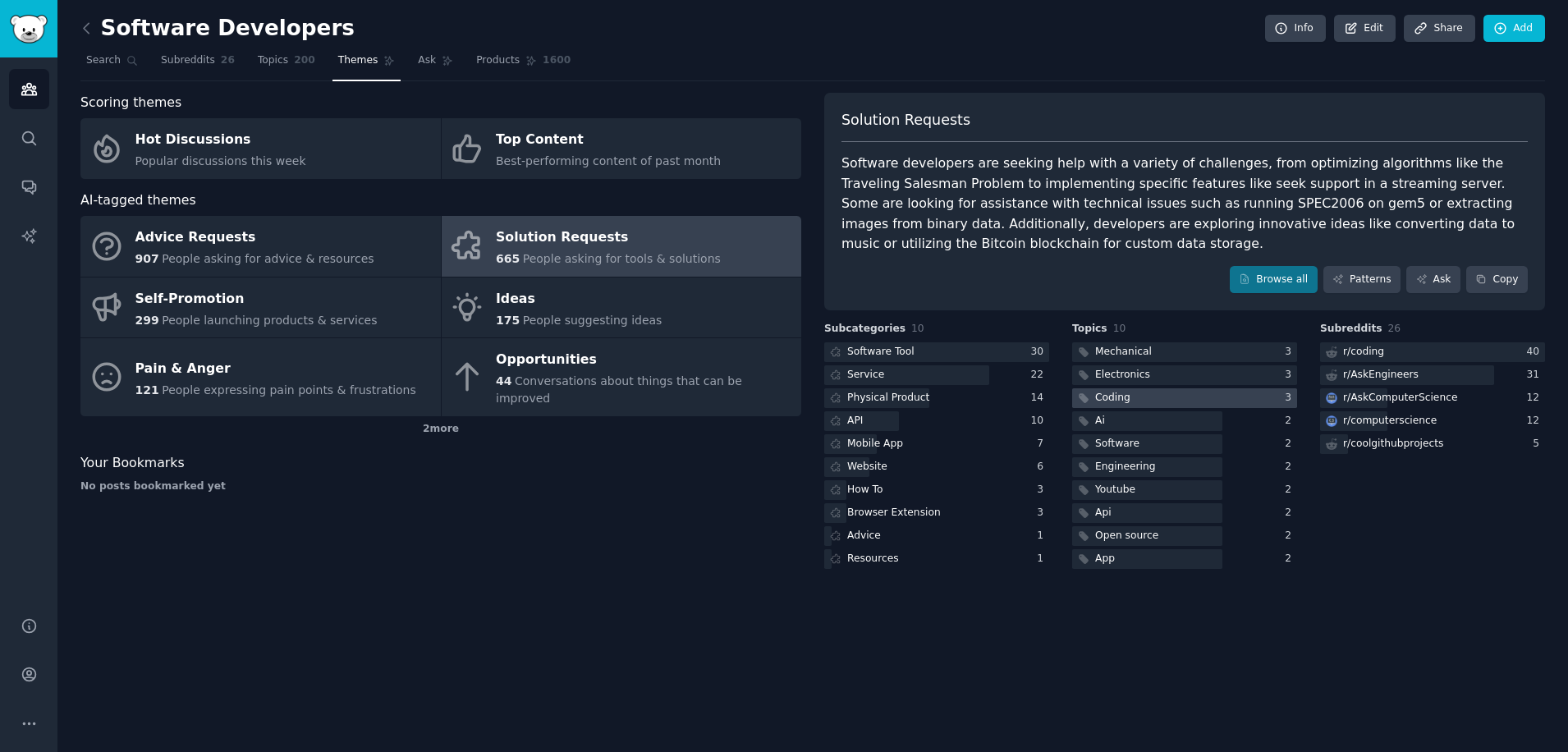
click at [1085, 407] on div "Coding" at bounding box center [1102, 398] width 61 height 21
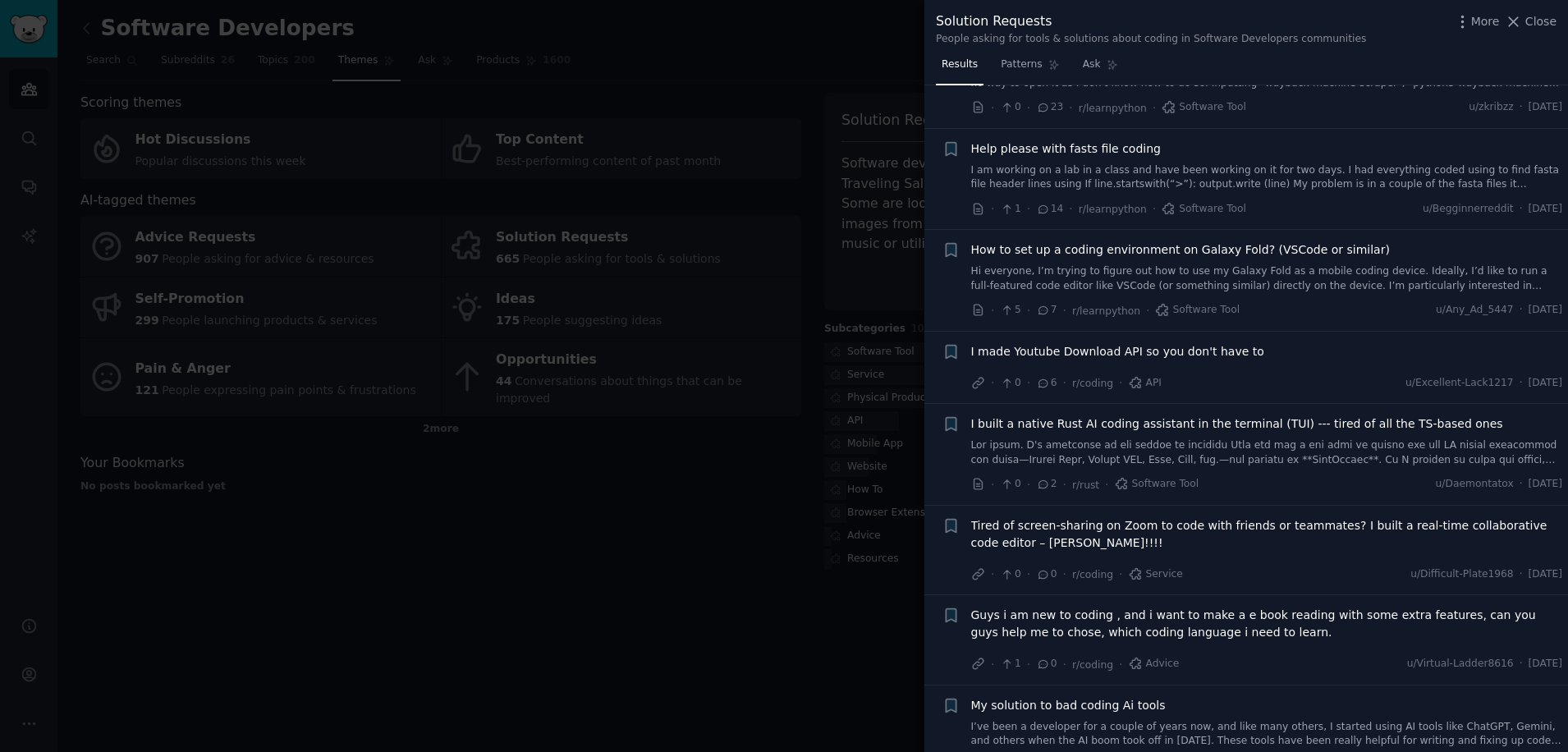
scroll to position [118, 0]
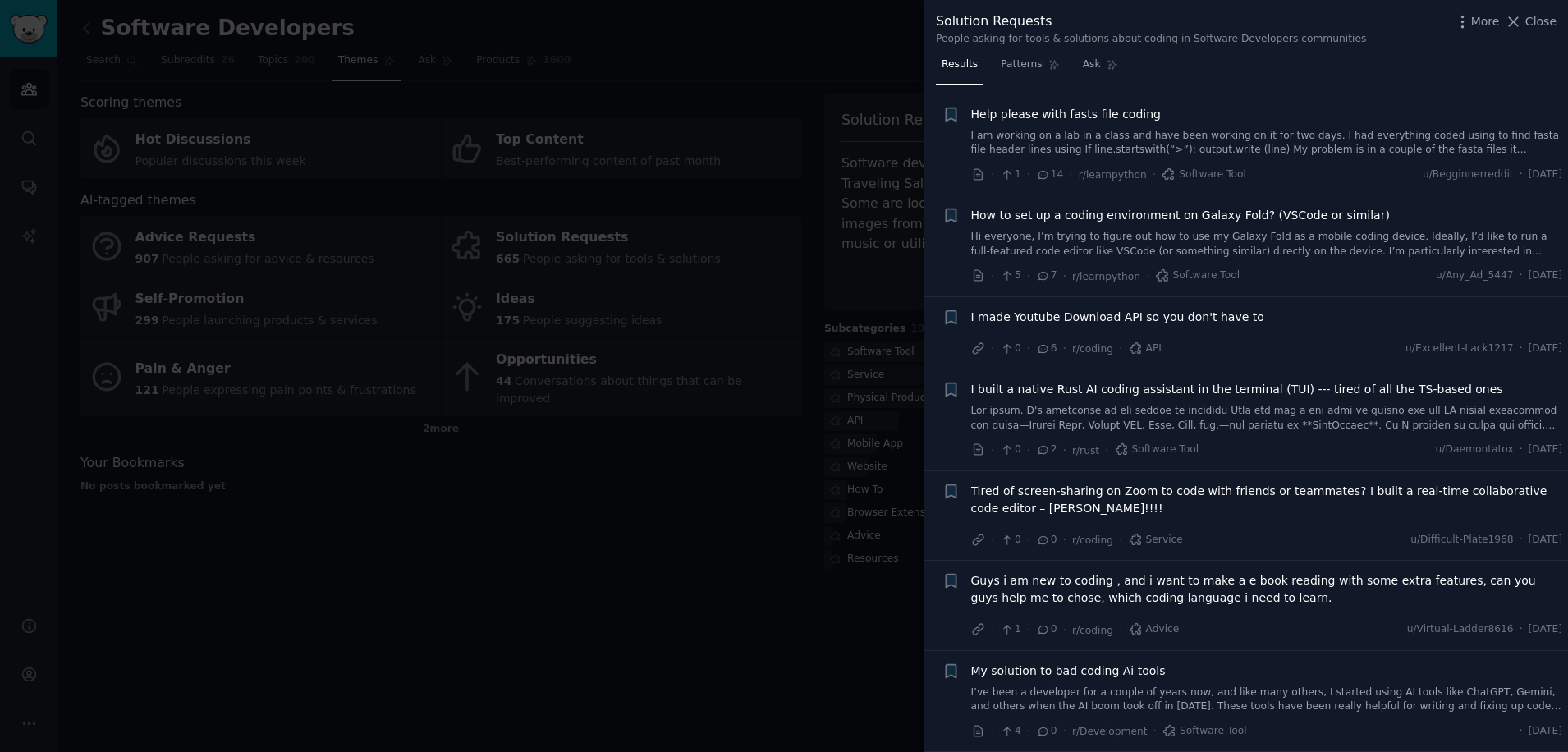
click at [823, 543] on div at bounding box center [784, 376] width 1568 height 752
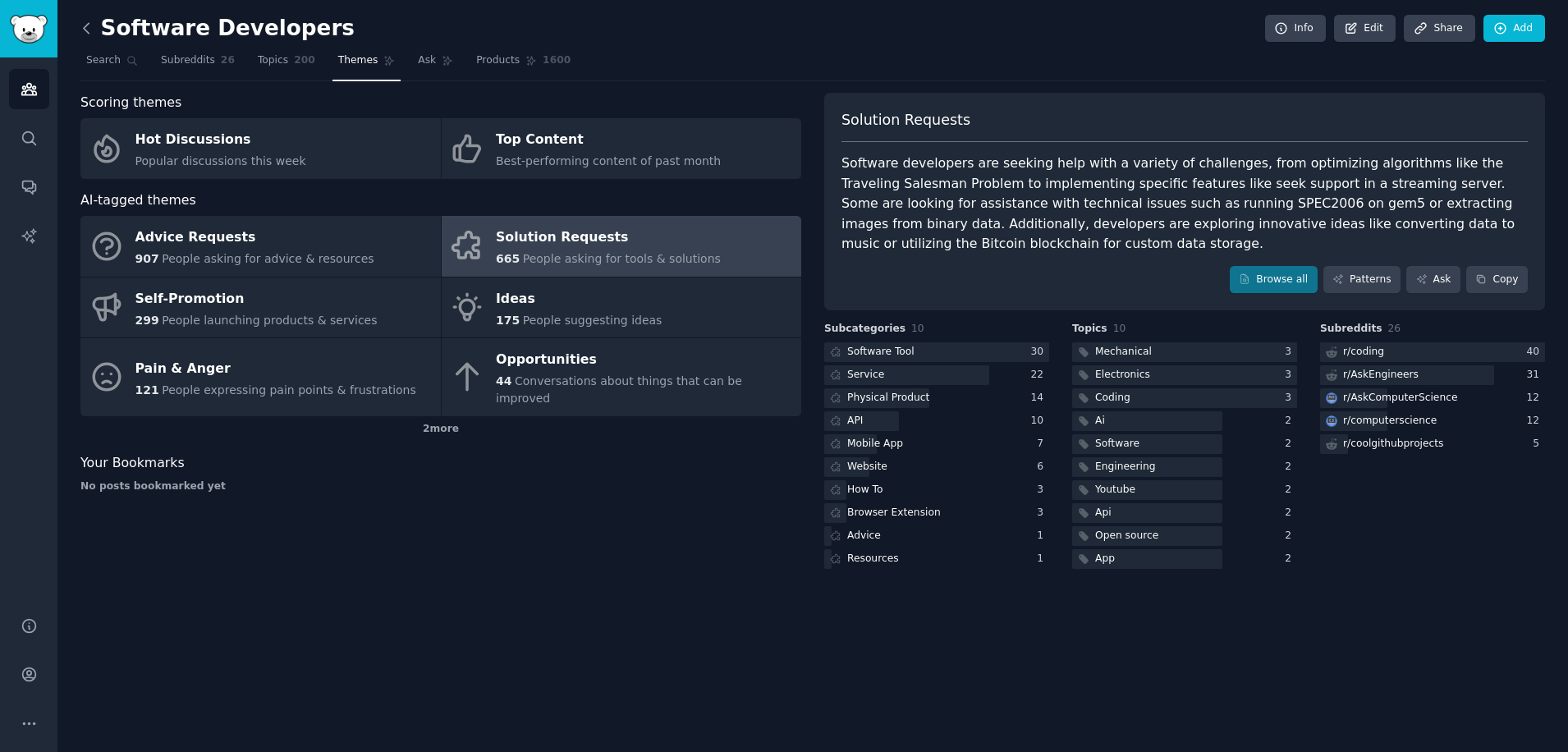
click at [91, 35] on icon at bounding box center [86, 28] width 17 height 17
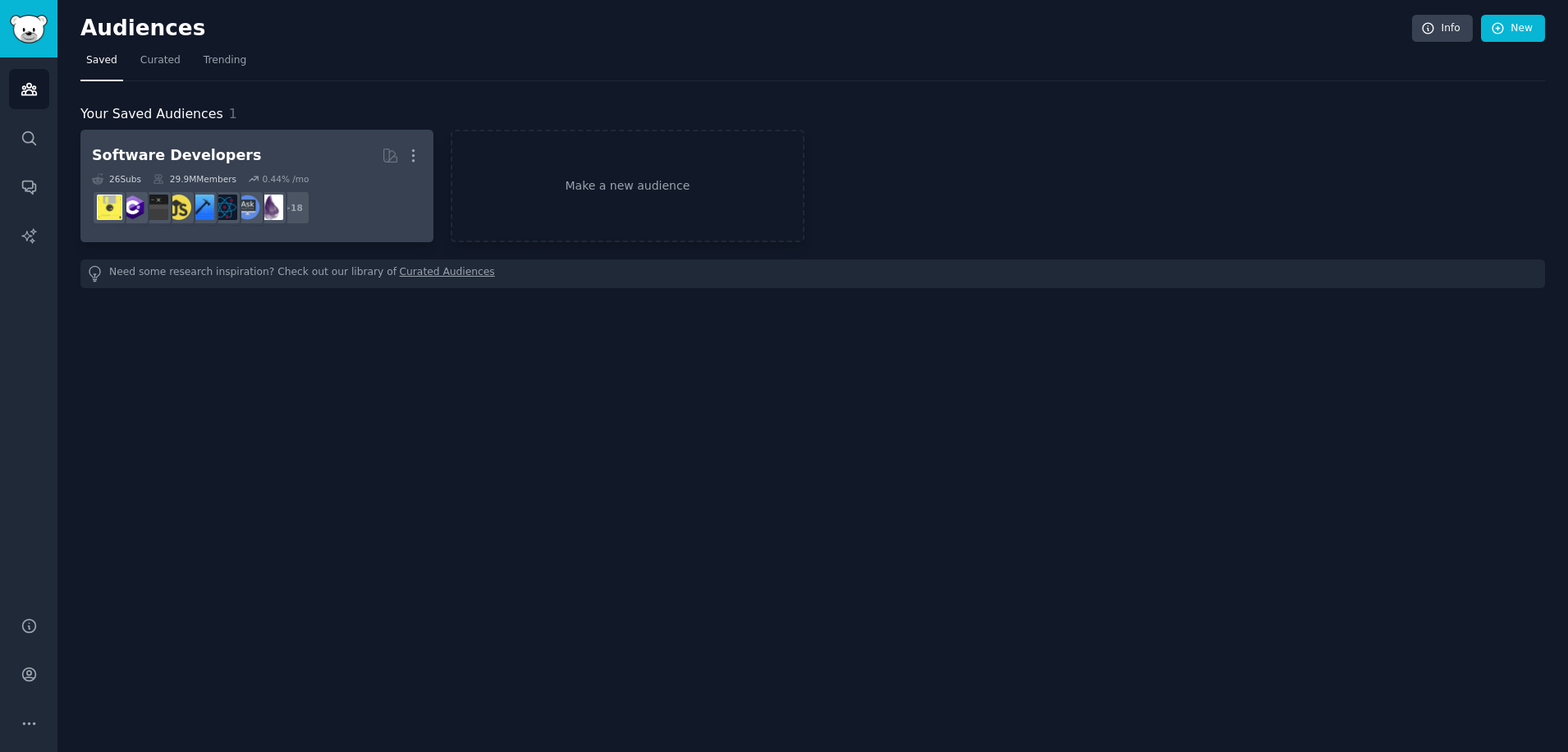
click at [290, 163] on h2 "Software Developers More" at bounding box center [257, 155] width 330 height 29
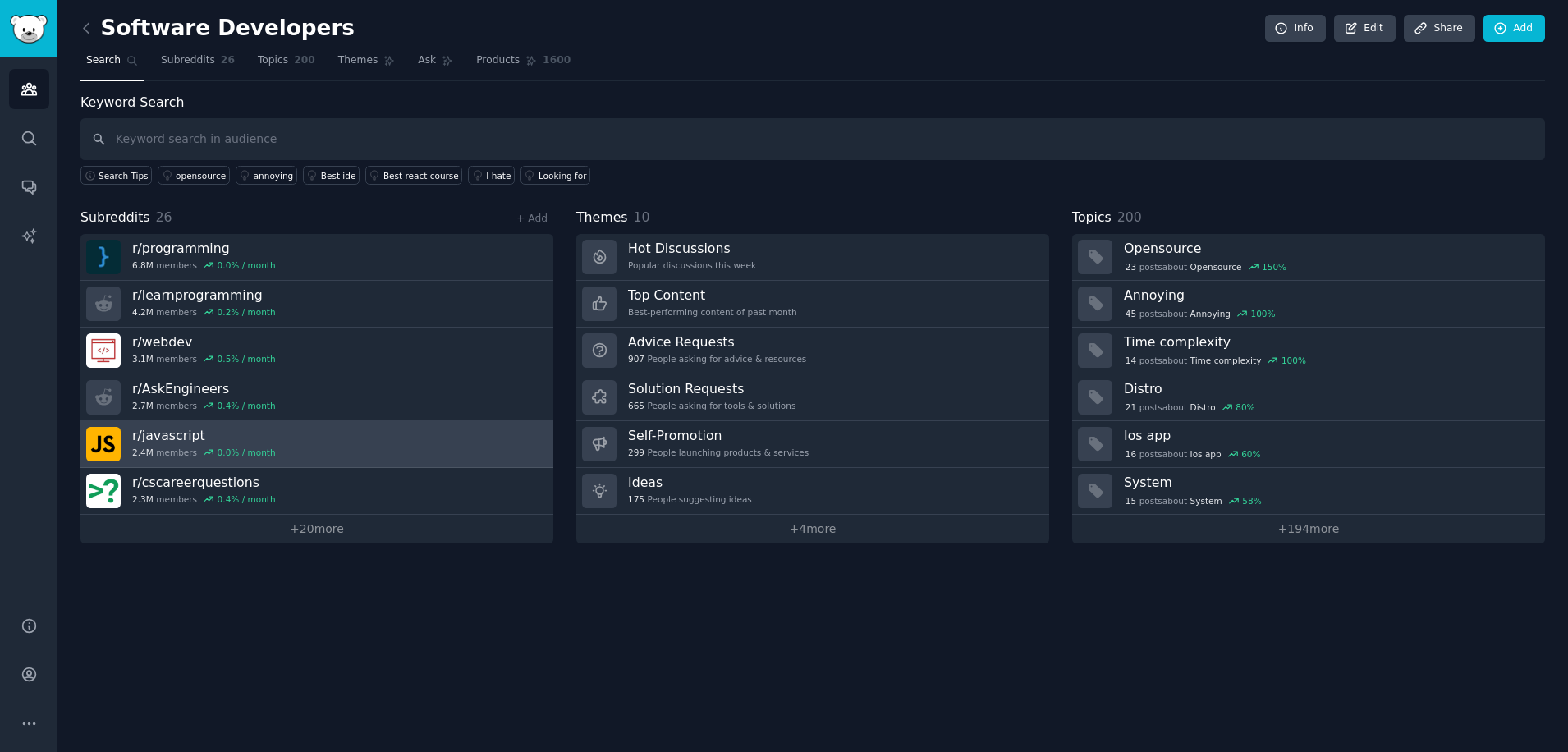
click at [129, 460] on link "r/ javascript 2.4M members 0.0 % / month" at bounding box center [317, 444] width 473 height 46
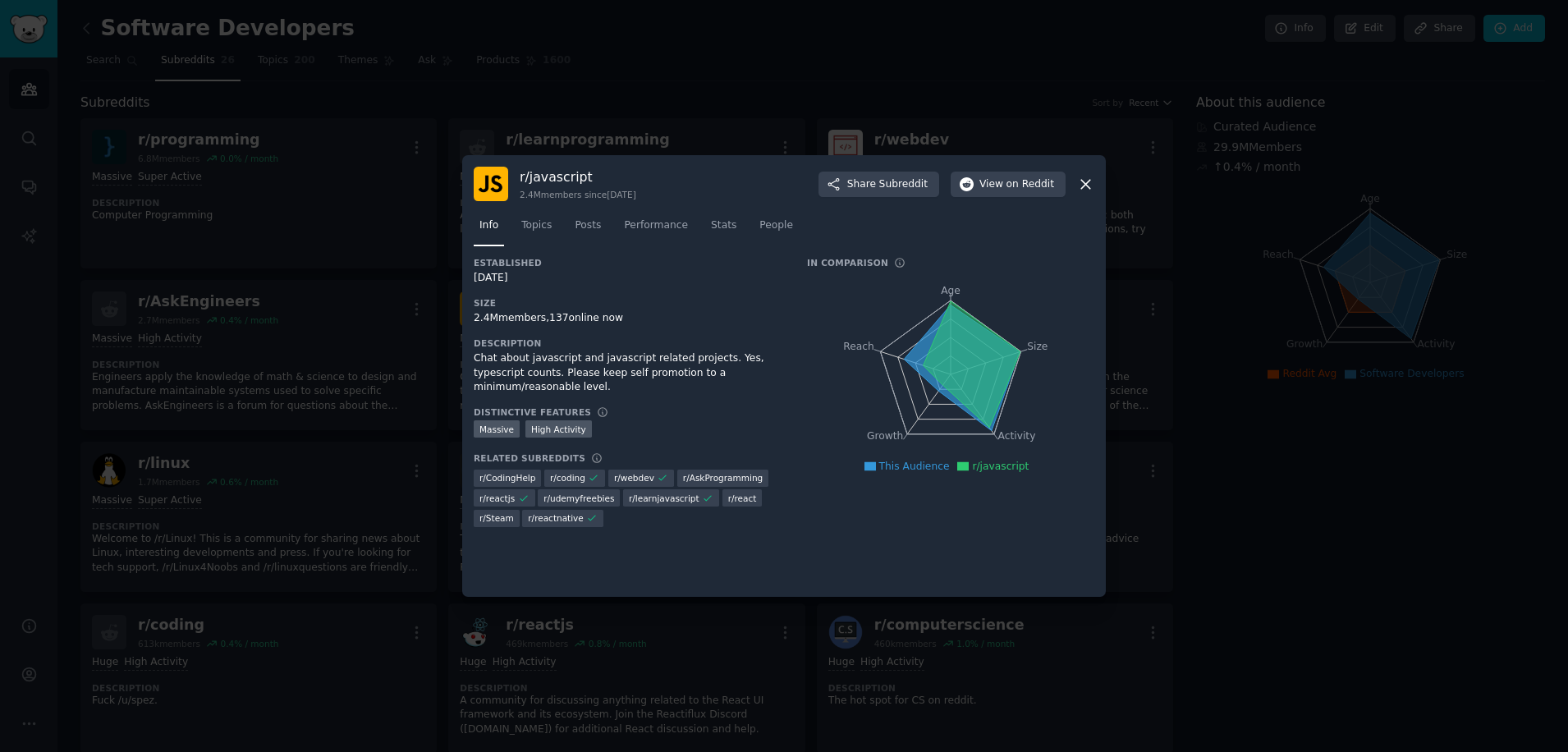
click at [1075, 183] on div "r/ javascript 2.4M members since [DATE] Share Subreddit View on Reddit" at bounding box center [784, 184] width 621 height 35
click at [1084, 182] on icon at bounding box center [1086, 184] width 9 height 9
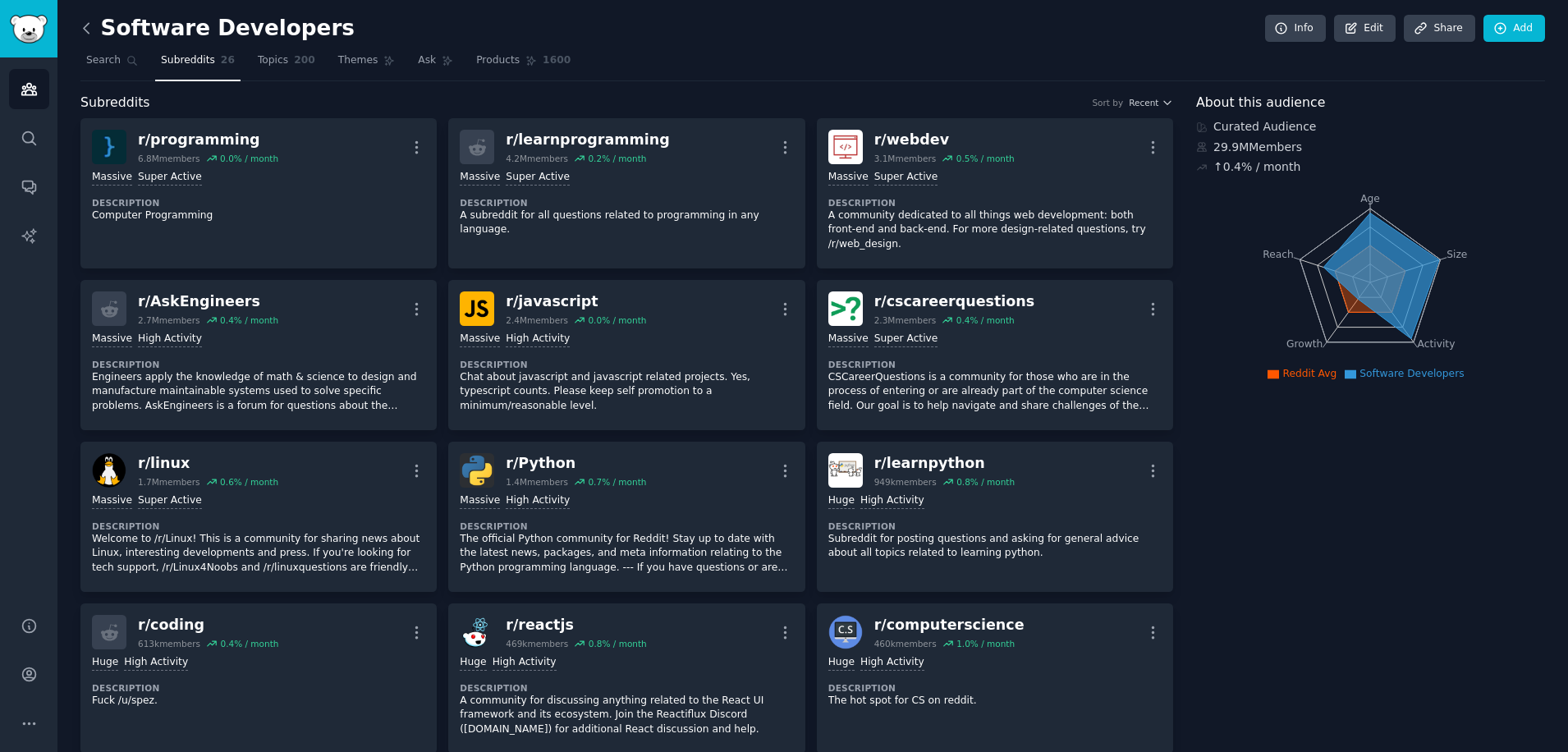
click at [87, 32] on icon at bounding box center [86, 28] width 5 height 10
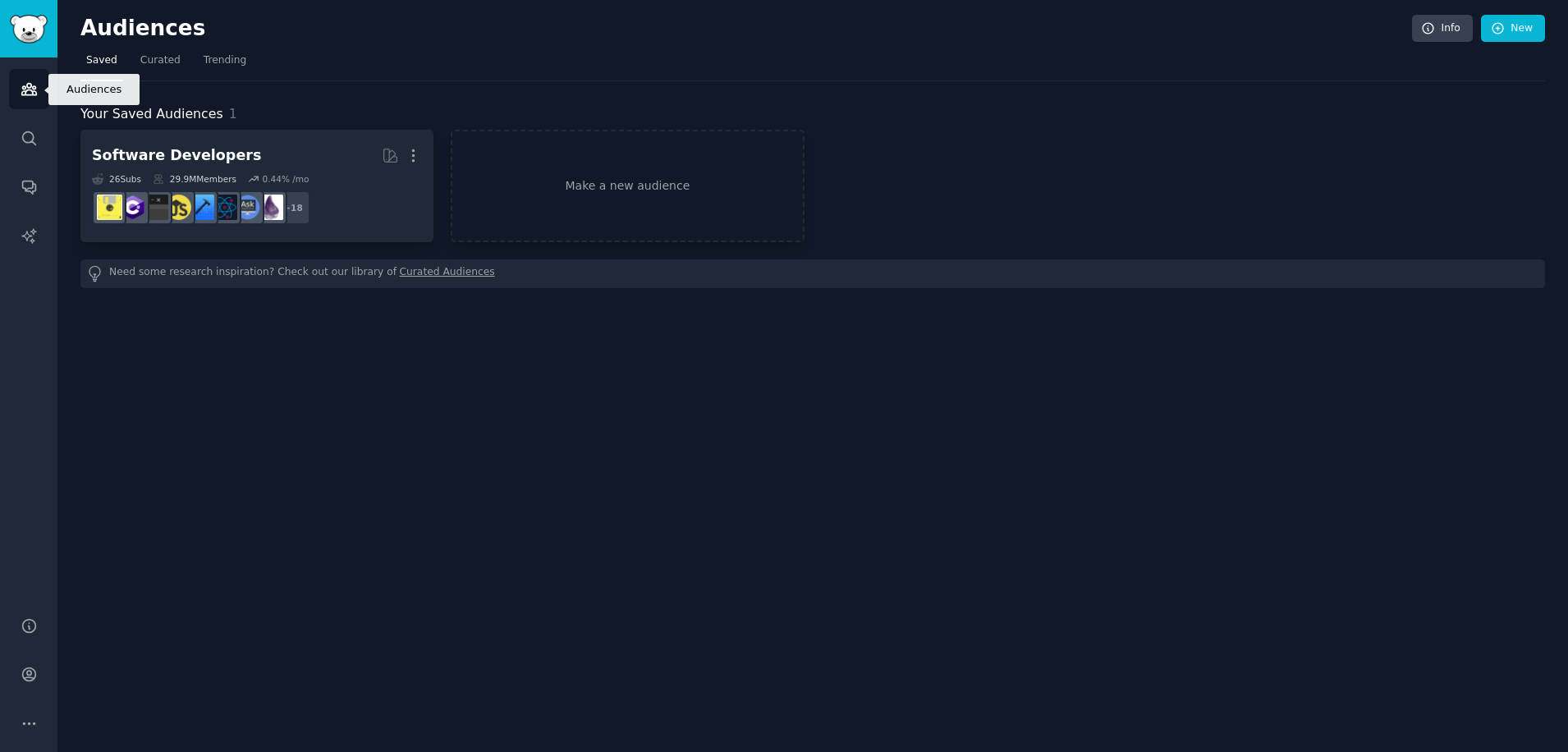
click at [27, 97] on icon "Sidebar" at bounding box center [29, 89] width 17 height 17
click at [21, 38] on img "Sidebar" at bounding box center [29, 29] width 38 height 29
click at [149, 61] on span "Curated" at bounding box center [160, 61] width 40 height 15
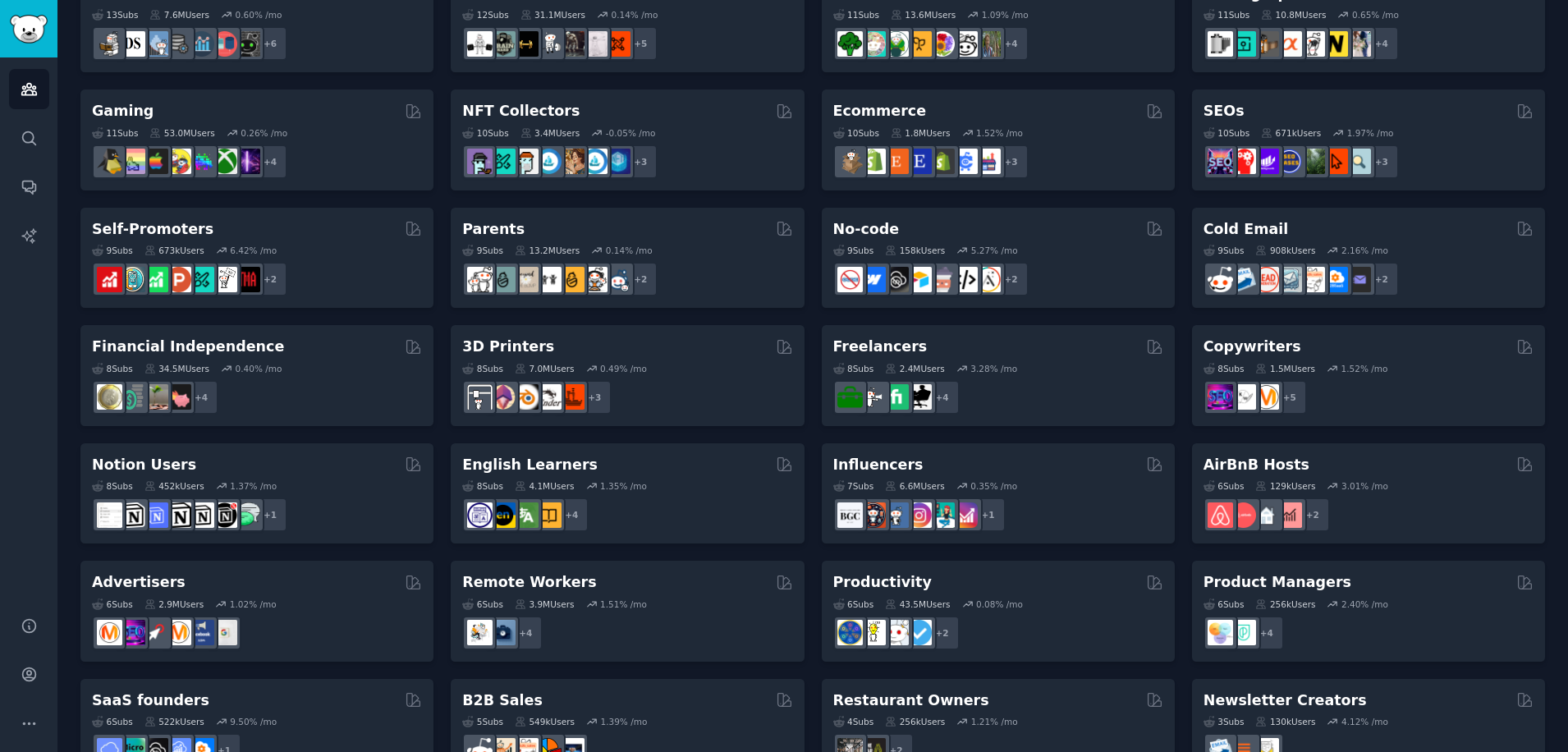
scroll to position [548, 0]
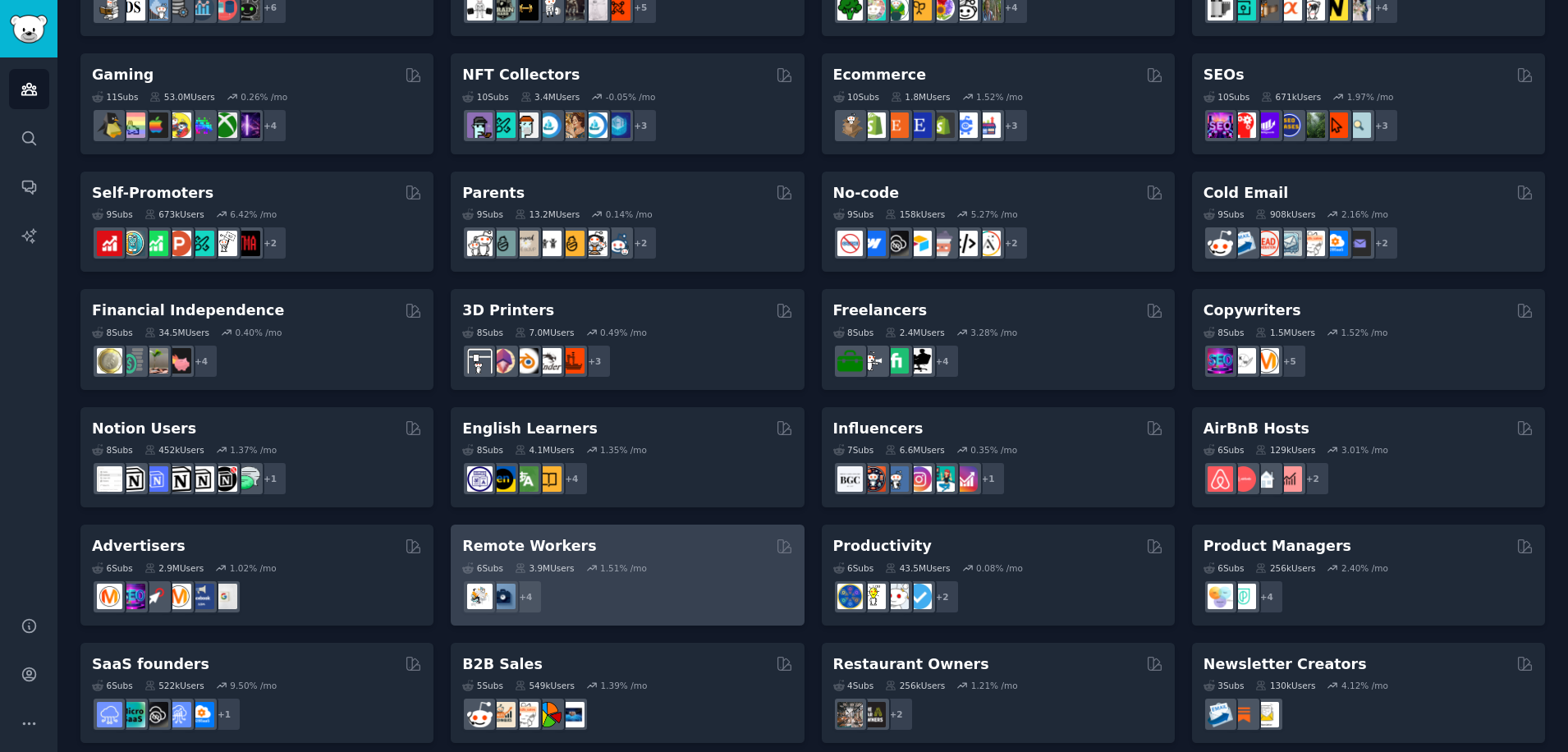
click at [591, 543] on div "Remote Workers" at bounding box center [628, 546] width 330 height 21
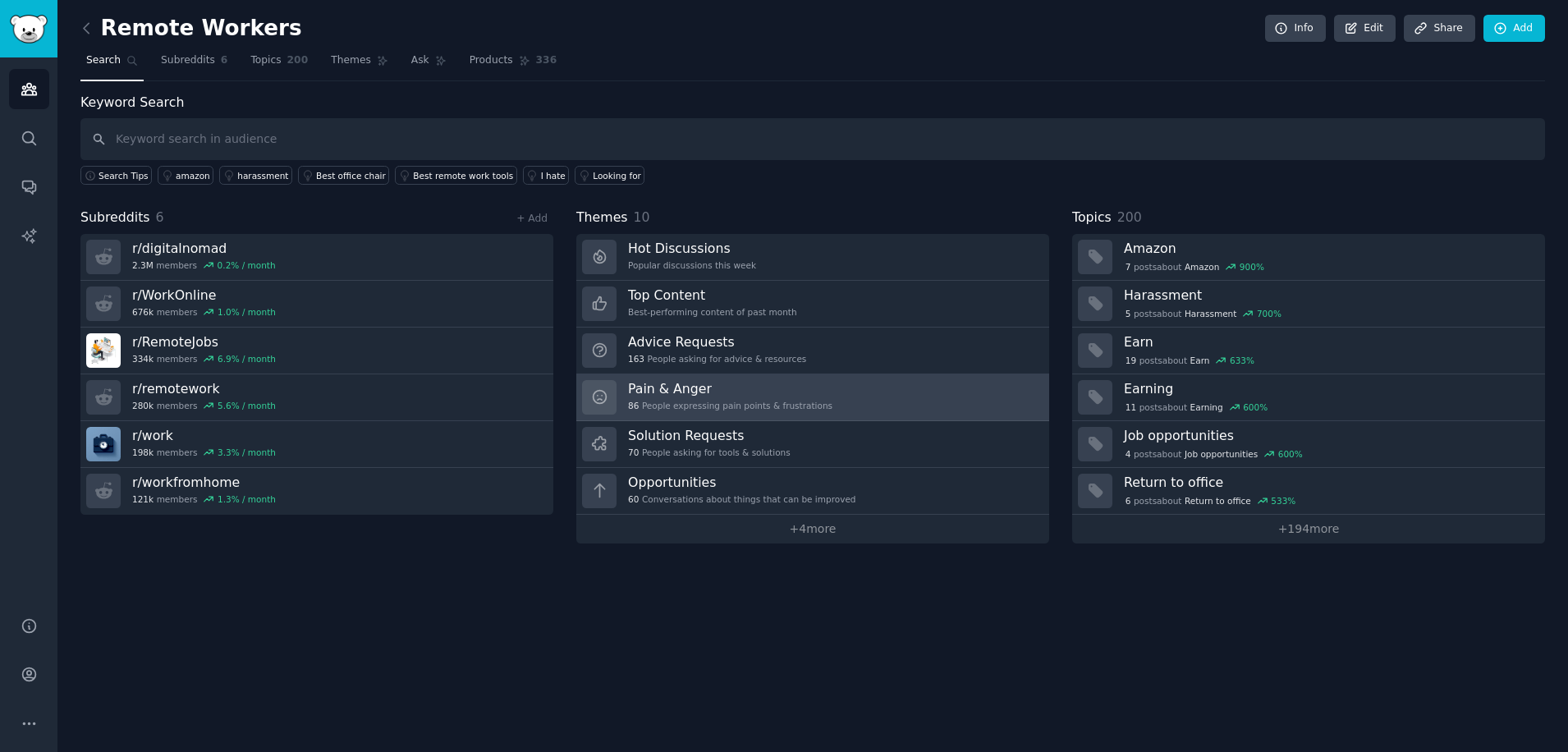
click at [642, 407] on div "86 People expressing pain points & frustrations" at bounding box center [730, 406] width 204 height 12
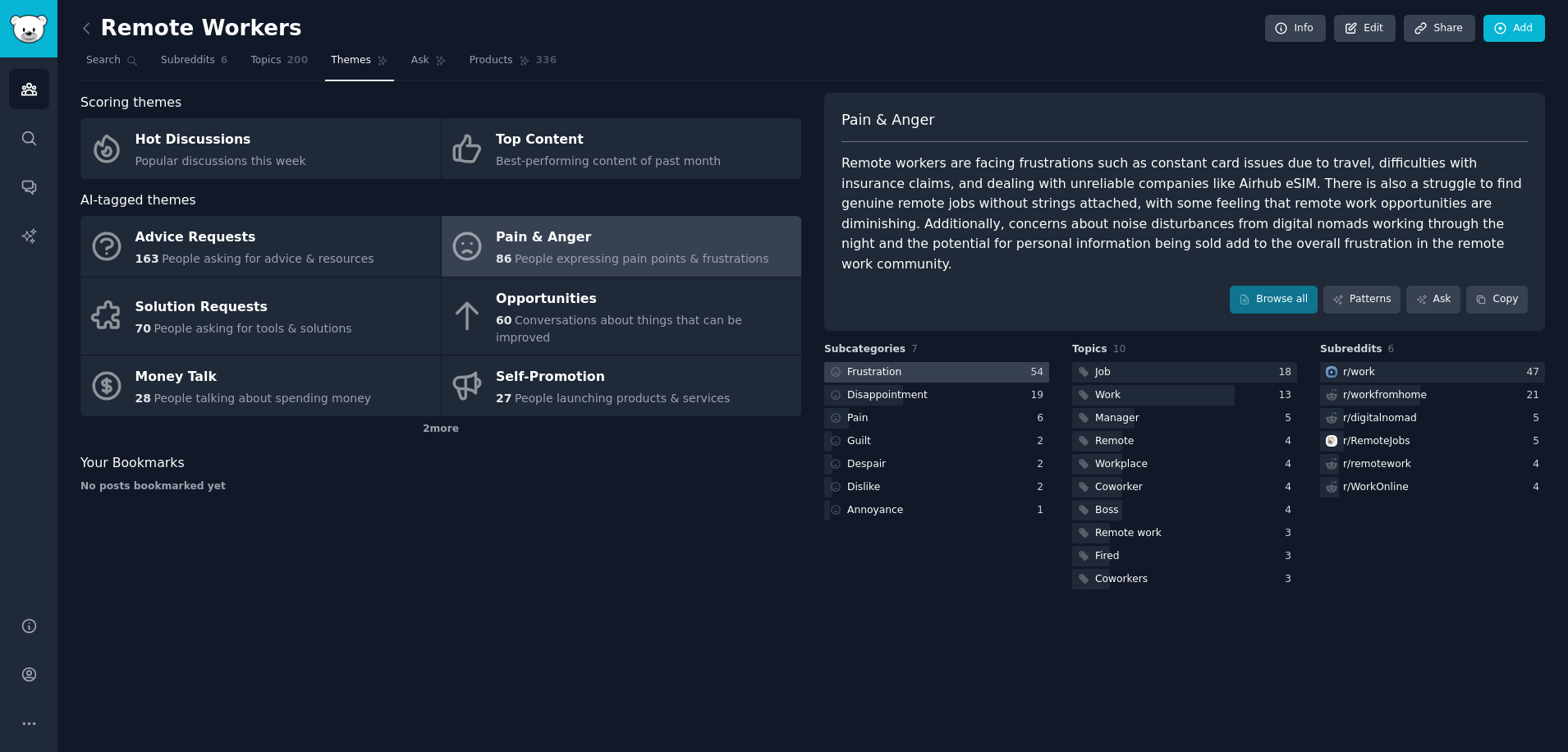
click at [884, 365] on div "Frustration" at bounding box center [874, 373] width 54 height 15
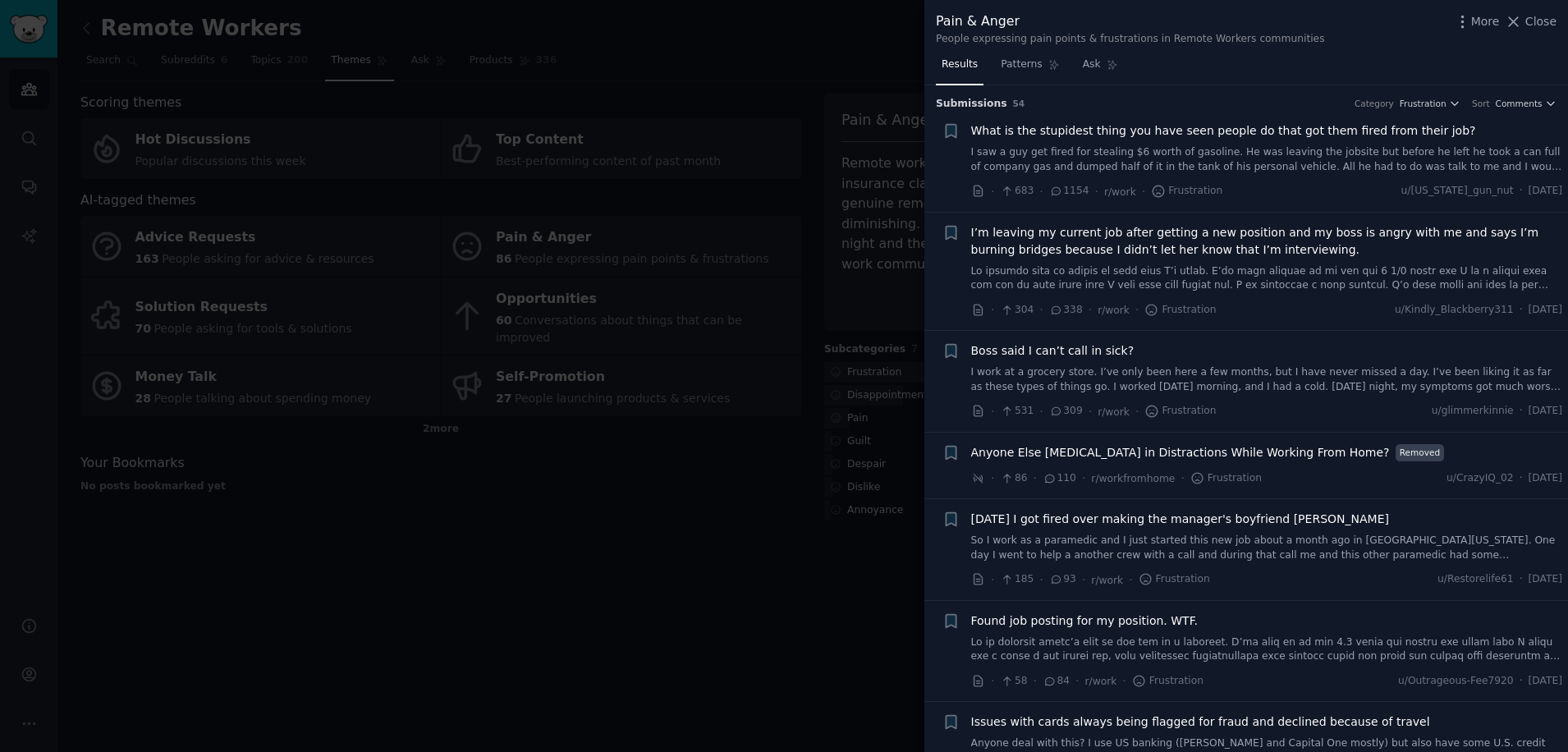
click at [730, 491] on div at bounding box center [784, 376] width 1568 height 752
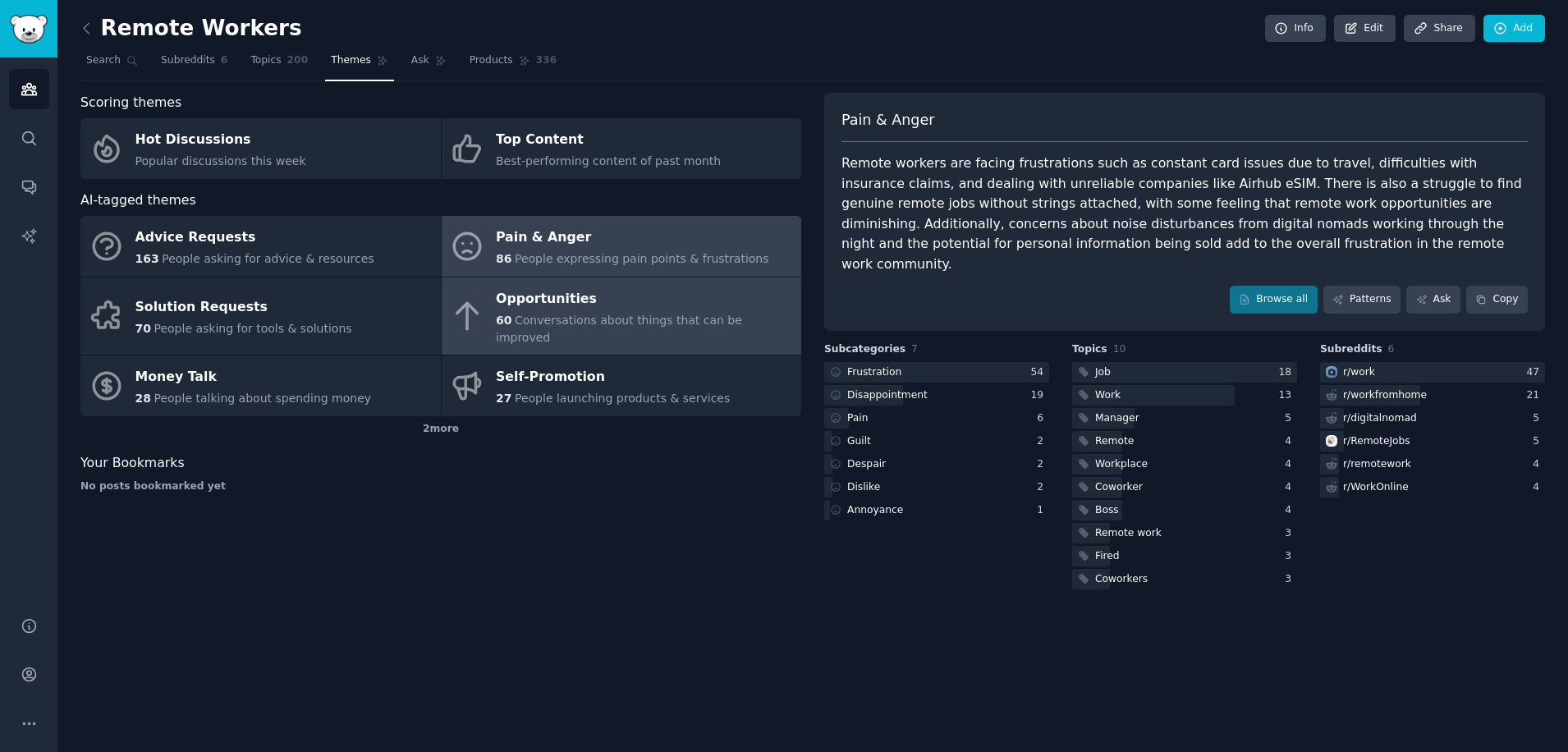
click at [530, 328] on span "Conversations about things that can be improved" at bounding box center [619, 329] width 247 height 31
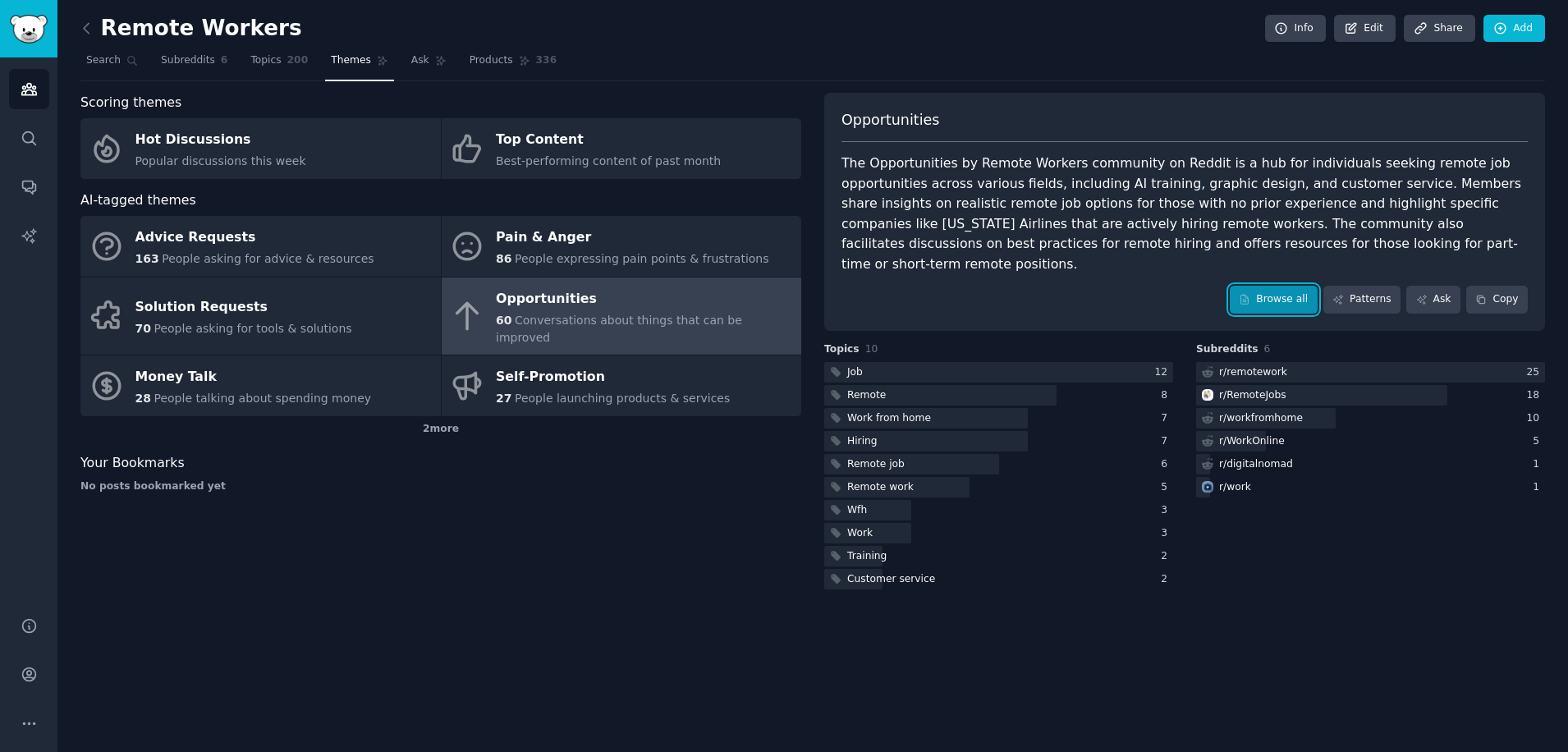
click at [1272, 286] on link "Browse all" at bounding box center [1274, 300] width 88 height 28
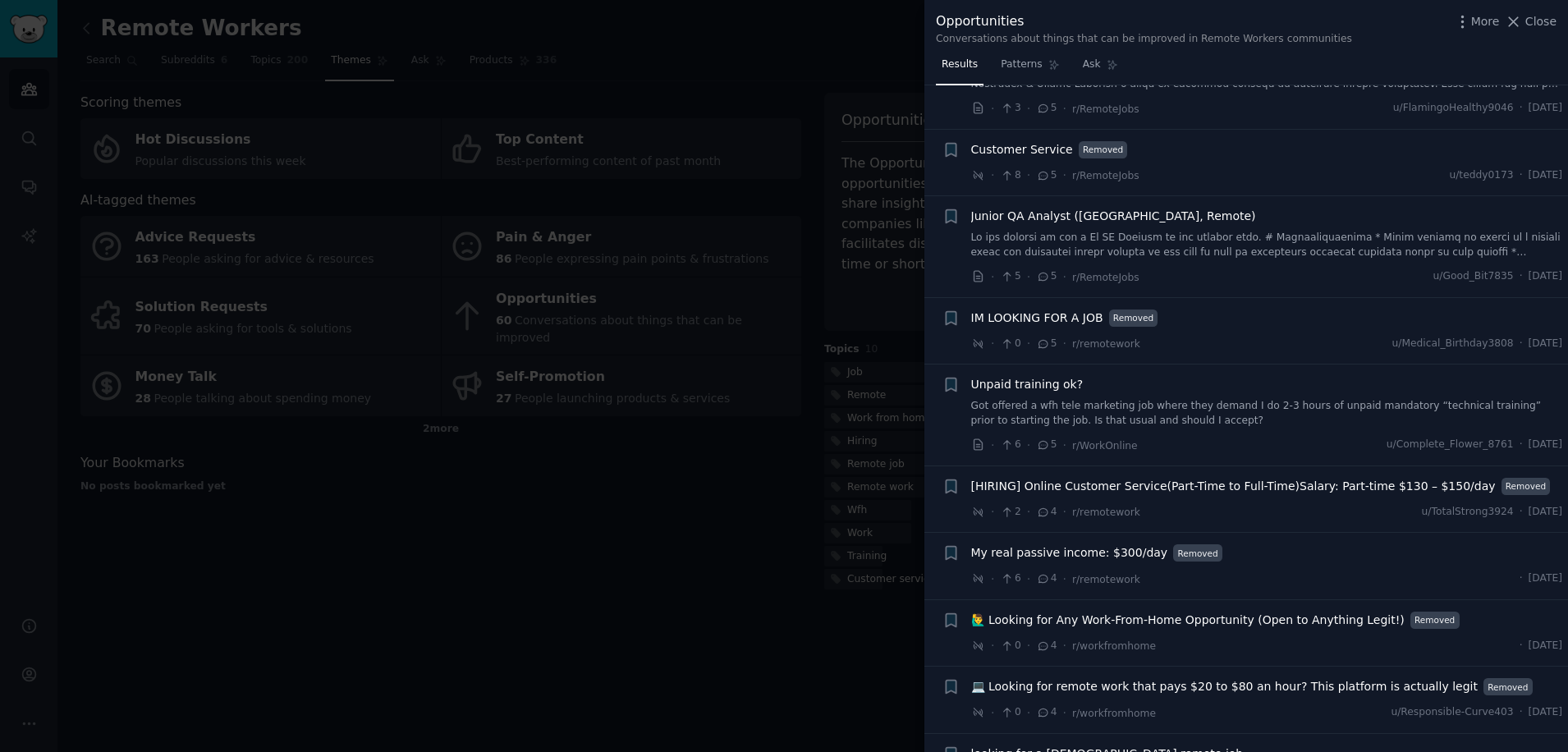
scroll to position [1314, 0]
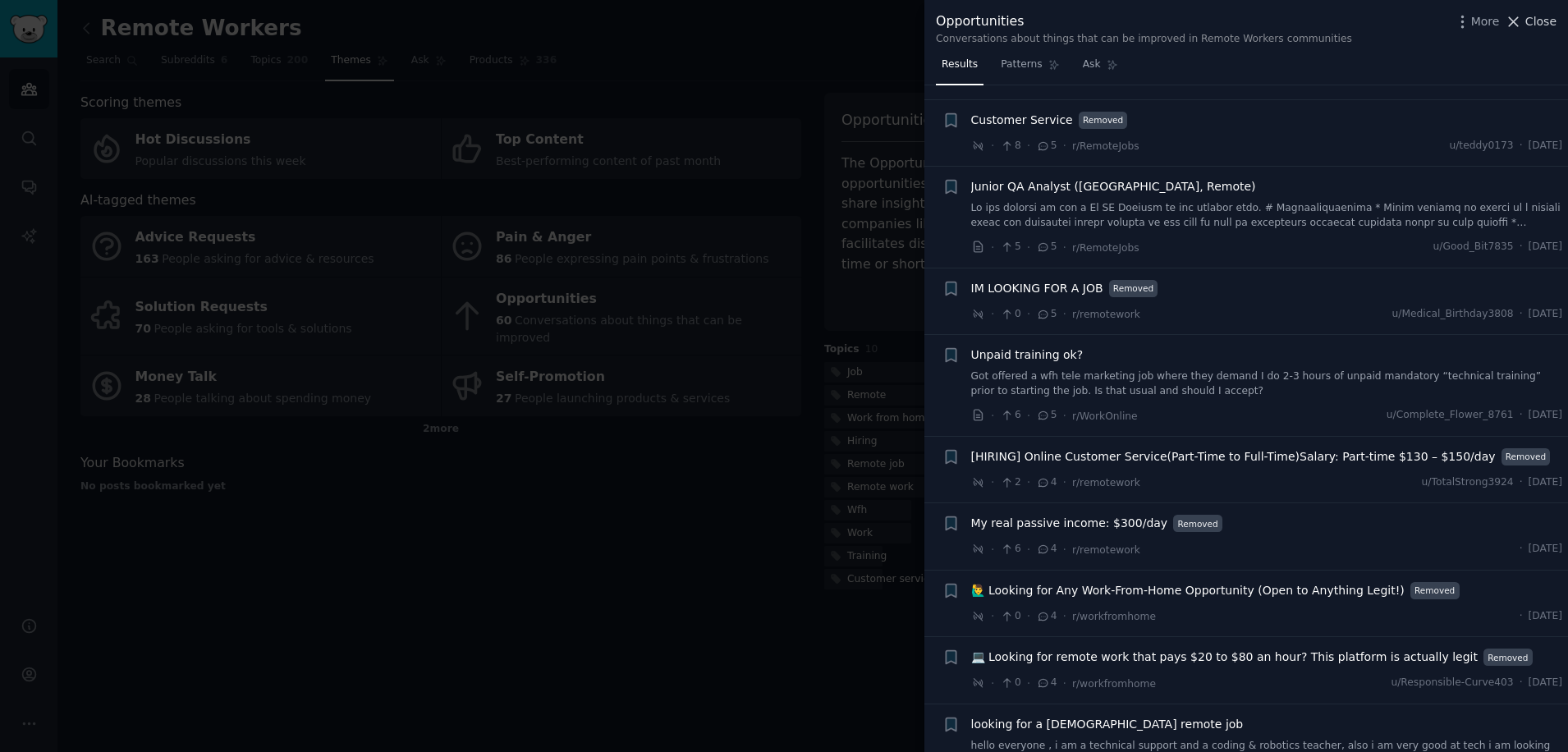
click at [1536, 27] on span "Close" at bounding box center [1541, 22] width 32 height 17
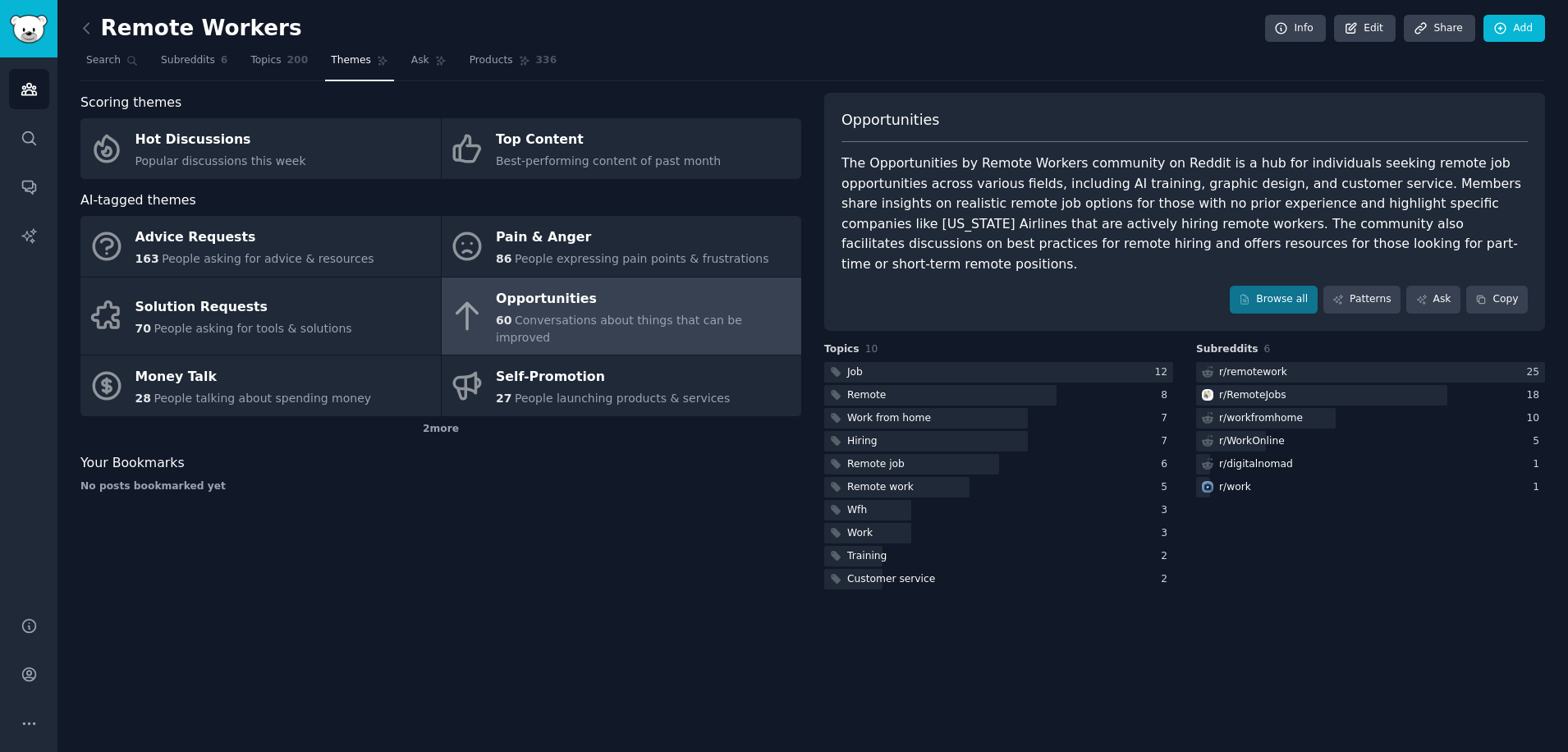
click at [569, 561] on div "Scoring themes Hot Discussions Popular discussions this week Top Content Best-p…" at bounding box center [441, 343] width 721 height 500
click at [39, 28] on img "Sidebar" at bounding box center [29, 29] width 38 height 29
